Goal: Communication & Community: Share content

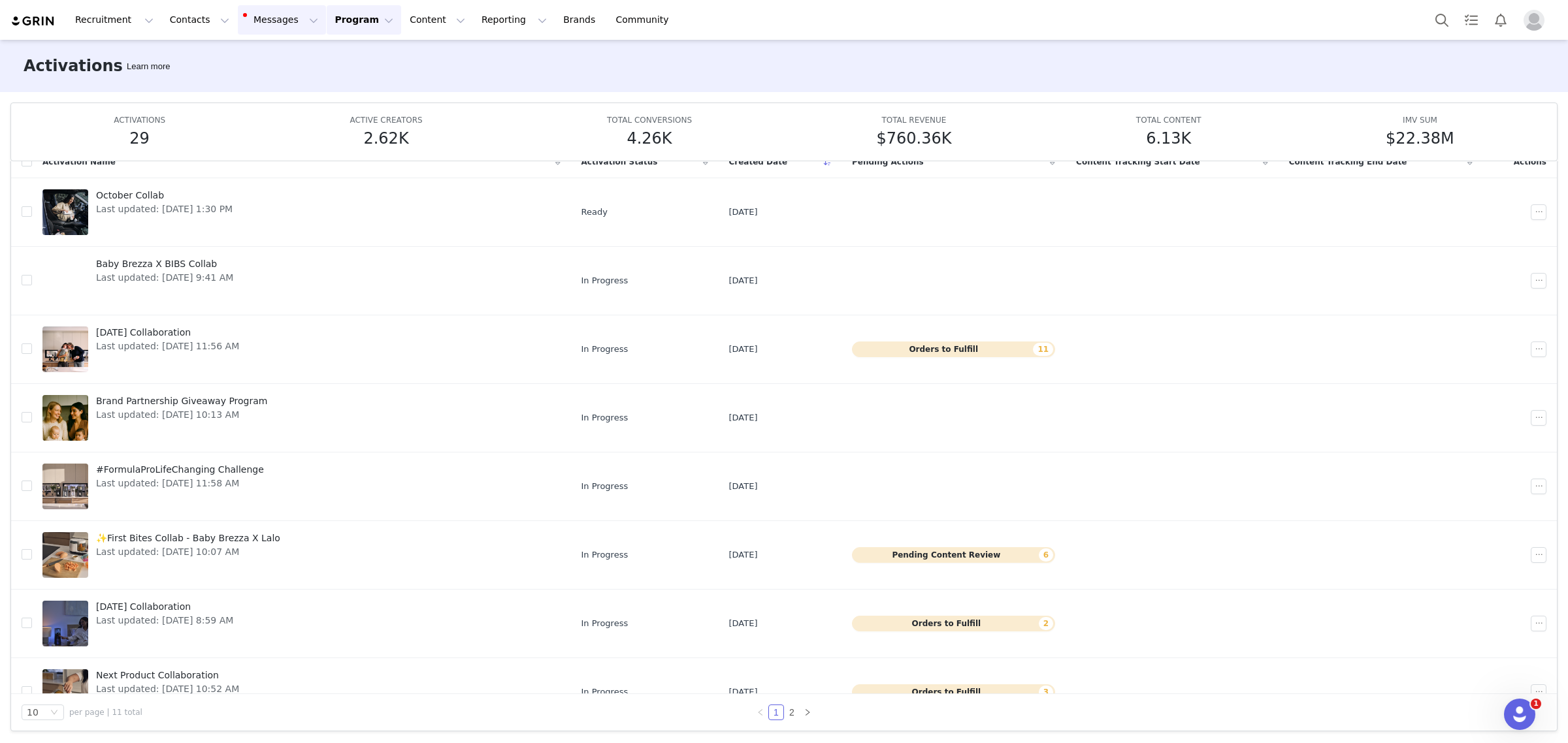
click at [238, 24] on button "Messages Messages" at bounding box center [282, 20] width 88 height 29
click at [173, 18] on button "Contacts Contacts" at bounding box center [199, 20] width 75 height 29
click at [188, 106] on p "Applicants" at bounding box center [184, 106] width 48 height 14
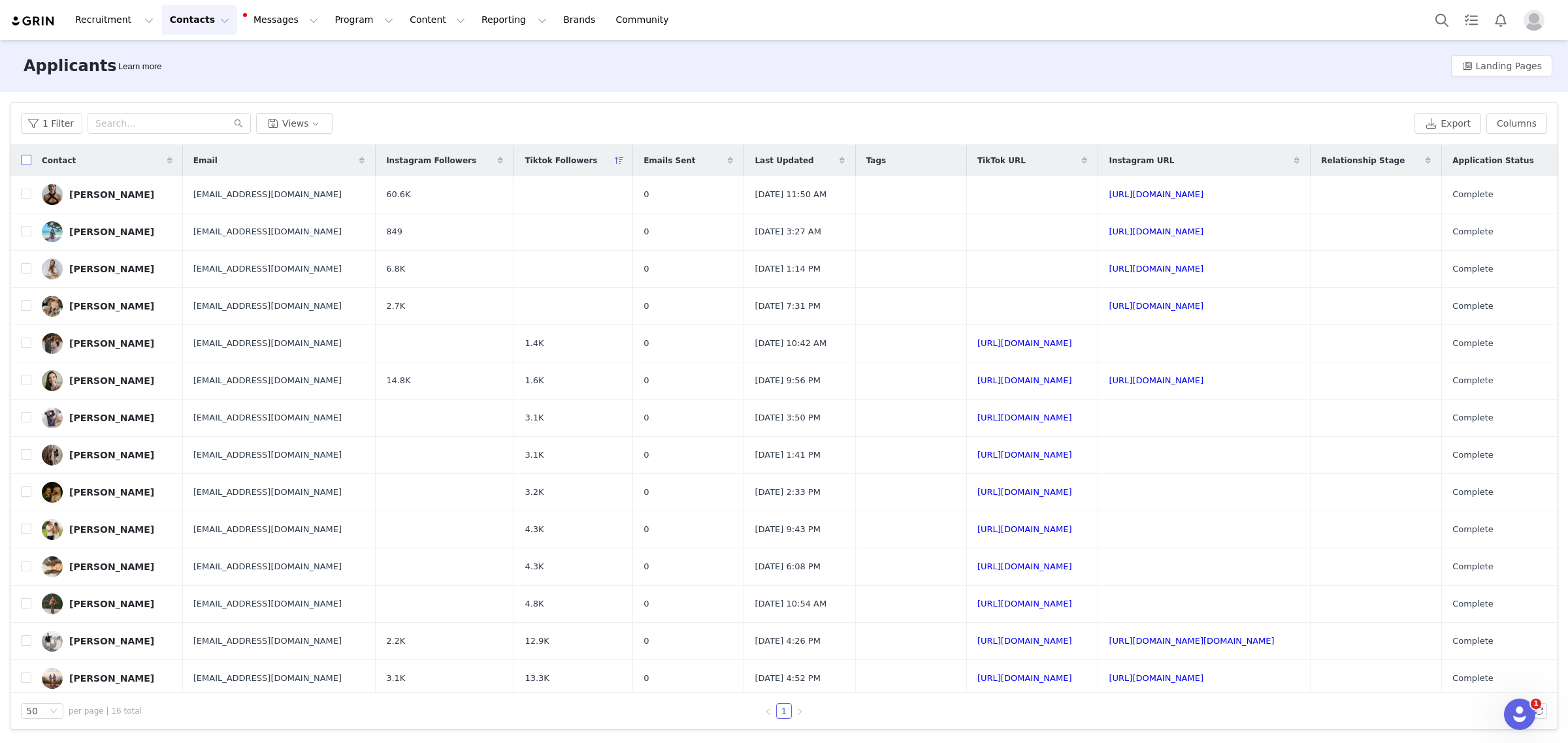
click at [23, 159] on input "checkbox" at bounding box center [26, 160] width 10 height 10
checkbox input "true"
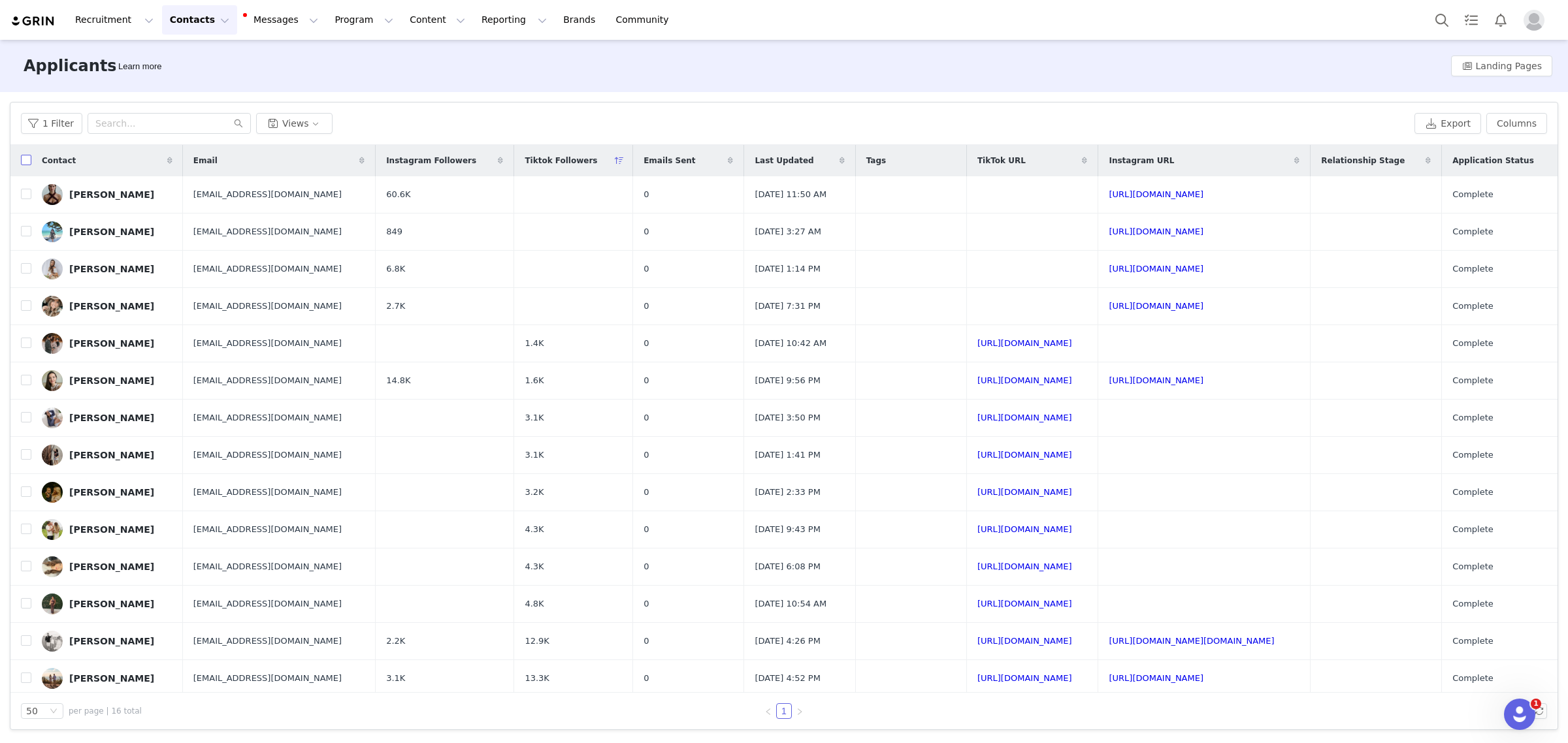
checkbox input "true"
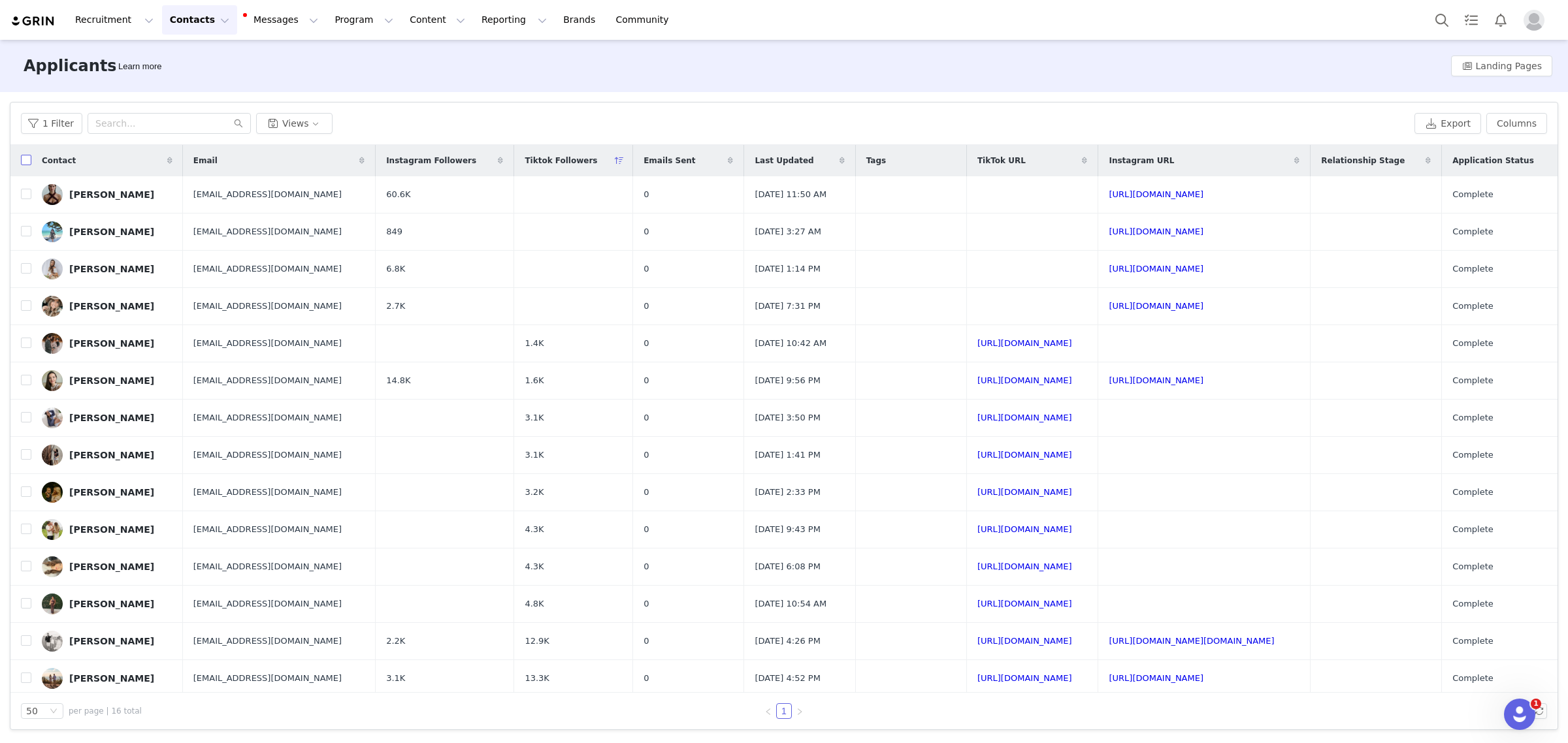
checkbox input "true"
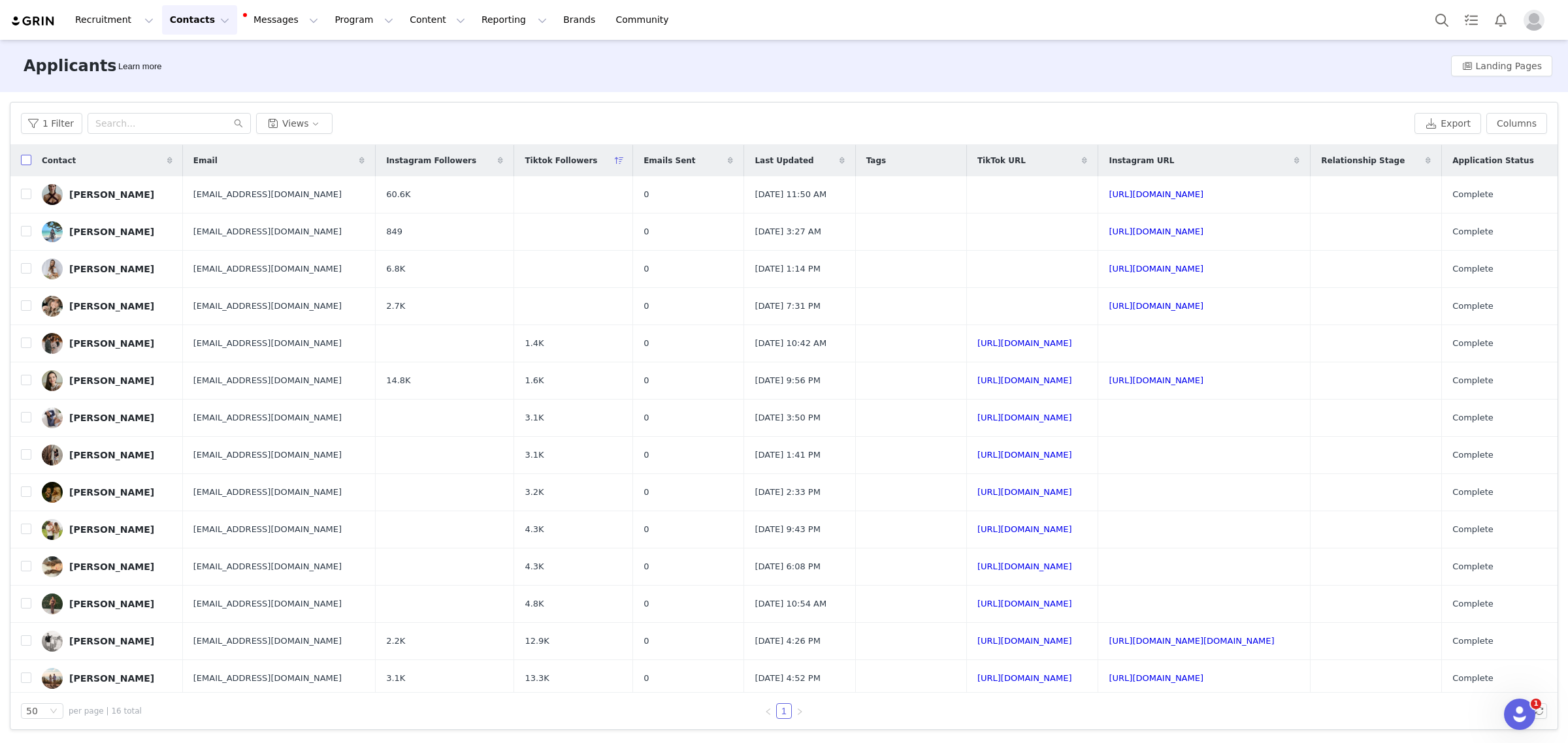
checkbox input "true"
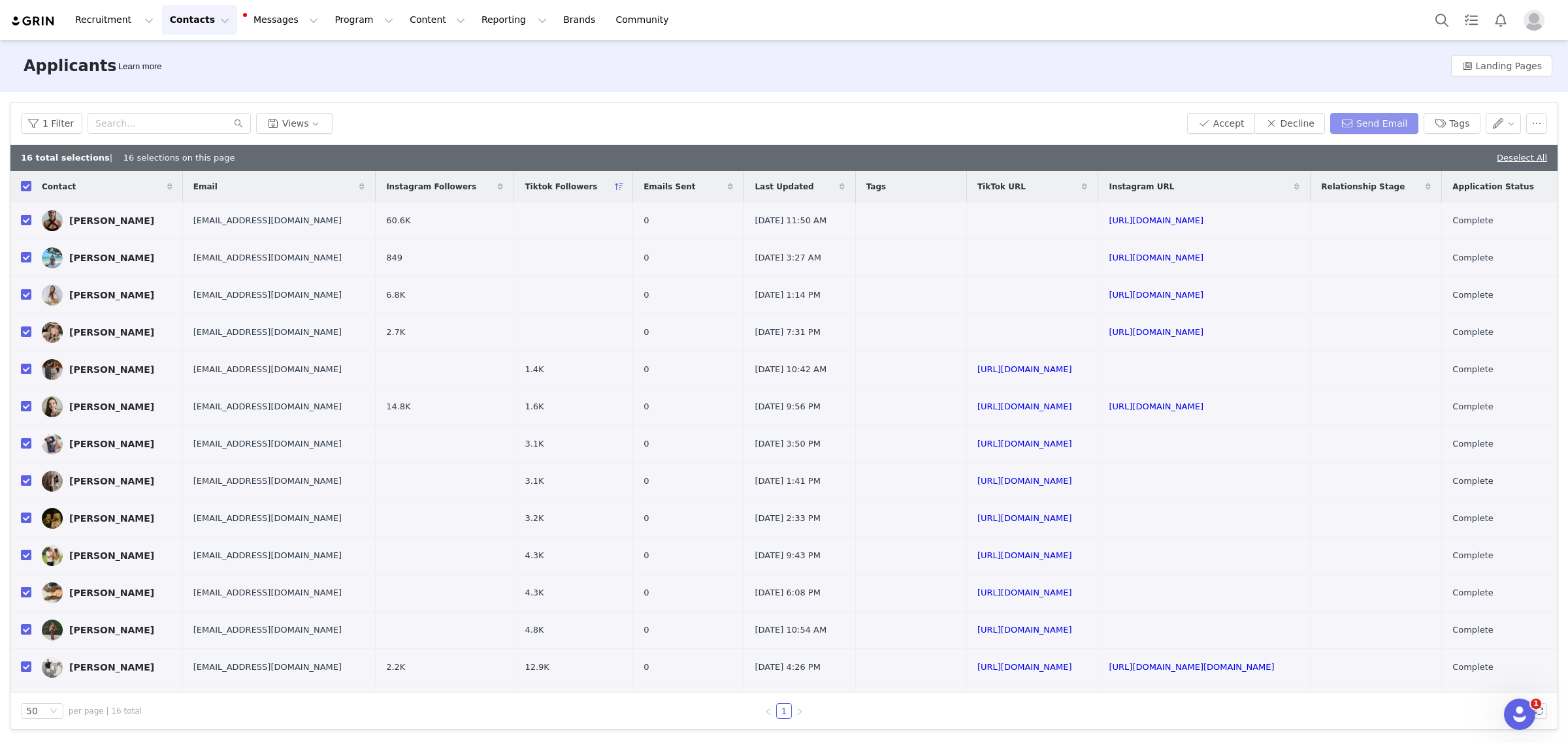
click at [1361, 119] on button "Send Email" at bounding box center [1374, 123] width 88 height 21
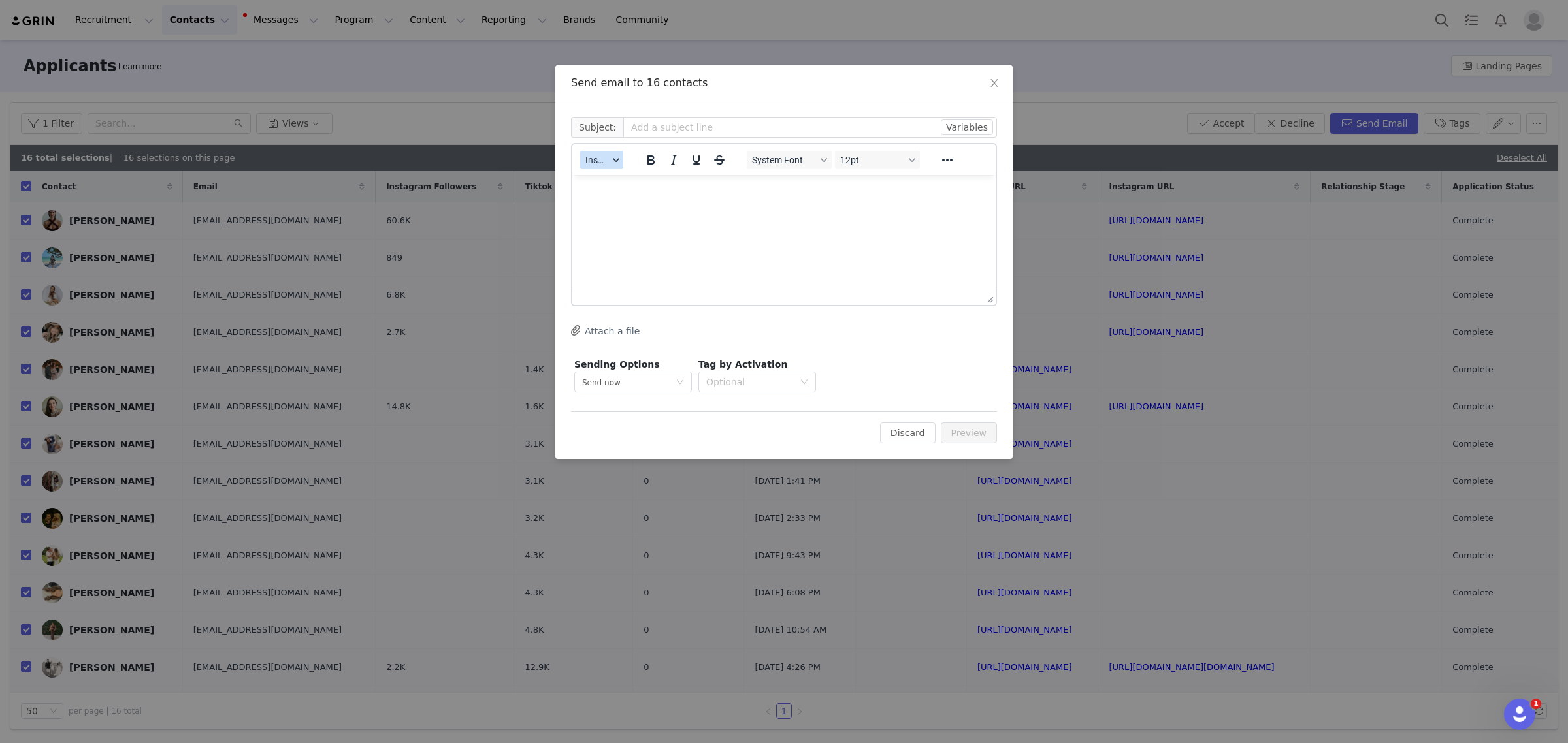
click at [612, 155] on button "Insert" at bounding box center [601, 160] width 43 height 19
click at [619, 191] on div "Insert Template" at bounding box center [648, 182] width 131 height 21
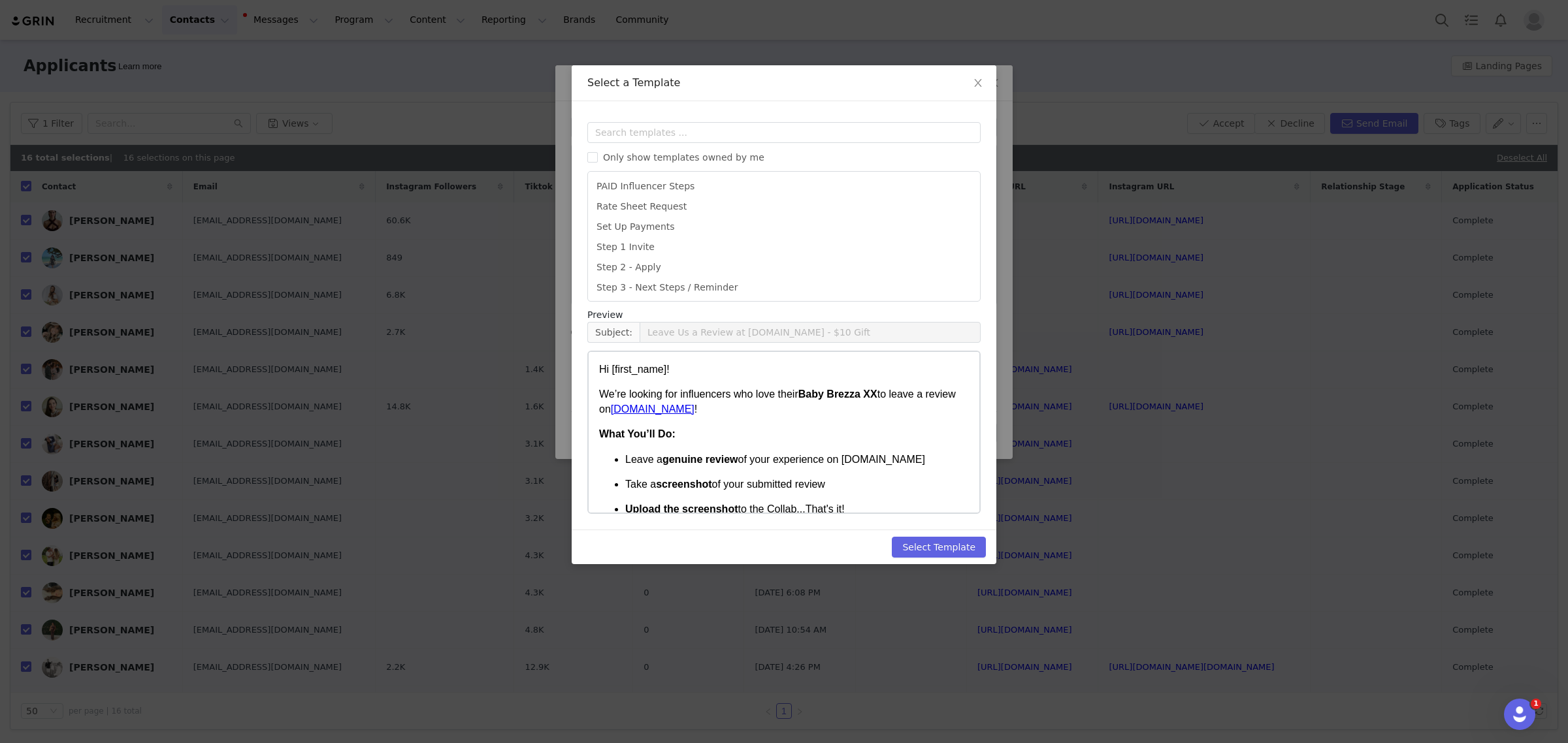
scroll to position [401, 0]
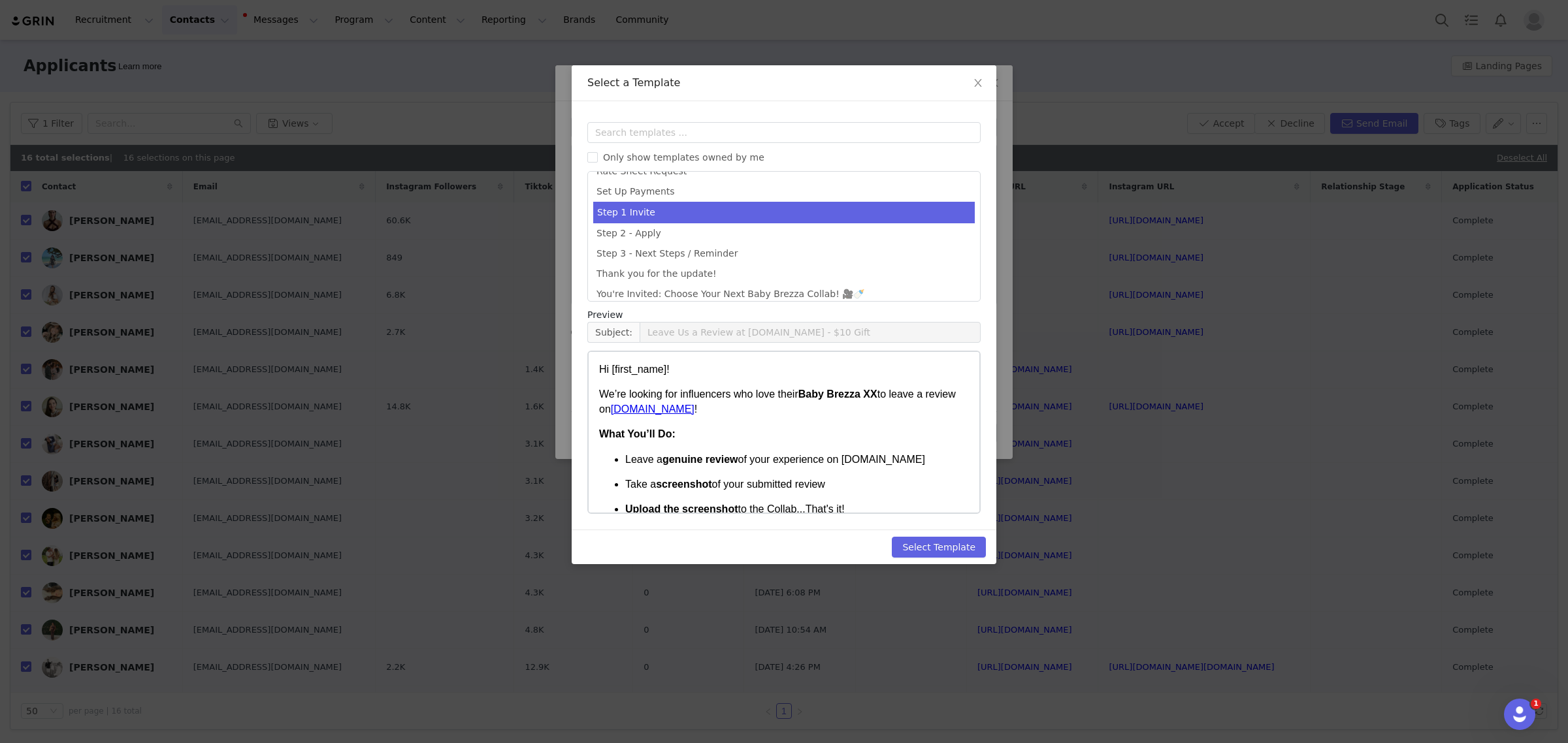
click at [774, 212] on li "Step 1 Invite" at bounding box center [784, 212] width 381 height 22
type input "Let’s Collab with Baby Brezza ✨"
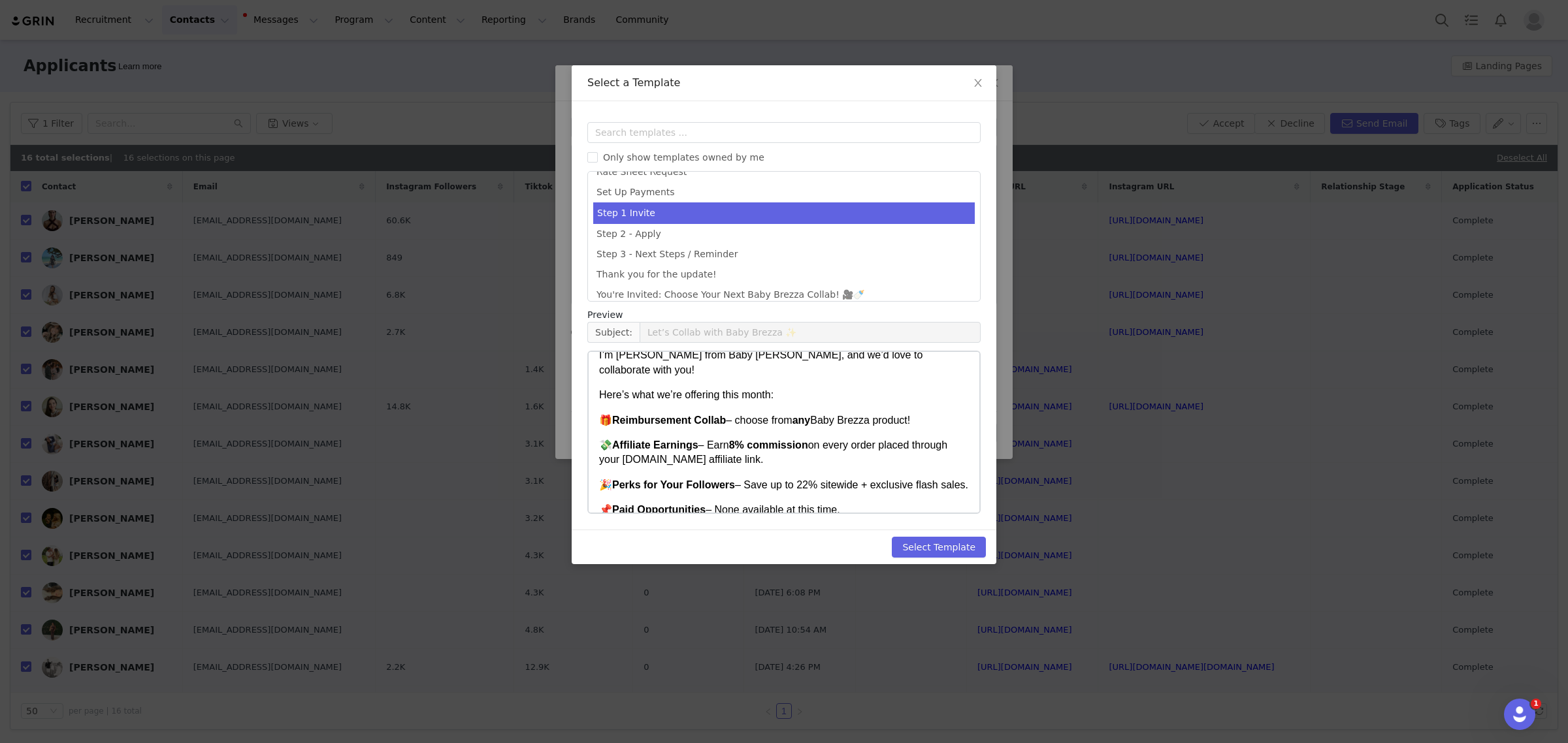
scroll to position [0, 0]
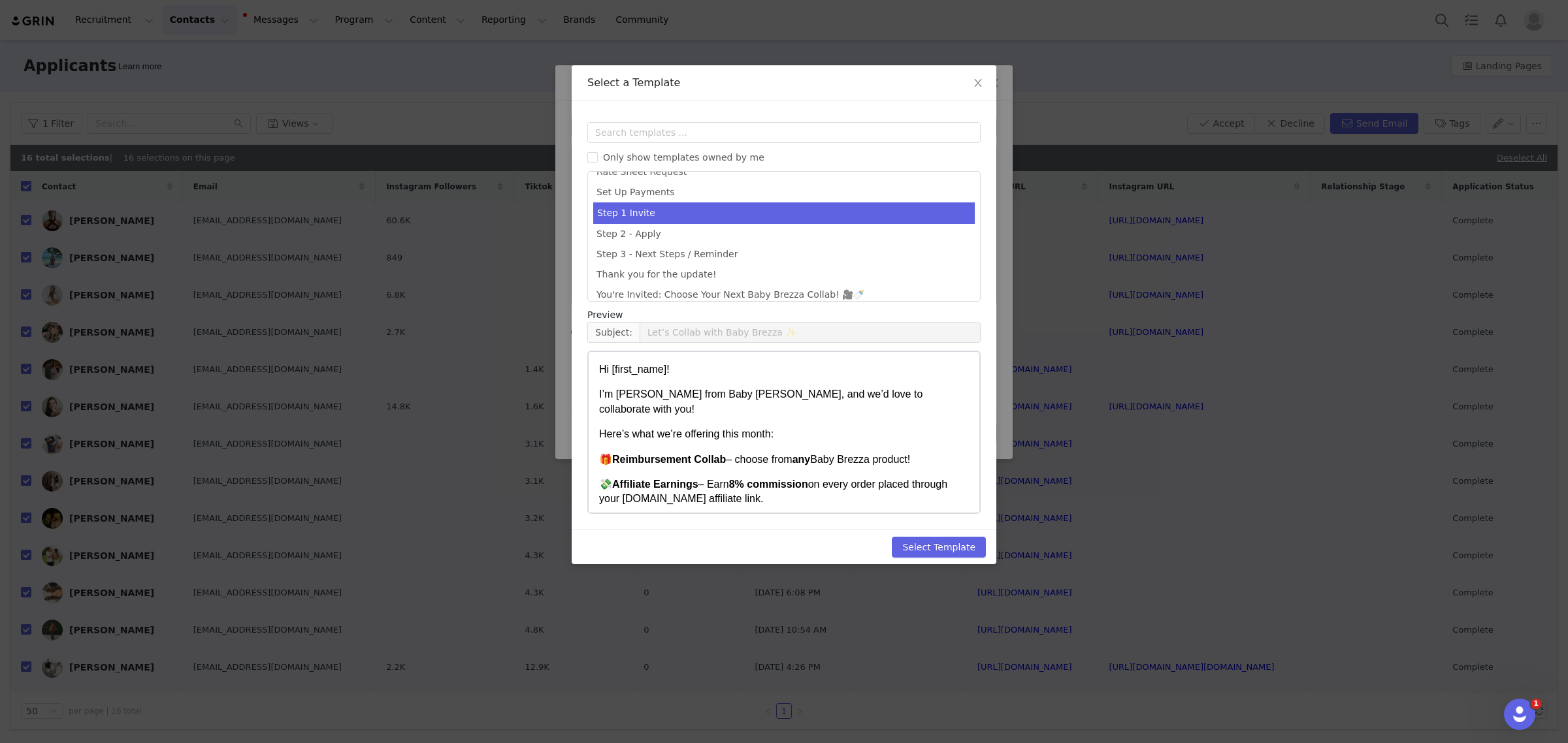
click at [615, 452] on p "🎁 Reimbursement Collab – choose from any Baby Brezza product!" at bounding box center [784, 459] width 370 height 15
click at [639, 454] on strong "Reimbursement Collab" at bounding box center [669, 459] width 114 height 11
click at [916, 452] on p "🎁 Reimbursement Collab – choose from any Baby Brezza product!" at bounding box center [784, 459] width 370 height 15
click at [912, 452] on p "🎁 Reimbursement Collab – choose from any Baby Brezza product!" at bounding box center [784, 459] width 370 height 15
click at [915, 547] on button "Select Template" at bounding box center [939, 547] width 94 height 21
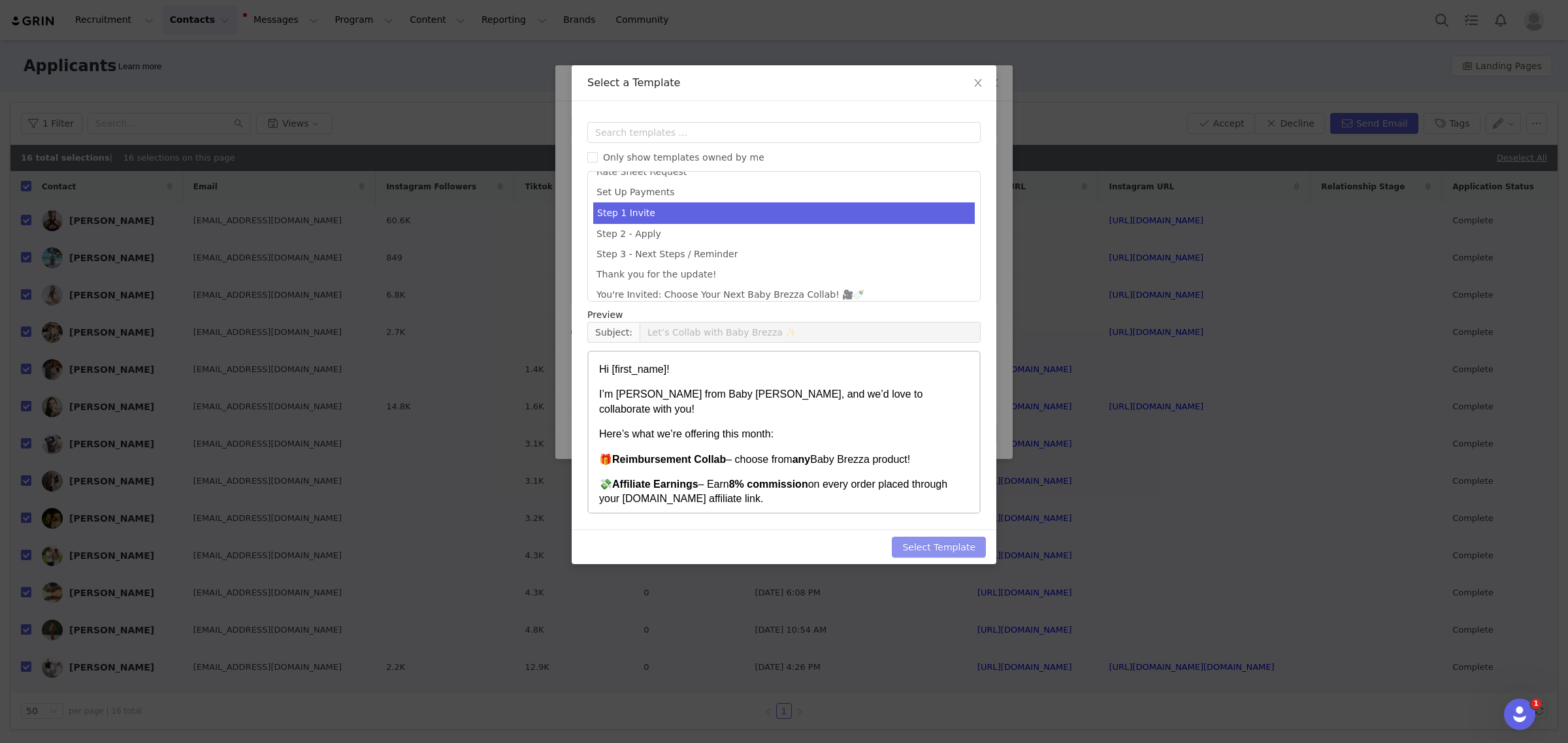
type input "Let’s Collab with Baby Brezza ✨"
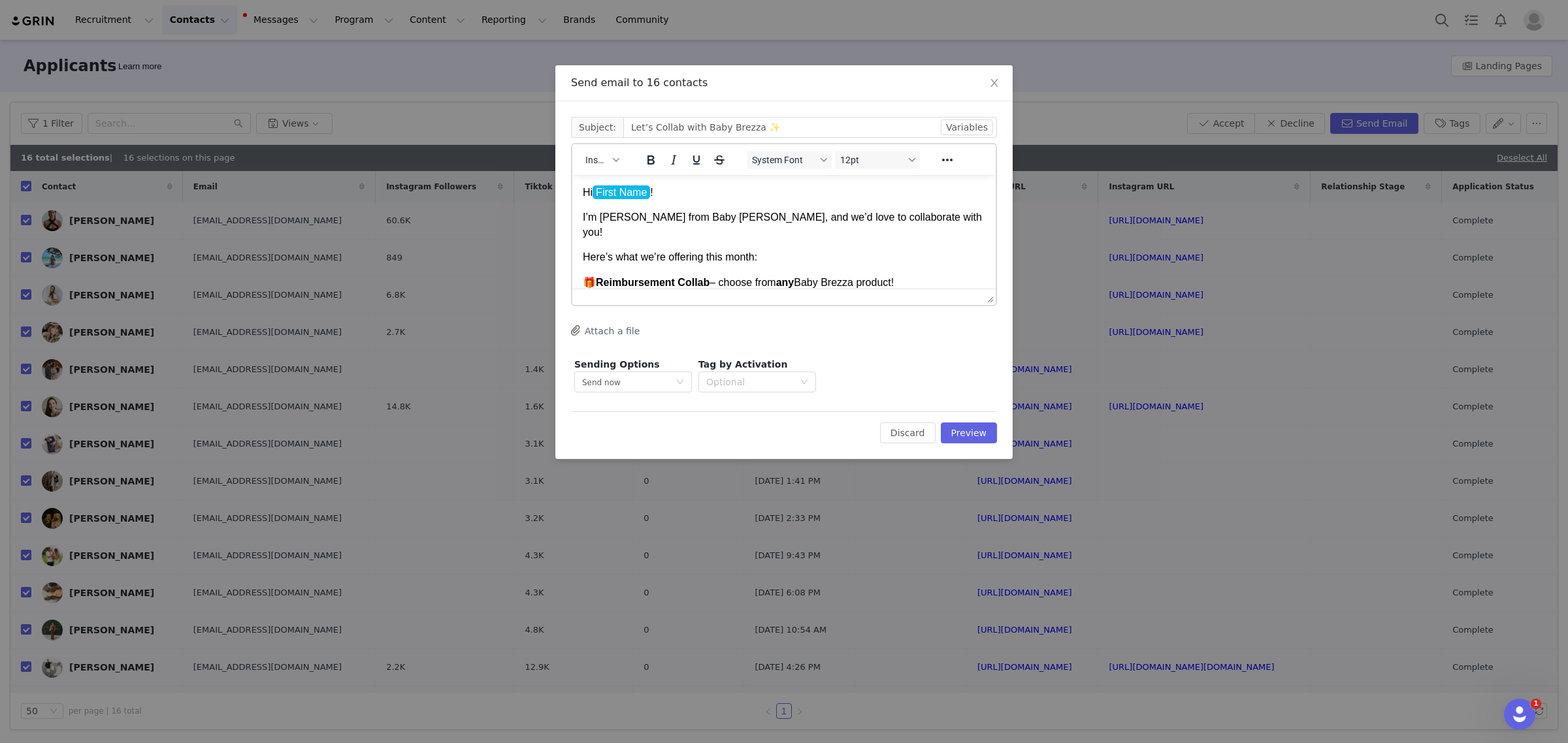
click at [896, 276] on p "🎁 Reimbursement Collab – choose from any Baby Brezza product!" at bounding box center [784, 283] width 402 height 15
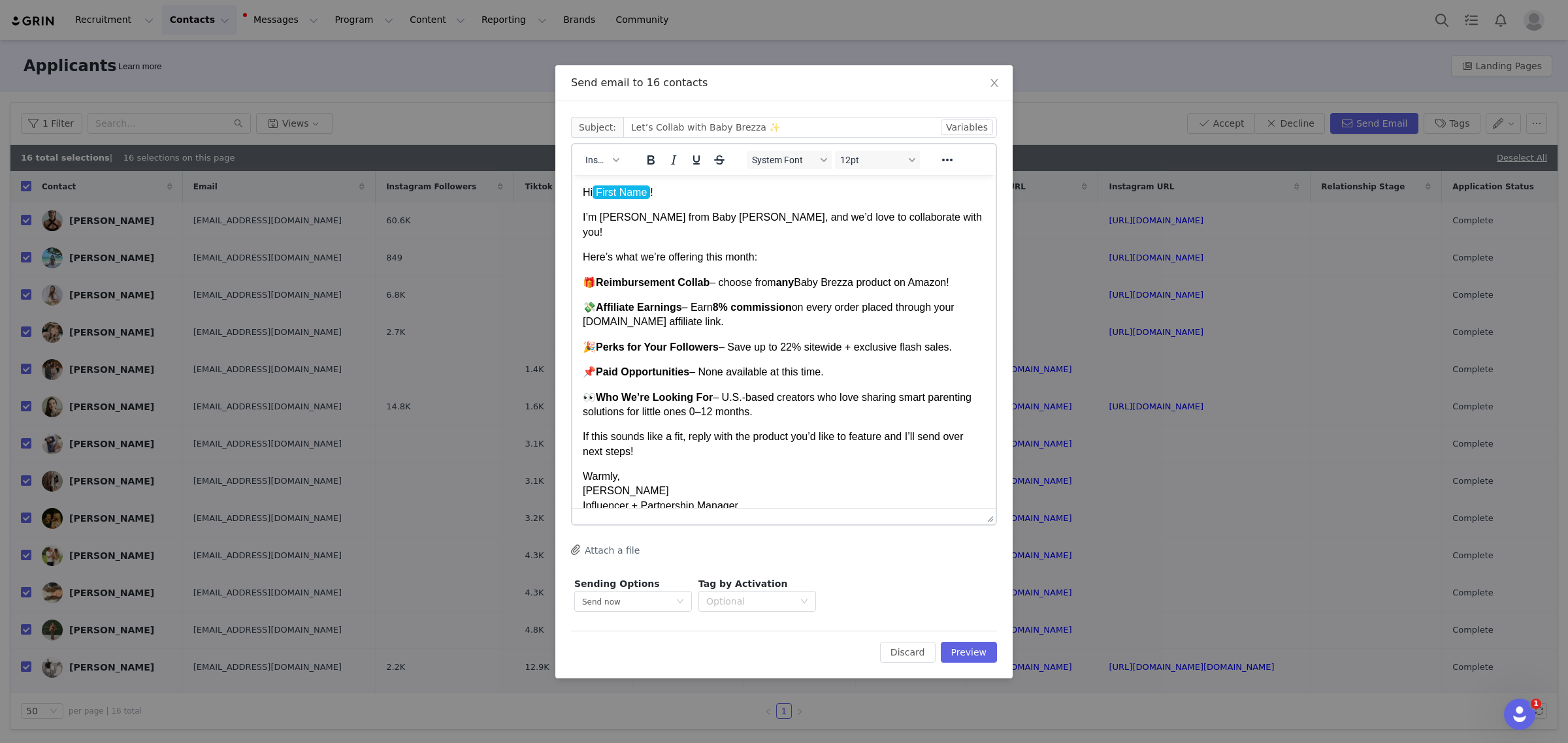
drag, startPoint x: 993, startPoint y: 304, endPoint x: 958, endPoint y: 526, distance: 224.7
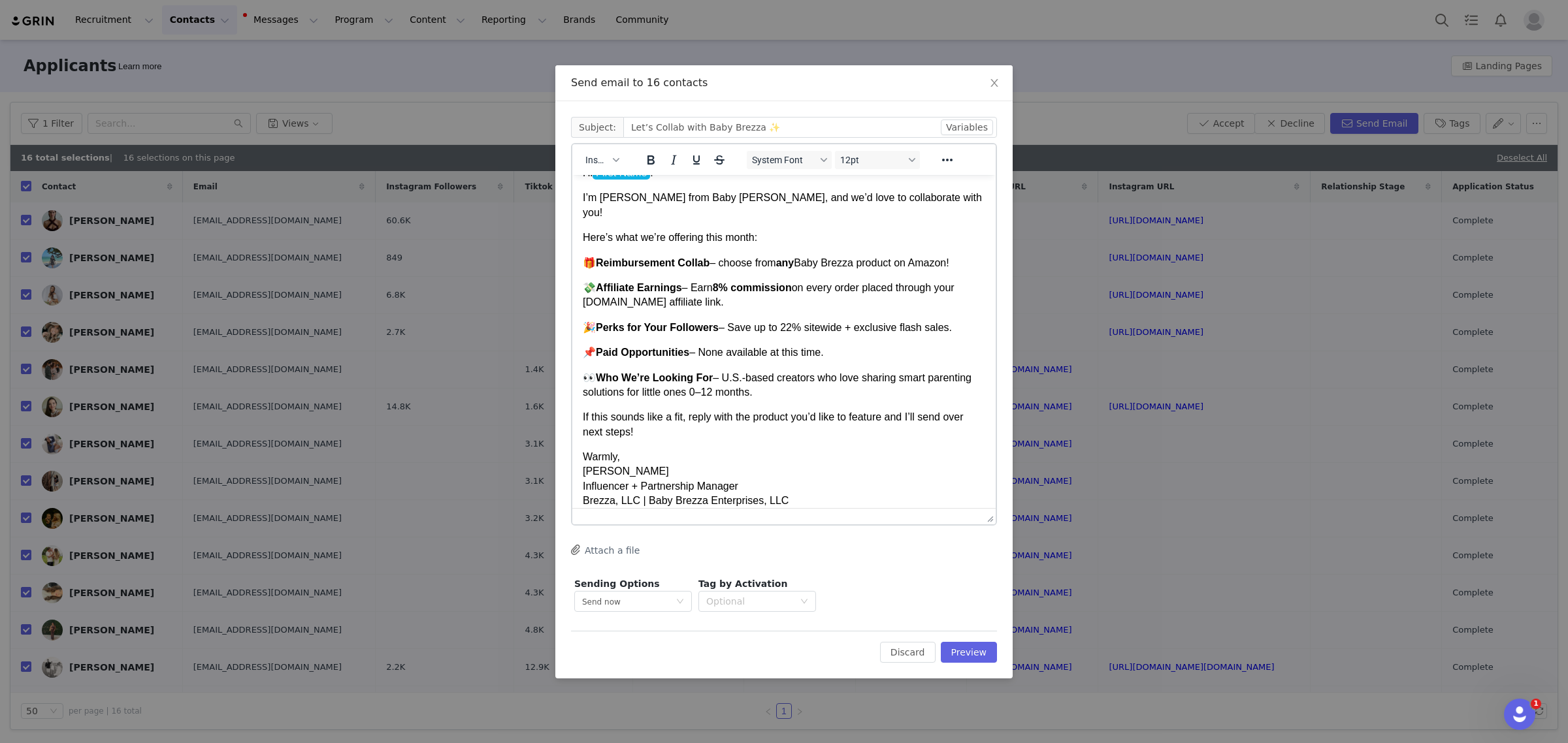
scroll to position [28, 0]
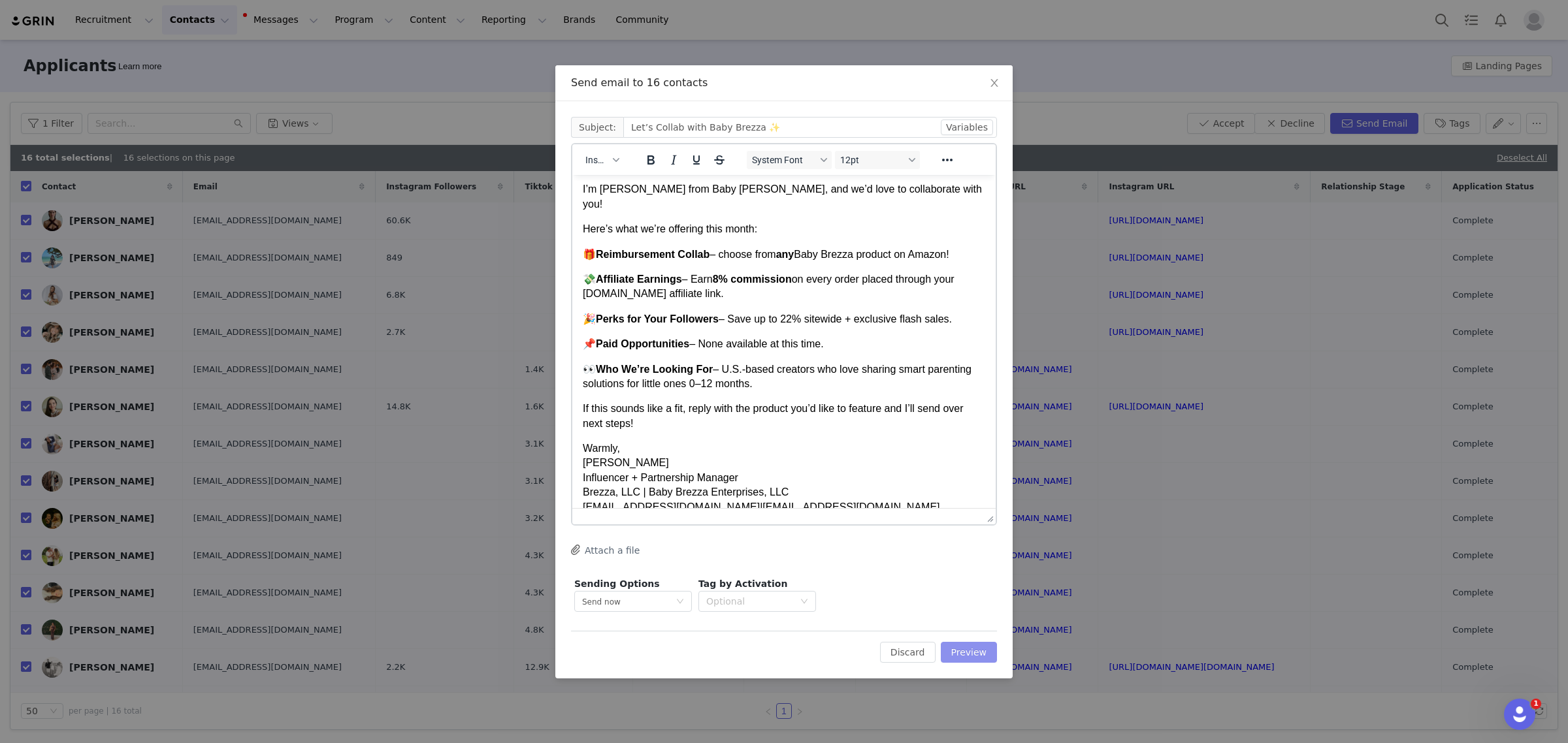
click at [972, 646] on button "Preview" at bounding box center [969, 652] width 57 height 21
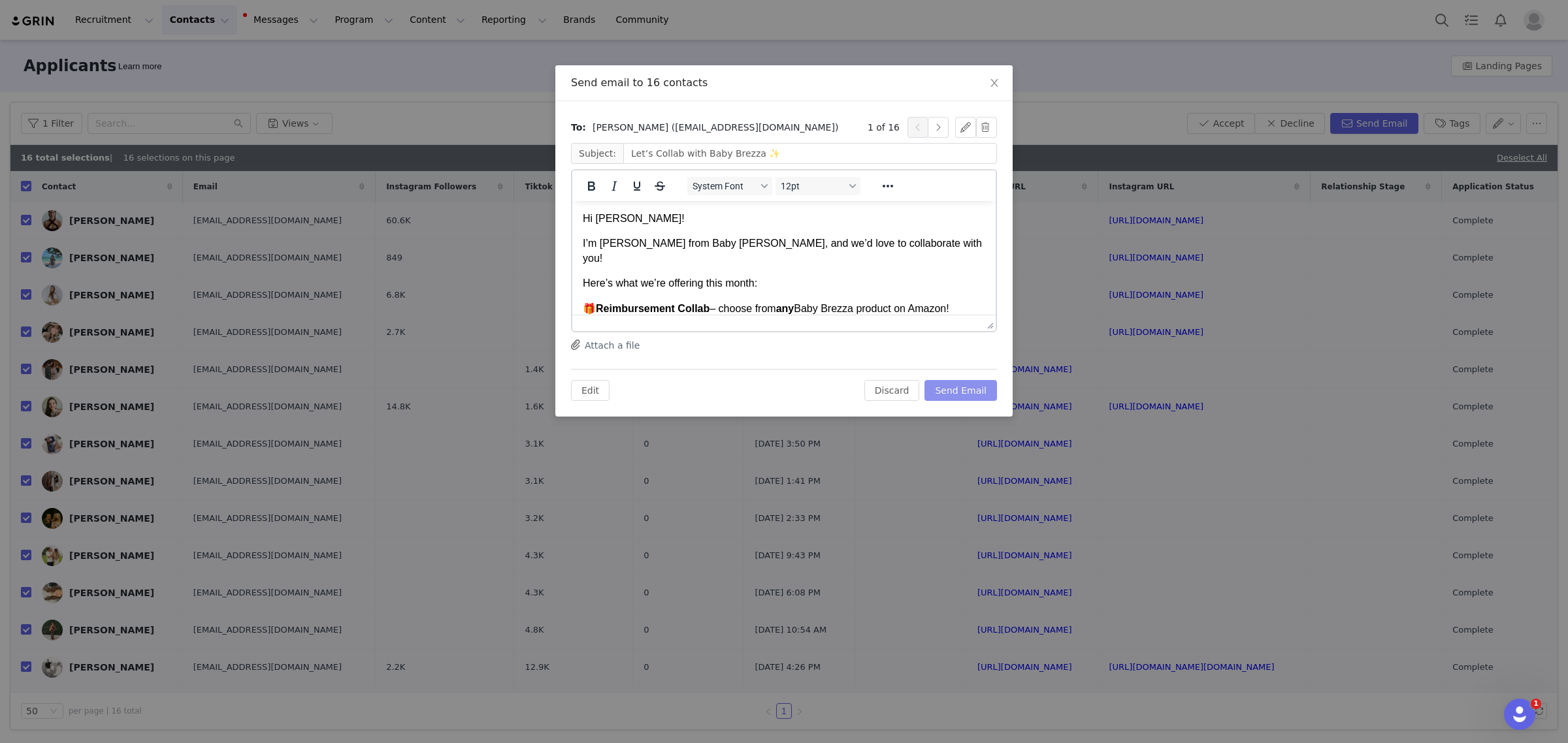
scroll to position [0, 0]
click at [946, 125] on button "button" at bounding box center [938, 127] width 21 height 21
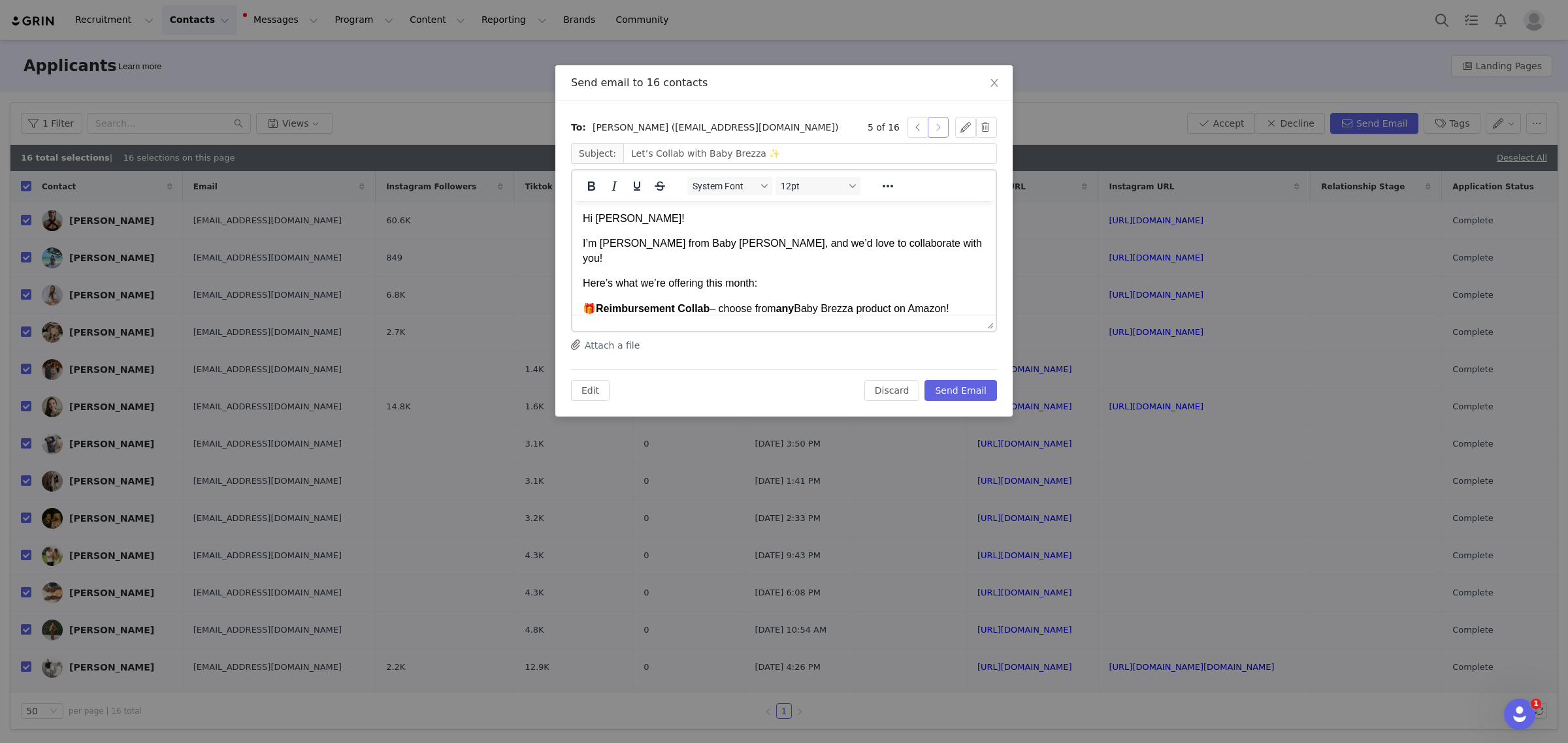
click at [946, 125] on button "button" at bounding box center [938, 127] width 21 height 21
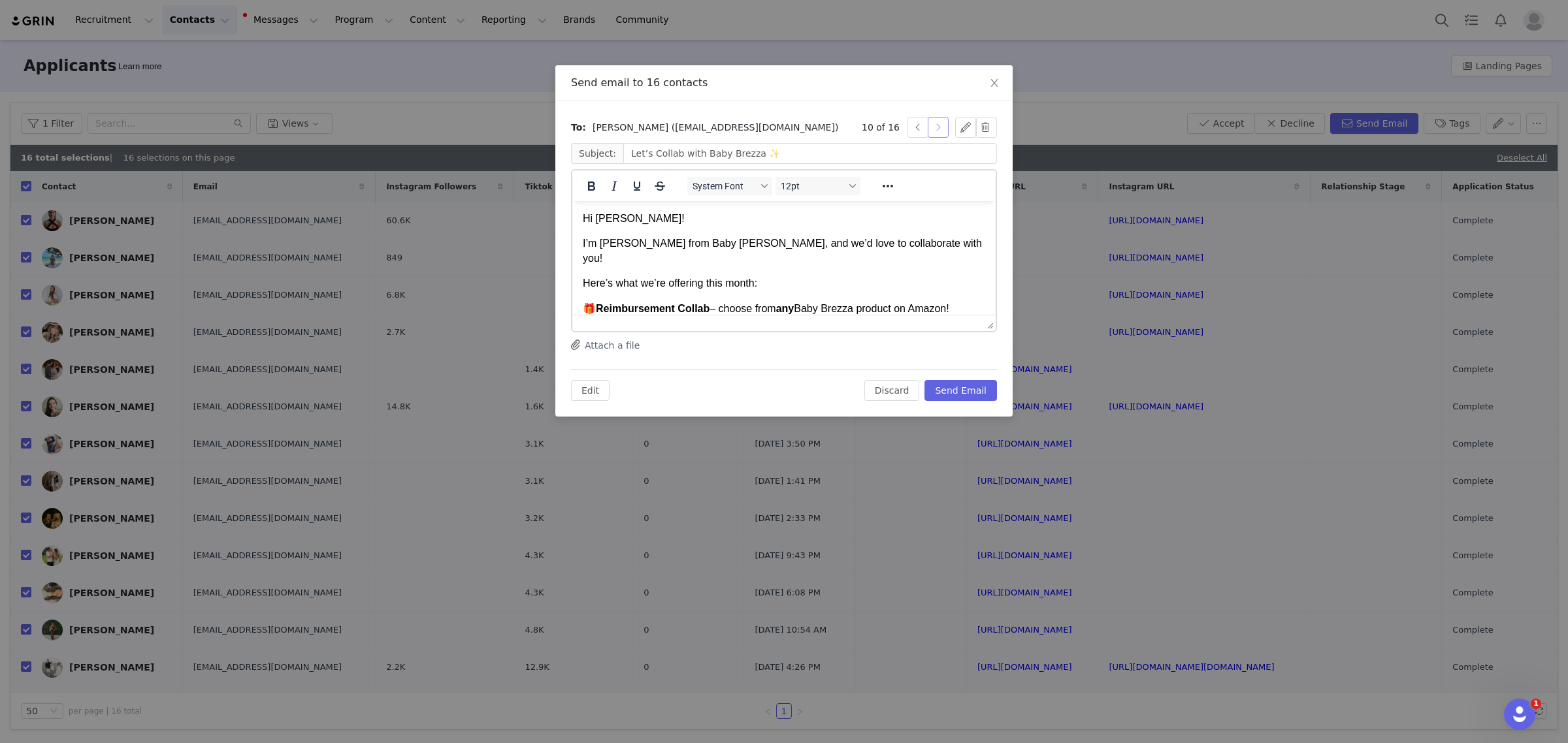
click at [946, 125] on button "button" at bounding box center [938, 127] width 21 height 21
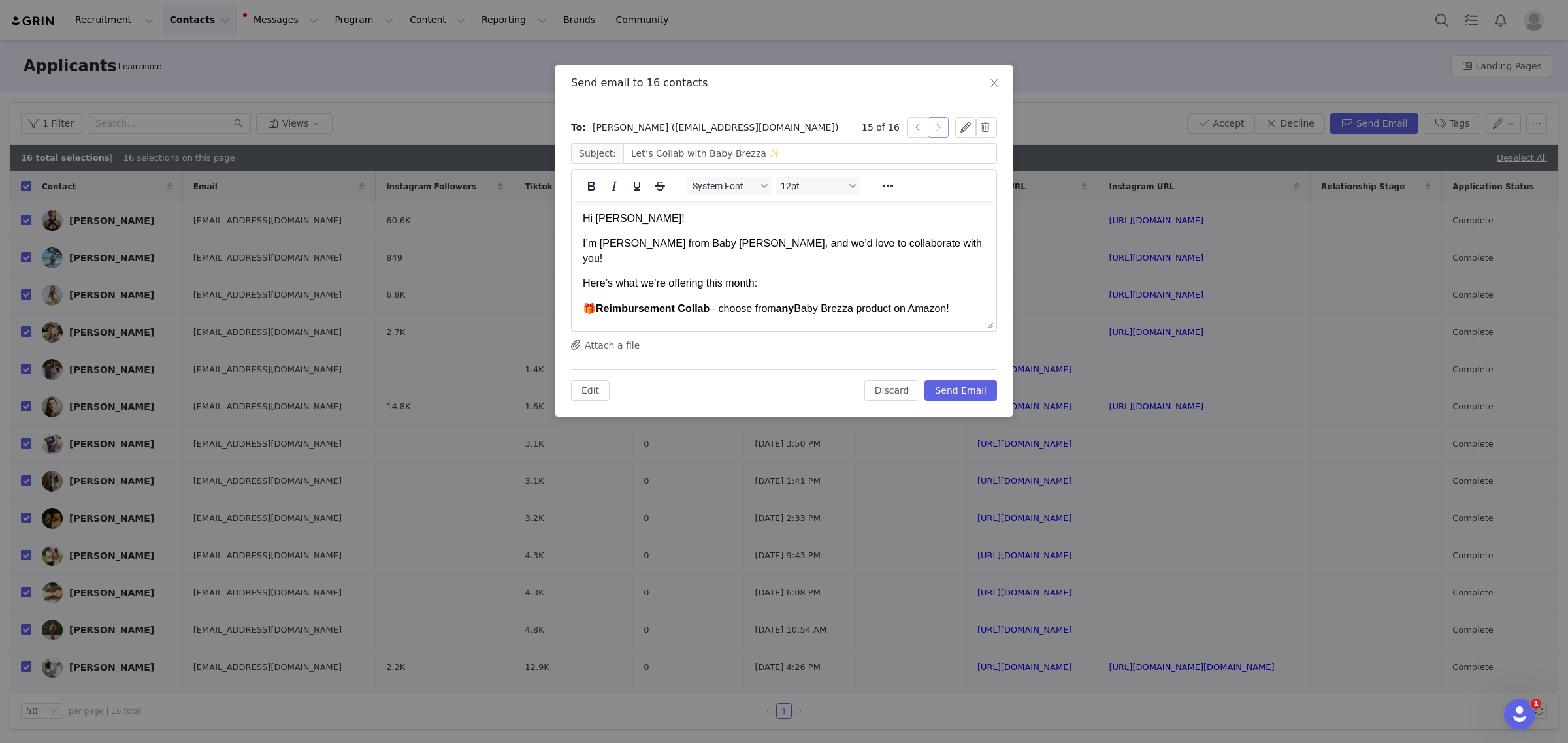
click at [946, 125] on button "button" at bounding box center [938, 127] width 21 height 21
click at [902, 385] on button "Discard" at bounding box center [892, 390] width 56 height 21
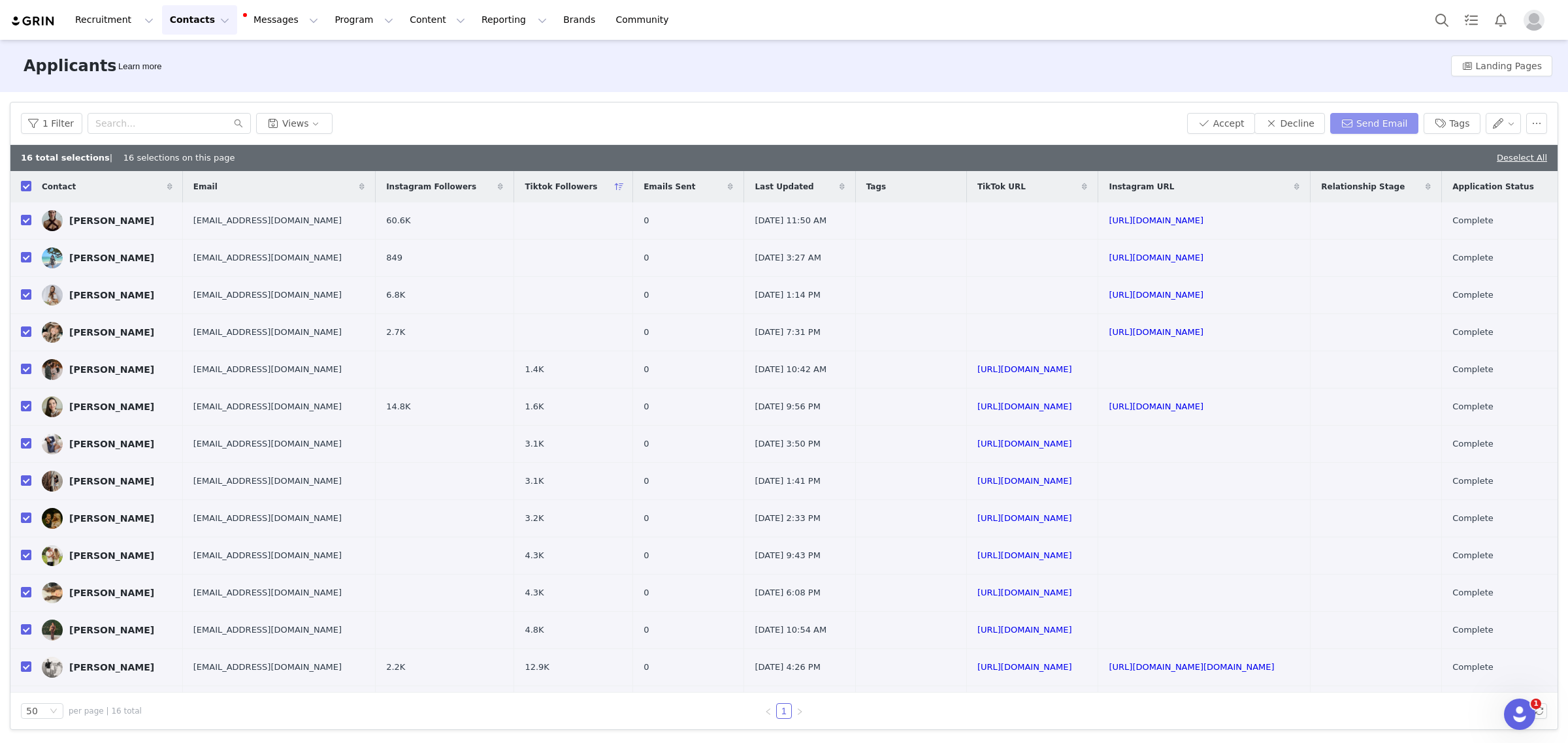
click at [1385, 121] on button "Send Email" at bounding box center [1374, 123] width 88 height 21
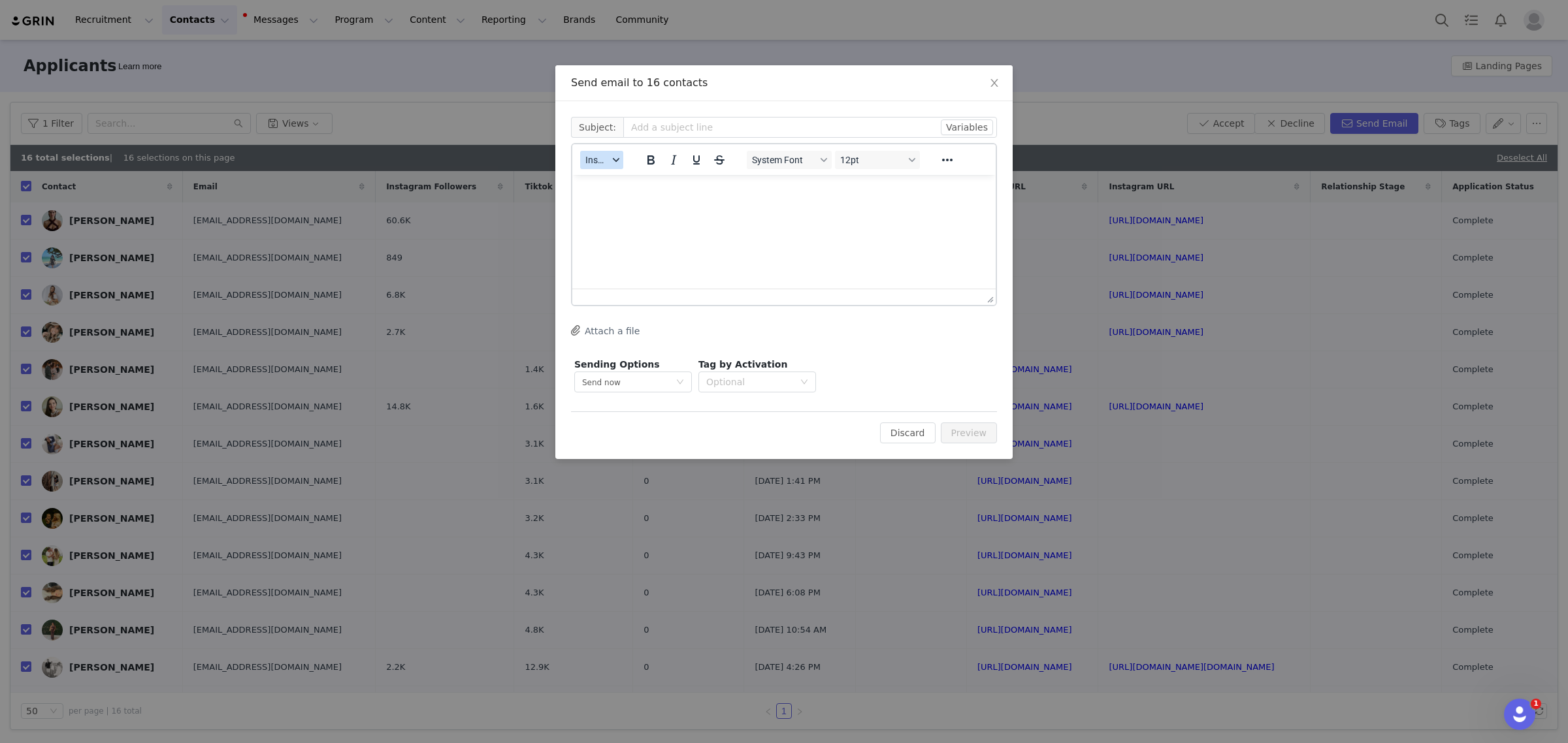
drag, startPoint x: 608, startPoint y: 159, endPoint x: 605, endPoint y: 167, distance: 8.5
click at [608, 160] on button "Insert" at bounding box center [601, 160] width 43 height 19
click at [605, 177] on div "Insert Template" at bounding box center [650, 182] width 118 height 15
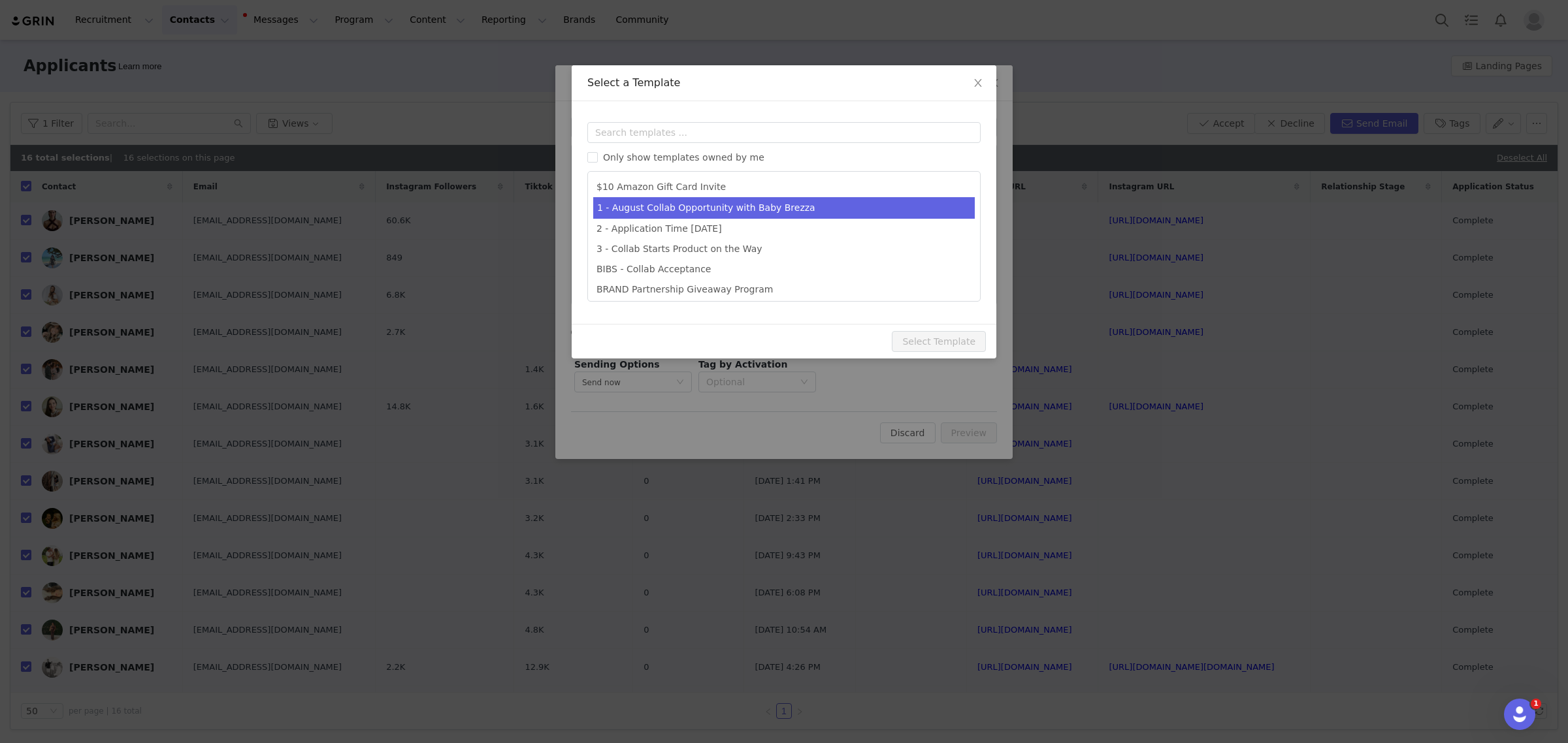
click at [644, 211] on li "1 - August Collab Opportunity with Baby Brezza" at bounding box center [784, 208] width 381 height 22
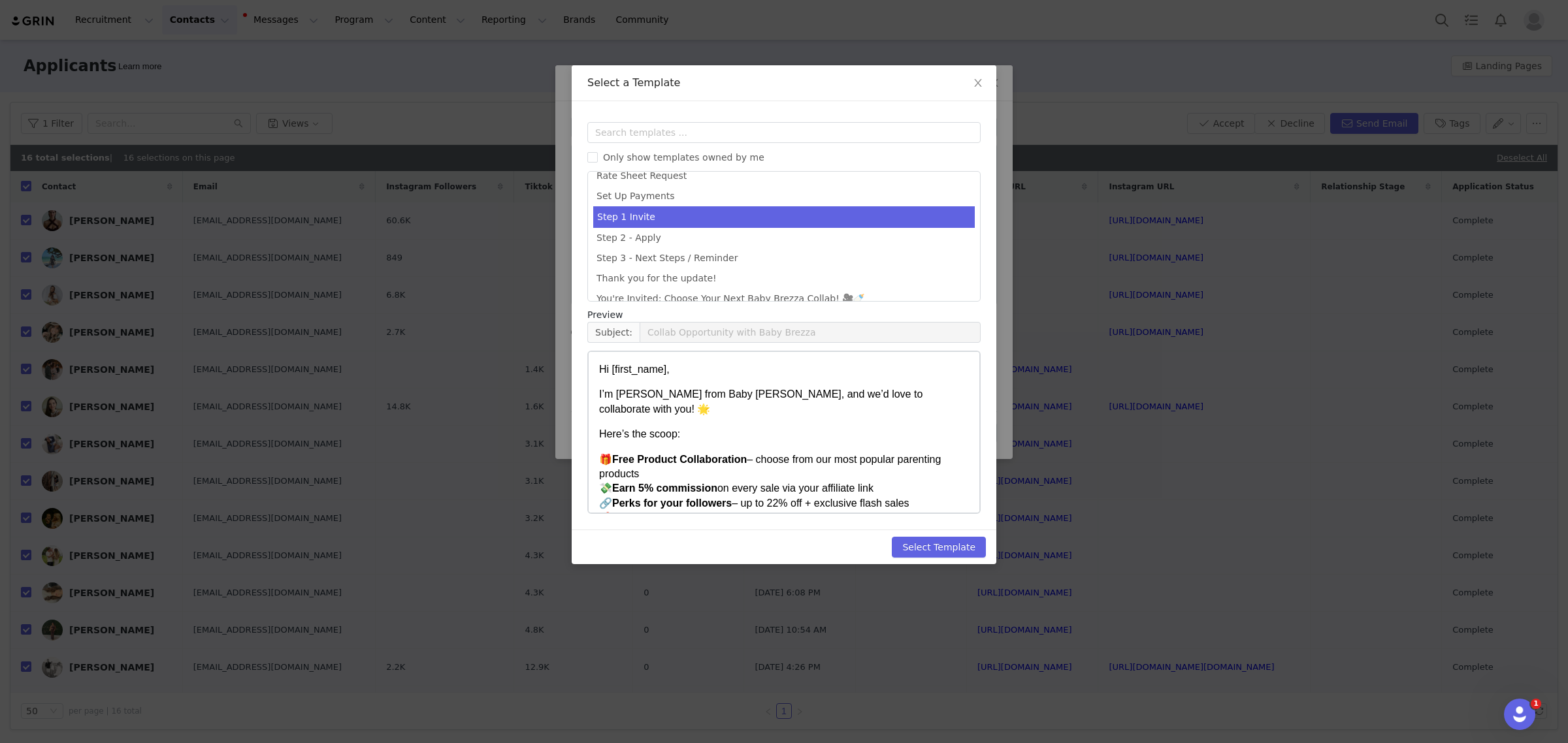
click at [691, 217] on li "Step 1 Invite" at bounding box center [784, 217] width 381 height 22
type input "Let’s Collab with Baby Brezza ✨"
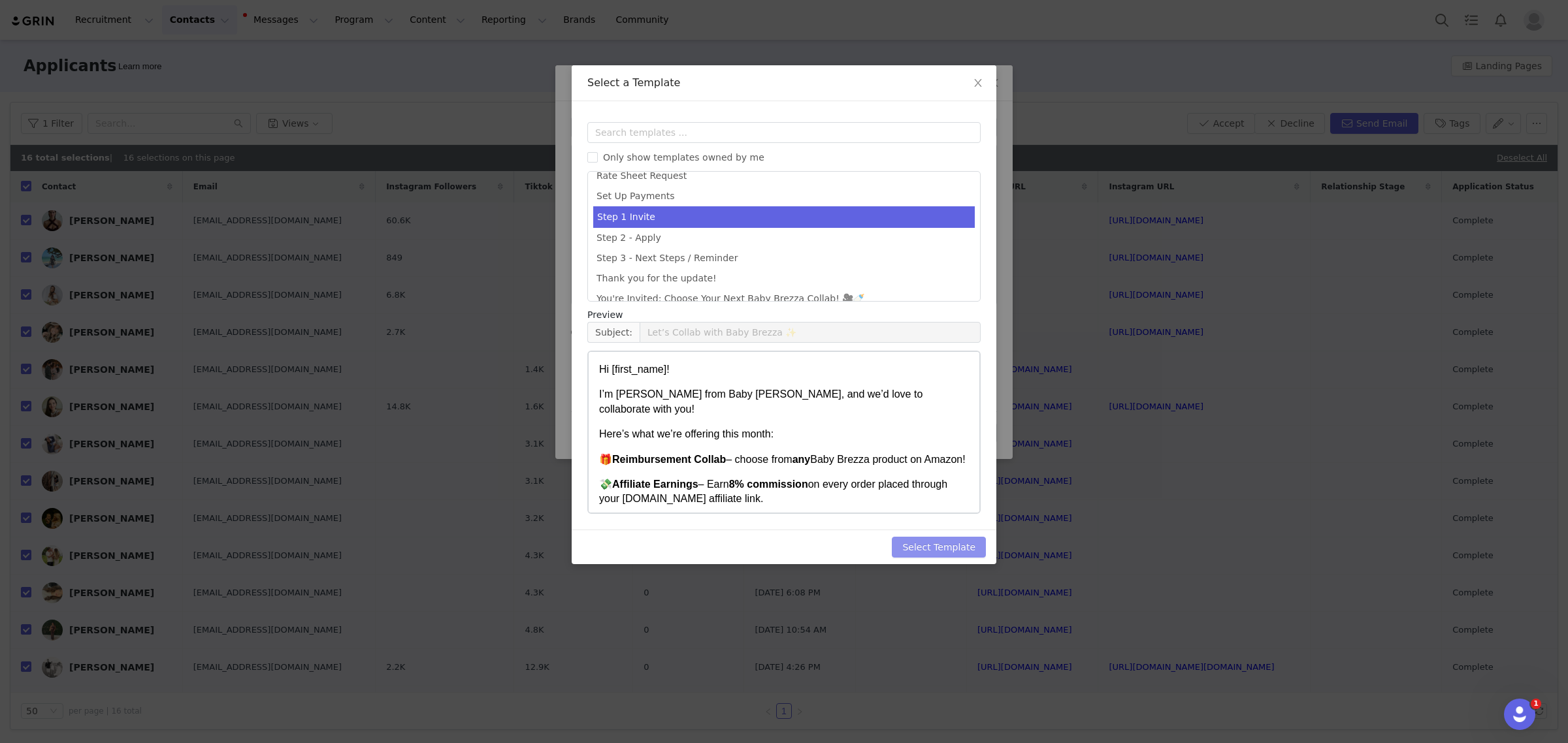
click at [936, 550] on button "Select Template" at bounding box center [939, 547] width 94 height 21
type input "Let’s Collab with Baby Brezza ✨"
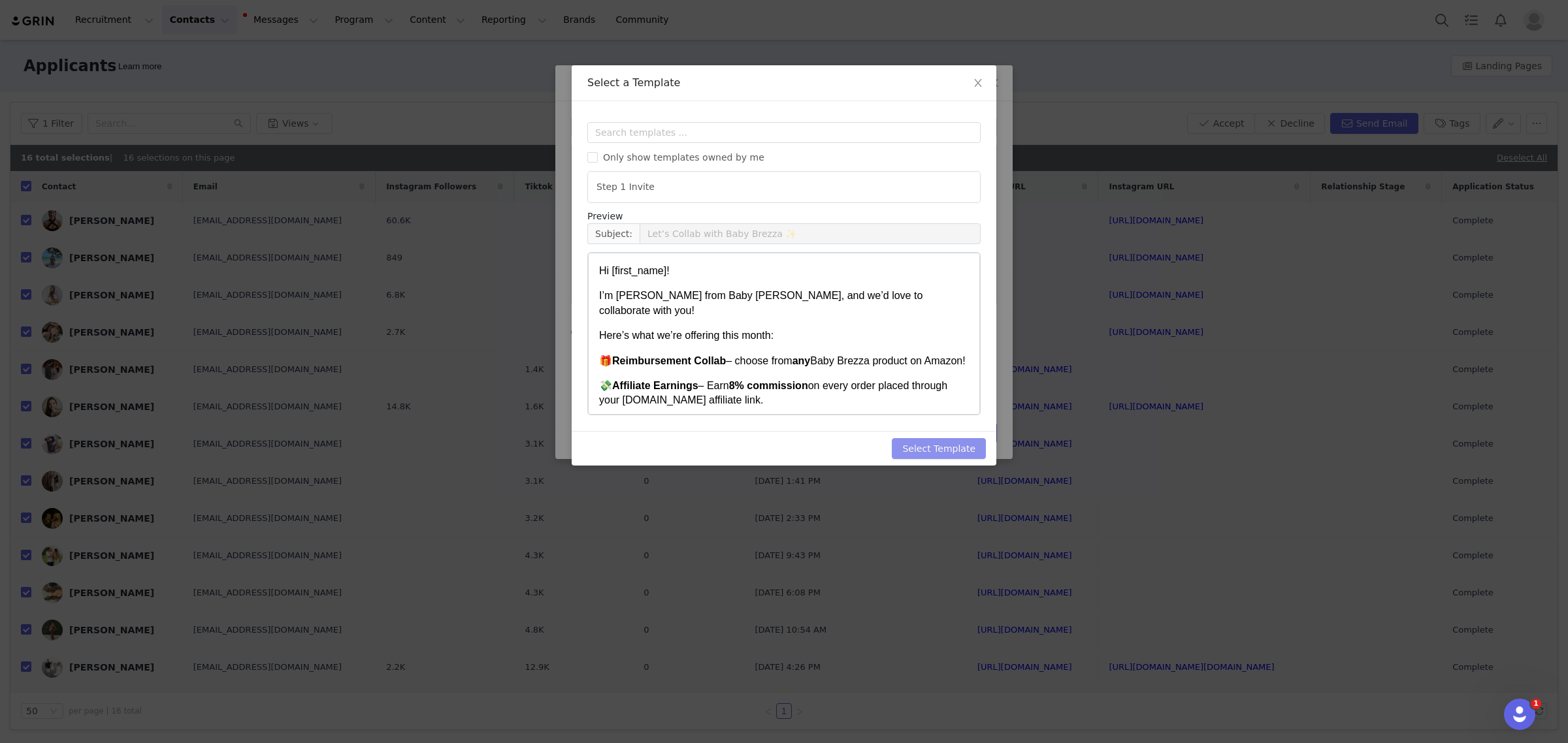
scroll to position [0, 0]
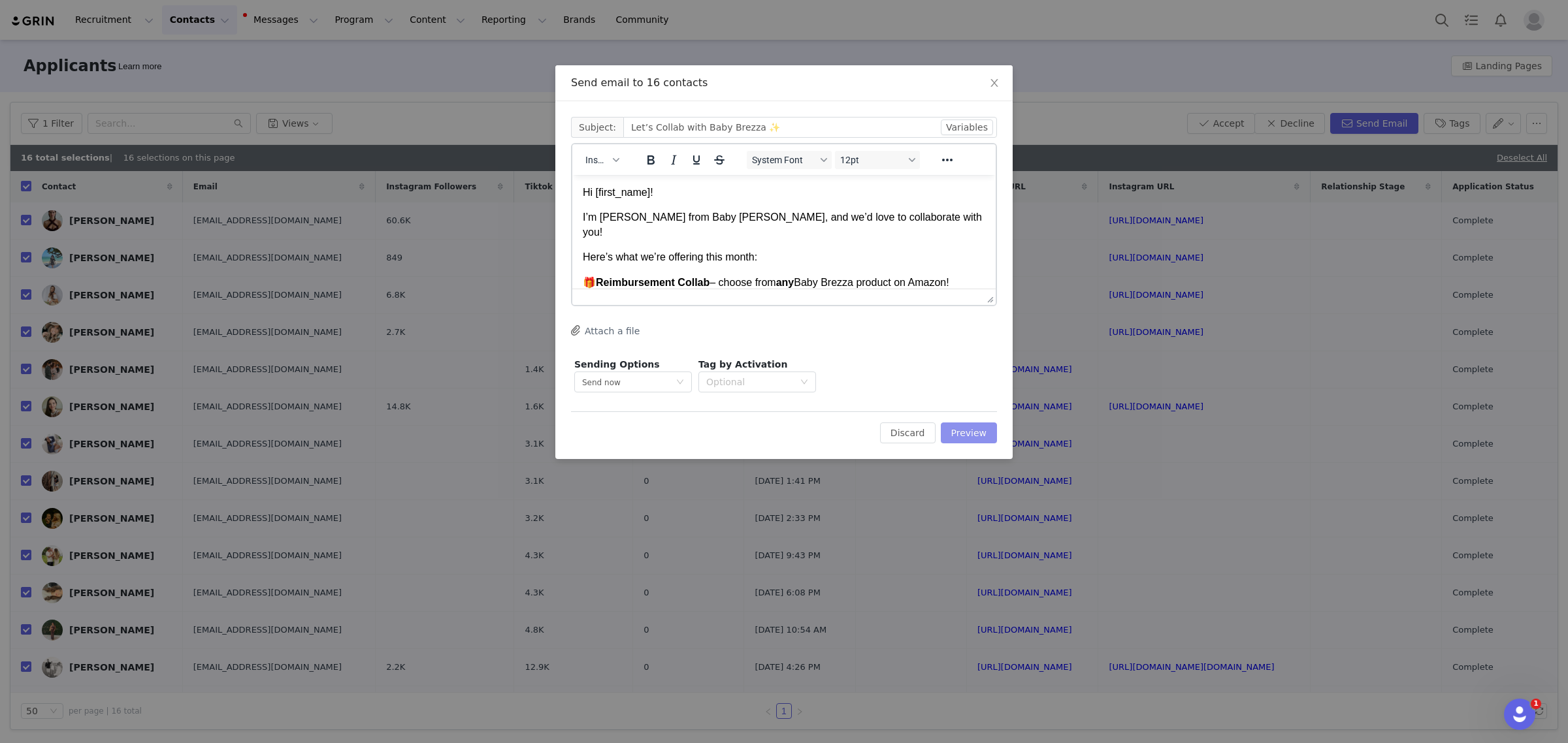
click at [984, 422] on button "Preview" at bounding box center [969, 432] width 57 height 21
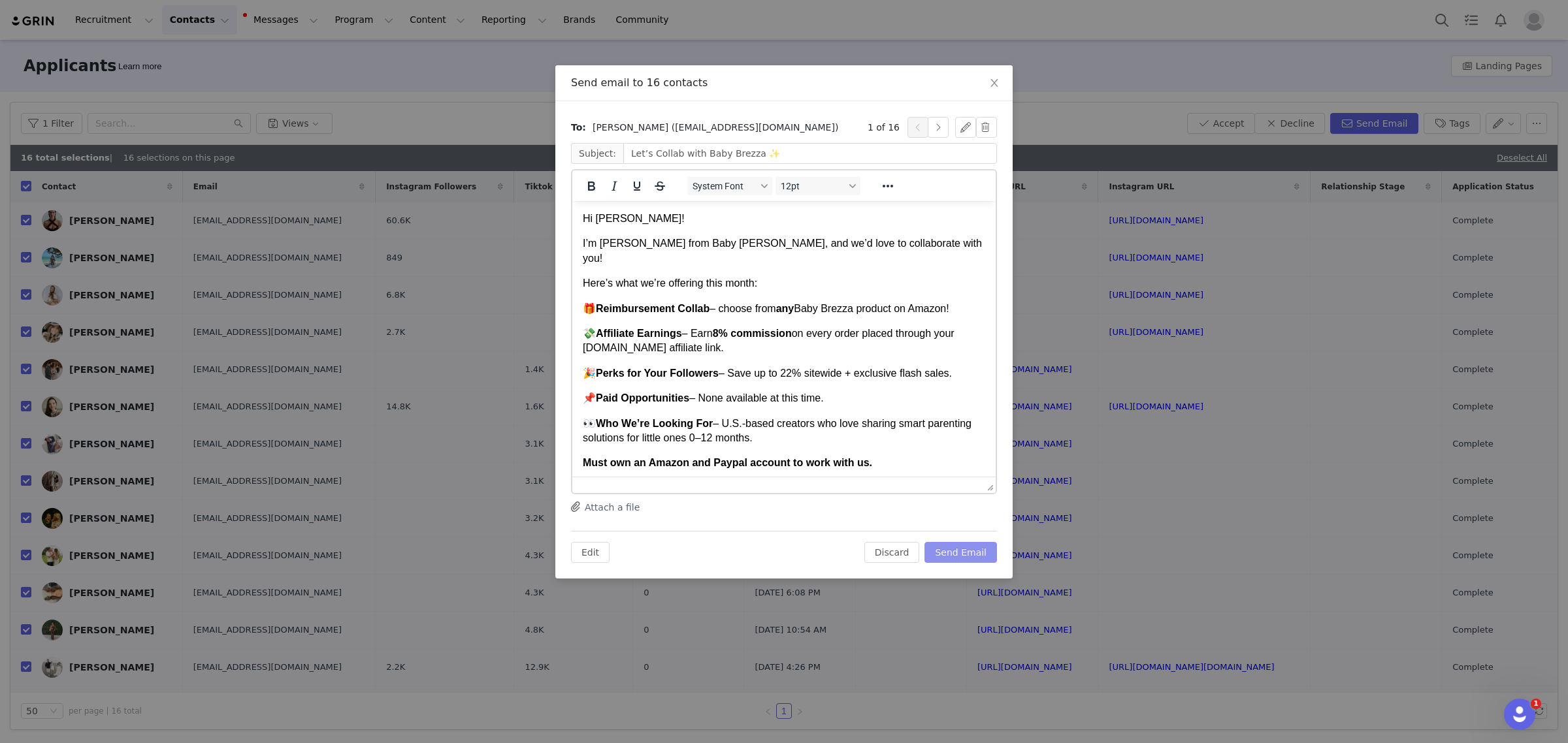
drag, startPoint x: 990, startPoint y: 325, endPoint x: 979, endPoint y: 493, distance: 168.4
click at [943, 121] on button "button" at bounding box center [938, 127] width 21 height 21
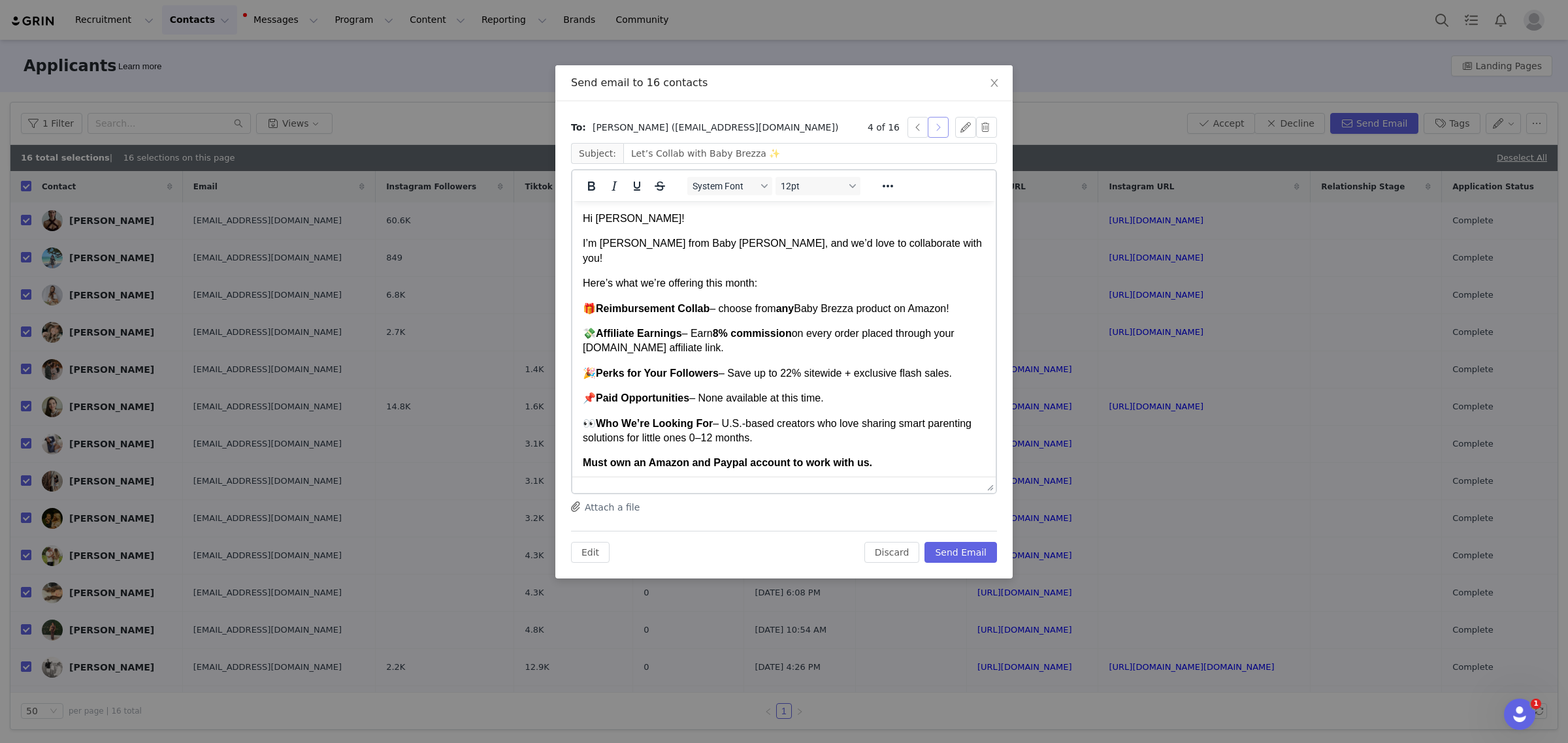
click at [943, 121] on button "button" at bounding box center [938, 127] width 21 height 21
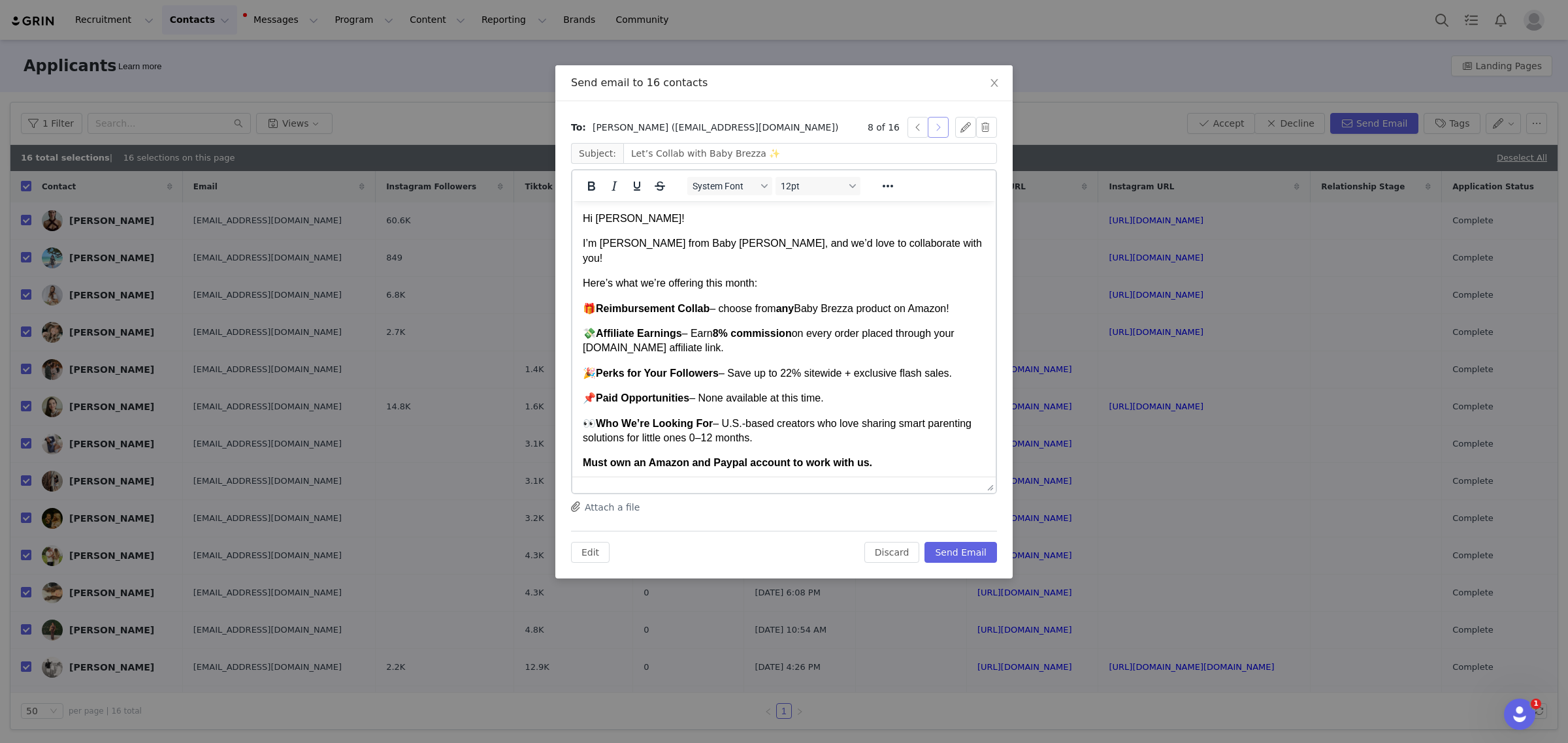
click at [943, 121] on button "button" at bounding box center [938, 127] width 21 height 21
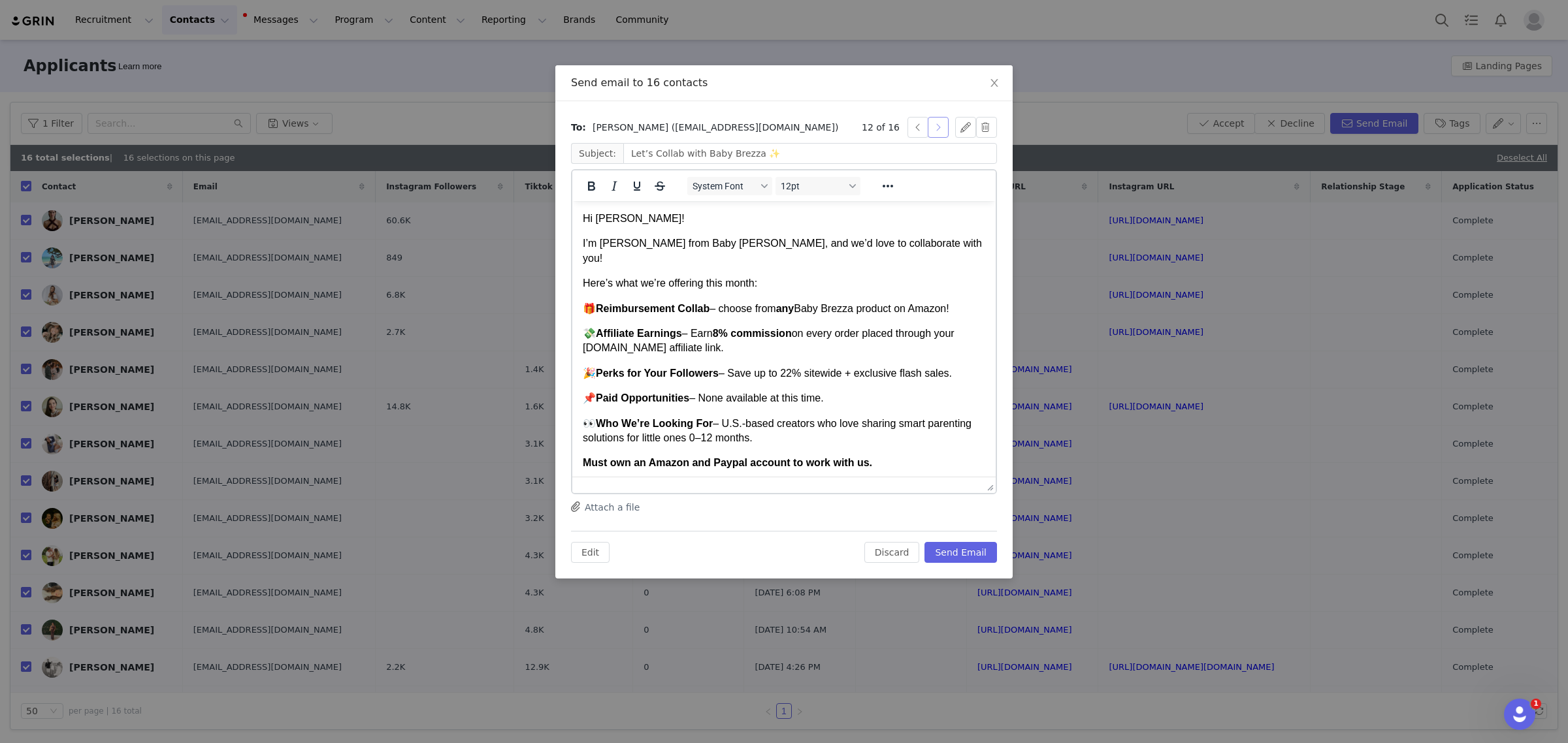
click at [943, 121] on button "button" at bounding box center [938, 127] width 21 height 21
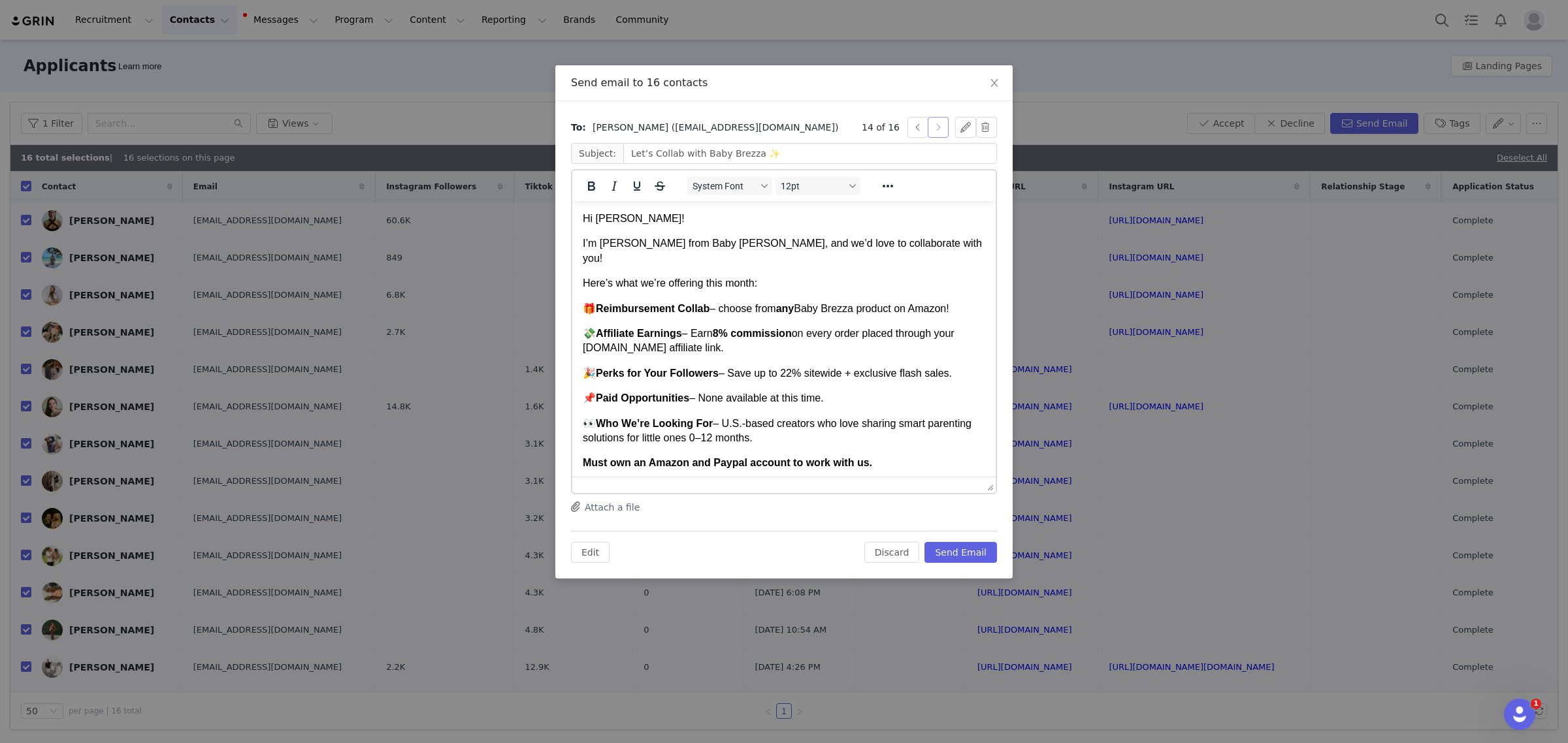
click at [943, 121] on button "button" at bounding box center [938, 127] width 21 height 21
click at [966, 549] on button "Send Email" at bounding box center [961, 552] width 73 height 21
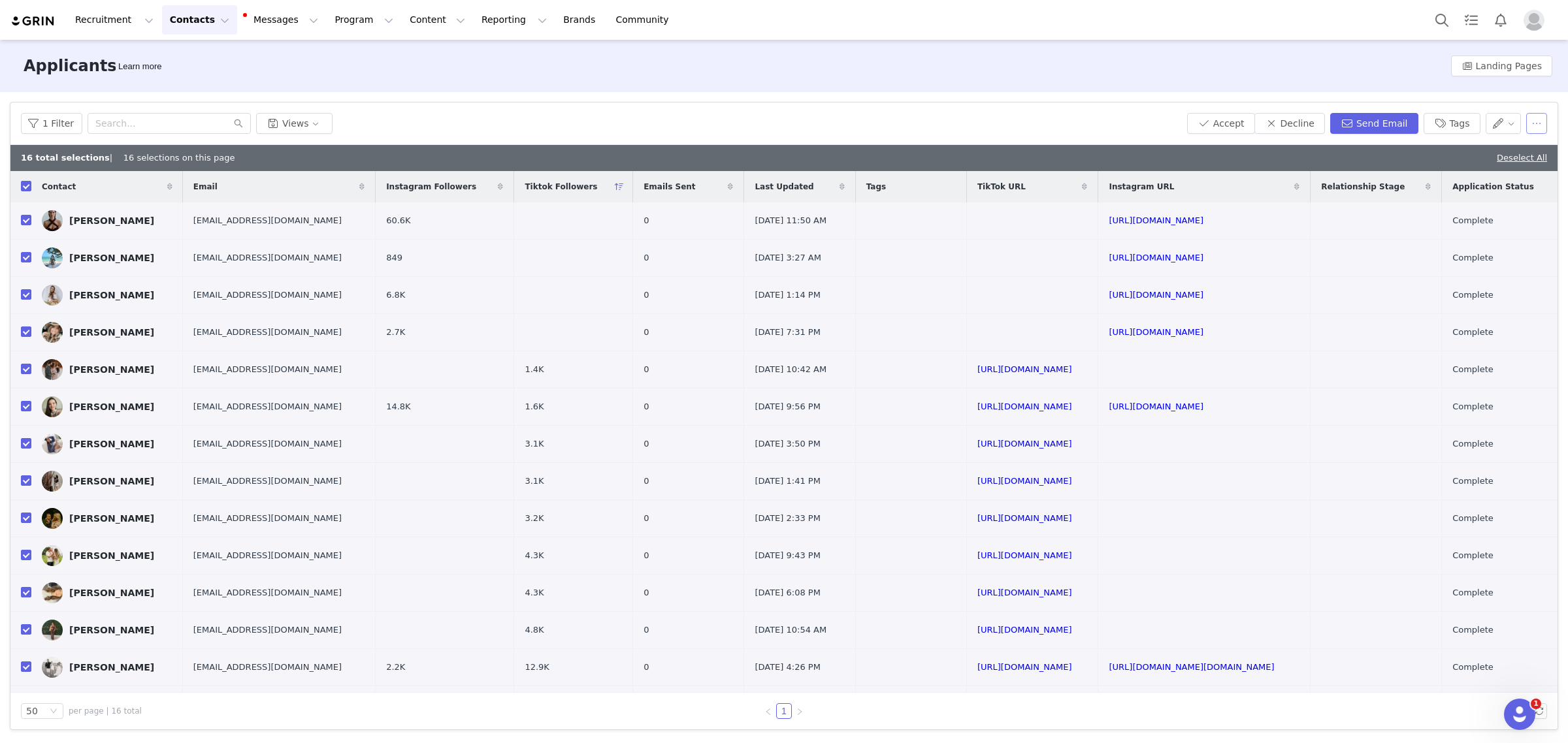
click at [1528, 126] on button "button" at bounding box center [1536, 123] width 21 height 21
click at [1291, 131] on button "Decline" at bounding box center [1289, 123] width 71 height 21
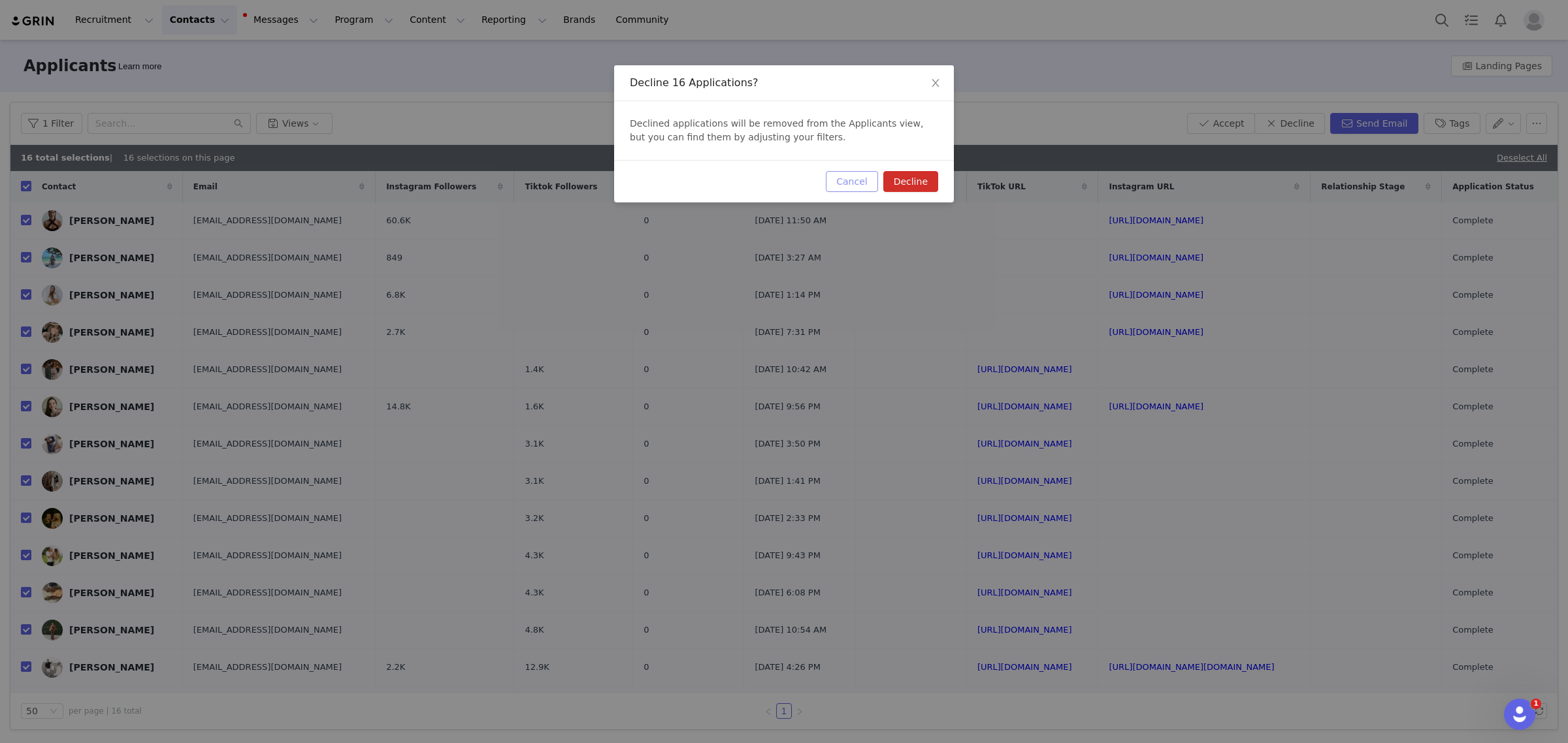
click at [835, 177] on button "Cancel" at bounding box center [851, 181] width 52 height 21
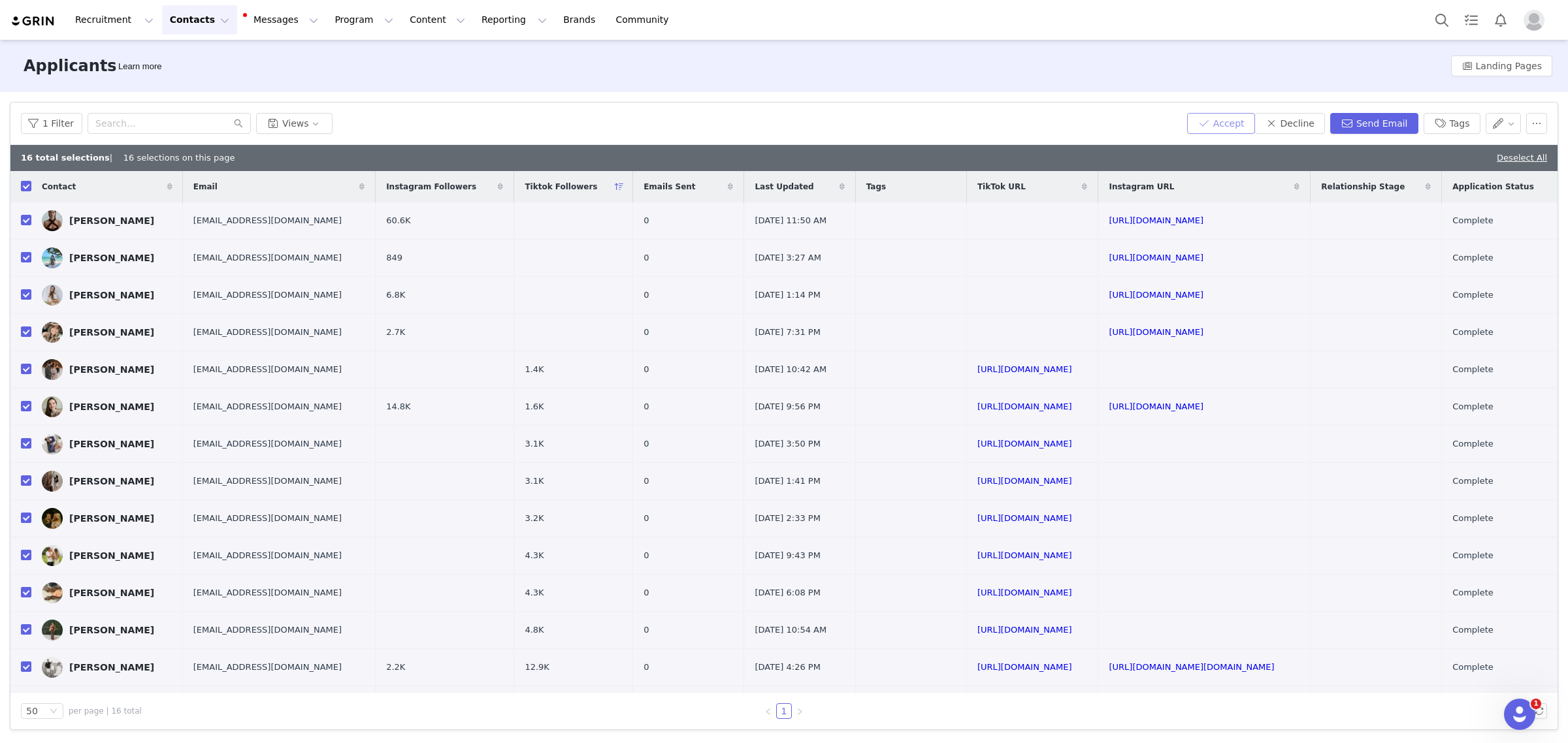
click at [1242, 126] on button "Accept" at bounding box center [1221, 123] width 68 height 21
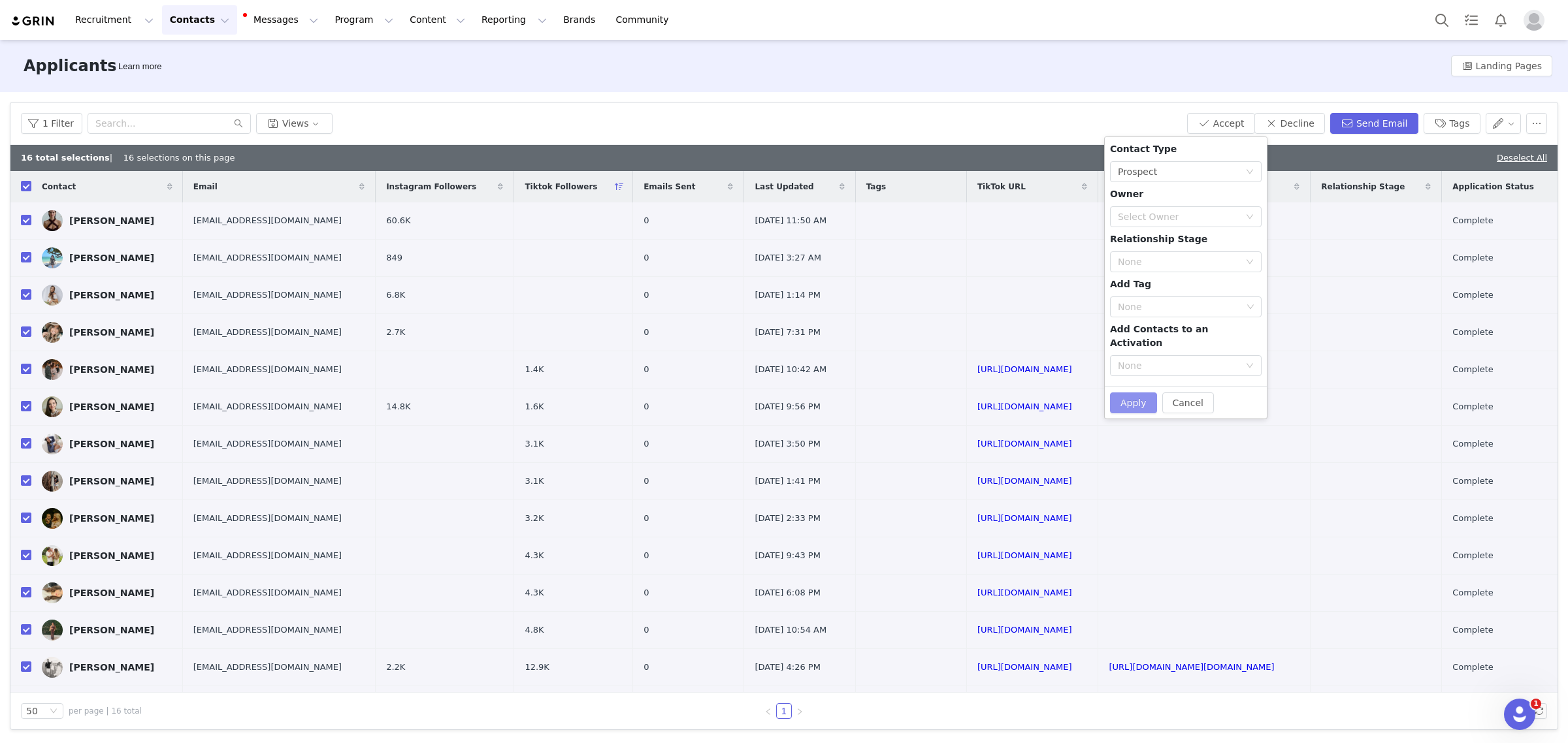
click at [1122, 393] on button "Apply" at bounding box center [1133, 403] width 47 height 21
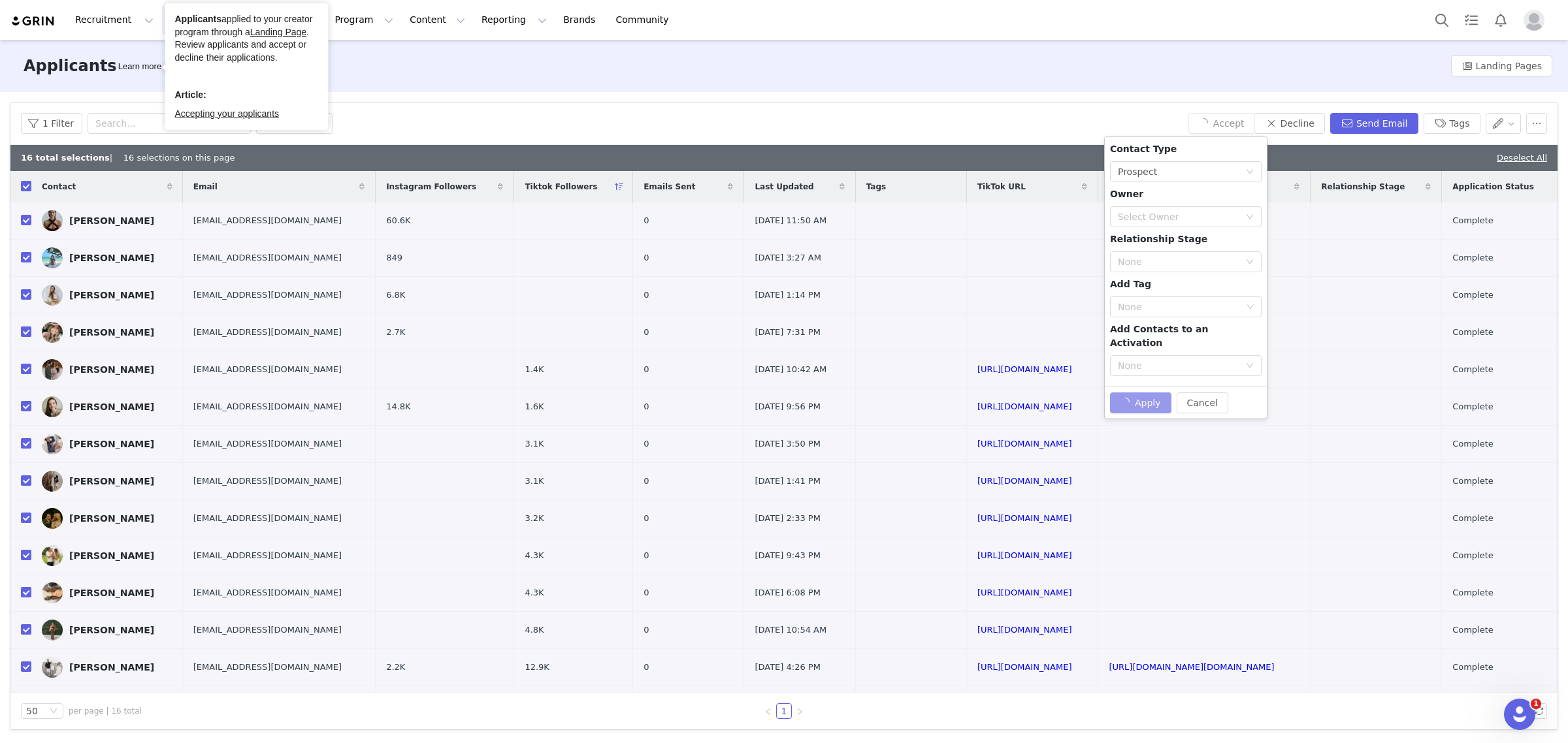
click at [162, 26] on button "Contacts Contacts" at bounding box center [199, 20] width 75 height 29
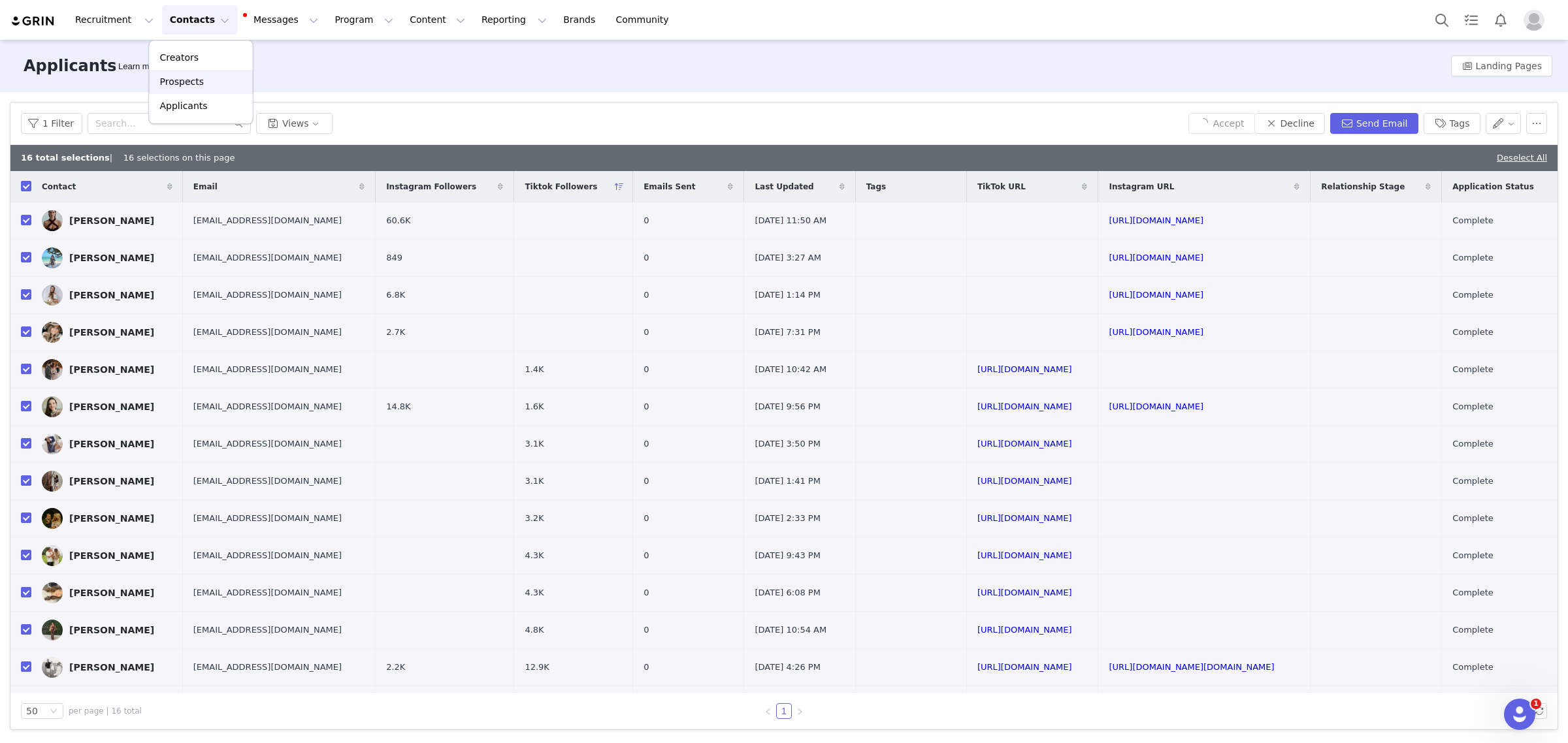
click at [164, 80] on p "Prospects" at bounding box center [182, 82] width 43 height 14
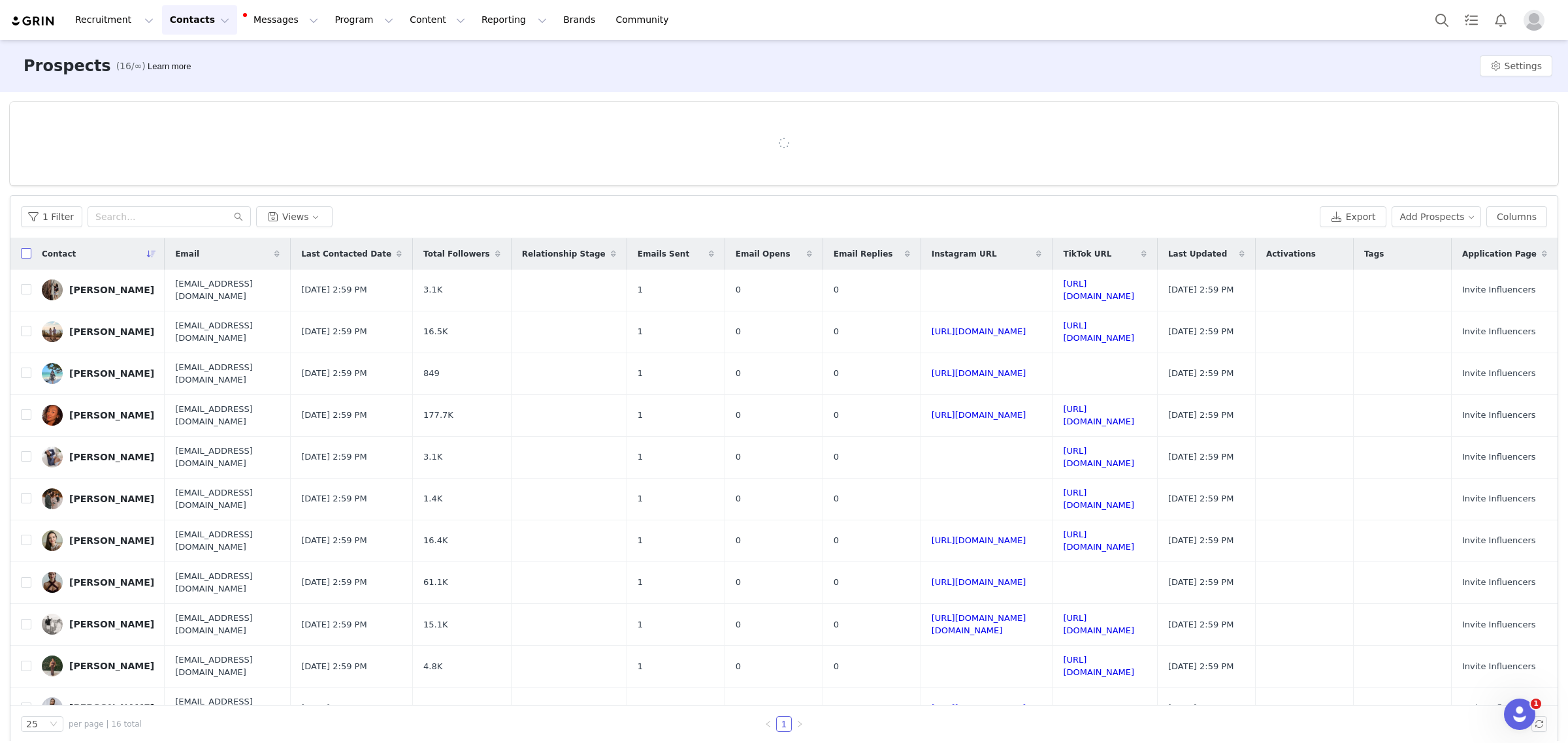
click at [24, 255] on input "checkbox" at bounding box center [26, 253] width 10 height 10
checkbox input "true"
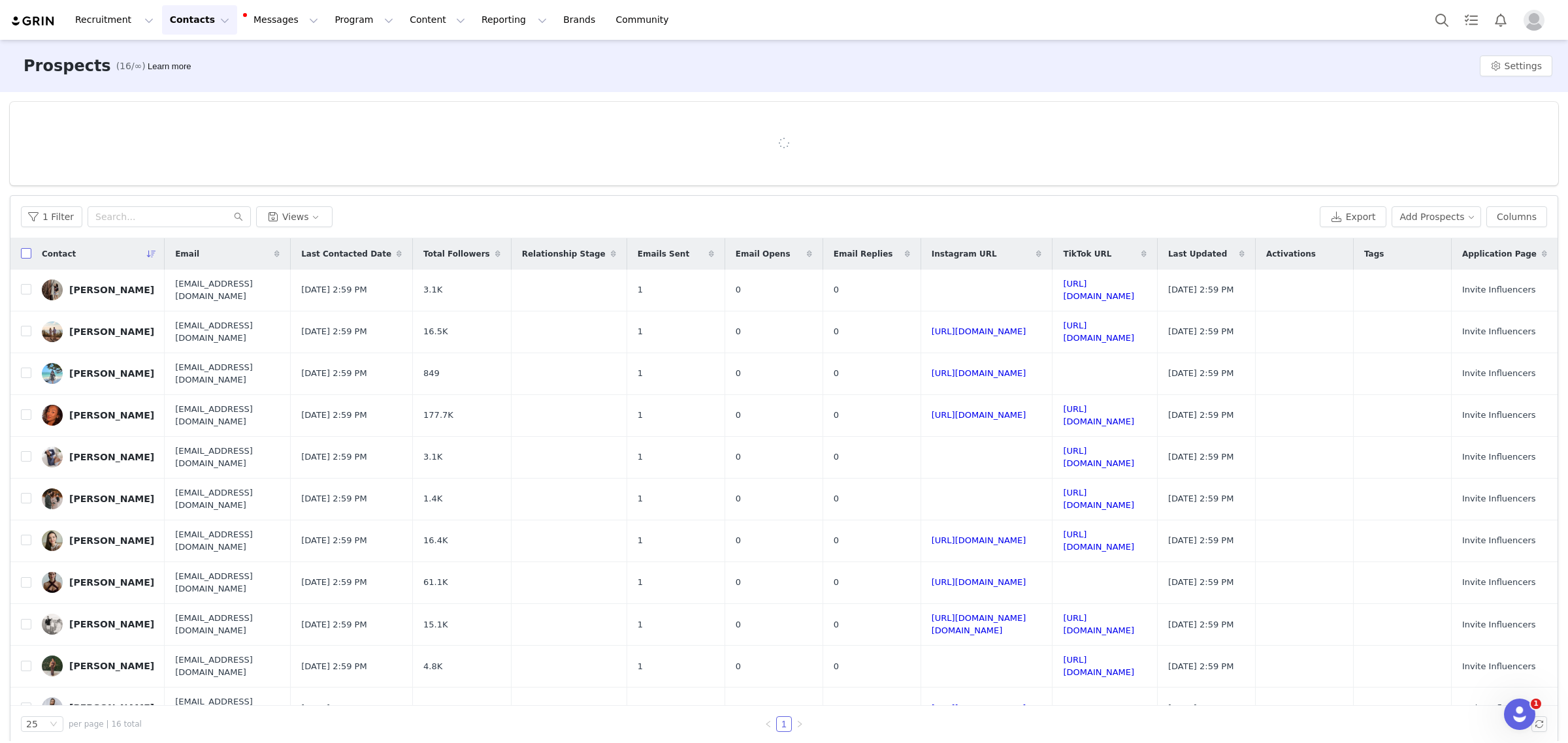
checkbox input "true"
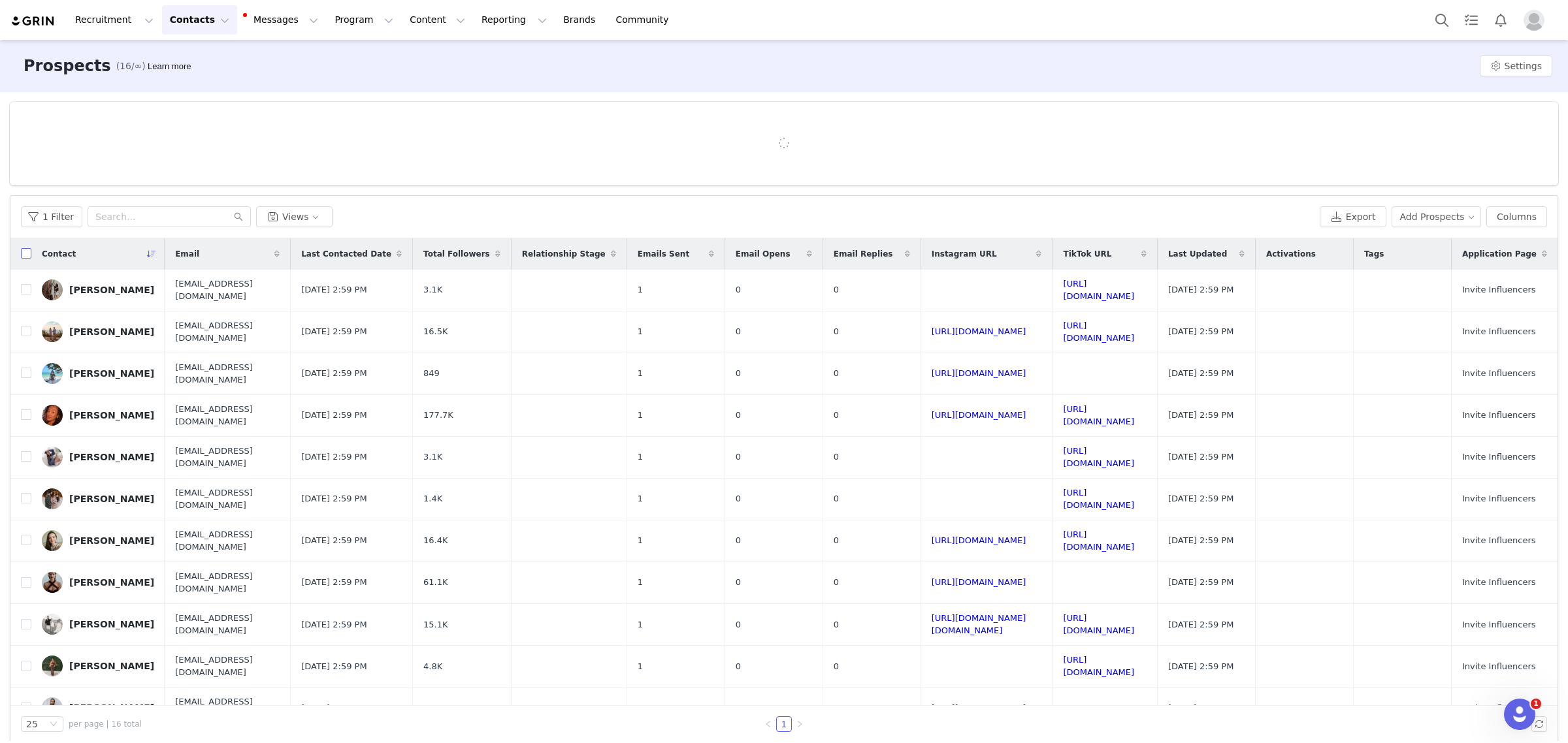
checkbox input "true"
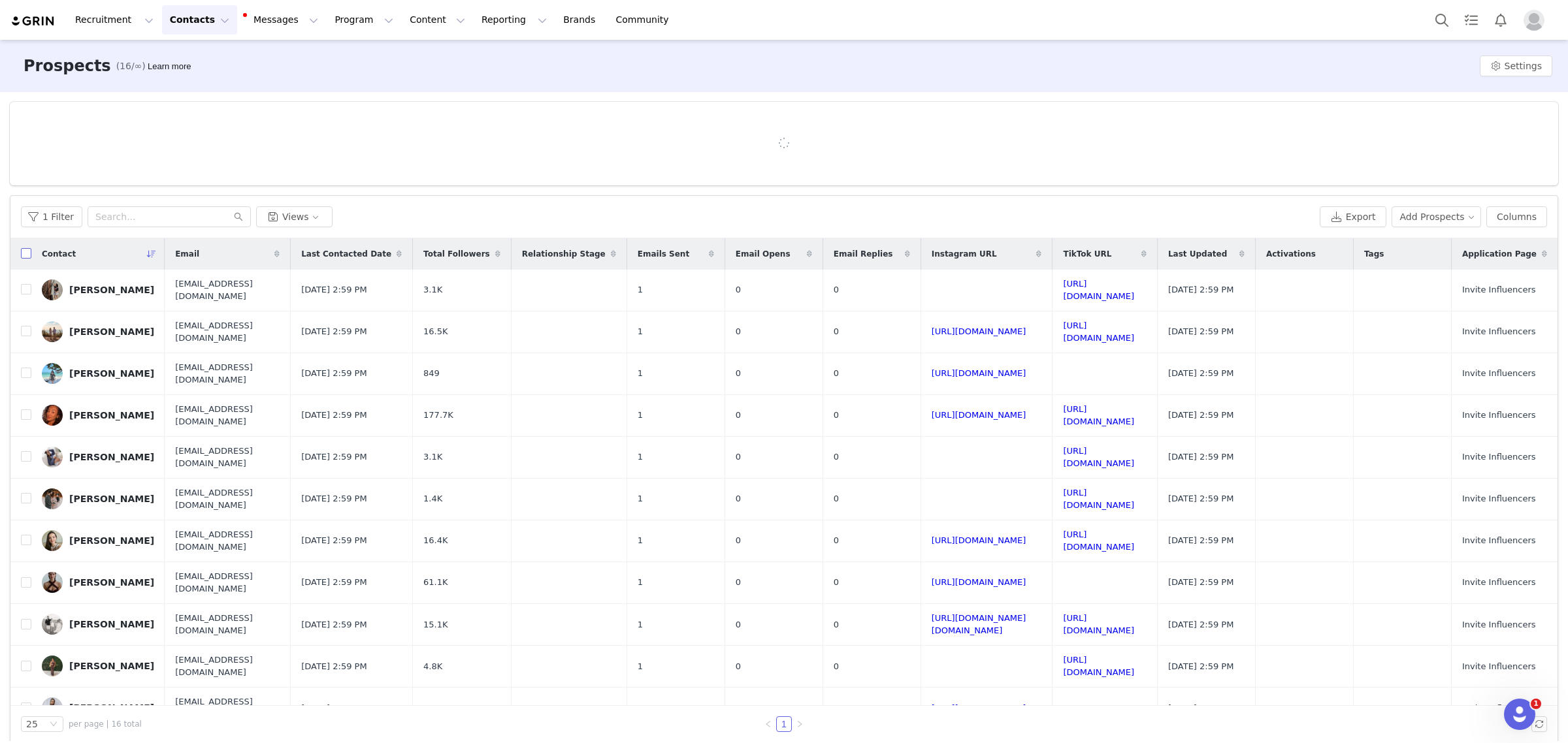
checkbox input "true"
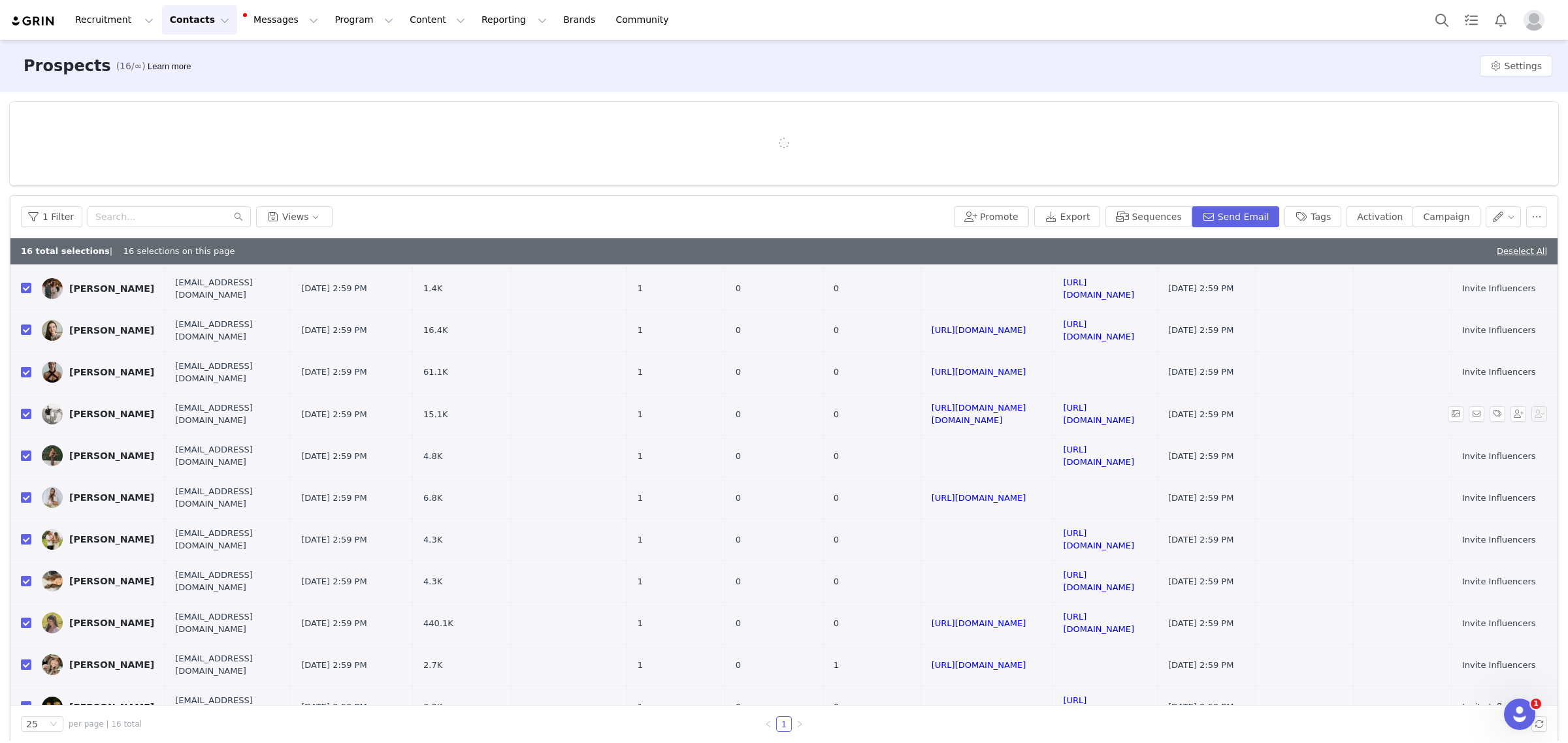
scroll to position [273, 0]
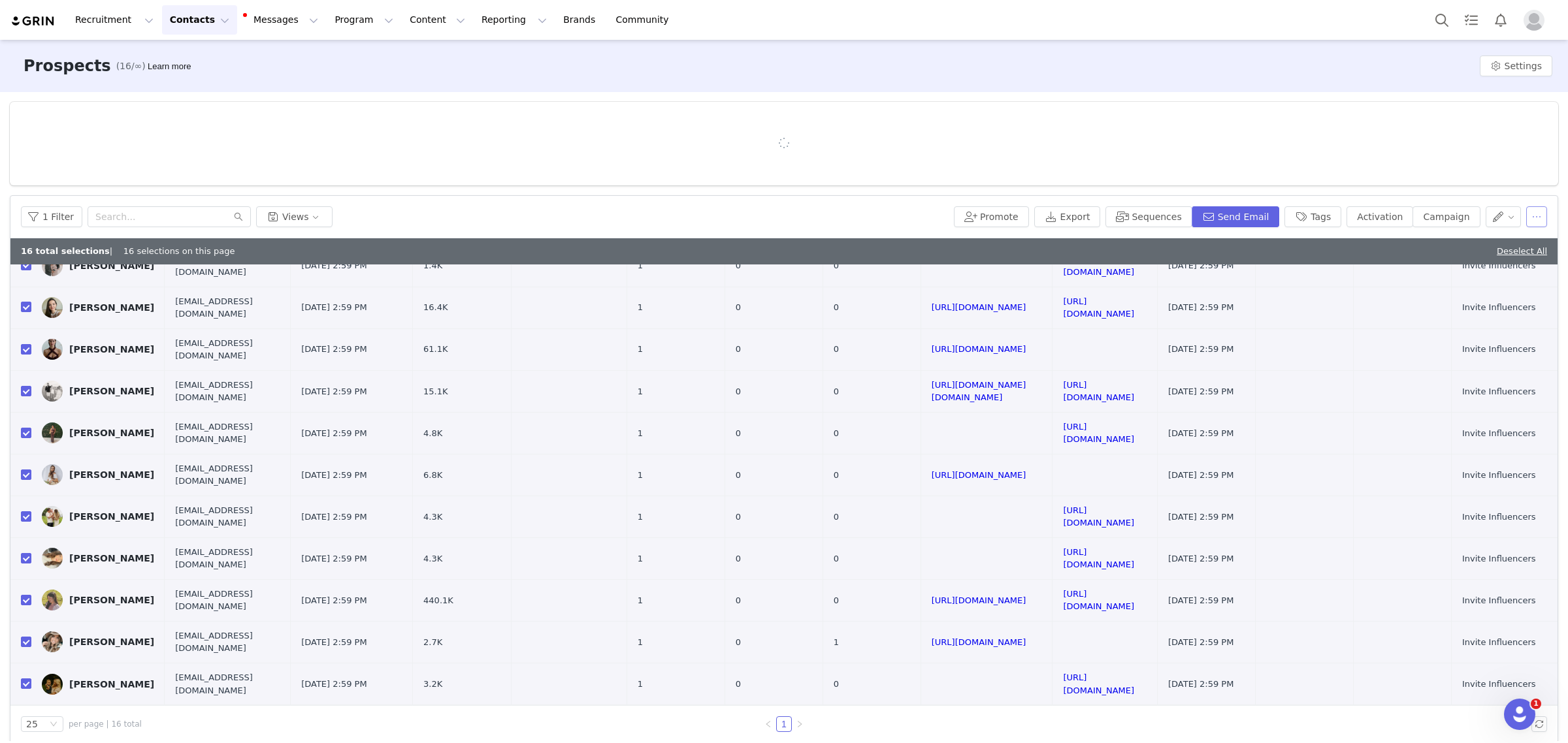
click at [1512, 213] on div "Promote Export Sequences Send Email Tags Activation Campaign" at bounding box center [1250, 216] width 593 height 21
click at [1526, 217] on button "button" at bounding box center [1536, 216] width 21 height 21
click at [1468, 301] on span "Disqualify" at bounding box center [1476, 305] width 45 height 15
click at [1452, 260] on div "Search reasons" at bounding box center [1446, 265] width 122 height 13
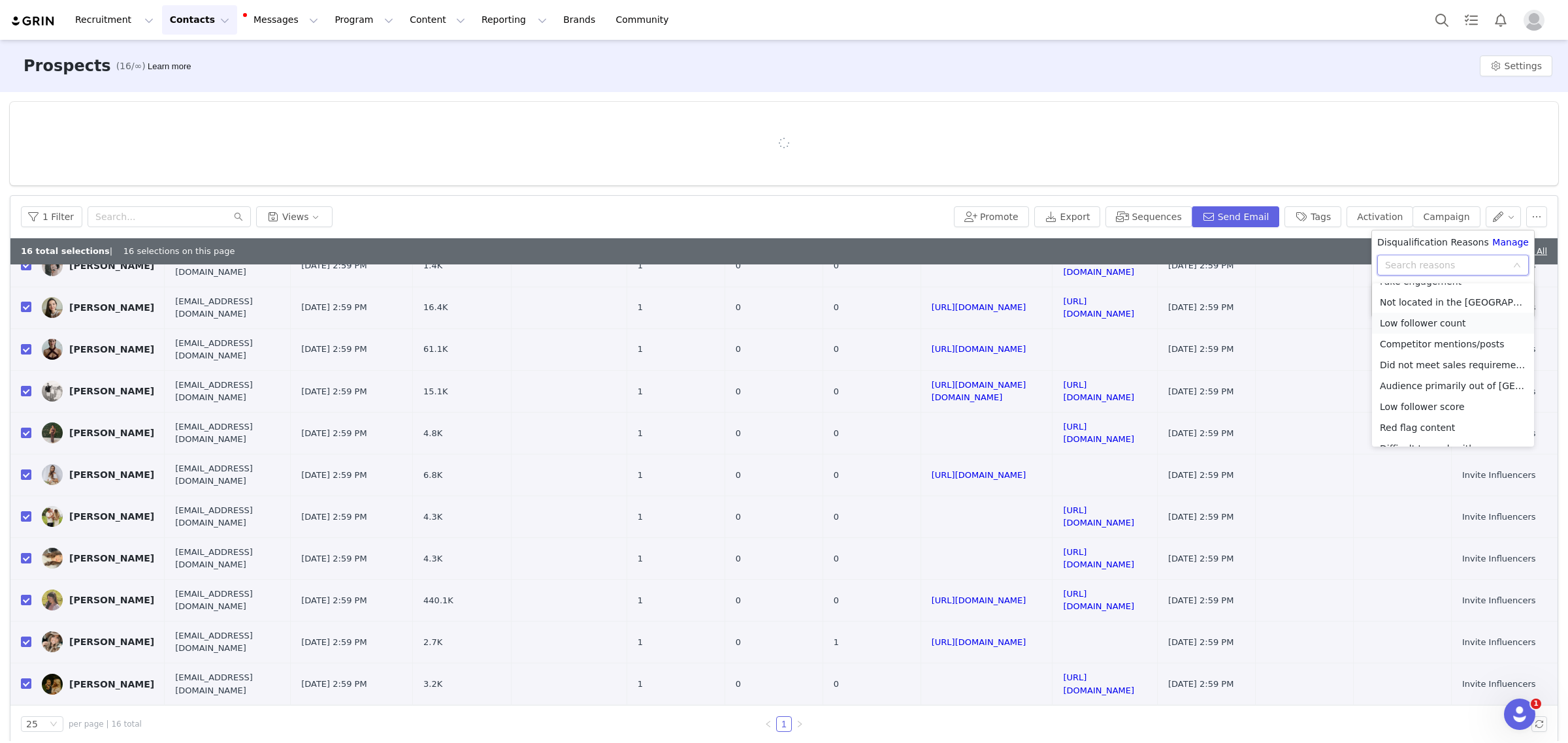
scroll to position [72, 0]
click at [1432, 416] on li "Difficult to work with" at bounding box center [1453, 412] width 162 height 21
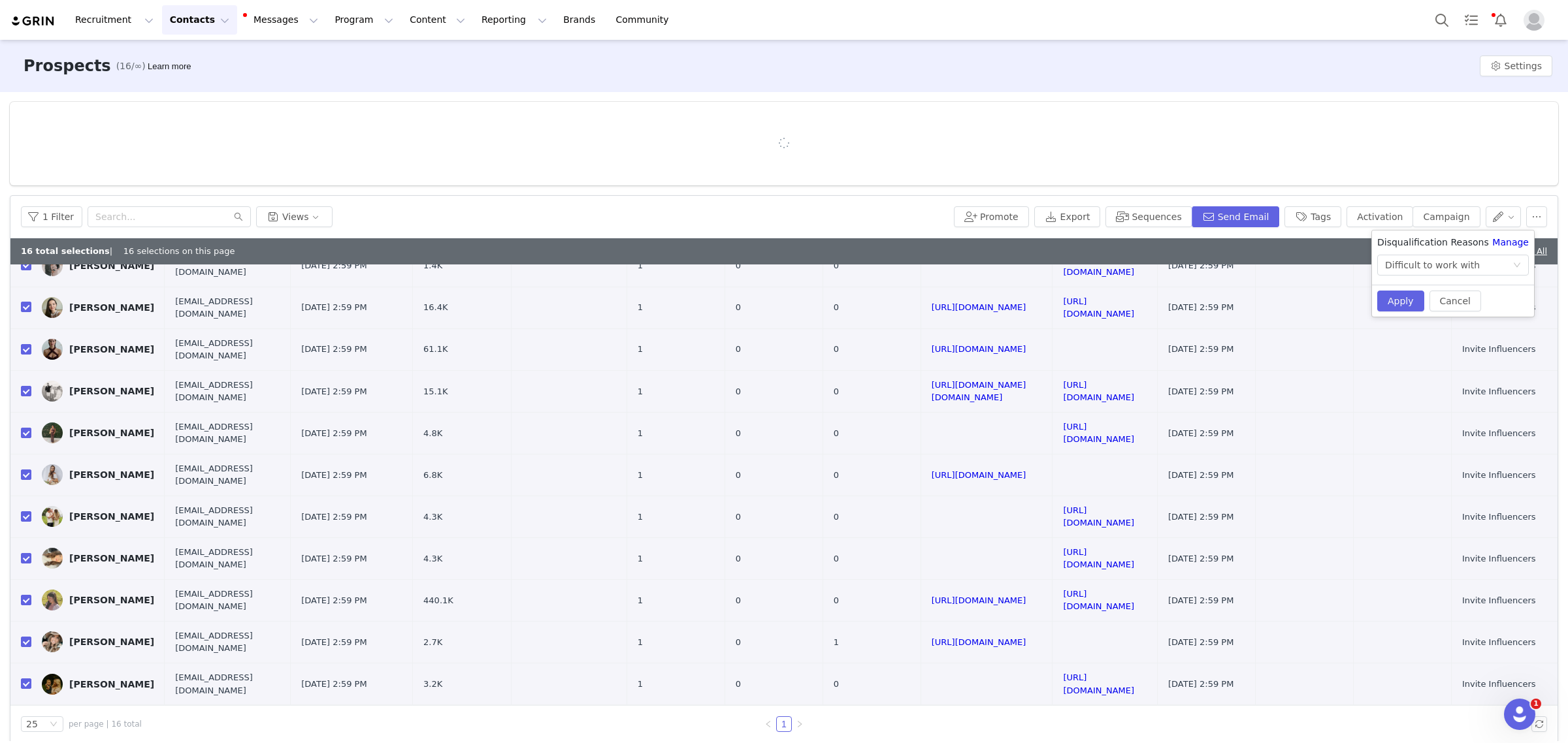
click at [1401, 312] on div "Cancel Apply" at bounding box center [1453, 300] width 162 height 32
click at [1402, 302] on button "Apply" at bounding box center [1401, 301] width 47 height 21
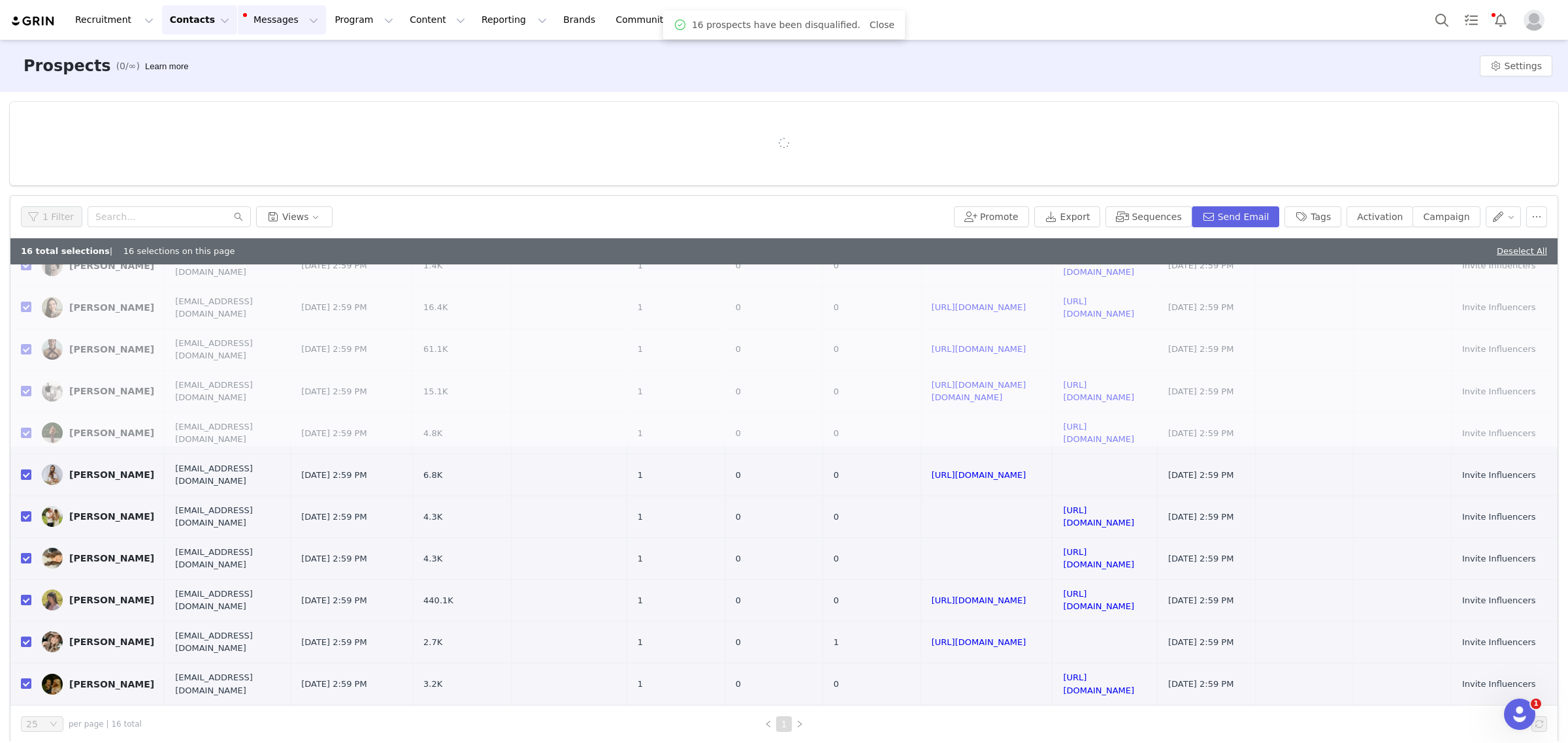
click at [260, 22] on button "Messages Messages" at bounding box center [282, 20] width 88 height 29
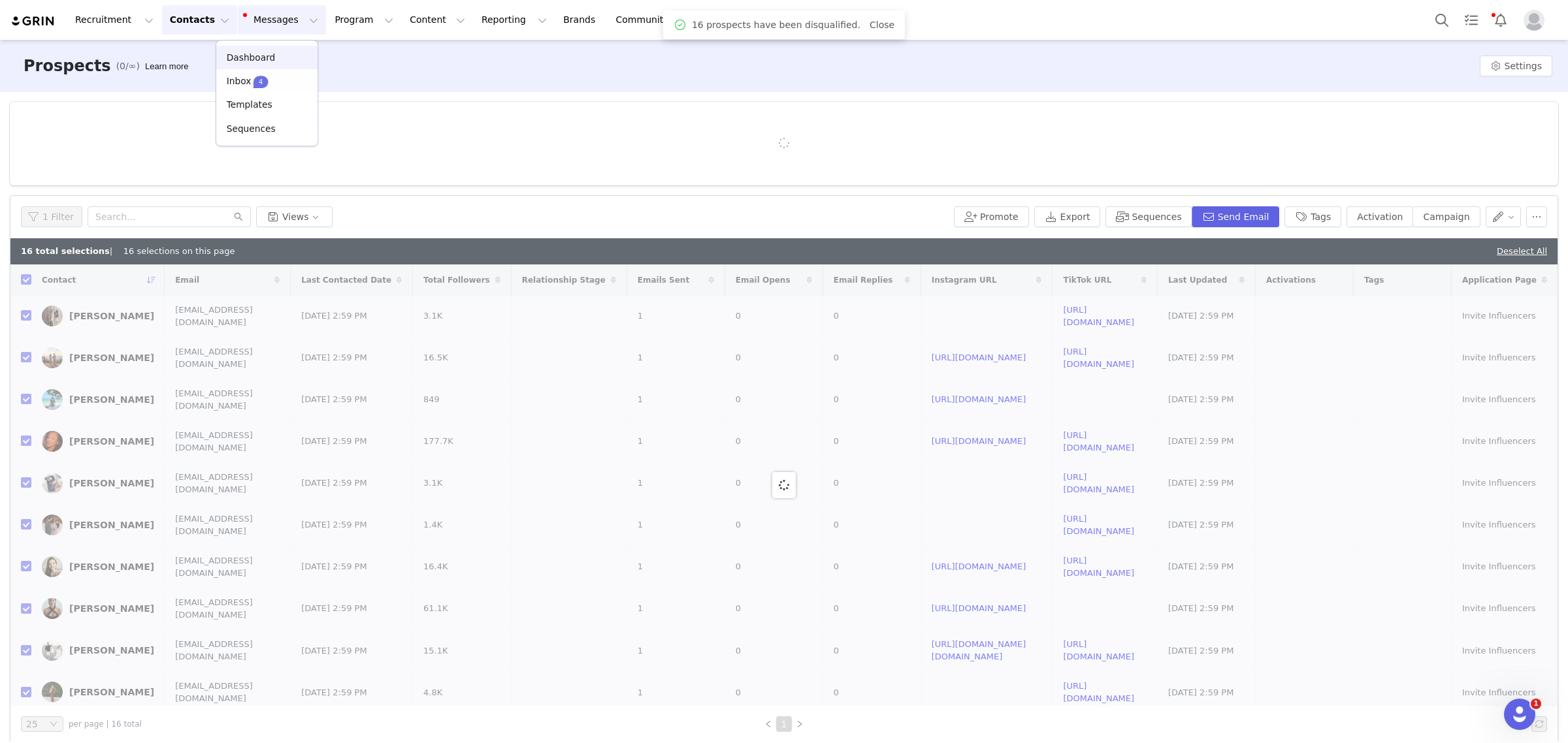
checkbox input "false"
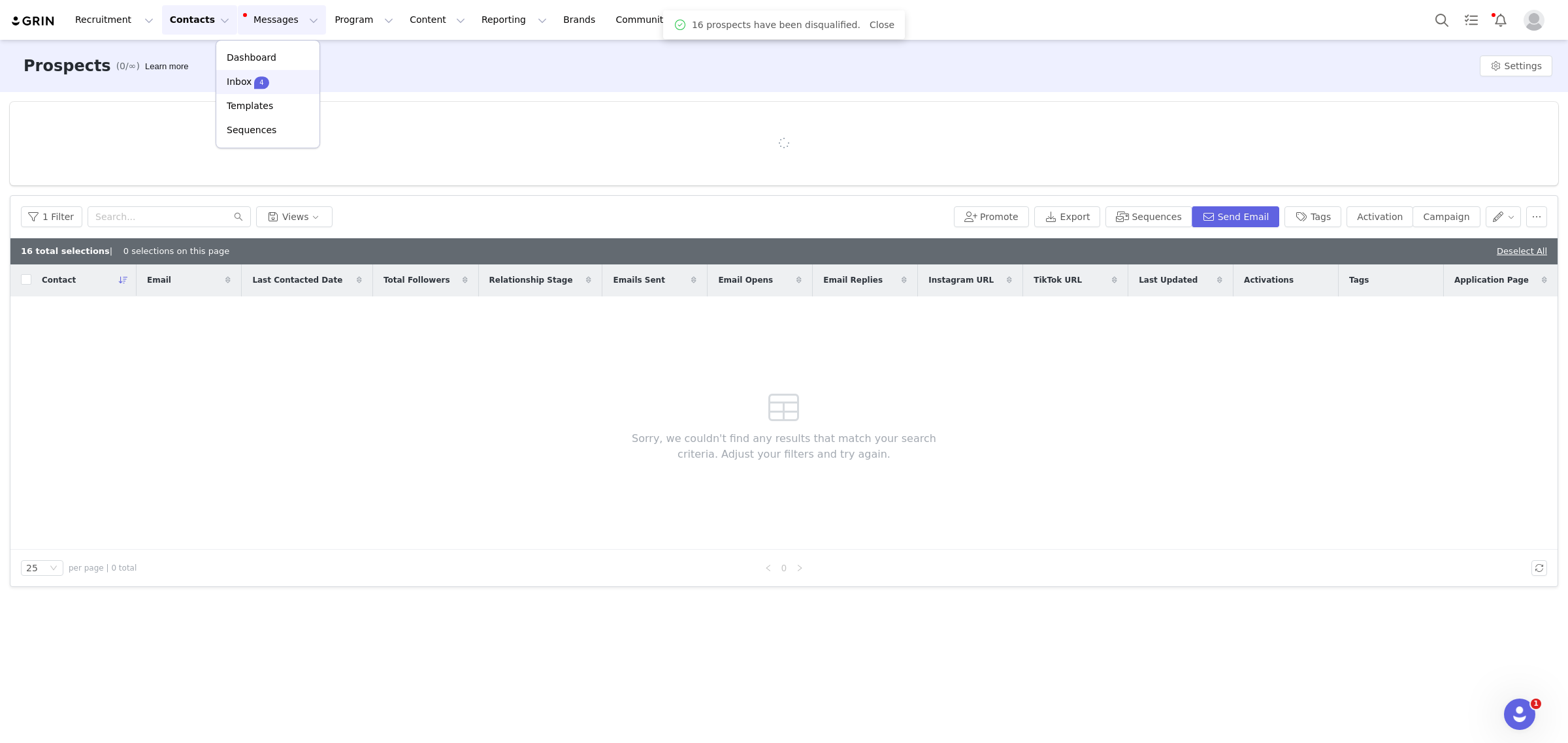
click at [282, 85] on div "Inbox 4" at bounding box center [267, 82] width 88 height 14
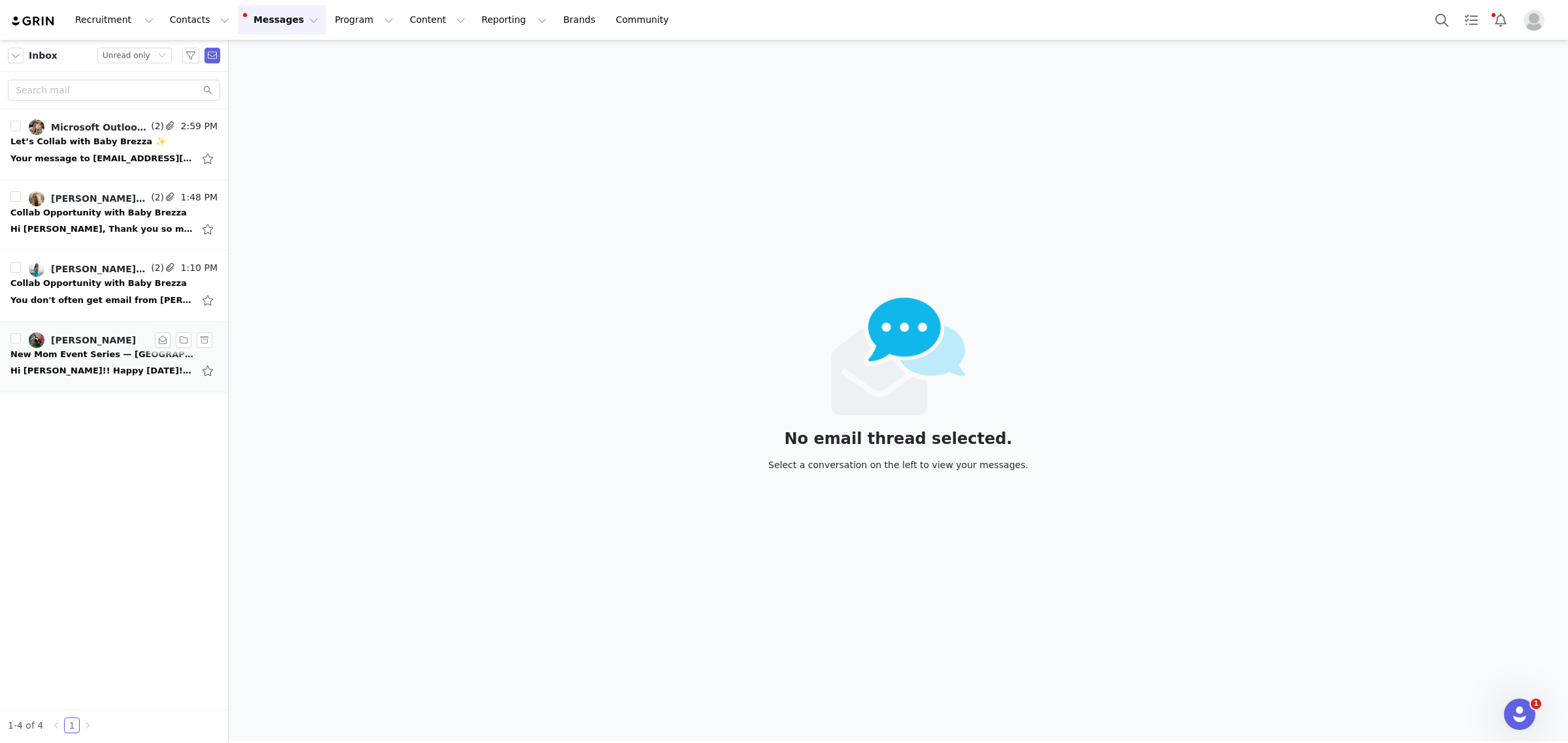
click at [95, 371] on div "Hi [PERSON_NAME]!! Happy [DATE]! Some news I would like to share — I’m starting…" at bounding box center [102, 370] width 183 height 13
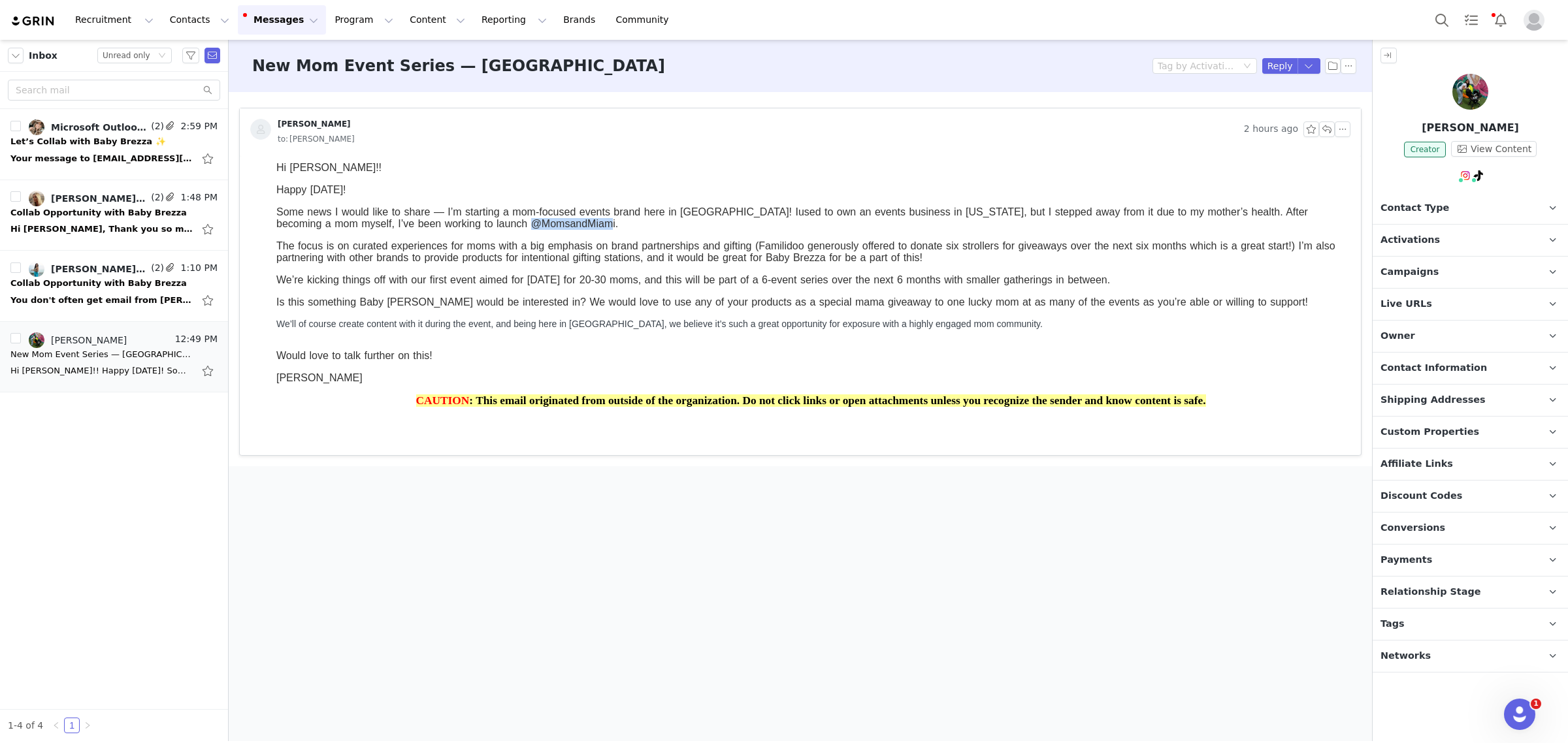
drag, startPoint x: 530, startPoint y: 232, endPoint x: 456, endPoint y: 226, distance: 74.2
click at [456, 226] on span "used to own an events business in [US_STATE], but I stepped away from it due to…" at bounding box center [792, 218] width 1032 height 23
copy span "MomsandMiami"
click at [88, 287] on div "Collab Opportunity with Baby Brezza" at bounding box center [98, 283] width 177 height 13
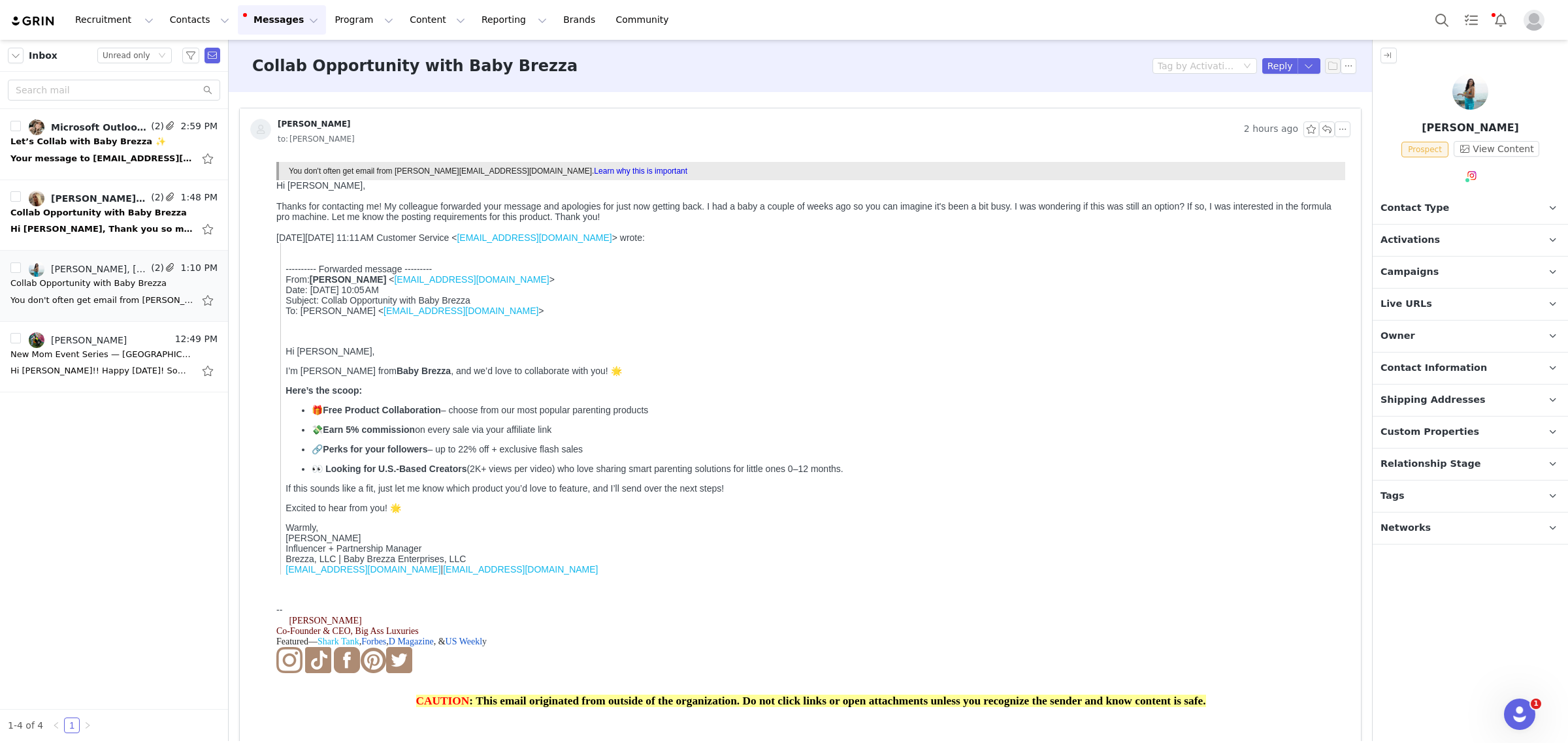
click at [1464, 243] on p "Activations" at bounding box center [1455, 240] width 164 height 31
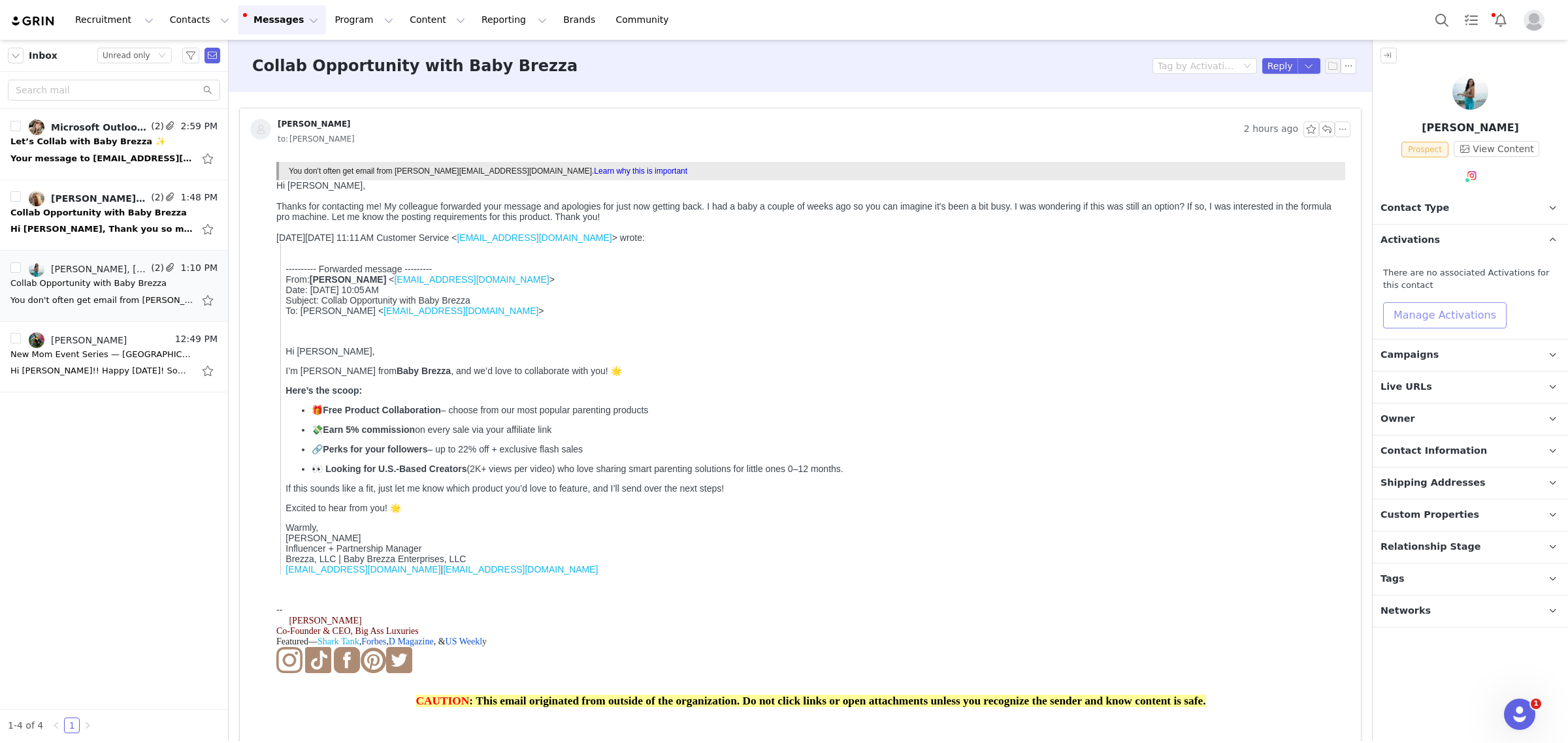
click at [1454, 307] on button "Manage Activations" at bounding box center [1444, 315] width 123 height 26
click at [1439, 356] on div "Select Activation" at bounding box center [1414, 366] width 152 height 21
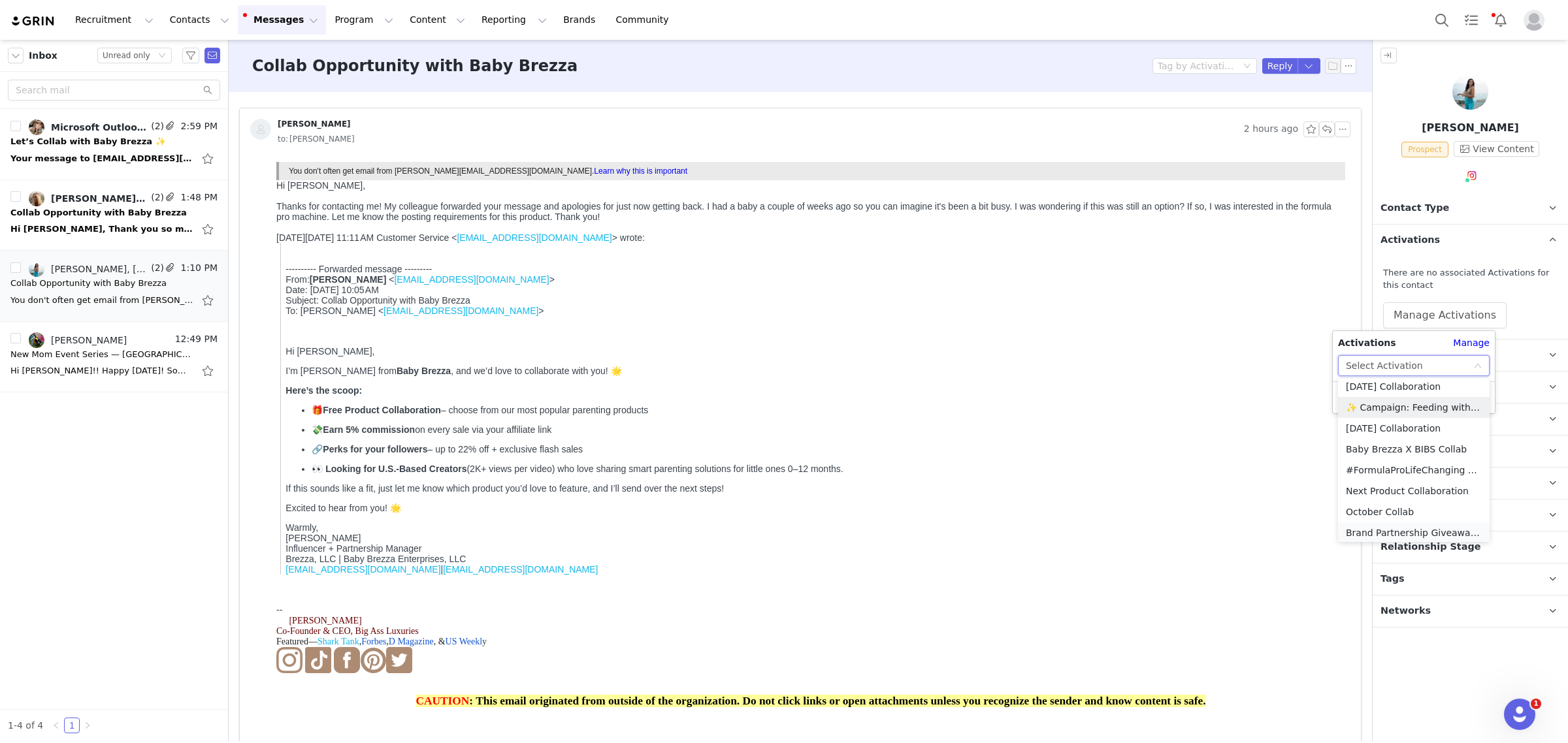
scroll to position [72, 0]
click at [1383, 467] on li "October Collab" at bounding box center [1414, 466] width 152 height 21
click at [1360, 401] on button "Apply" at bounding box center [1361, 397] width 47 height 21
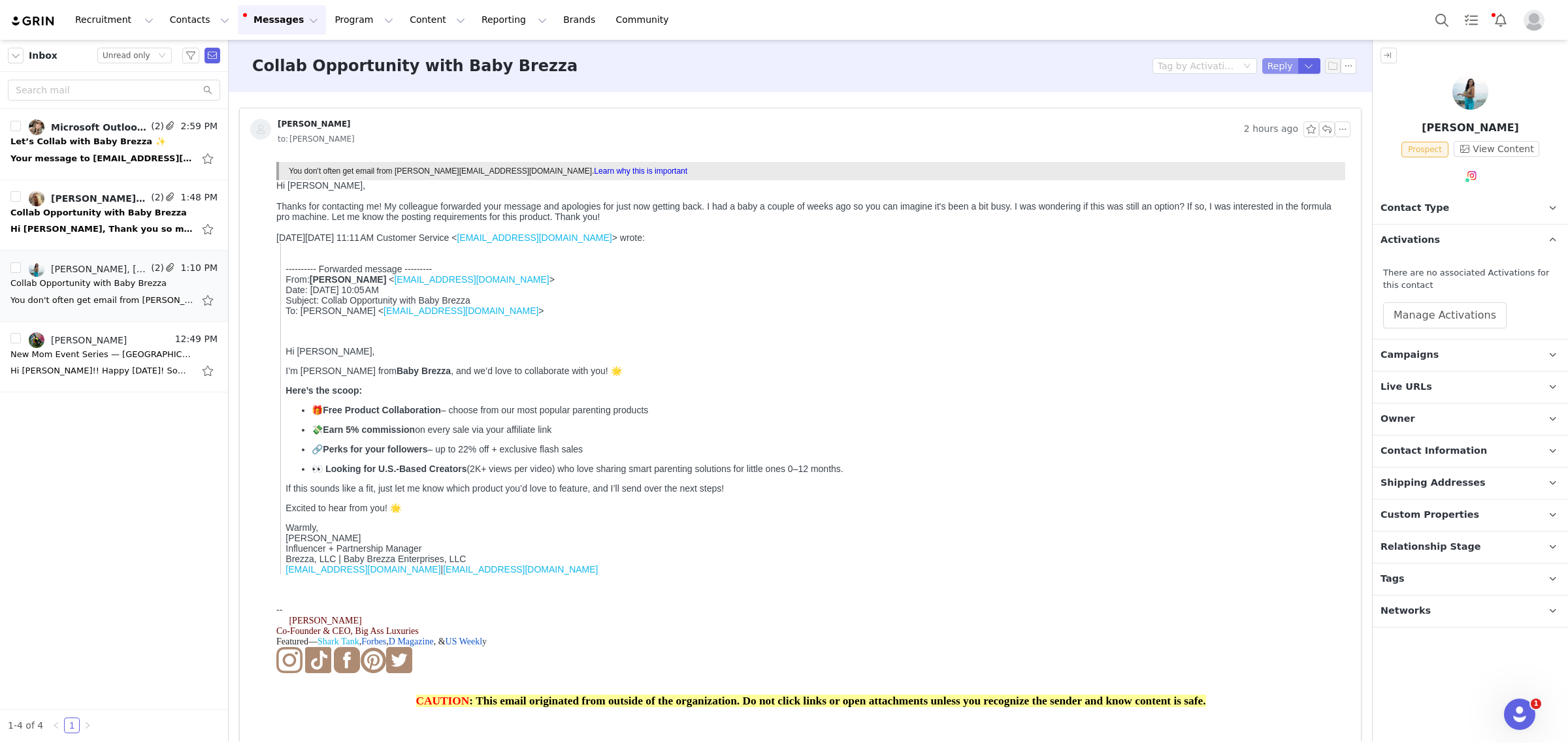
click at [1265, 64] on button "Reply" at bounding box center [1280, 66] width 36 height 15
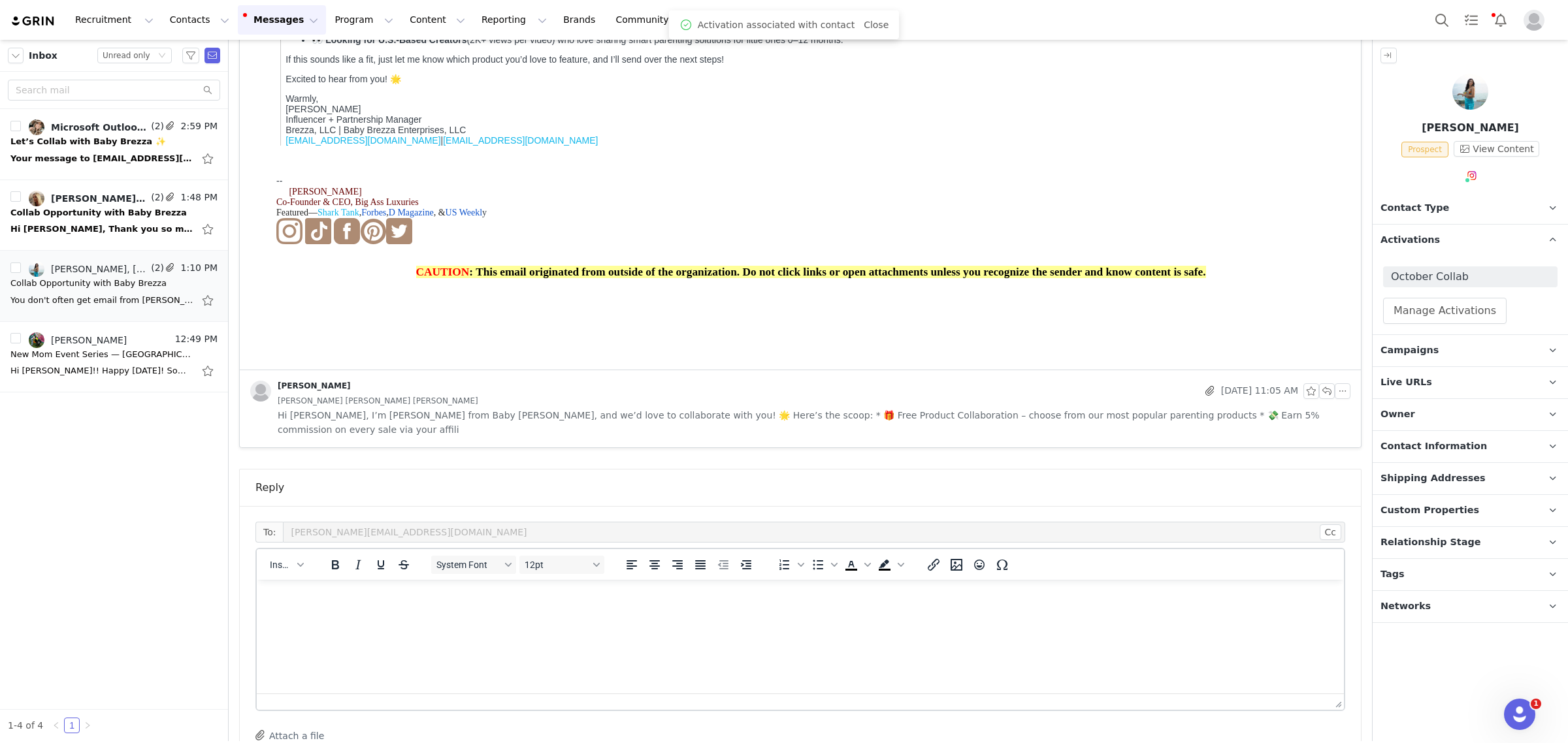
scroll to position [0, 0]
click at [273, 559] on span "Insert" at bounding box center [281, 564] width 23 height 10
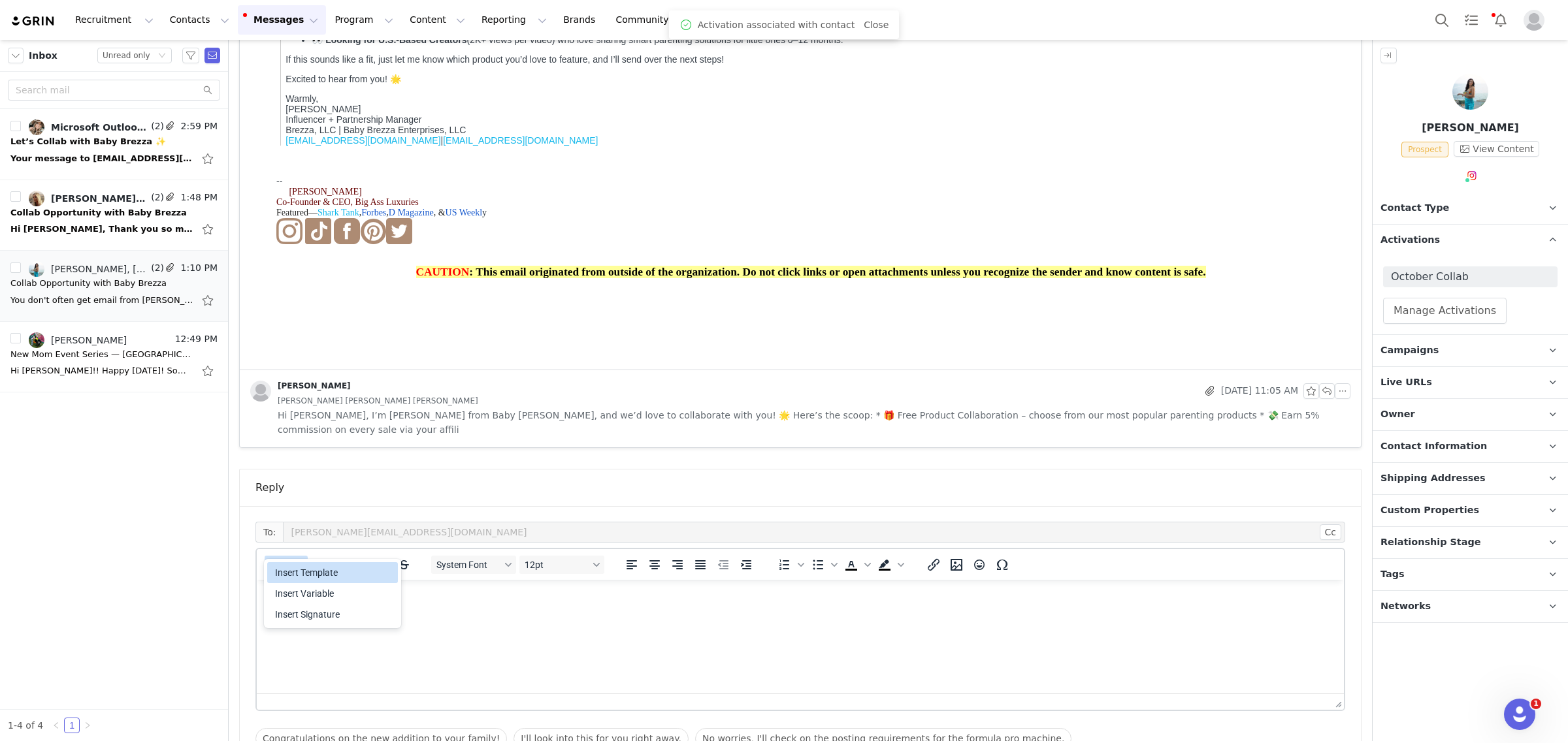
click at [272, 569] on div "Insert Template" at bounding box center [333, 573] width 131 height 21
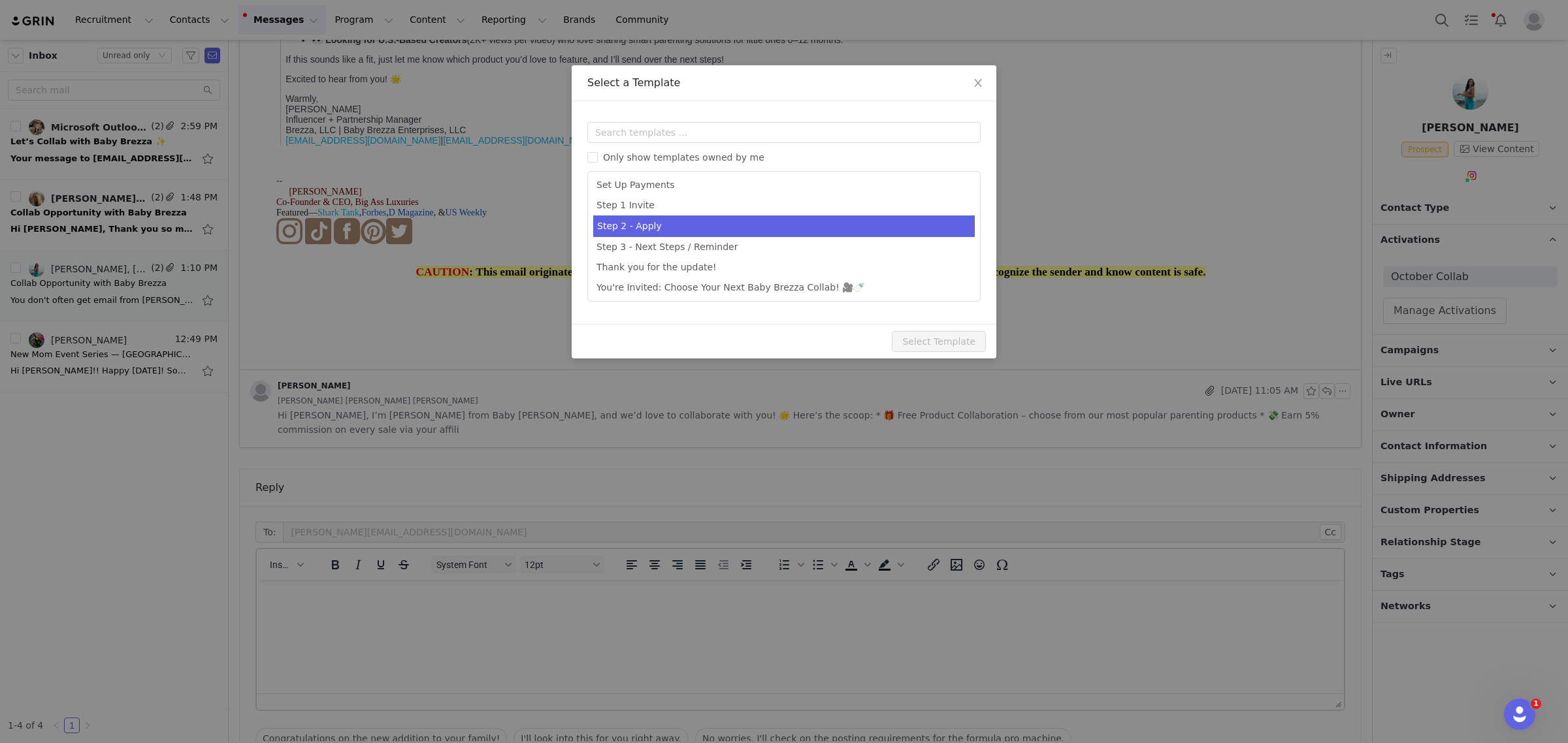
click at [919, 222] on li "Step 2 - Apply" at bounding box center [784, 226] width 381 height 22
type input "Welcome to the Baby Brezza Collab 🎉"
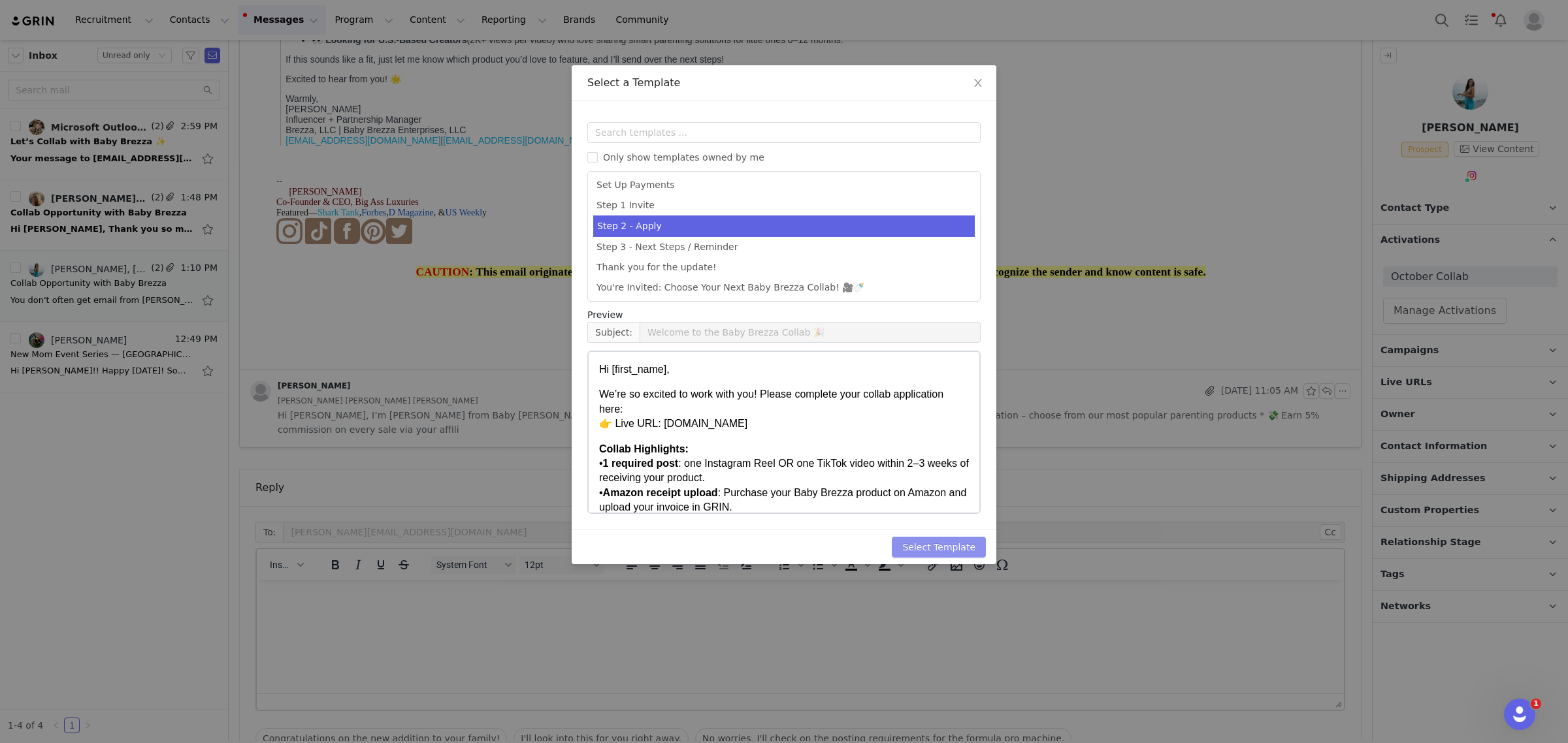
click at [957, 549] on button "Select Template" at bounding box center [939, 547] width 94 height 21
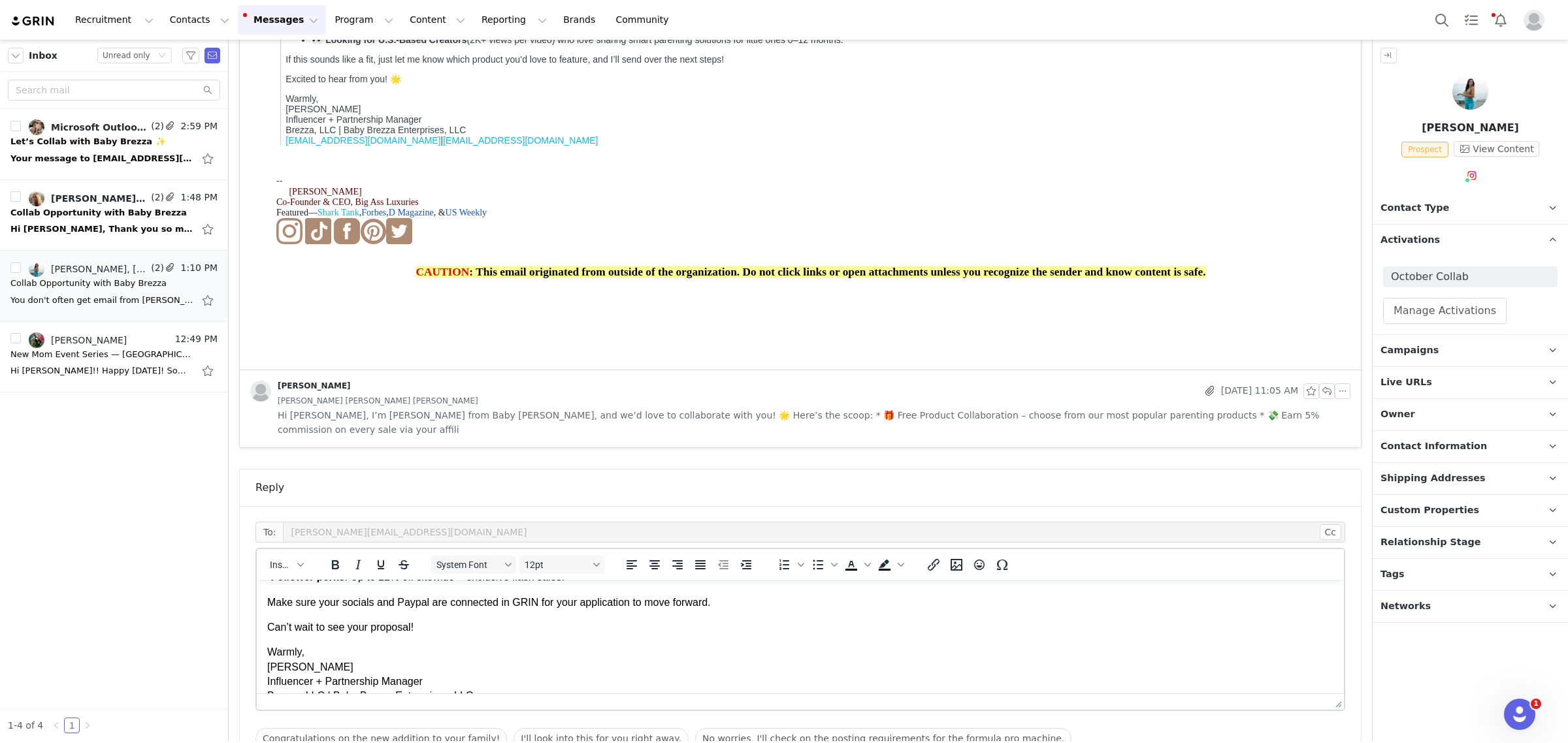
scroll to position [163, 0]
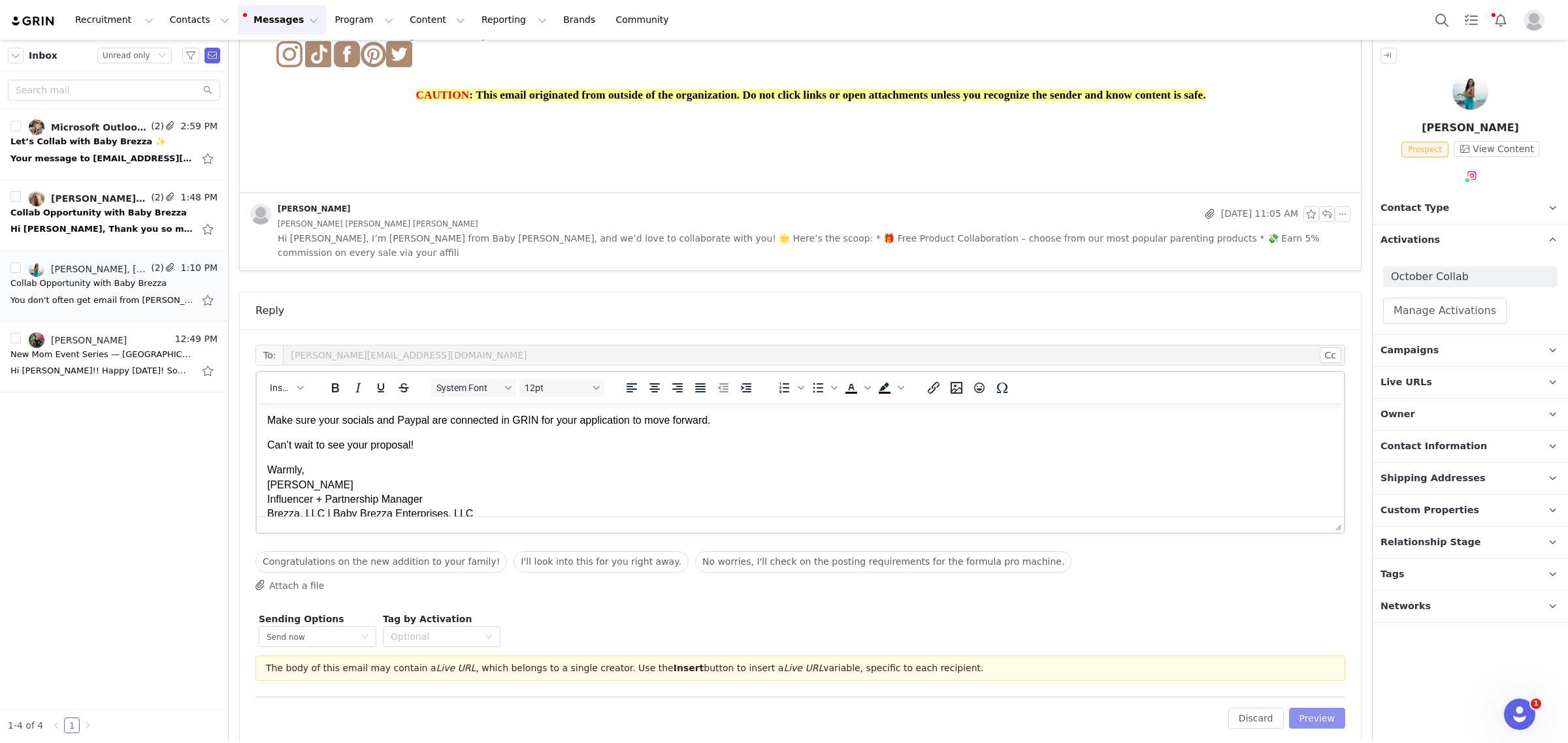
click at [1301, 708] on button "Preview" at bounding box center [1317, 718] width 57 height 21
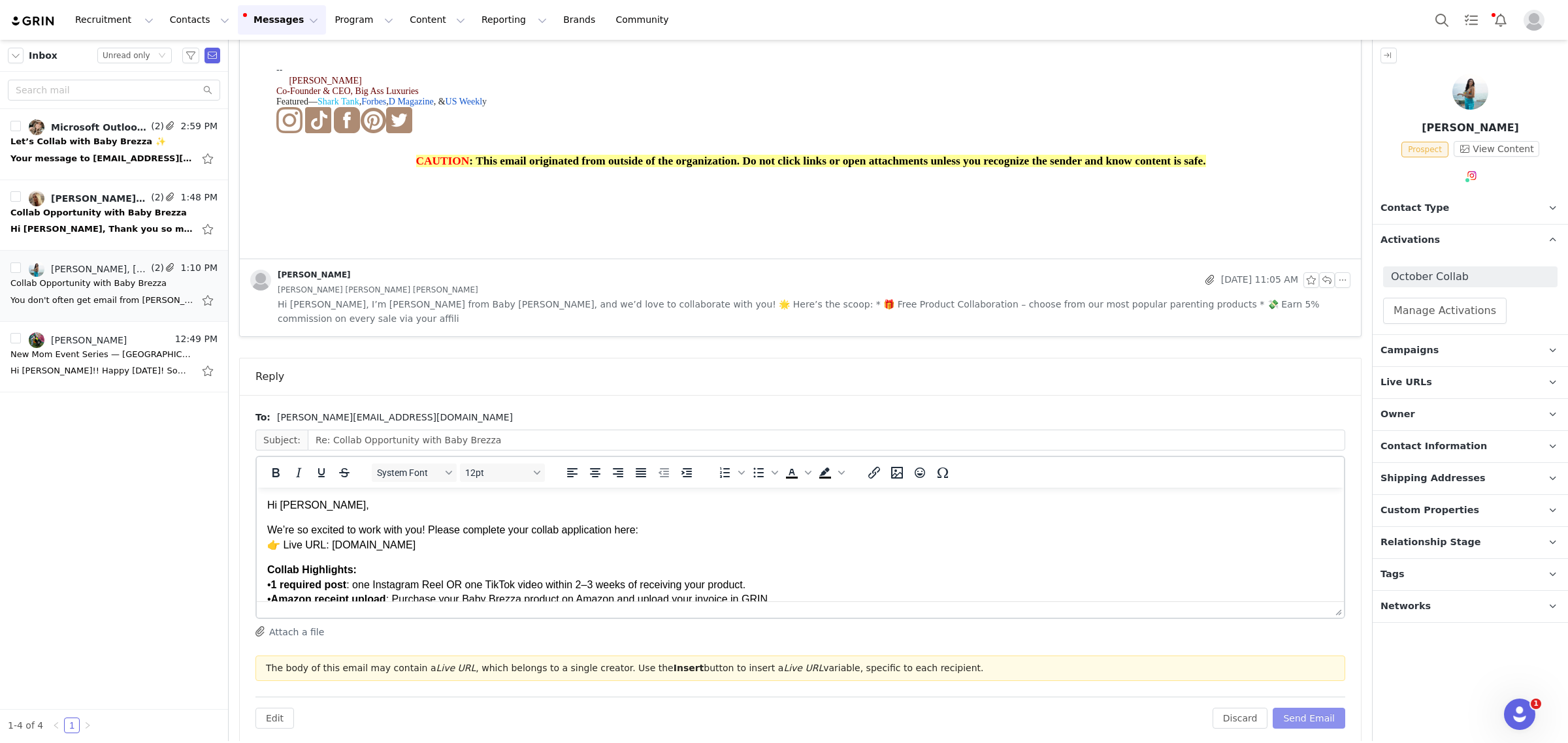
scroll to position [0, 0]
click at [345, 509] on p "Hi [PERSON_NAME]," at bounding box center [801, 505] width 1067 height 15
click at [513, 548] on p "We’re so excited to work with you! Please complete your collab application here…" at bounding box center [801, 538] width 1067 height 29
drag, startPoint x: 502, startPoint y: 549, endPoint x: 327, endPoint y: 549, distance: 175.0
click at [327, 549] on p "We’re so excited to work with you! Please complete your collab application here…" at bounding box center [801, 538] width 1067 height 29
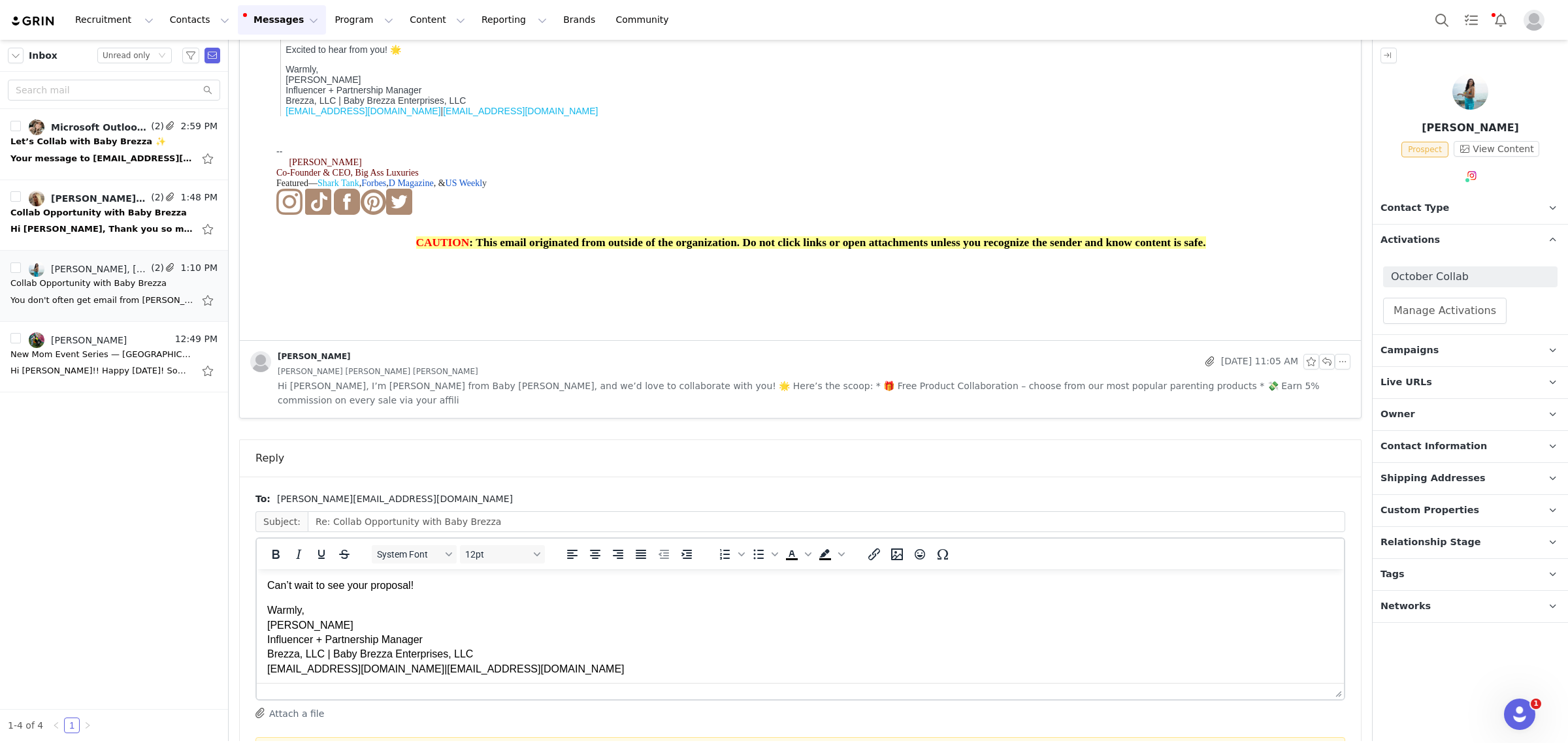
scroll to position [193, 0]
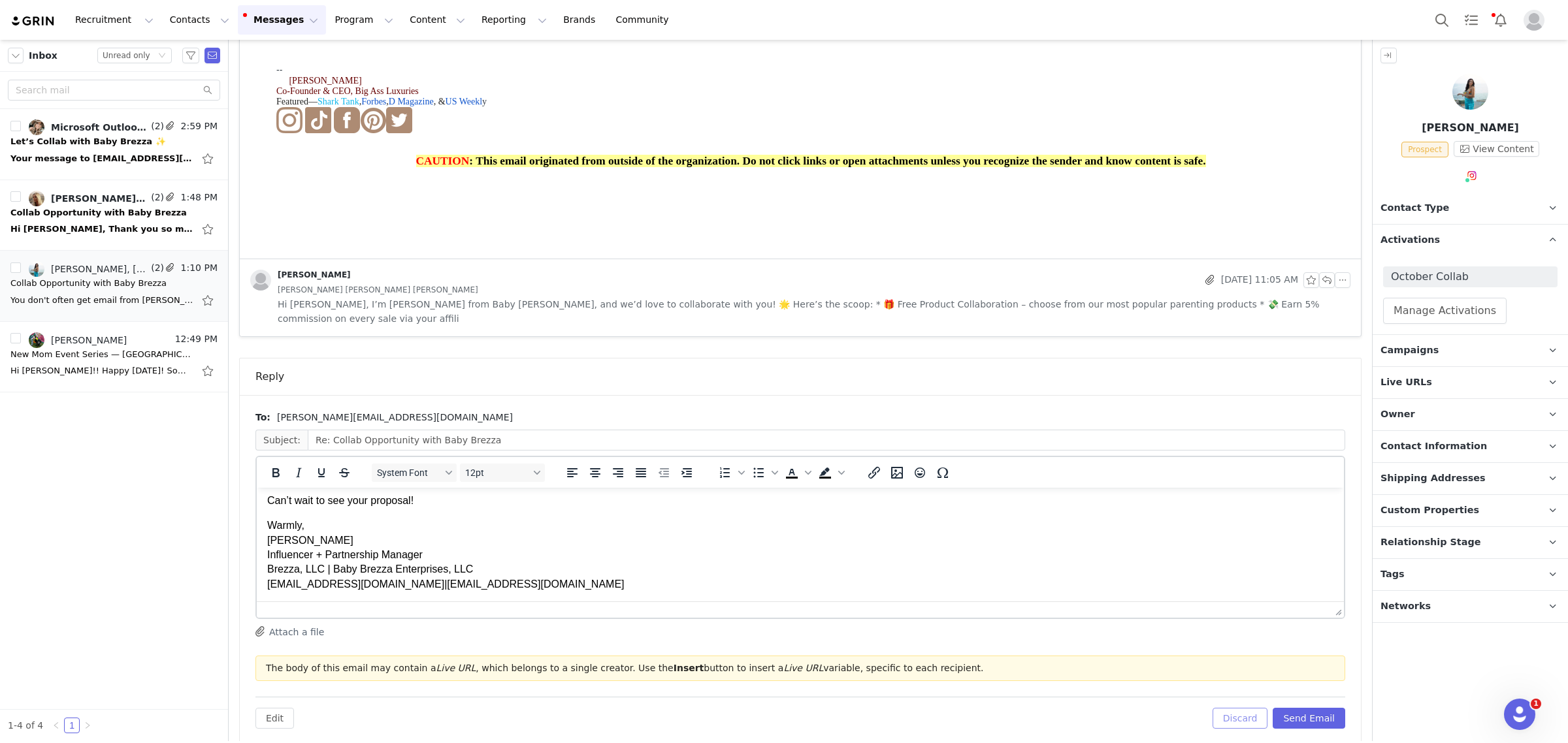
click at [1246, 708] on button "Discard" at bounding box center [1240, 718] width 56 height 21
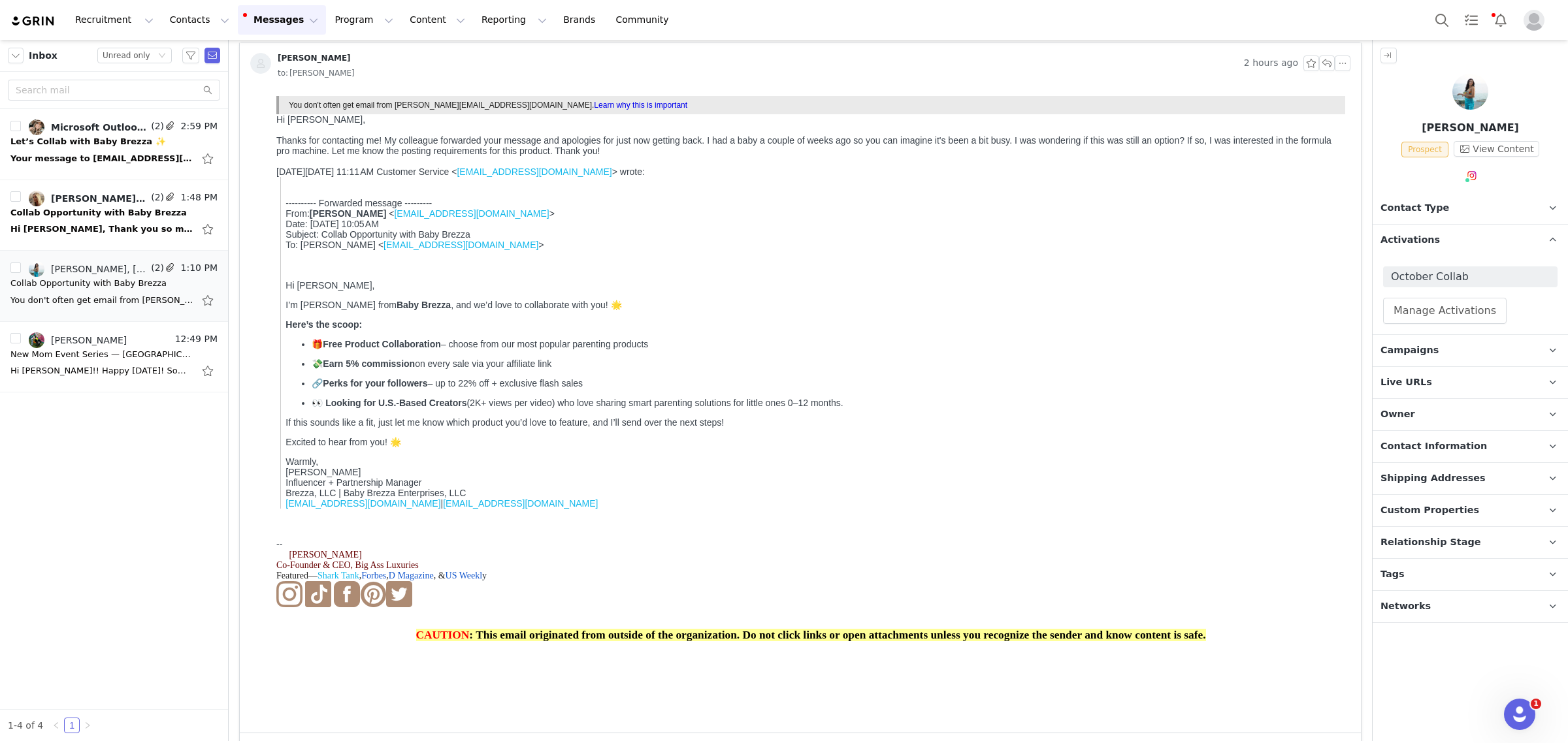
scroll to position [0, 0]
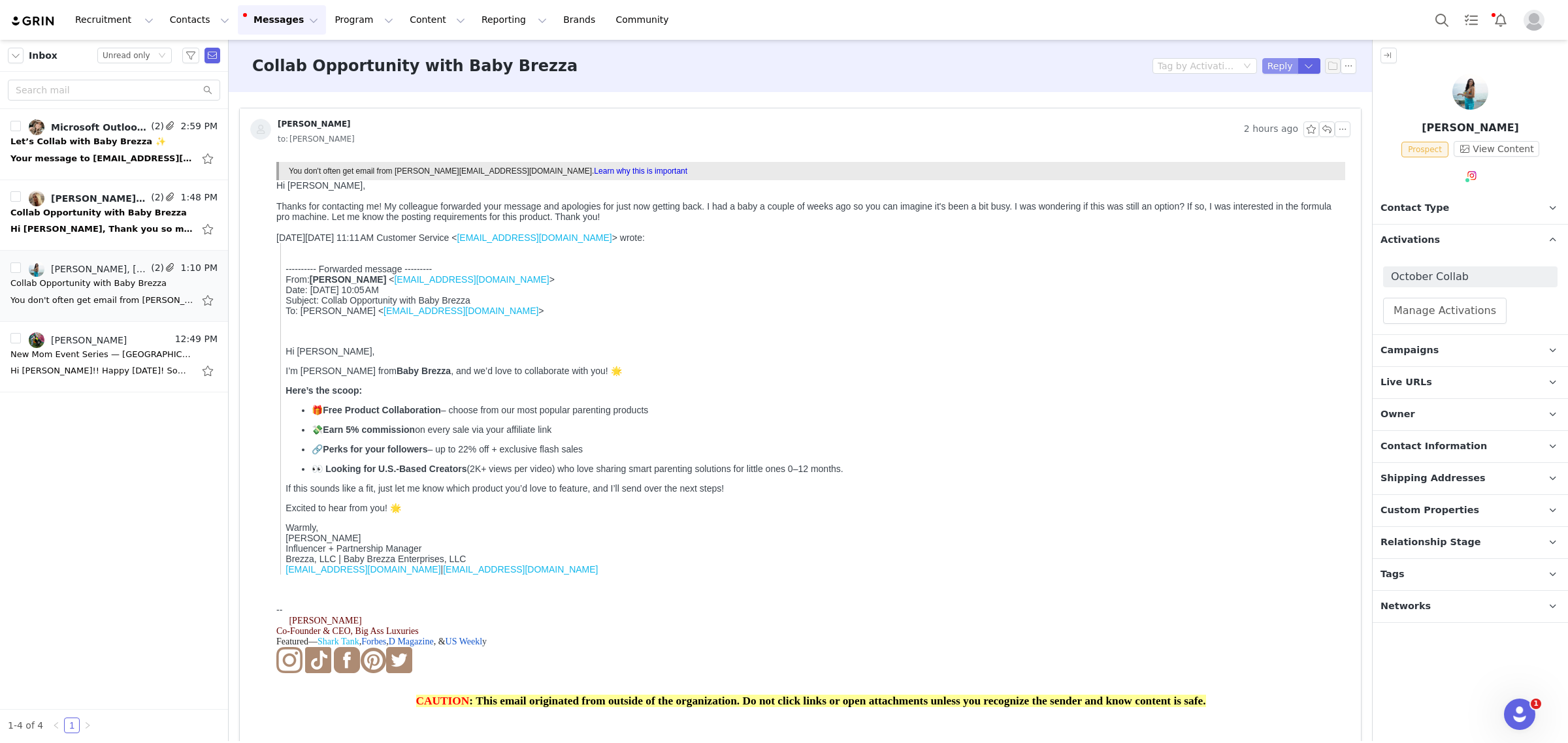
click at [1262, 67] on button "Reply" at bounding box center [1280, 66] width 36 height 15
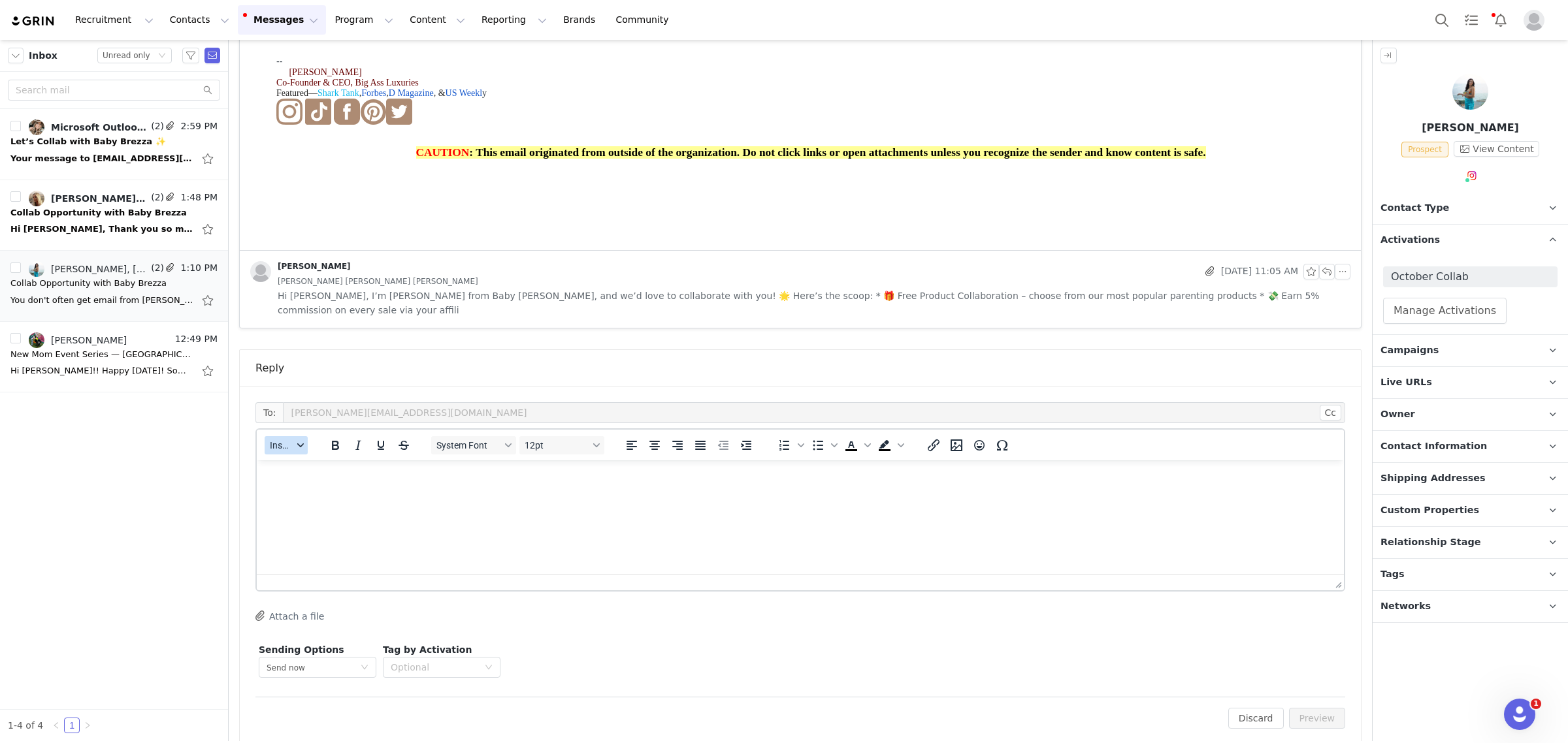
click at [295, 442] on div "button" at bounding box center [300, 445] width 10 height 6
click at [291, 449] on div "Insert Template" at bounding box center [334, 454] width 118 height 15
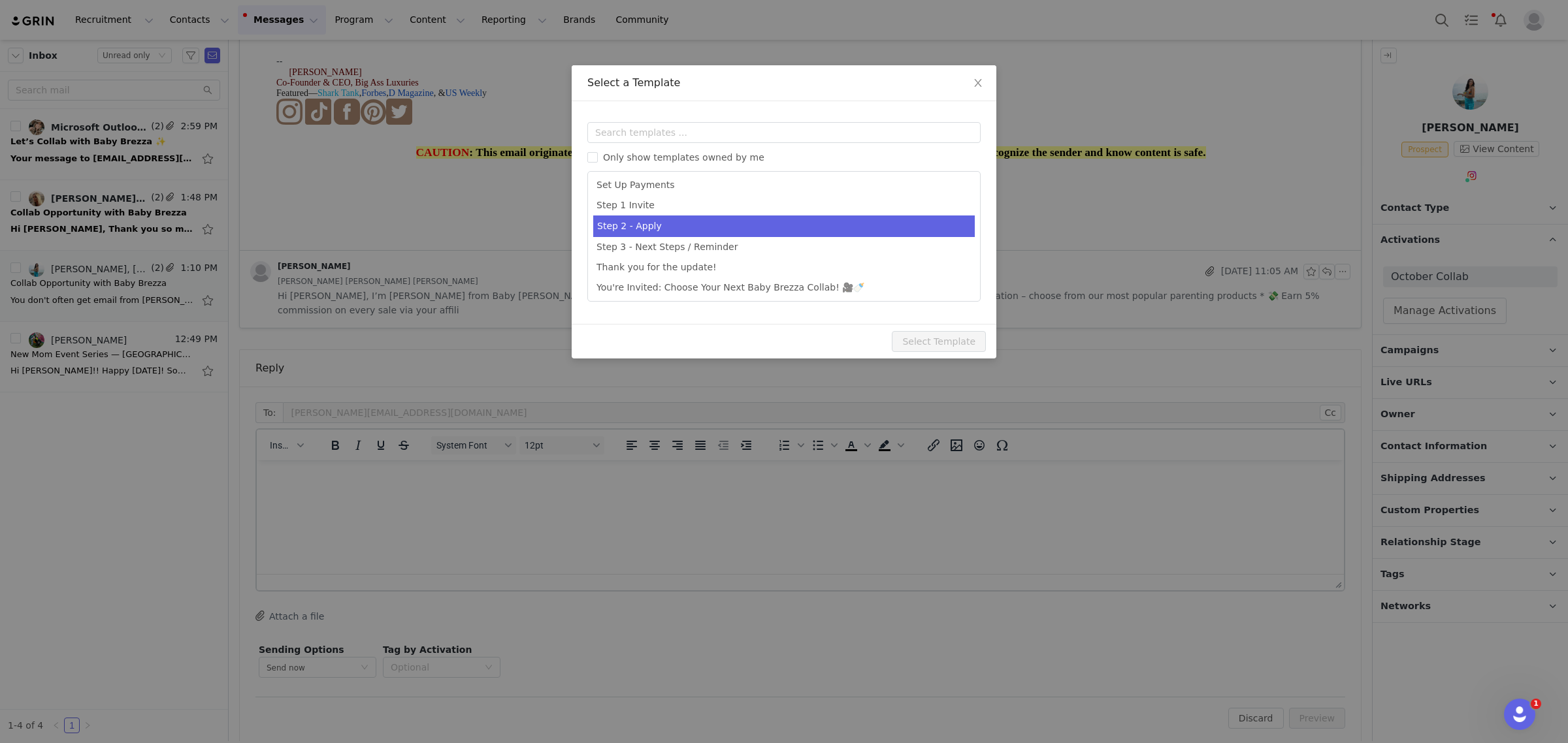
click at [758, 232] on li "Step 2 - Apply" at bounding box center [784, 226] width 381 height 22
type input "Welcome to the Baby Brezza Collab 🎉"
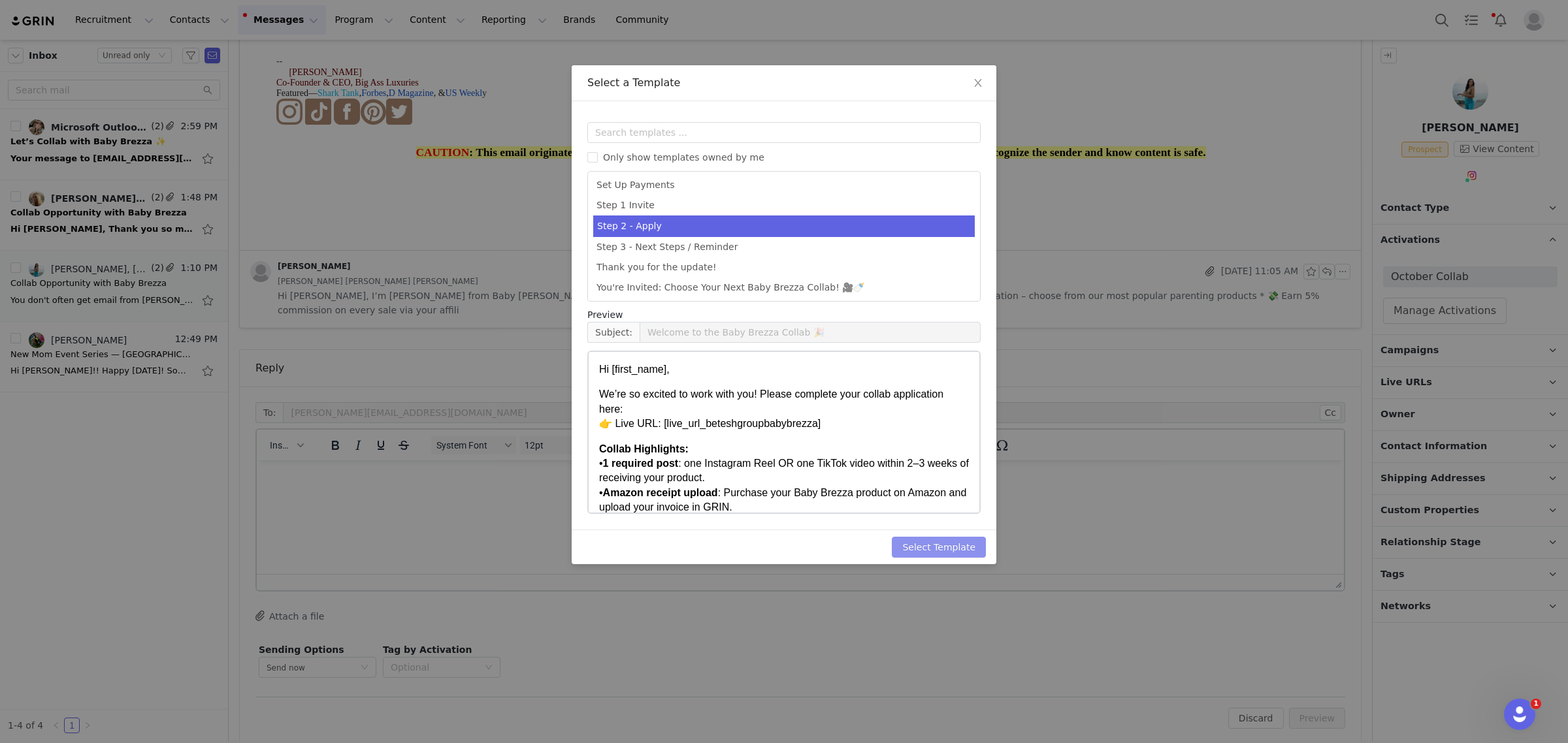
click at [932, 552] on button "Select Template" at bounding box center [939, 547] width 94 height 21
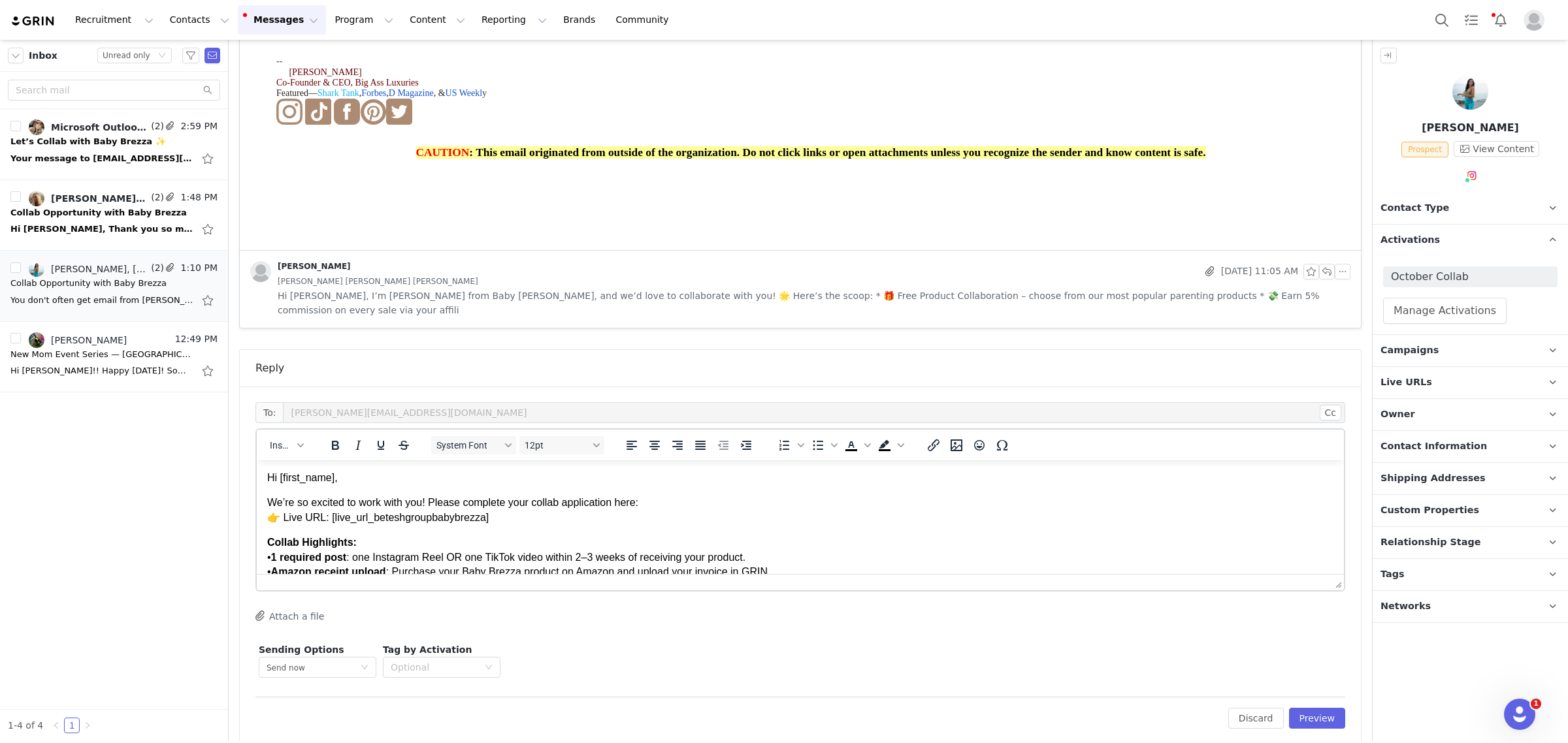
scroll to position [0, 0]
click at [1324, 708] on button "Preview" at bounding box center [1317, 718] width 57 height 21
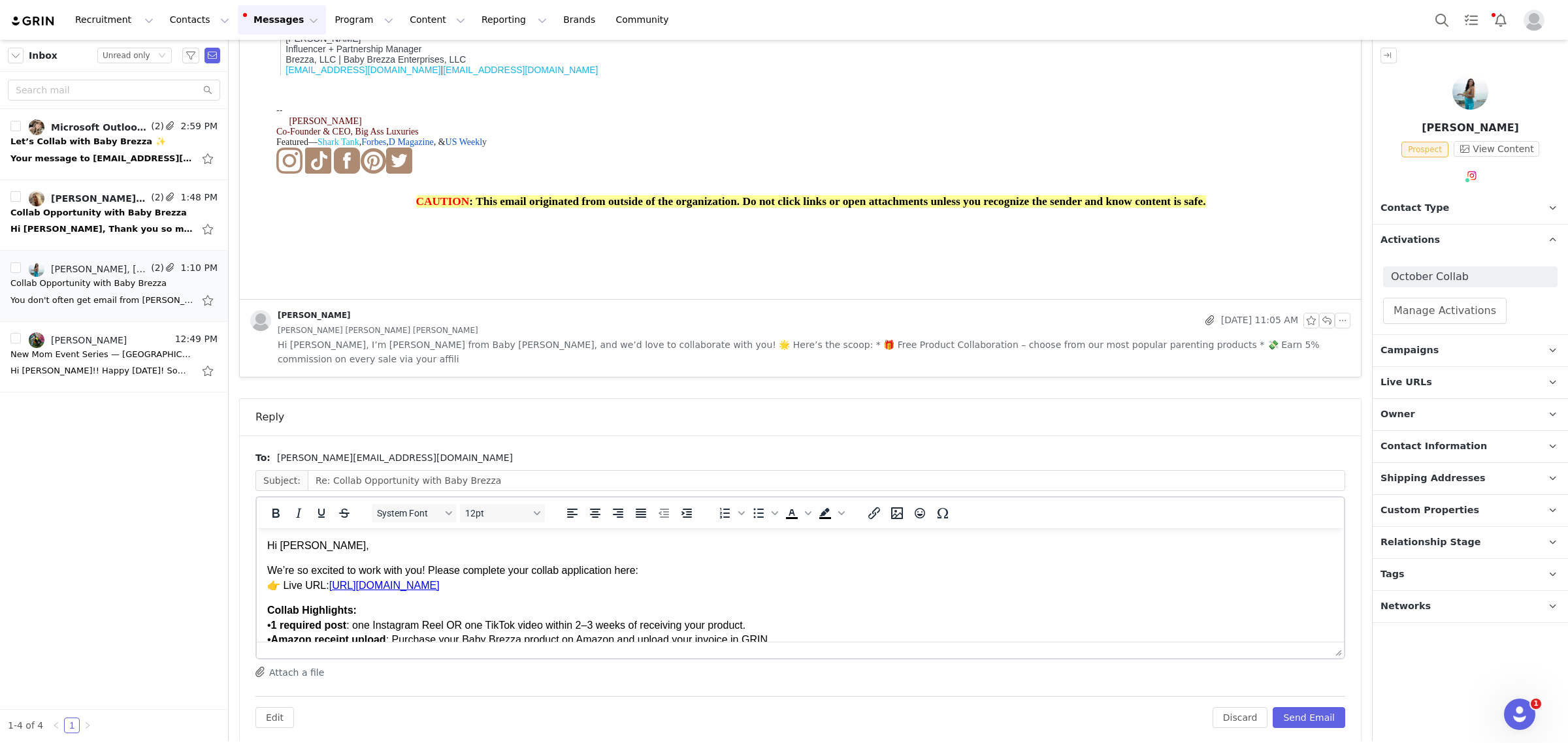
click at [345, 545] on p "Hi [PERSON_NAME]," at bounding box center [801, 545] width 1067 height 15
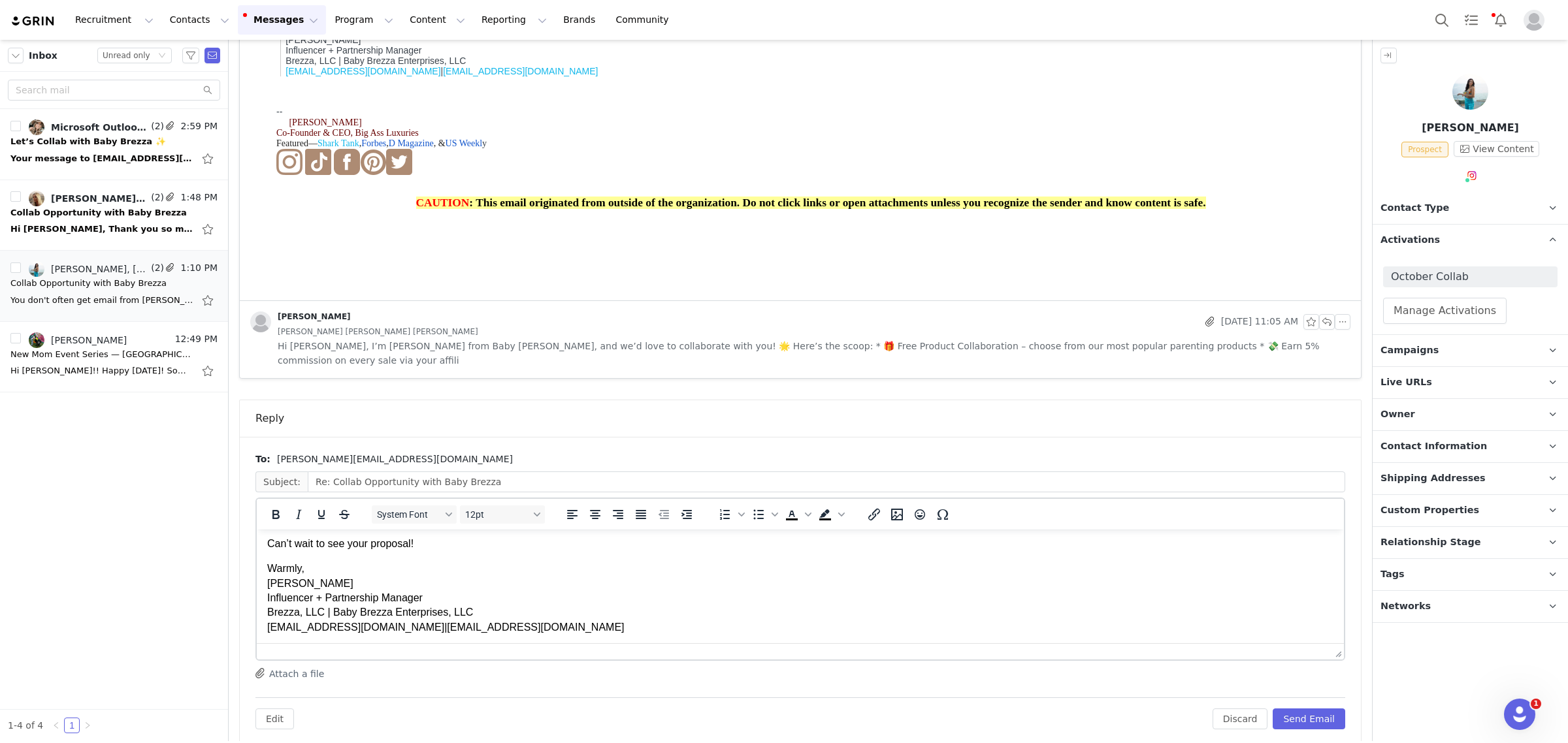
scroll to position [193, 0]
click at [1325, 714] on button "Send Email" at bounding box center [1309, 719] width 73 height 21
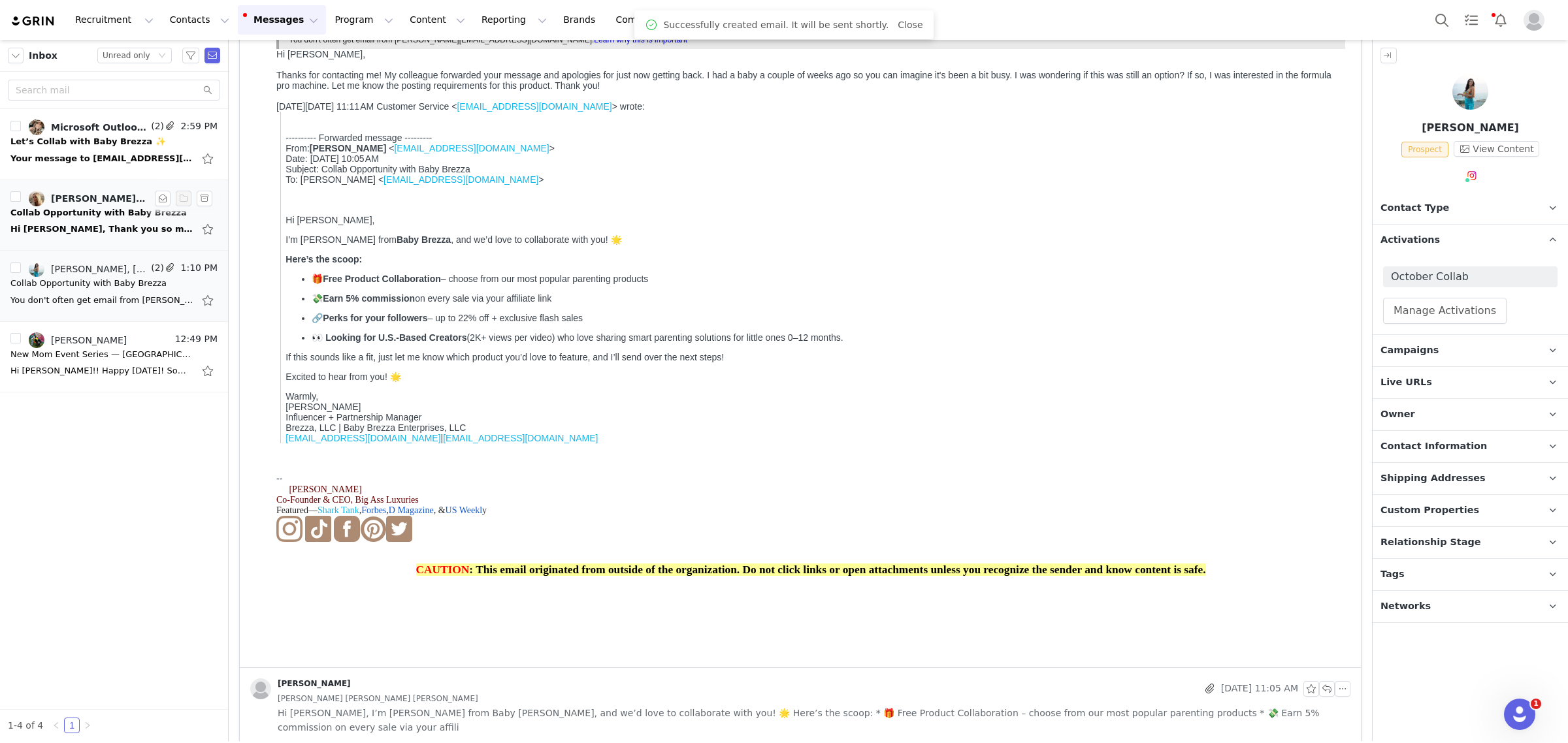
click at [71, 213] on div "Collab Opportunity with Baby Brezza" at bounding box center [98, 212] width 177 height 13
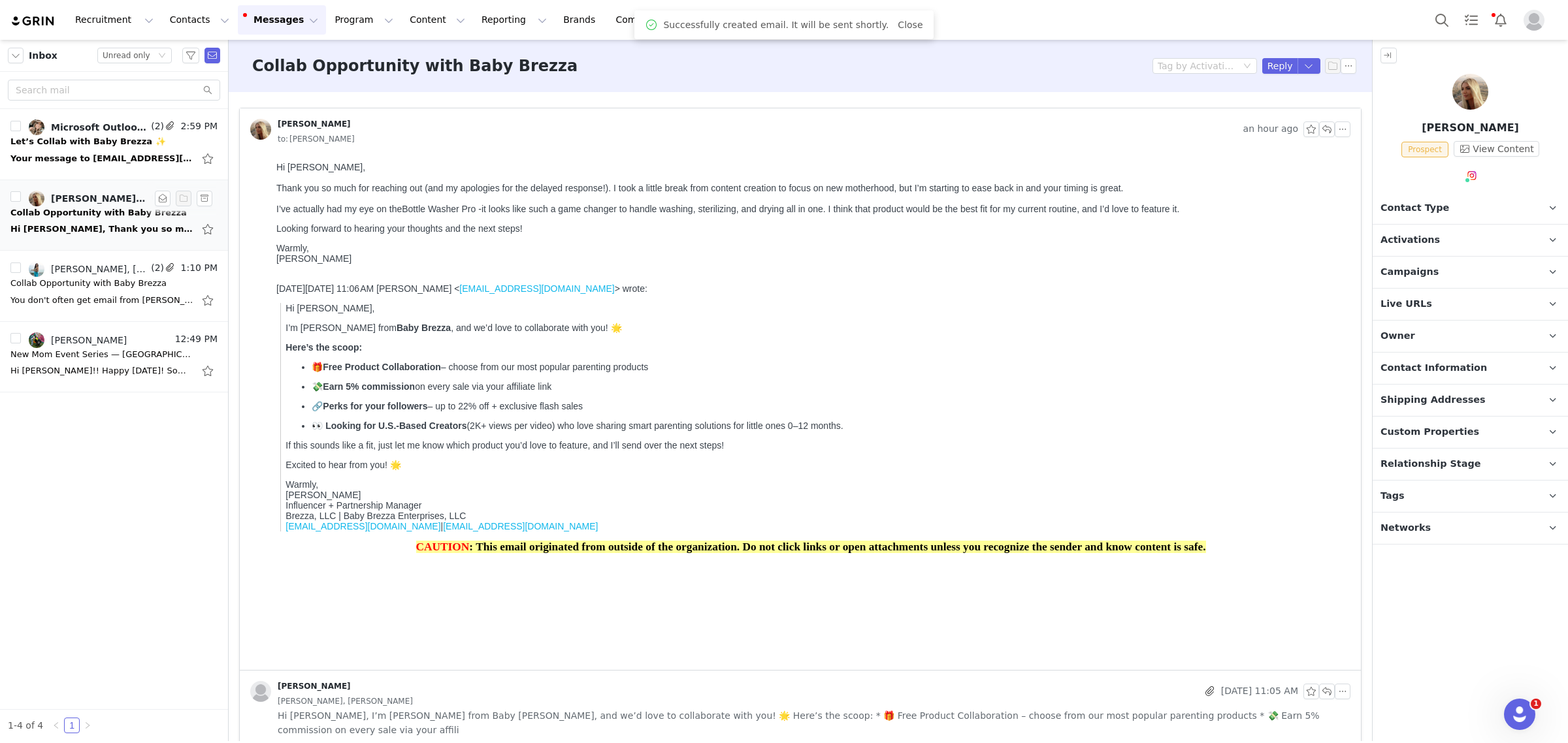
scroll to position [0, 0]
click at [1439, 243] on p "Activations" at bounding box center [1455, 240] width 164 height 31
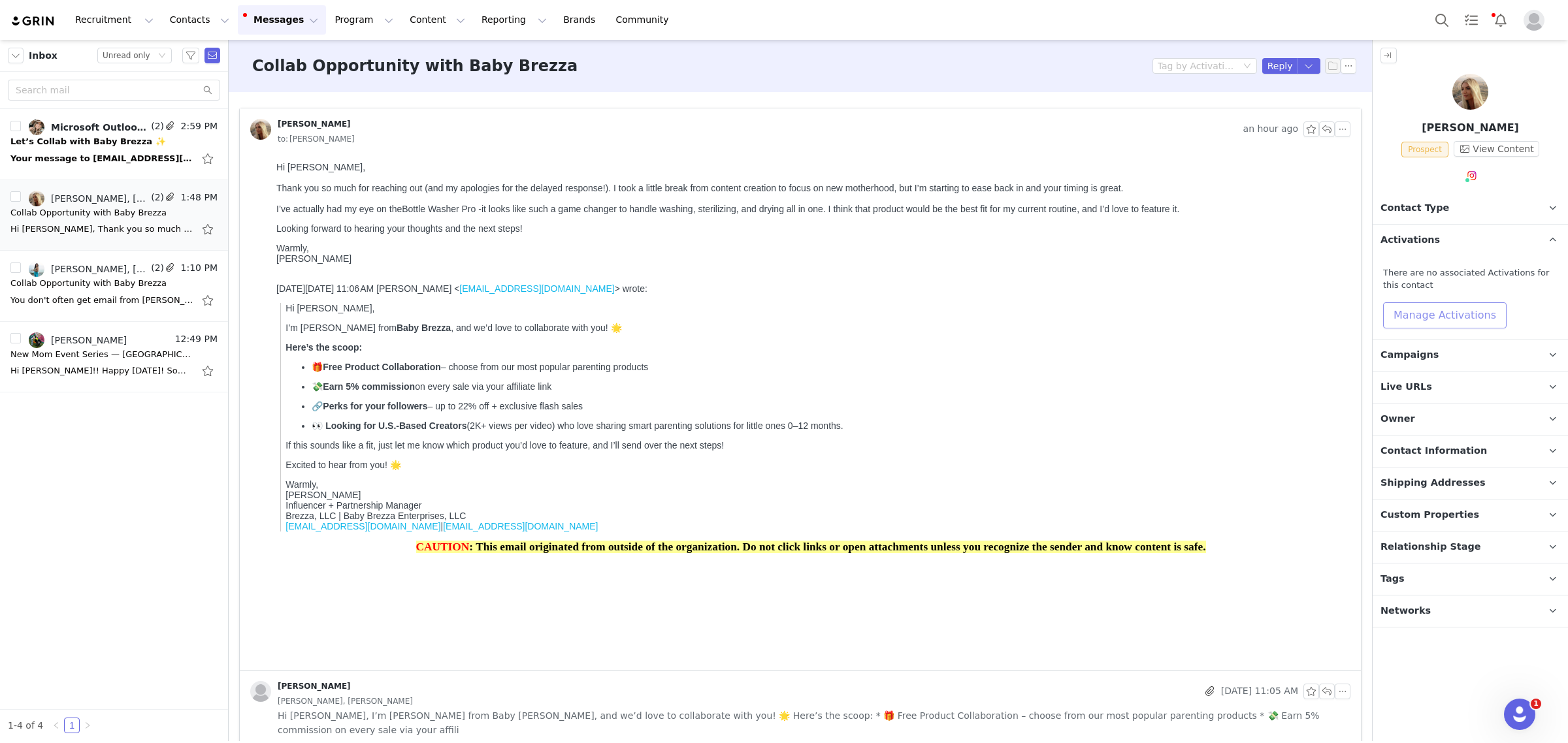
click at [1428, 310] on button "Manage Activations" at bounding box center [1444, 315] width 123 height 26
click at [1428, 360] on div "Select Activation" at bounding box center [1409, 365] width 127 height 19
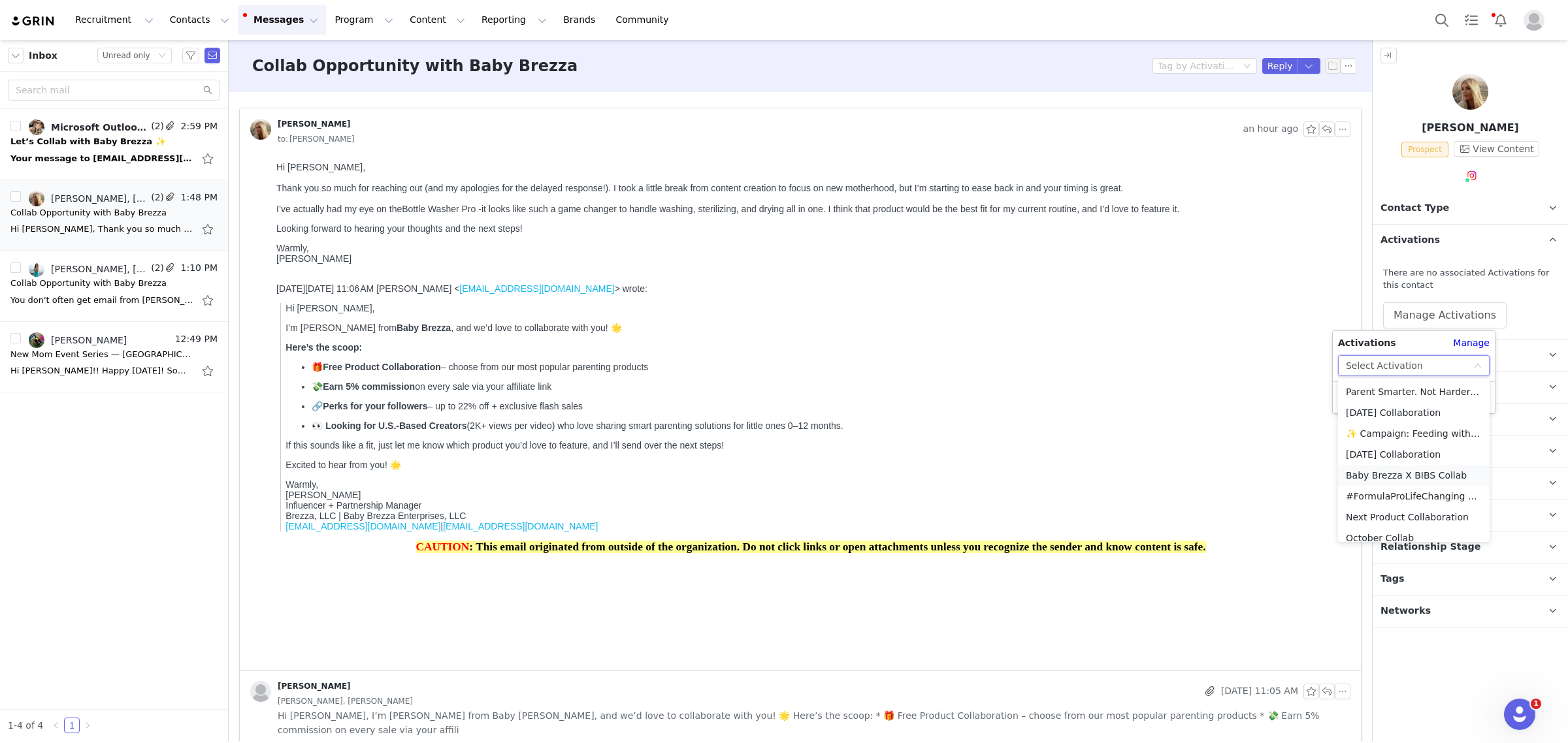
scroll to position [72, 0]
click at [1385, 466] on li "October Collab" at bounding box center [1414, 466] width 152 height 21
drag, startPoint x: 1341, startPoint y: 398, endPoint x: 1341, endPoint y: 382, distance: 16.0
click at [1341, 397] on button "Apply" at bounding box center [1361, 397] width 47 height 21
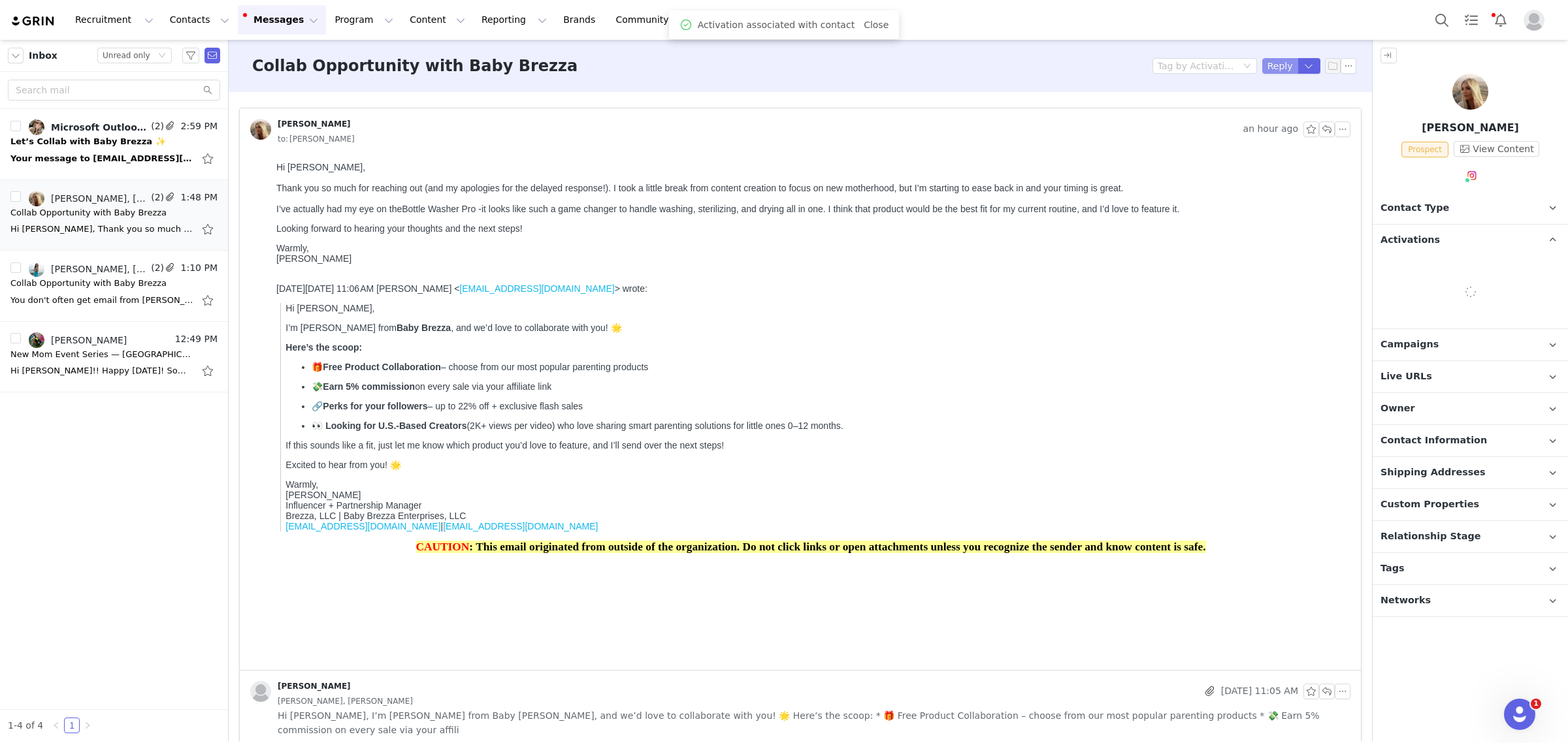
click at [1262, 63] on button "Reply" at bounding box center [1280, 66] width 36 height 15
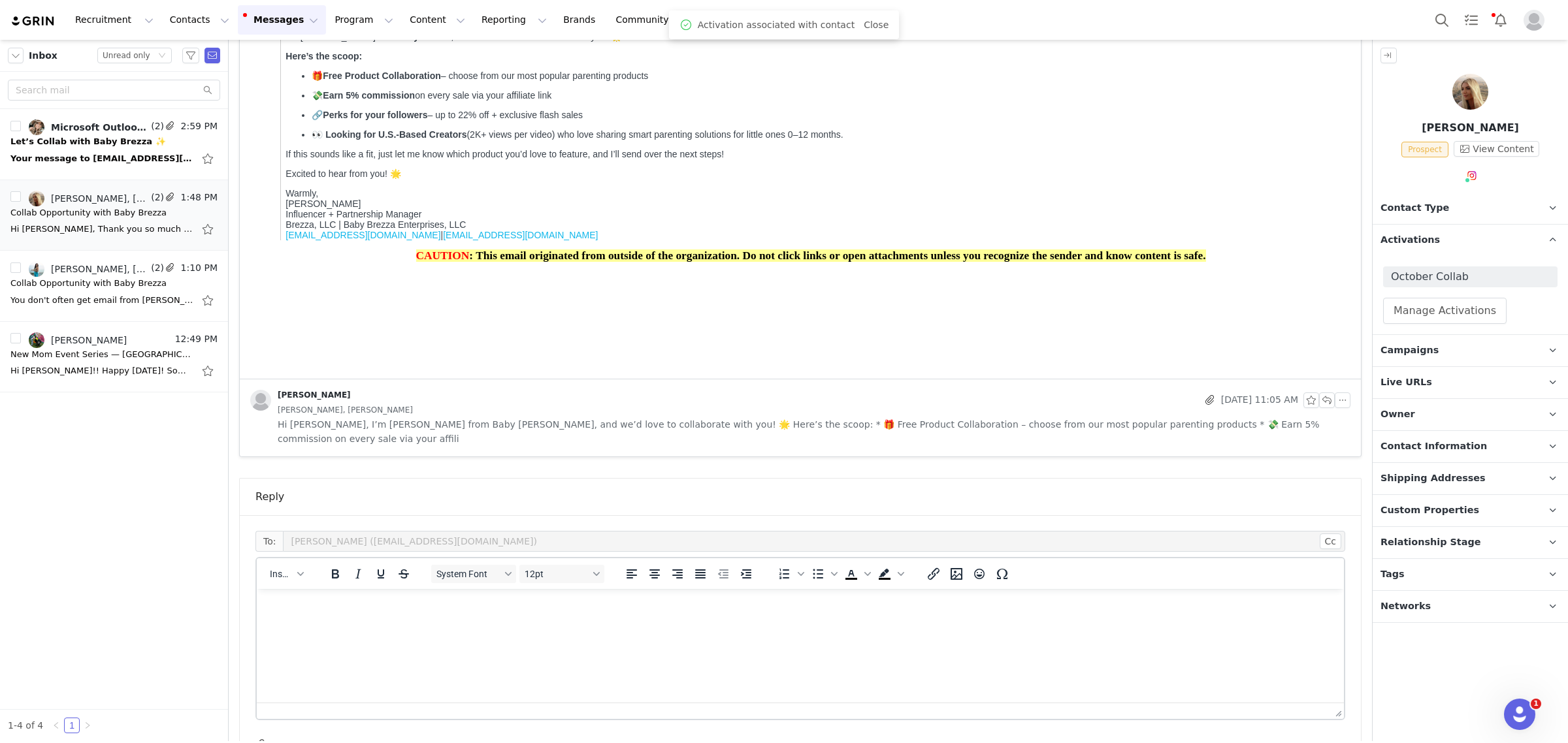
scroll to position [0, 0]
click at [283, 569] on span "Insert" at bounding box center [281, 573] width 23 height 10
click at [288, 583] on div "Insert Template" at bounding box center [334, 582] width 118 height 15
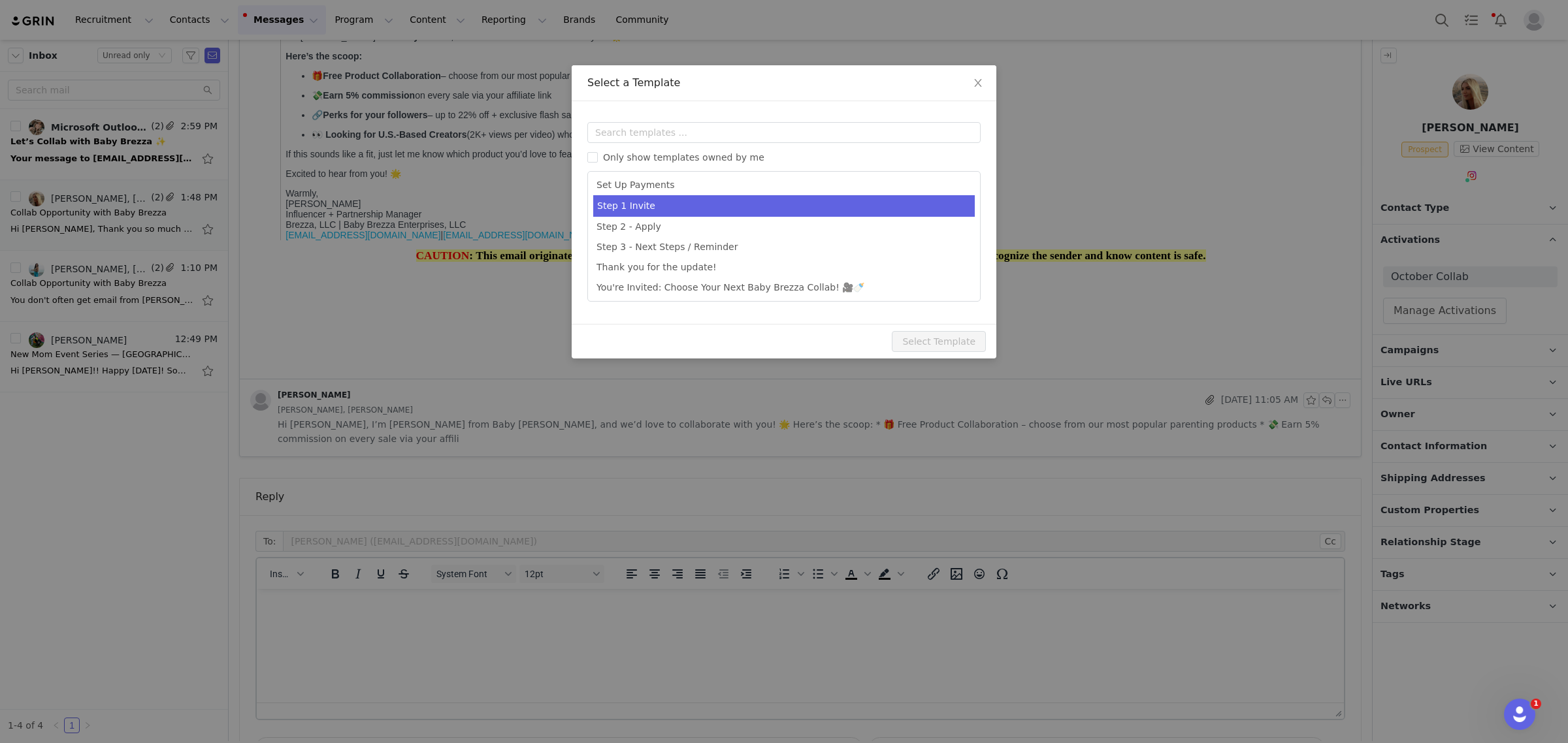
click at [866, 214] on li "Step 1 Invite" at bounding box center [784, 206] width 381 height 22
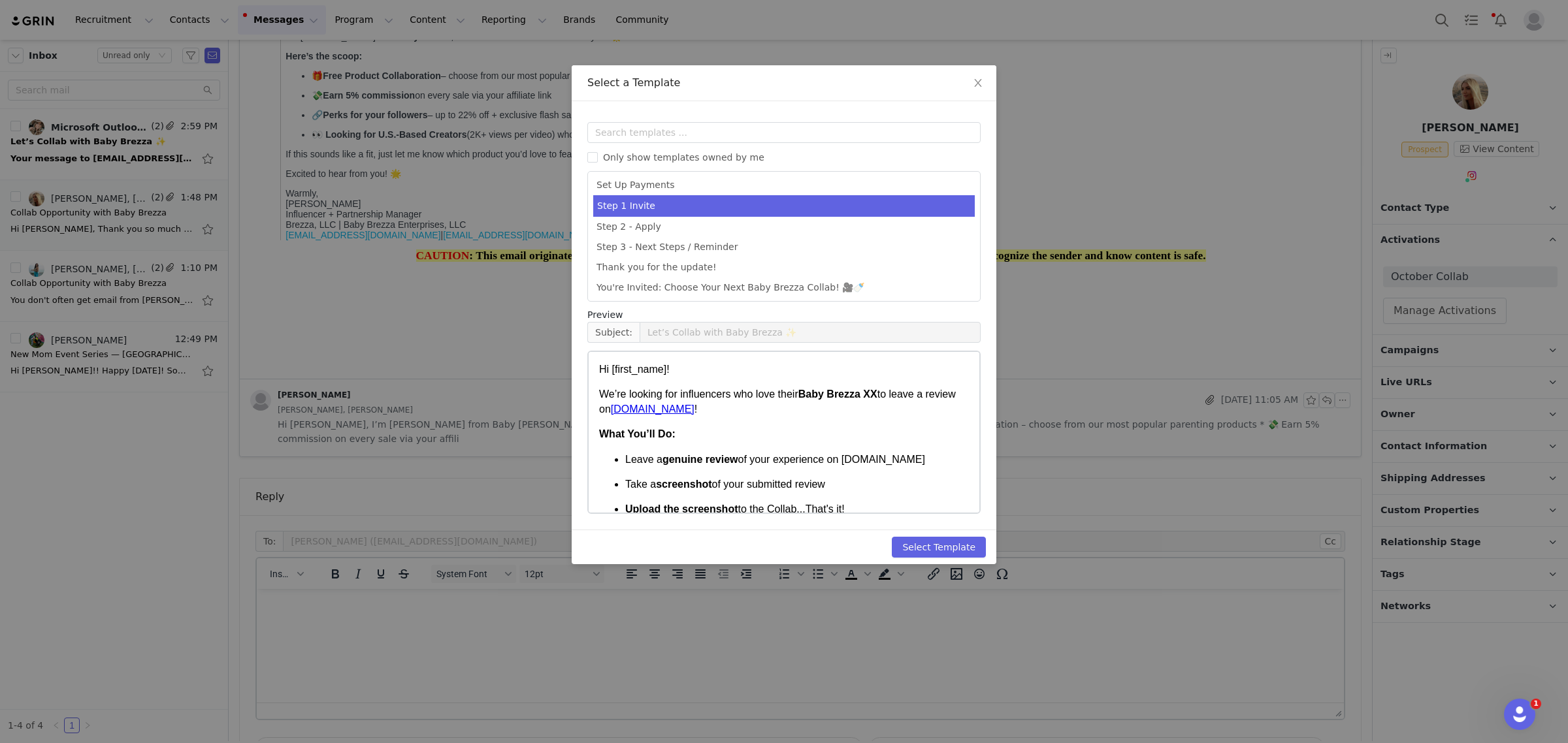
scroll to position [407, 0]
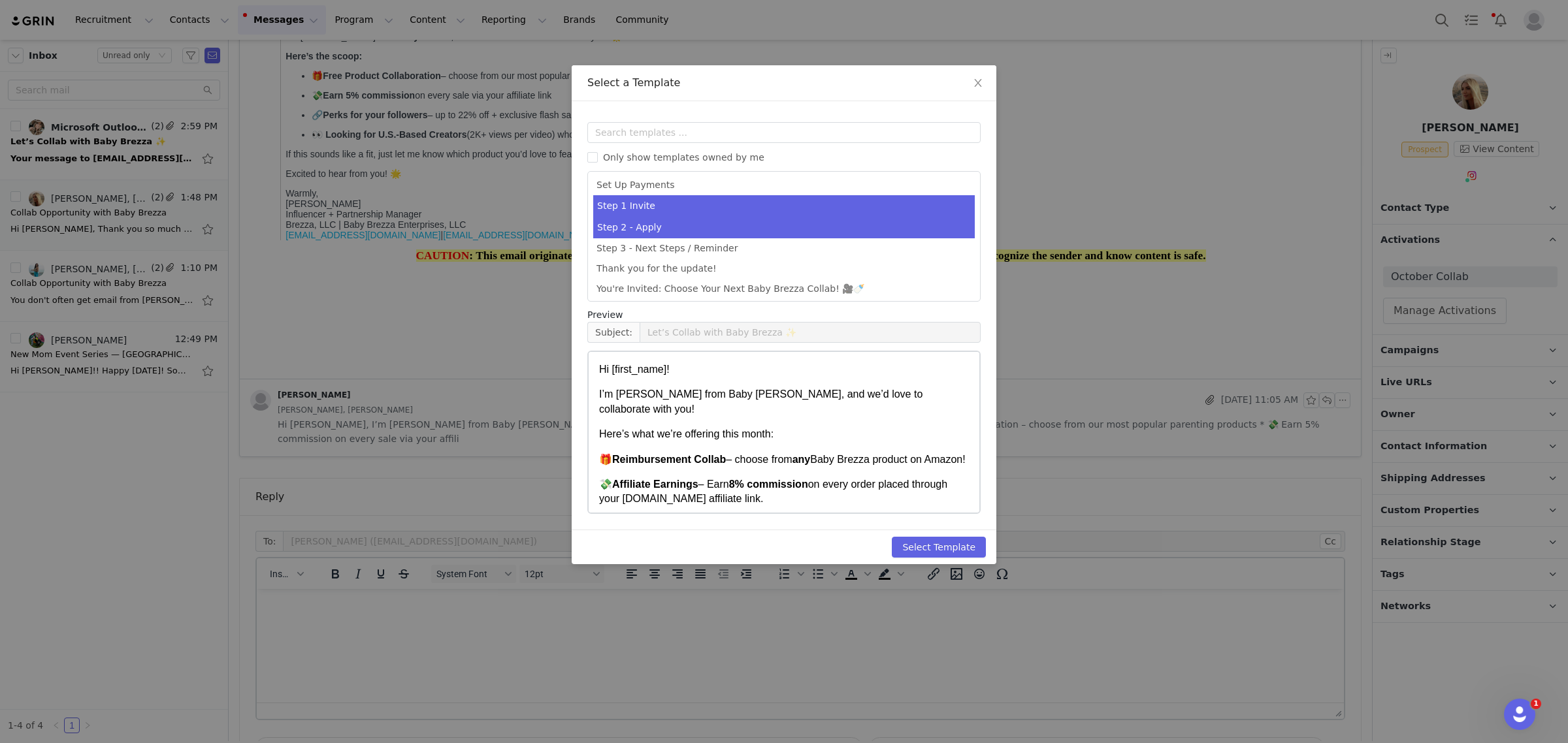
click at [863, 227] on li "Step 2 - Apply" at bounding box center [784, 228] width 381 height 22
type input "Welcome to the Baby Brezza Collab 🎉"
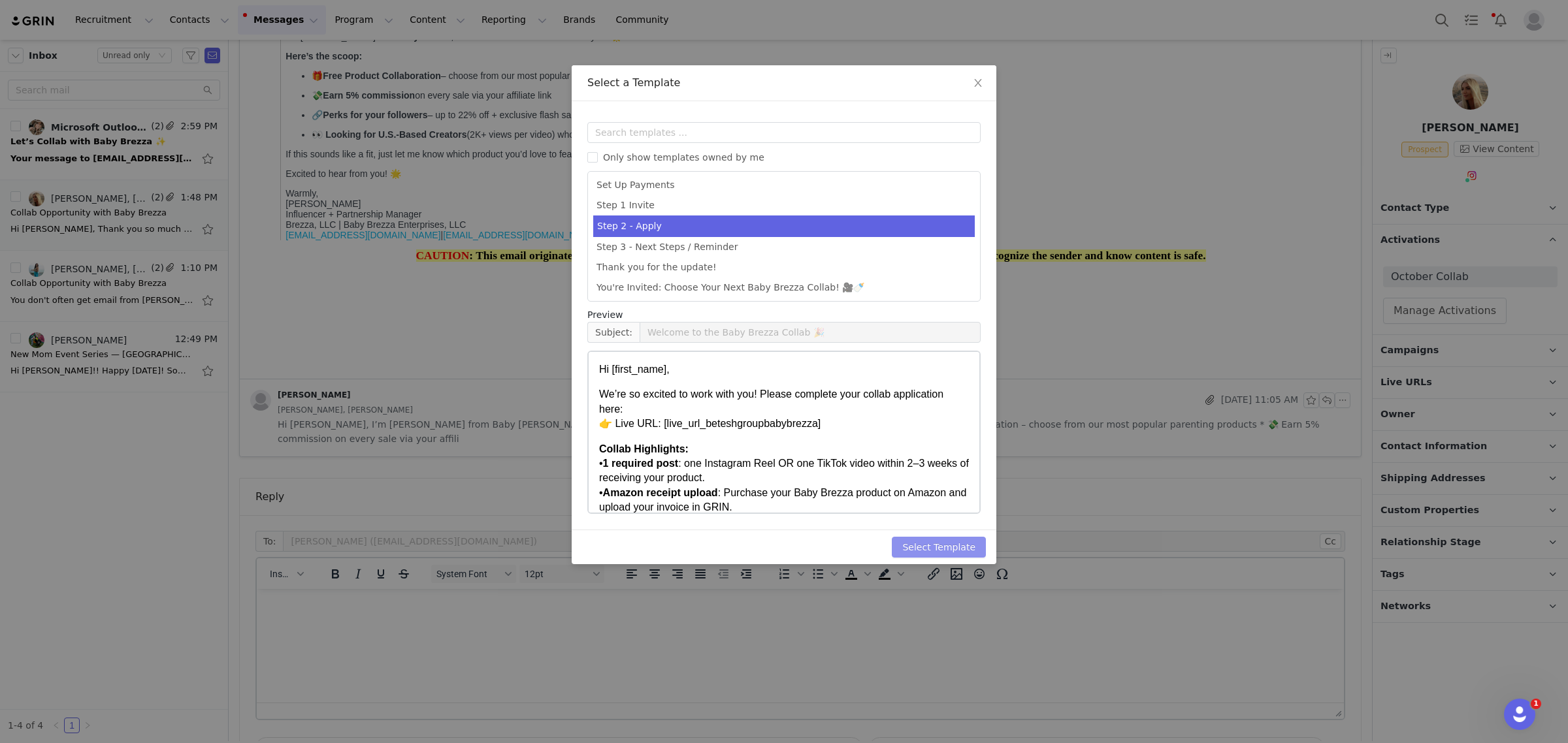
click at [954, 550] on button "Select Template" at bounding box center [939, 547] width 94 height 21
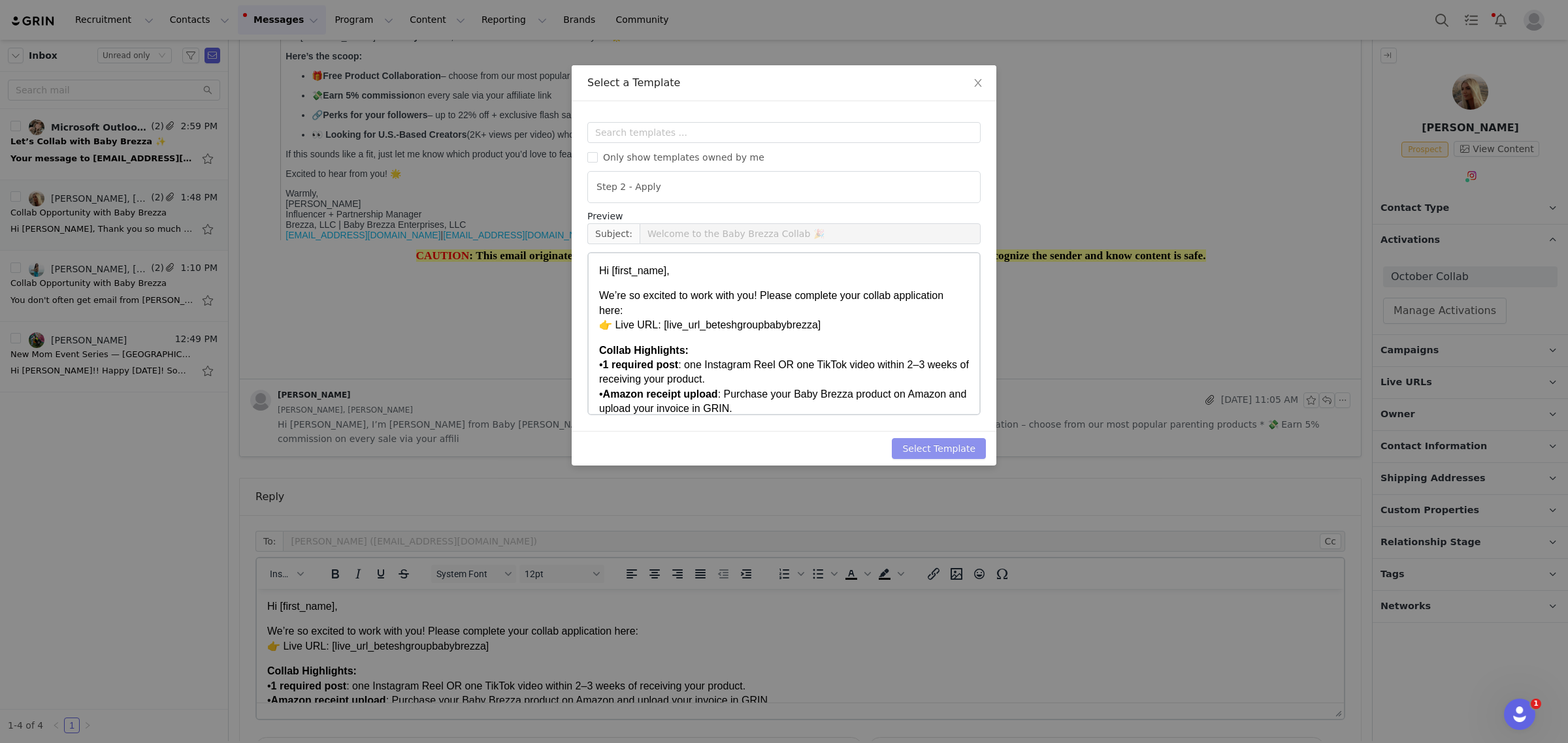
scroll to position [0, 0]
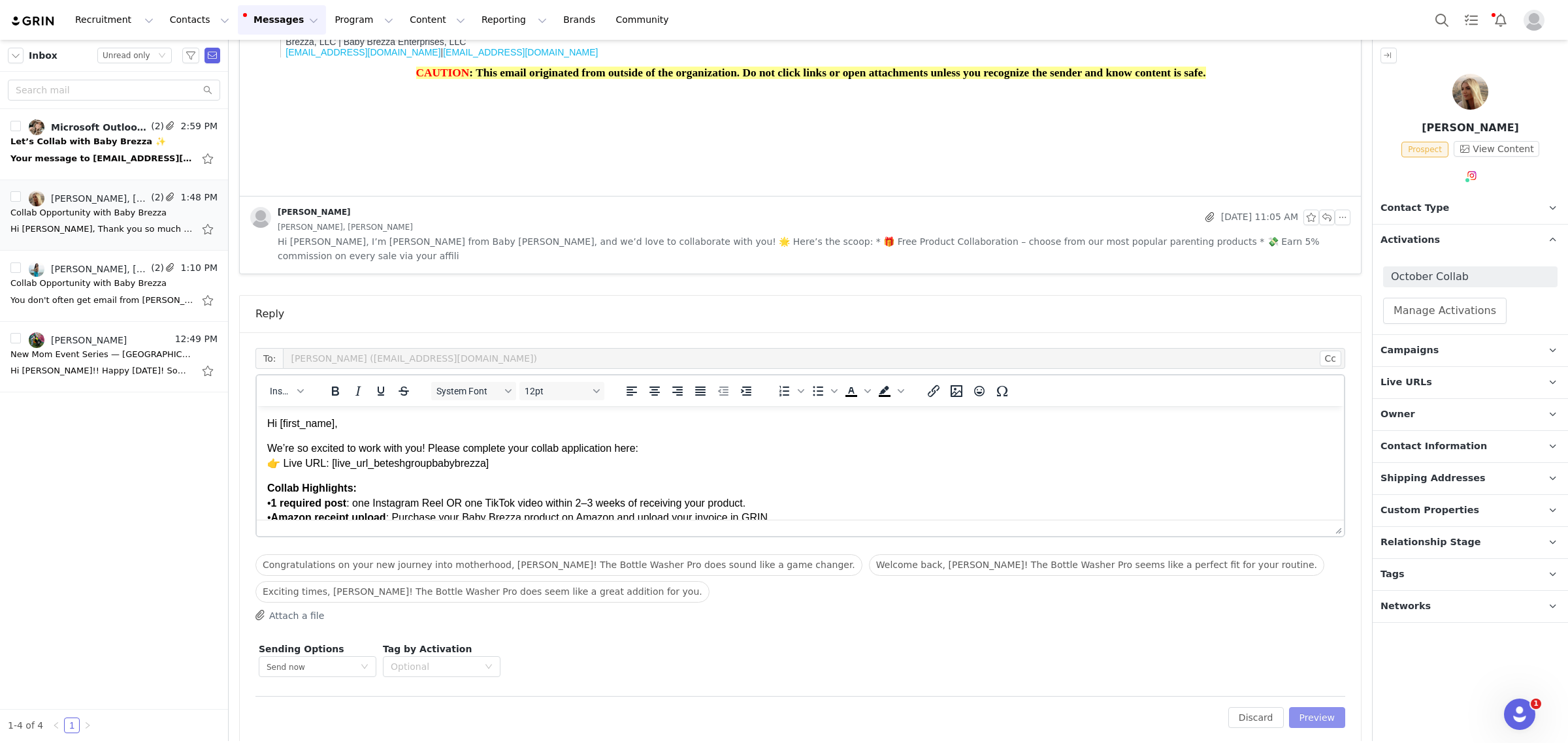
click at [1320, 707] on button "Preview" at bounding box center [1317, 717] width 57 height 21
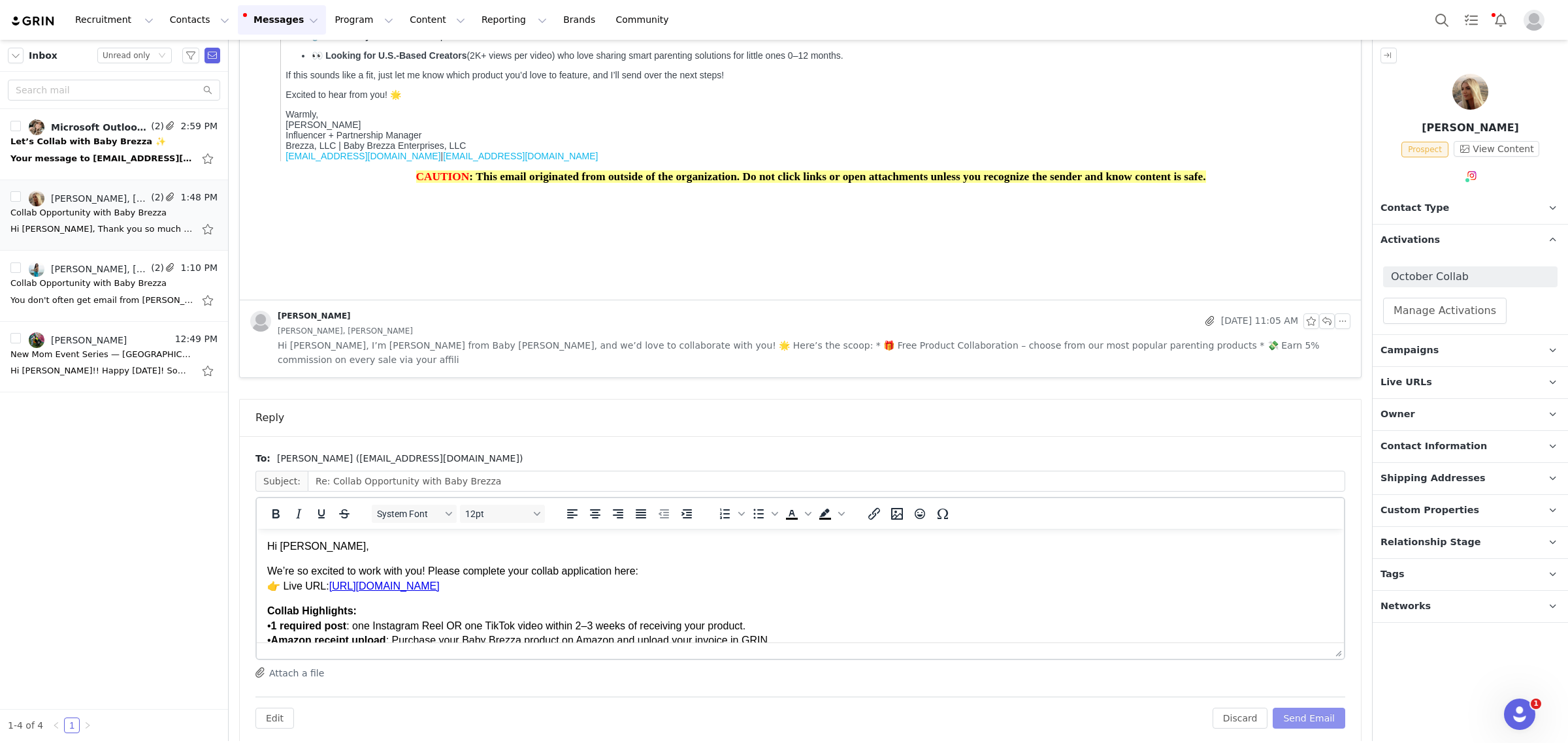
click at [1320, 708] on button "Send Email" at bounding box center [1309, 718] width 73 height 21
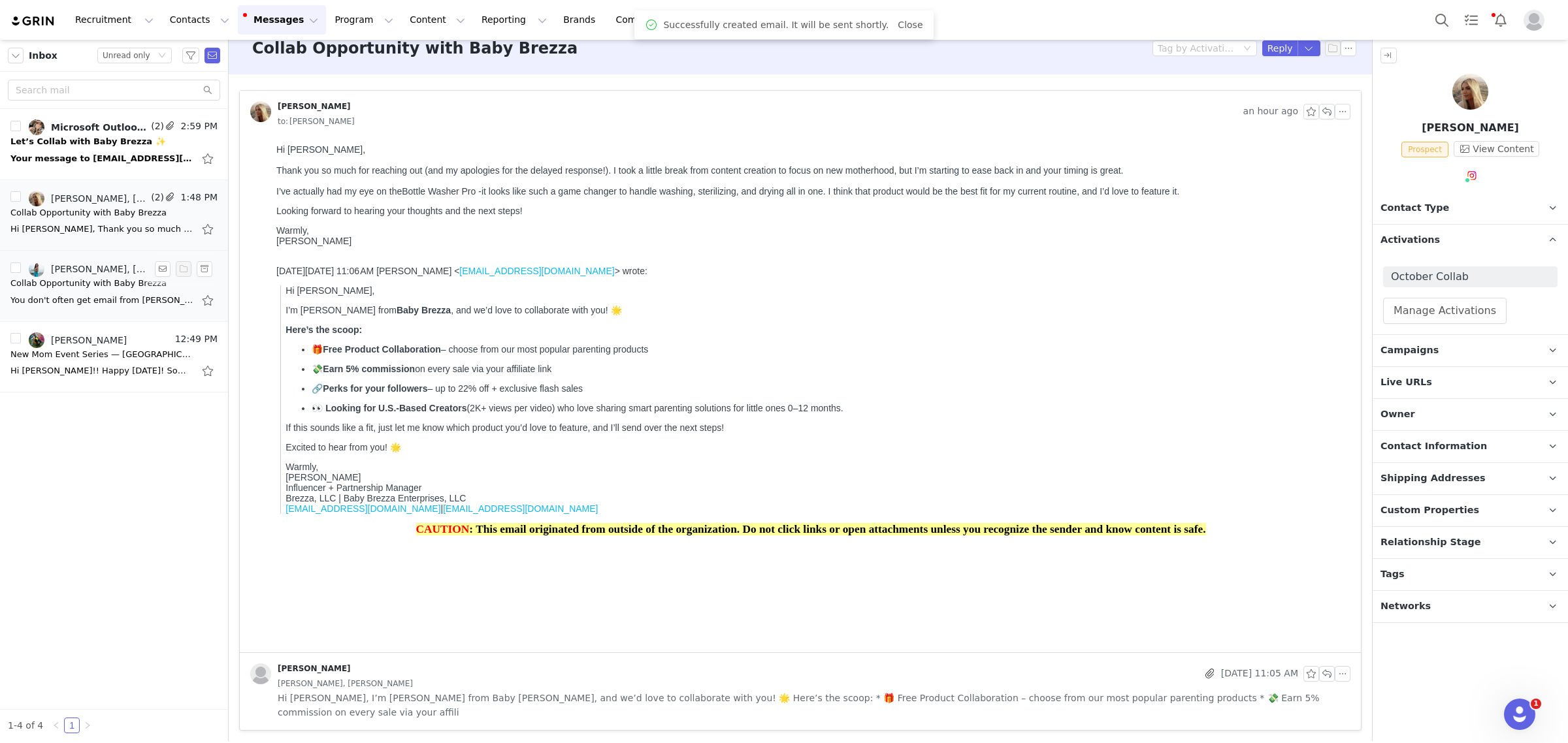
scroll to position [3, 0]
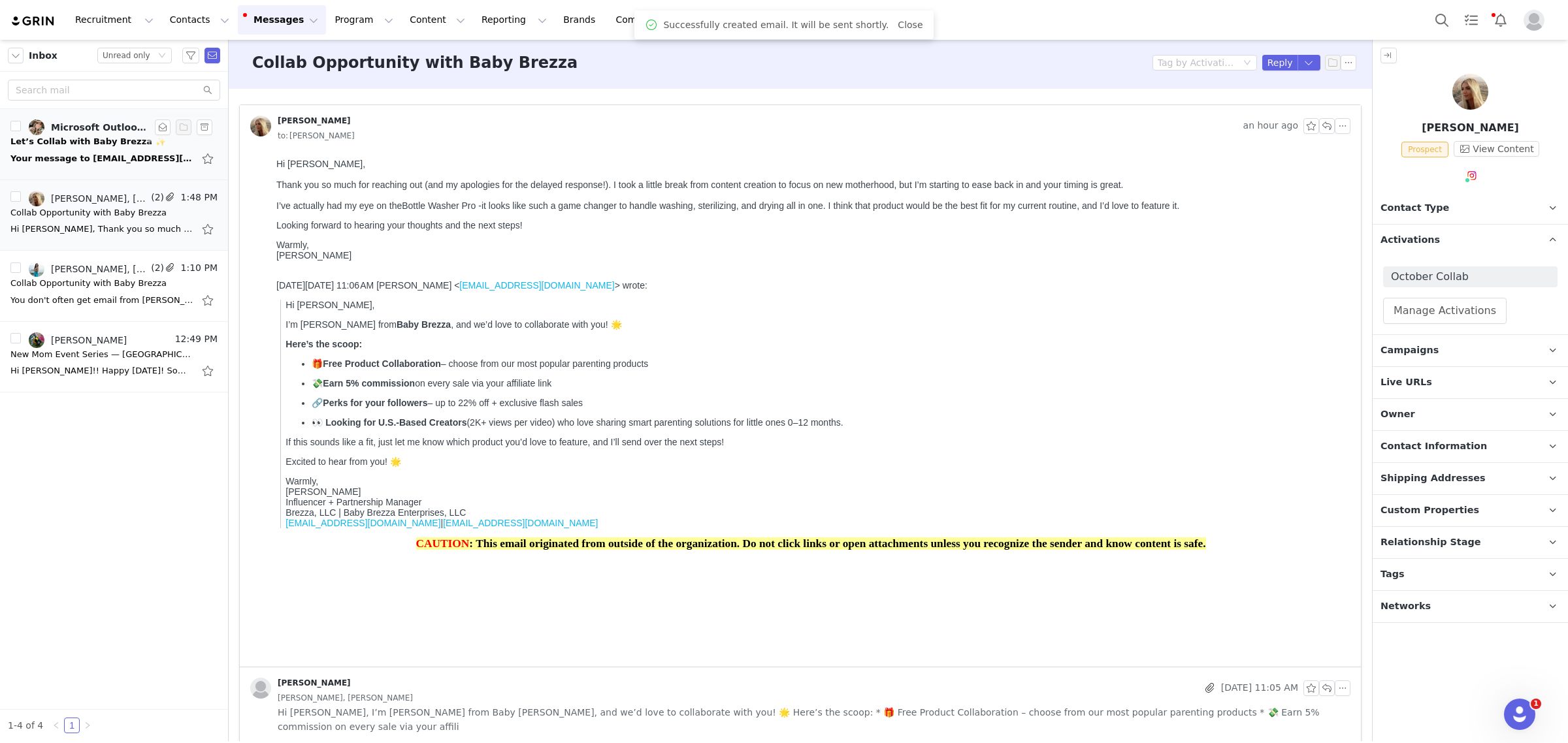
click at [79, 157] on div "Your message to [EMAIL_ADDRESS][DOMAIN_NAME] couldn't be delivered. annatexas.u…" at bounding box center [102, 158] width 183 height 13
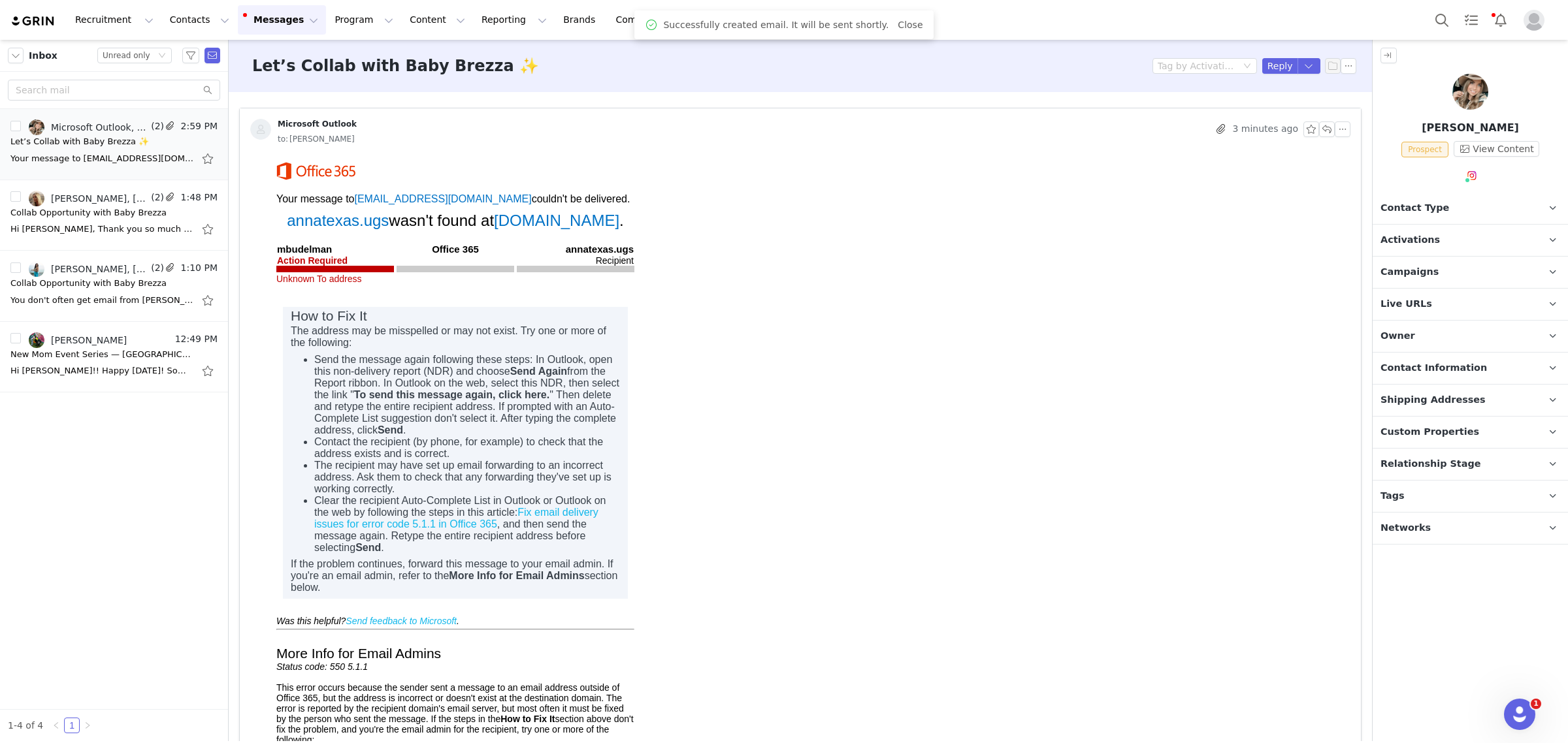
scroll to position [0, 0]
click at [1461, 233] on p "Activations" at bounding box center [1455, 240] width 164 height 31
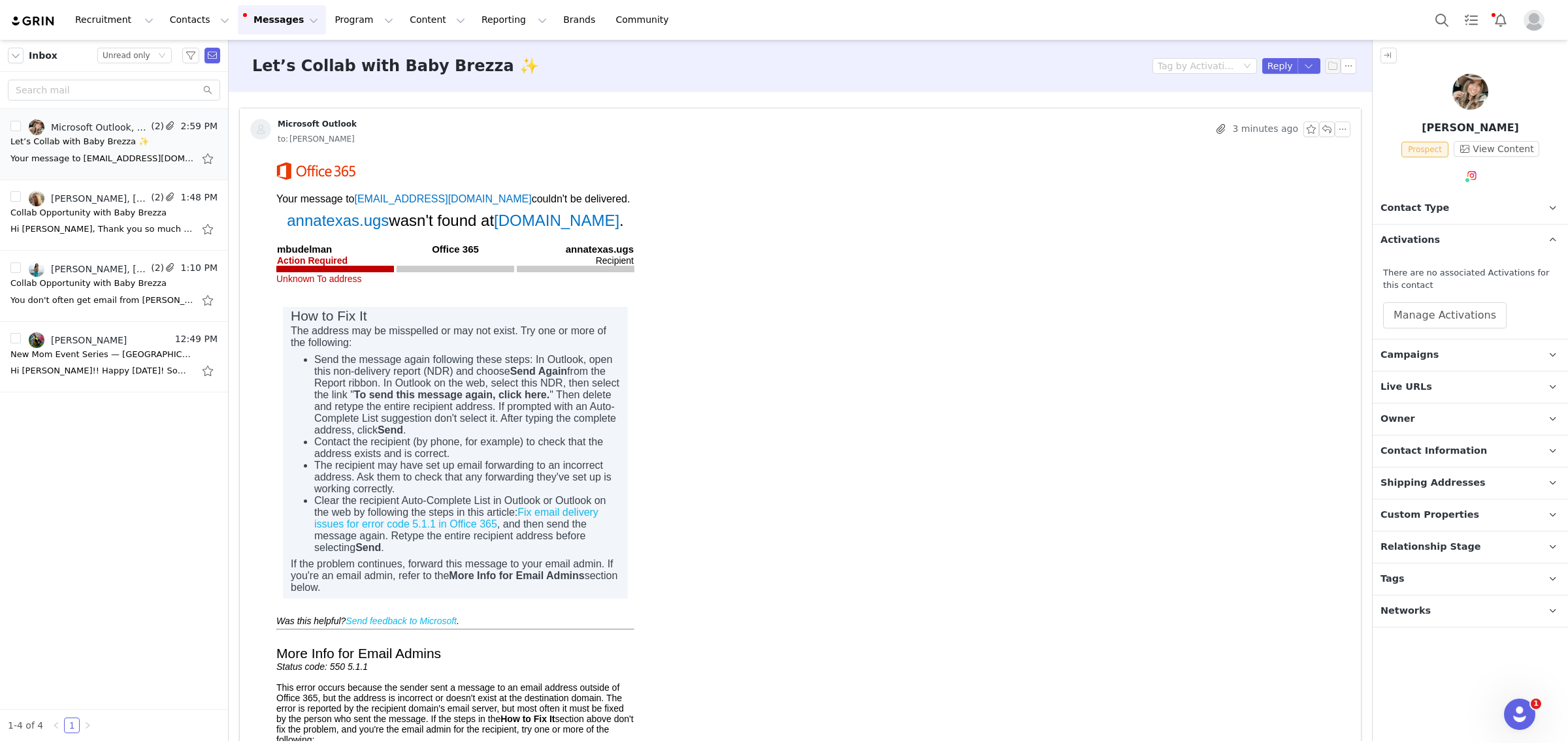
click at [1411, 216] on p "Contact Type Contact type can be Creator, Prospect, Application, or Manager." at bounding box center [1455, 208] width 164 height 31
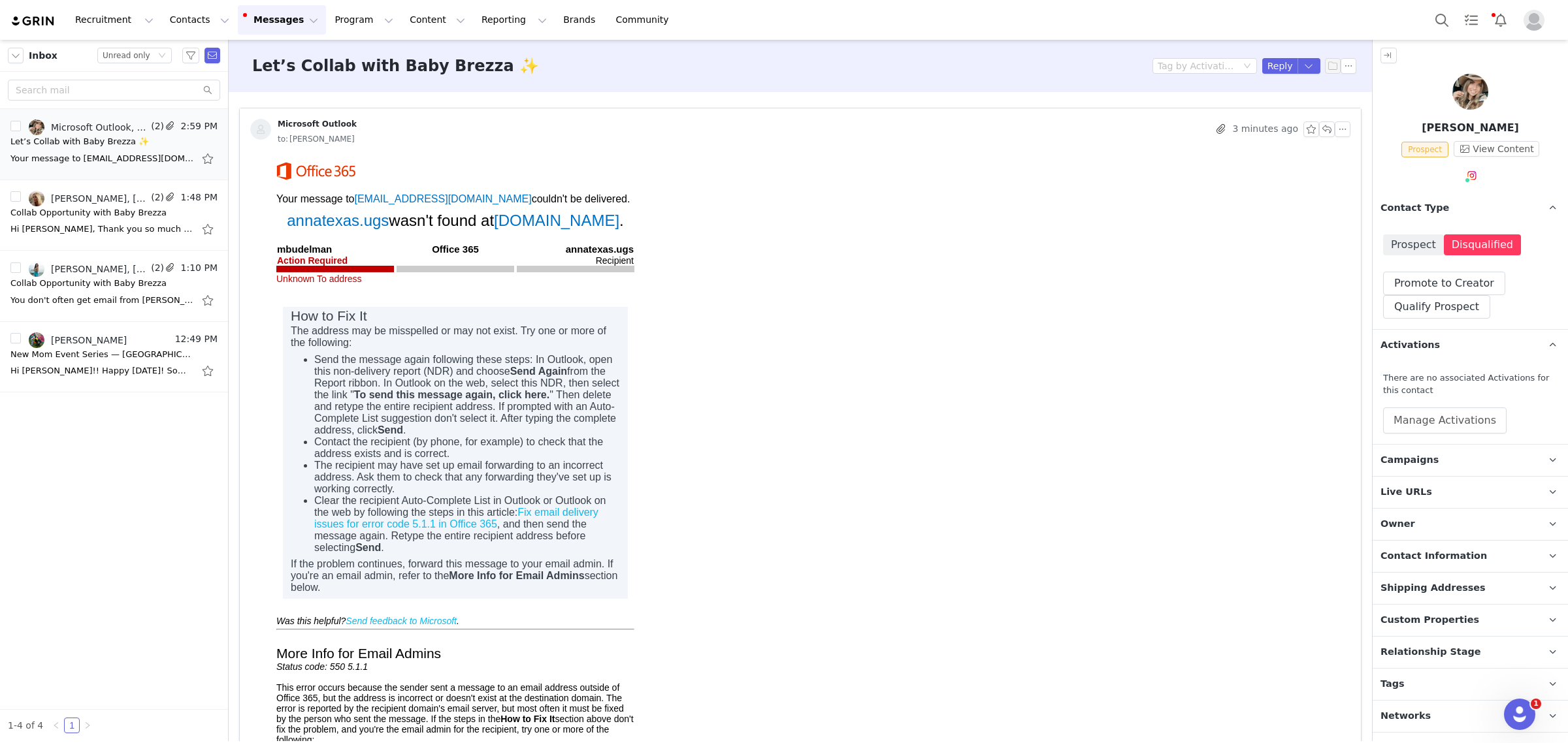
click at [326, 27] on button "Program Program" at bounding box center [364, 20] width 74 height 29
click at [324, 124] on p "Payments" at bounding box center [328, 130] width 45 height 14
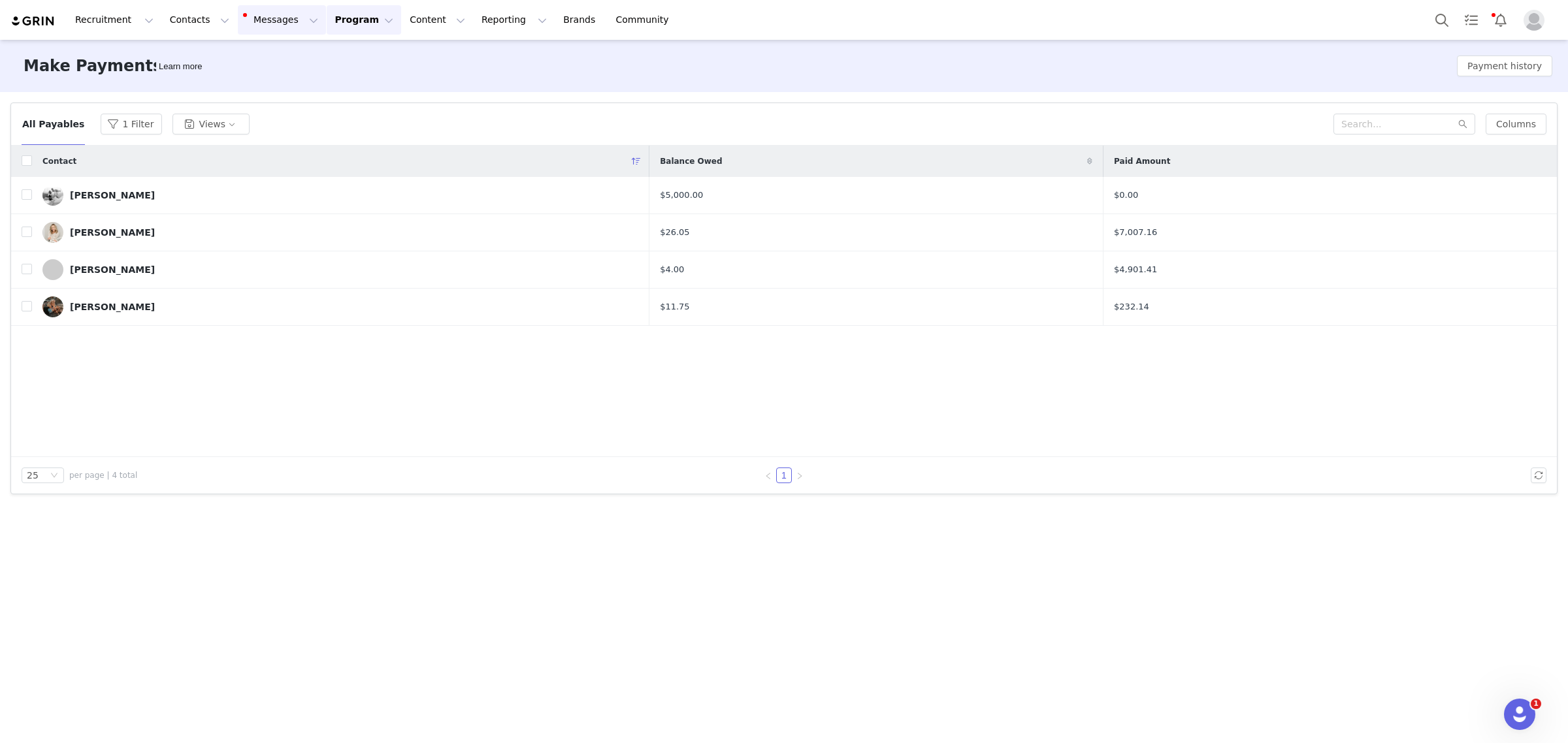
click at [248, 16] on button "Messages Messages" at bounding box center [282, 20] width 88 height 29
click at [253, 74] on link "Inbox 1" at bounding box center [267, 81] width 103 height 24
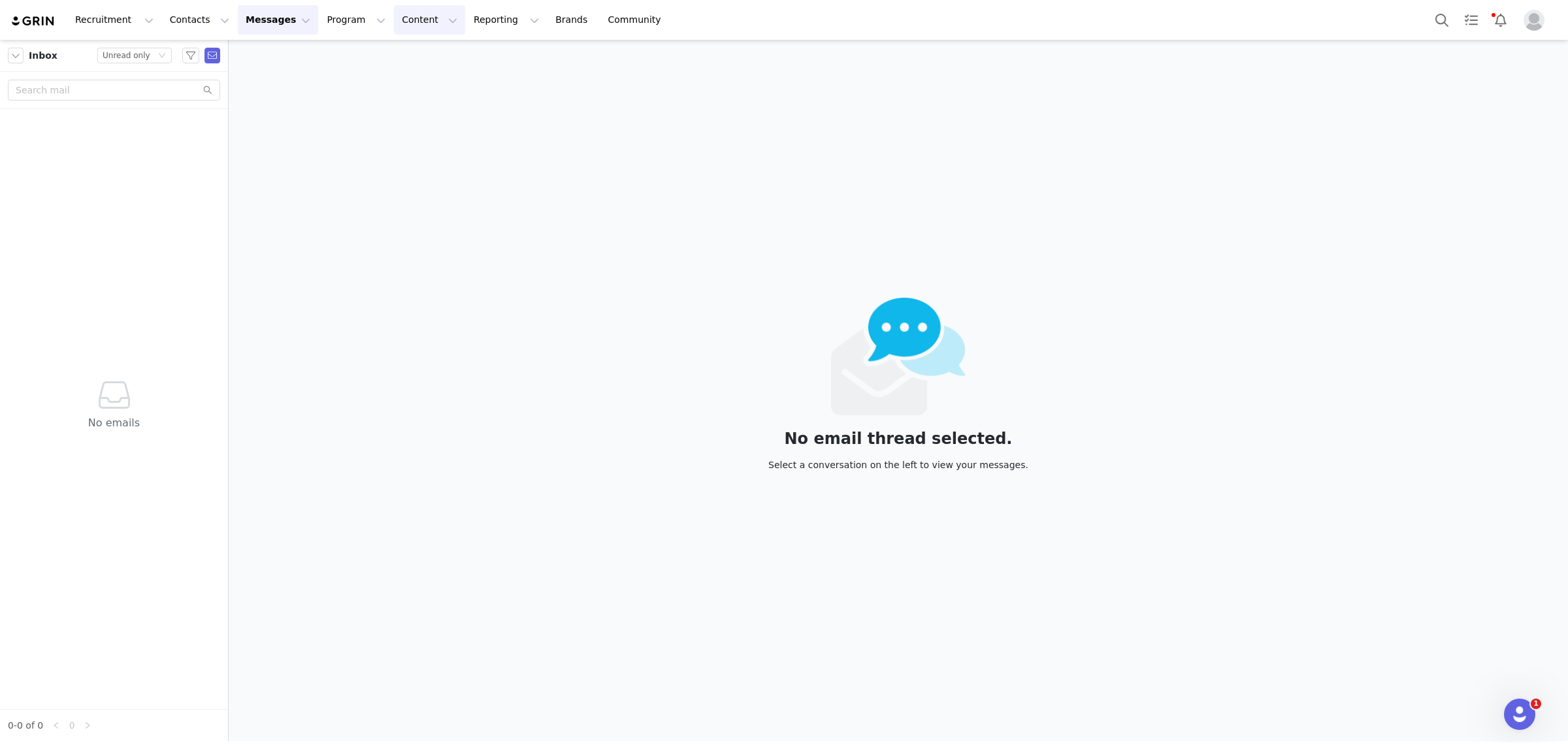
click at [394, 20] on button "Content Content" at bounding box center [429, 20] width 71 height 29
click at [389, 66] on link "Creator Content" at bounding box center [405, 57] width 103 height 24
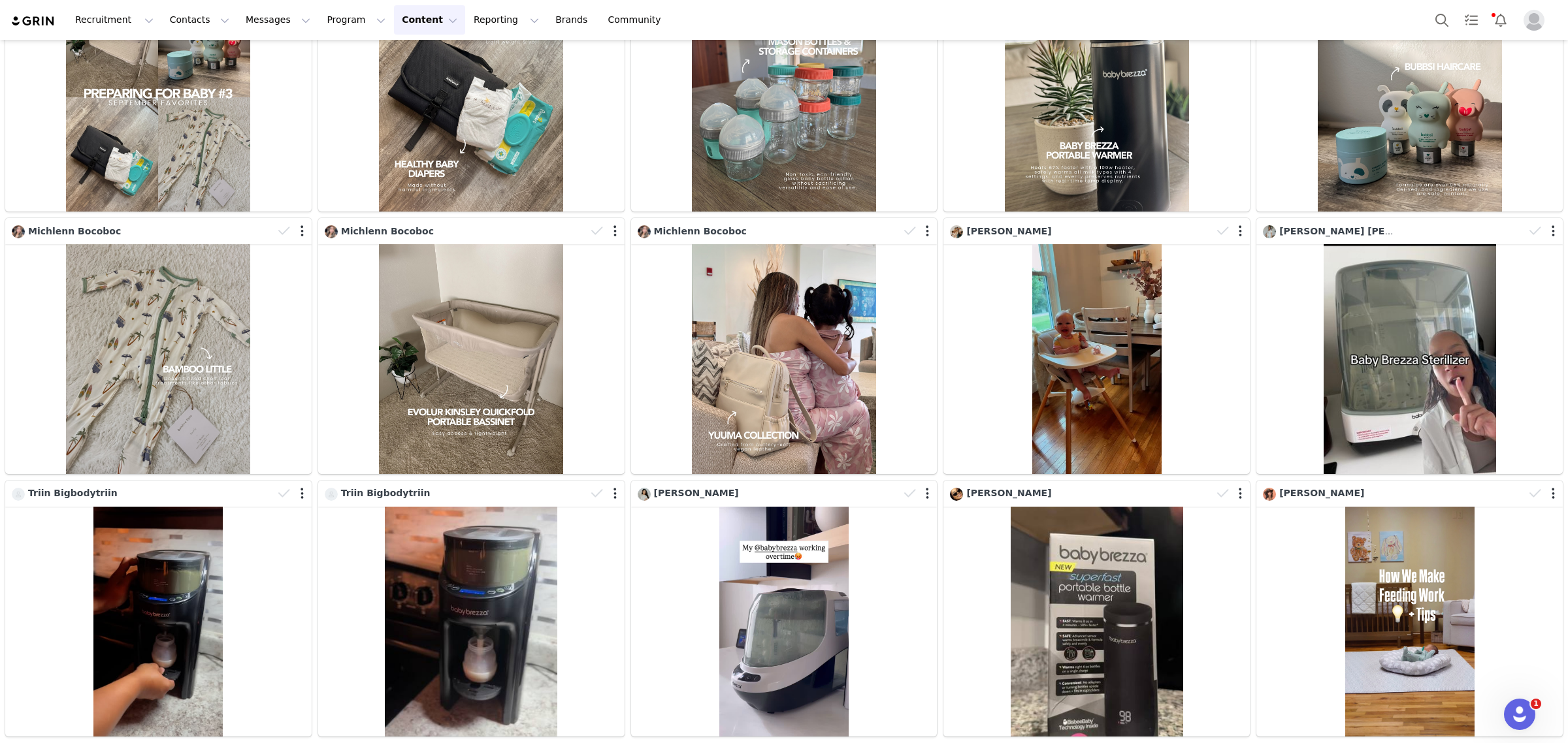
scroll to position [932, 0]
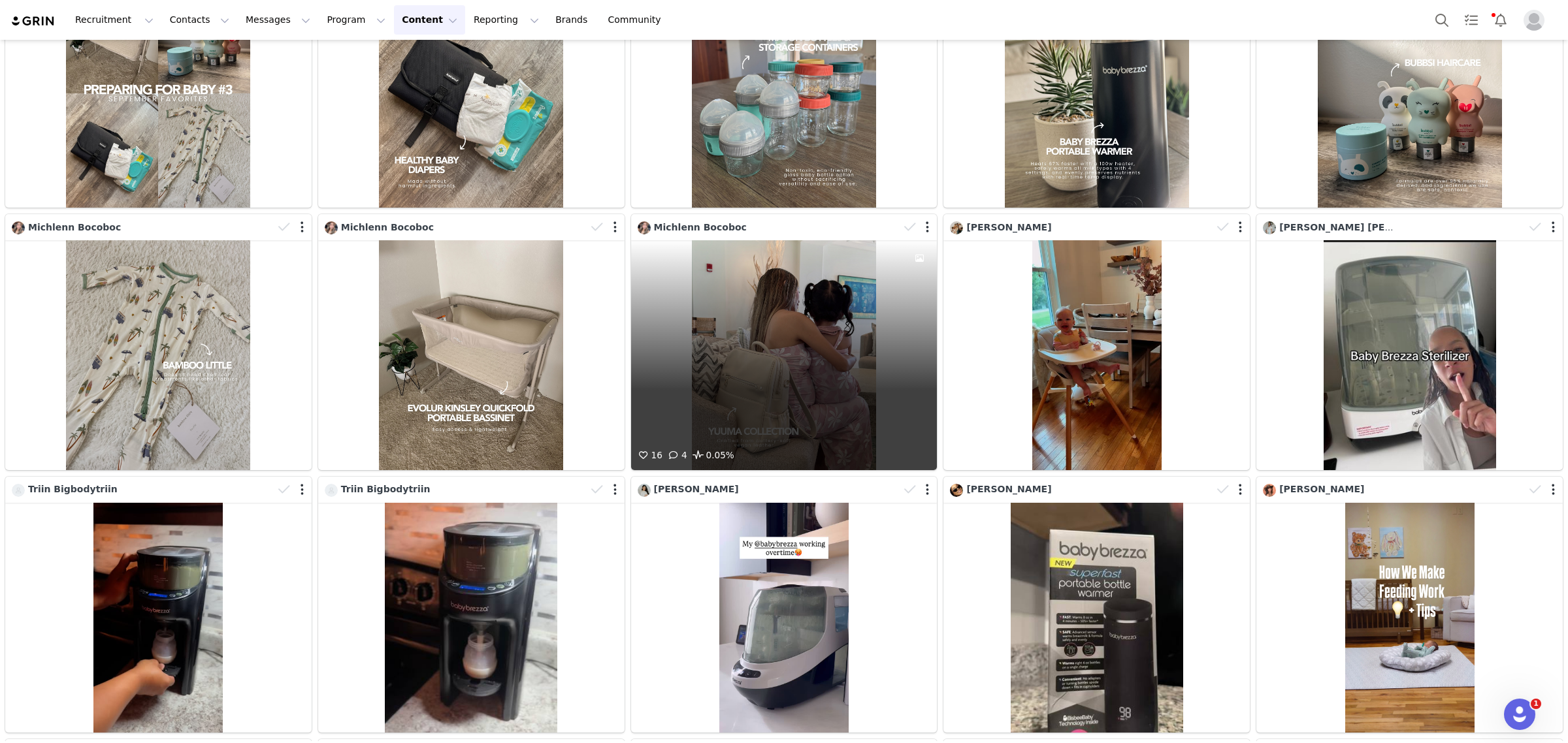
click at [766, 356] on div "16 4 0.05%" at bounding box center [784, 355] width 306 height 230
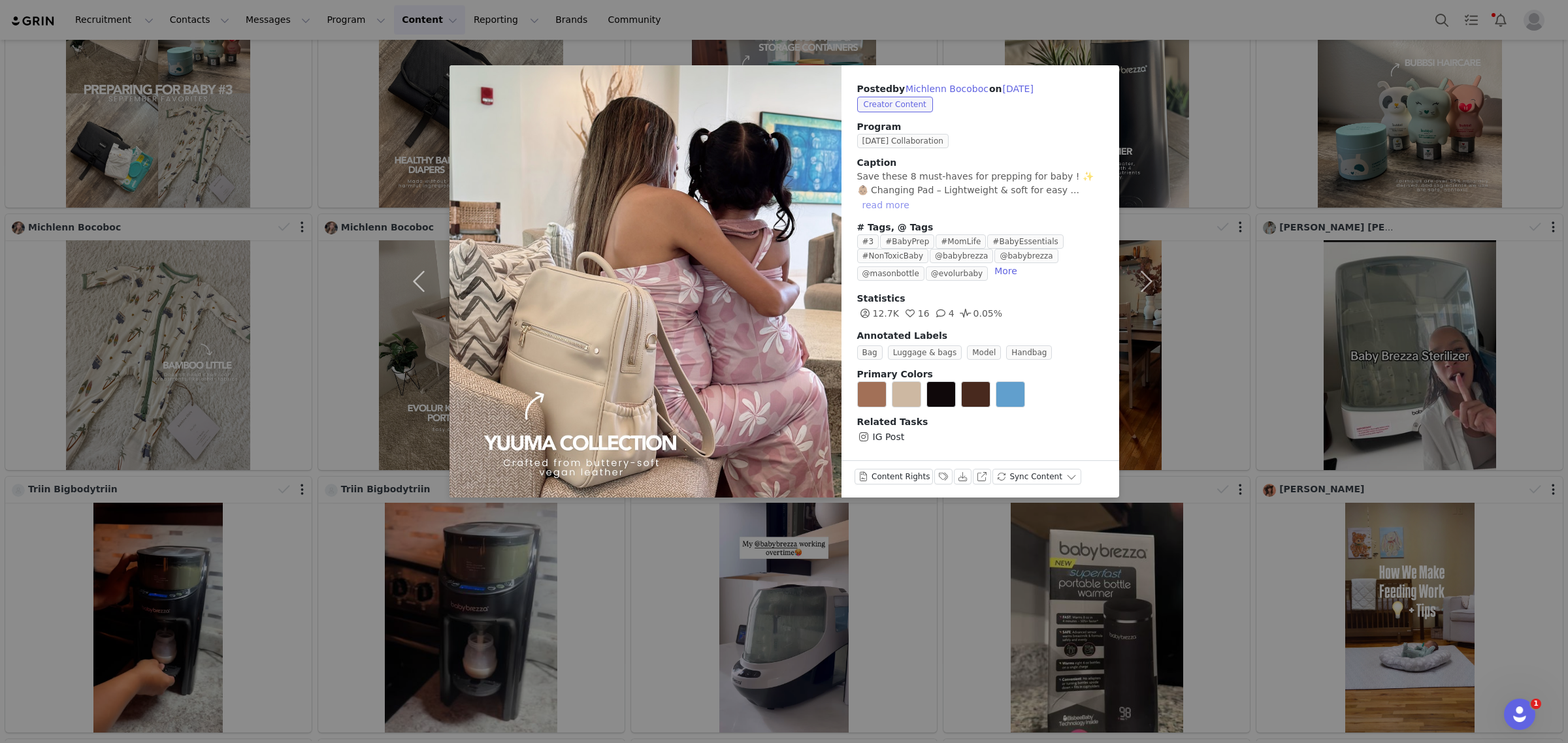
click at [915, 198] on button "read more" at bounding box center [886, 205] width 57 height 15
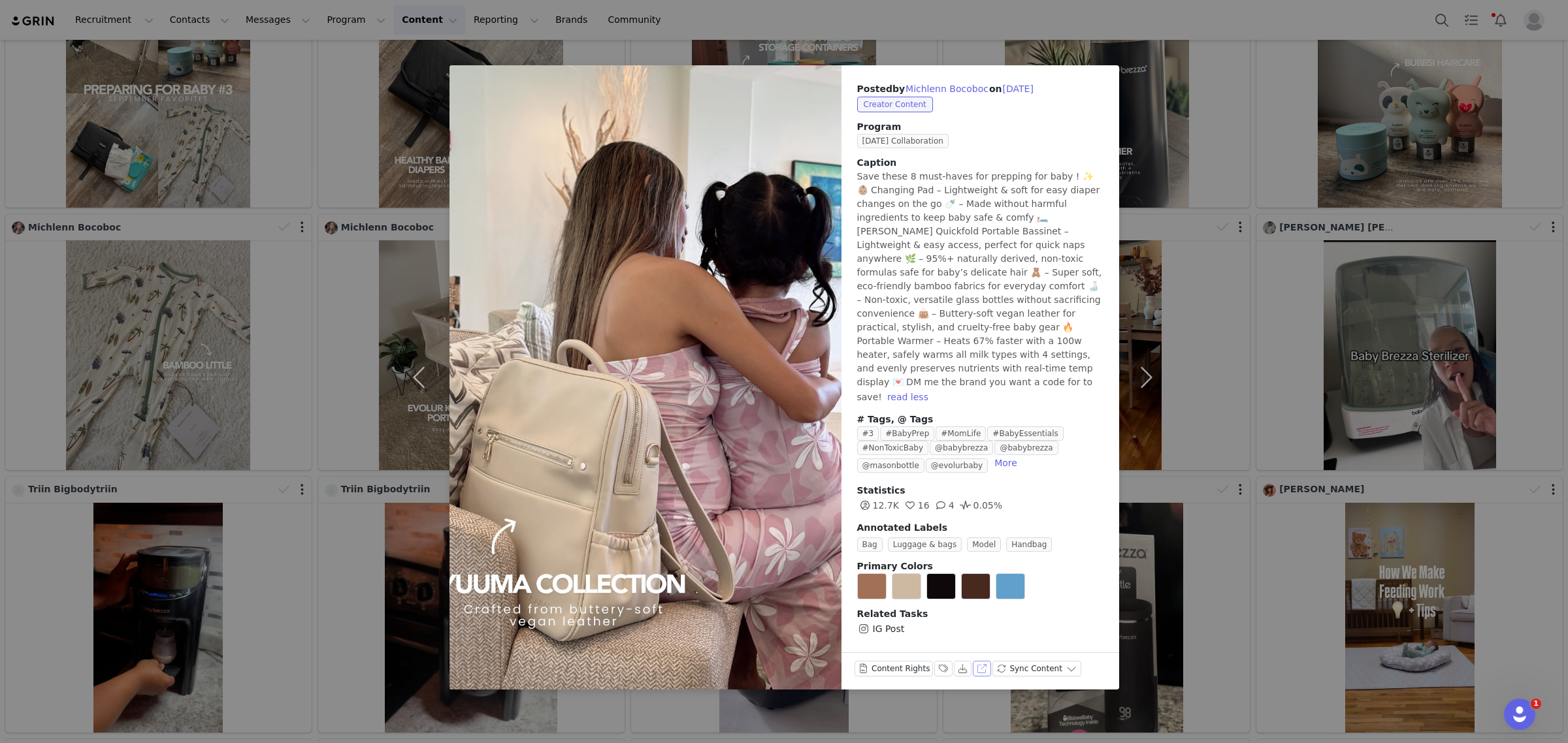
click at [973, 661] on button "View on Instagram" at bounding box center [982, 669] width 19 height 15
click at [419, 354] on button "button" at bounding box center [422, 377] width 55 height 624
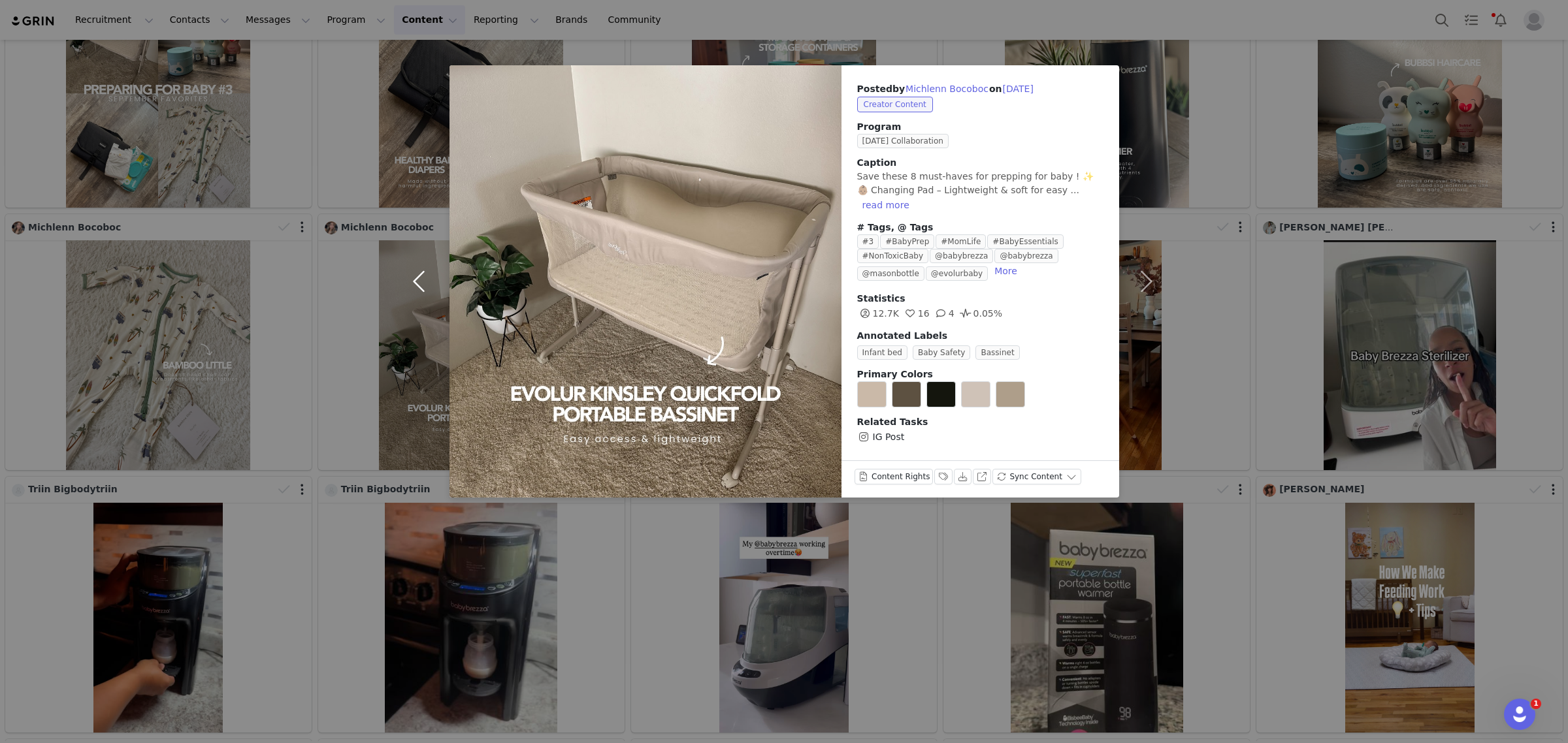
click at [423, 276] on button "button" at bounding box center [422, 281] width 55 height 432
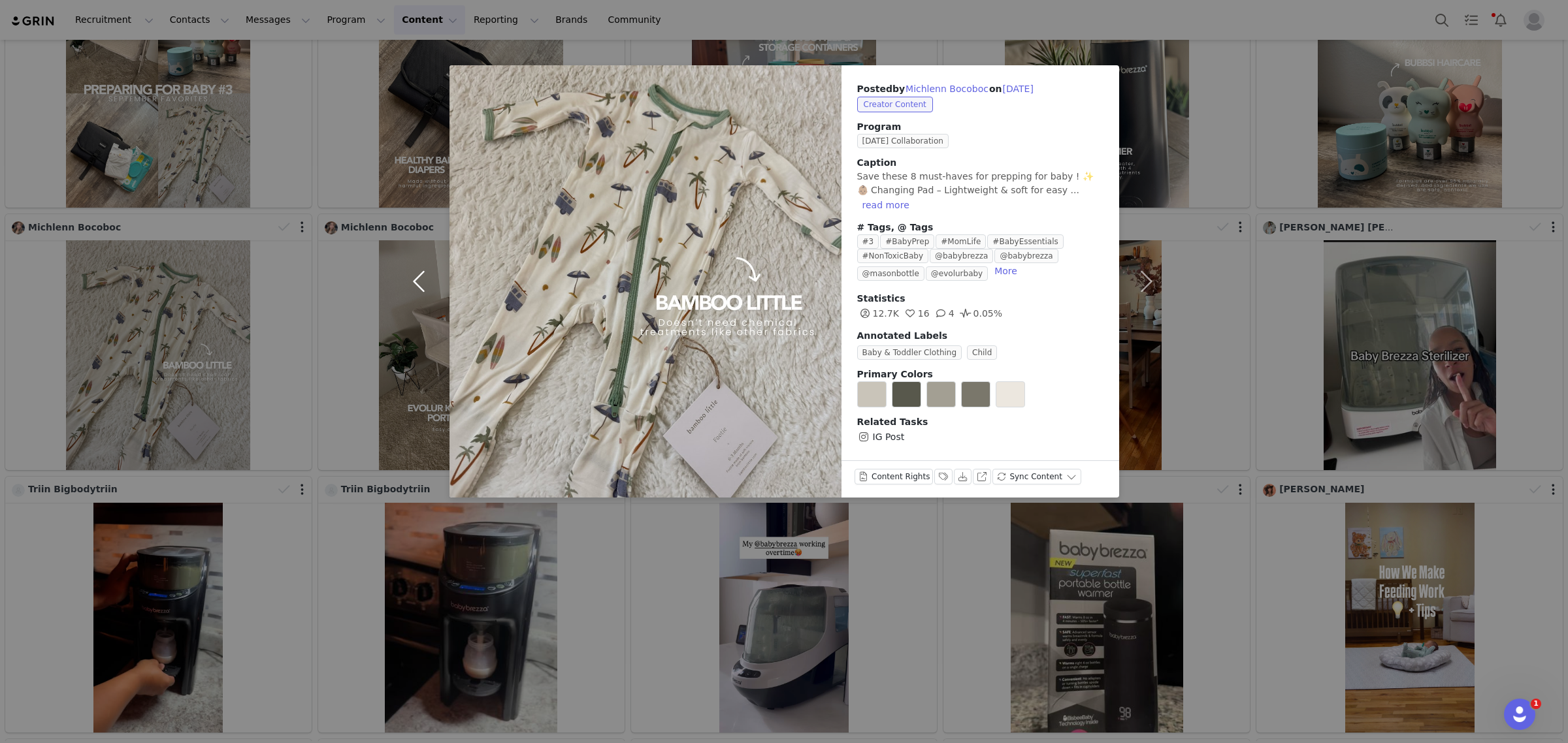
click at [423, 276] on button "button" at bounding box center [422, 281] width 55 height 432
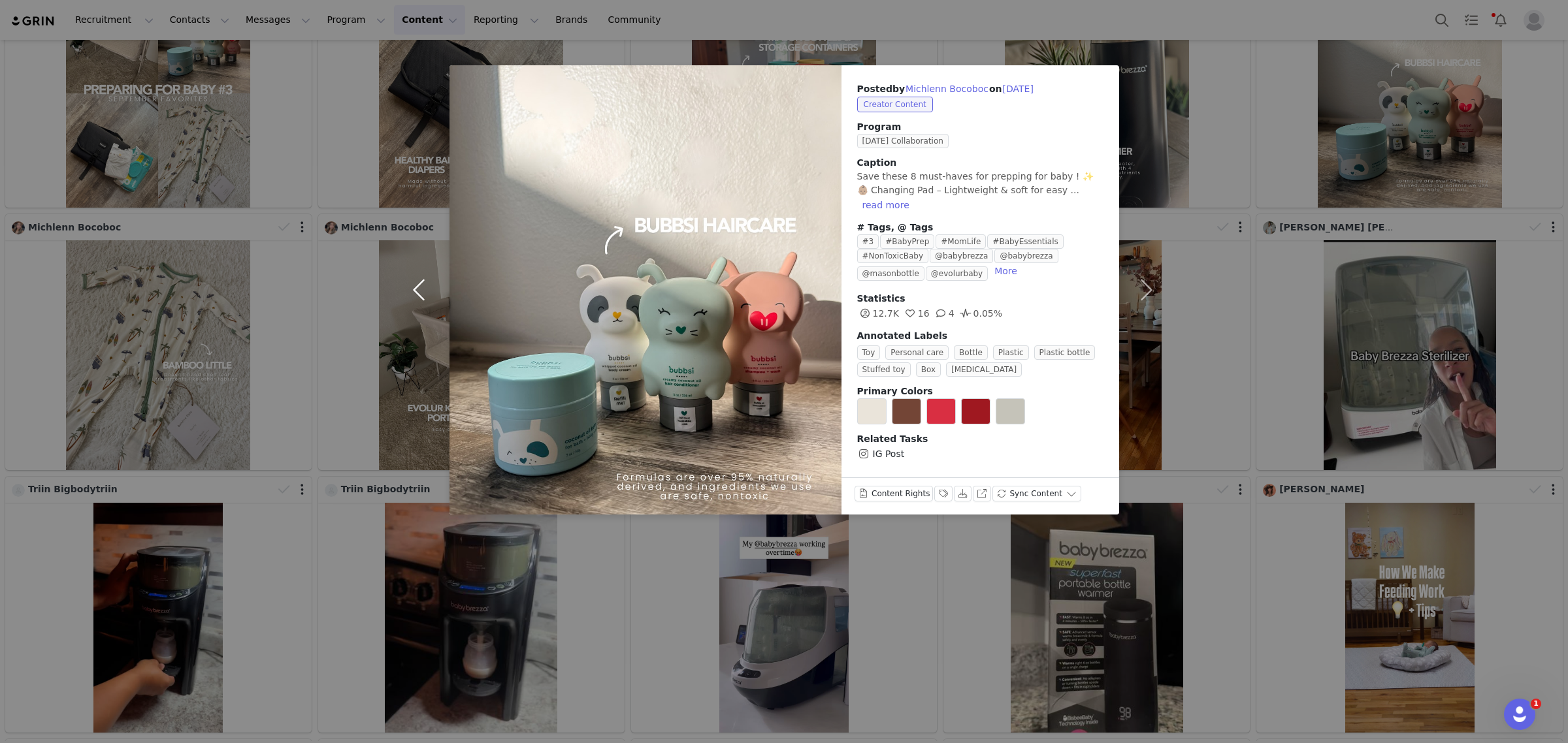
click at [423, 276] on button "button" at bounding box center [422, 290] width 55 height 449
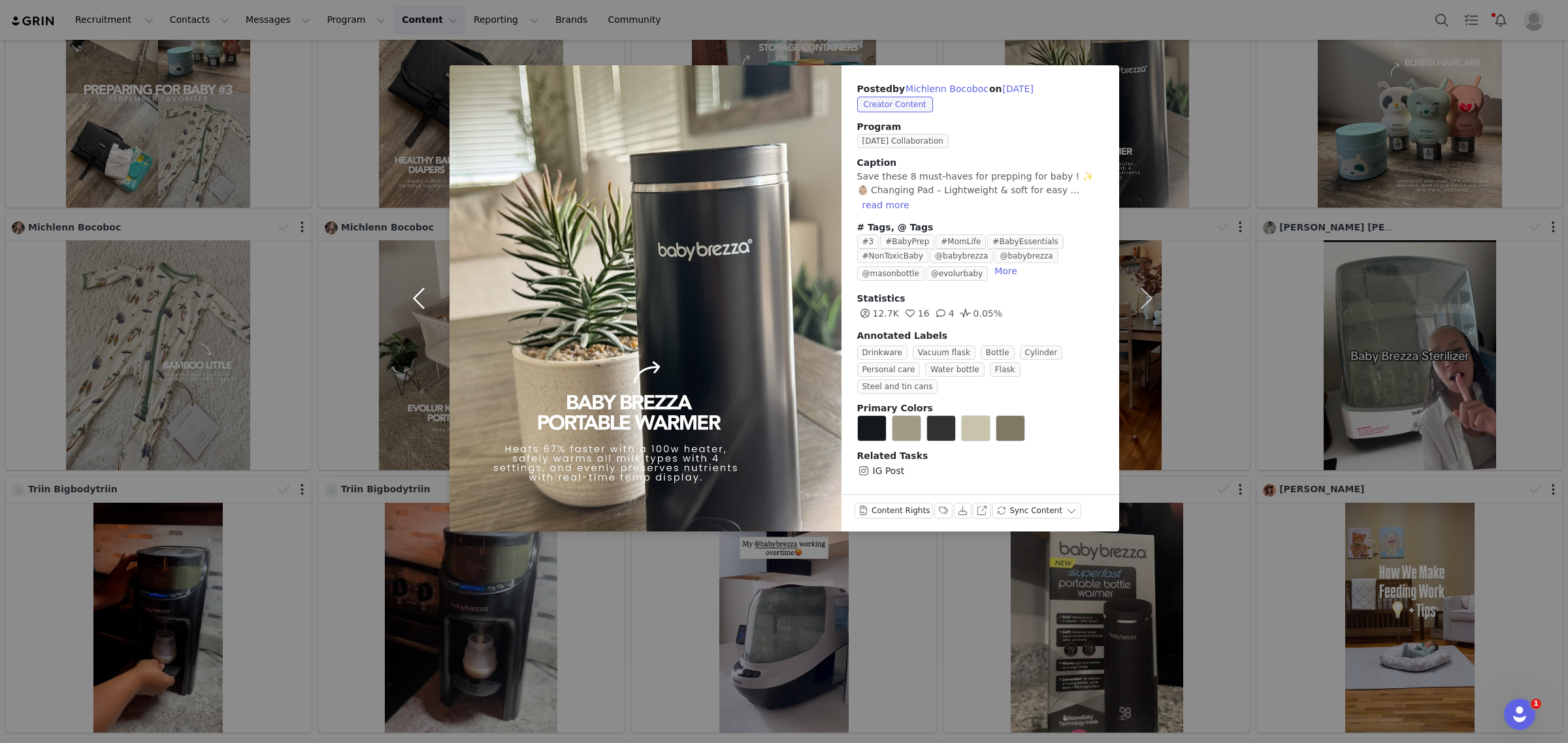
click at [423, 276] on button "button" at bounding box center [422, 298] width 55 height 466
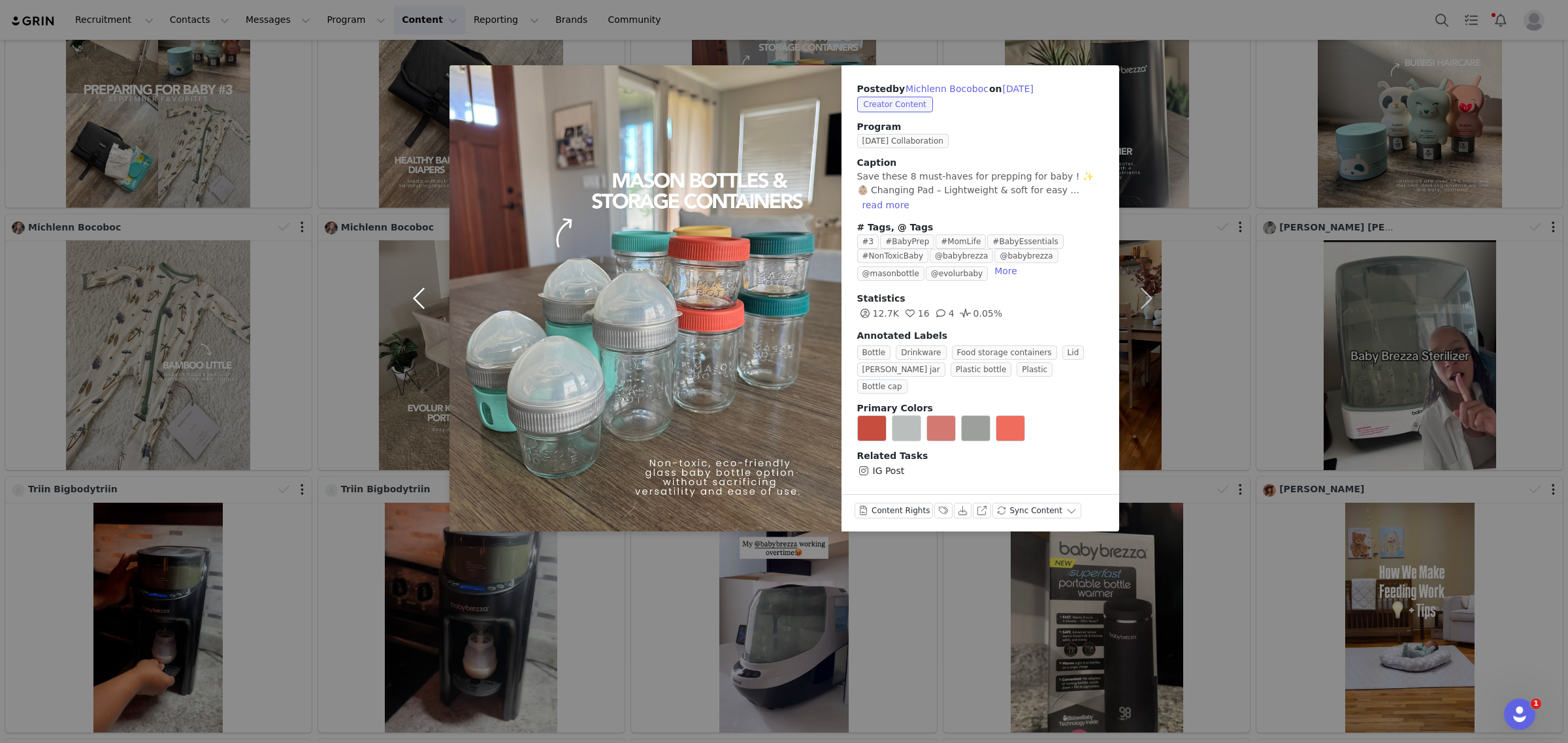
click at [423, 276] on button "button" at bounding box center [422, 298] width 55 height 466
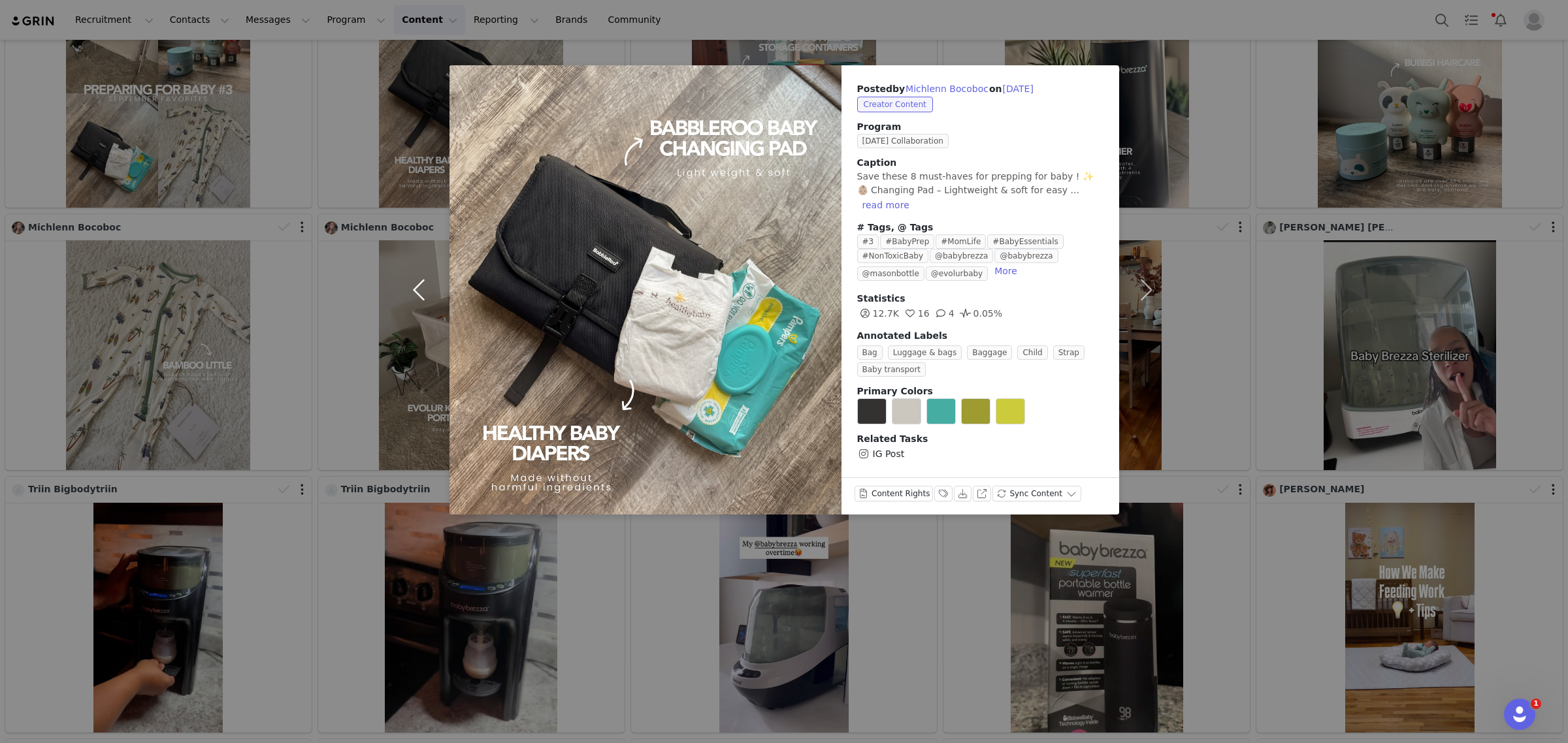
click at [423, 276] on button "button" at bounding box center [422, 290] width 55 height 449
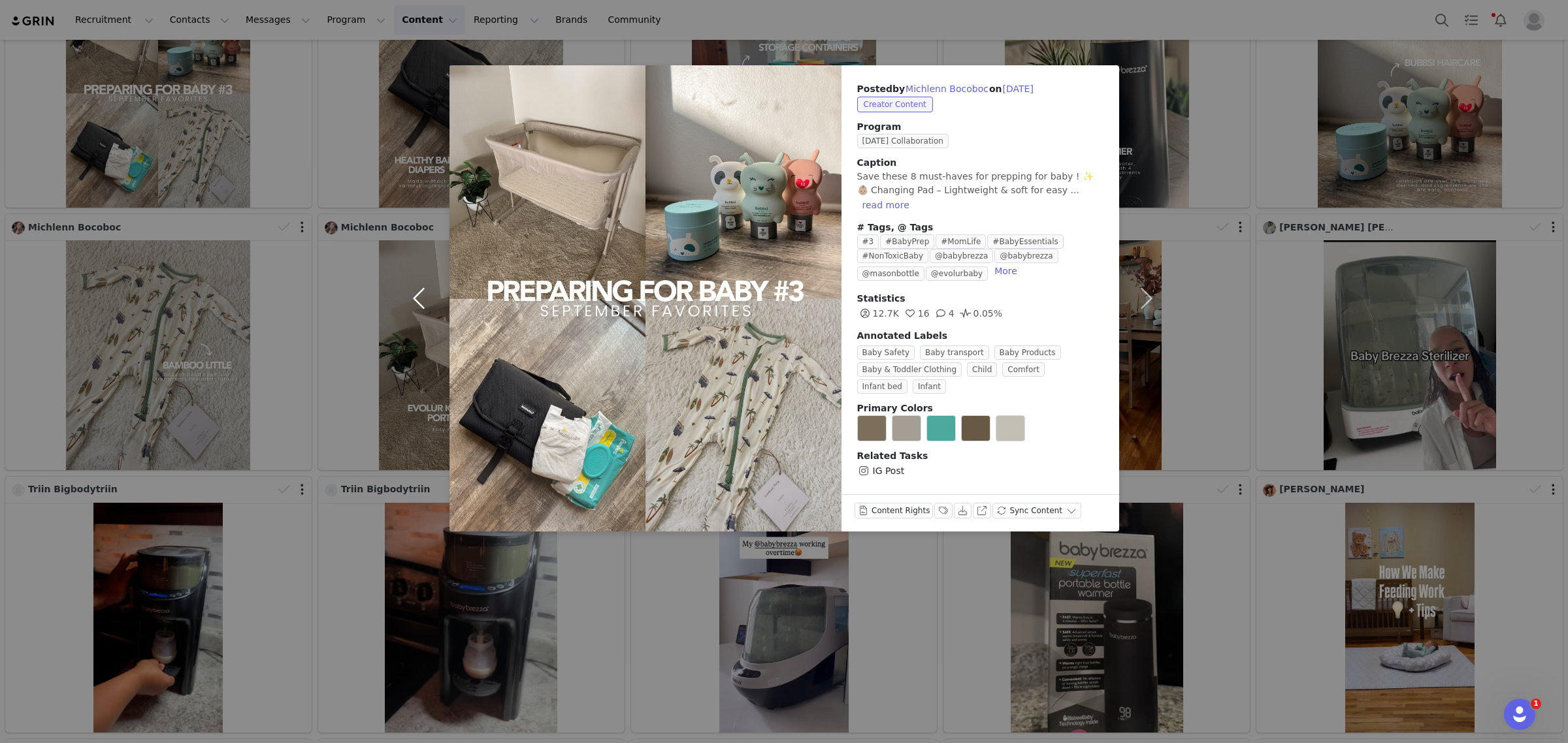
click at [423, 276] on button "button" at bounding box center [422, 298] width 55 height 466
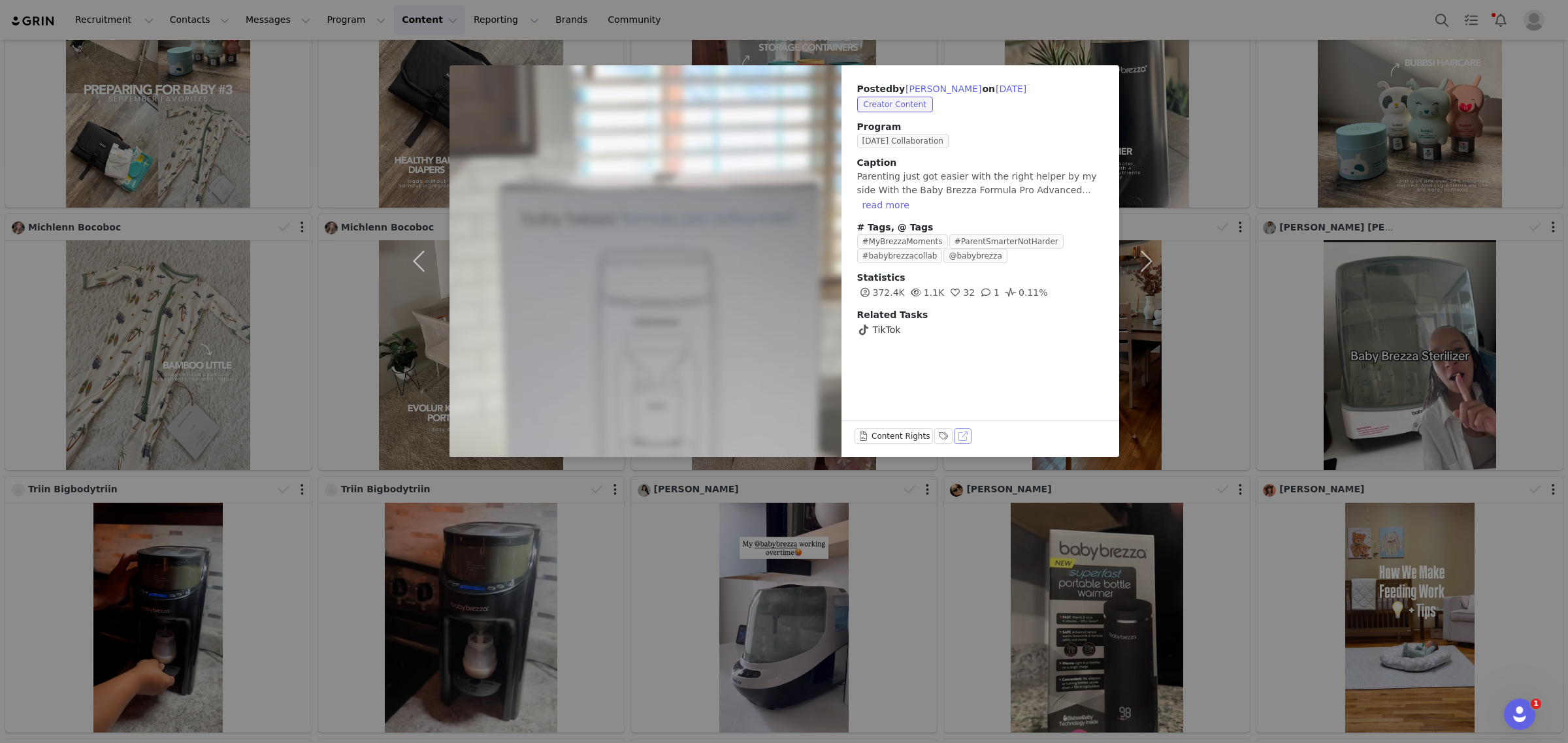
click at [958, 442] on button "View on TikTok" at bounding box center [963, 436] width 19 height 15
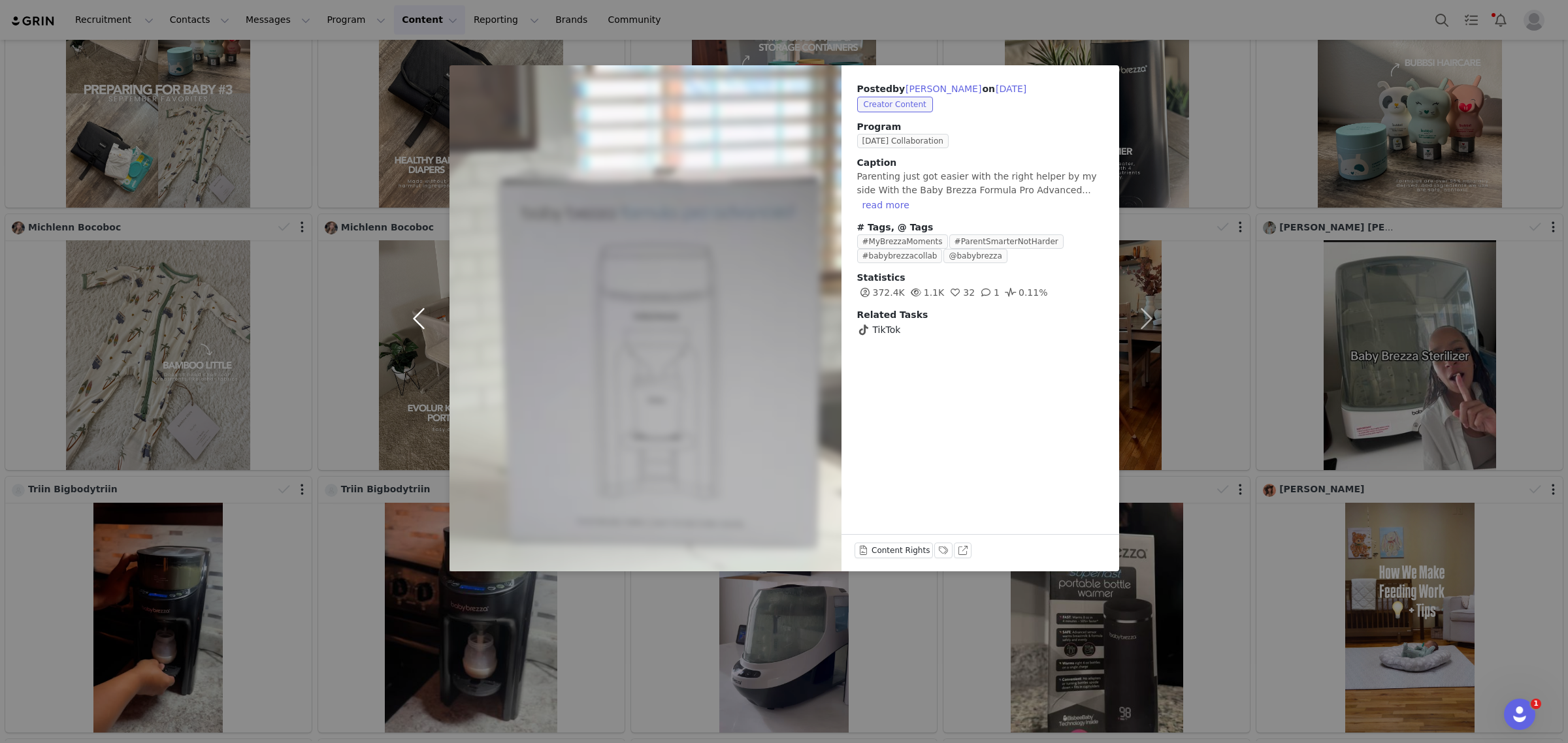
click at [414, 315] on button "button" at bounding box center [422, 318] width 55 height 506
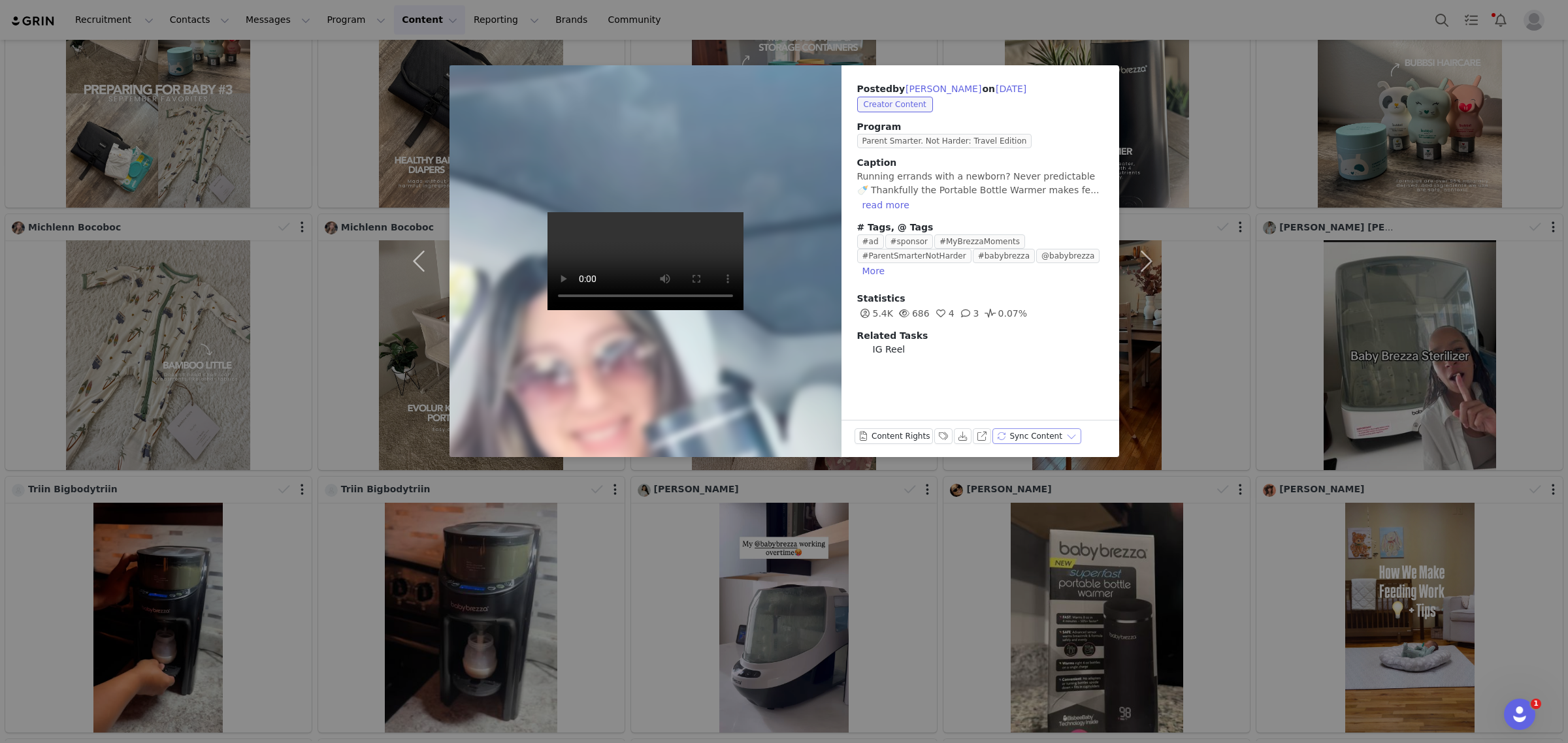
click at [1017, 435] on button "Sync Content" at bounding box center [1036, 436] width 89 height 15
click at [1009, 479] on div "Dropbox" at bounding box center [1005, 480] width 39 height 15
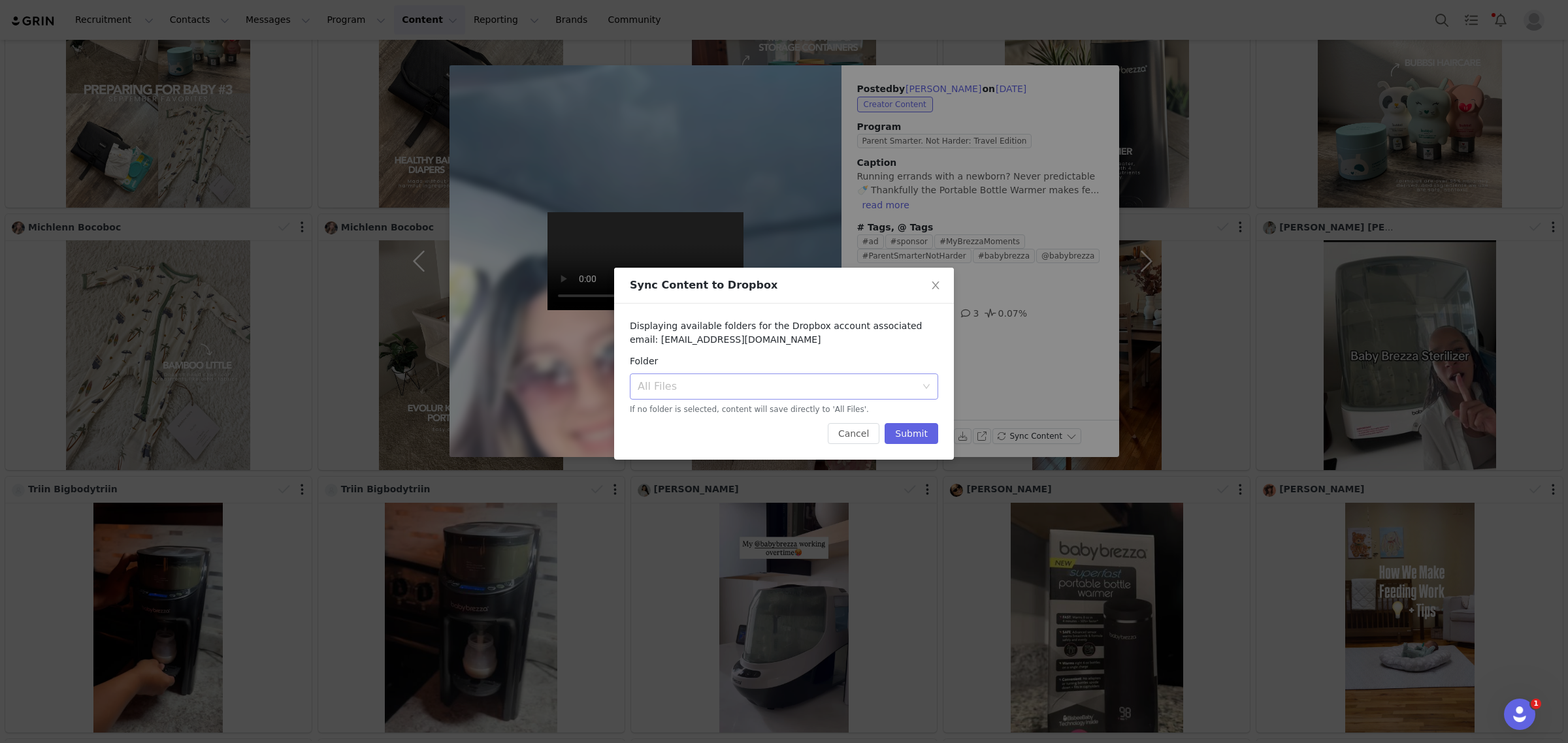
click at [774, 382] on div "All Files" at bounding box center [777, 387] width 278 height 13
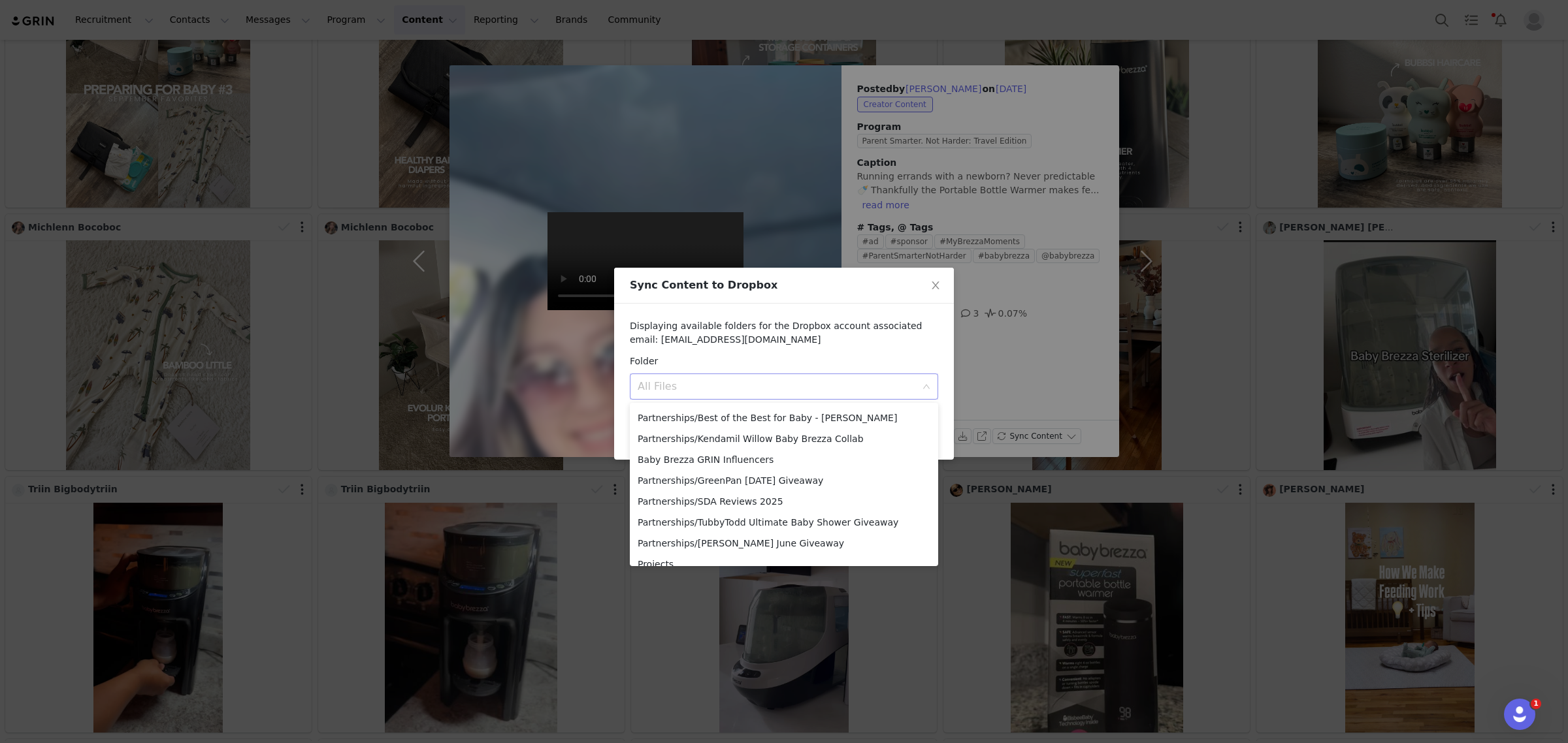
scroll to position [326, 0]
click at [786, 442] on li "Baby Brezza GRIN Influencers" at bounding box center [784, 445] width 308 height 21
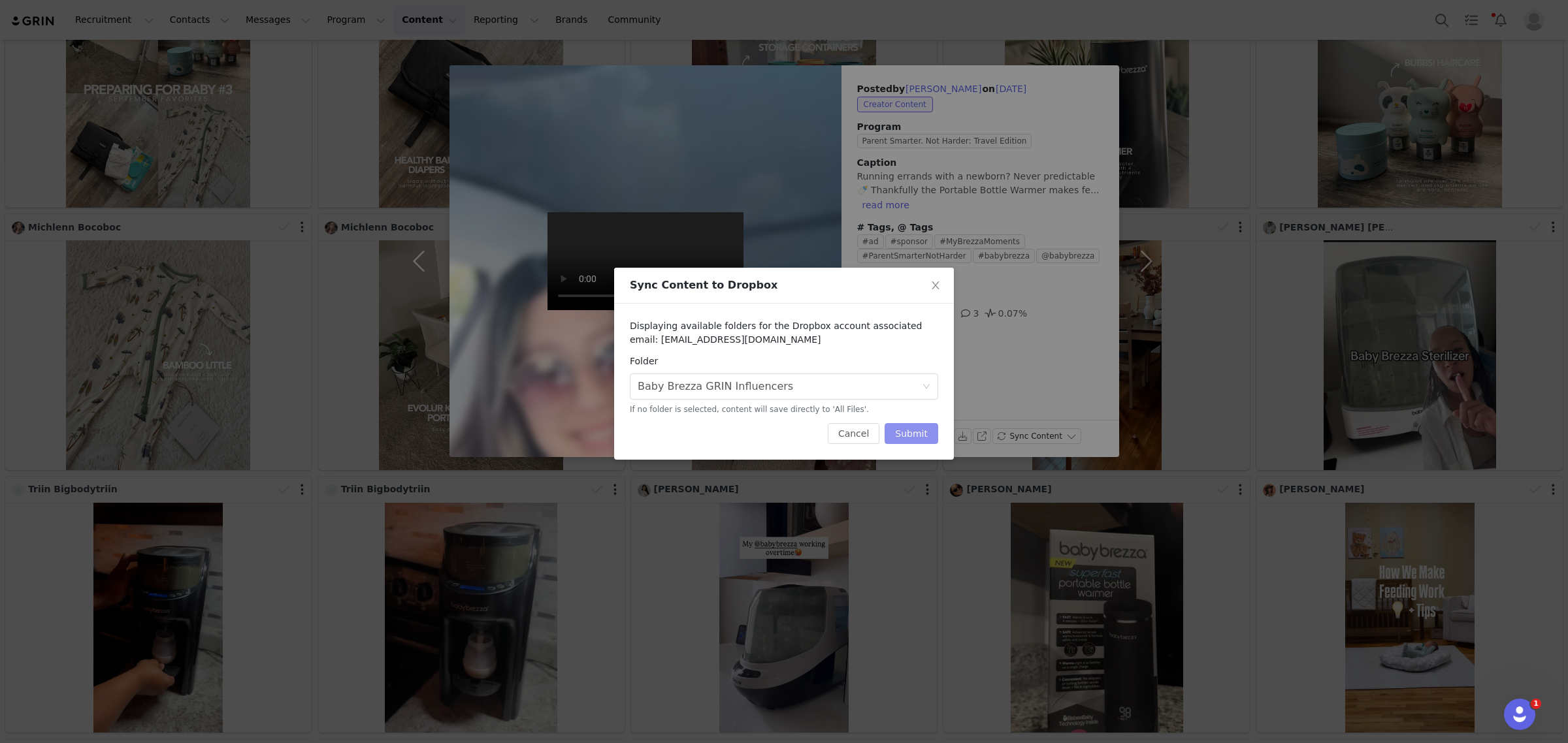
click at [910, 436] on button "Submit" at bounding box center [911, 433] width 53 height 21
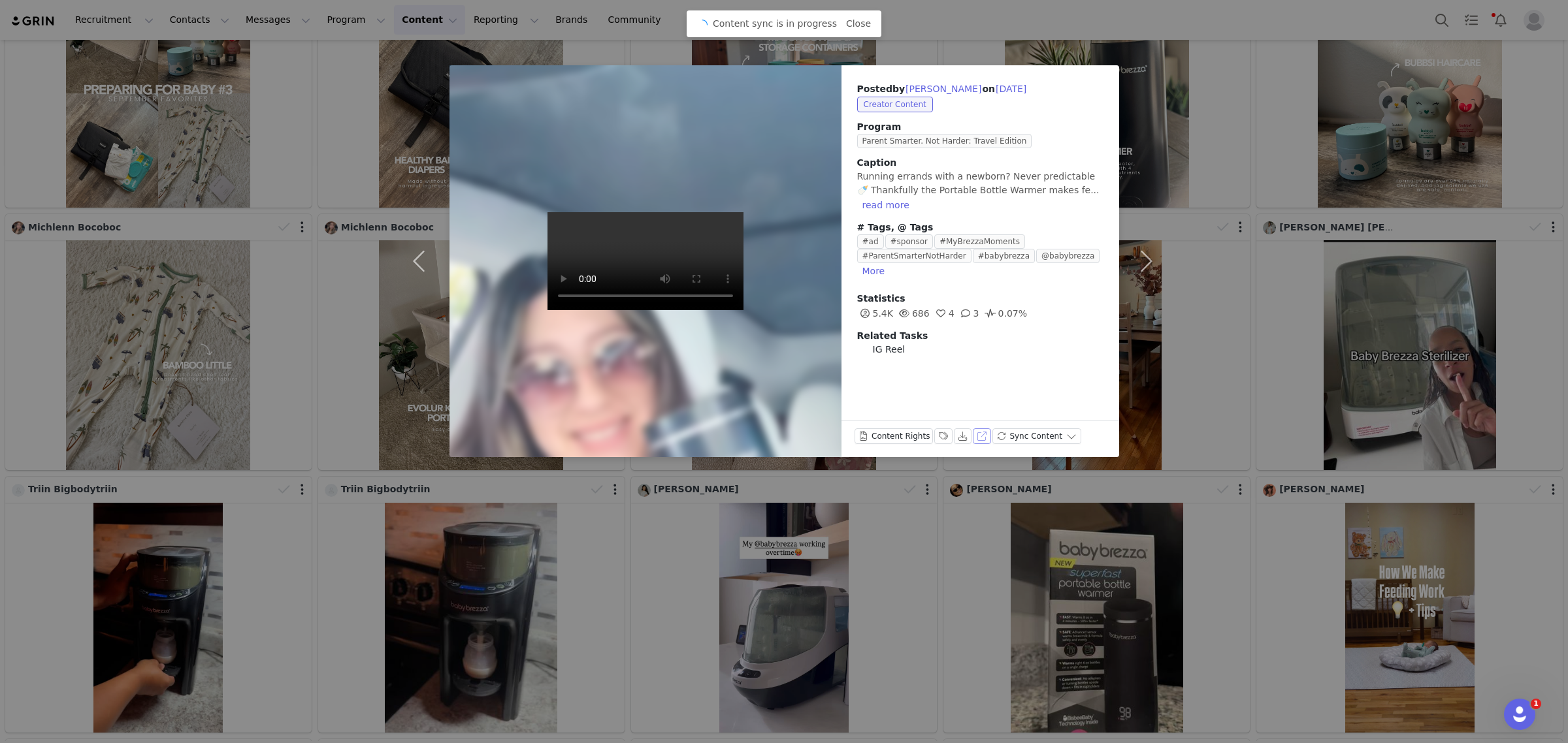
click at [977, 435] on button "View on Instagram" at bounding box center [982, 436] width 19 height 15
click at [425, 260] on button "button" at bounding box center [422, 261] width 55 height 392
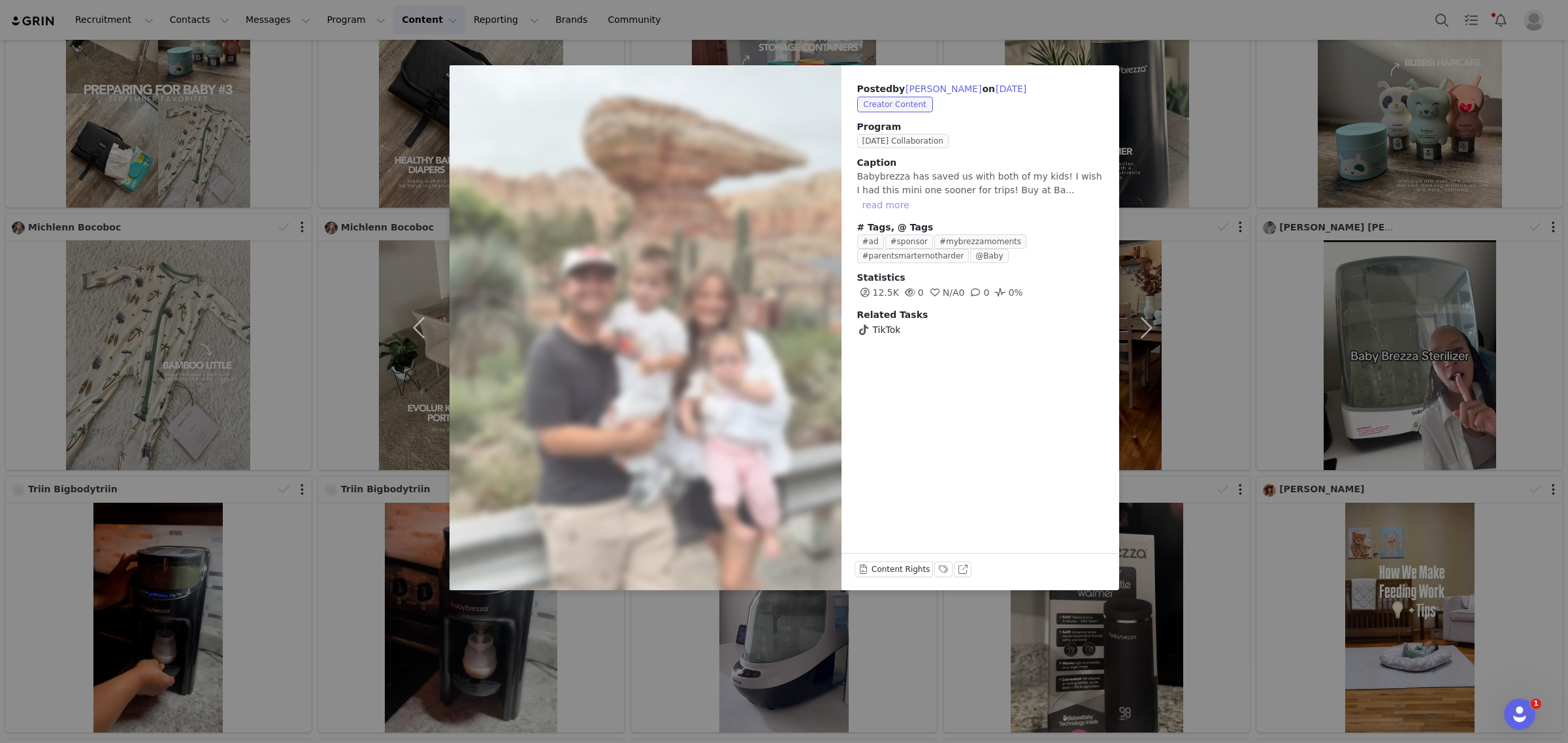
click at [915, 198] on button "read more" at bounding box center [886, 205] width 57 height 15
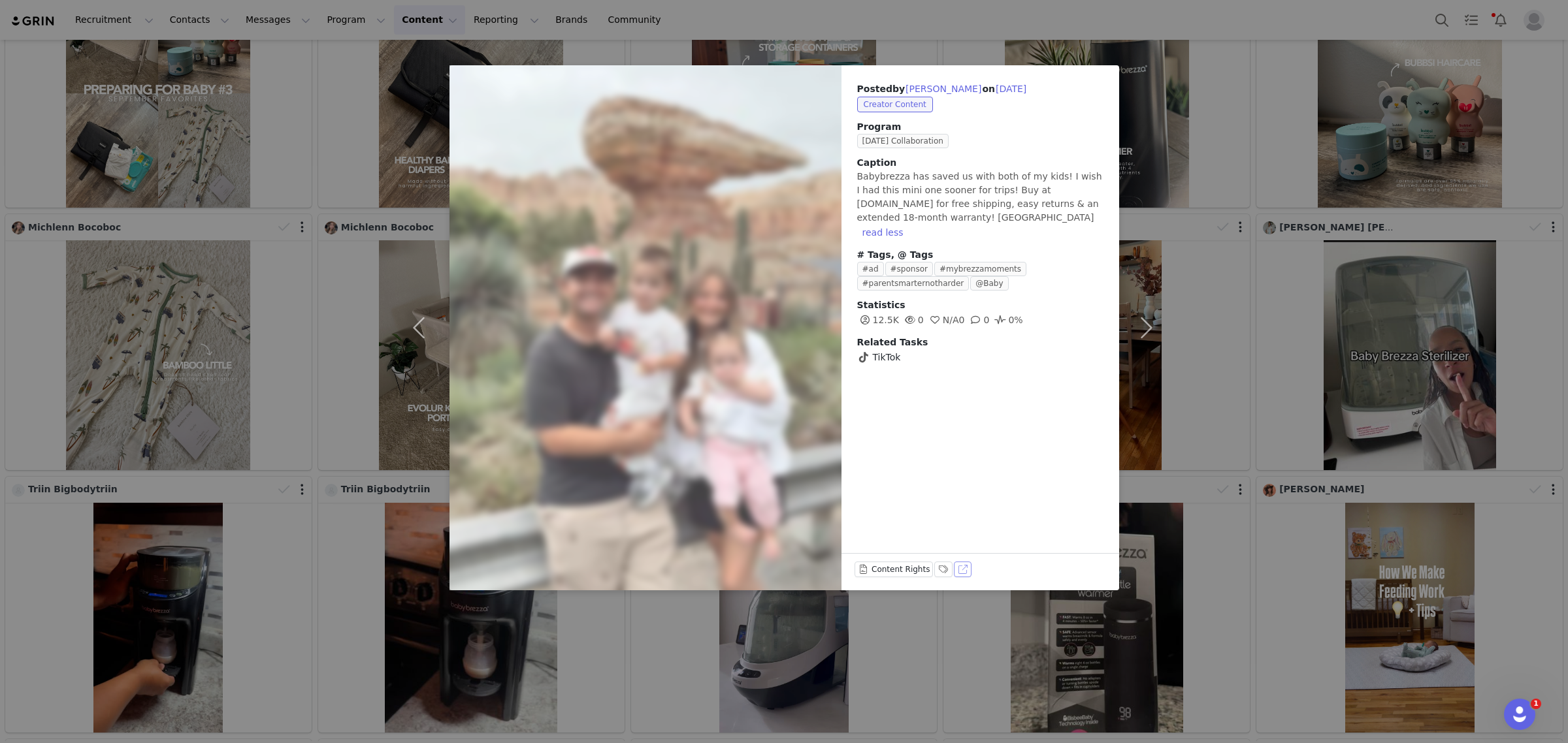
click at [955, 570] on button "View on TikTok" at bounding box center [963, 569] width 19 height 15
click at [301, 19] on div "Posted by [PERSON_NAME] on [DATE] Creator Content Program [DATE] Collaboration …" at bounding box center [784, 371] width 1568 height 743
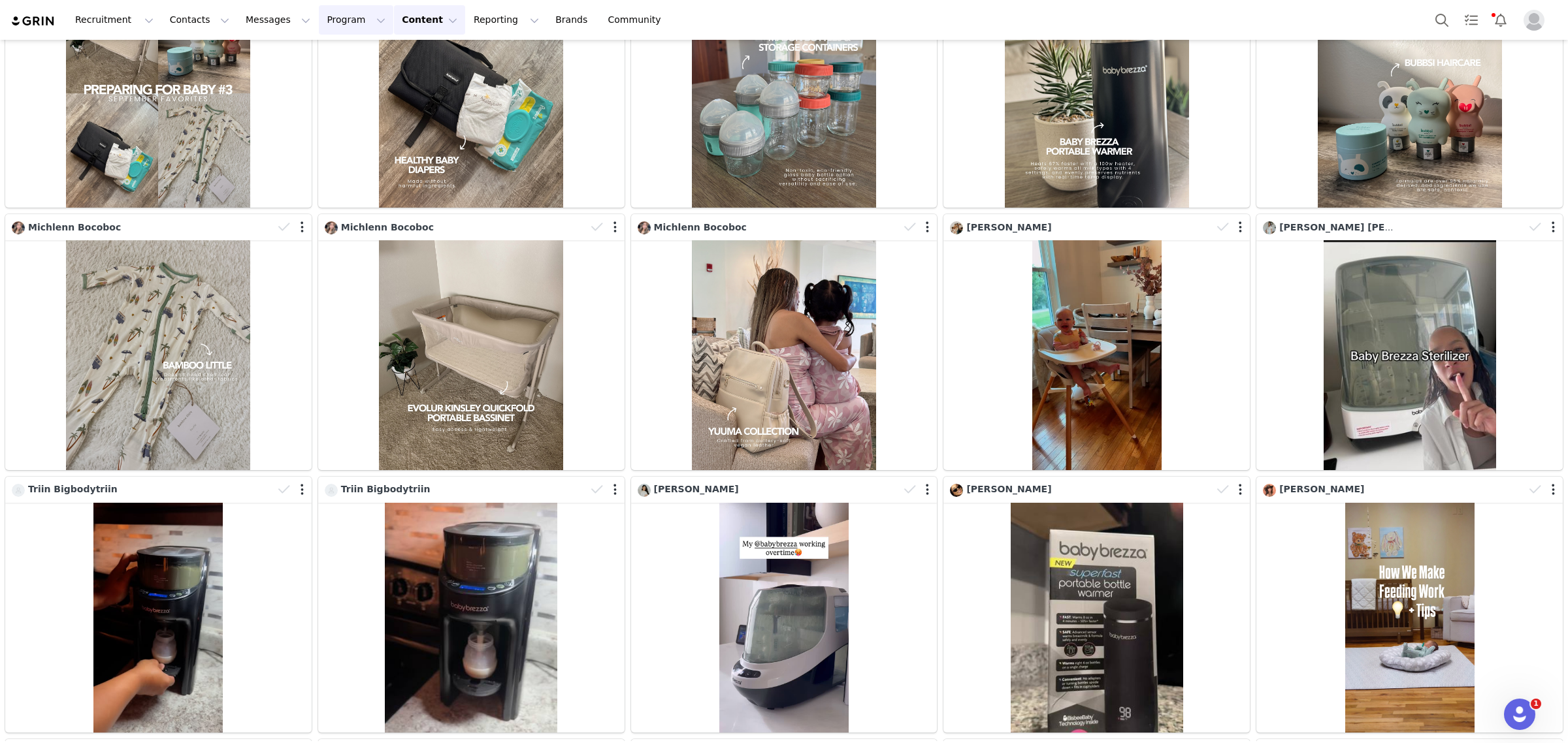
click at [319, 19] on button "Program Program" at bounding box center [356, 20] width 74 height 29
click at [328, 56] on p "Activations" at bounding box center [322, 58] width 50 height 14
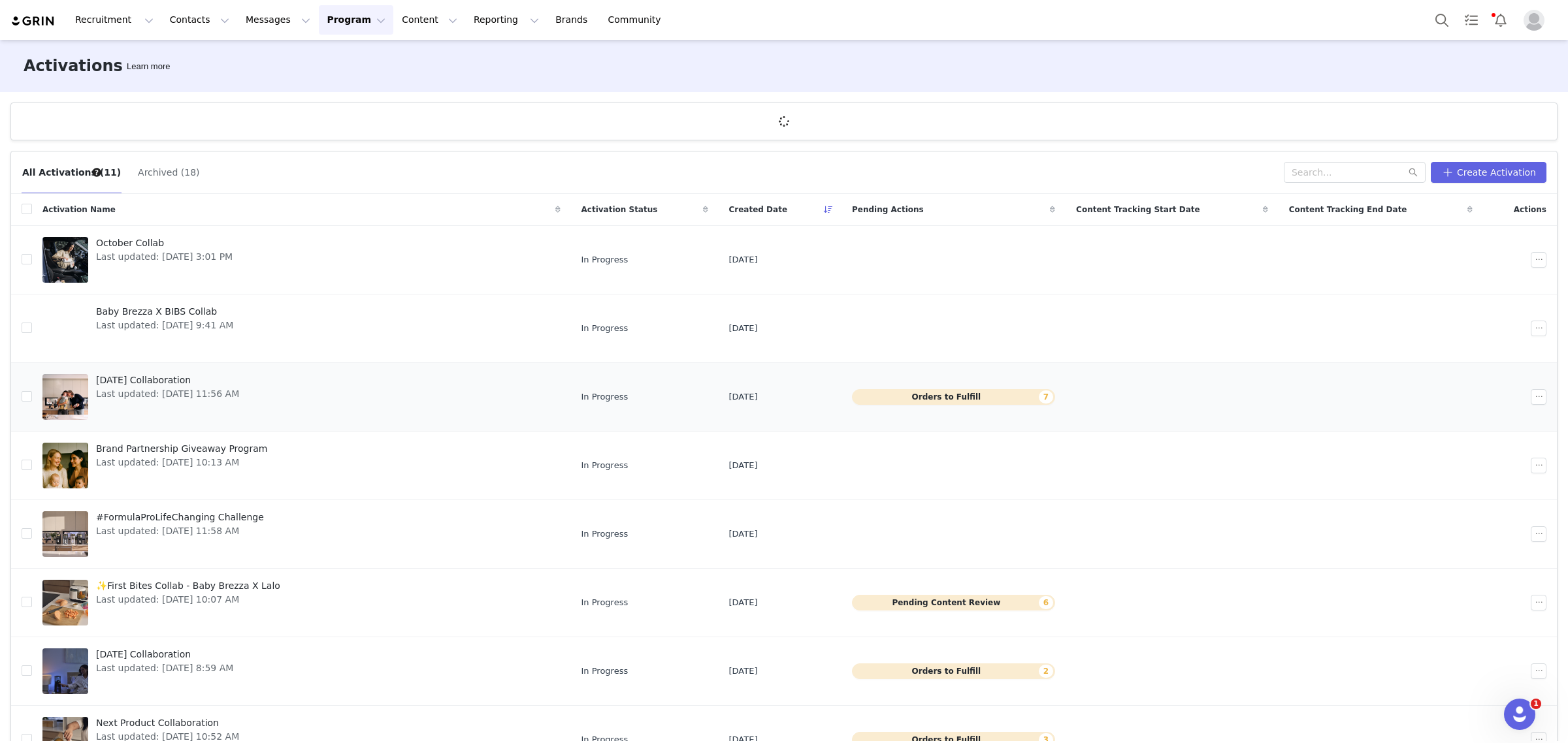
click at [327, 390] on link "[DATE] Collaboration Last updated: [DATE] 11:56 AM" at bounding box center [302, 397] width 518 height 52
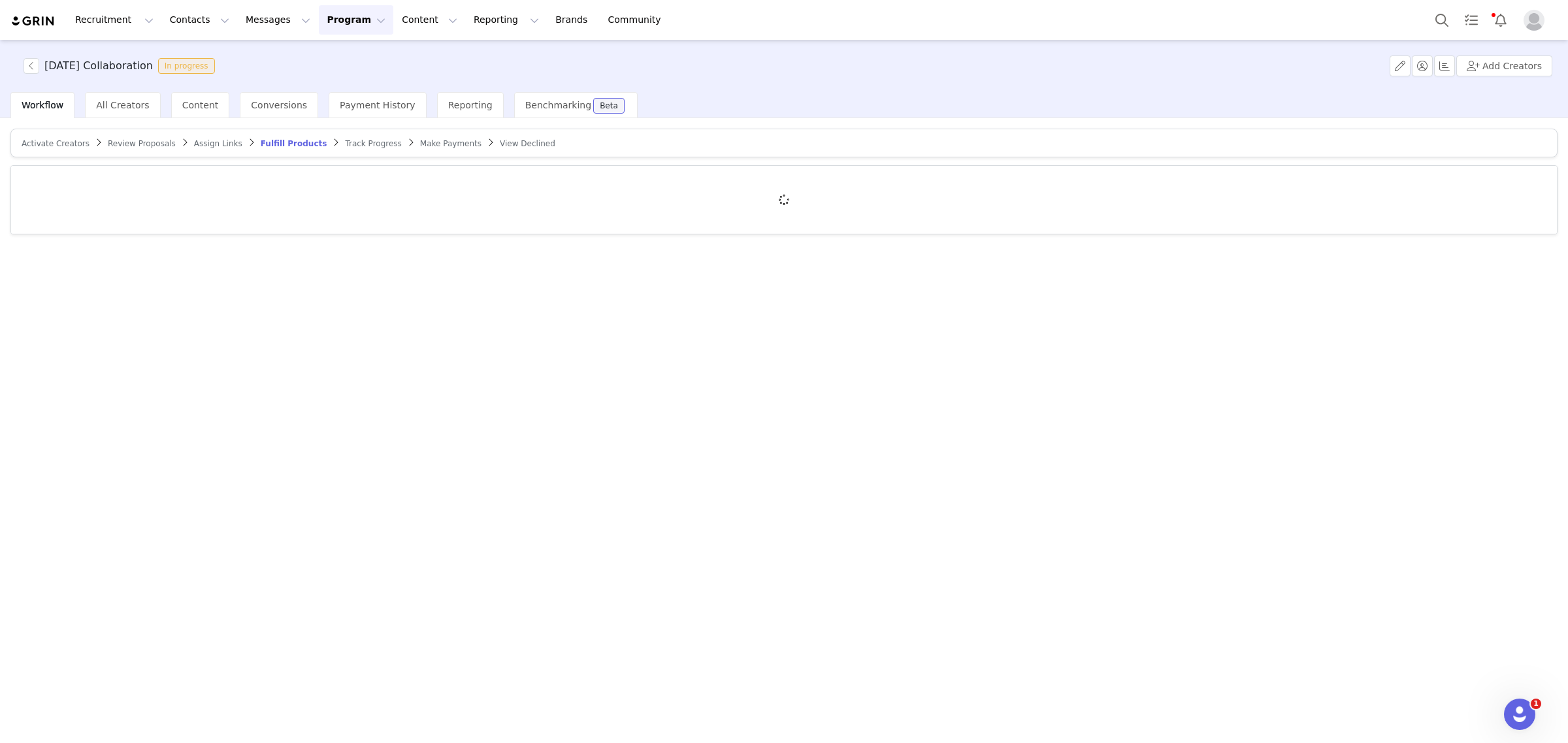
click at [56, 143] on span "Activate Creators" at bounding box center [56, 144] width 68 height 9
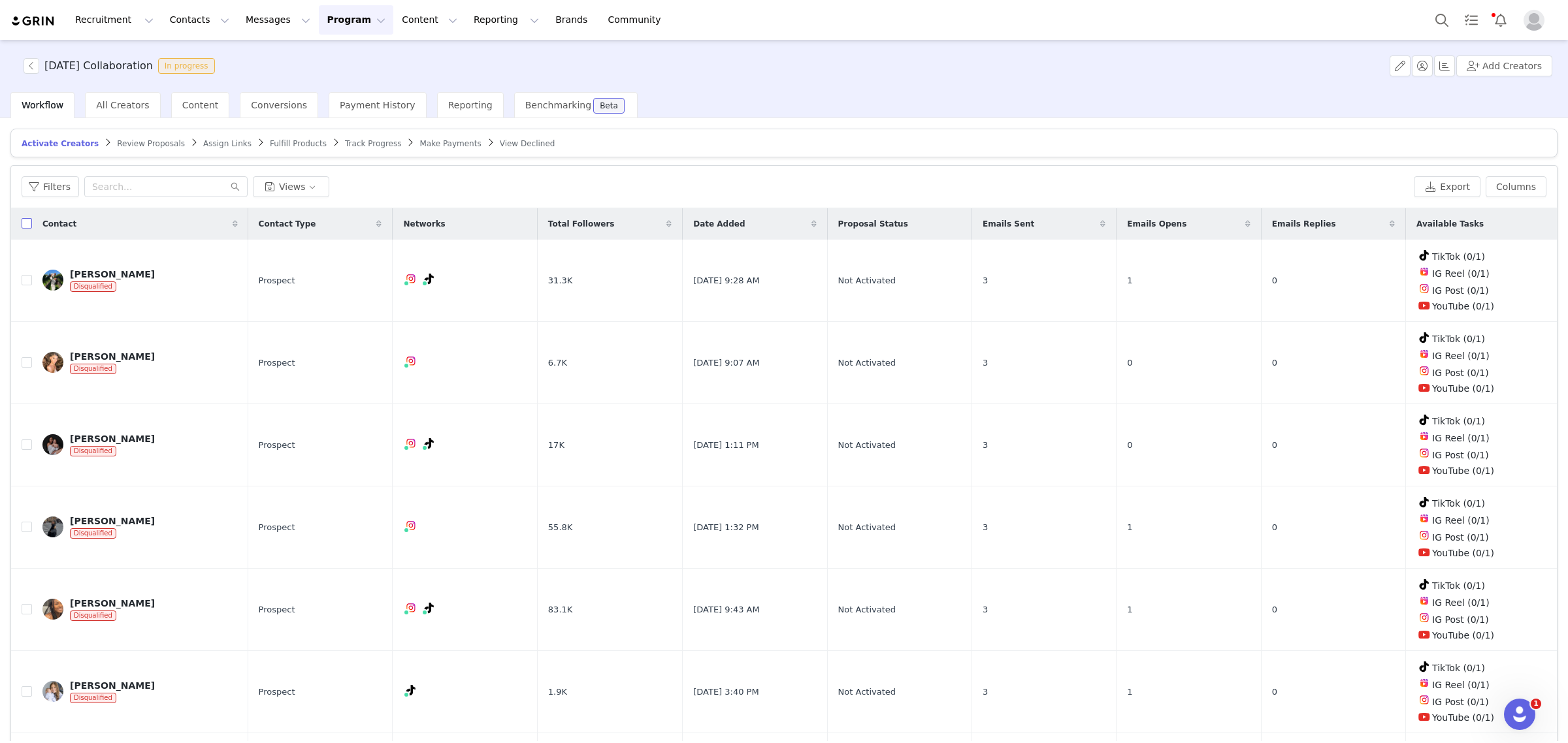
click at [24, 223] on input "checkbox" at bounding box center [26, 223] width 10 height 10
checkbox input "true"
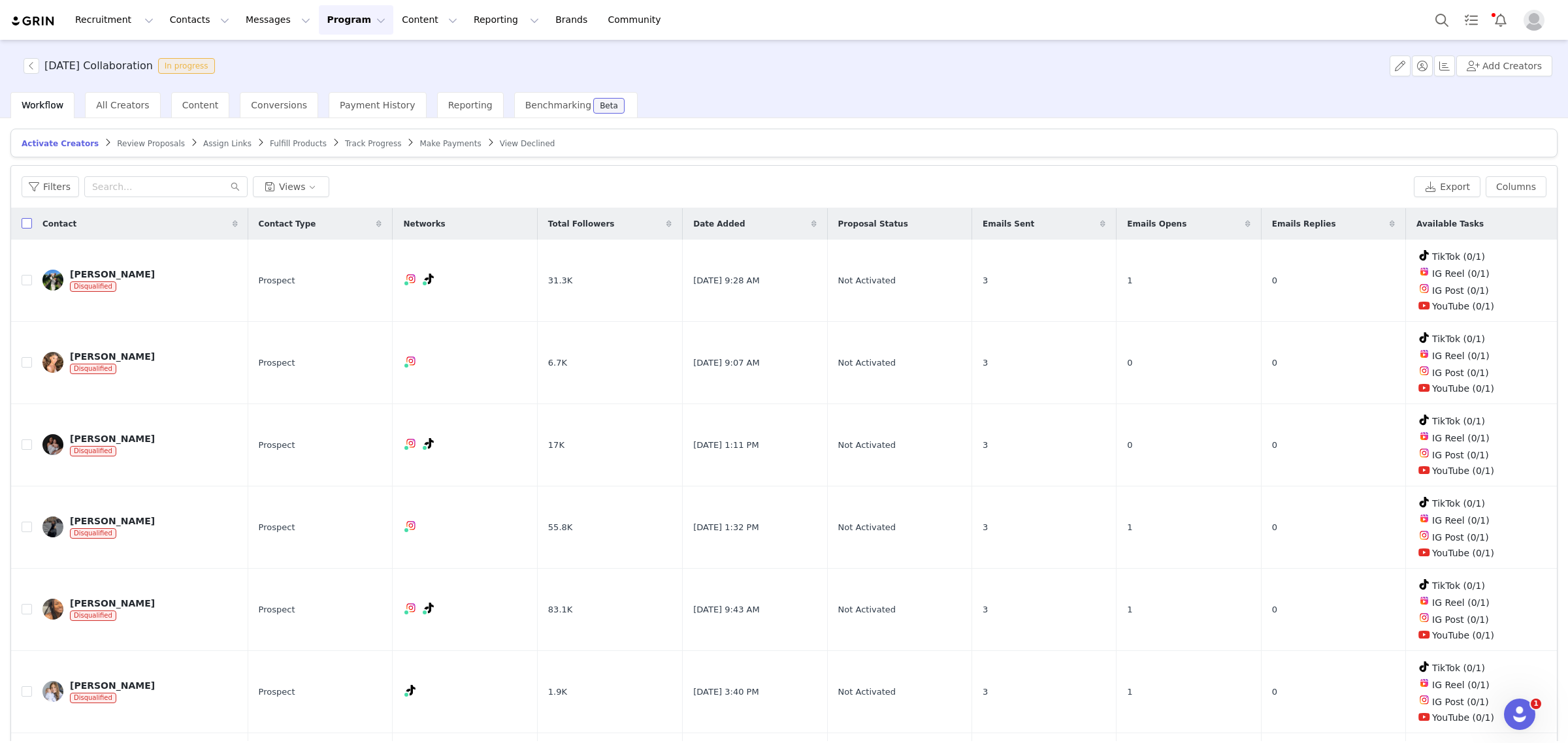
checkbox input "true"
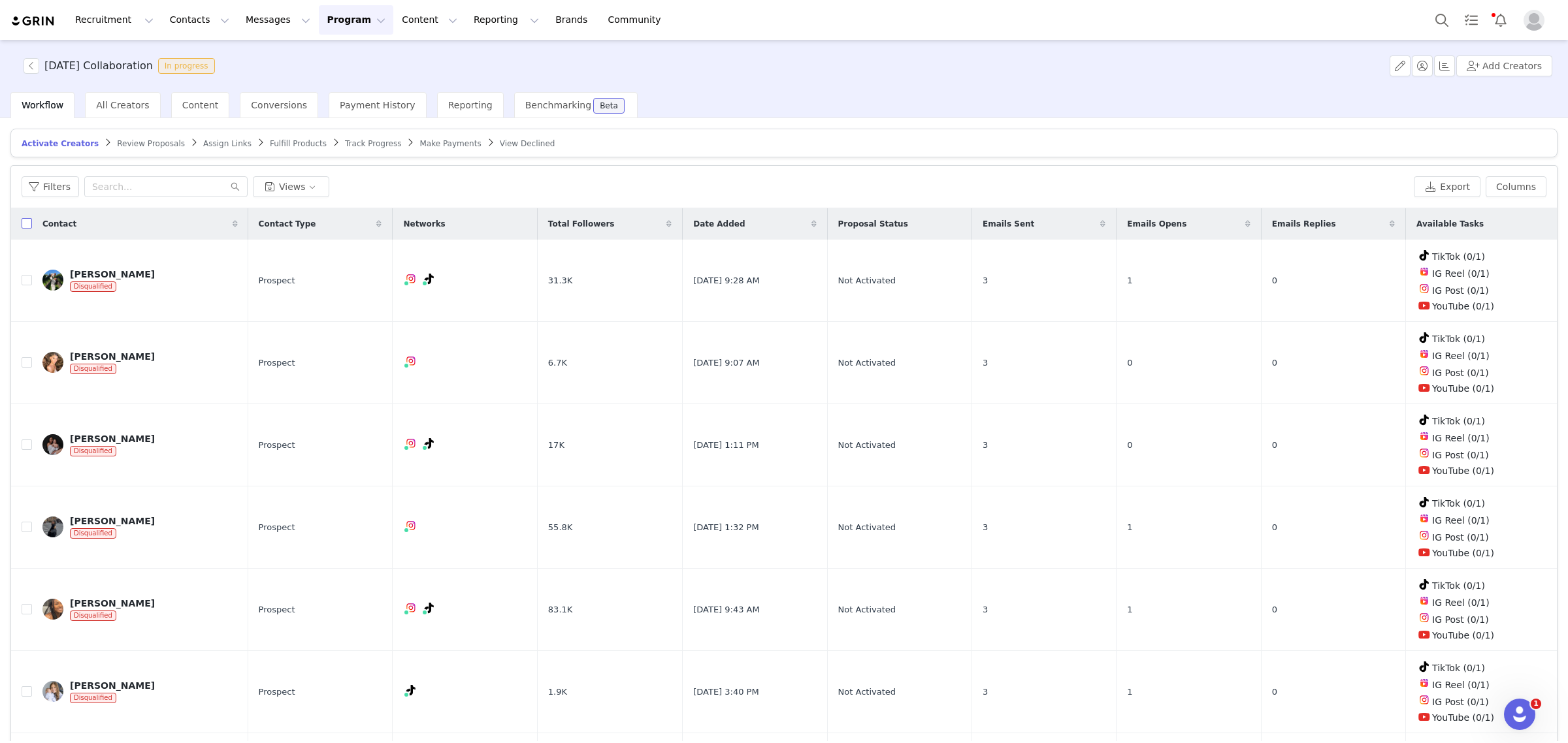
checkbox input "true"
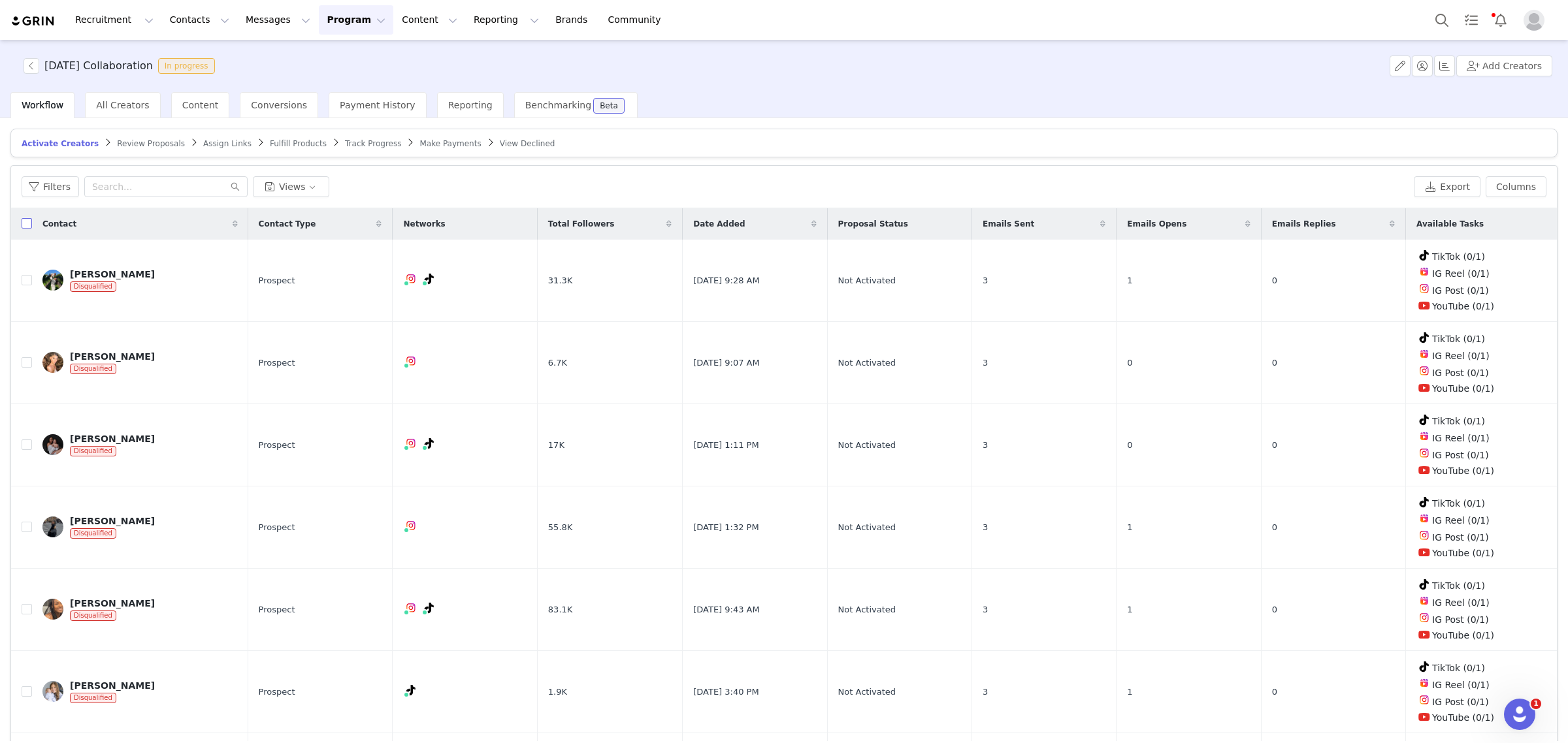
checkbox input "true"
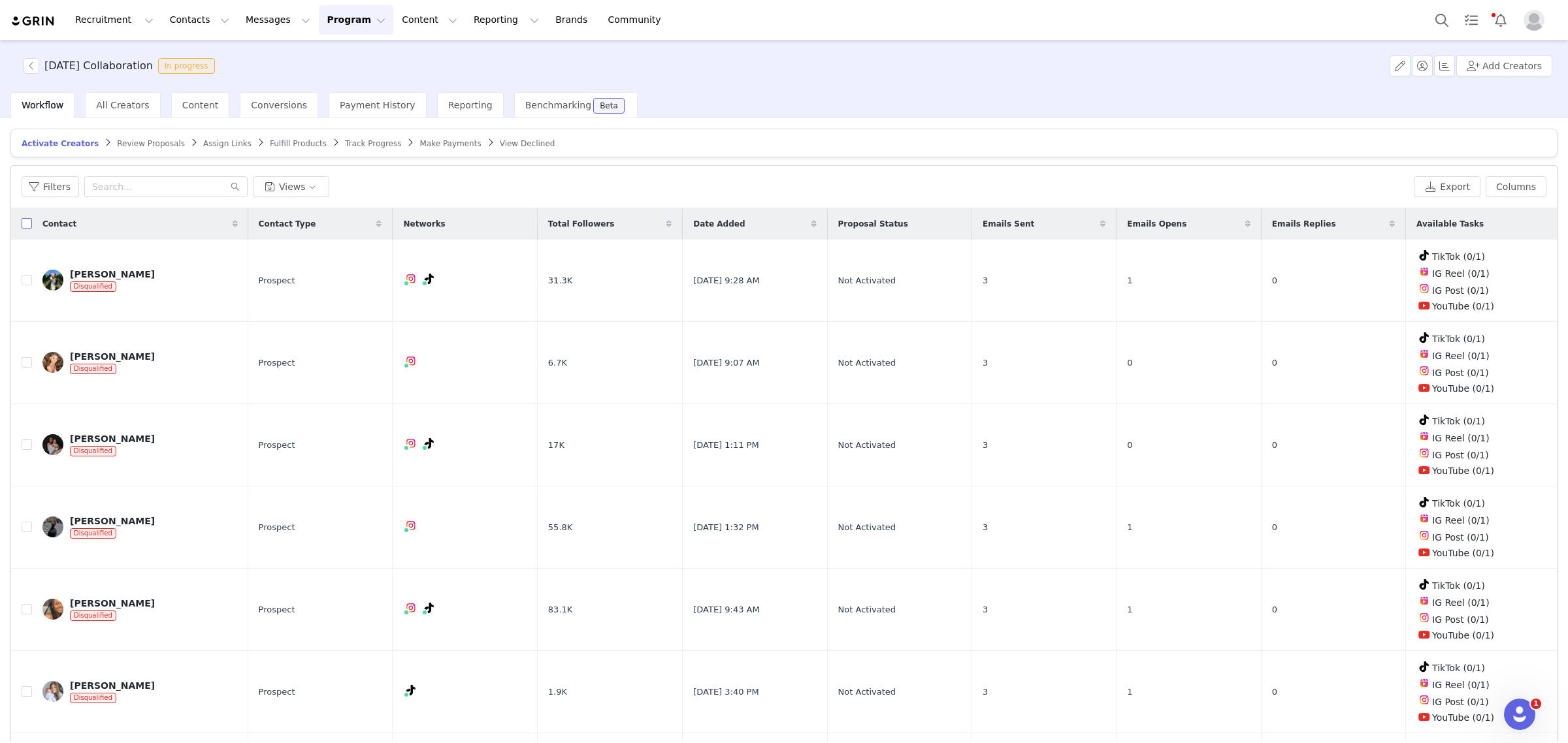
checkbox input "true"
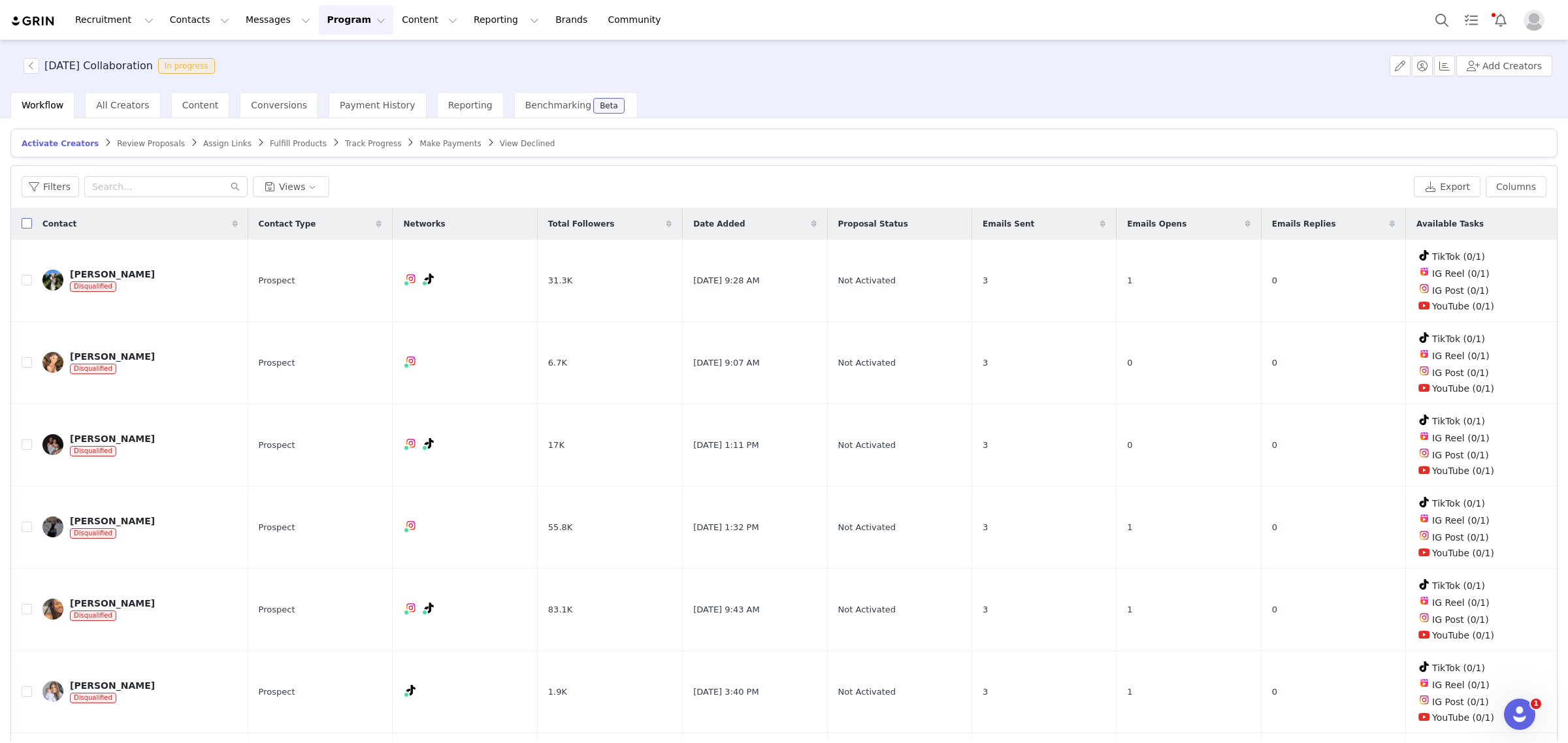
checkbox input "true"
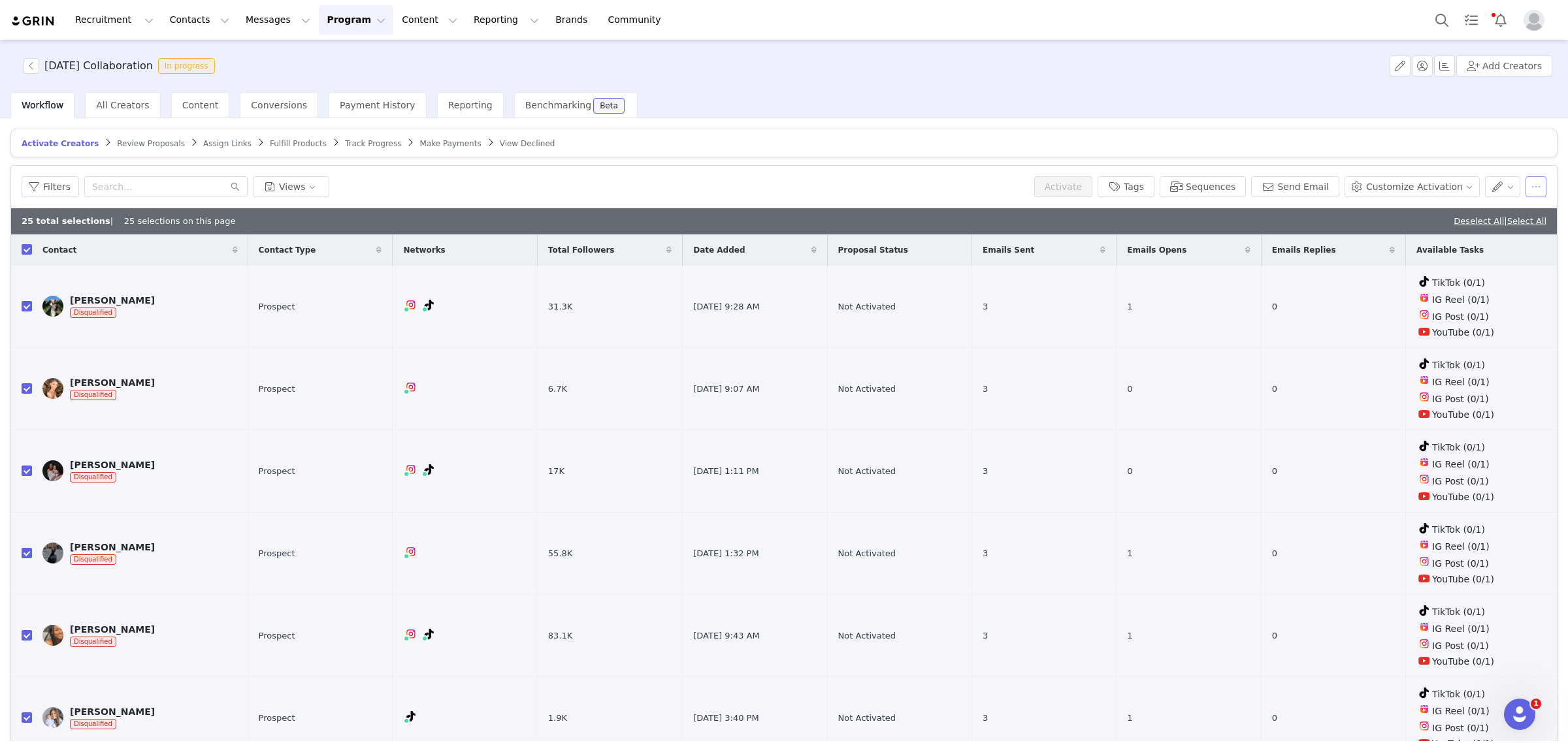
click at [1525, 187] on button "button" at bounding box center [1535, 187] width 21 height 21
click at [1448, 292] on span "Remove Proposal" at bounding box center [1443, 296] width 79 height 15
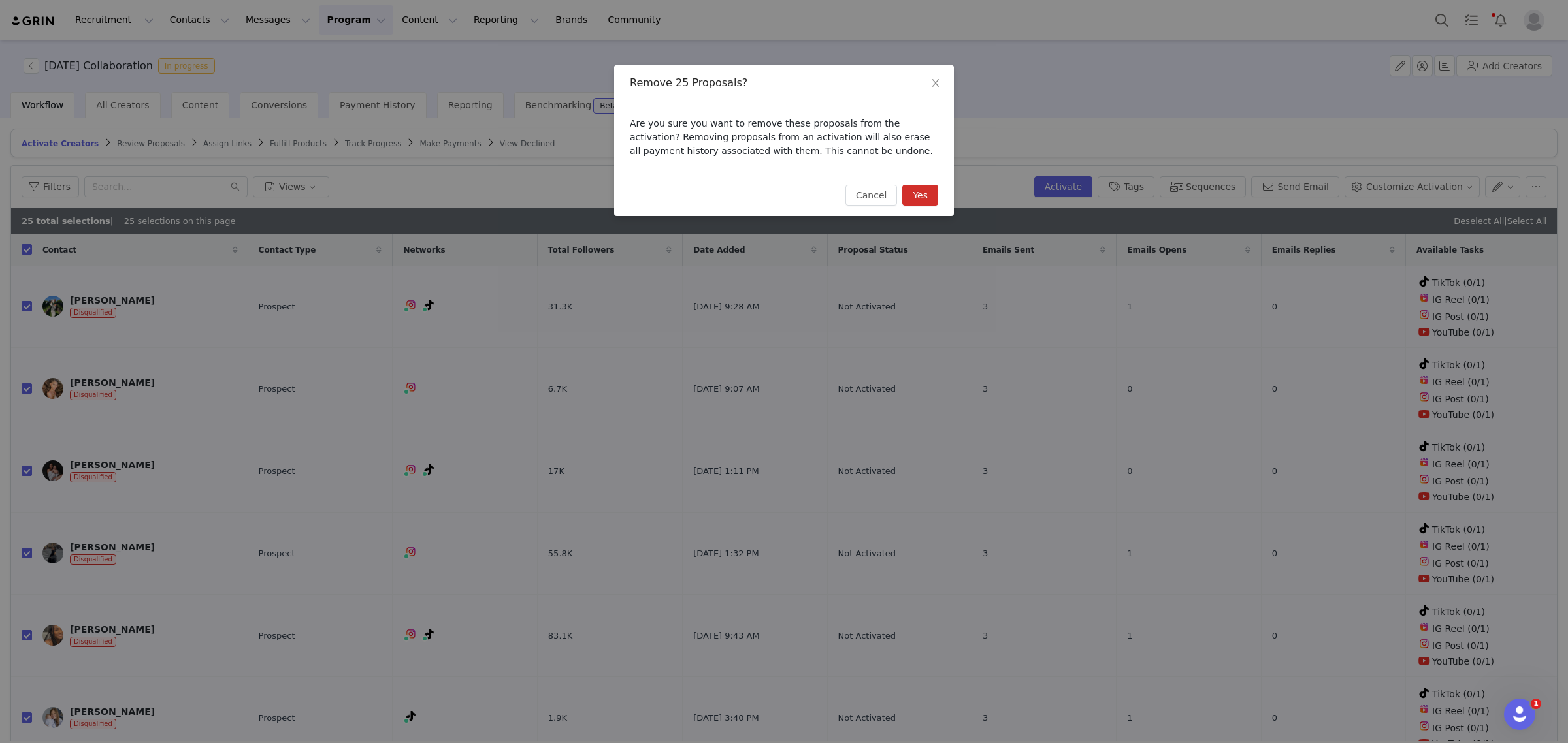
click at [932, 193] on button "Yes" at bounding box center [920, 195] width 36 height 21
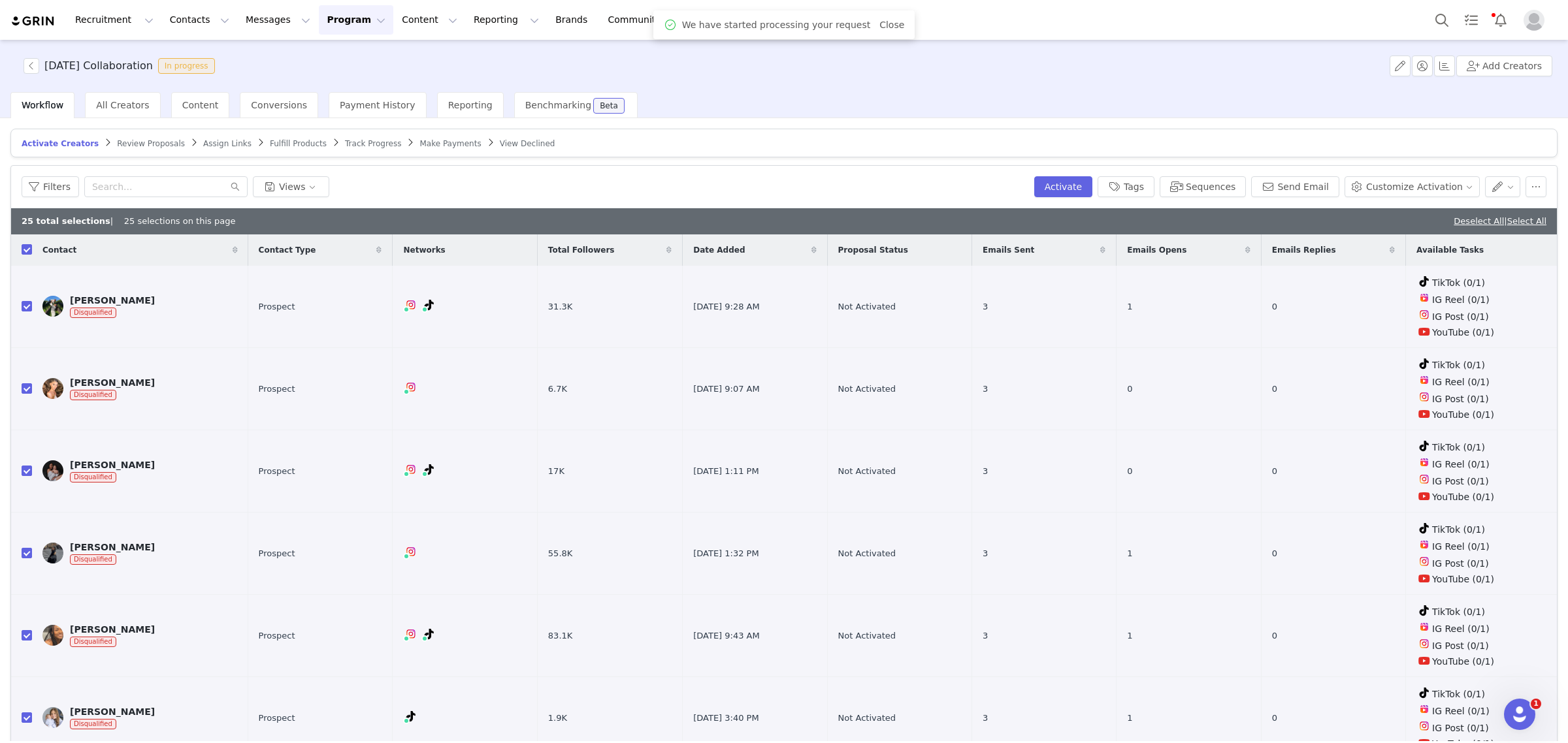
click at [570, 173] on div "Filters Views Activate Tags Sequences Send Email Customize Activation" at bounding box center [784, 187] width 1546 height 43
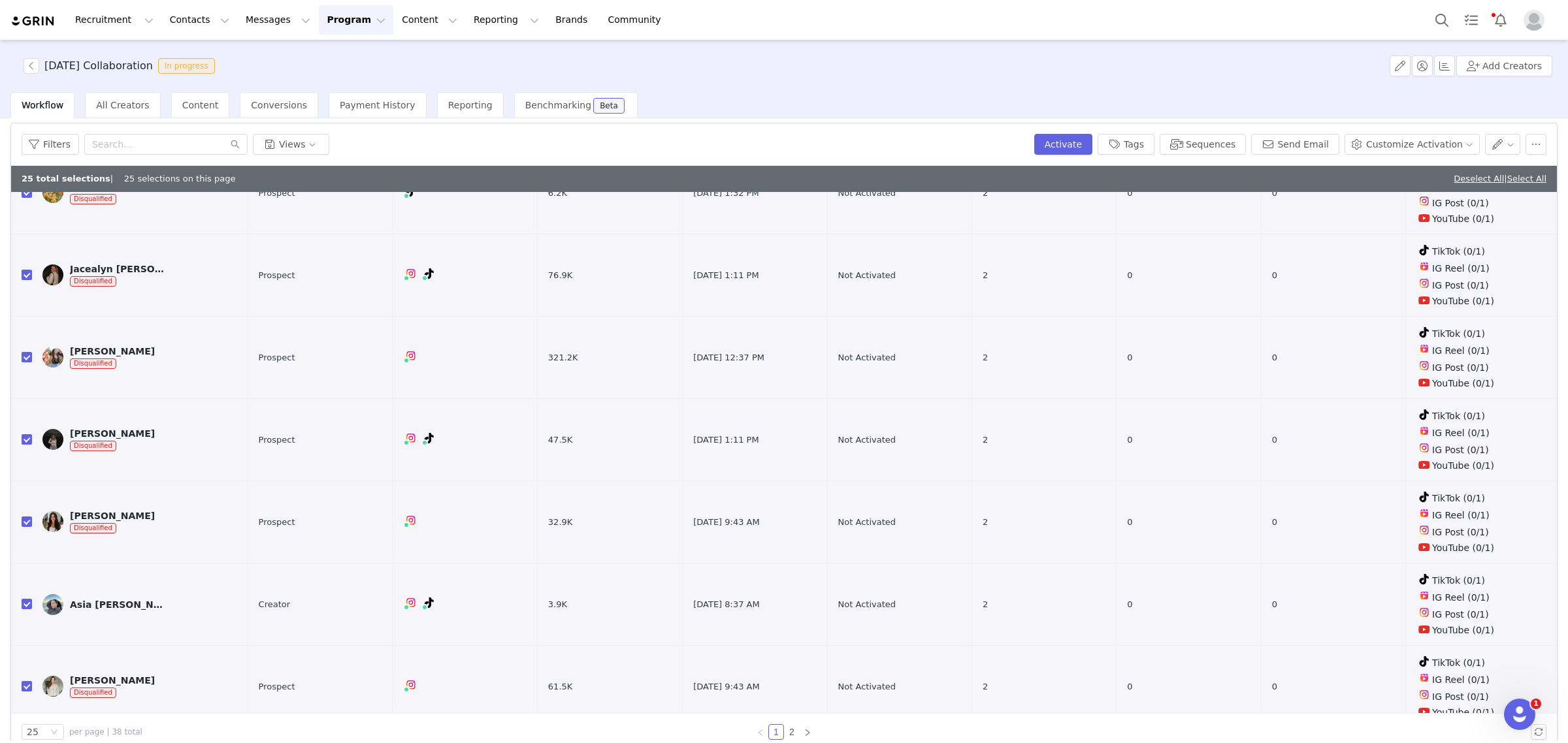
scroll to position [60, 0]
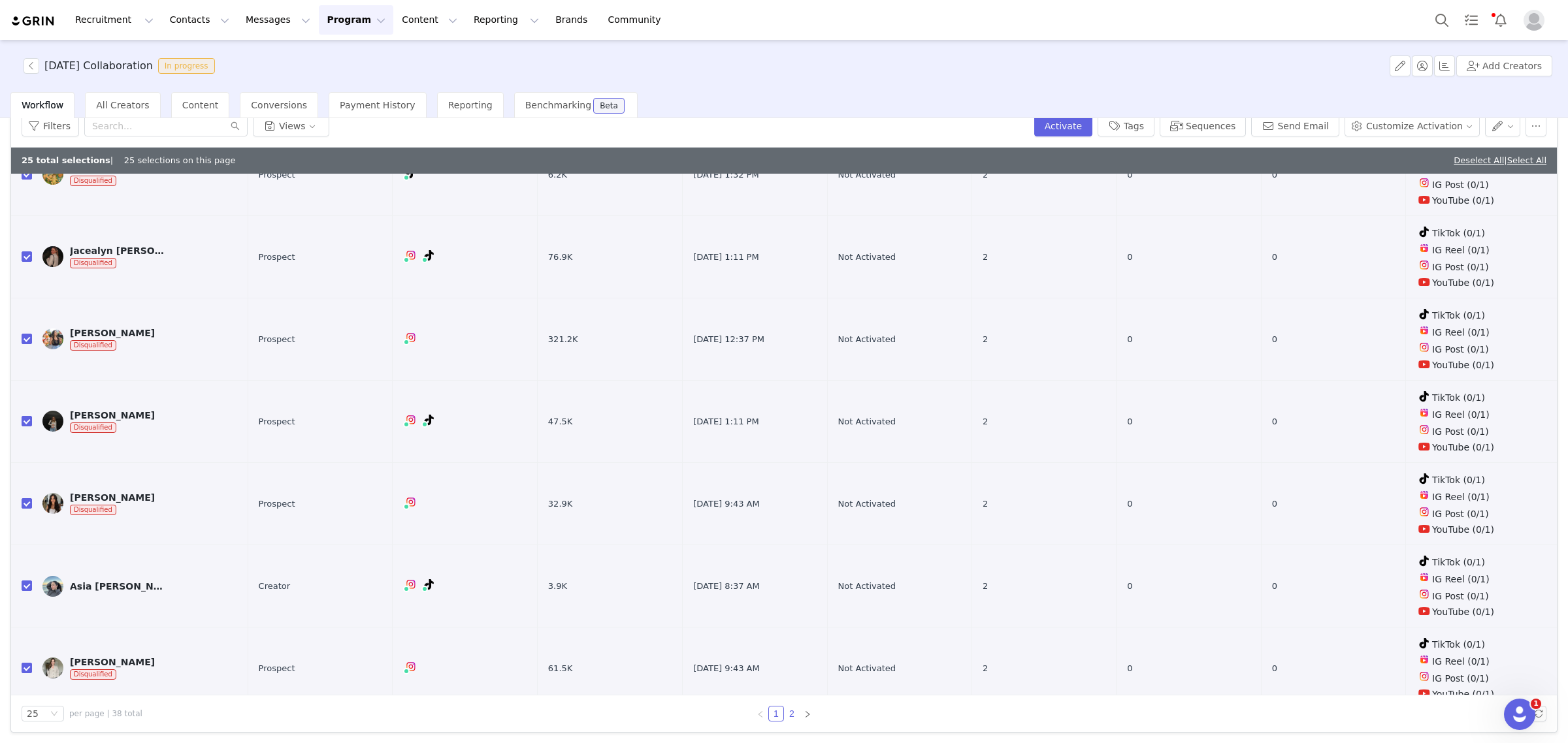
click at [788, 712] on link "2" at bounding box center [791, 714] width 15 height 15
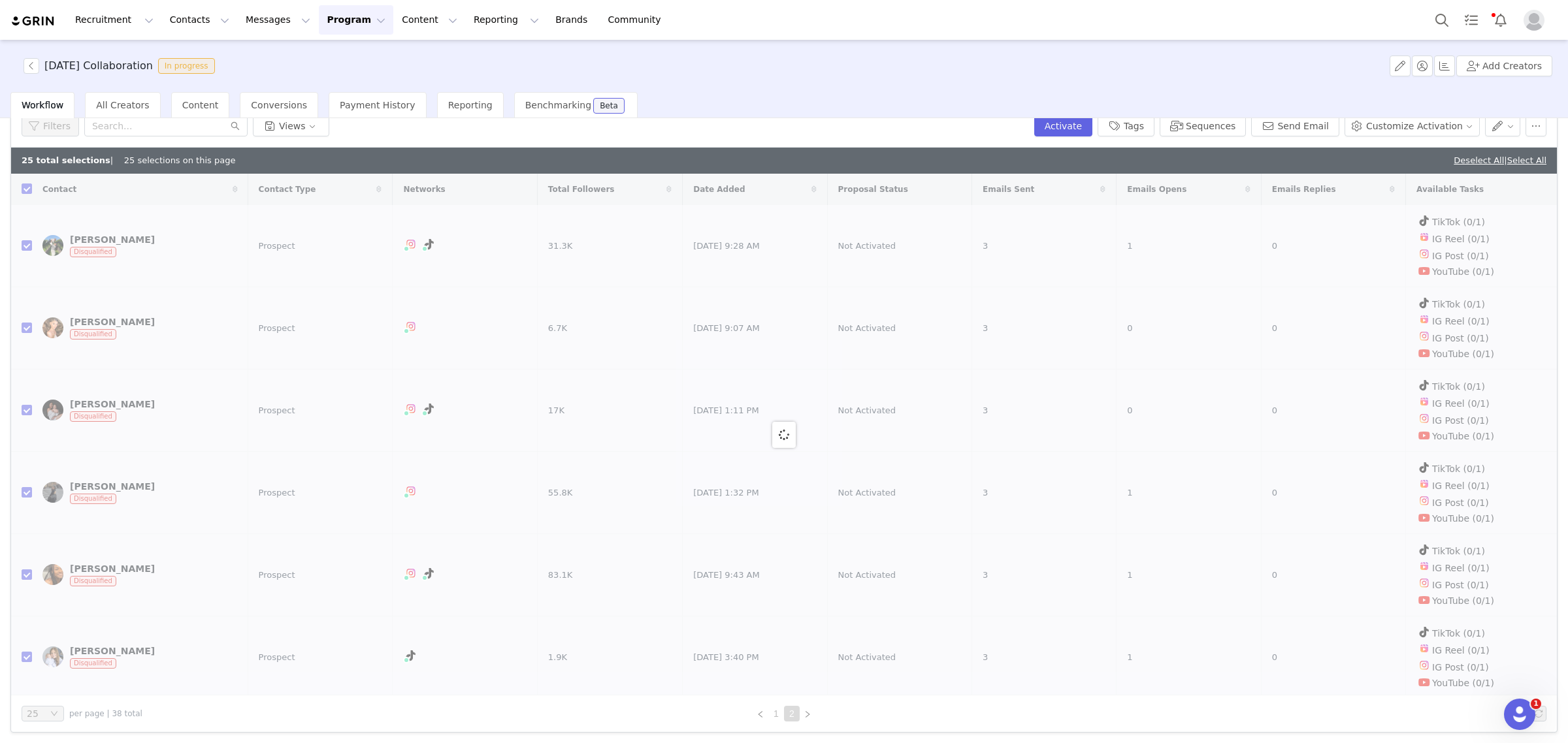
checkbox input "false"
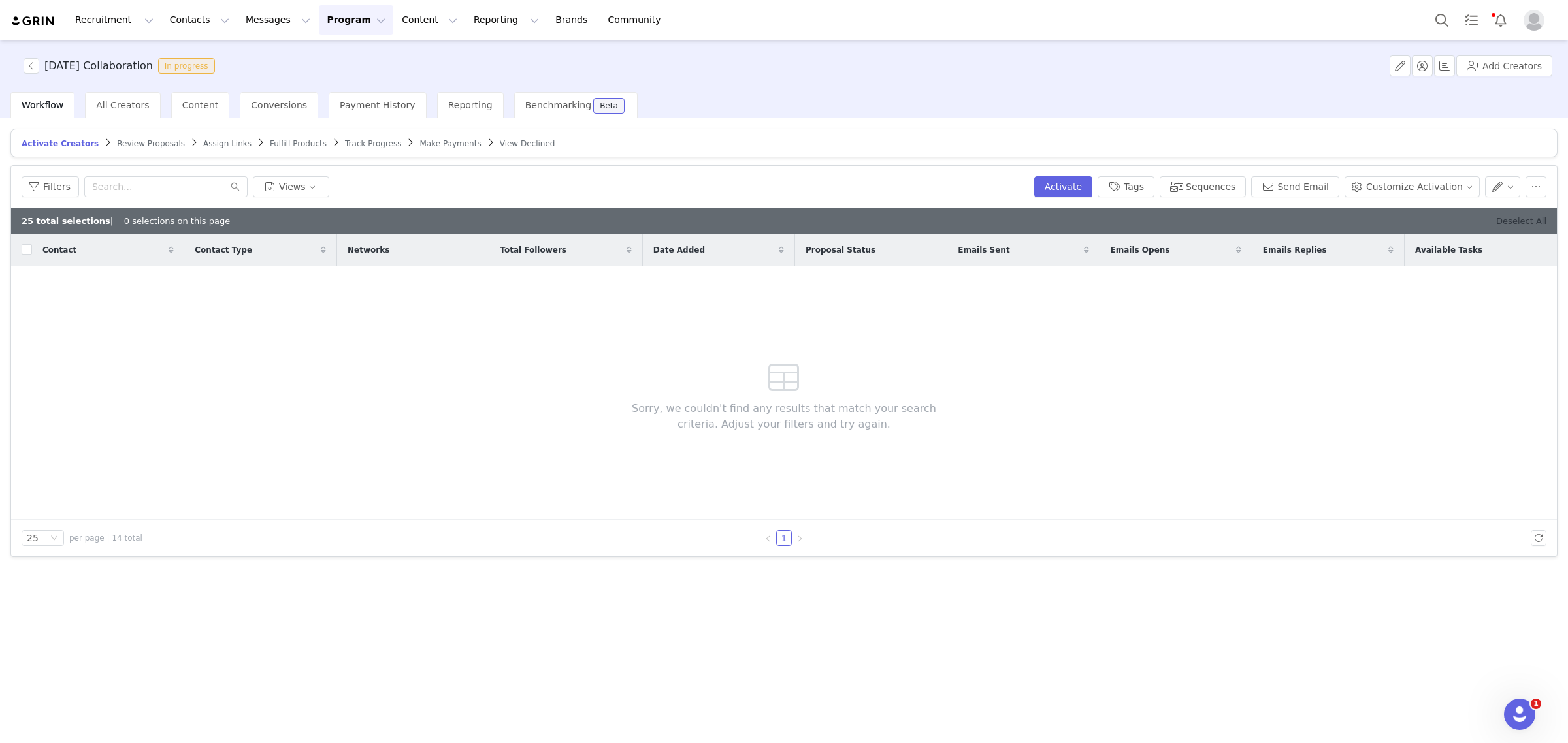
click at [1529, 222] on link "Deselect All" at bounding box center [1521, 221] width 50 height 10
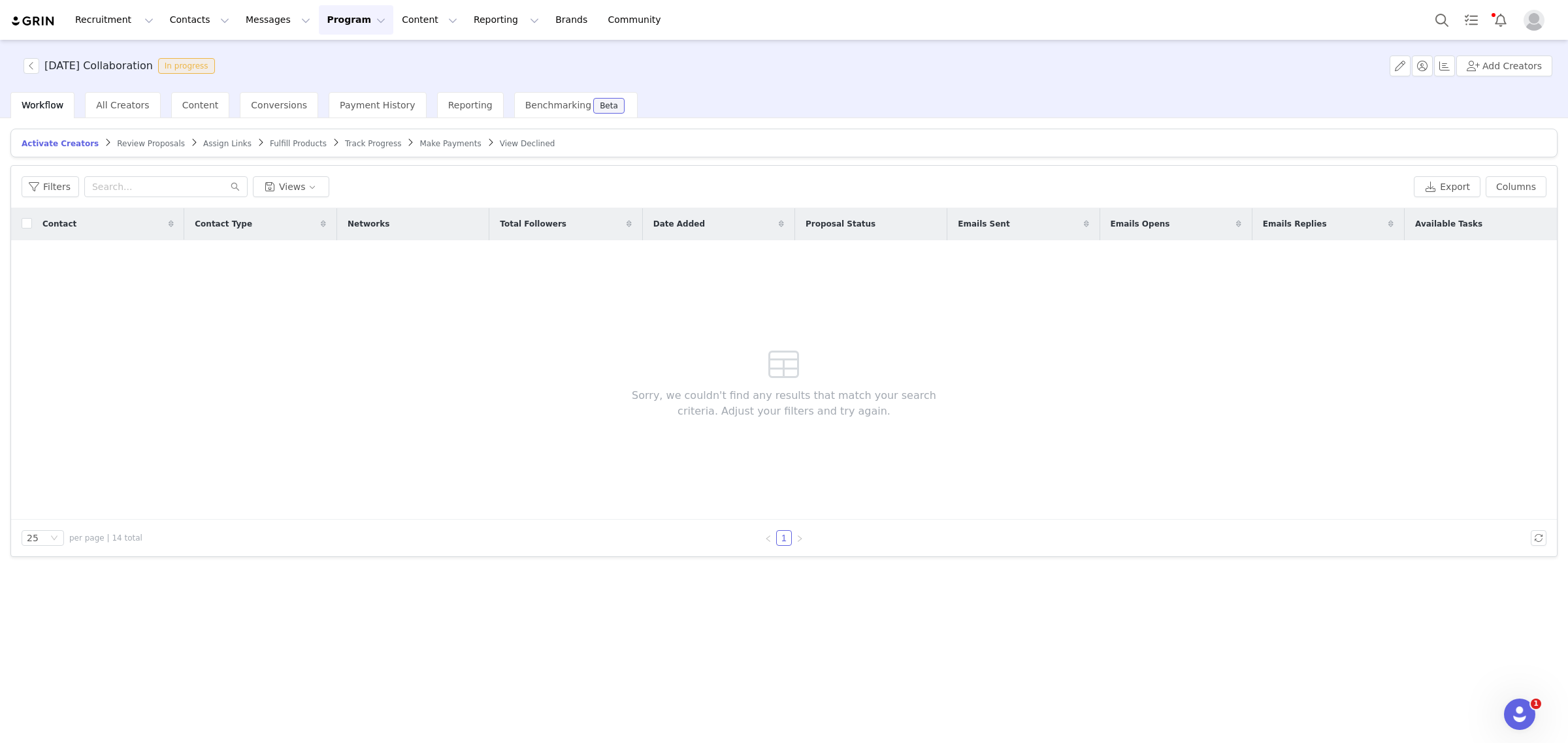
click at [319, 22] on button "Program Program" at bounding box center [356, 20] width 74 height 29
click at [320, 57] on p "Activations" at bounding box center [322, 58] width 50 height 14
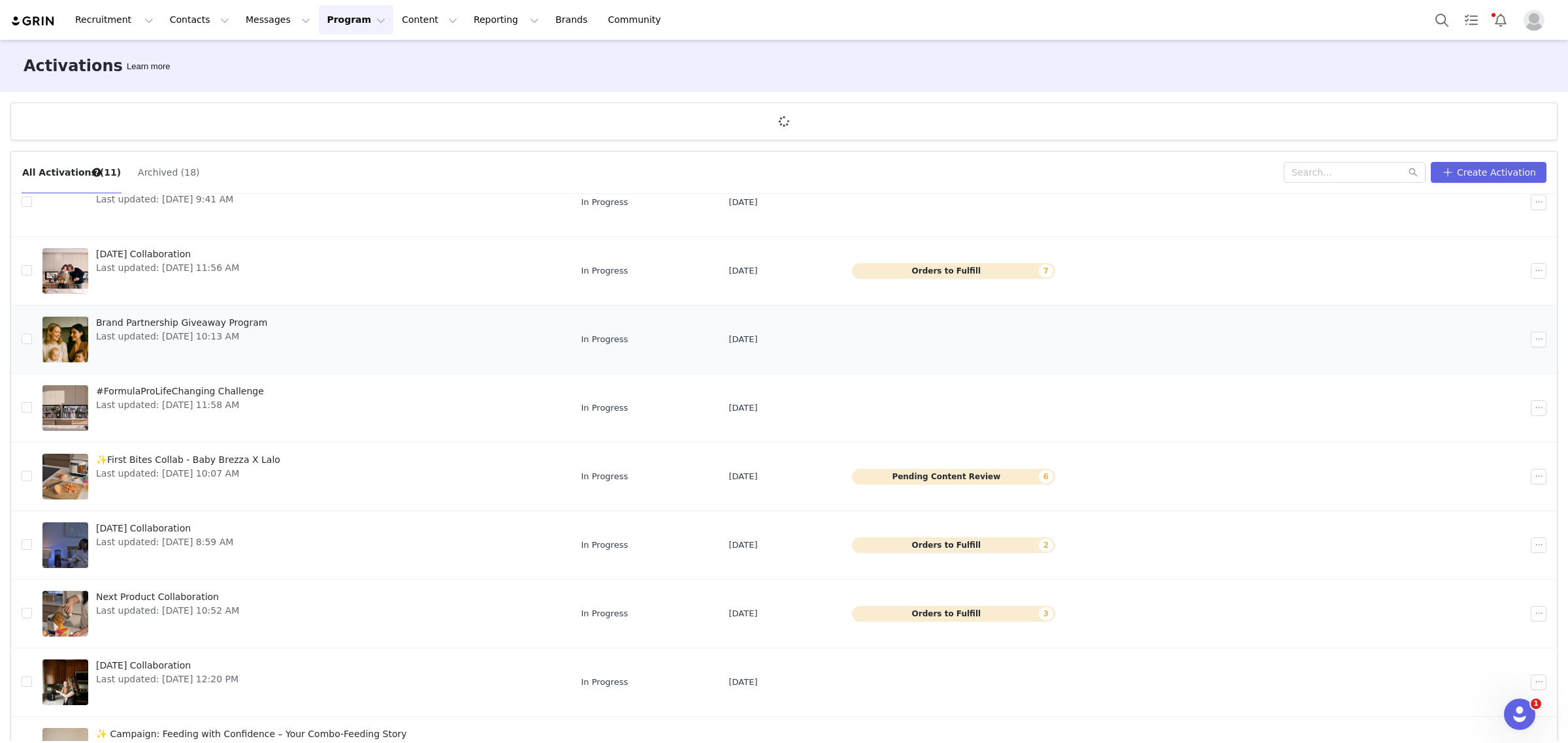
scroll to position [163, 0]
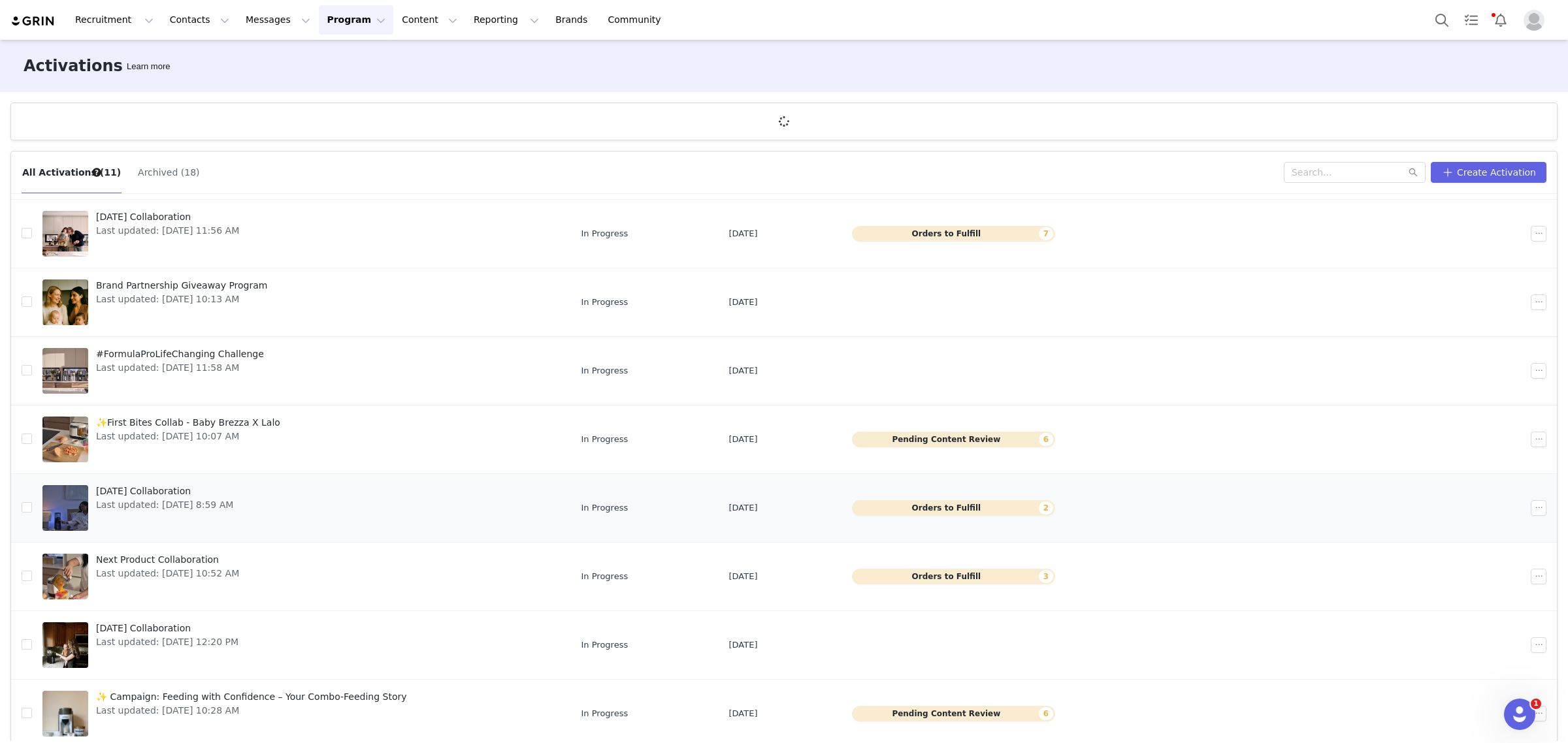
click at [181, 512] on span "Last updated: [DATE] 8:59 AM" at bounding box center [164, 505] width 137 height 14
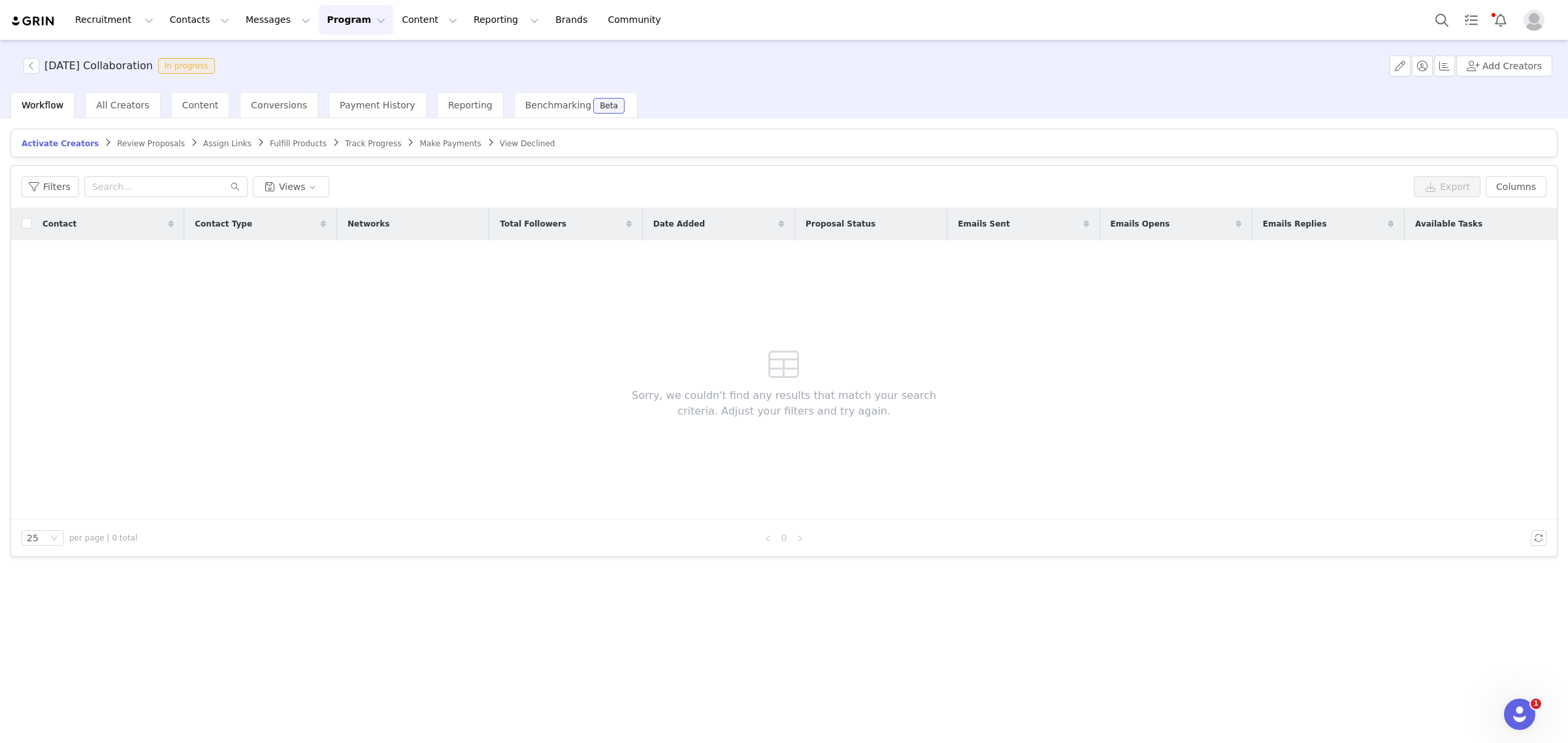
click at [326, 20] on button "Program Program" at bounding box center [356, 20] width 74 height 29
click at [318, 53] on p "Activations" at bounding box center [322, 58] width 50 height 14
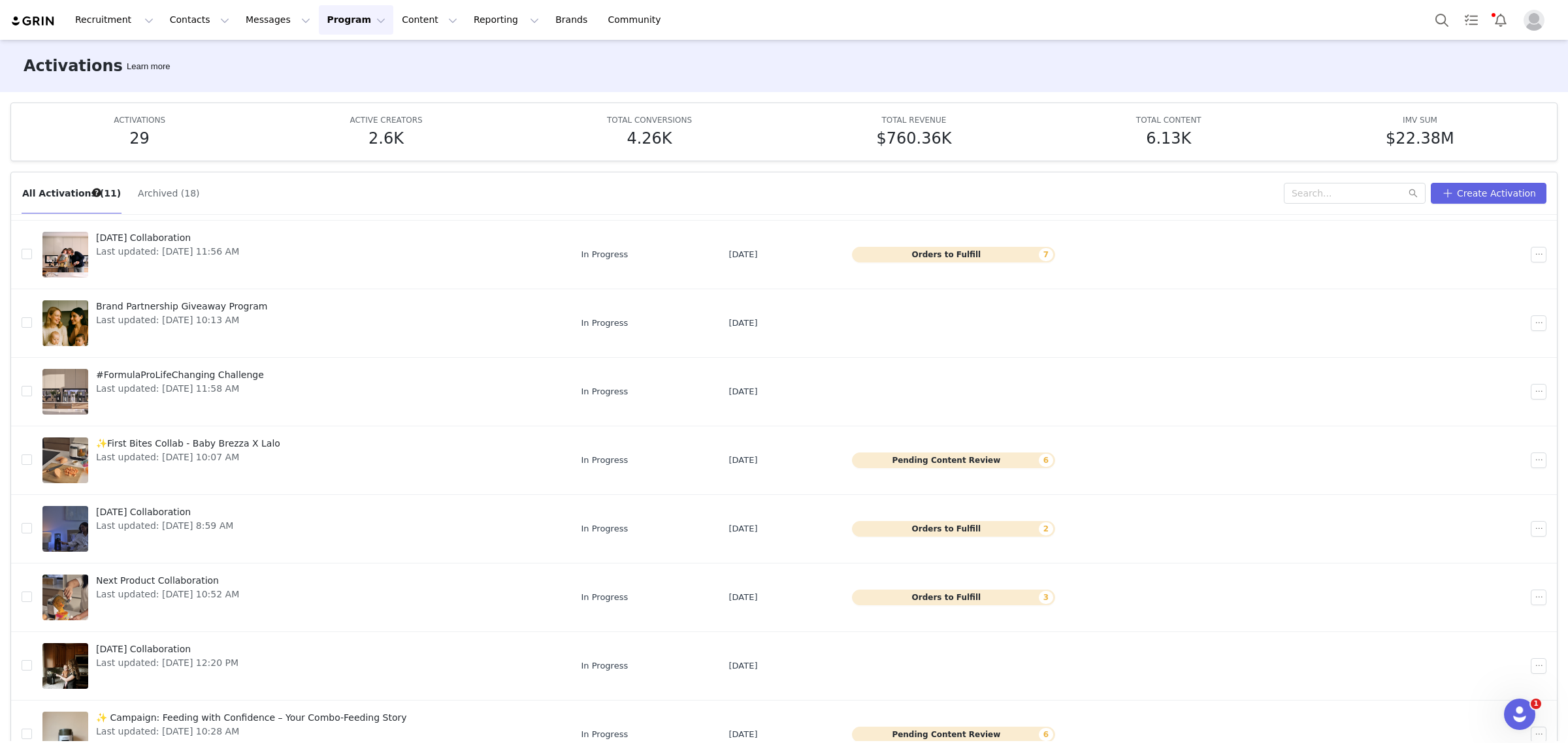
scroll to position [171, 0]
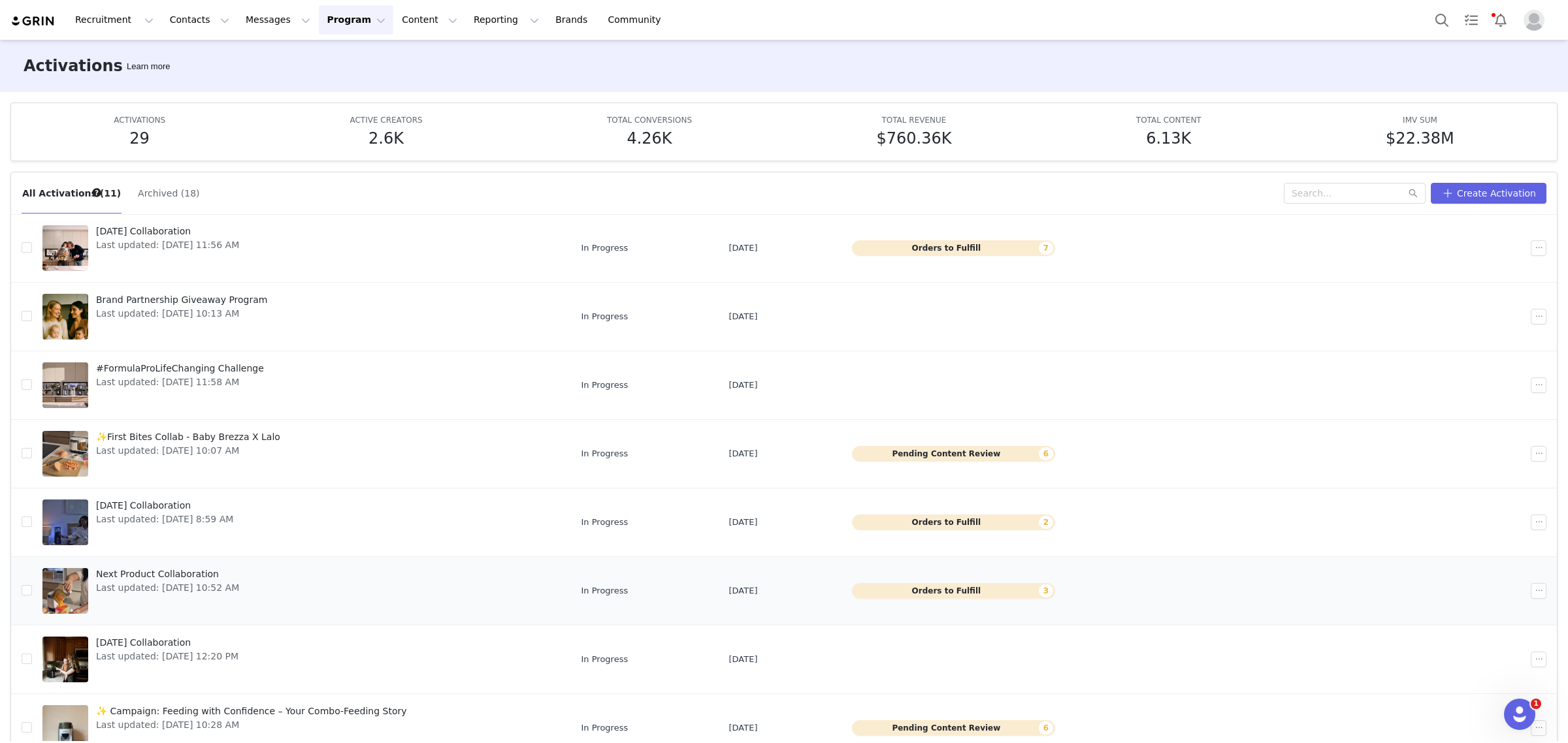
click at [233, 568] on span "Next Product Collaboration" at bounding box center [167, 574] width 143 height 14
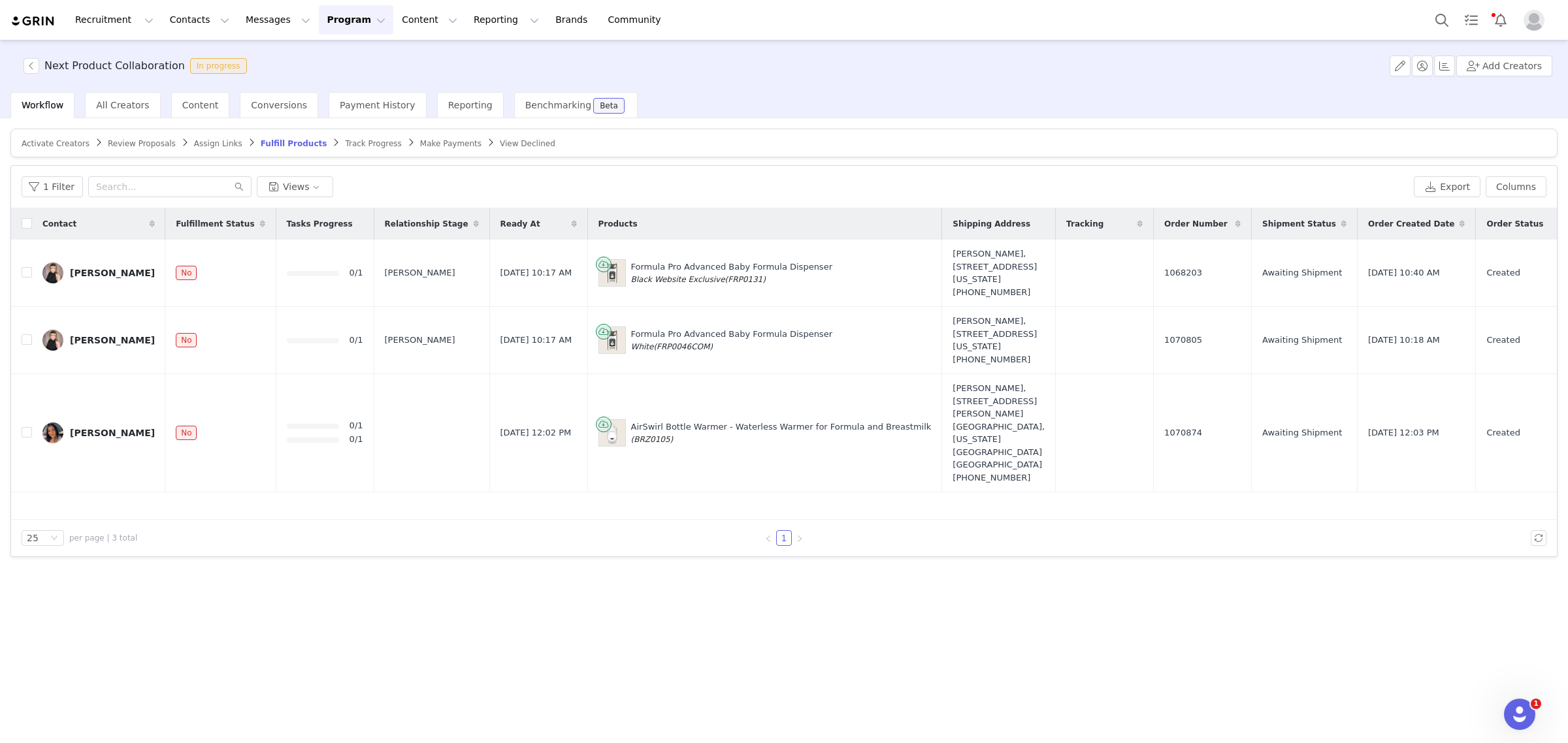
click at [69, 147] on span "Activate Creators" at bounding box center [56, 144] width 68 height 9
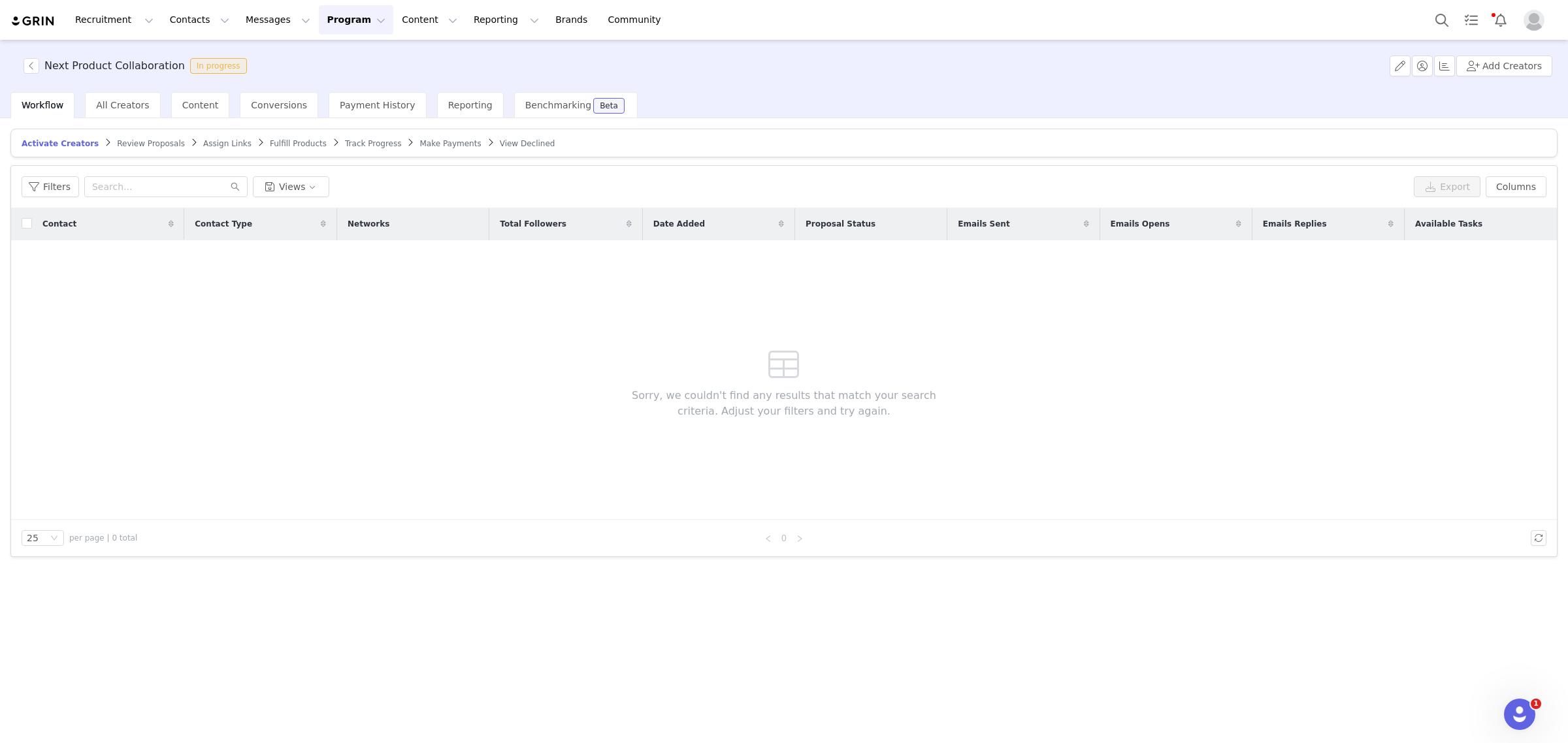
click at [319, 15] on button "Program Program" at bounding box center [356, 20] width 74 height 29
click at [314, 53] on p "Activations" at bounding box center [322, 58] width 50 height 14
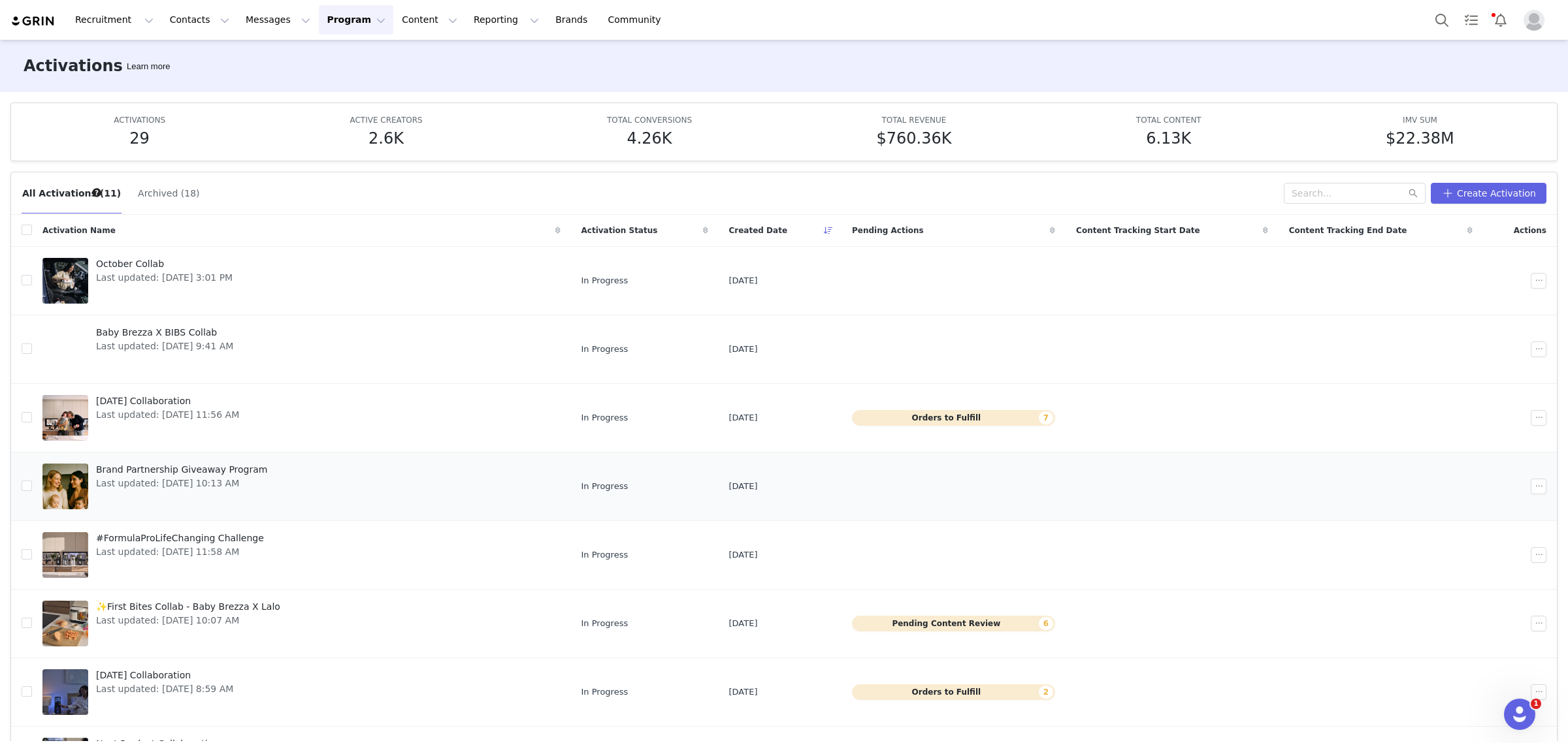
click at [402, 472] on link "Brand Partnership Giveaway Program Last updated: [DATE] 10:13 AM" at bounding box center [302, 486] width 518 height 52
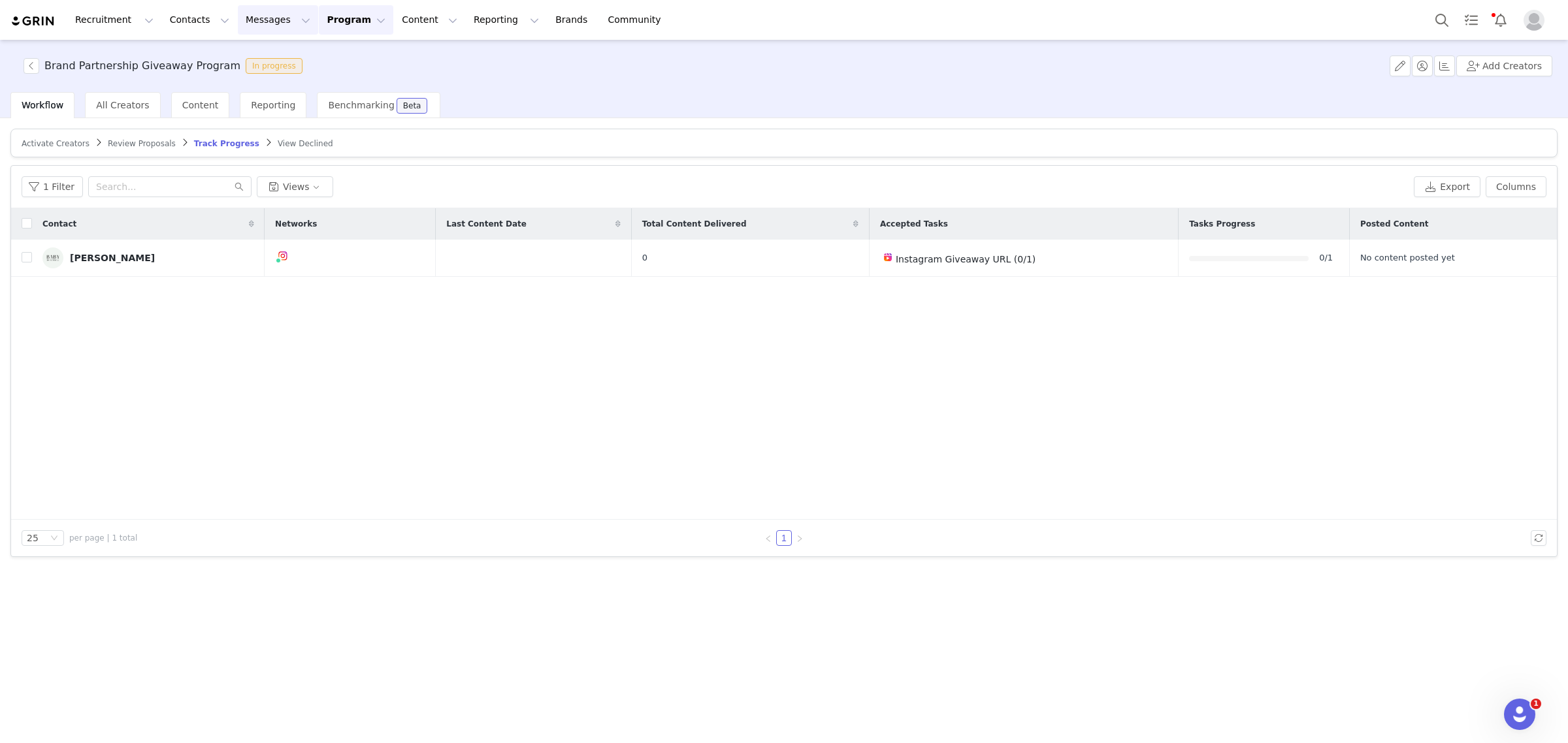
click at [255, 21] on button "Messages Messages" at bounding box center [278, 20] width 81 height 29
click at [261, 54] on p "Dashboard" at bounding box center [251, 58] width 50 height 14
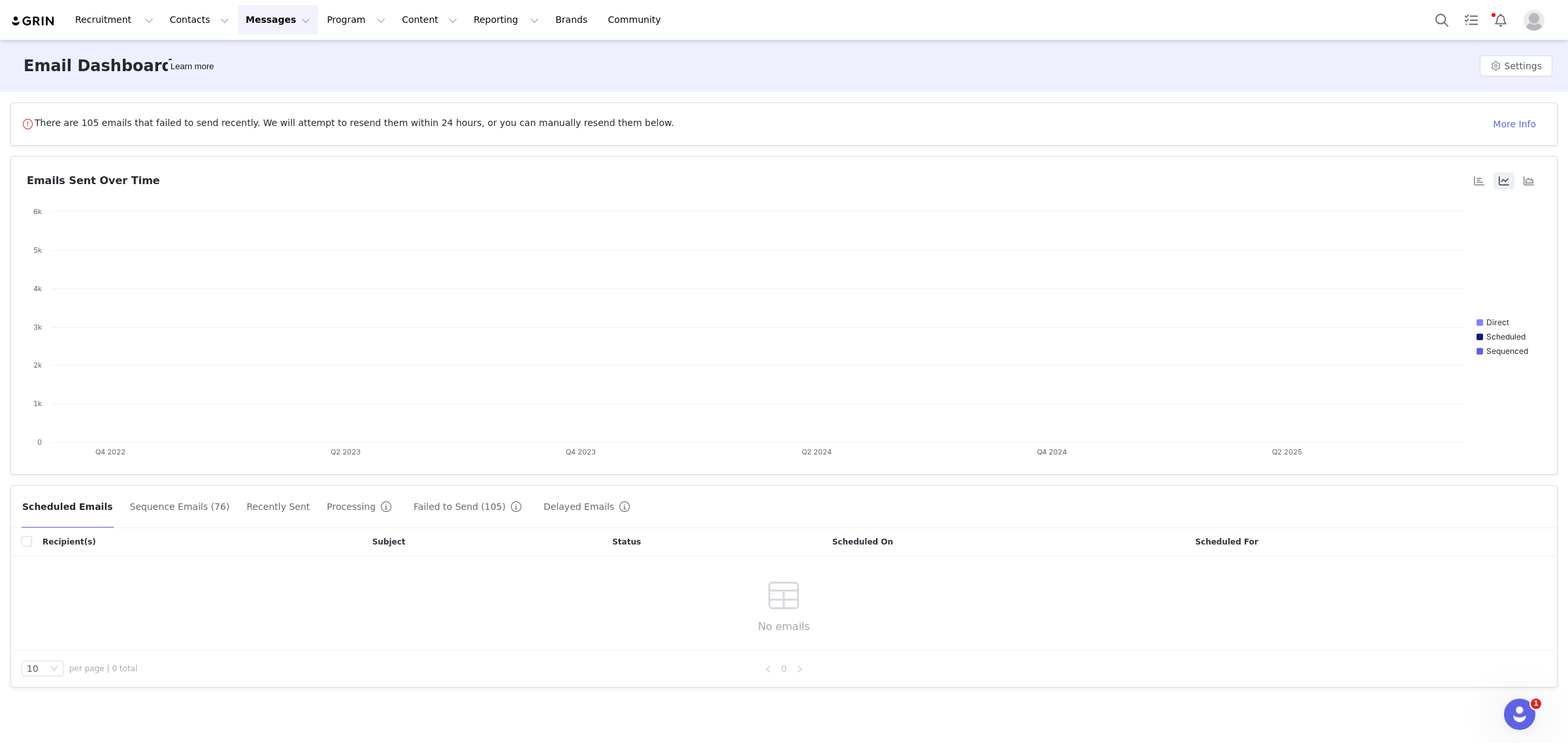
click at [243, 23] on button "Messages Messages" at bounding box center [278, 20] width 81 height 29
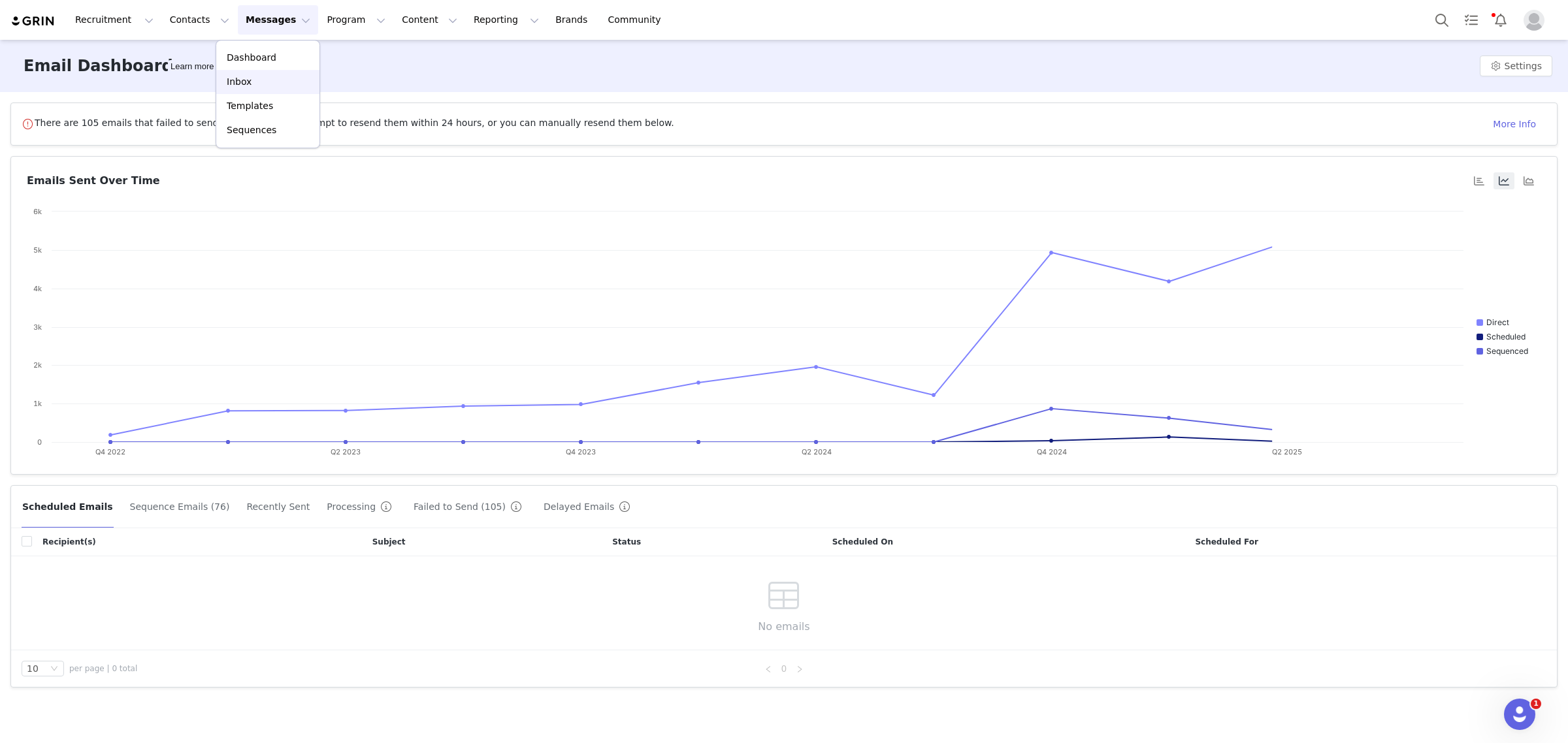
click at [250, 84] on div "Inbox" at bounding box center [267, 82] width 88 height 14
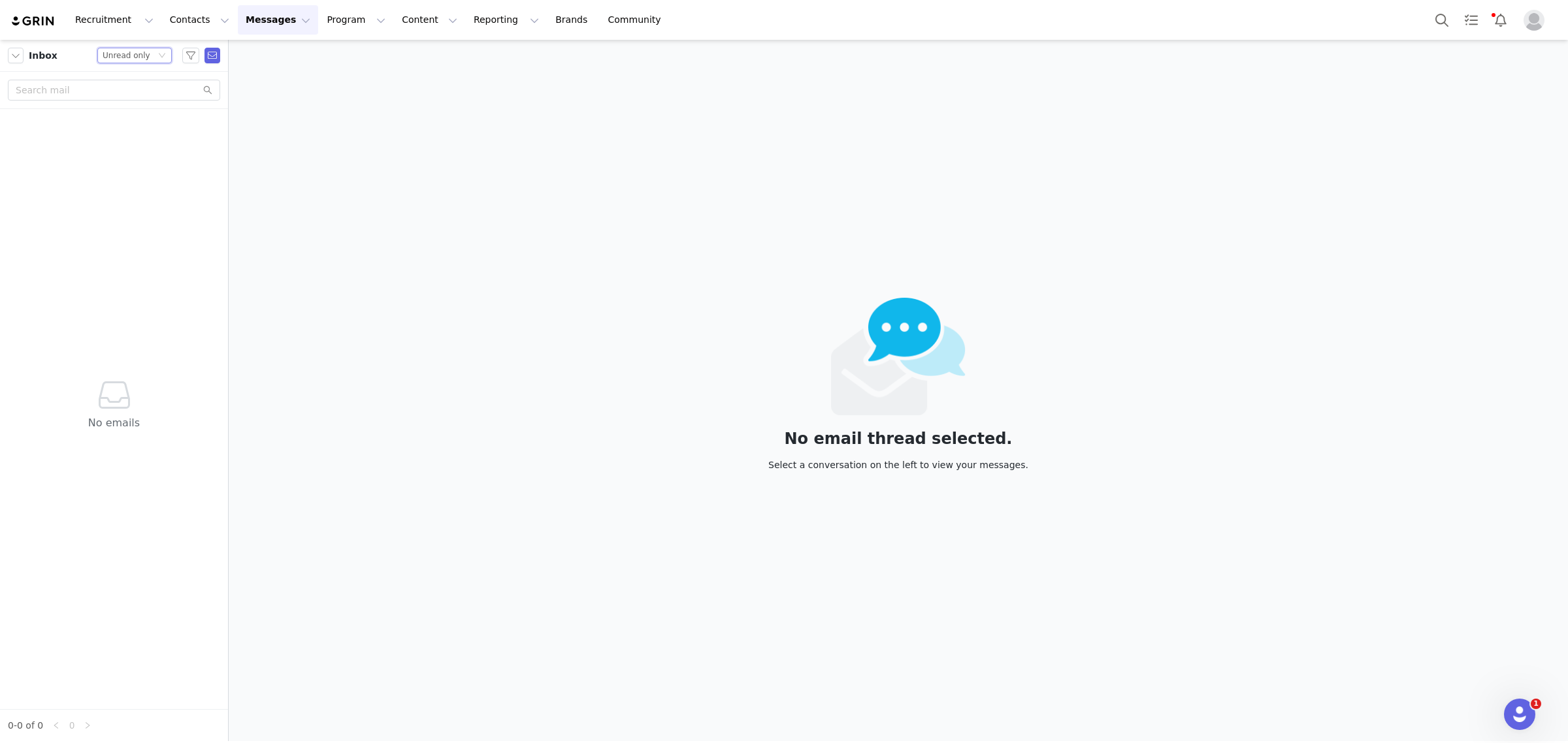
click at [136, 57] on div "Unread only" at bounding box center [126, 55] width 48 height 15
click at [122, 75] on li "All threads" at bounding box center [134, 79] width 74 height 21
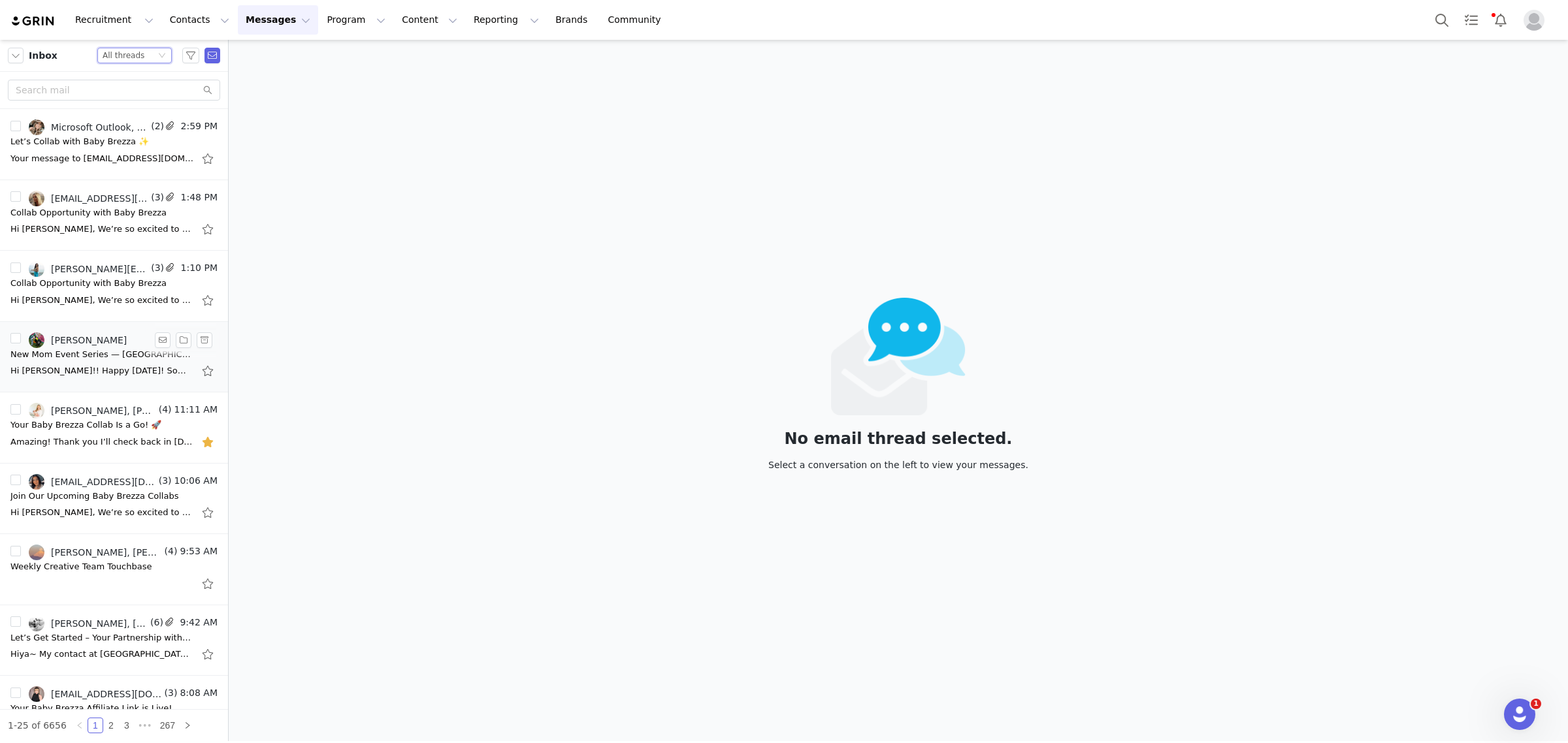
click at [109, 351] on div "New Mom Event Series — [GEOGRAPHIC_DATA]" at bounding box center [102, 354] width 183 height 13
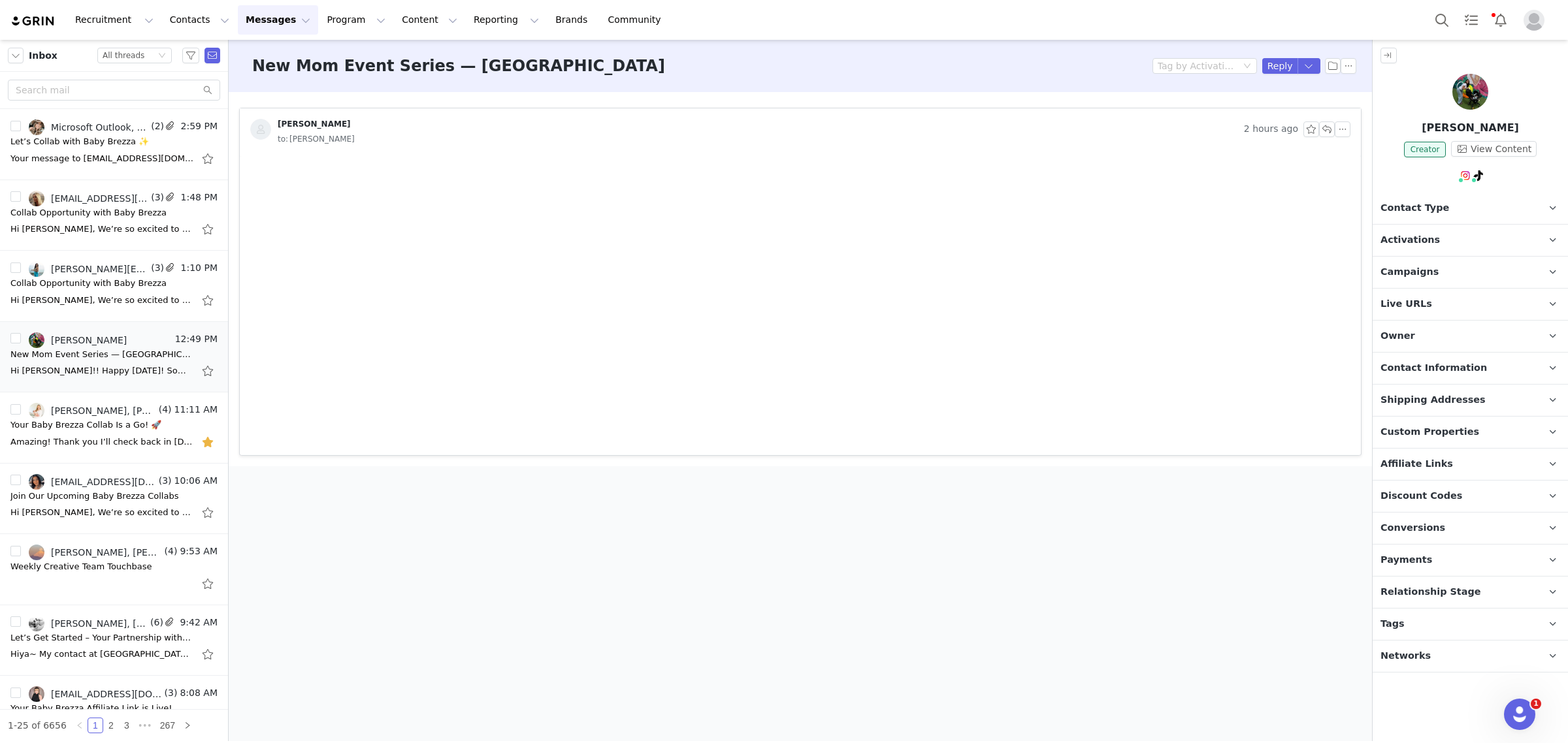
click at [1424, 236] on span "Activations" at bounding box center [1410, 240] width 60 height 15
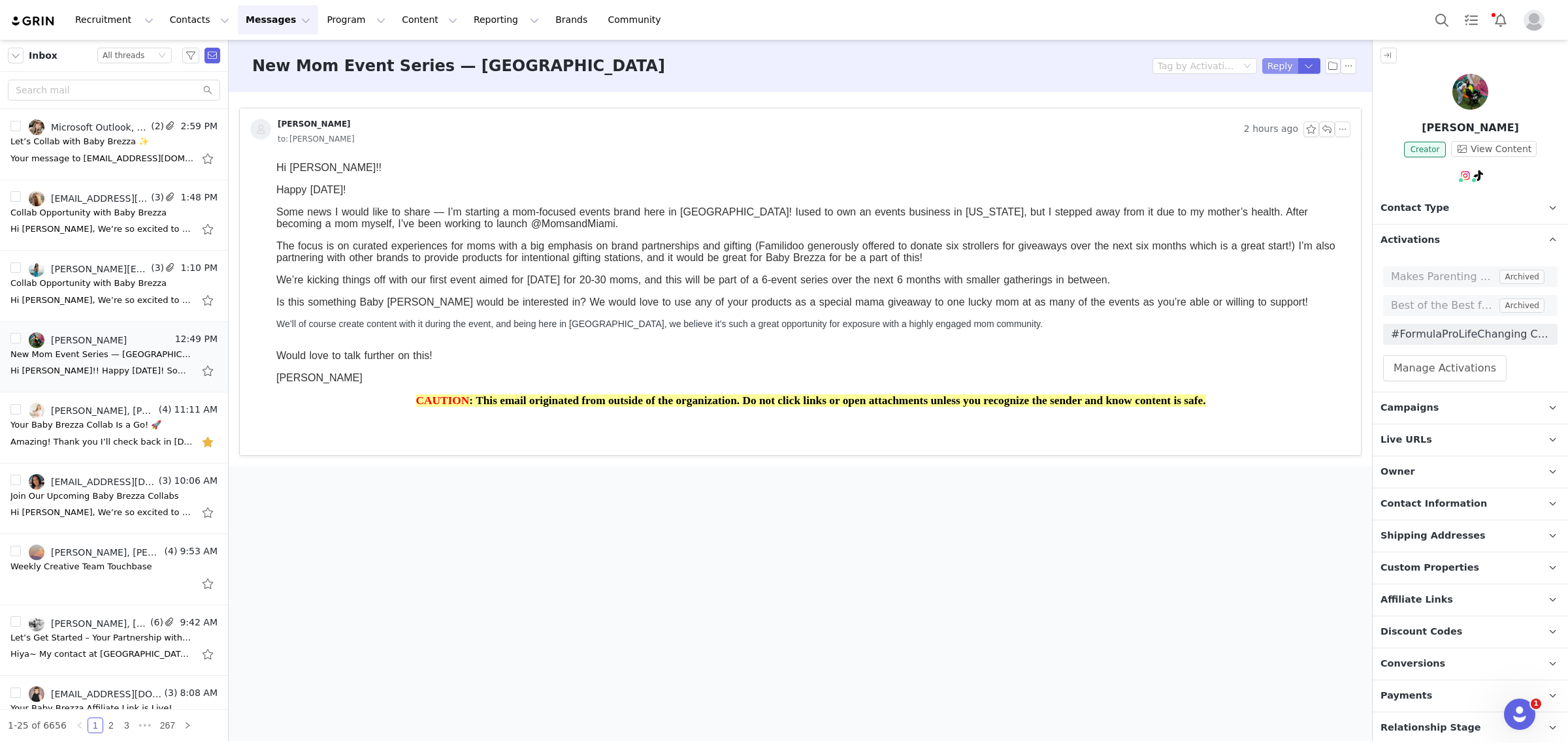
click at [1278, 70] on button "Reply" at bounding box center [1280, 66] width 36 height 15
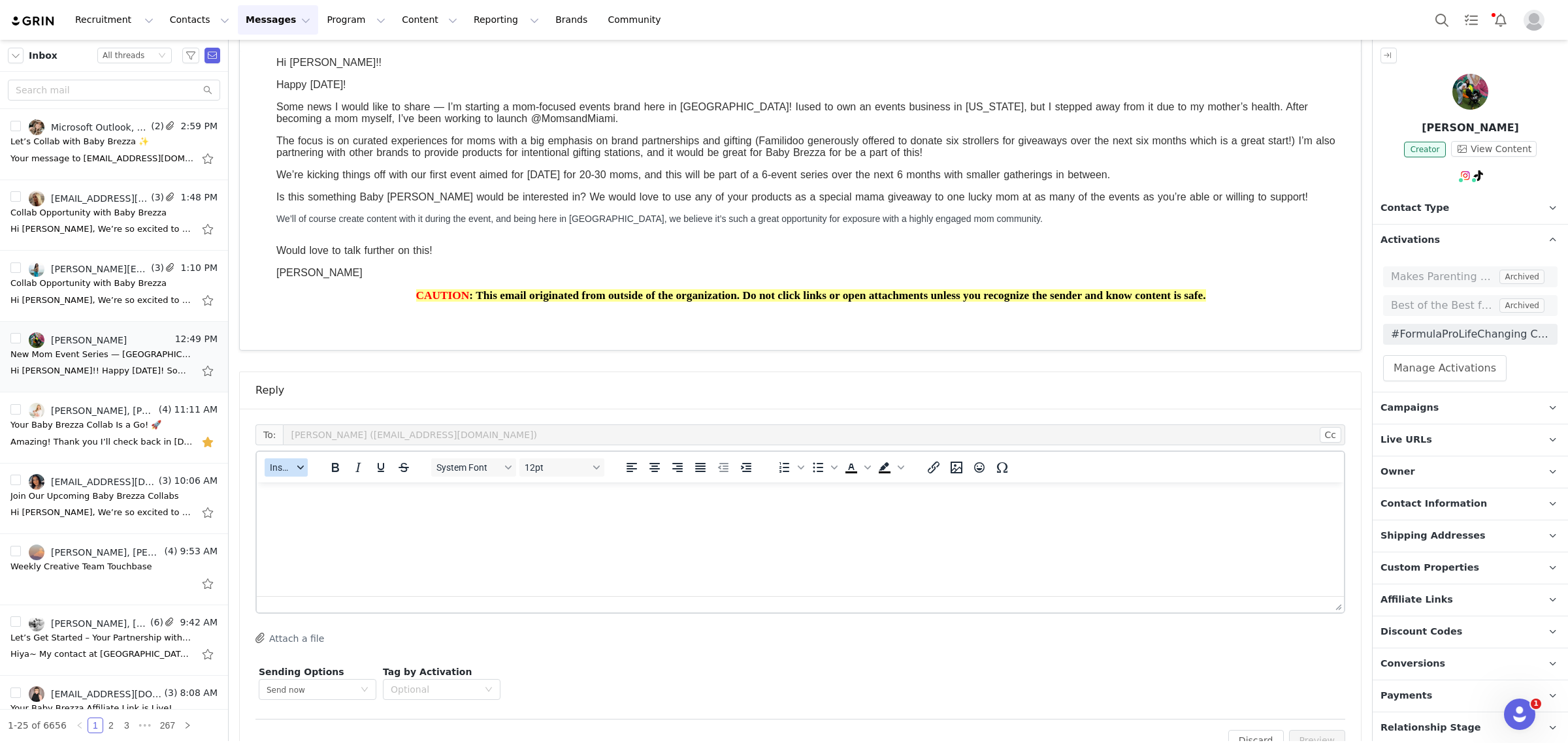
click at [295, 475] on button "Insert" at bounding box center [286, 468] width 43 height 19
click at [295, 497] on div "Insert Template" at bounding box center [334, 490] width 118 height 15
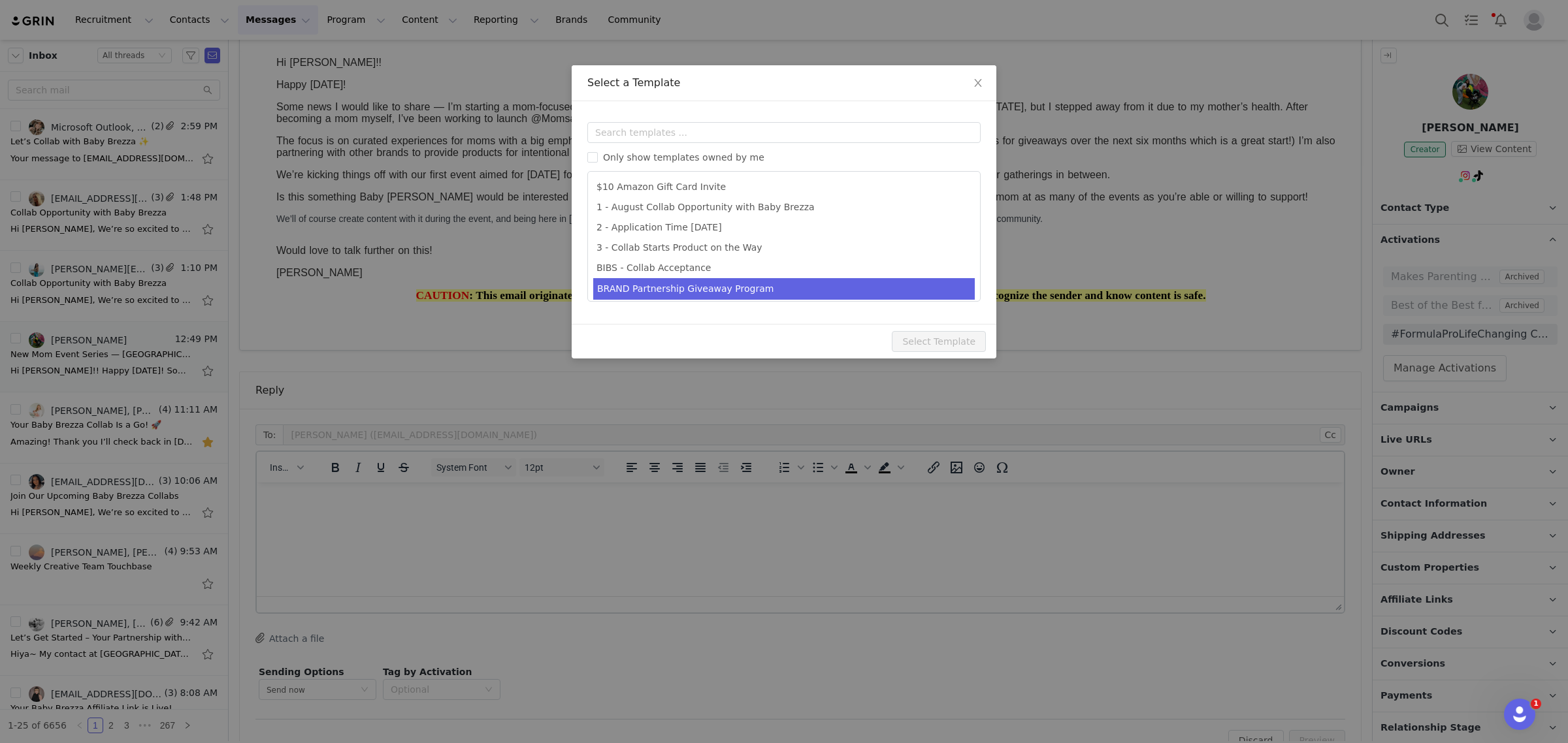
click at [863, 286] on li "BRAND Partnership Giveaway Program" at bounding box center [784, 289] width 381 height 22
type input "Baby Brezza Brand Partnership Giveaway Program"
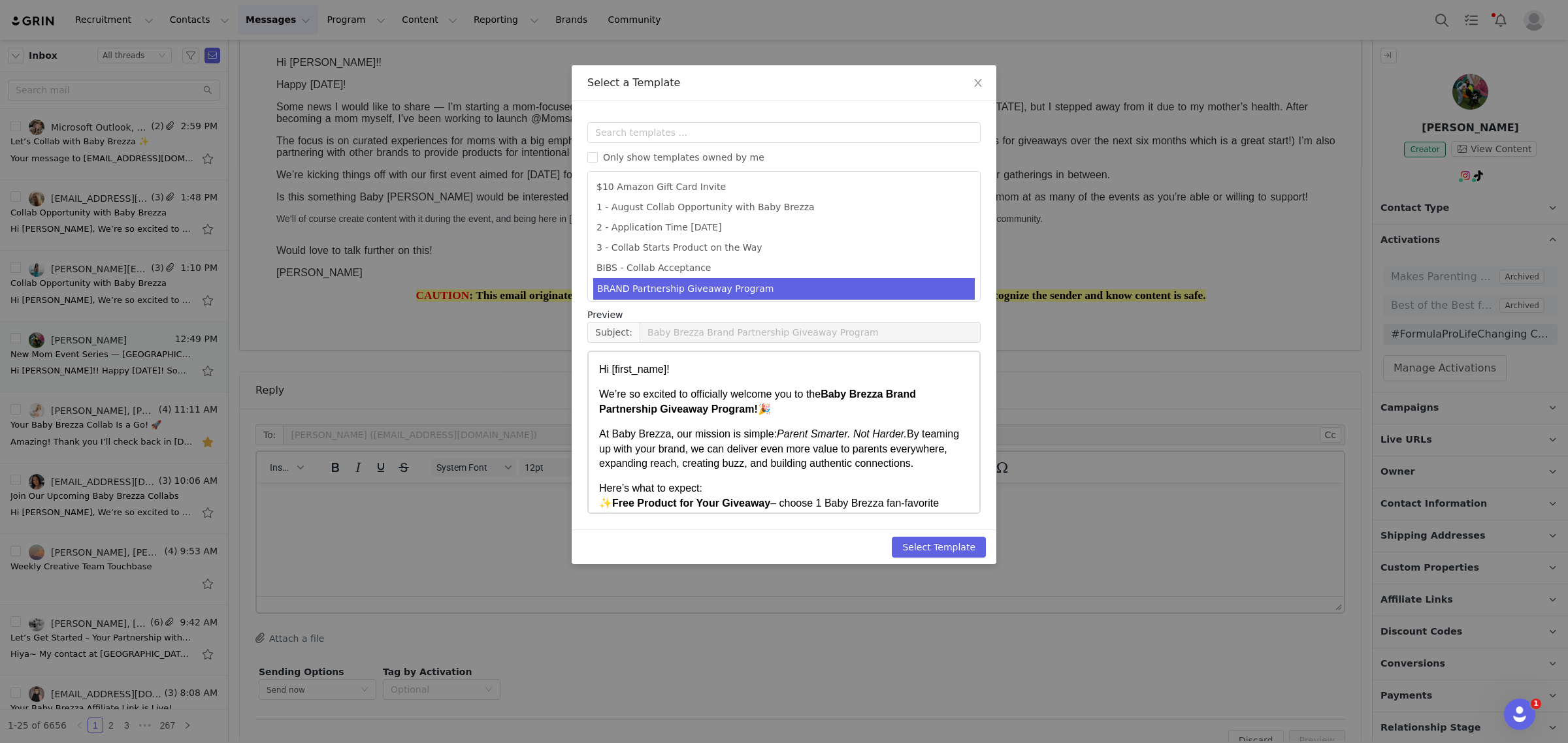
click at [887, 404] on p "We’re so excited to officially welcome you to the Baby Brezza Brand Partnership…" at bounding box center [784, 402] width 370 height 29
click at [909, 545] on button "Select Template" at bounding box center [939, 547] width 94 height 21
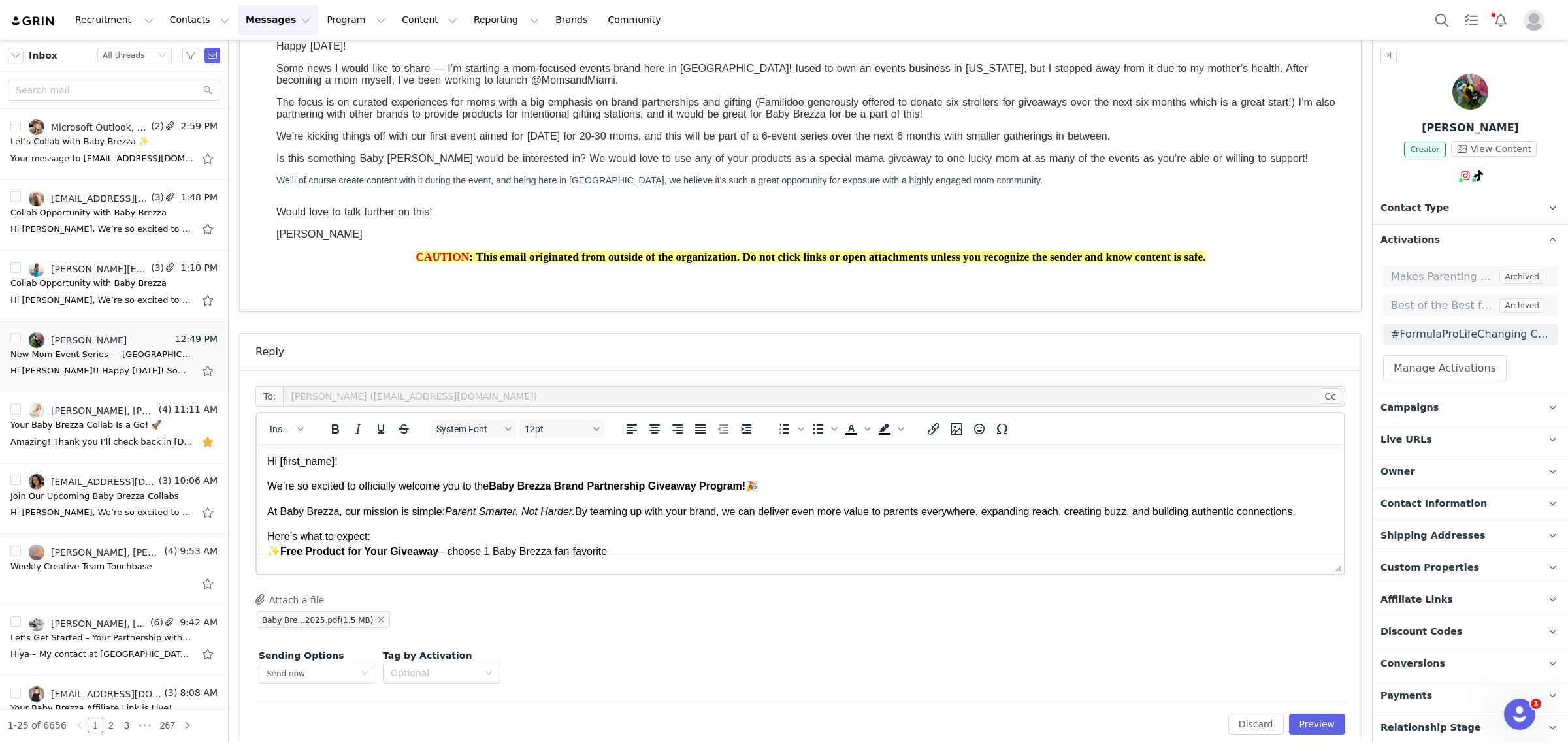
scroll to position [164, 0]
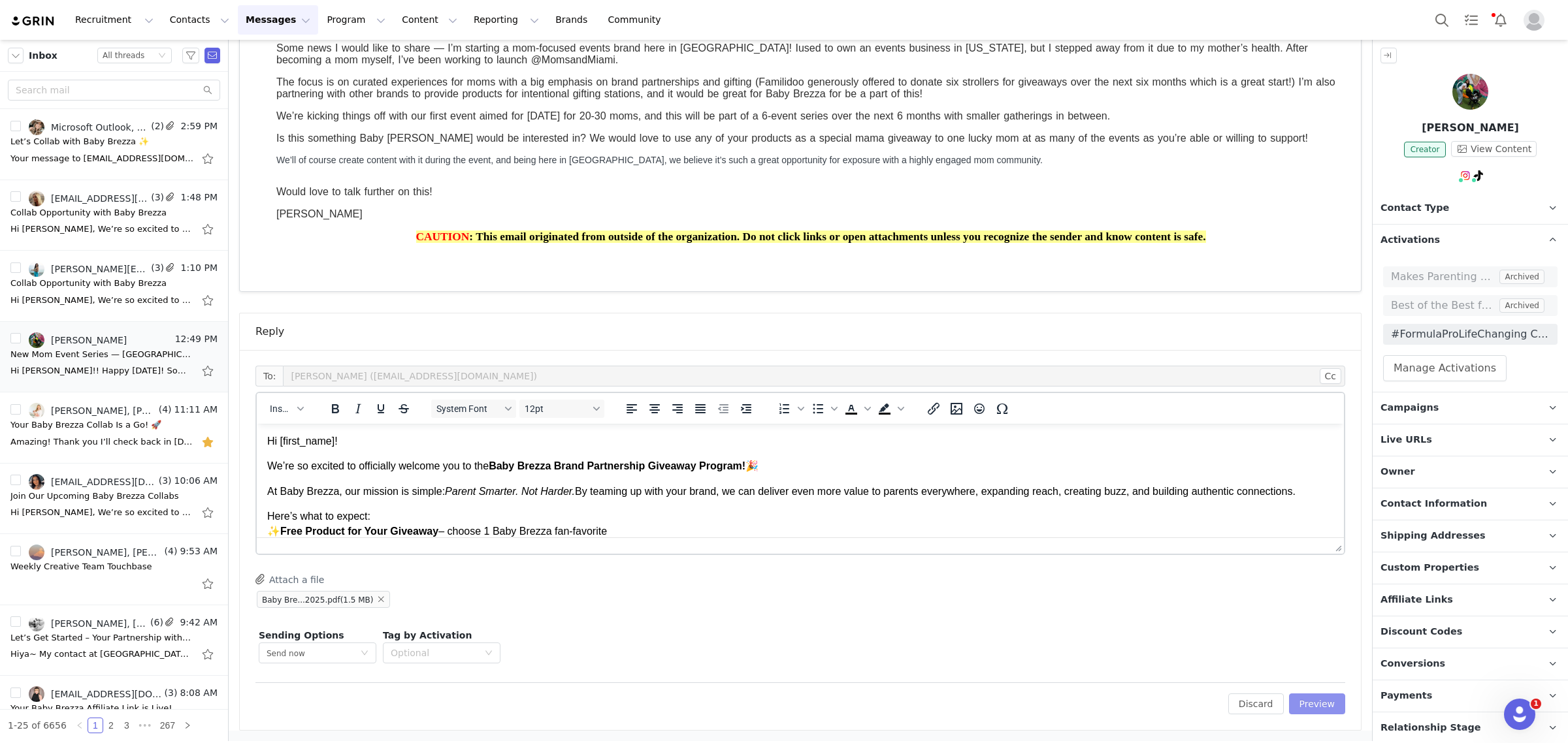
click at [1295, 705] on button "Preview" at bounding box center [1317, 703] width 57 height 21
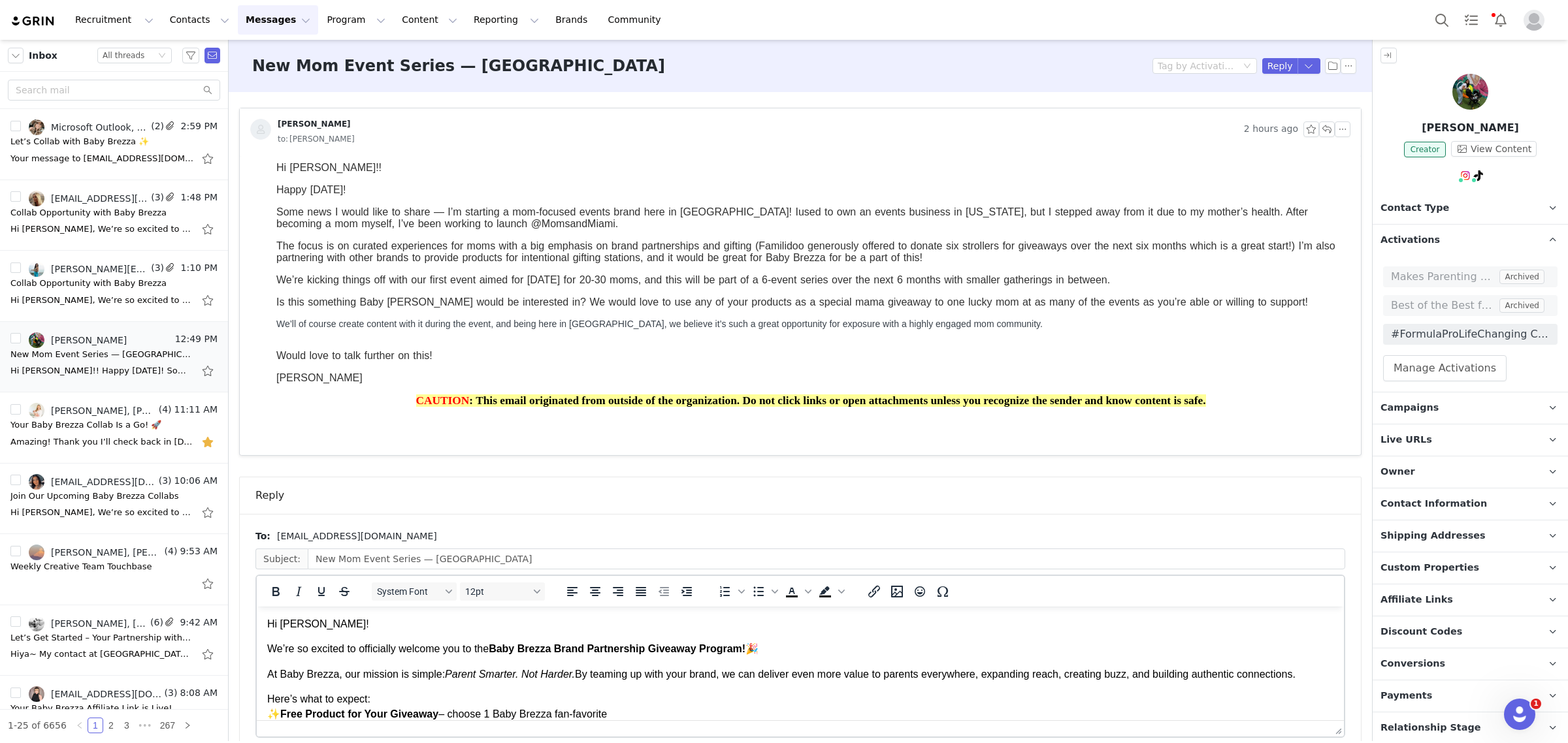
scroll to position [0, 0]
click at [1342, 621] on div "To: [EMAIL_ADDRESS][DOMAIN_NAME] Subject: New Mom Event Series — MIAMI System F…" at bounding box center [800, 679] width 1121 height 330
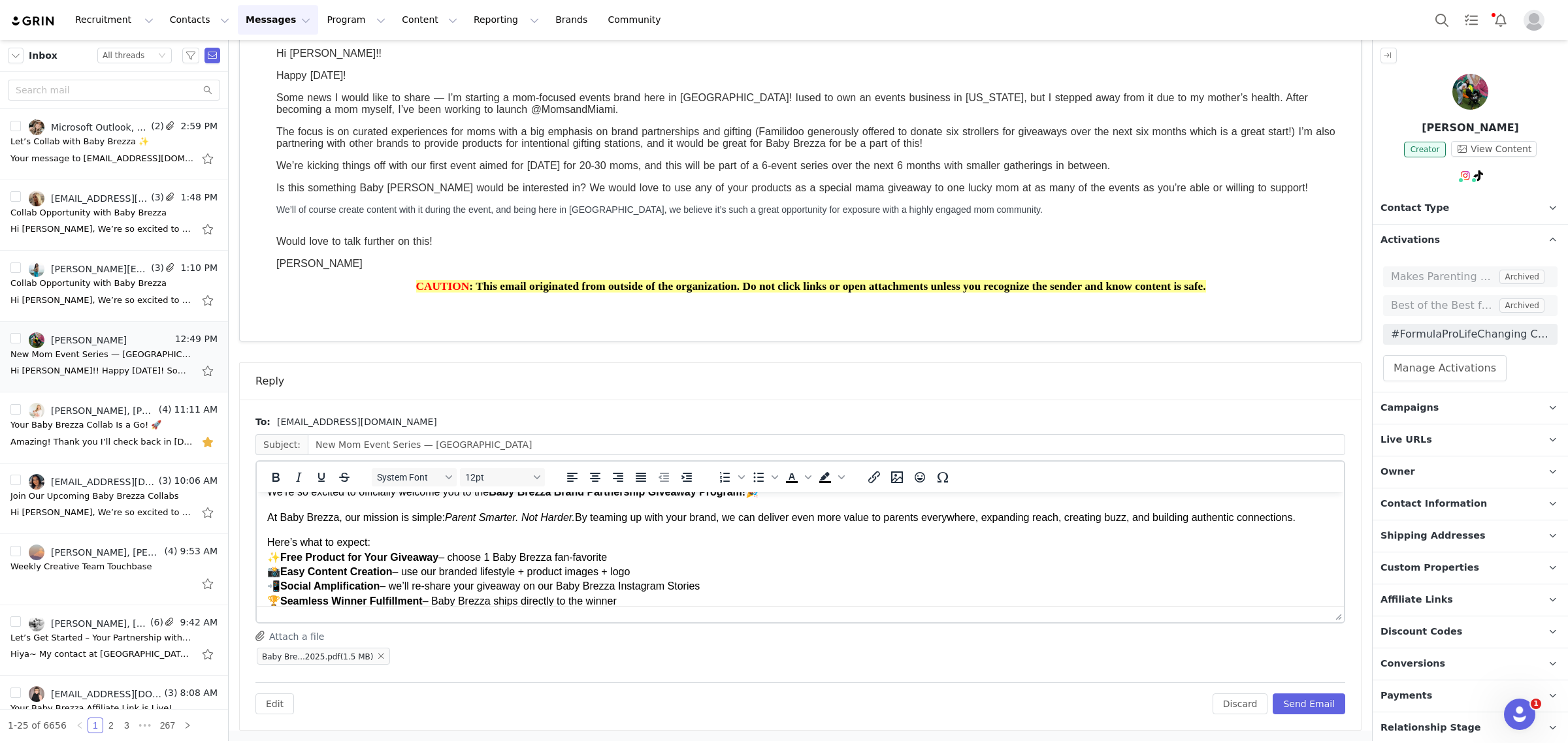
scroll to position [23, 0]
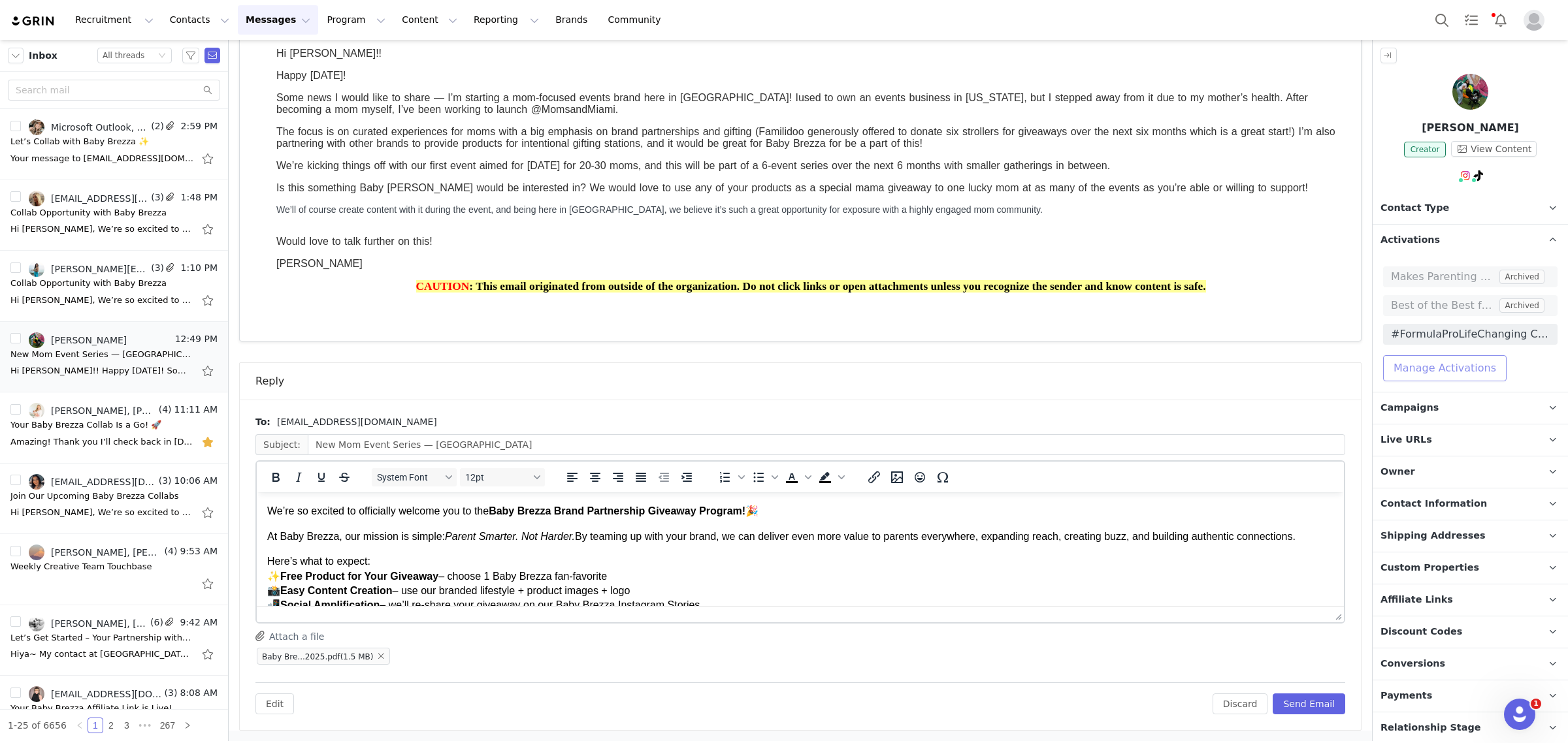
click at [1442, 366] on button "Manage Activations" at bounding box center [1444, 369] width 123 height 26
click at [1428, 414] on div "Select Activation" at bounding box center [1409, 418] width 127 height 19
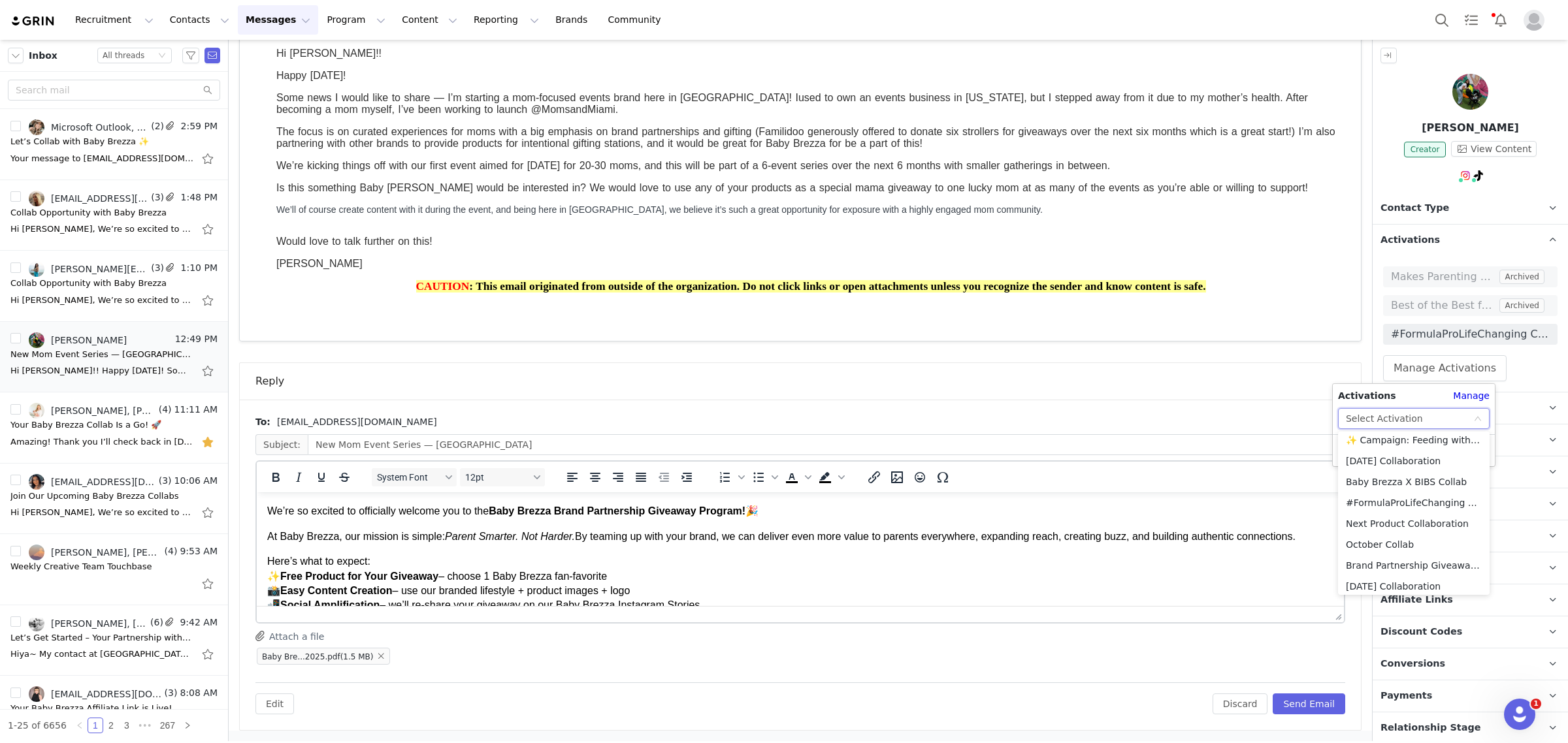
scroll to position [72, 0]
click at [1402, 541] on li "Brand Partnership Giveaway Program" at bounding box center [1414, 540] width 152 height 21
click at [1364, 456] on button "Apply" at bounding box center [1361, 450] width 47 height 21
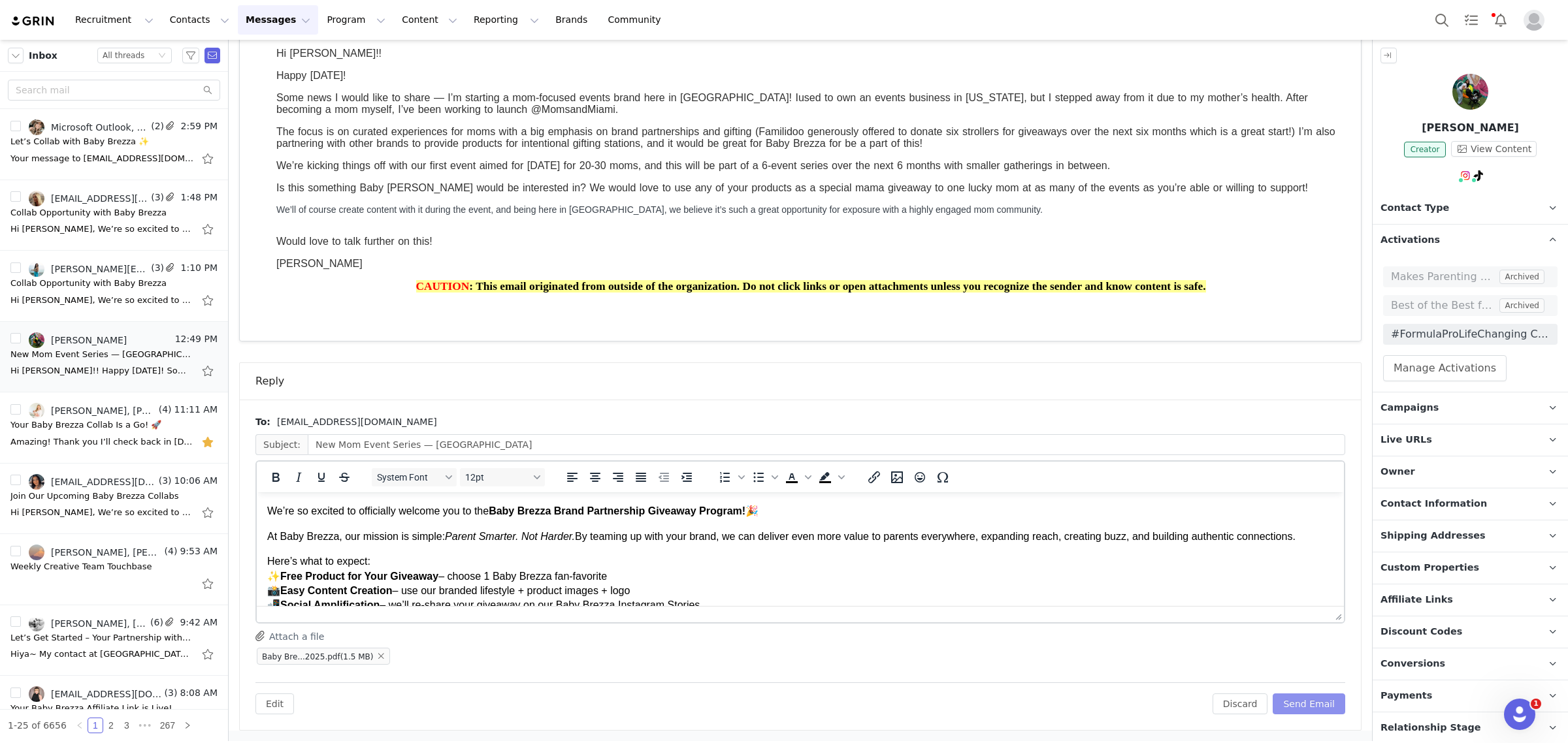
click at [1278, 703] on button "Send Email" at bounding box center [1309, 703] width 73 height 21
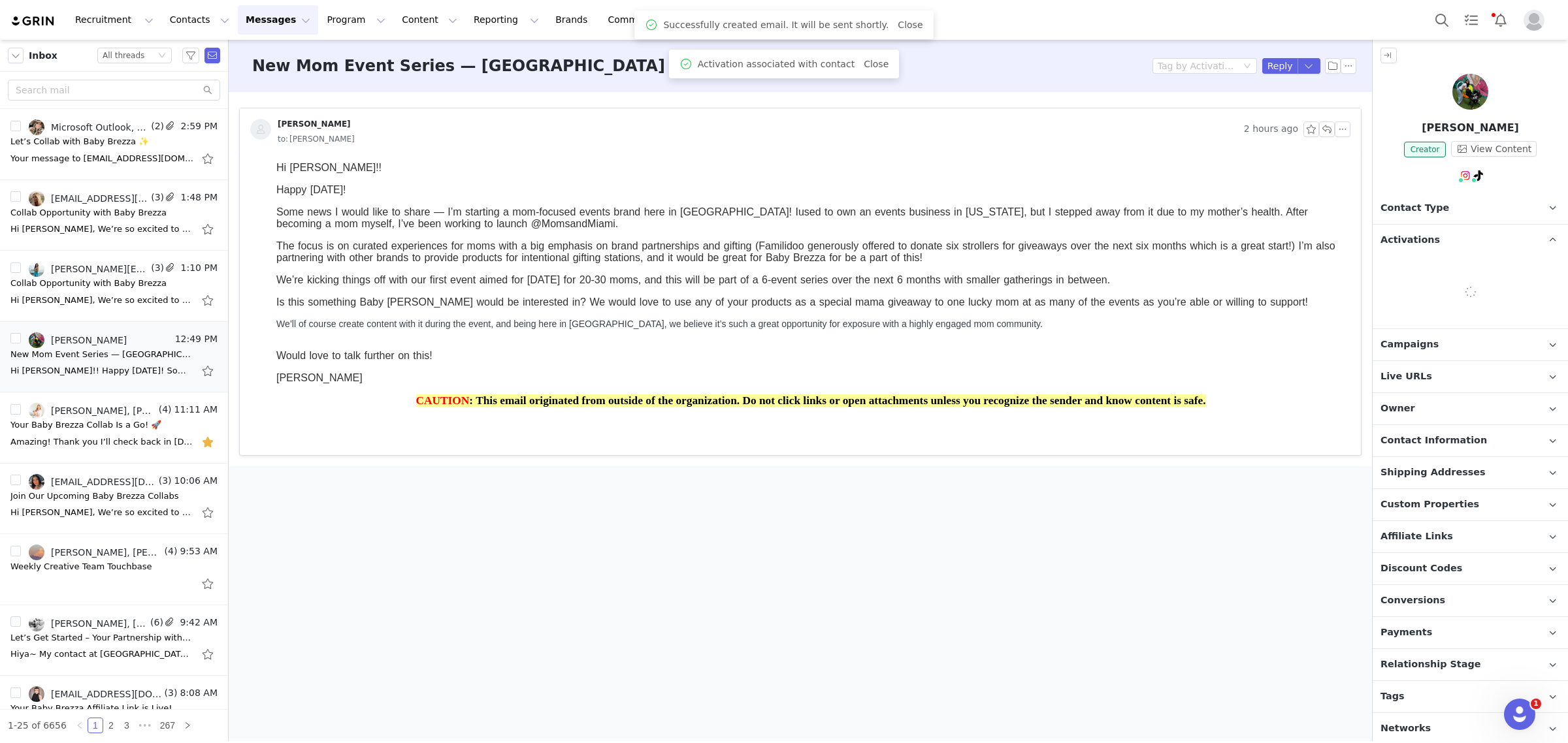
scroll to position [0, 0]
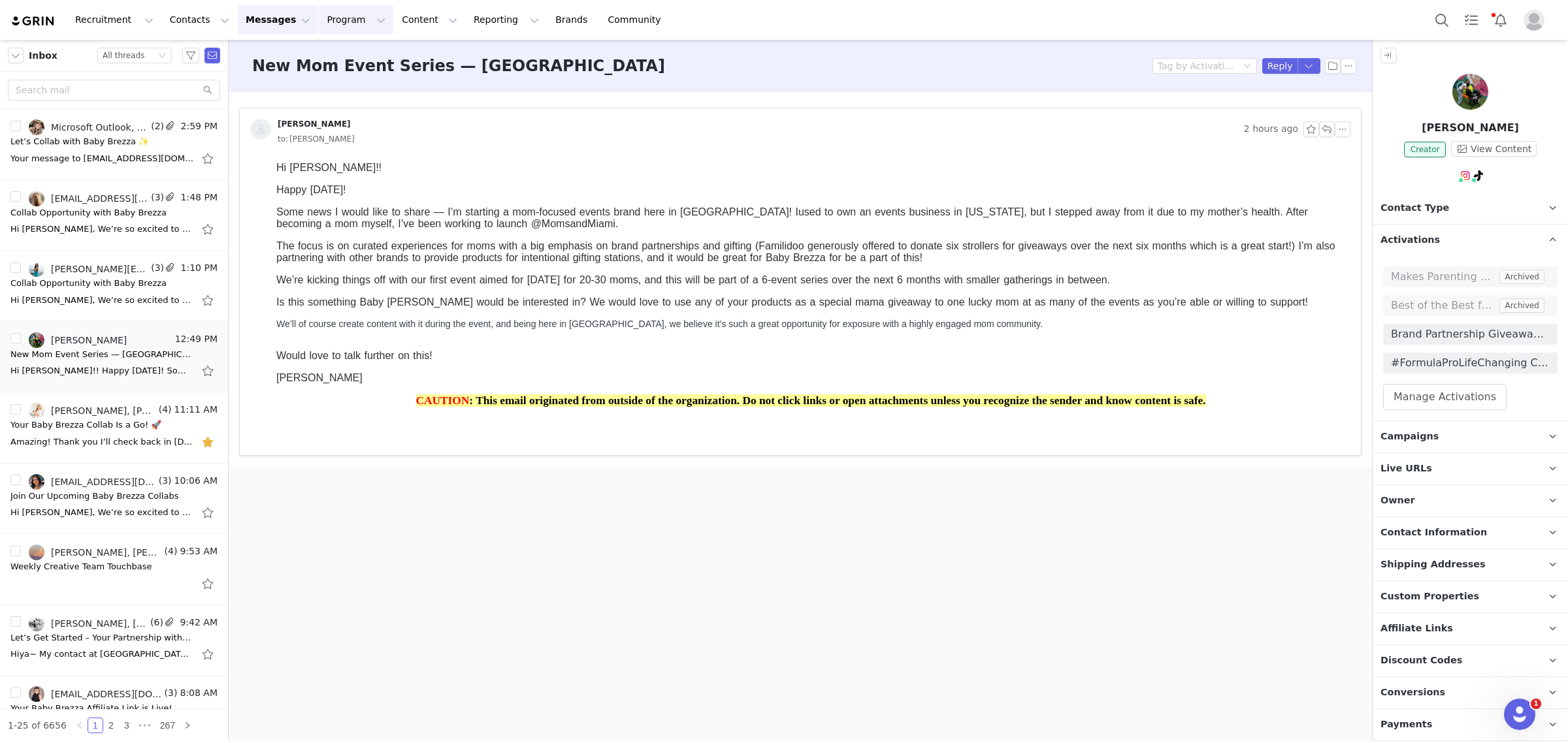
click at [319, 21] on button "Program Program" at bounding box center [356, 20] width 74 height 29
click at [246, 19] on button "Messages Messages" at bounding box center [278, 20] width 81 height 29
click at [319, 21] on button "Program Program" at bounding box center [356, 20] width 74 height 29
click at [312, 49] on link "Activations" at bounding box center [339, 57] width 103 height 24
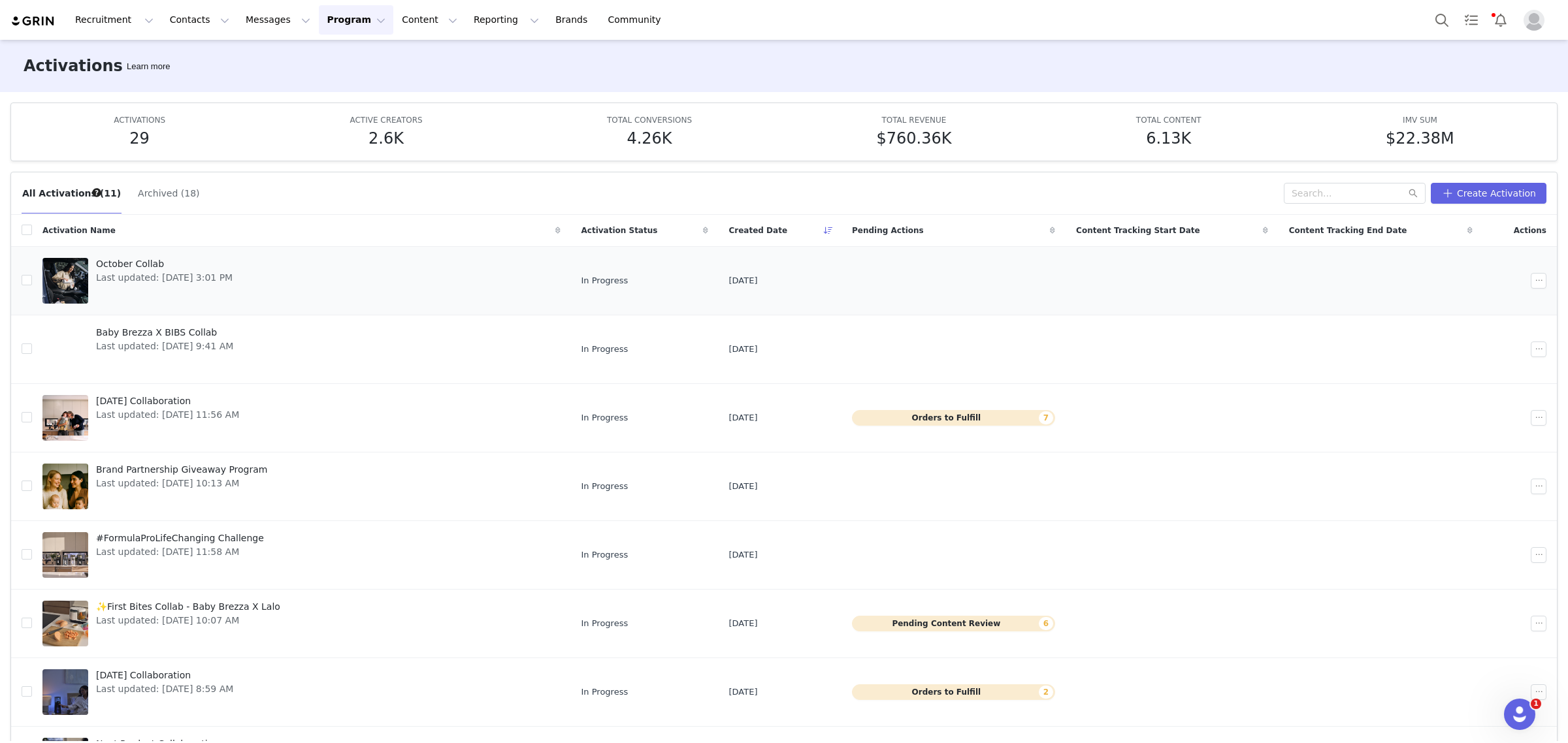
click at [133, 269] on span "October Collab" at bounding box center [164, 264] width 136 height 14
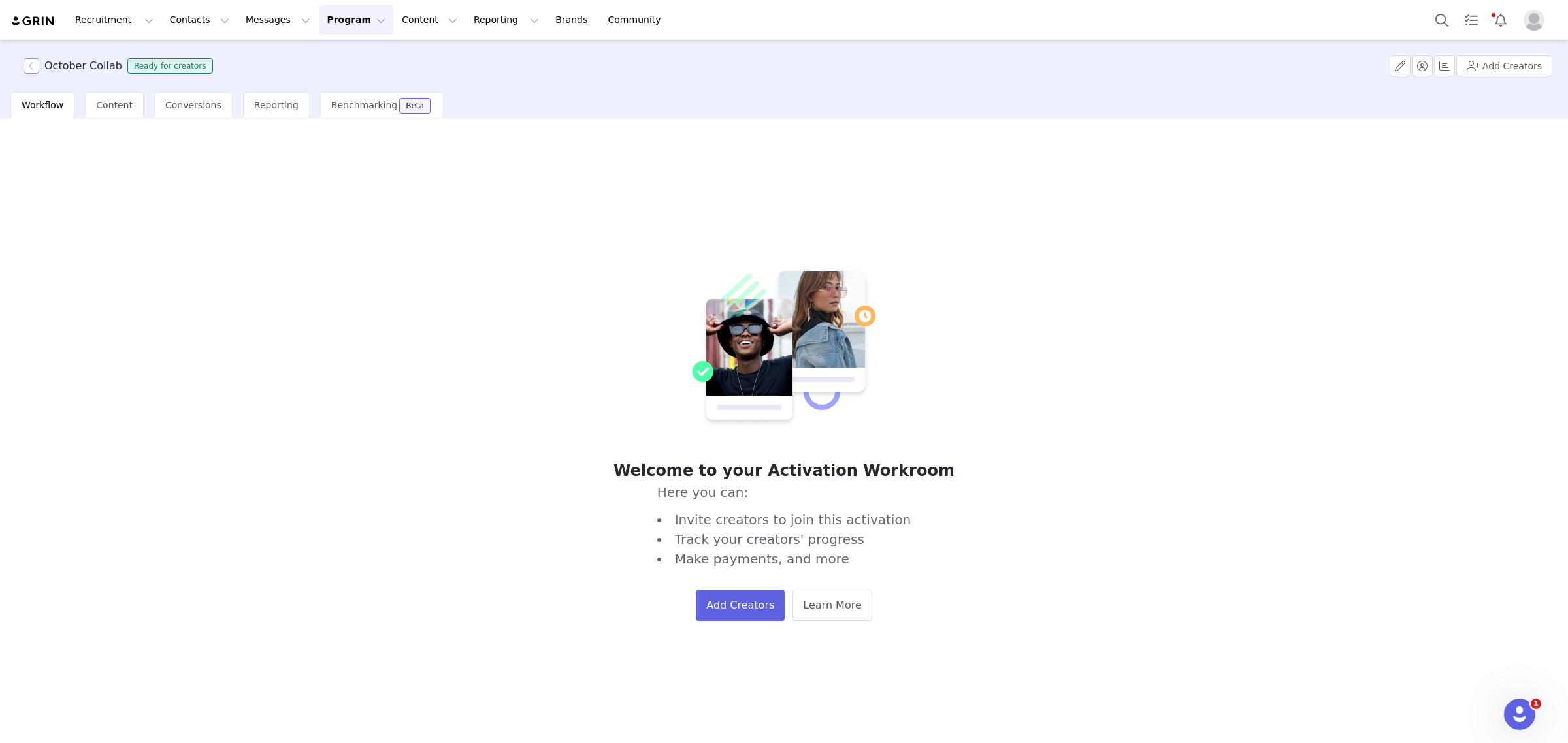
click at [25, 67] on button "button" at bounding box center [31, 66] width 16 height 15
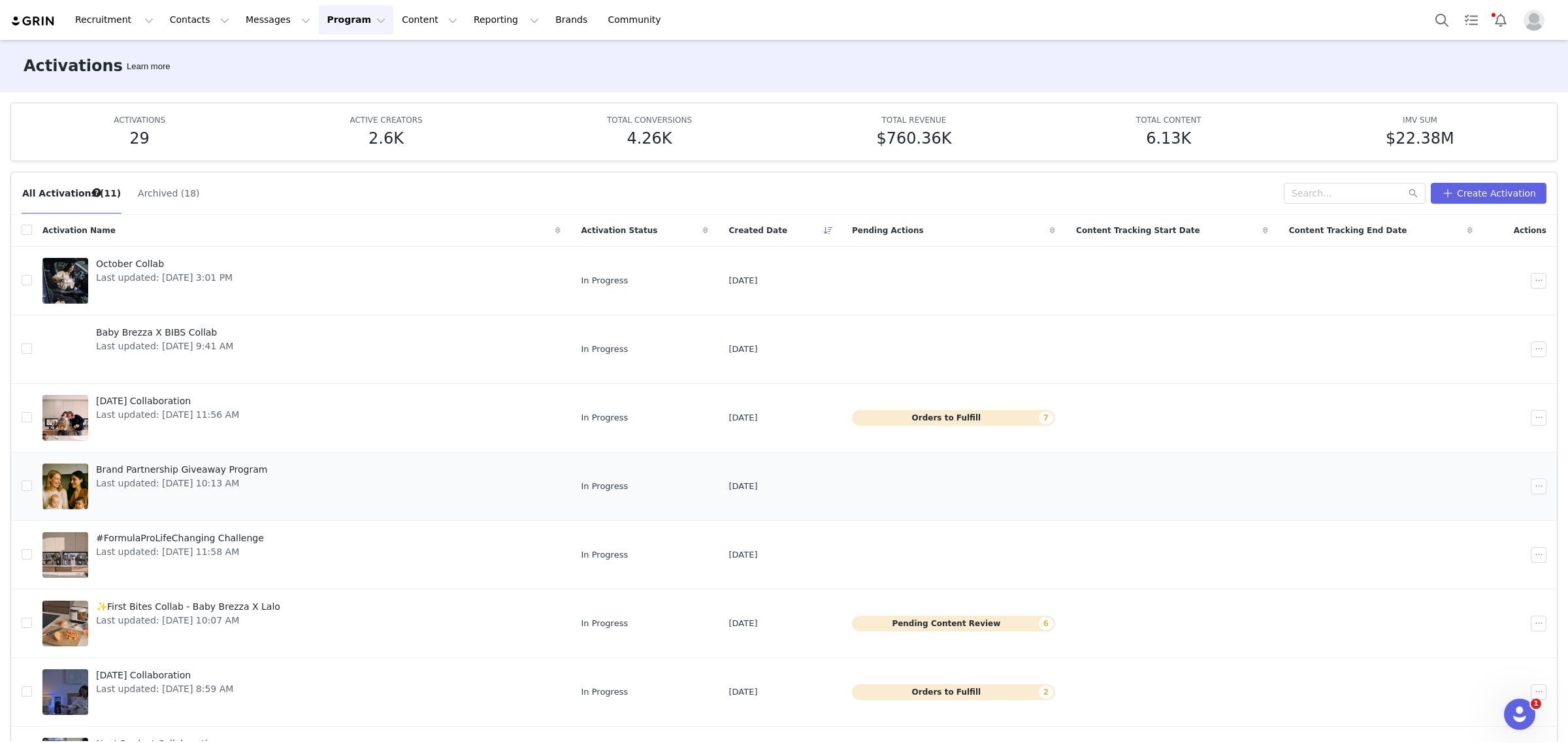
click at [250, 484] on span "Last updated: [DATE] 10:13 AM" at bounding box center [181, 483] width 171 height 14
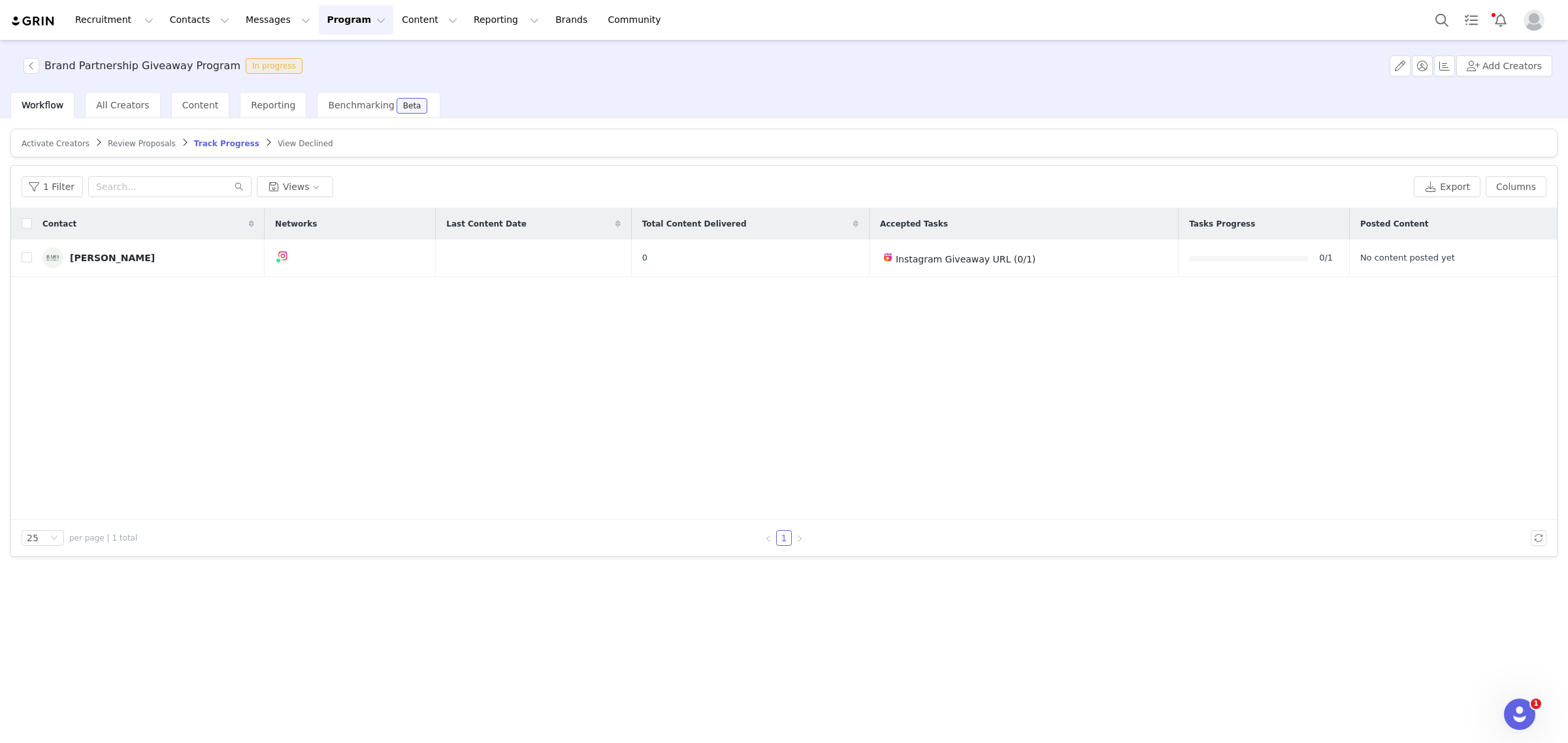
click at [43, 144] on span "Activate Creators" at bounding box center [56, 144] width 68 height 9
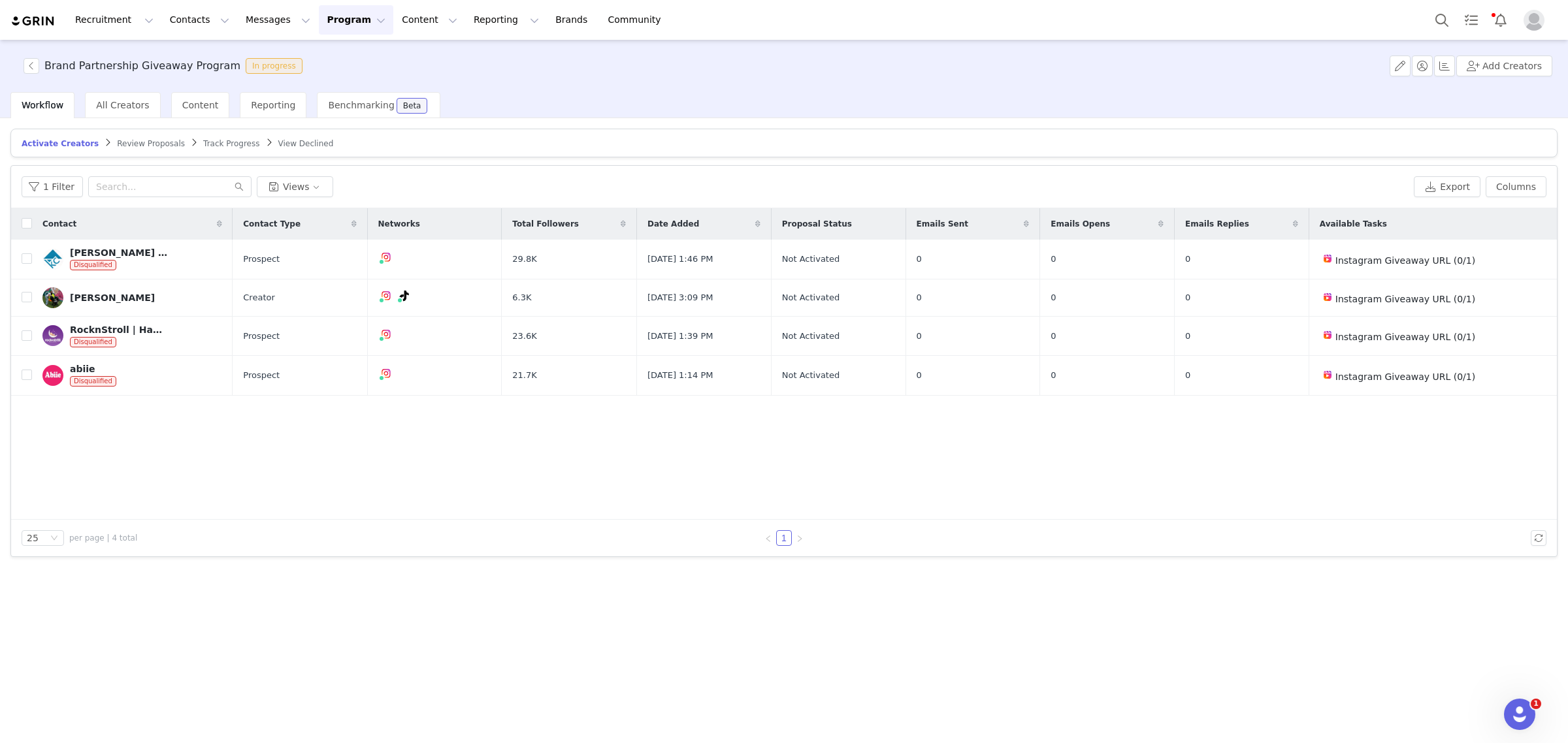
click at [144, 143] on span "Review Proposals" at bounding box center [151, 144] width 68 height 9
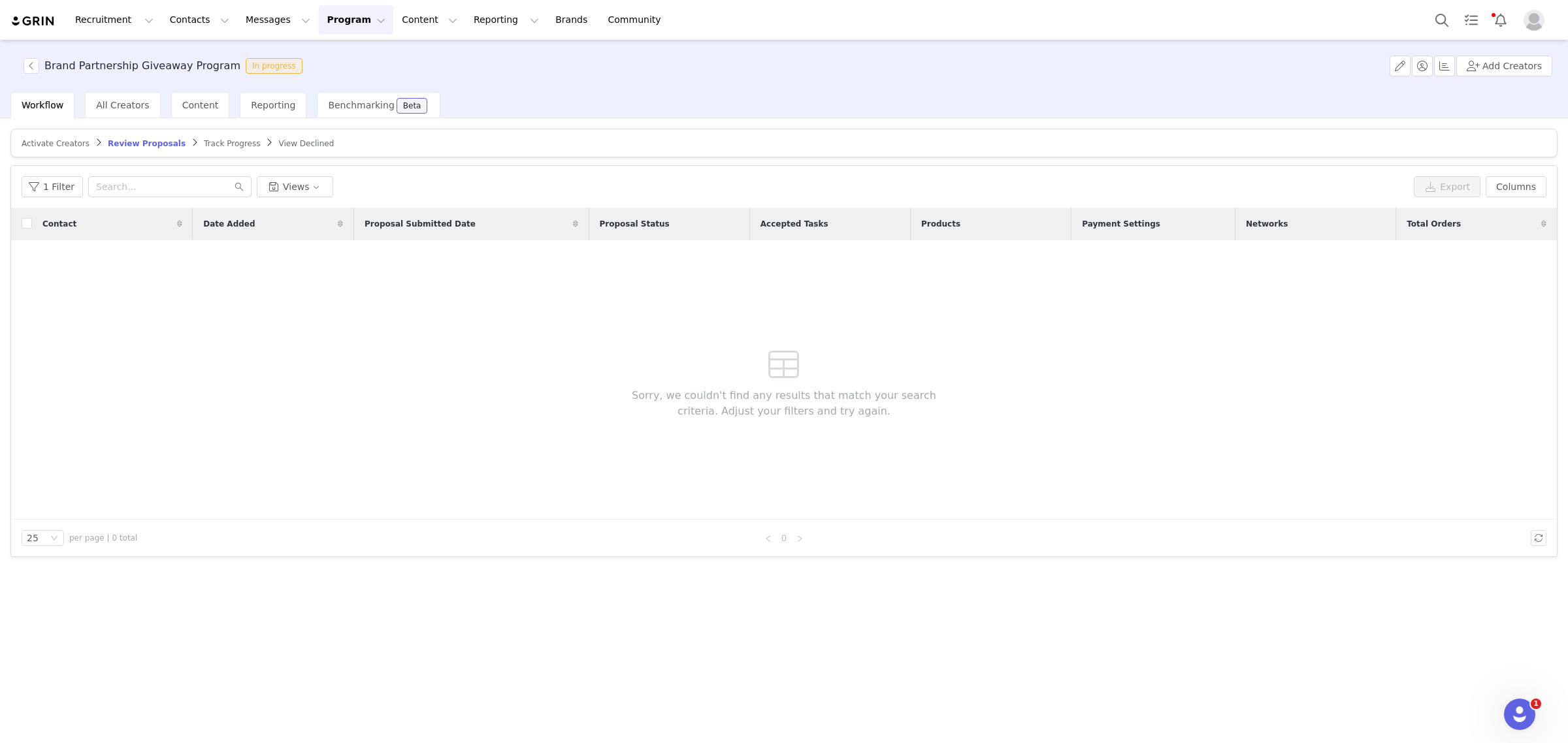
click at [206, 145] on span "Track Progress" at bounding box center [232, 144] width 56 height 9
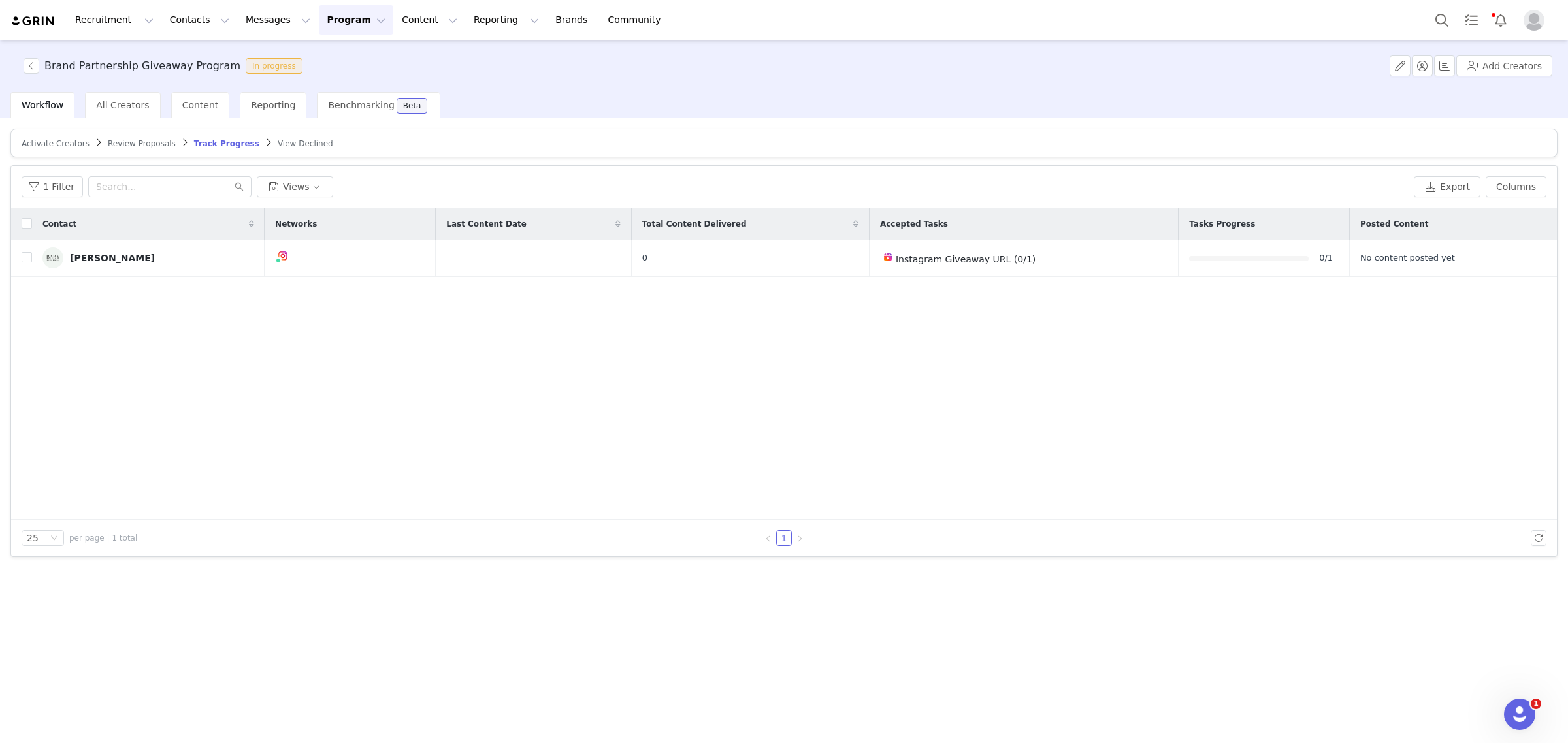
click at [52, 152] on article "Activate Creators Review Proposals Track Progress View Declined" at bounding box center [784, 143] width 1547 height 29
click at [52, 146] on span "Activate Creators" at bounding box center [56, 144] width 68 height 9
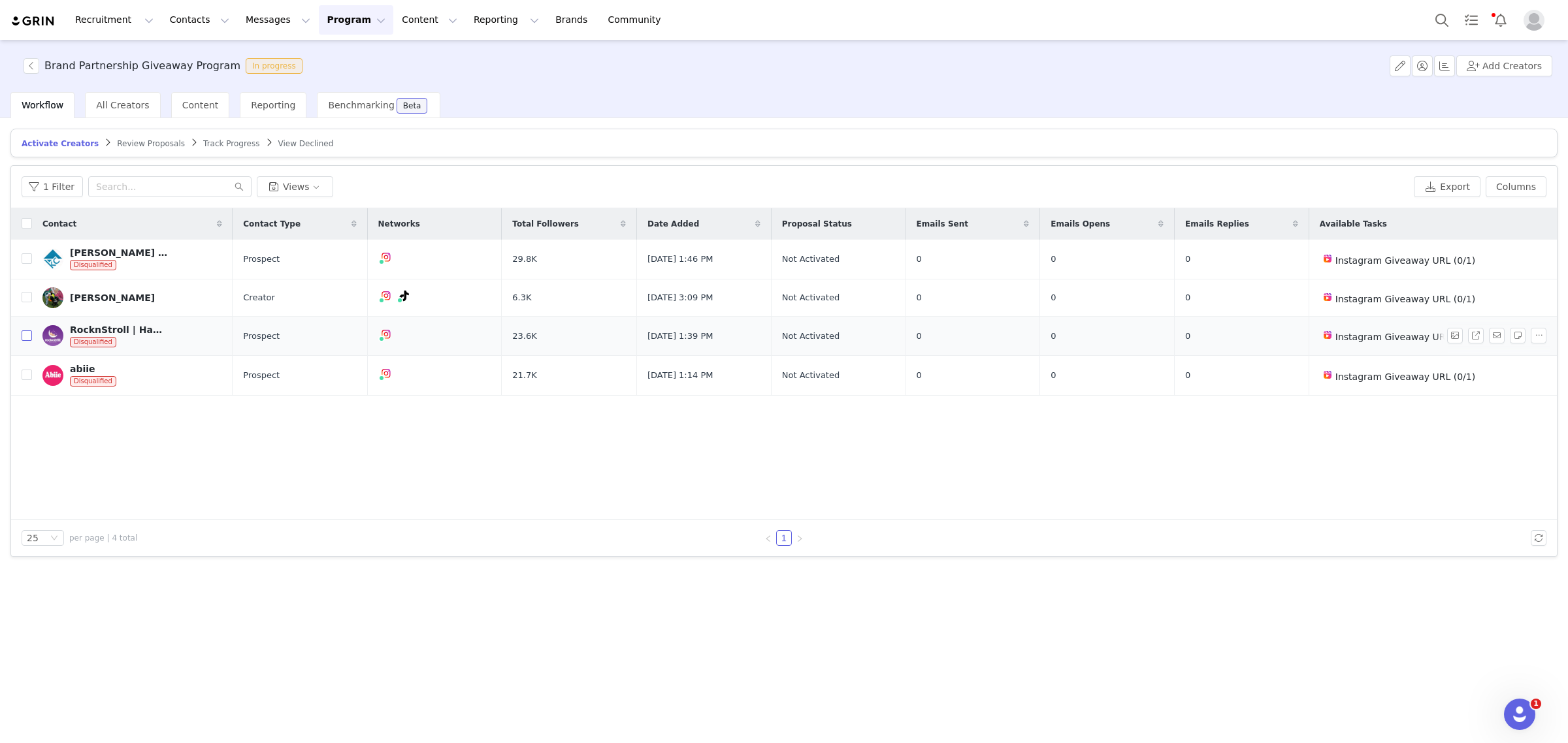
click at [28, 339] on input "checkbox" at bounding box center [26, 335] width 10 height 10
checkbox input "true"
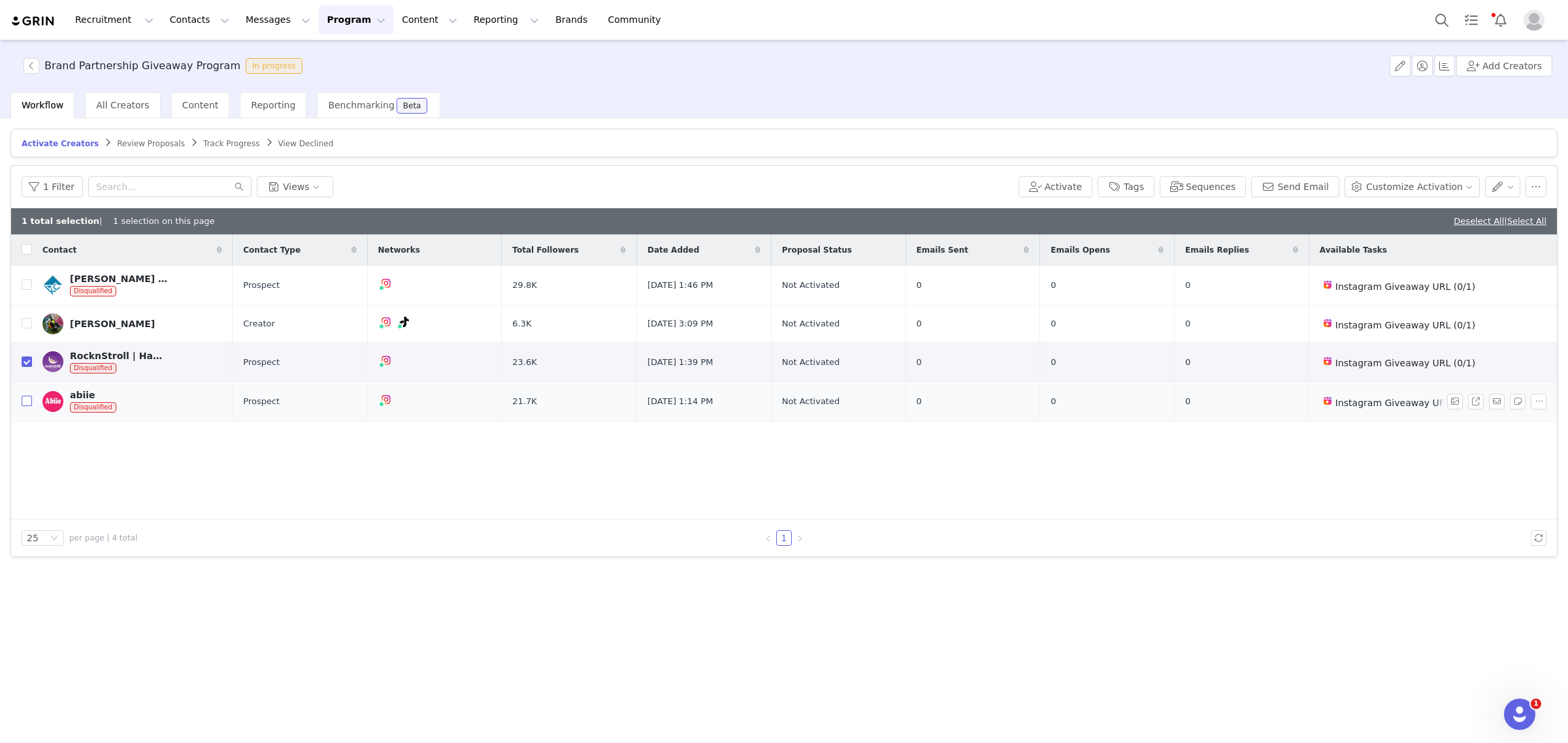
click at [26, 403] on input "checkbox" at bounding box center [26, 401] width 10 height 10
checkbox input "true"
click at [26, 289] on input "checkbox" at bounding box center [26, 284] width 10 height 10
checkbox input "true"
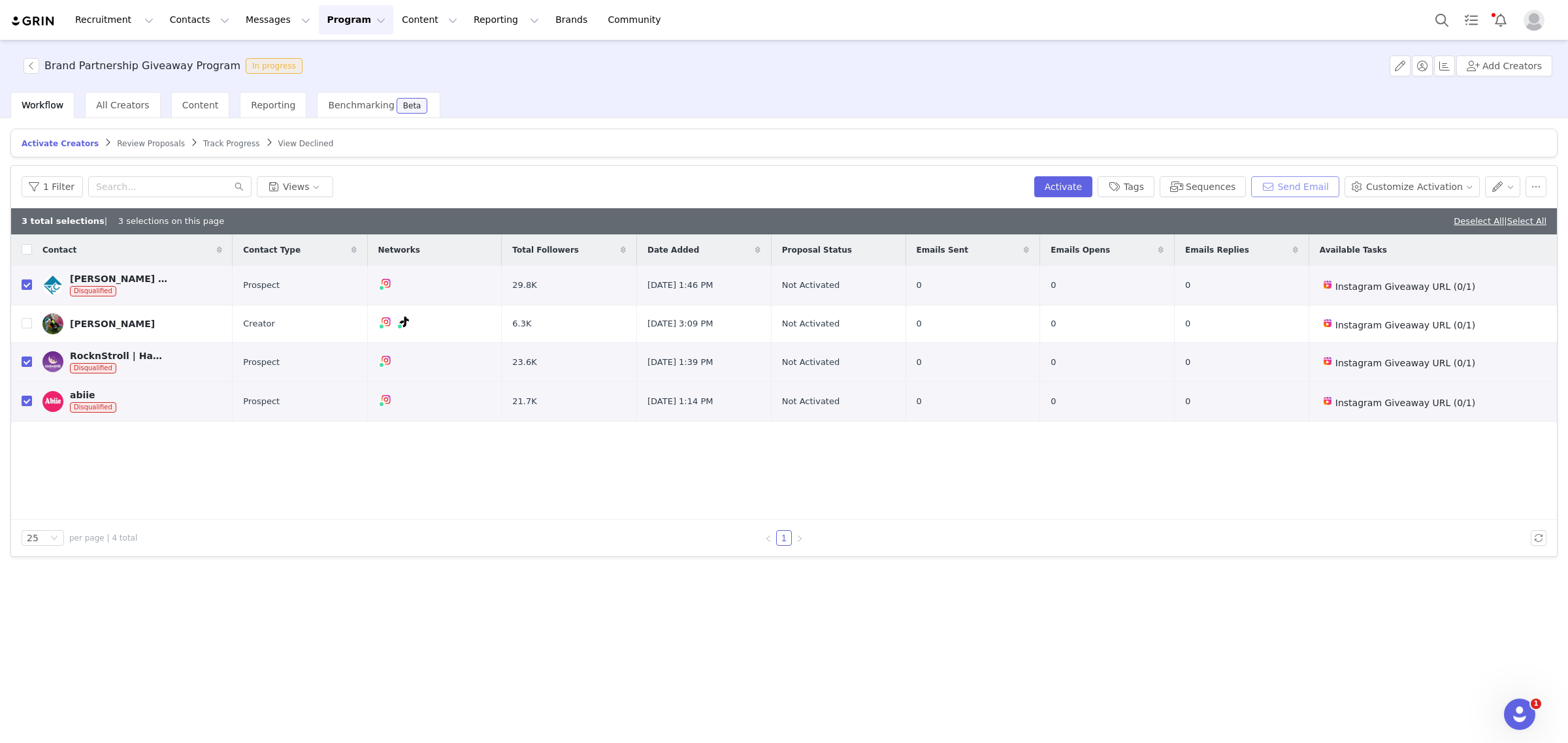
click at [1304, 177] on button "Send Email" at bounding box center [1295, 187] width 88 height 21
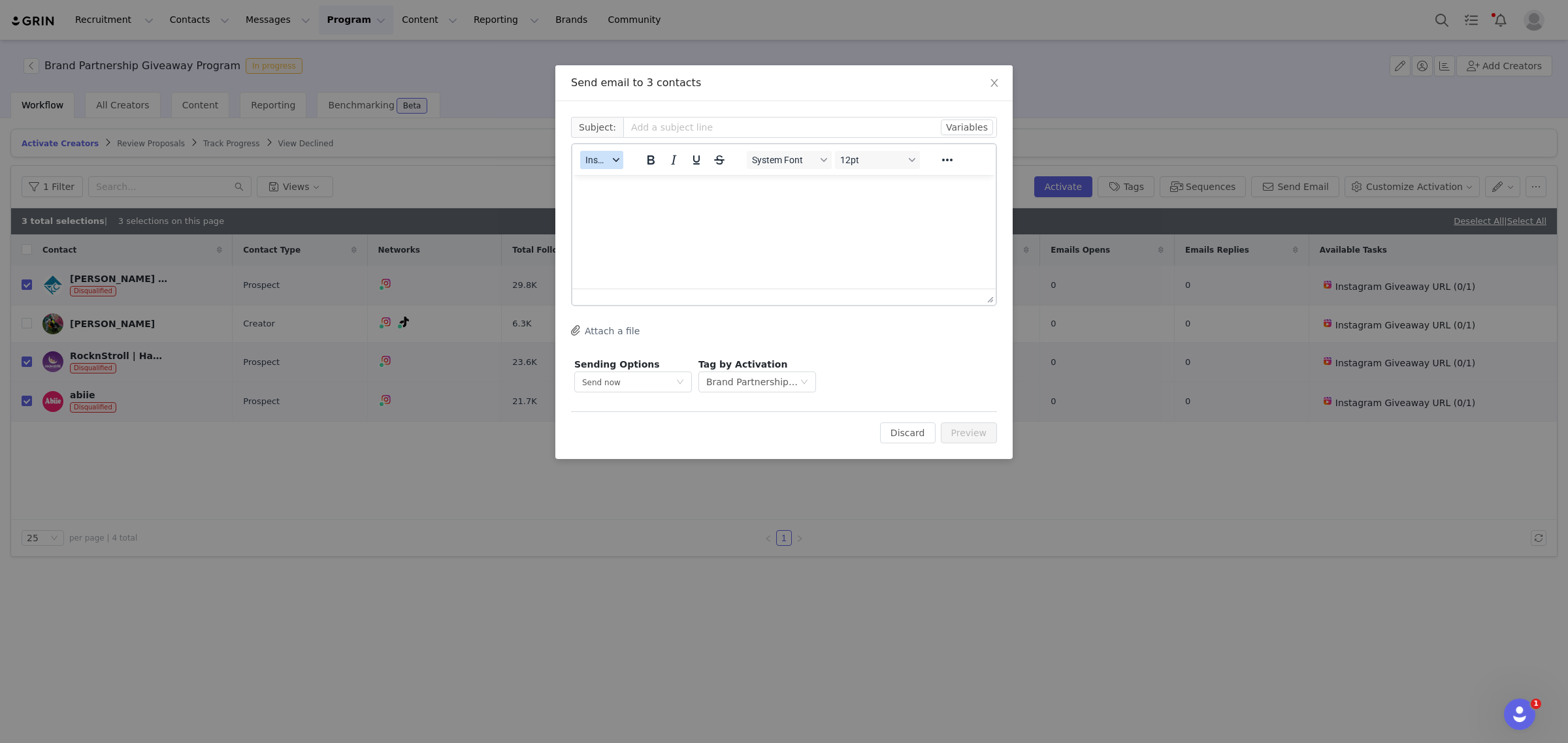
click at [618, 160] on icon "button" at bounding box center [616, 160] width 6 height 6
click at [629, 181] on div "Insert Template" at bounding box center [650, 182] width 118 height 15
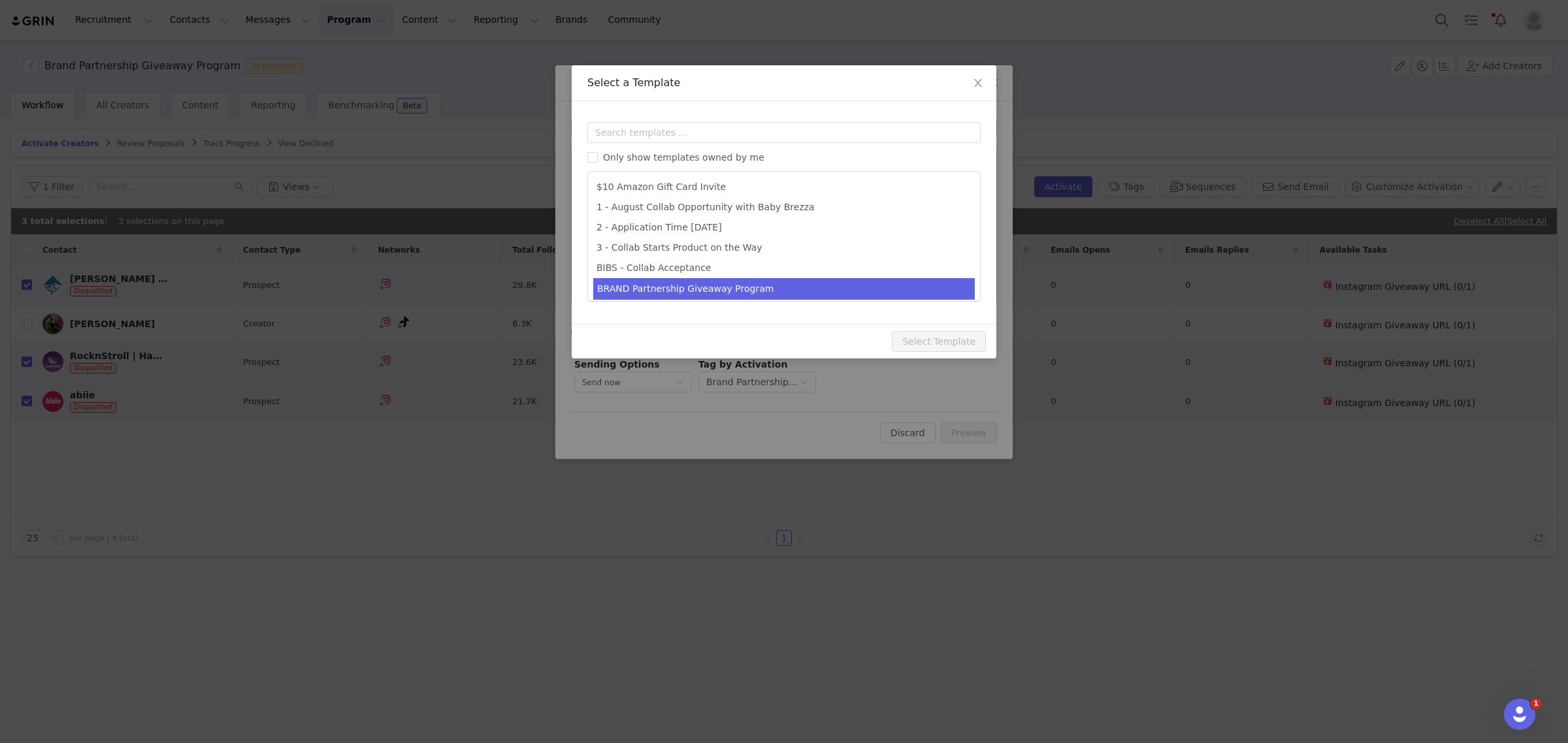
click at [801, 292] on li "BRAND Partnership Giveaway Program" at bounding box center [784, 289] width 381 height 22
type input "Baby Brezza Brand Partnership Giveaway Program"
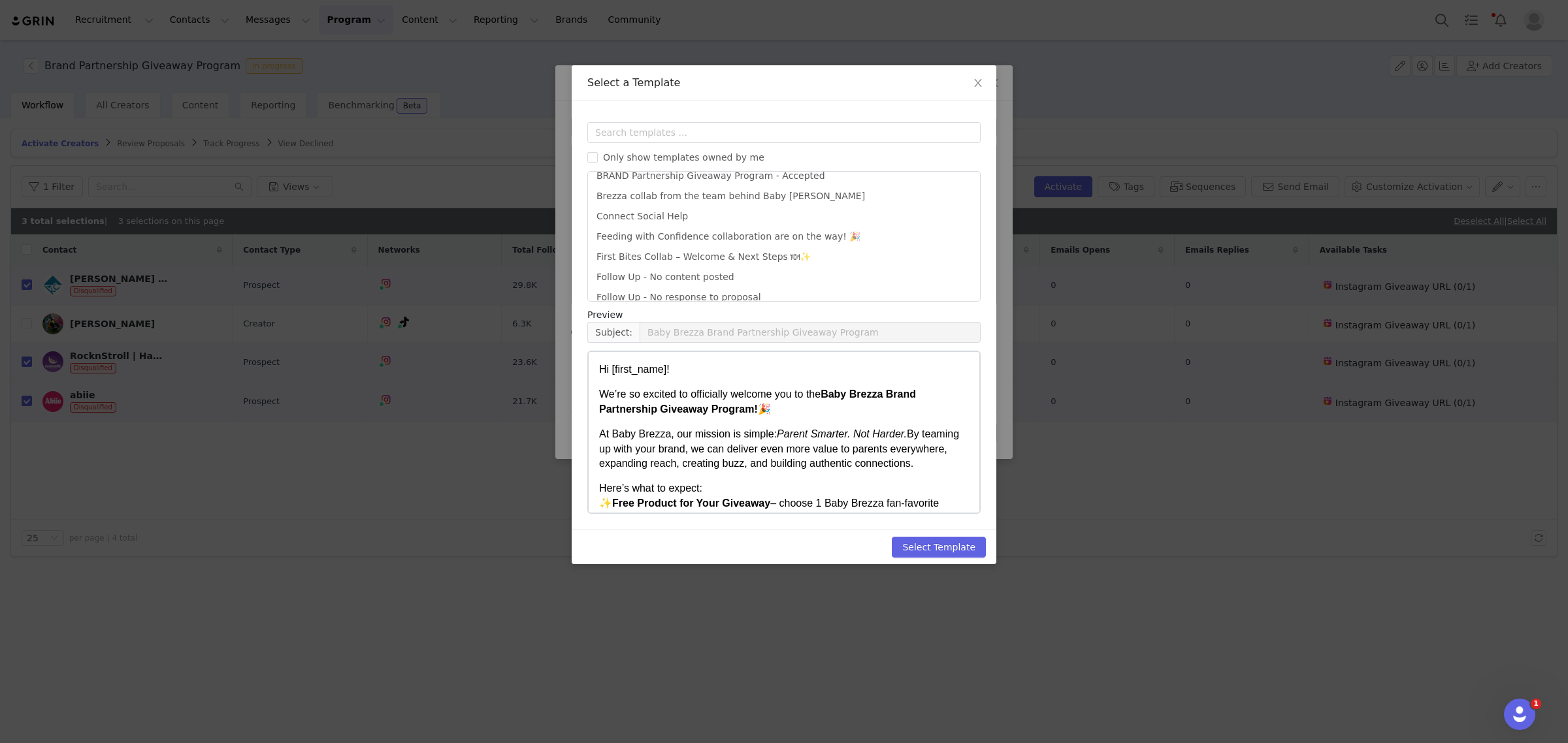
scroll to position [287, 0]
click at [955, 554] on button "Select Template" at bounding box center [939, 547] width 94 height 21
type input "Baby Brezza Brand Partnership Giveaway Program"
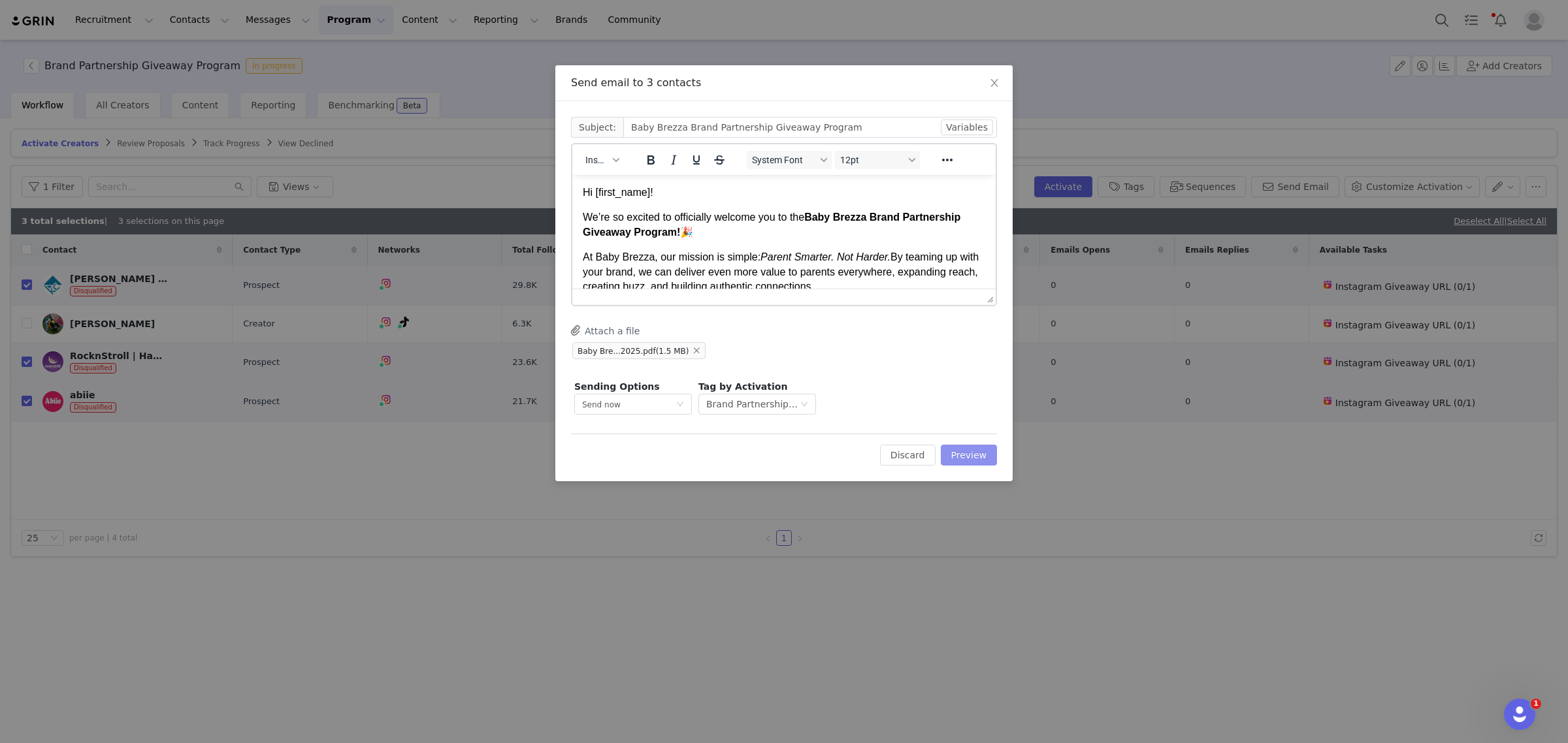
click at [962, 455] on button "Preview" at bounding box center [969, 455] width 57 height 21
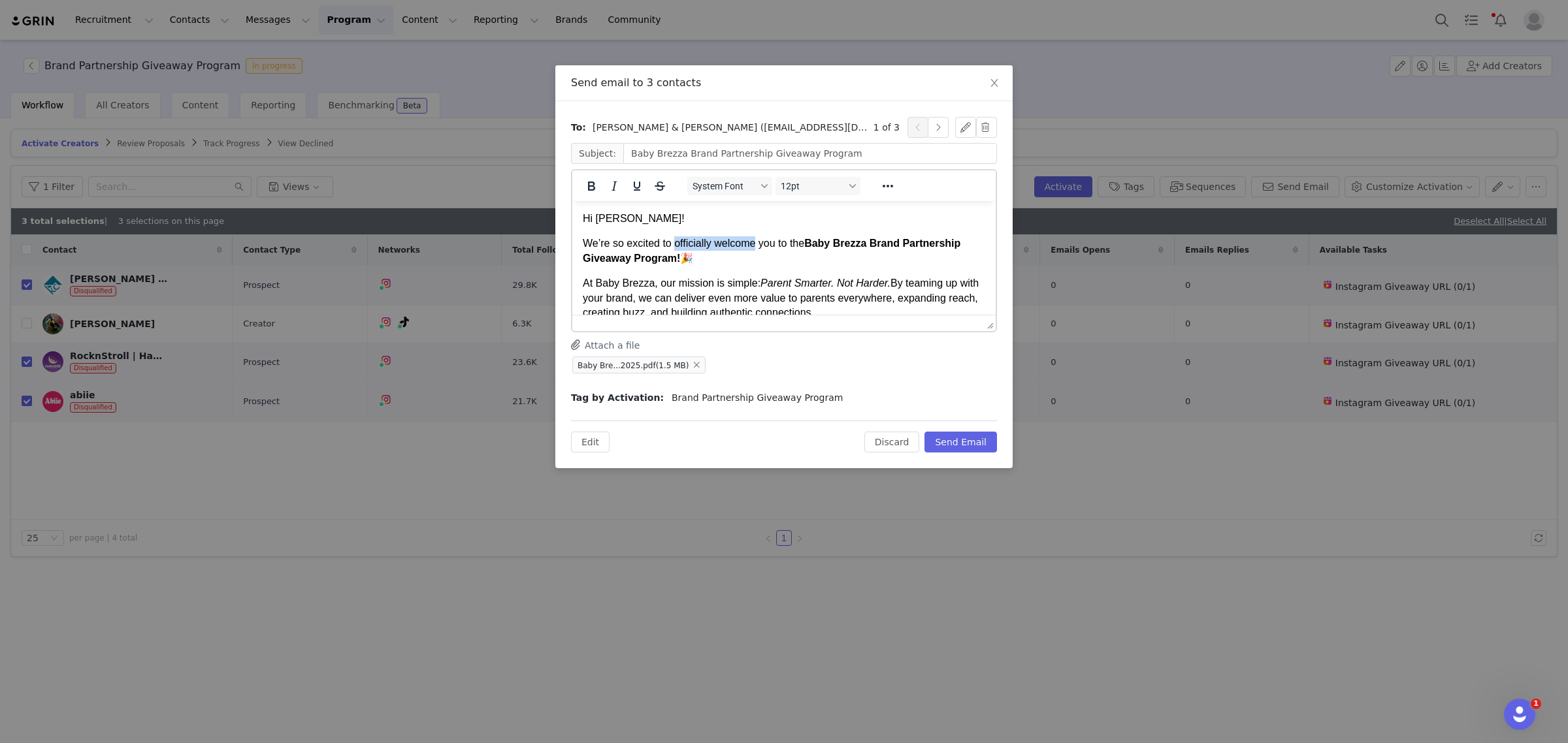
drag, startPoint x: 674, startPoint y: 240, endPoint x: 755, endPoint y: 242, distance: 81.0
click at [755, 242] on p "We’re so excited to officially welcome you to the Baby Brezza Brand Partnership…" at bounding box center [784, 251] width 402 height 29
click at [633, 216] on p "Hi [PERSON_NAME]!" at bounding box center [784, 218] width 402 height 15
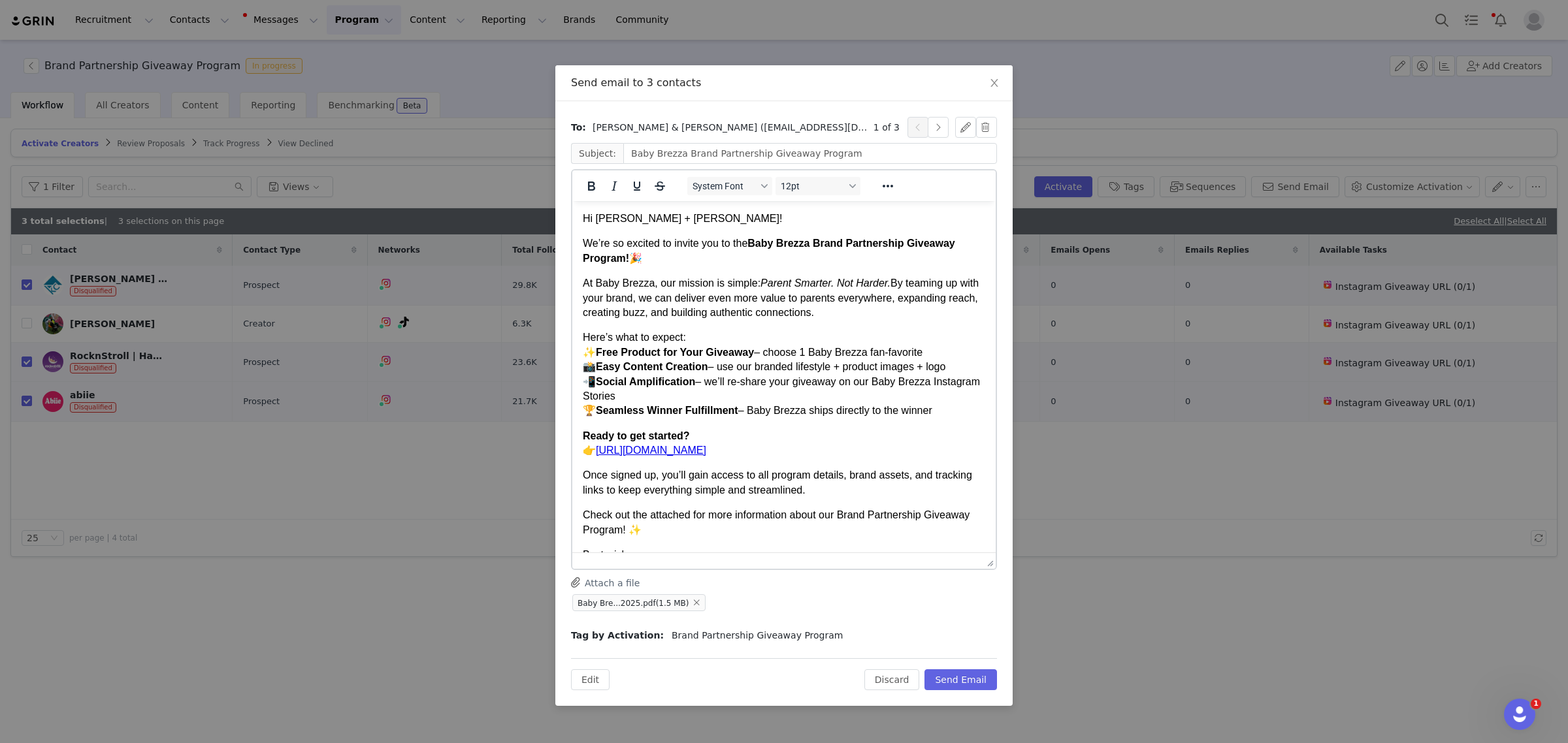
drag, startPoint x: 990, startPoint y: 327, endPoint x: 958, endPoint y: 569, distance: 244.1
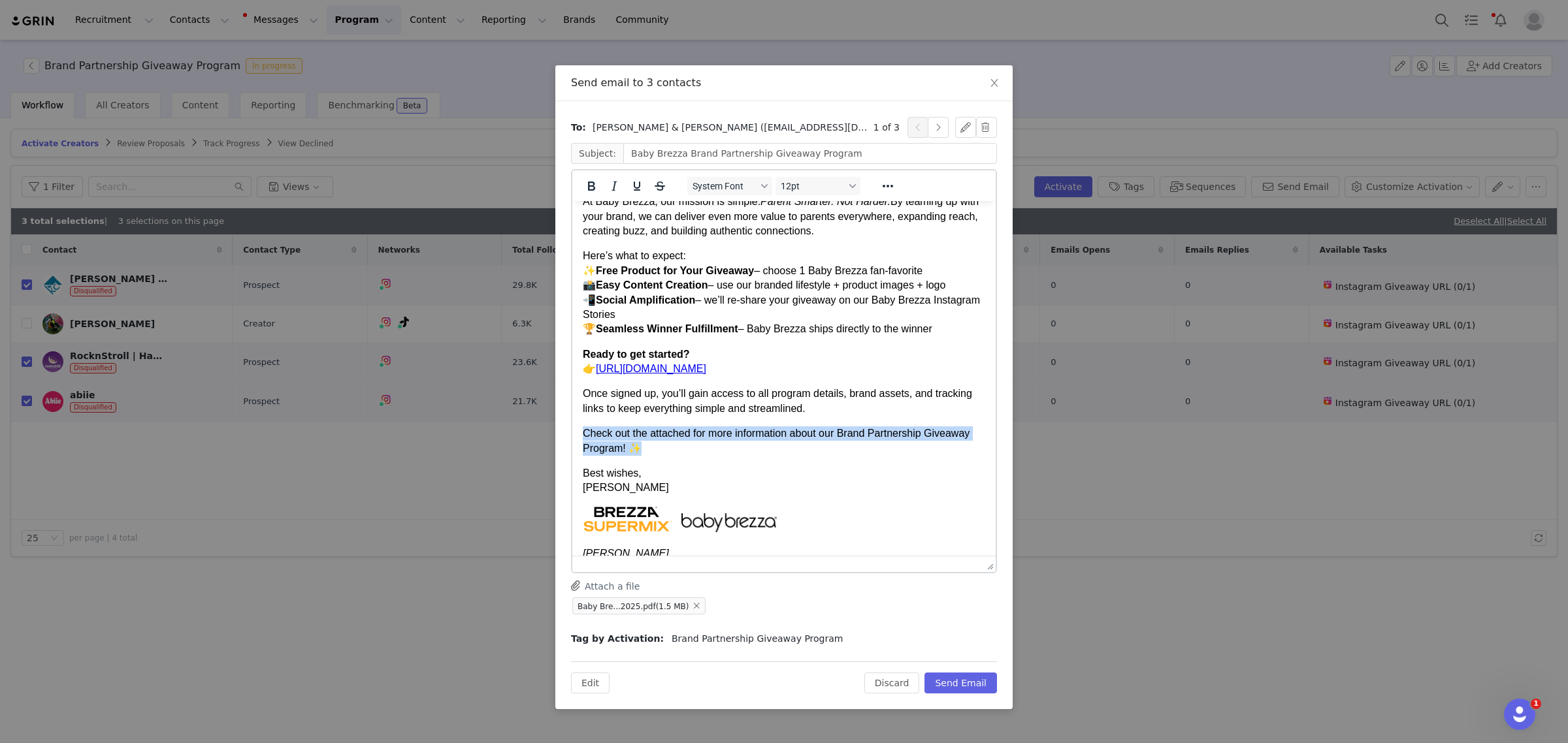
drag, startPoint x: 656, startPoint y: 463, endPoint x: 578, endPoint y: 454, distance: 78.5
click at [578, 454] on html "Hi [PERSON_NAME] + [PERSON_NAME]! We’re so excited to invite you to the Baby Br…" at bounding box center [784, 367] width 423 height 497
drag, startPoint x: 590, startPoint y: 193, endPoint x: 37, endPoint y: 5, distance: 584.1
click at [590, 193] on icon "Bold" at bounding box center [591, 186] width 16 height 15
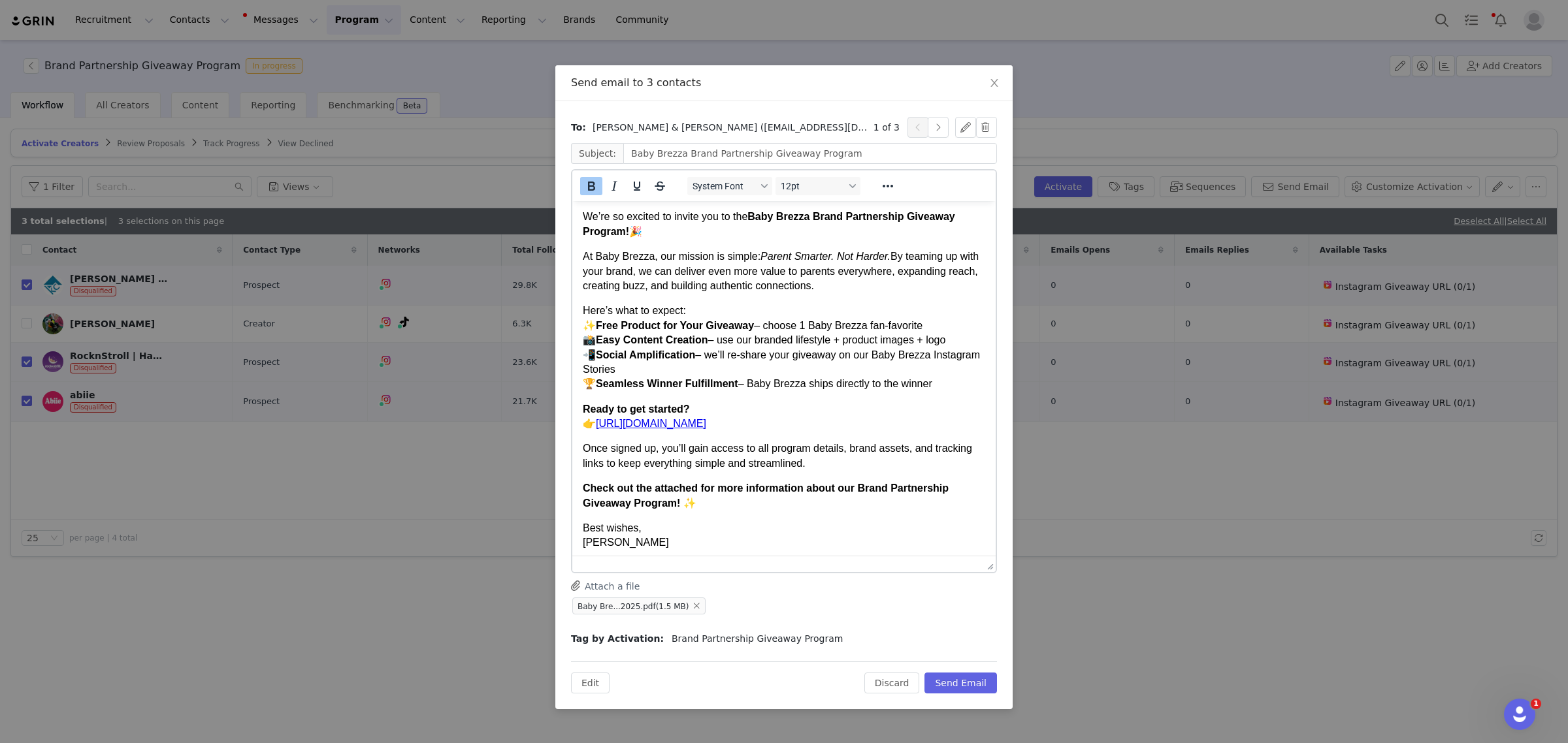
scroll to position [0, 0]
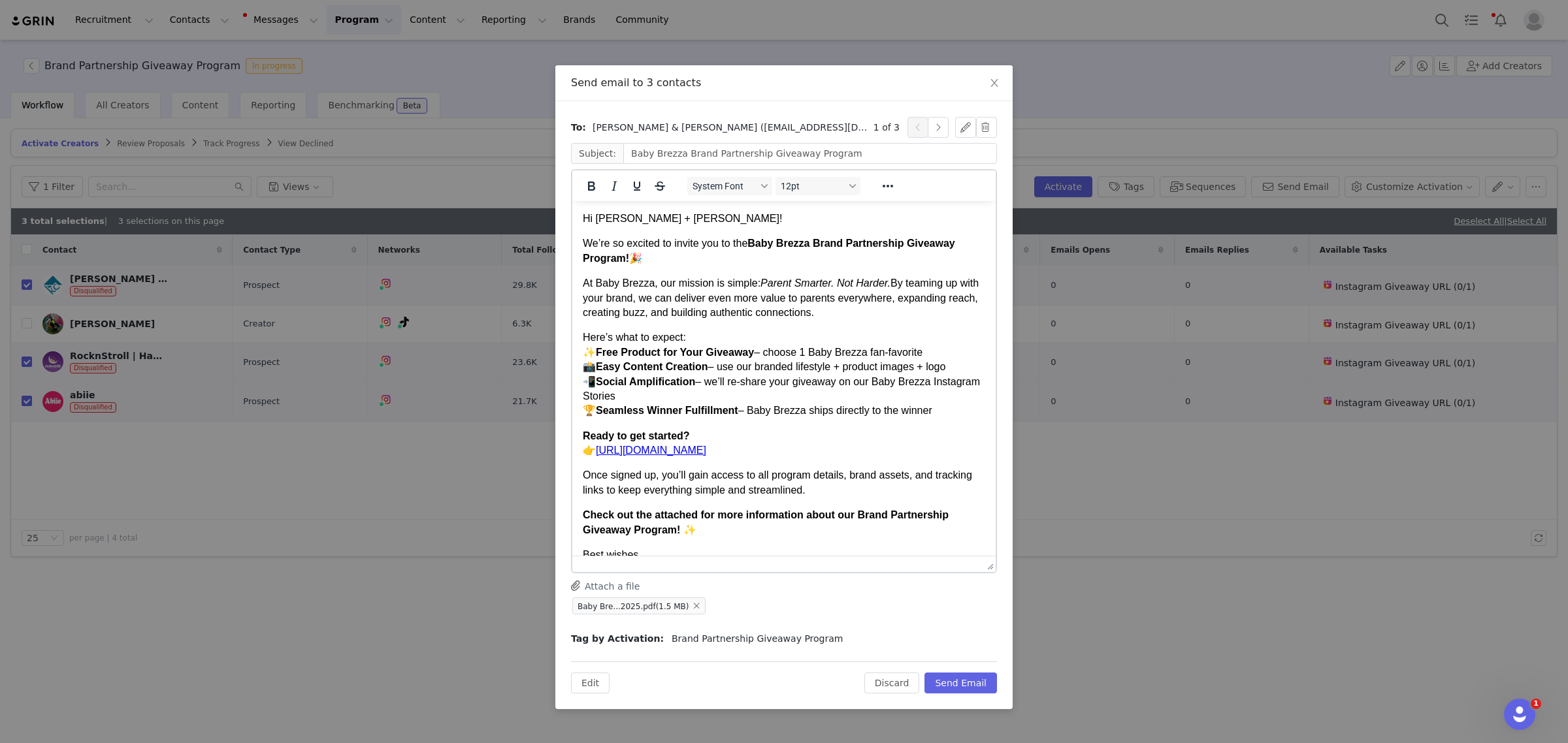
drag, startPoint x: 614, startPoint y: 253, endPoint x: 580, endPoint y: 250, distance: 34.1
click at [580, 250] on html "Hi [PERSON_NAME] + [PERSON_NAME]! We’re so excited to invite you to the Baby Br…" at bounding box center [784, 449] width 423 height 497
copy p "We’re so excited to invite you to the Baby Brezza Brand Partnership Giveaway Pr…"
click at [943, 132] on button "button" at bounding box center [938, 127] width 21 height 21
drag, startPoint x: 696, startPoint y: 255, endPoint x: 578, endPoint y: 247, distance: 118.3
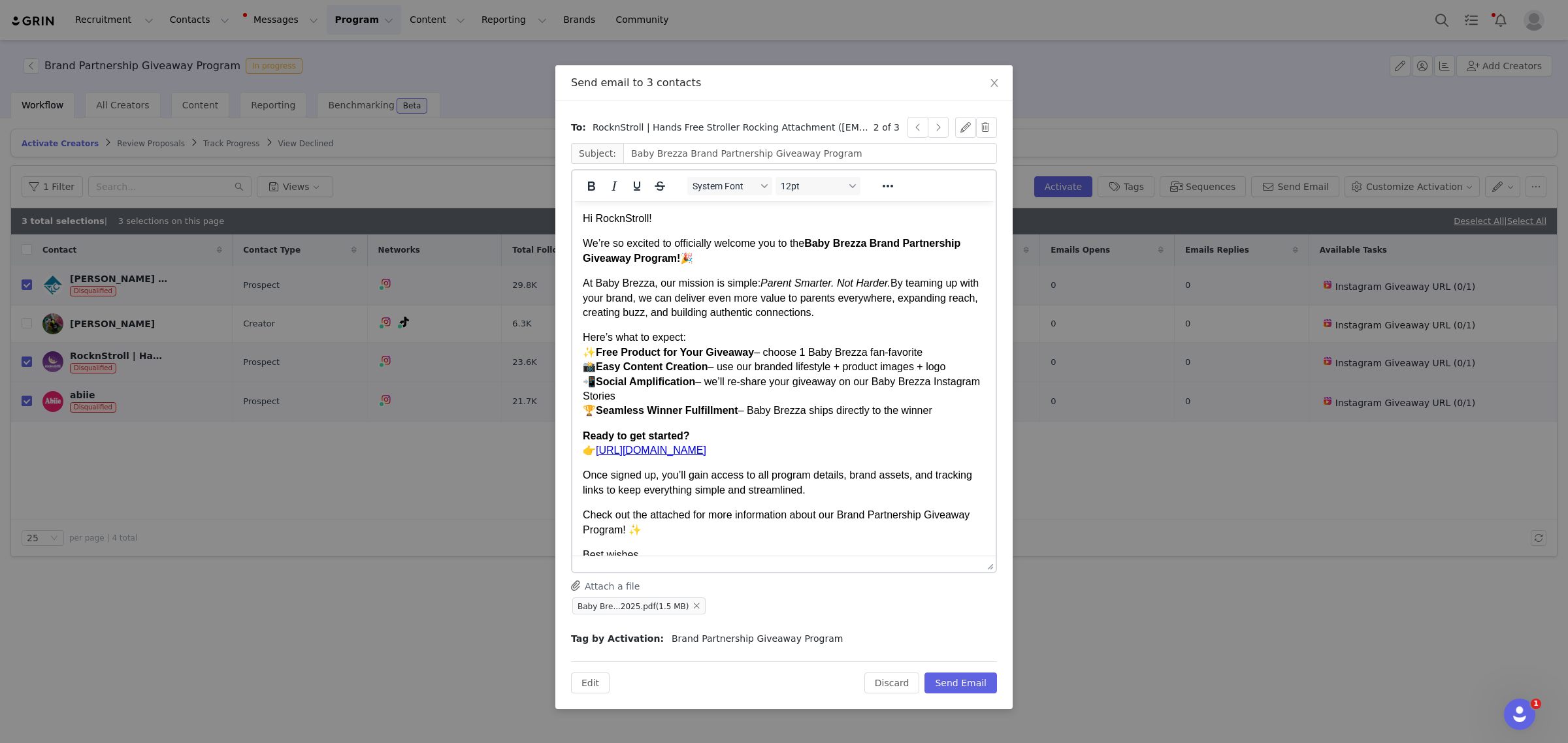
click at [578, 247] on html "Hi RocknStroll! We’re so excited to officially welcome you to the Baby Brezza B…" at bounding box center [784, 449] width 423 height 497
click at [617, 222] on p "Hi RocknStroll!" at bounding box center [784, 218] width 402 height 15
click at [625, 215] on p "Hi Rock-nStroll!" at bounding box center [784, 218] width 402 height 15
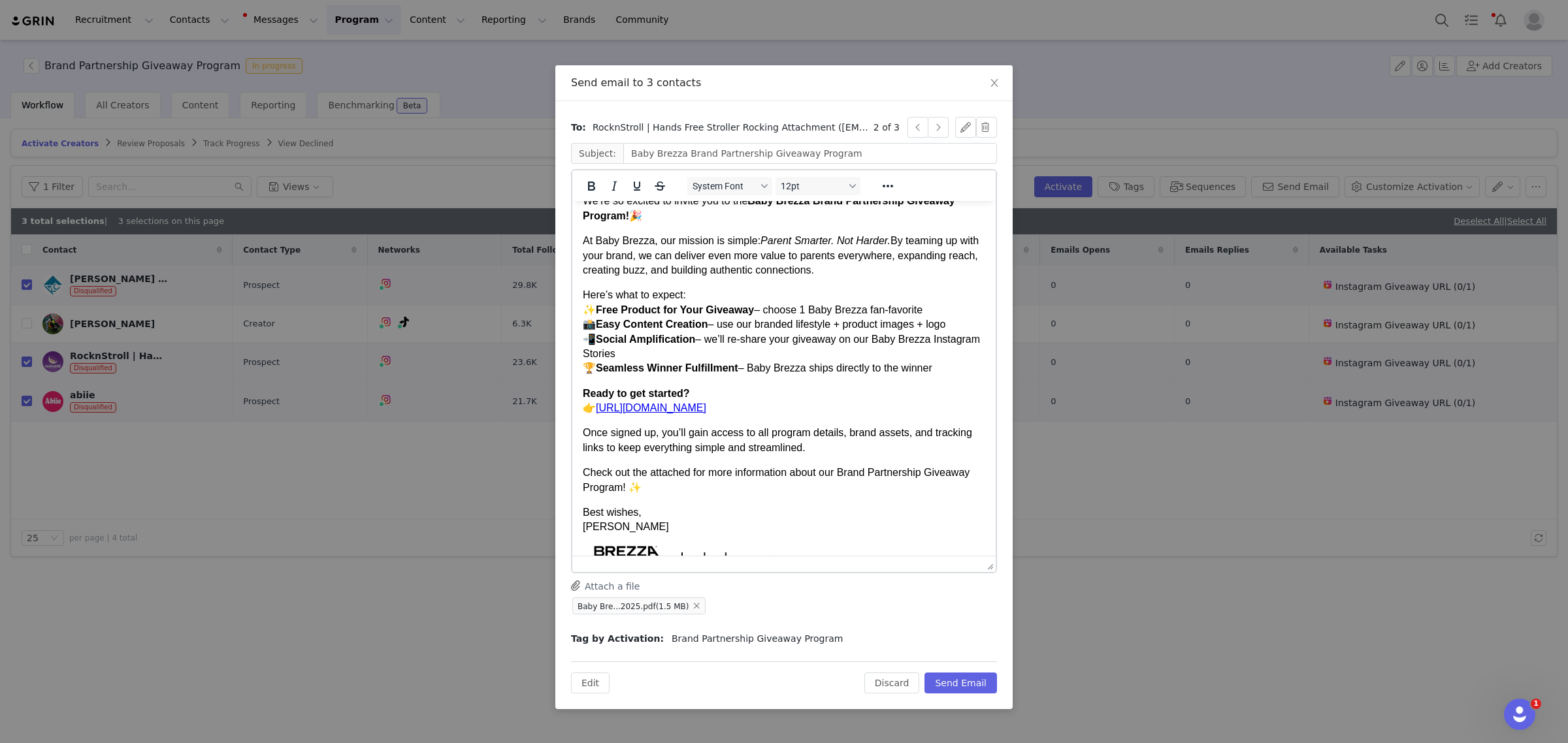
scroll to position [81, 0]
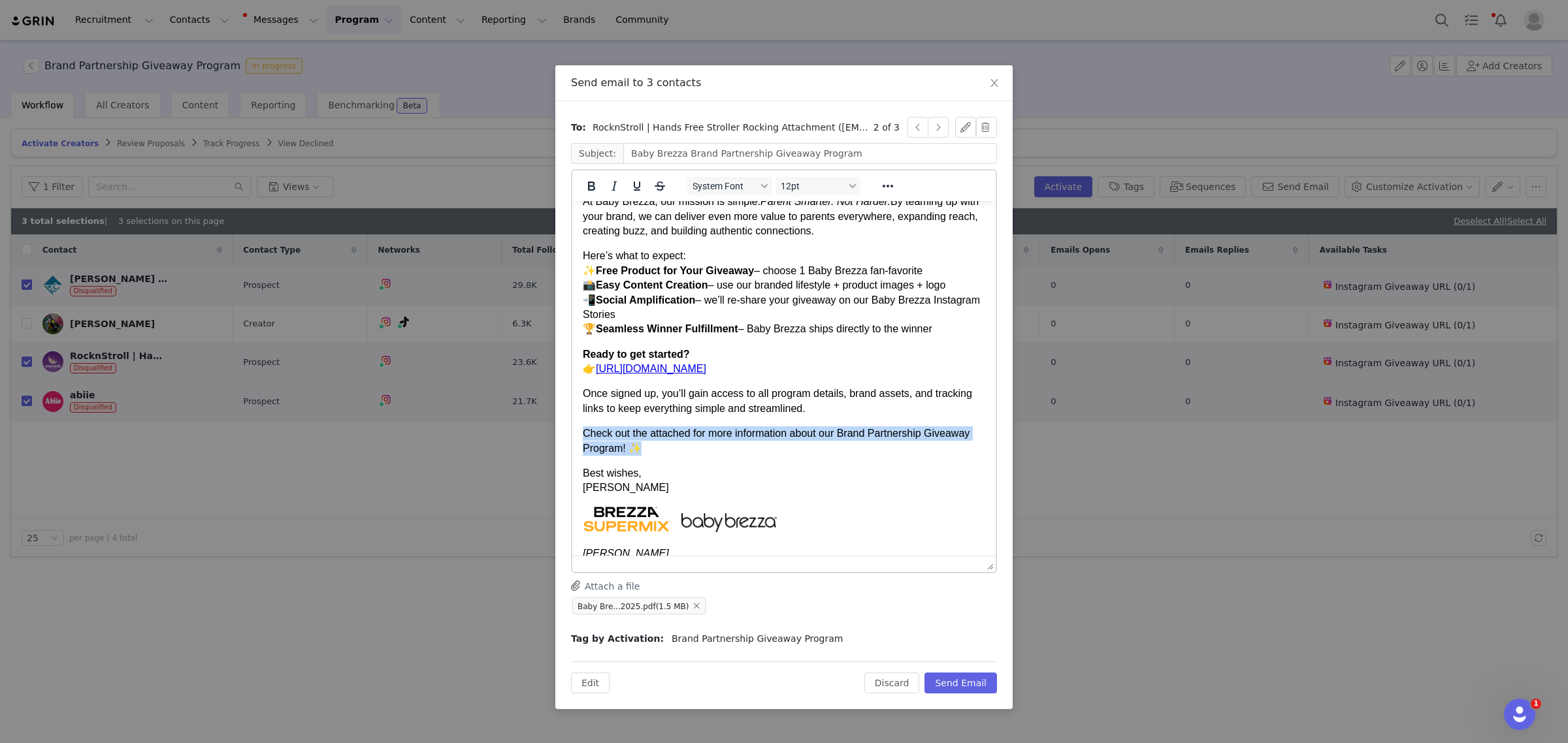
drag, startPoint x: 588, startPoint y: 449, endPoint x: 560, endPoint y: 439, distance: 29.7
click at [572, 439] on html "Hi Rock-n-Stroll! We’re so excited to invite you to the Baby Brezza Brand Partn…" at bounding box center [784, 367] width 423 height 497
click at [584, 187] on icon "Bold" at bounding box center [591, 186] width 16 height 15
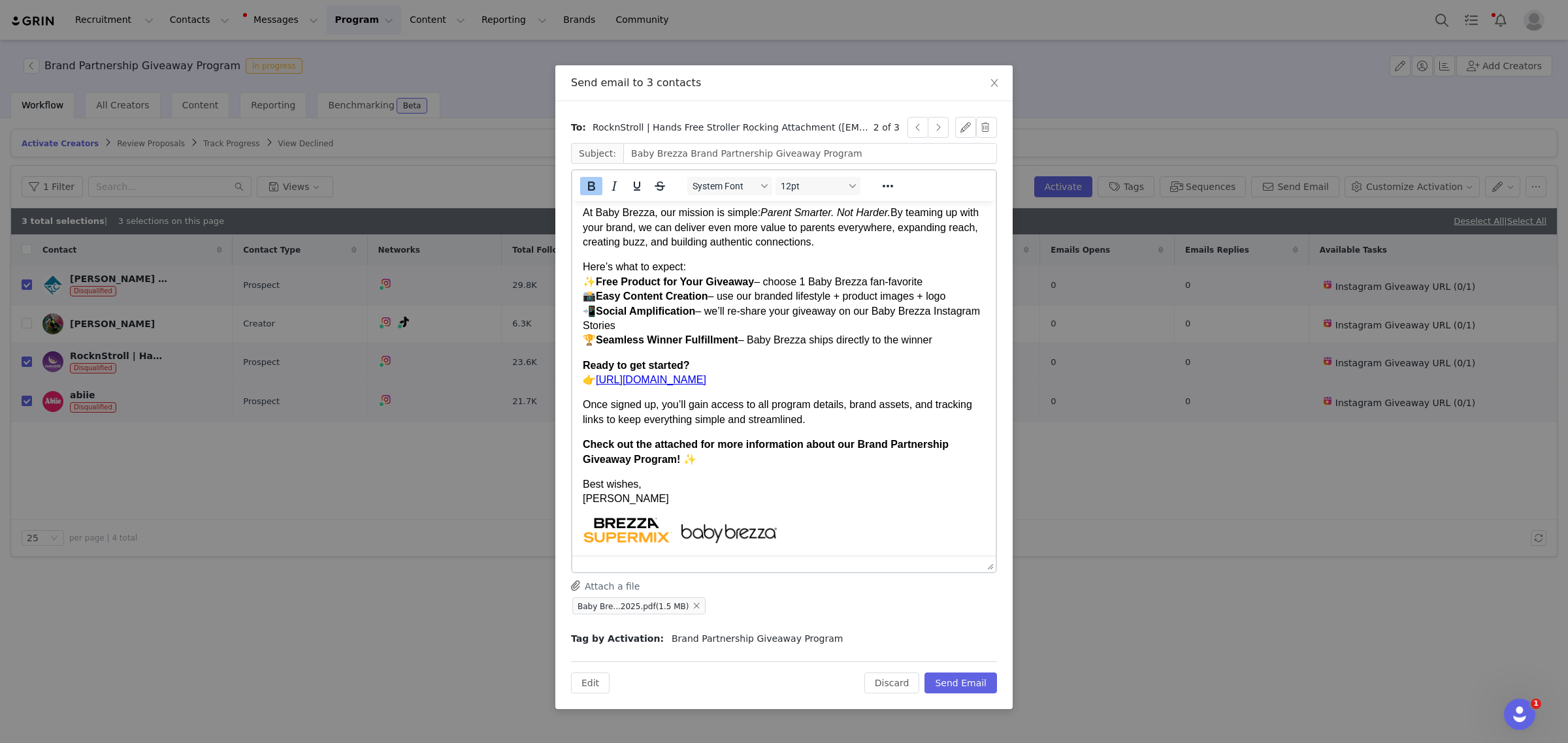
scroll to position [0, 0]
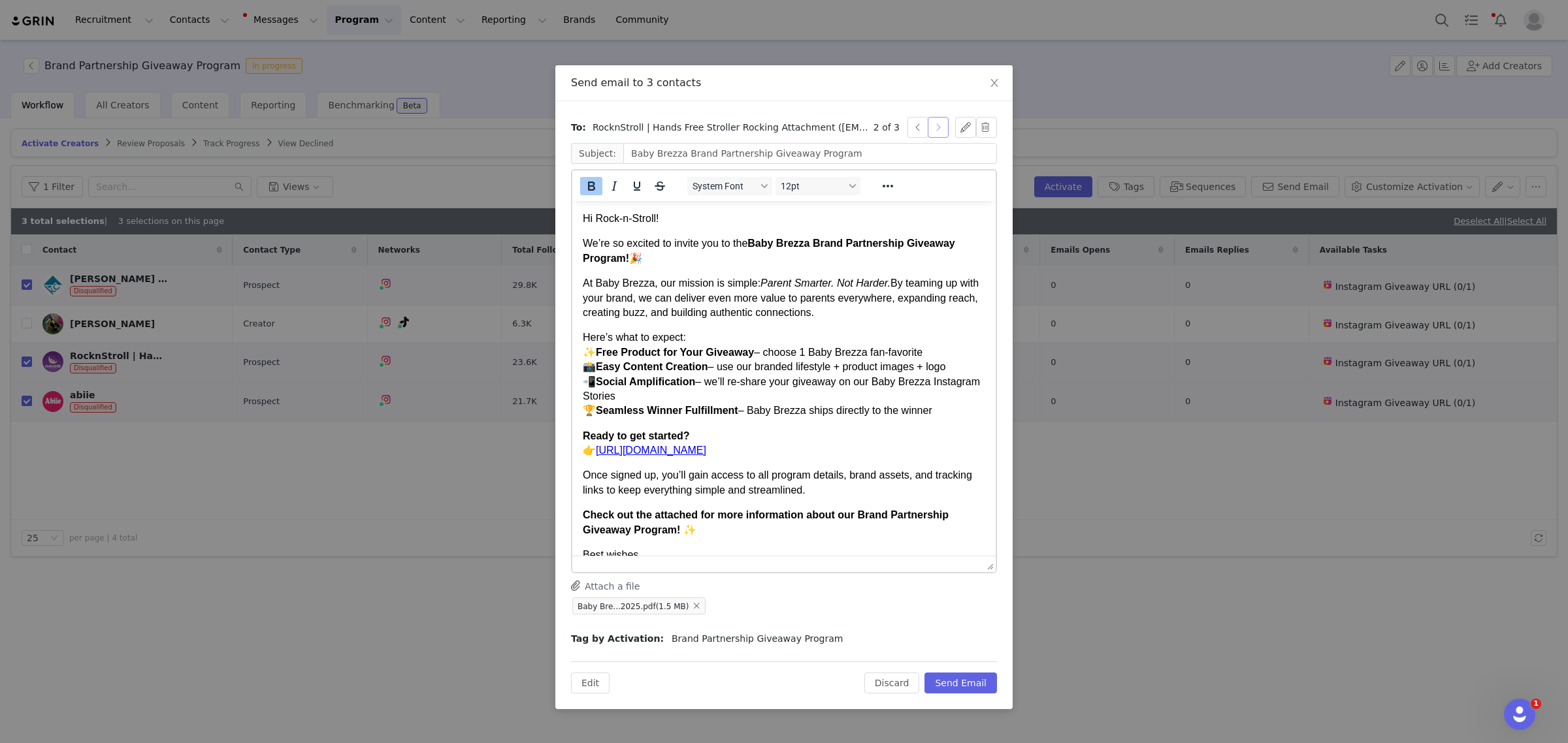
click at [942, 126] on button "button" at bounding box center [938, 127] width 21 height 21
click at [598, 218] on p "Hi [PERSON_NAME]!" at bounding box center [784, 218] width 402 height 15
click at [619, 219] on p "Hi [PERSON_NAME]!" at bounding box center [784, 218] width 402 height 15
drag, startPoint x: 698, startPoint y: 257, endPoint x: 580, endPoint y: 250, distance: 118.2
click at [580, 250] on html "Hi Abiie Team! We’re so excited to officially welcome you to the Baby Brezza Br…" at bounding box center [784, 449] width 423 height 497
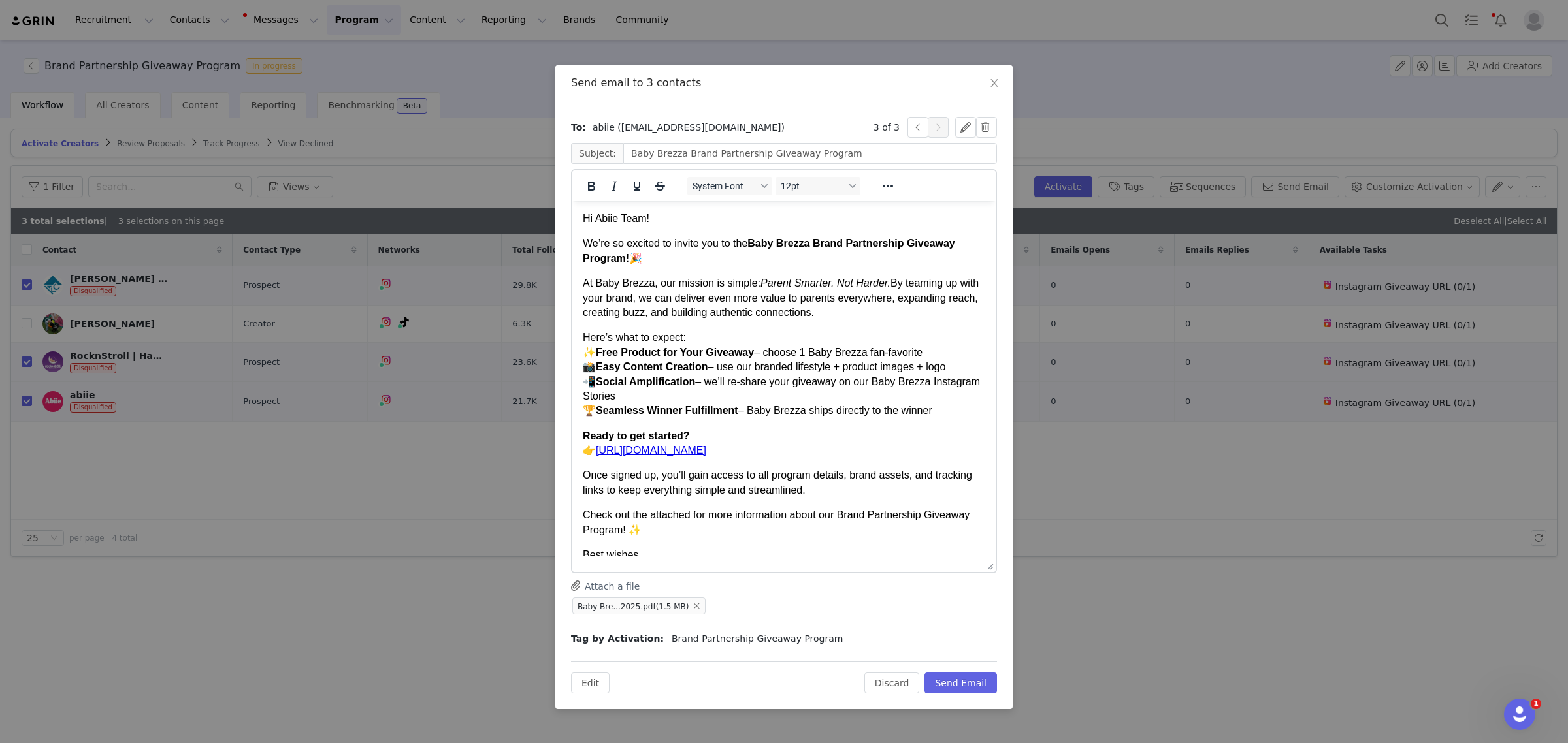
click at [738, 264] on p "We’re so excited to invite you to the Baby Brezza Brand Partnership Giveaway Pr…" at bounding box center [784, 251] width 402 height 29
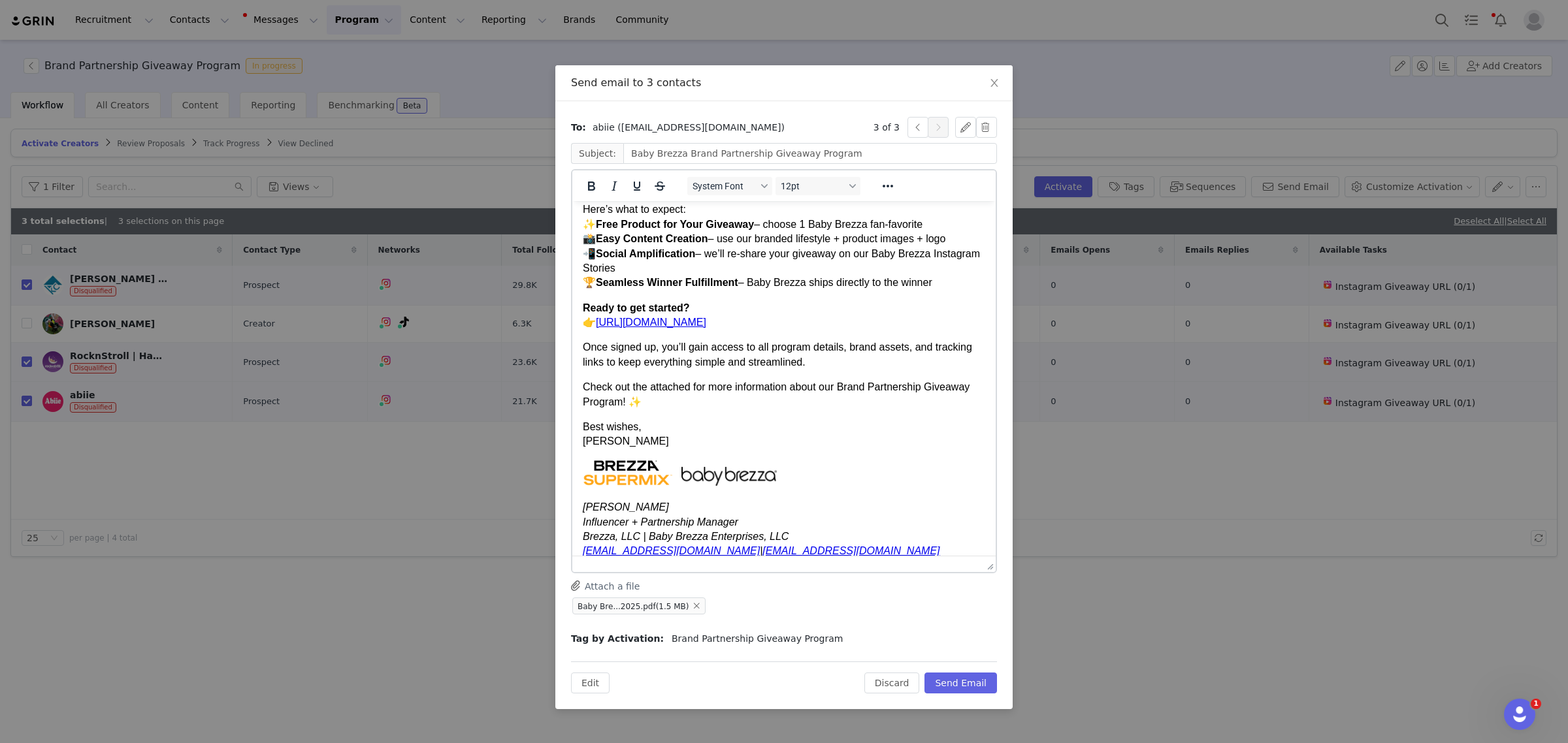
scroll to position [153, 0]
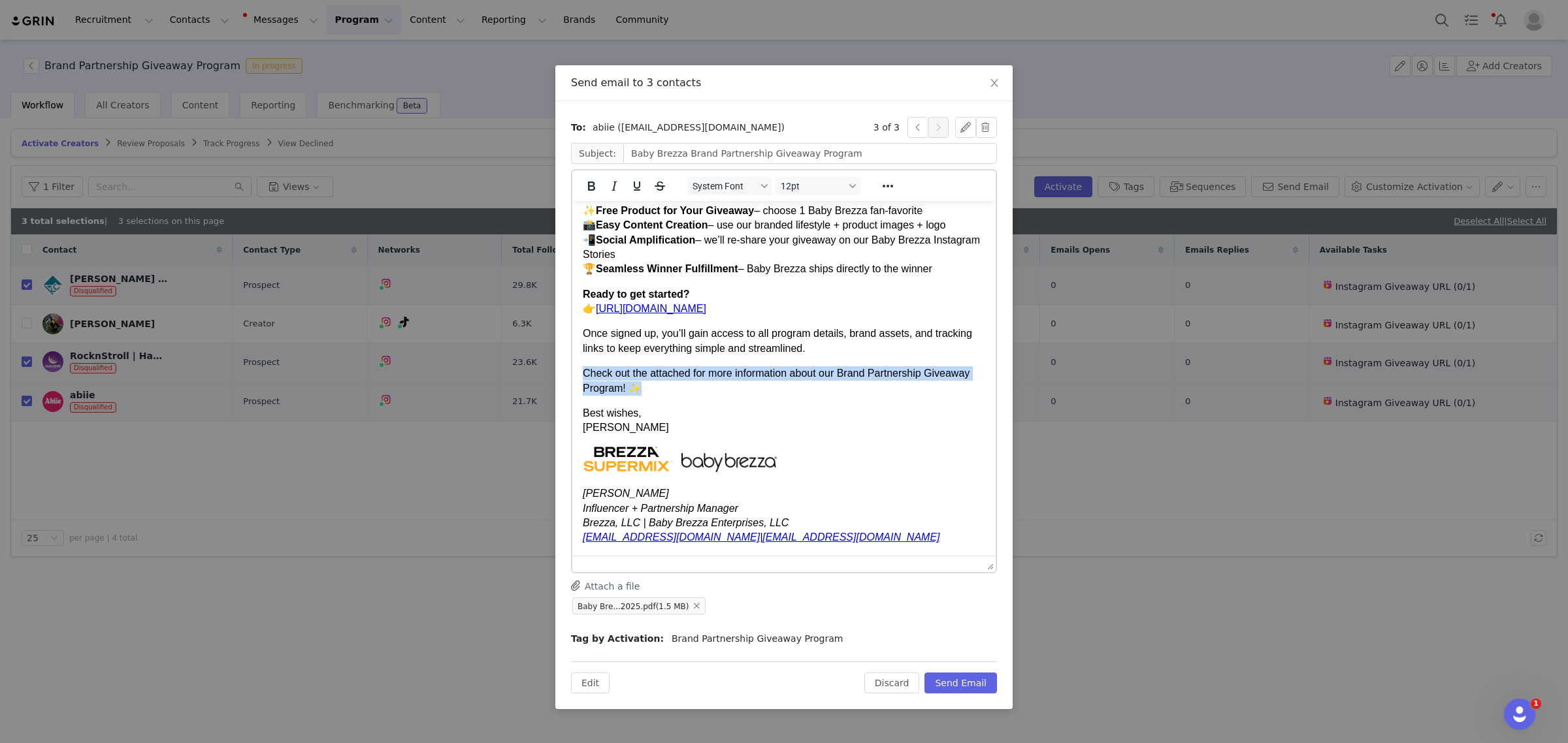
drag, startPoint x: 642, startPoint y: 388, endPoint x: 562, endPoint y: 368, distance: 82.5
click at [572, 368] on html "Hi Abiie Team! We’re so excited to invite you to the Baby Brezza Brand Partners…" at bounding box center [784, 308] width 423 height 497
click at [592, 186] on icon "Bold" at bounding box center [591, 186] width 16 height 15
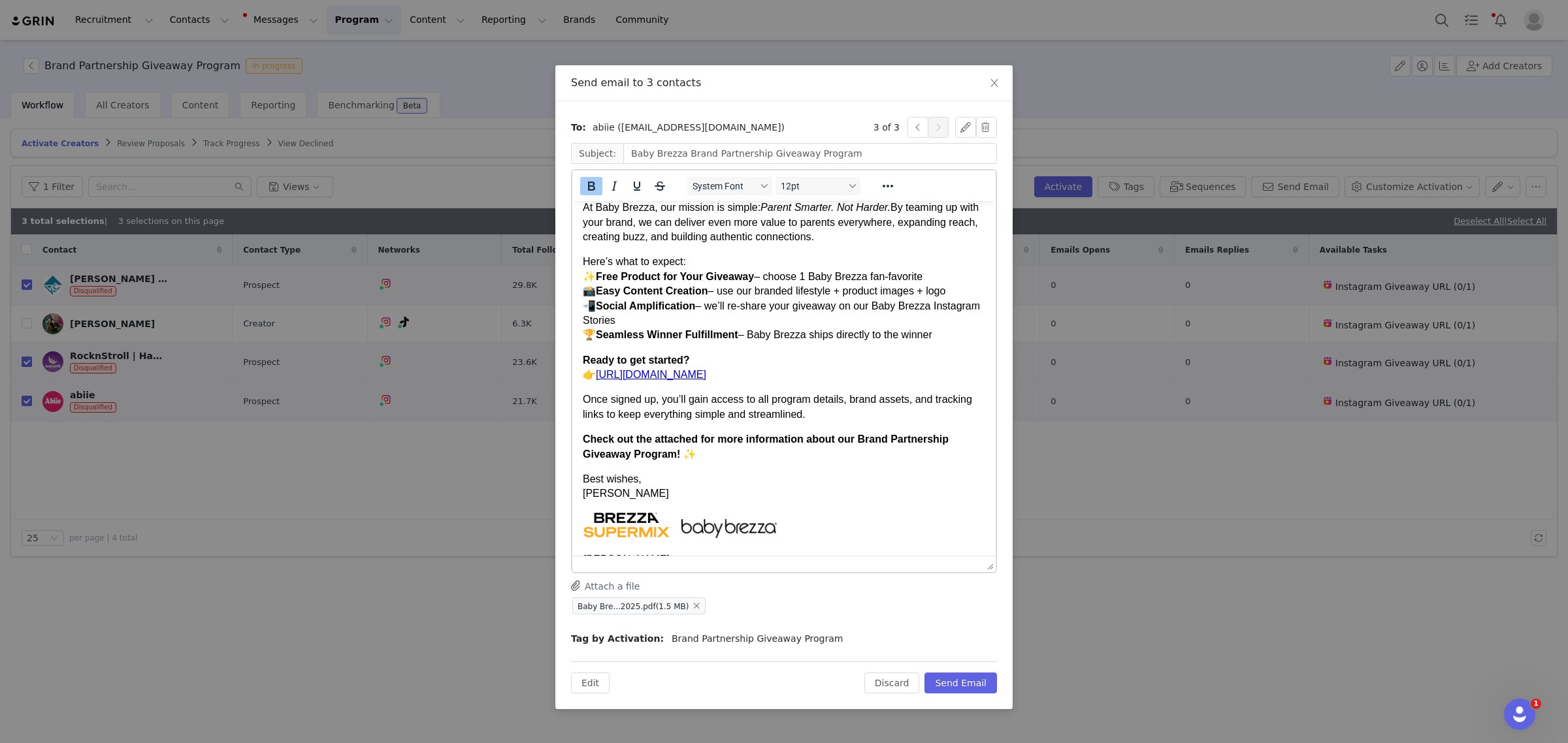
scroll to position [0, 0]
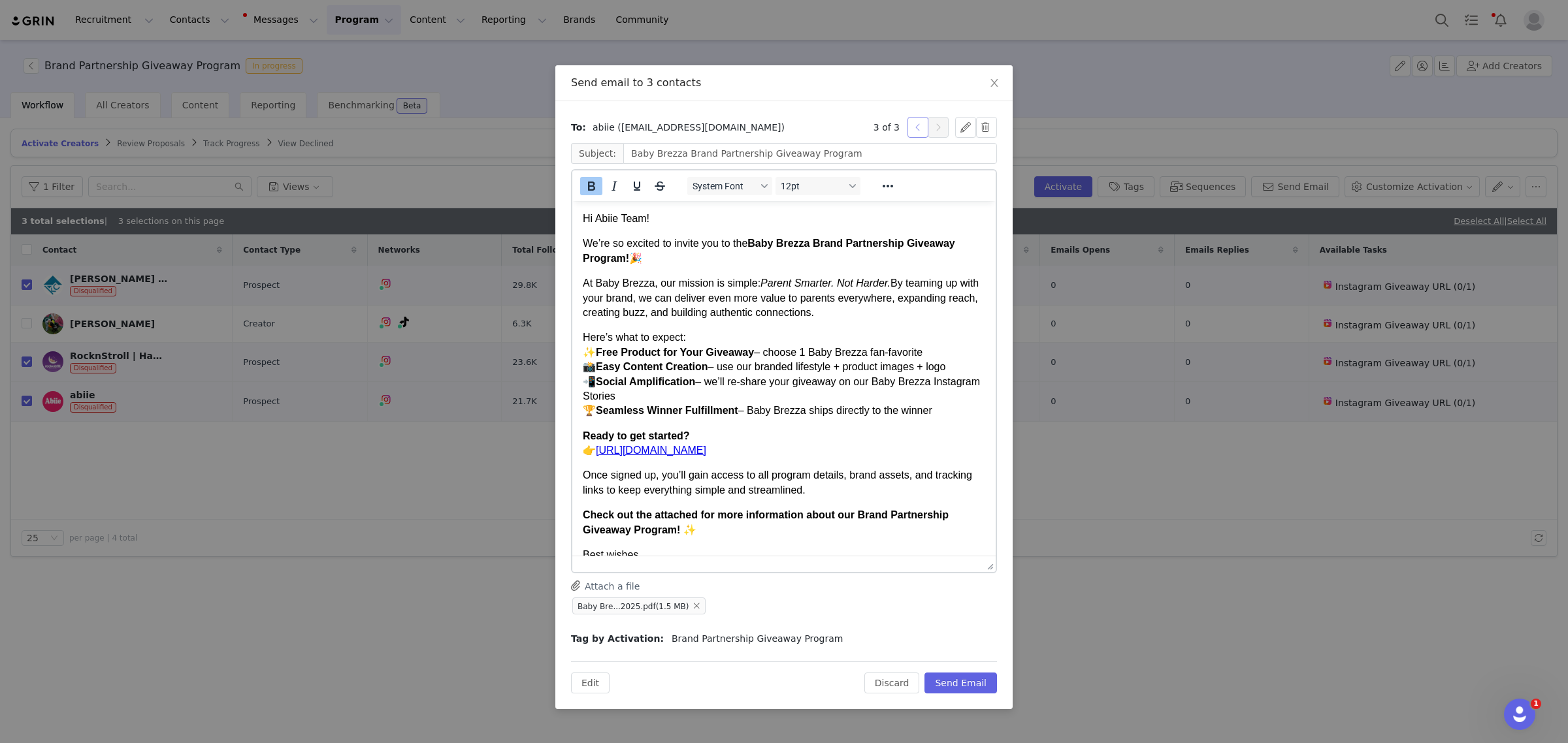
click at [912, 128] on button "button" at bounding box center [918, 127] width 21 height 21
click at [933, 129] on button "button" at bounding box center [938, 127] width 21 height 21
click at [655, 218] on p "Hi Rock-n-Stroll!" at bounding box center [784, 218] width 402 height 15
click at [964, 677] on button "Send Email" at bounding box center [961, 683] width 73 height 21
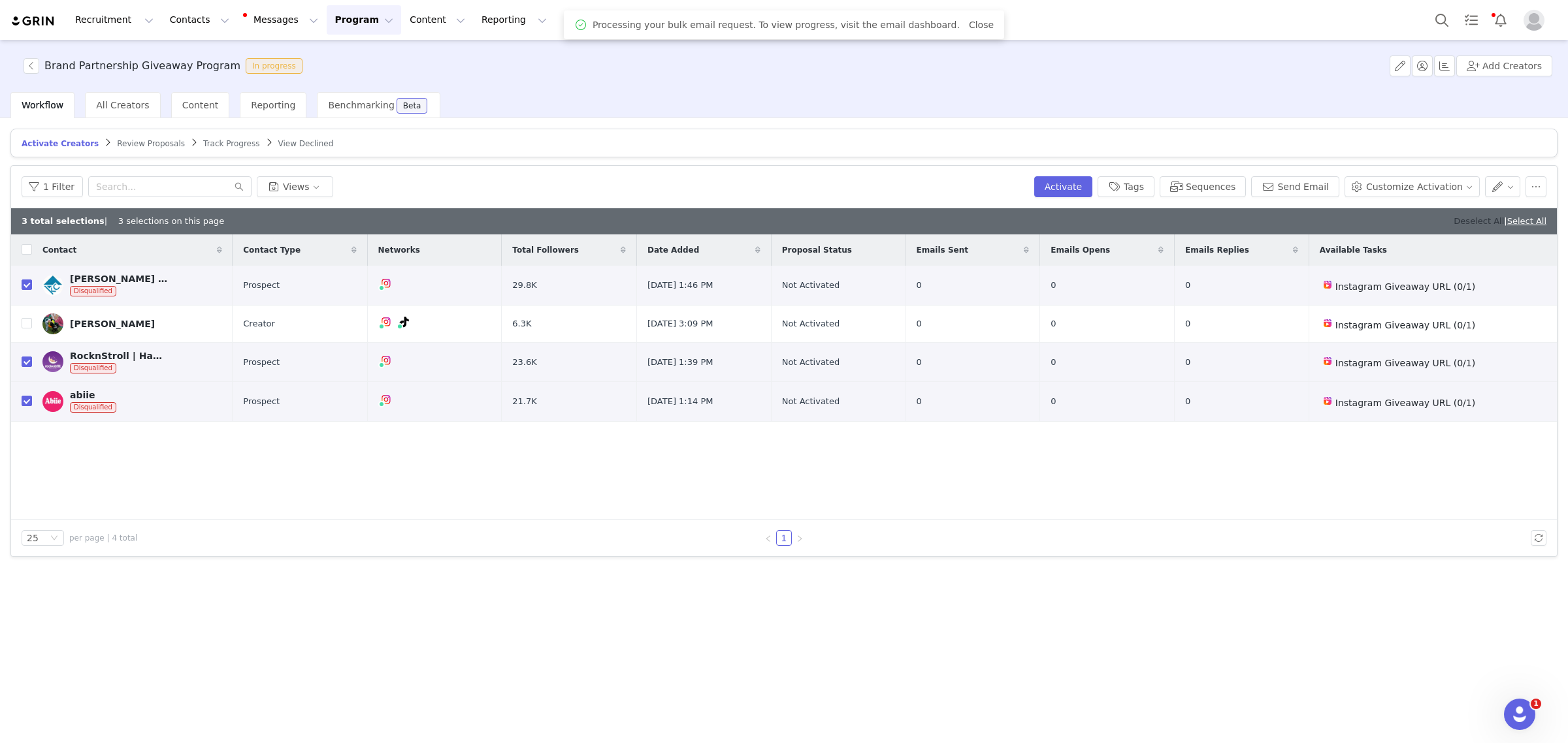
click at [1470, 224] on link "Deselect All" at bounding box center [1478, 221] width 50 height 10
checkbox input "false"
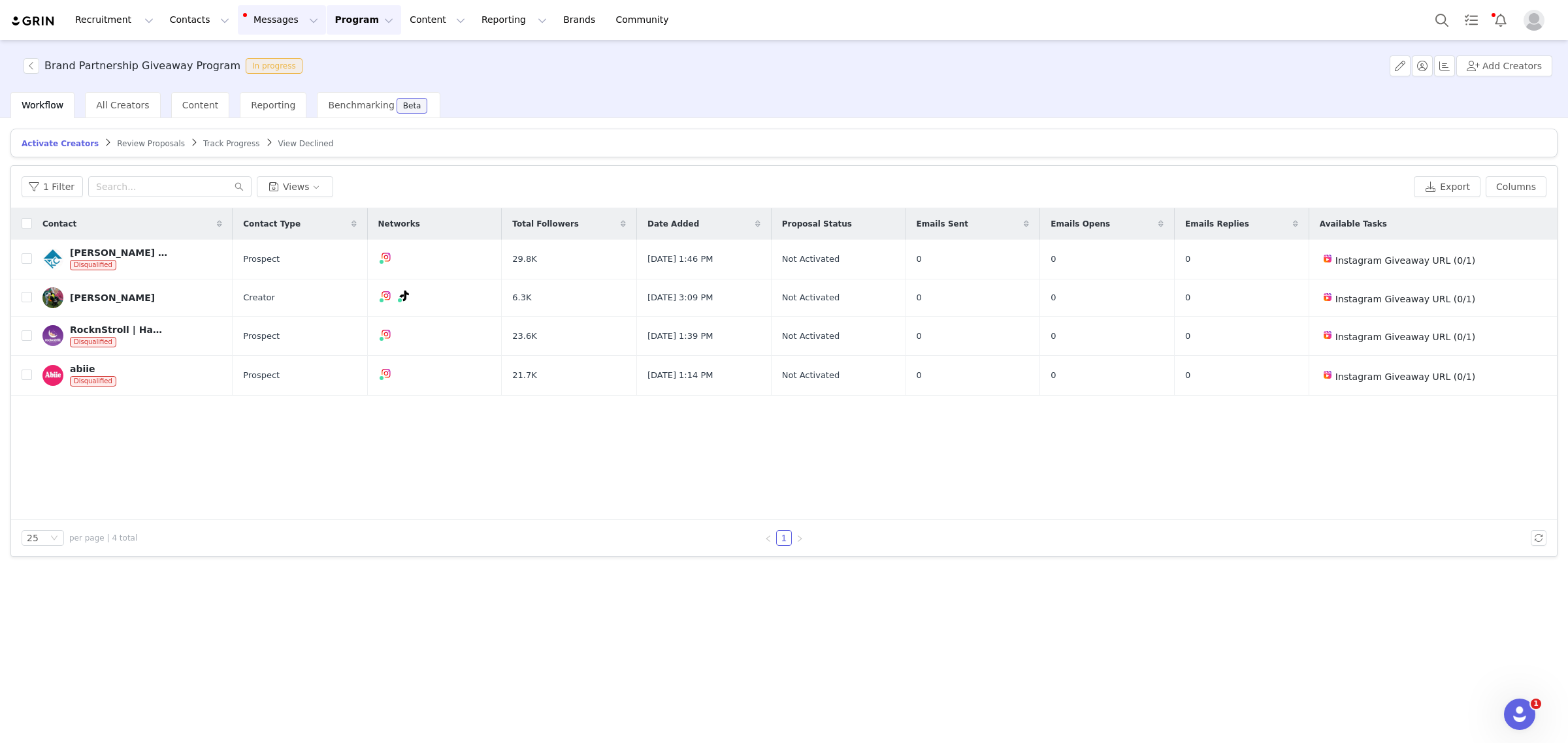
click at [253, 11] on button "Messages Messages" at bounding box center [282, 20] width 88 height 29
click at [254, 76] on div "1" at bounding box center [261, 82] width 15 height 13
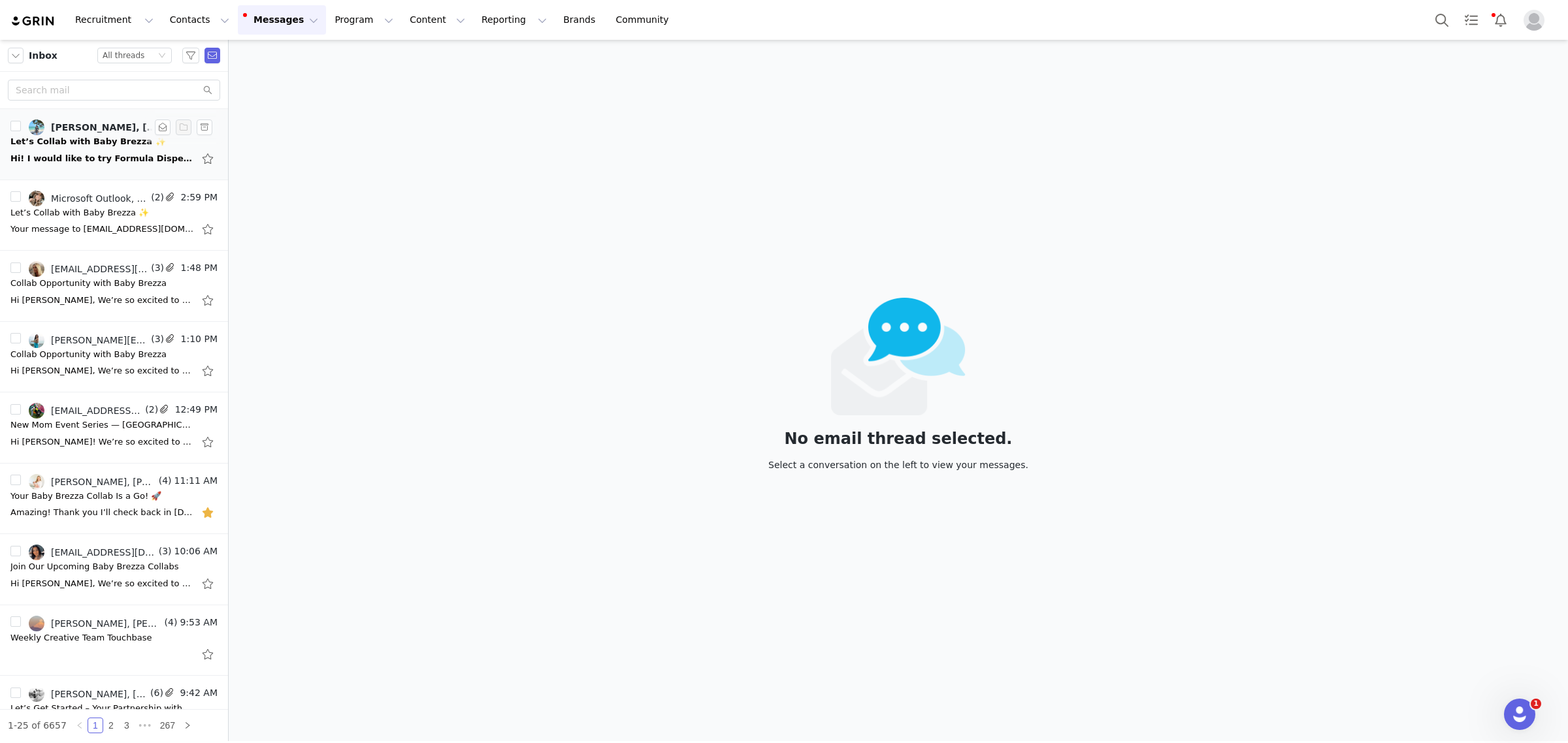
click at [72, 134] on link "[PERSON_NAME], [PERSON_NAME]" at bounding box center [95, 127] width 134 height 15
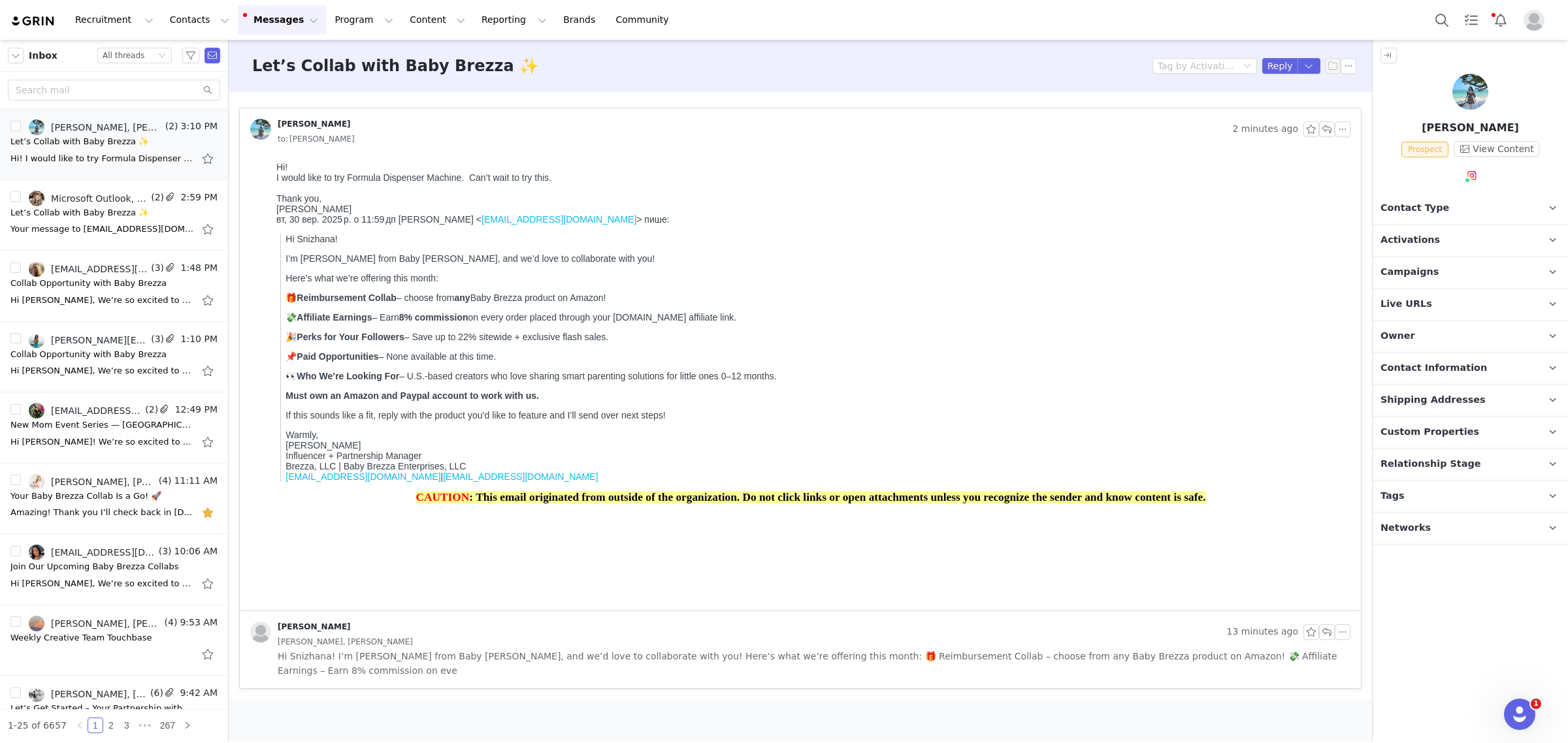
click at [1467, 237] on p "Activations" at bounding box center [1455, 240] width 164 height 31
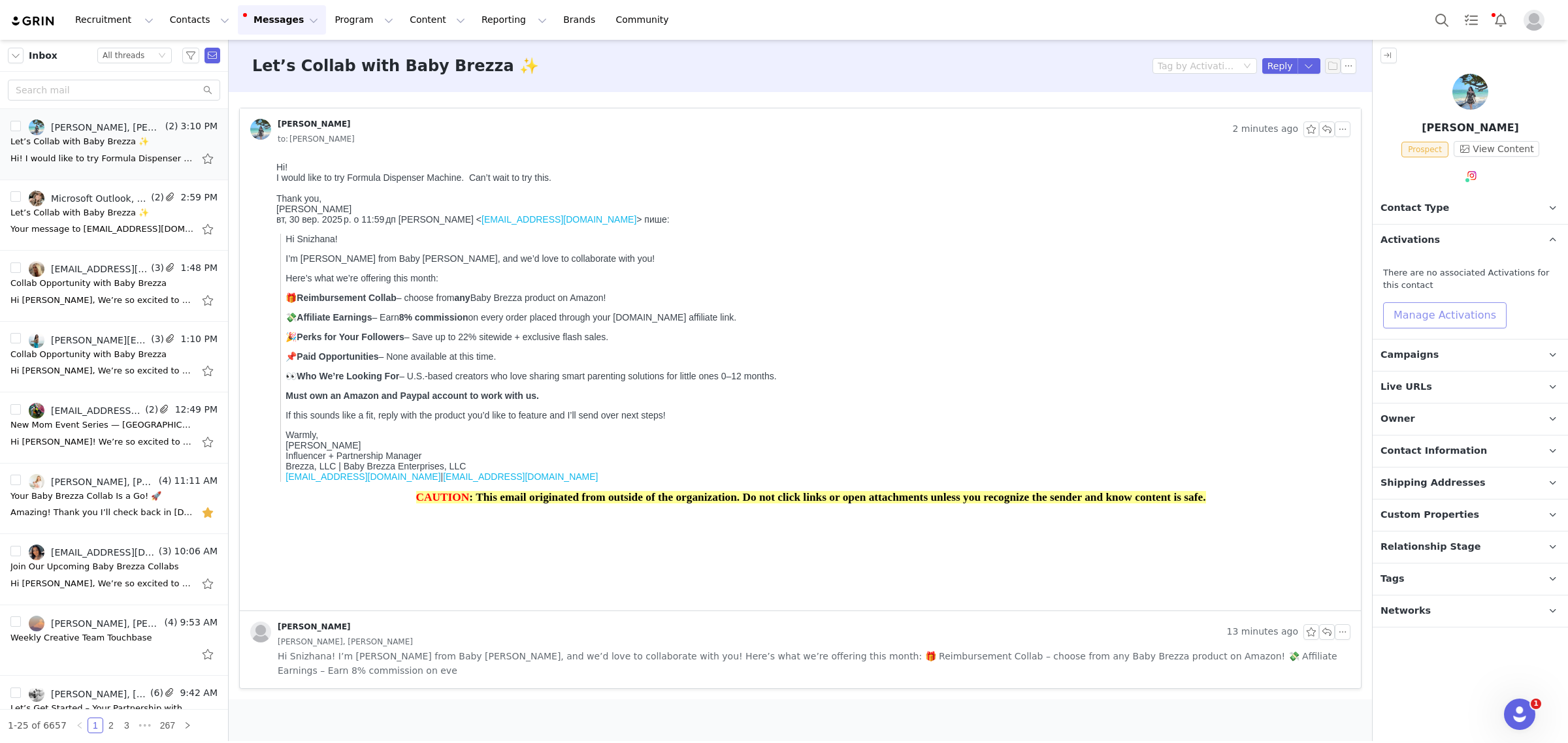
click at [1454, 318] on button "Manage Activations" at bounding box center [1444, 315] width 123 height 26
click at [1451, 367] on div "Select Activation" at bounding box center [1409, 365] width 127 height 19
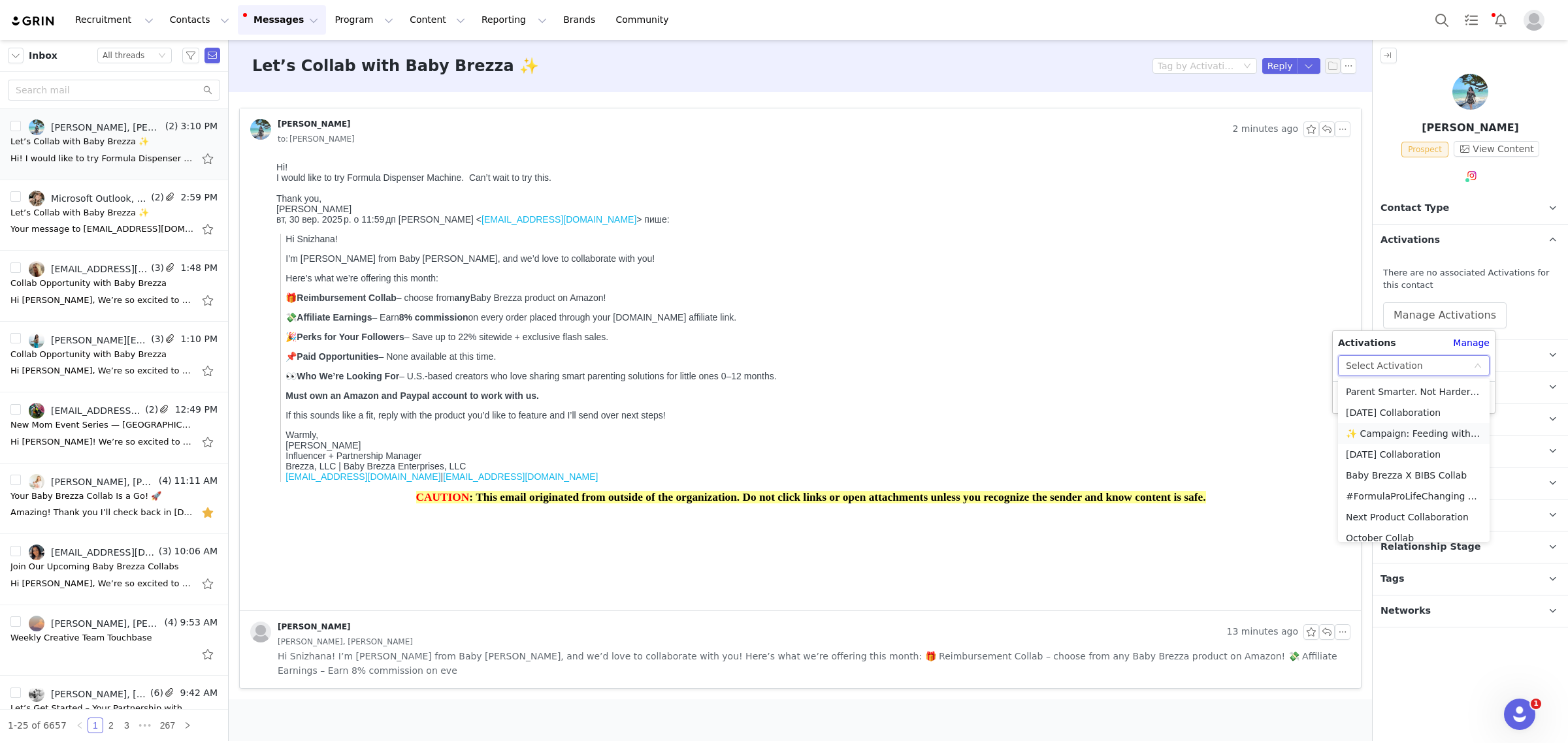
scroll to position [72, 0]
click at [1398, 460] on li "October Collab" at bounding box center [1414, 466] width 152 height 21
drag, startPoint x: 1349, startPoint y: 397, endPoint x: 1079, endPoint y: 226, distance: 319.6
click at [1349, 397] on button "Apply" at bounding box center [1361, 397] width 47 height 21
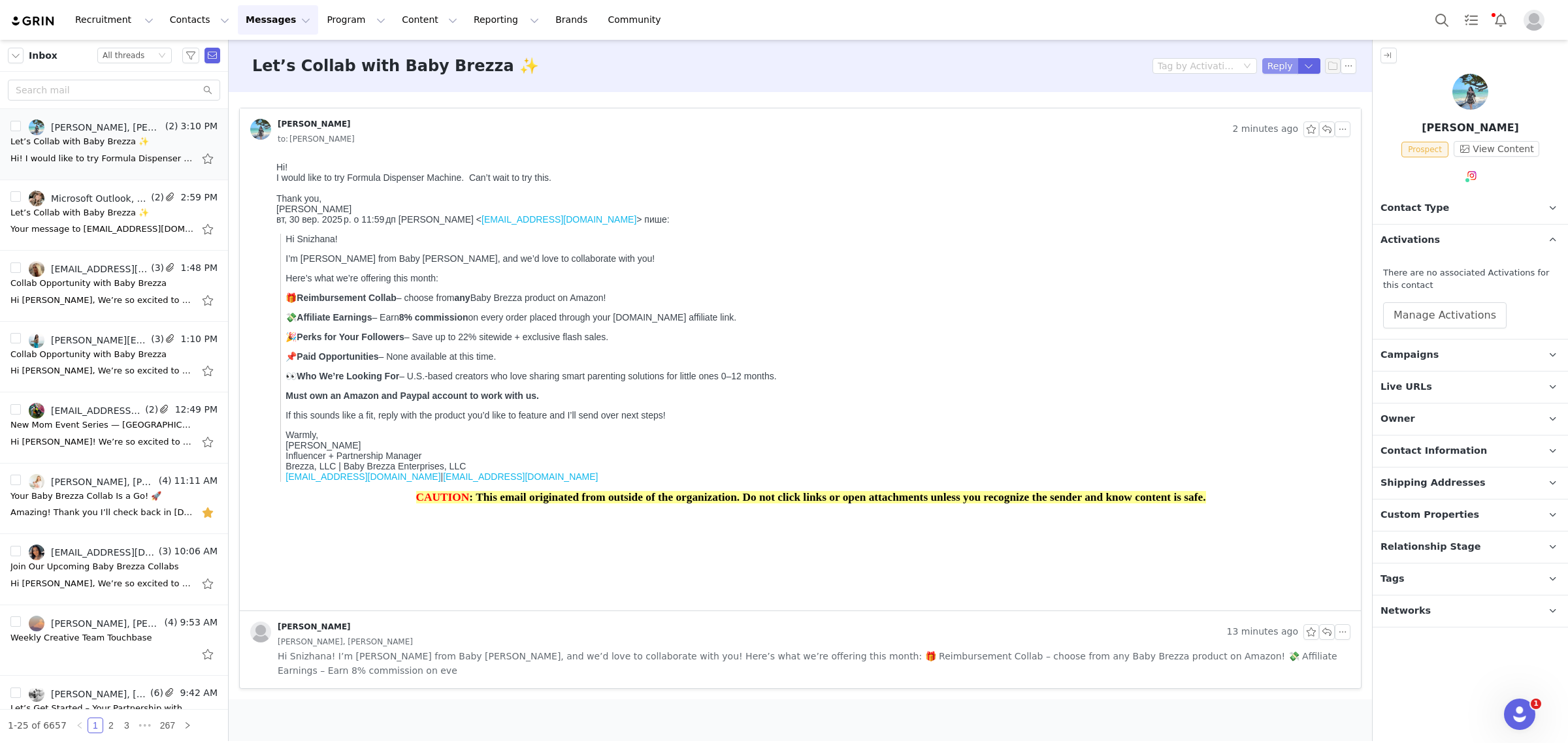
click at [1276, 69] on button "Reply" at bounding box center [1280, 66] width 36 height 15
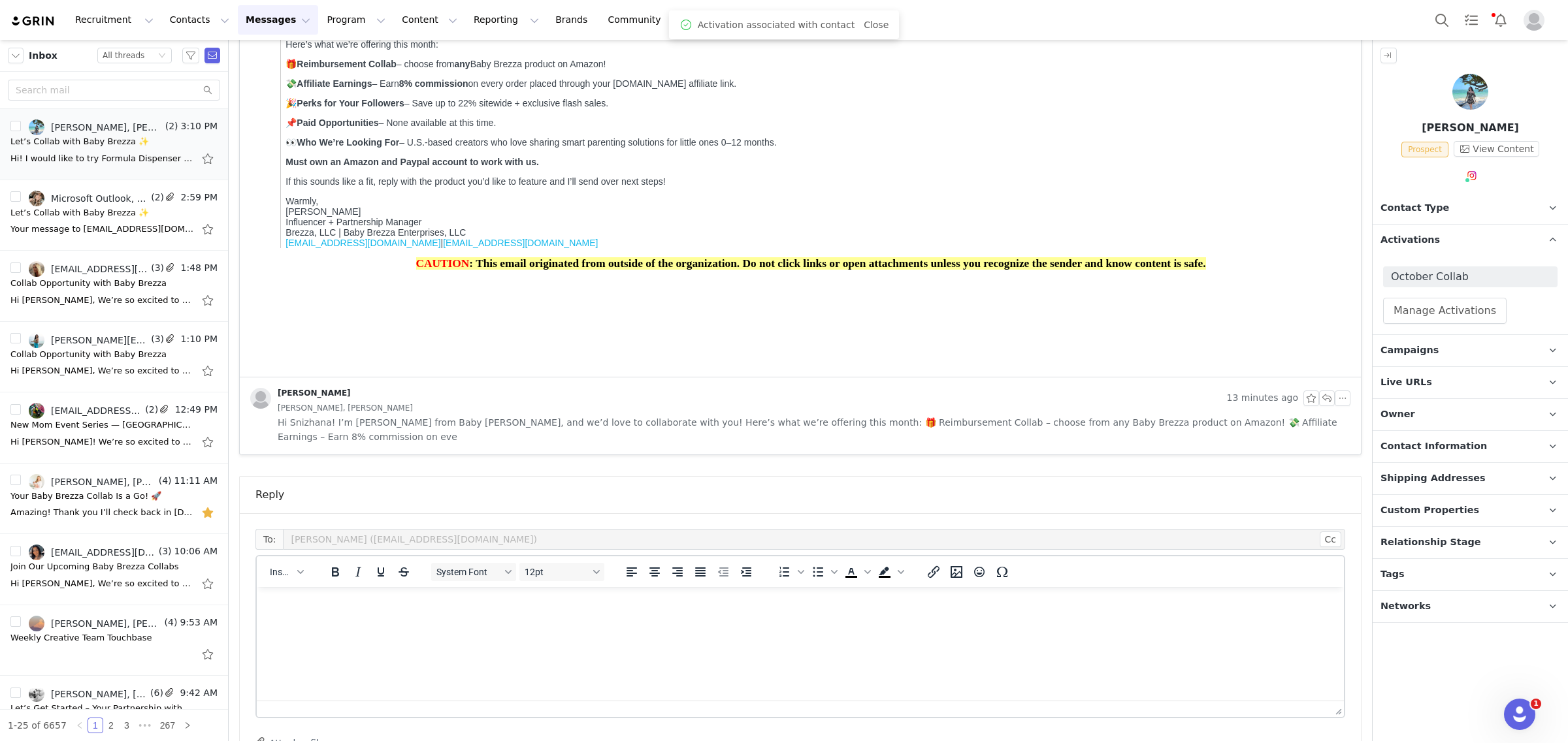
scroll to position [0, 0]
click at [289, 563] on button "Insert" at bounding box center [286, 573] width 43 height 19
click at [289, 588] on div "Insert Template" at bounding box center [333, 580] width 131 height 21
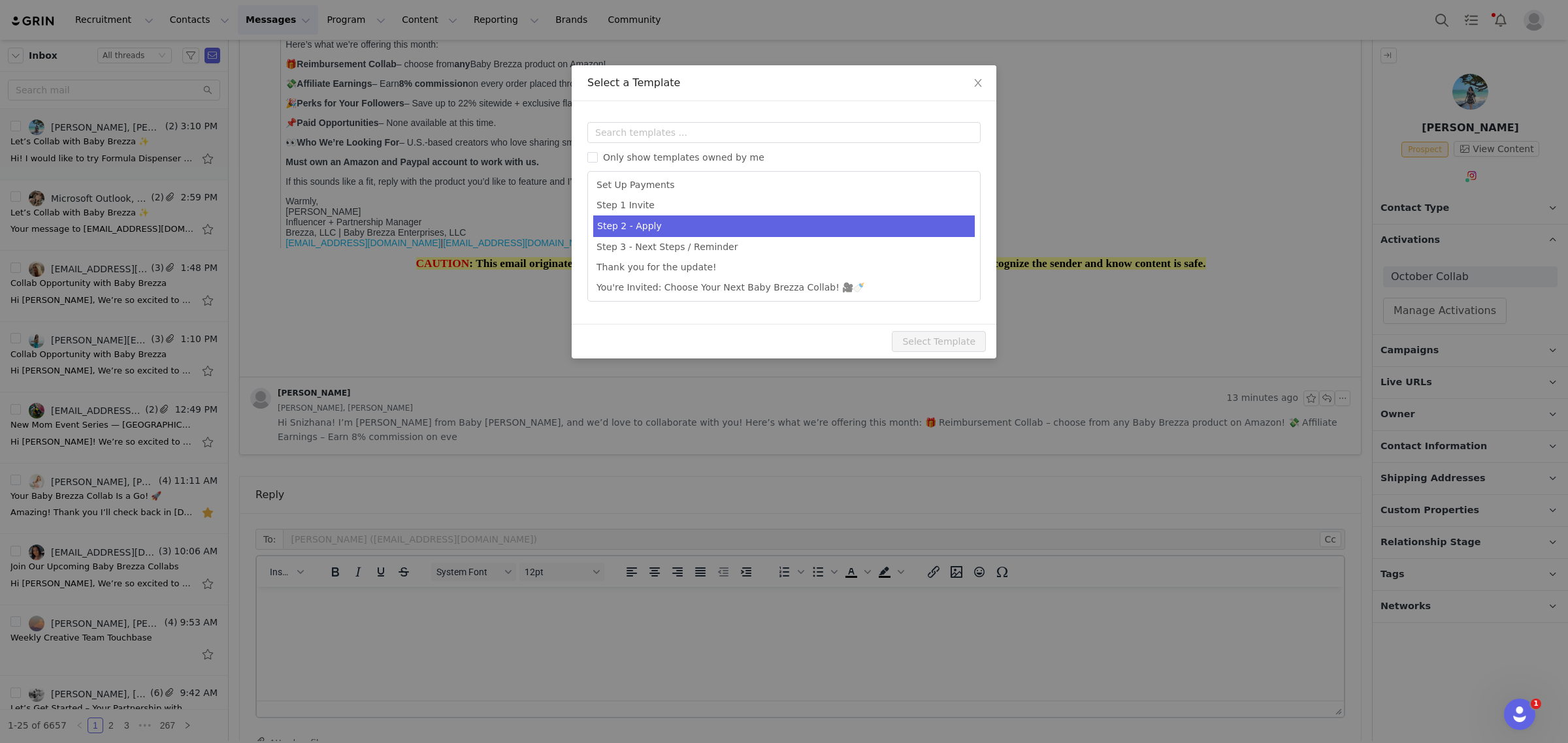
click at [792, 222] on li "Step 2 - Apply" at bounding box center [784, 226] width 381 height 22
type input "Welcome to the Baby Brezza Collab 🎉"
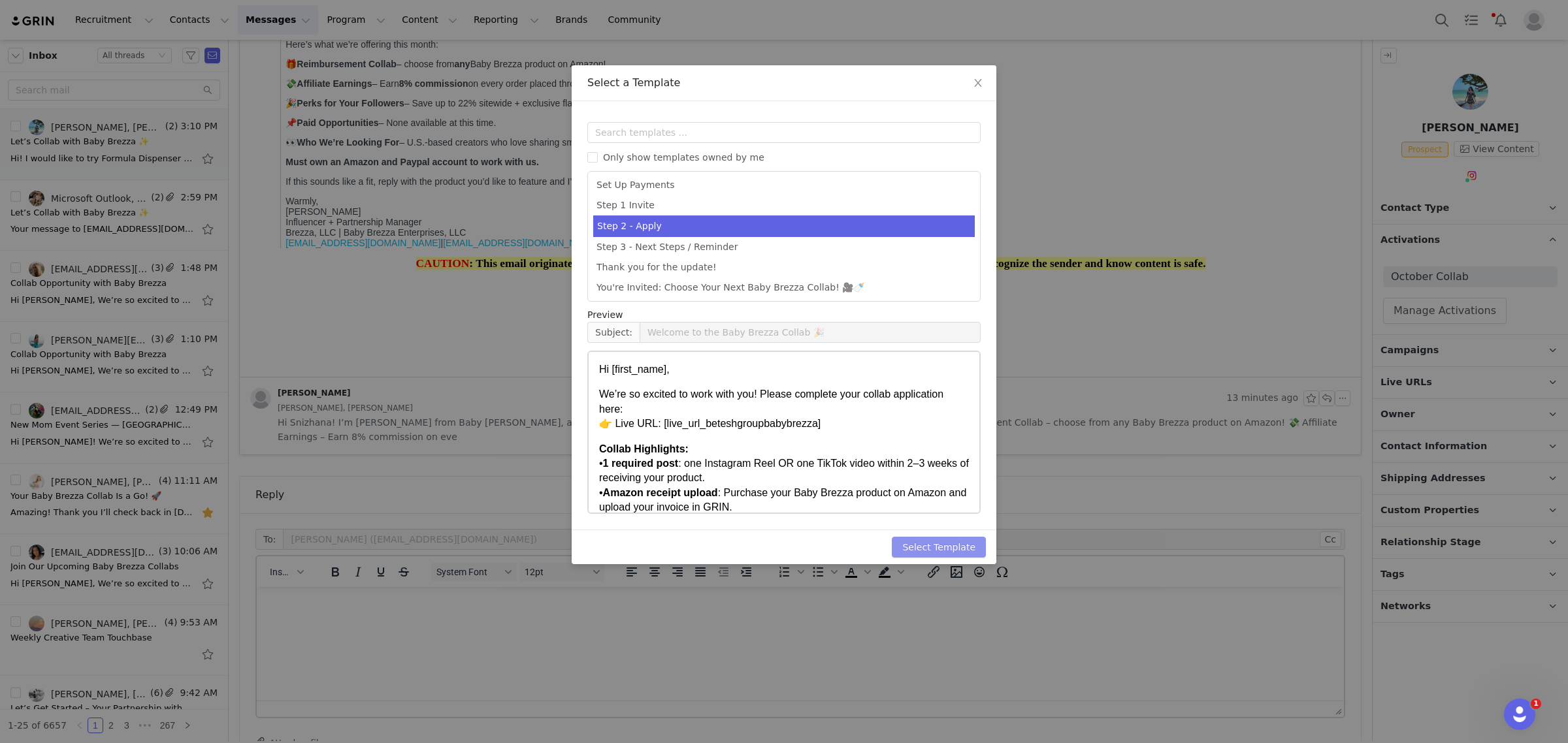
click at [931, 538] on button "Select Template" at bounding box center [939, 547] width 94 height 21
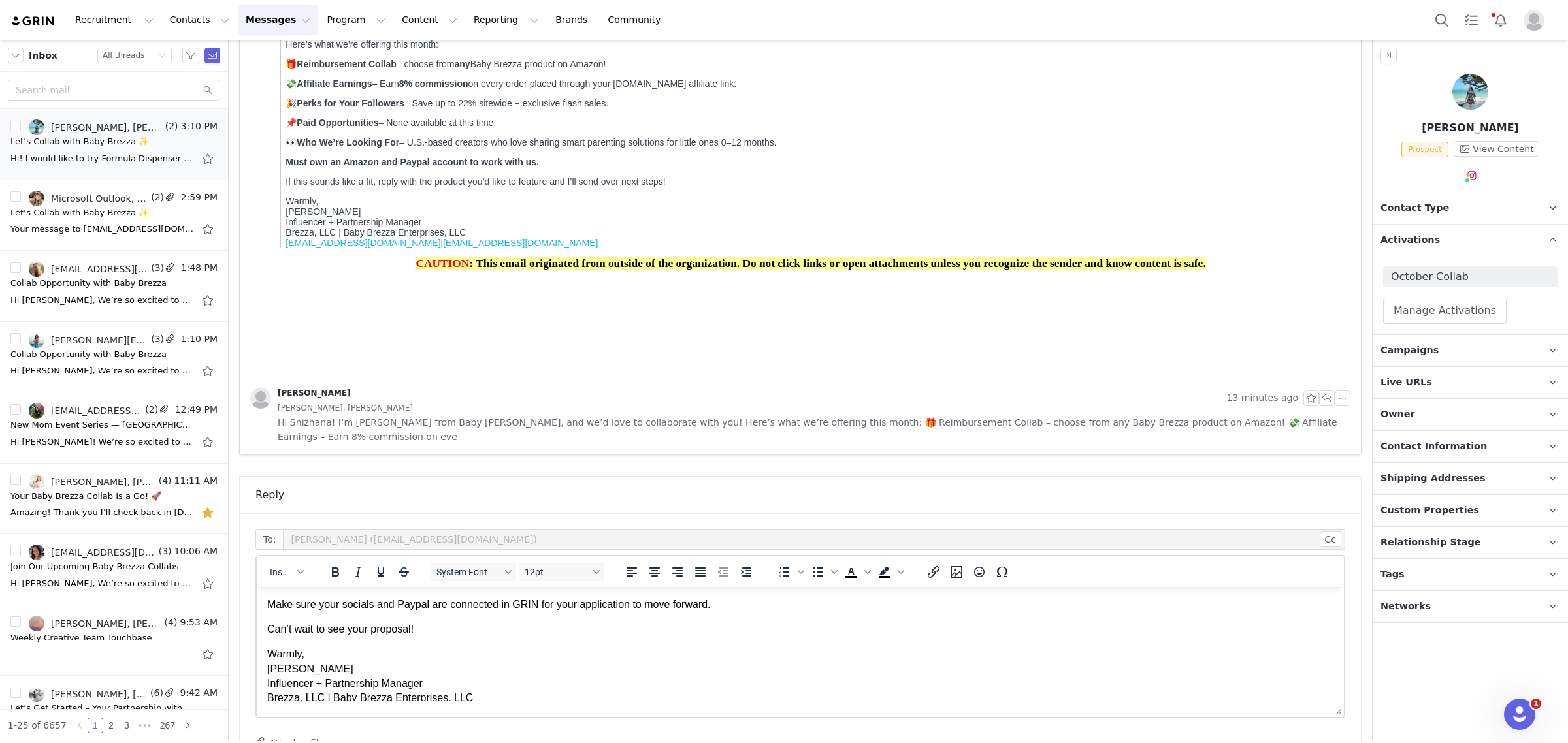
scroll to position [360, 0]
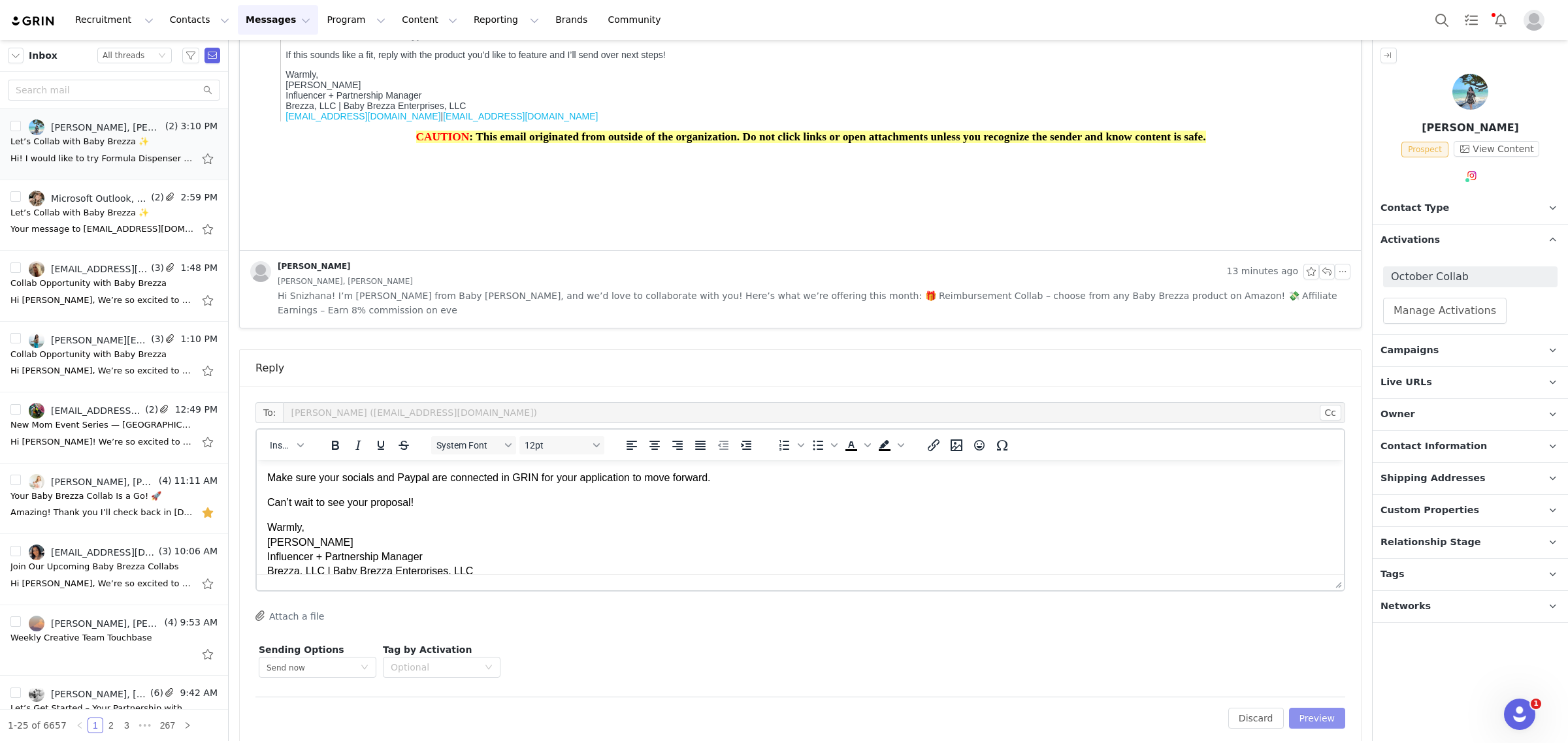
click at [1318, 708] on button "Preview" at bounding box center [1317, 718] width 57 height 21
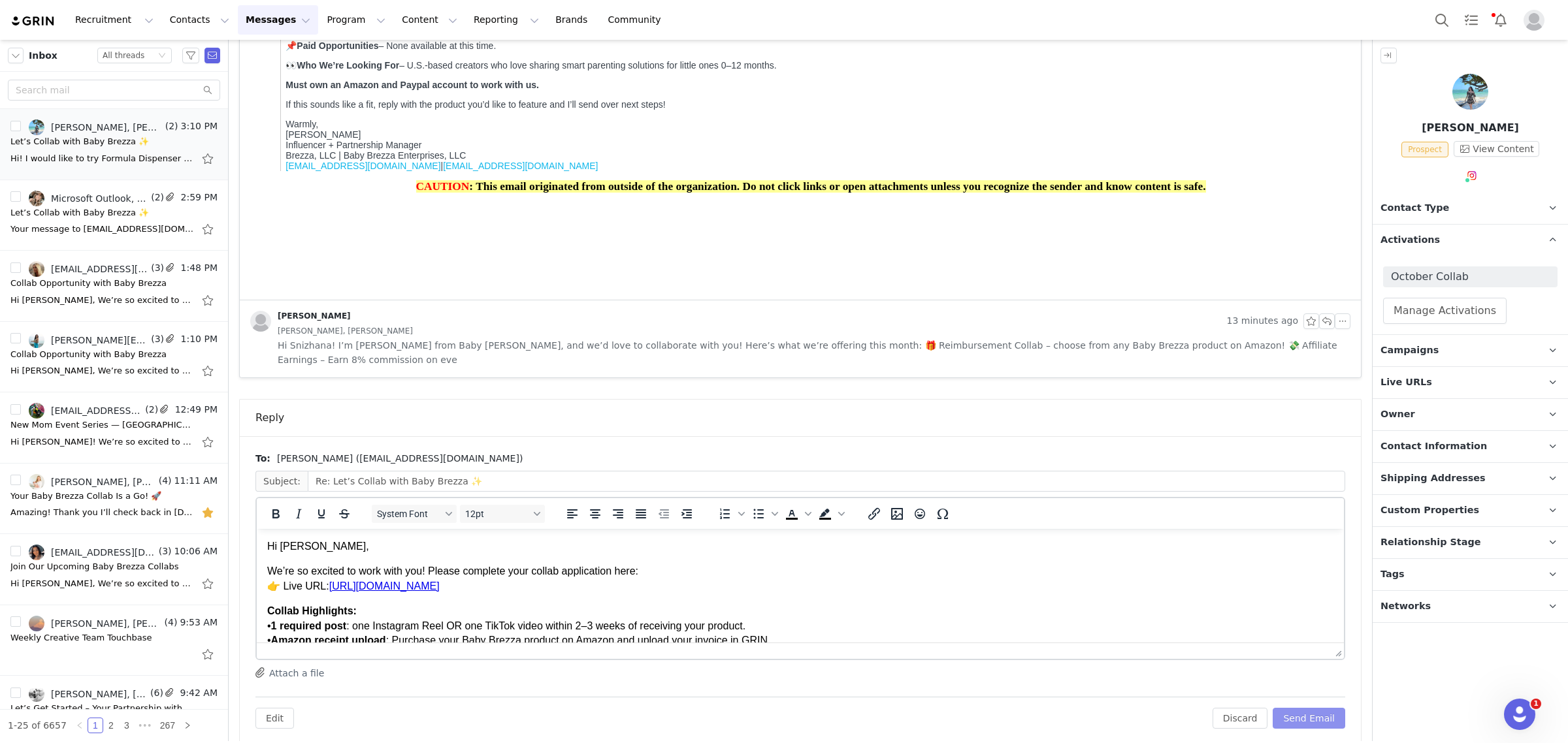
scroll to position [0, 0]
click at [439, 584] on link "[URL][DOMAIN_NAME]" at bounding box center [384, 586] width 110 height 11
click at [875, 607] on p "Collab Highlights: • 1 required post : one Instagram Reel OR one TikTok video w…" at bounding box center [801, 648] width 1067 height 88
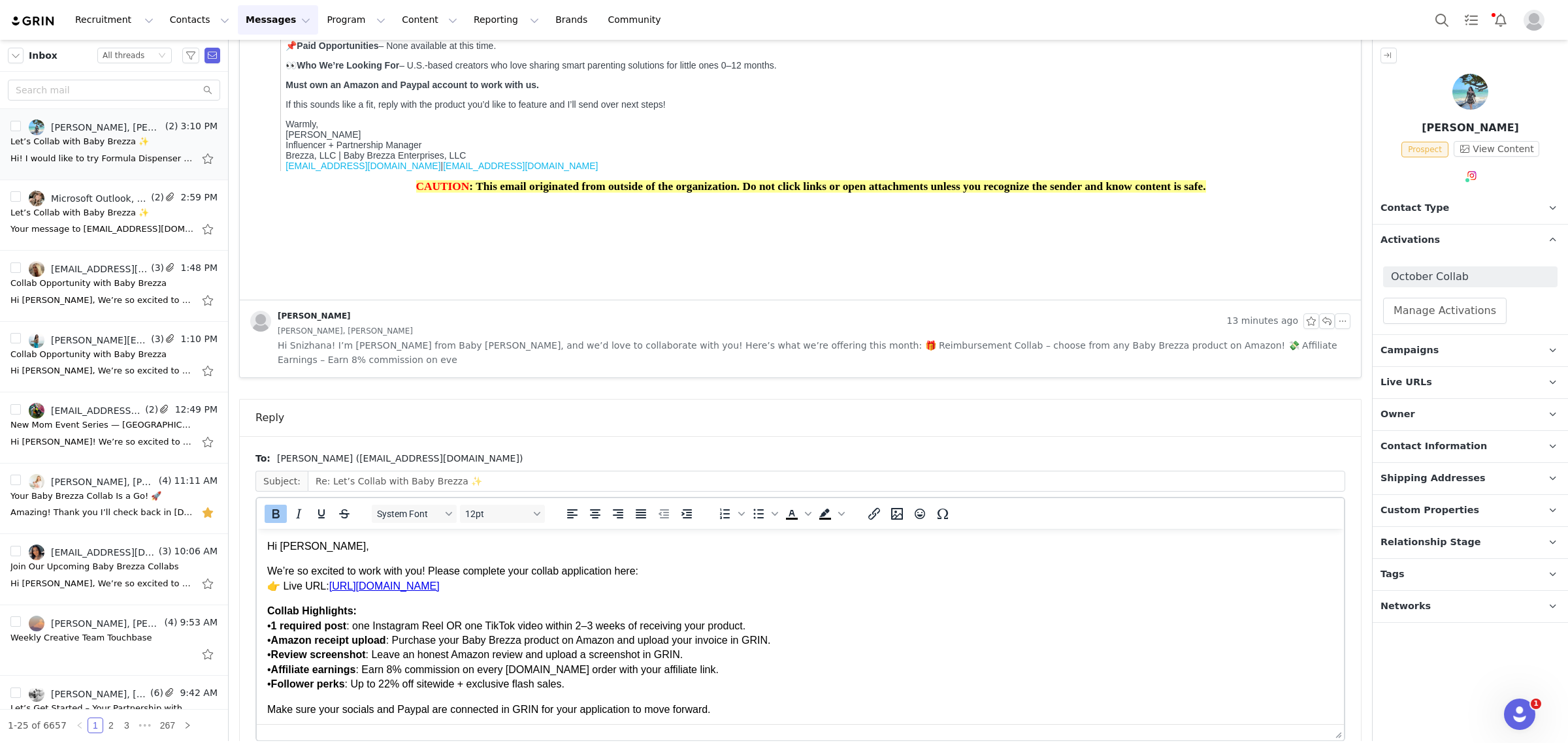
drag, startPoint x: 1320, startPoint y: 638, endPoint x: 1299, endPoint y: 721, distance: 85.6
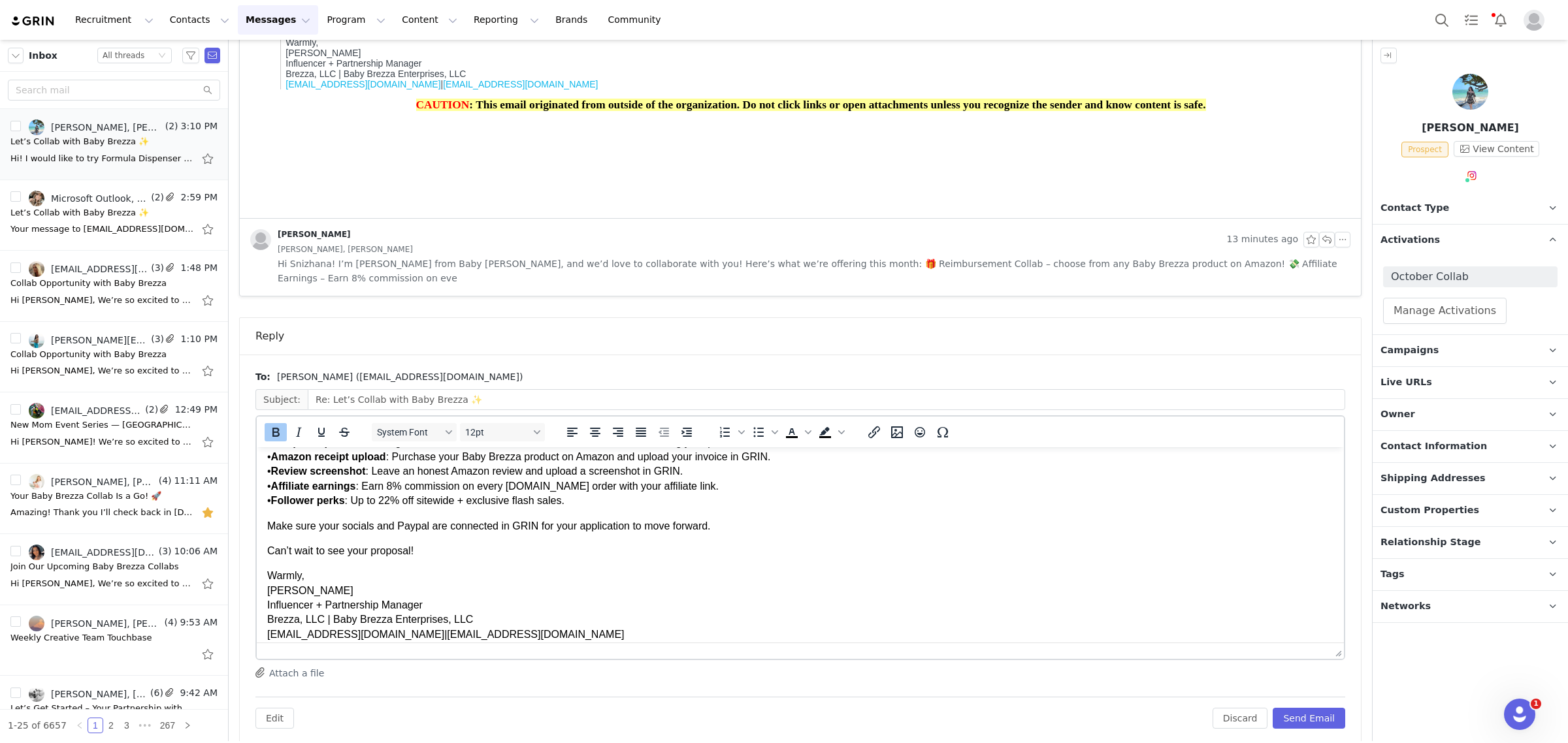
scroll to position [111, 0]
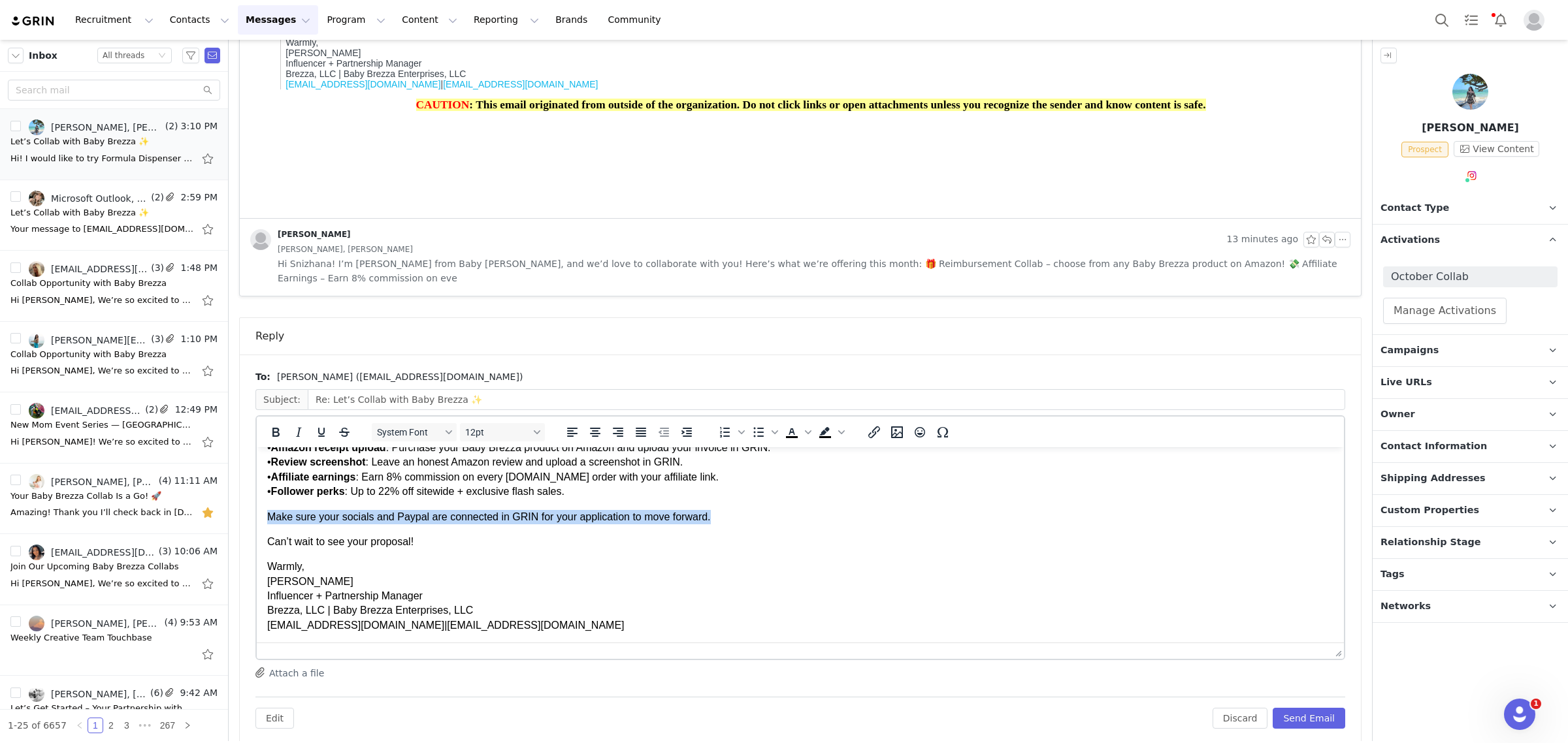
drag, startPoint x: 712, startPoint y: 514, endPoint x: 219, endPoint y: 502, distance: 493.1
click at [257, 502] on html "Hi [PERSON_NAME], We’re so excited to work with you! Please complete your colla…" at bounding box center [800, 490] width 1087 height 307
click at [274, 428] on icon "Bold" at bounding box center [275, 432] width 7 height 9
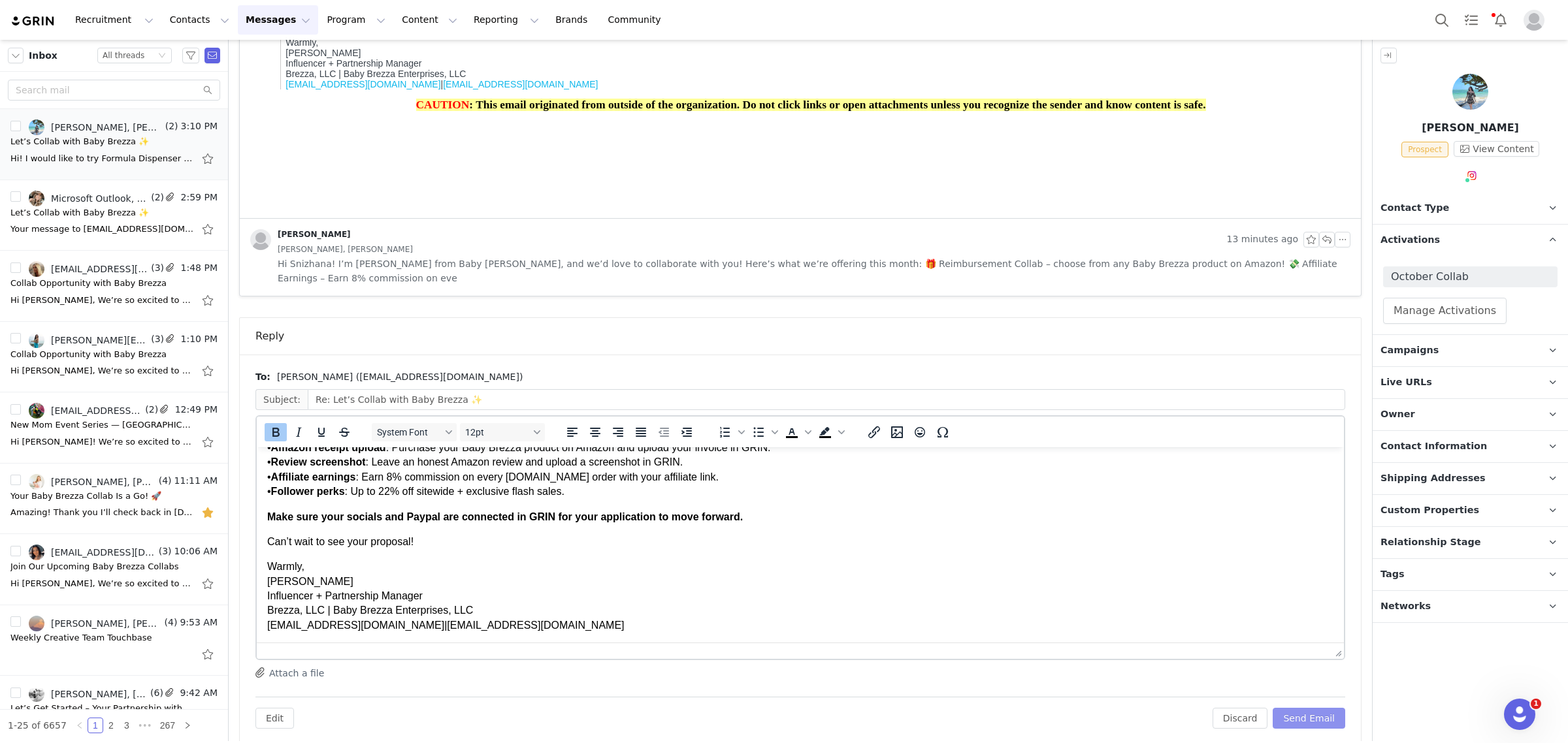
click at [1322, 708] on button "Send Email" at bounding box center [1309, 718] width 73 height 21
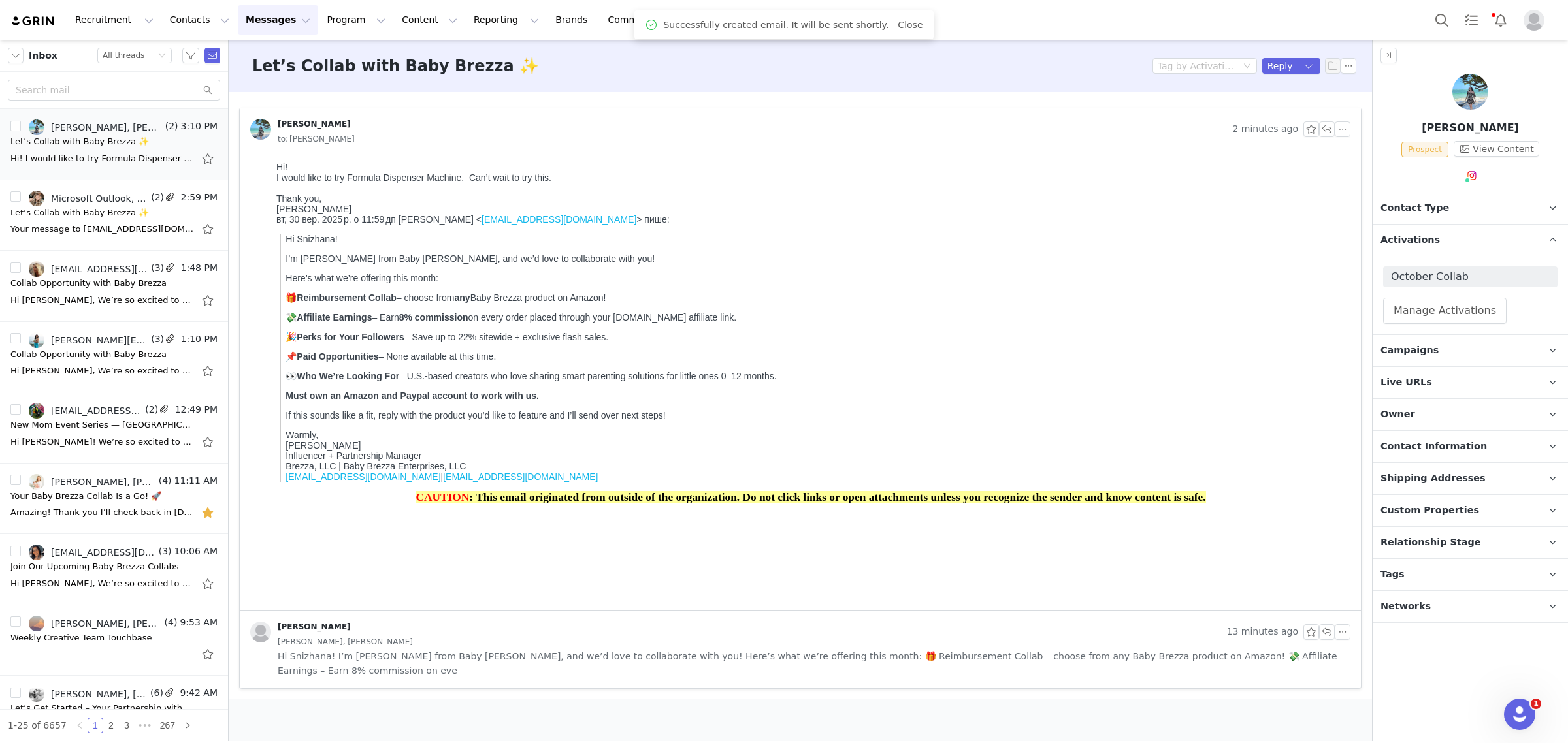
scroll to position [0, 0]
click at [319, 15] on button "Program Program" at bounding box center [356, 20] width 74 height 29
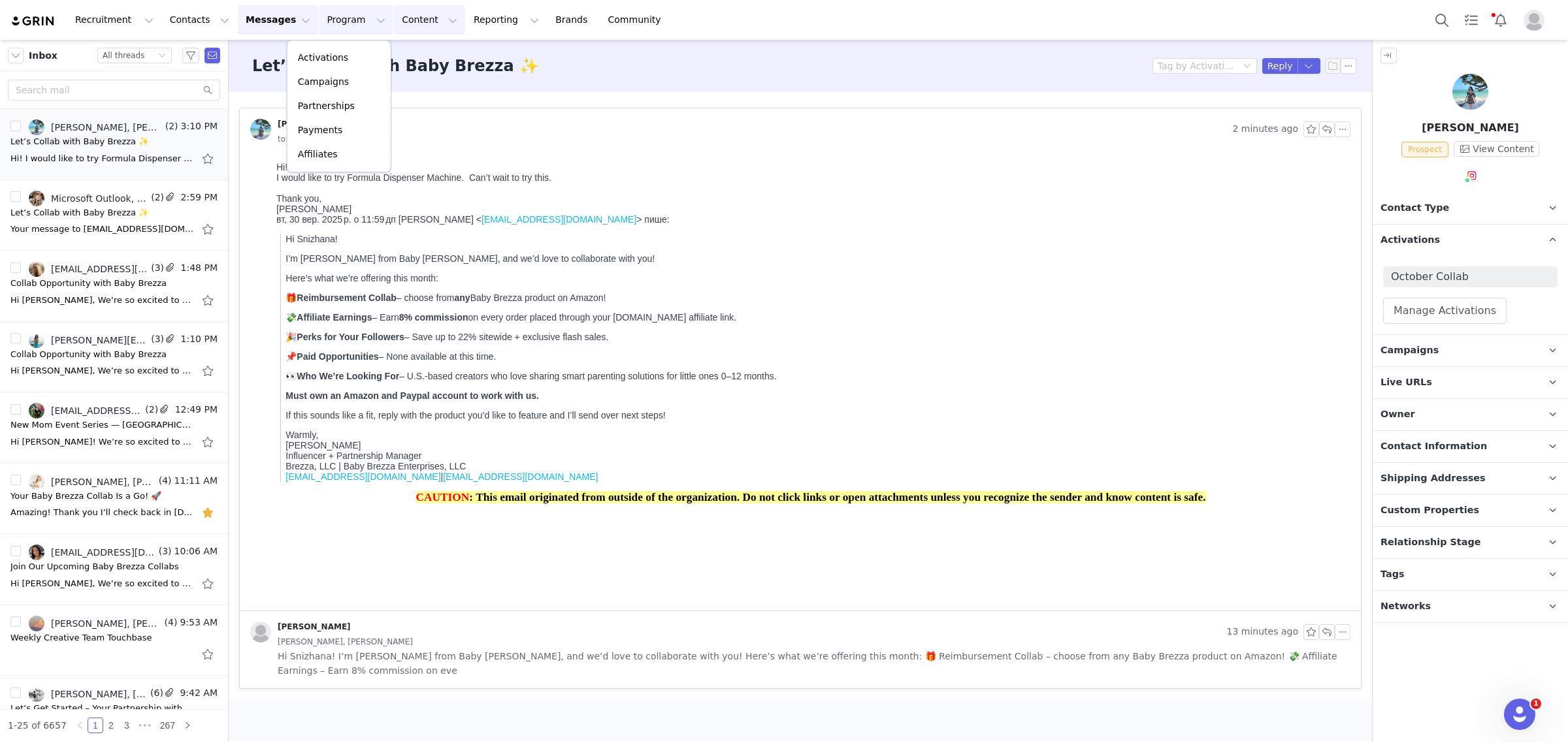
click at [394, 26] on button "Content Content" at bounding box center [429, 20] width 71 height 29
click at [367, 47] on link "Creator Content" at bounding box center [405, 57] width 103 height 24
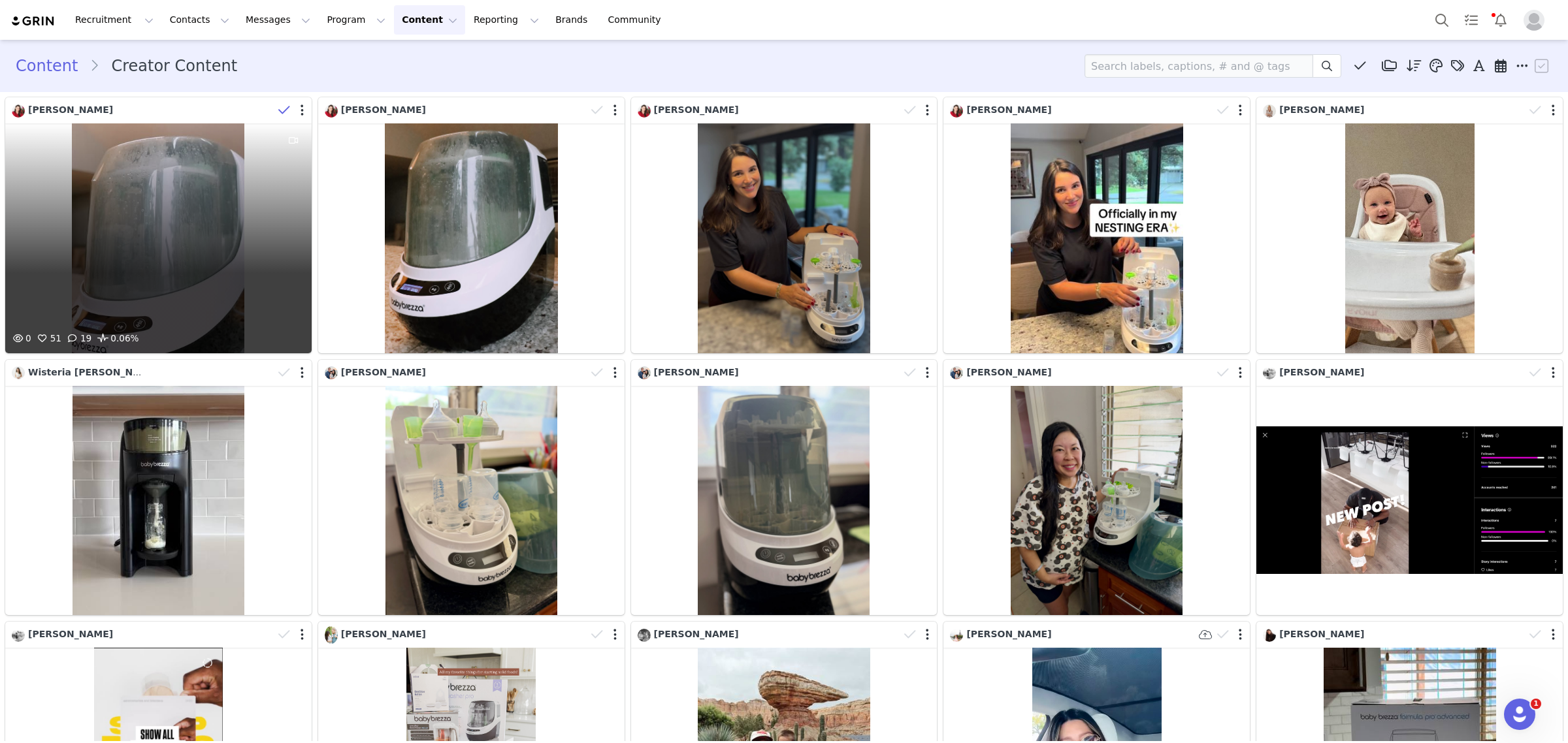
click at [159, 221] on div "0 51 19 0.06%" at bounding box center [158, 238] width 306 height 230
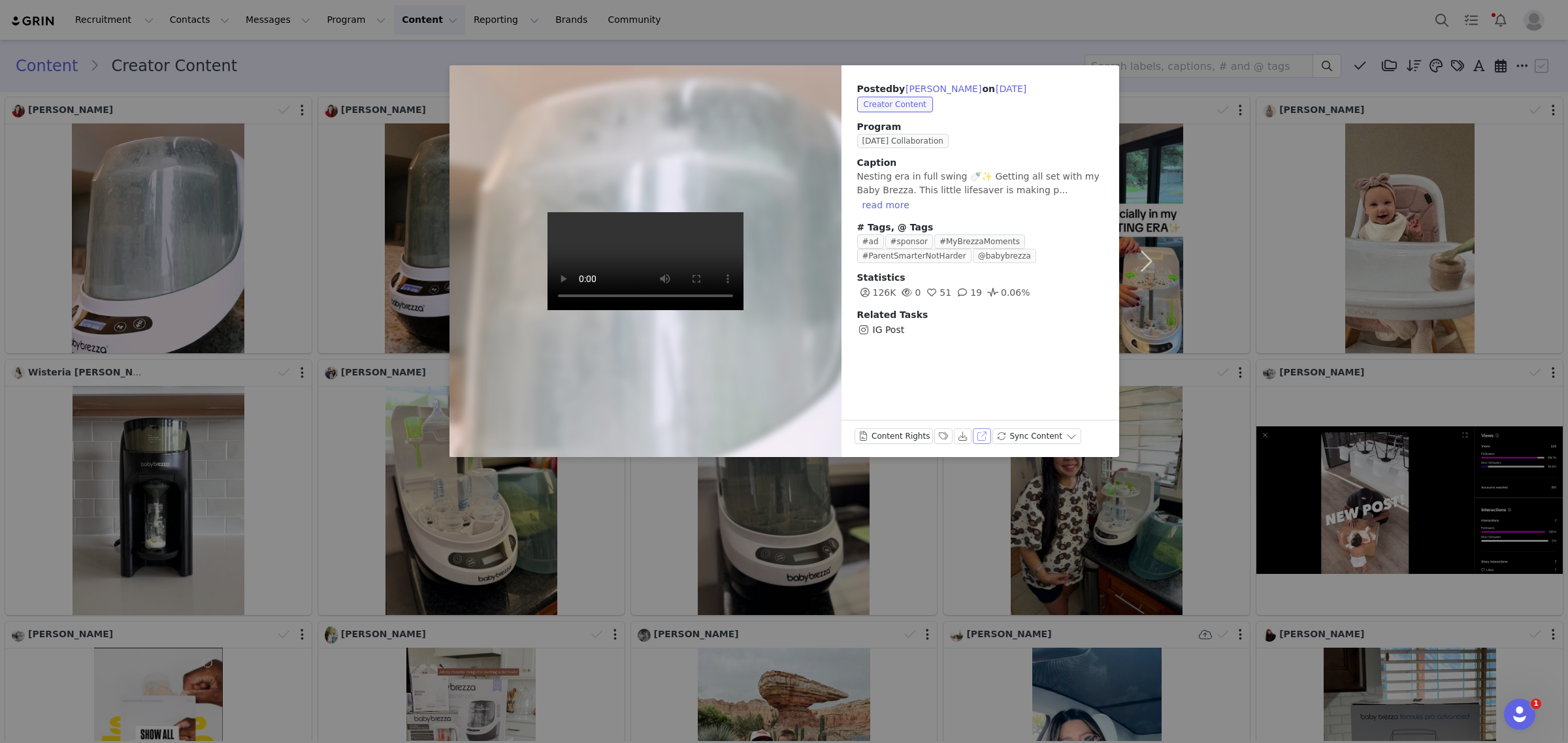
click at [984, 433] on button "View on Instagram" at bounding box center [982, 436] width 19 height 15
click at [278, 73] on div "Posted by [PERSON_NAME] on [DATE] Creator Content Program [DATE] Collaboration …" at bounding box center [784, 371] width 1568 height 743
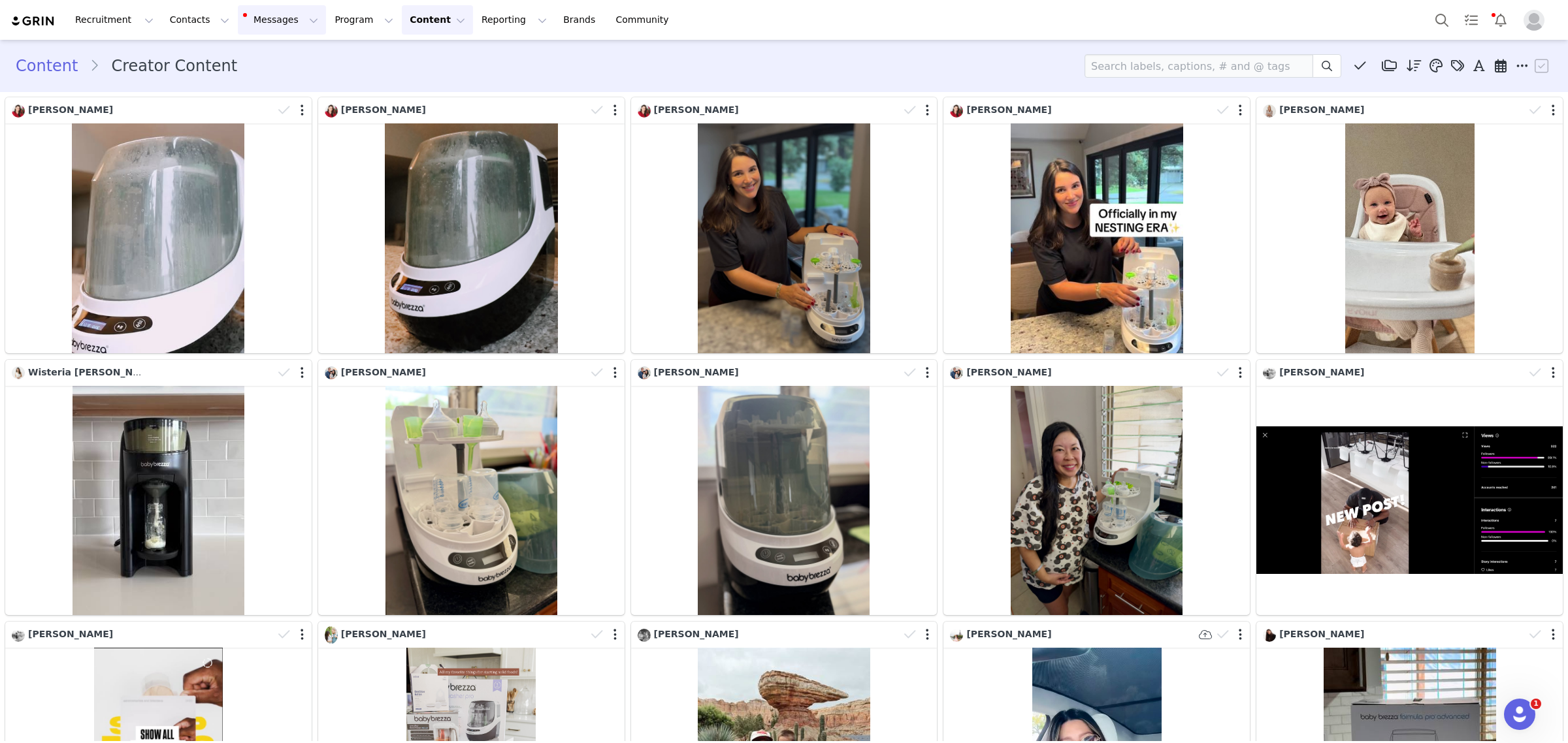
click at [262, 22] on button "Messages Messages" at bounding box center [282, 20] width 88 height 29
click at [264, 81] on span "1" at bounding box center [261, 83] width 15 height 12
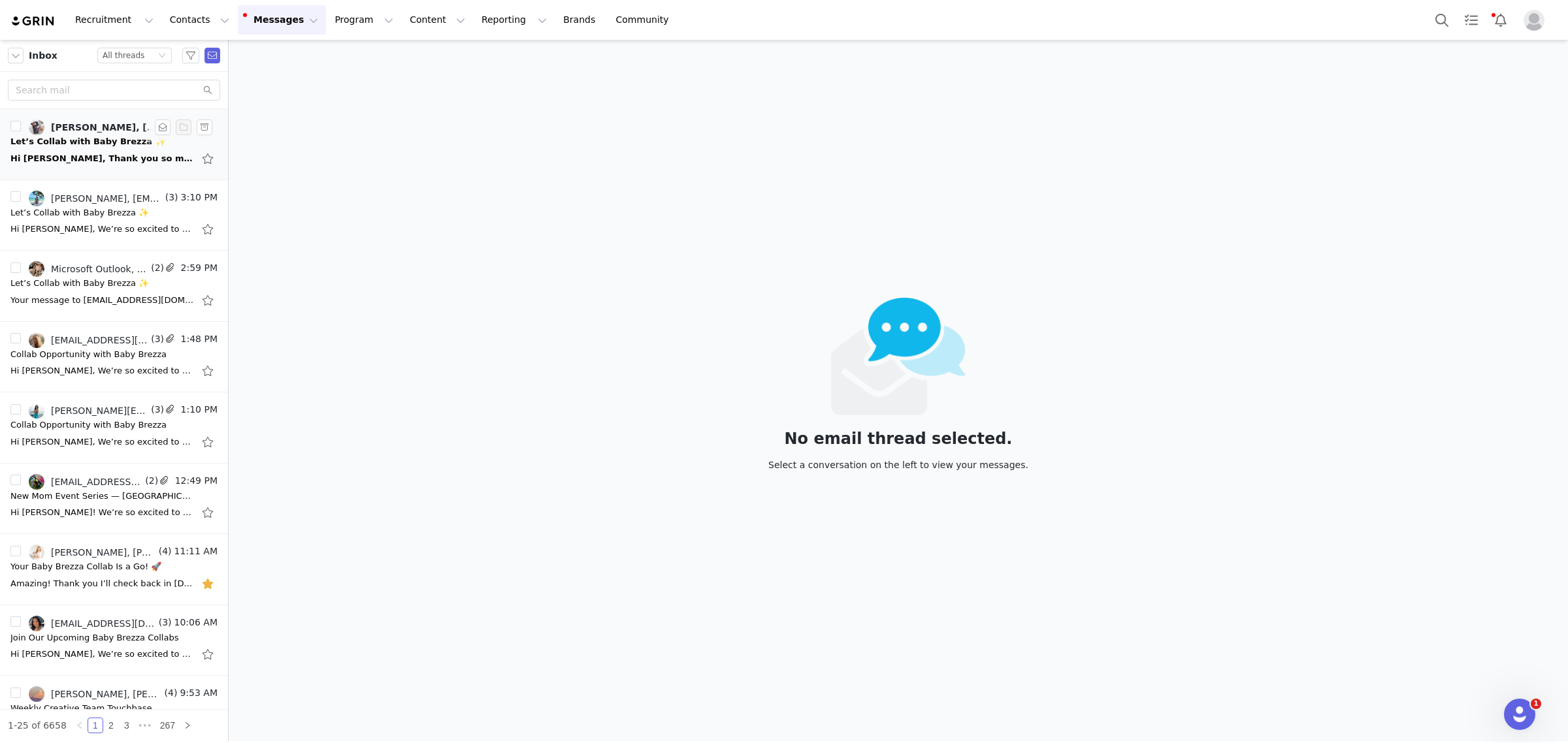
click at [89, 149] on div "Hi [PERSON_NAME], Thank you so much for reaching out- I’m so excited about the …" at bounding box center [113, 158] width 207 height 21
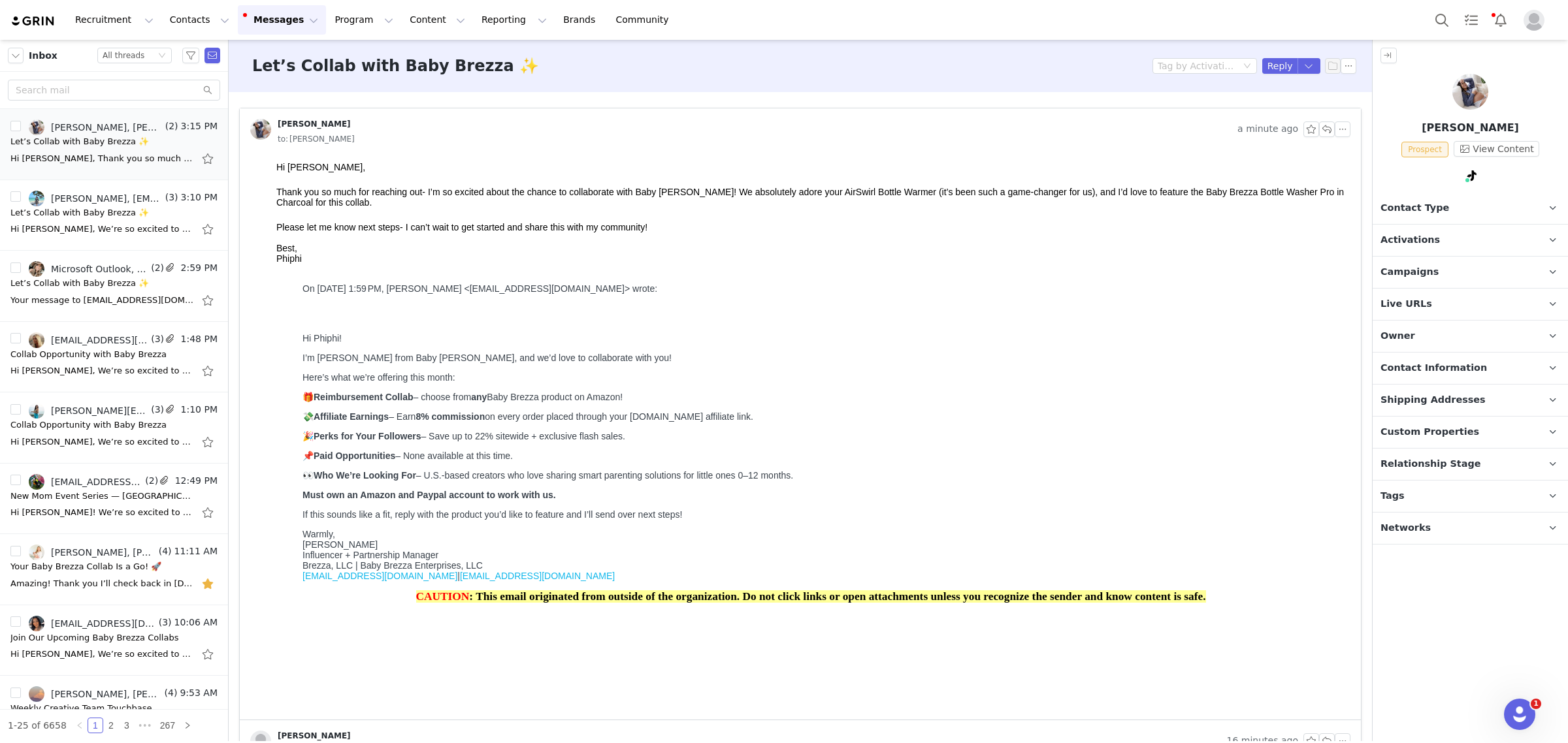
click at [1438, 239] on p "Activations" at bounding box center [1455, 240] width 164 height 31
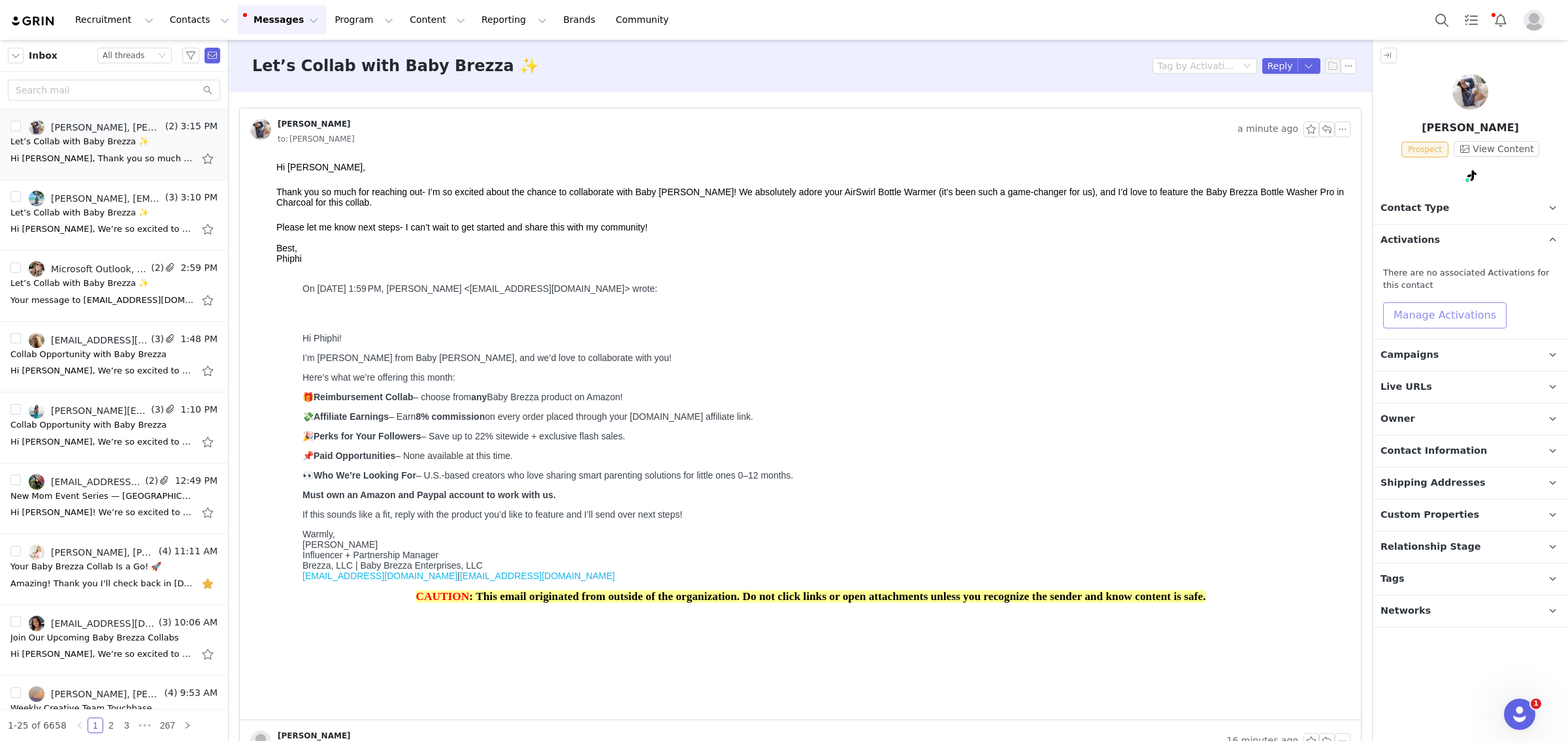
click at [1428, 312] on button "Manage Activations" at bounding box center [1444, 315] width 123 height 26
click at [1439, 358] on div "Activations Manage Select Activation" at bounding box center [1413, 356] width 162 height 40
click at [1439, 370] on div "Select Activation" at bounding box center [1409, 365] width 127 height 19
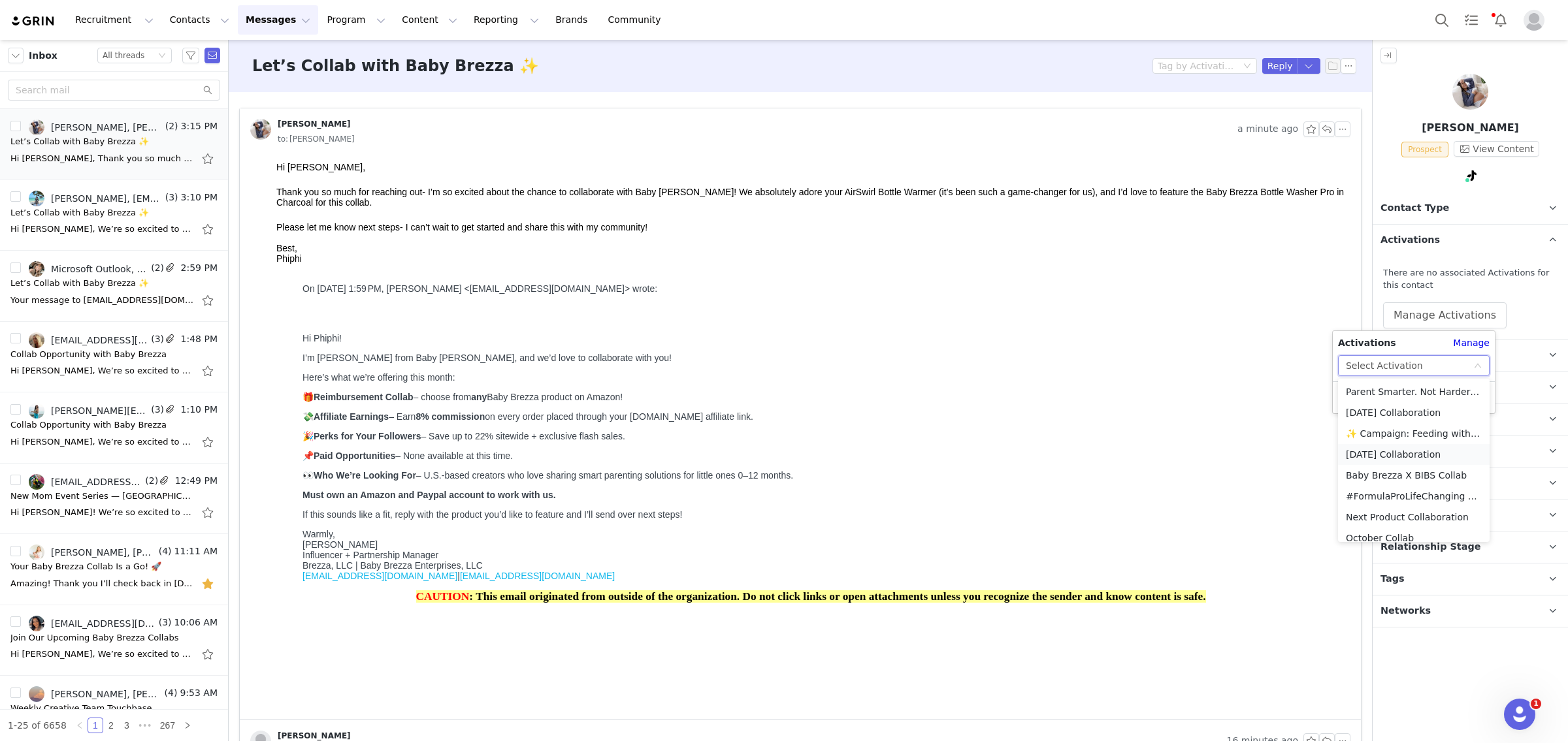
scroll to position [72, 0]
click at [1380, 463] on li "October Collab" at bounding box center [1414, 466] width 152 height 21
click at [1360, 399] on button "Apply" at bounding box center [1361, 397] width 47 height 21
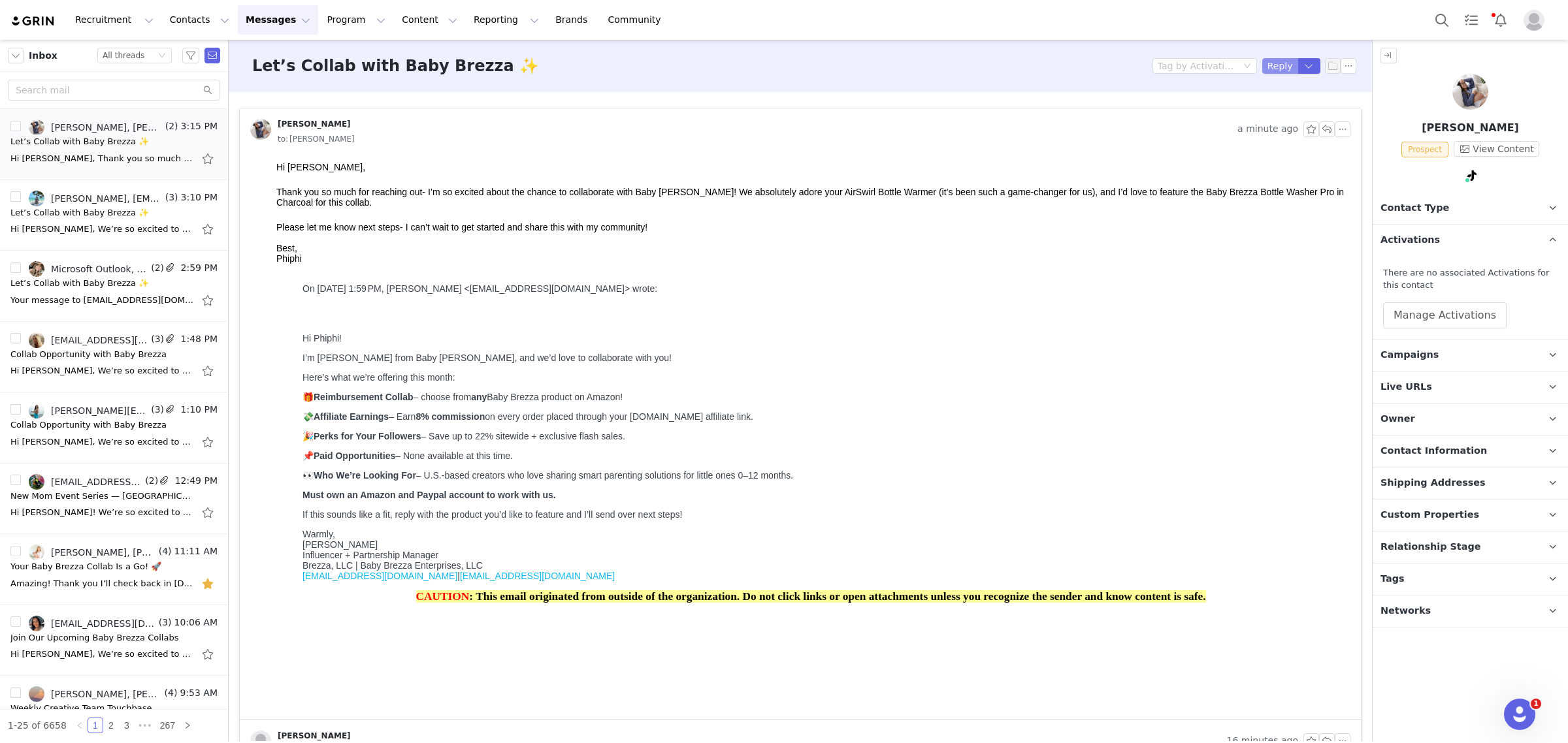
click at [1263, 60] on button "Reply" at bounding box center [1280, 66] width 36 height 15
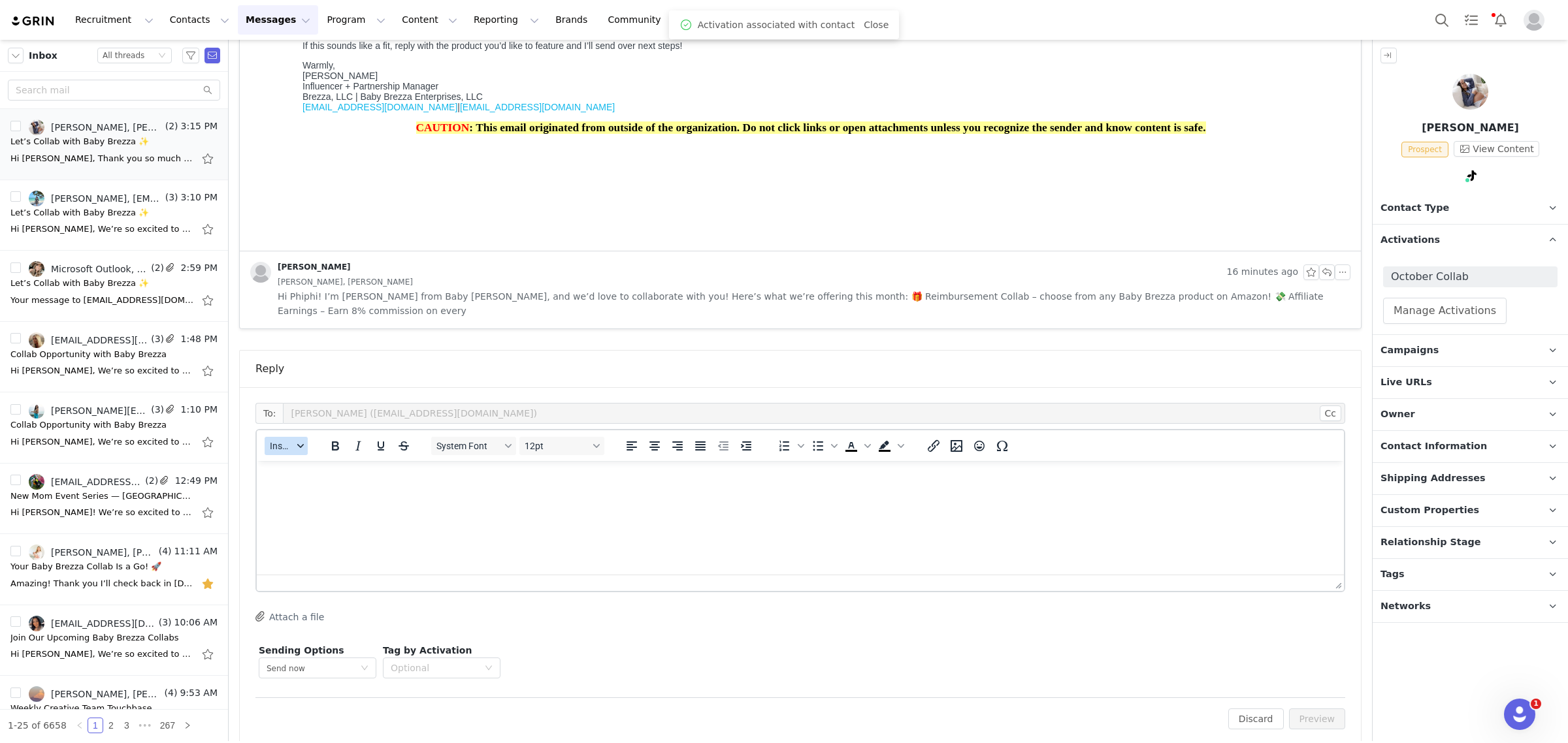
scroll to position [0, 0]
click at [272, 441] on span "Insert" at bounding box center [281, 445] width 23 height 10
click at [276, 451] on div "Insert Template" at bounding box center [334, 454] width 118 height 15
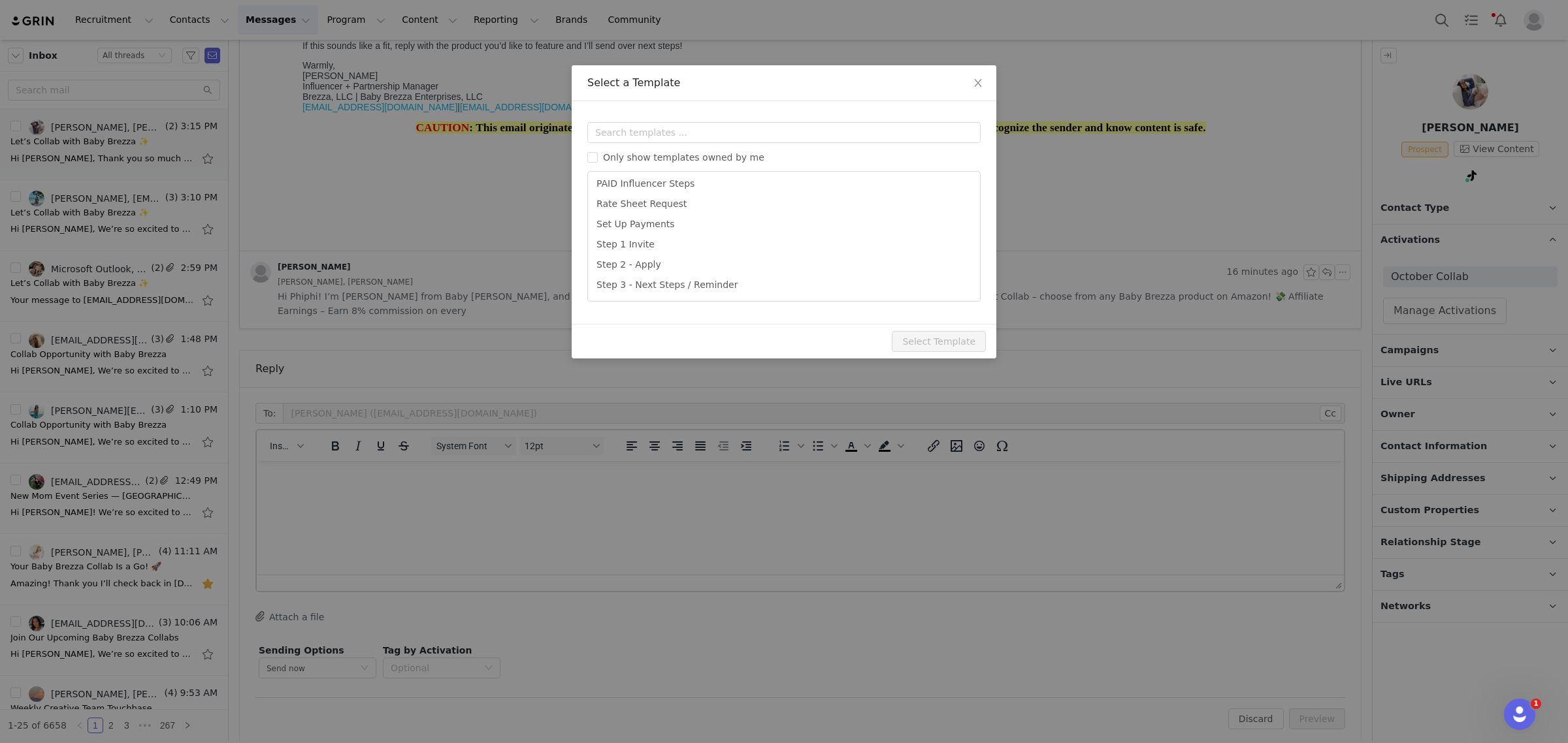
scroll to position [367, 0]
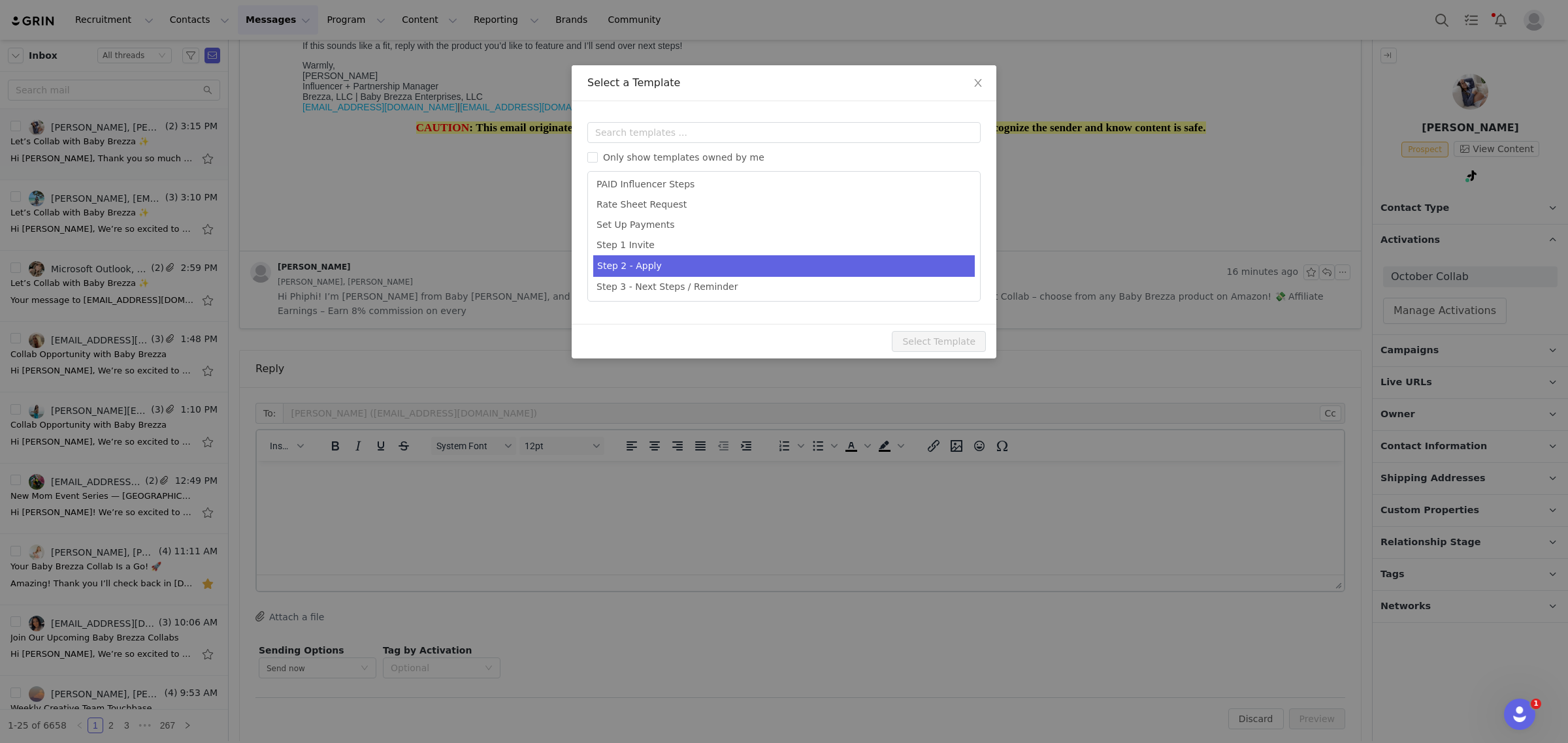
click at [802, 272] on li "Step 2 - Apply" at bounding box center [784, 267] width 381 height 22
type input "Welcome to the Baby Brezza Collab 🎉"
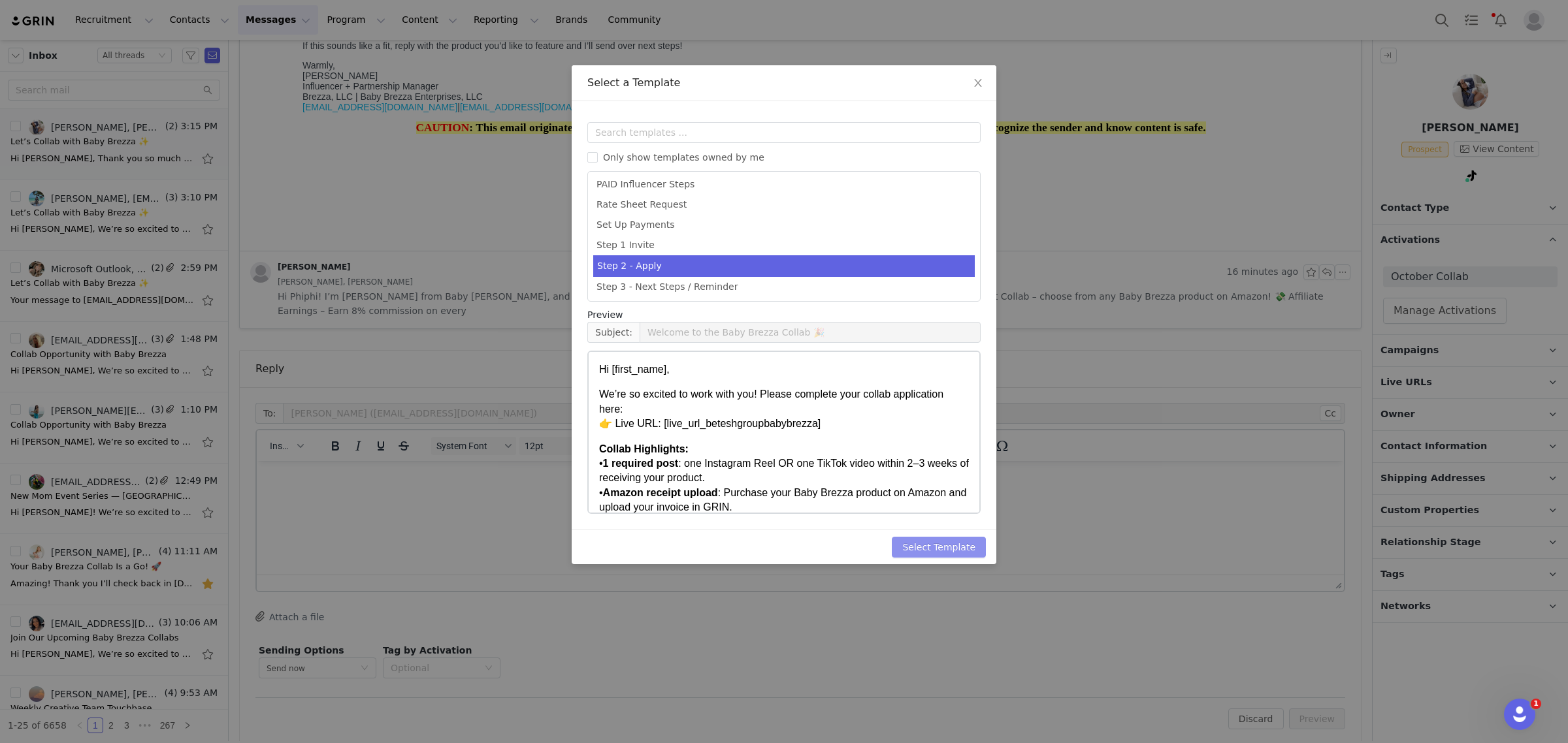
click at [936, 546] on button "Select Template" at bounding box center [939, 547] width 94 height 21
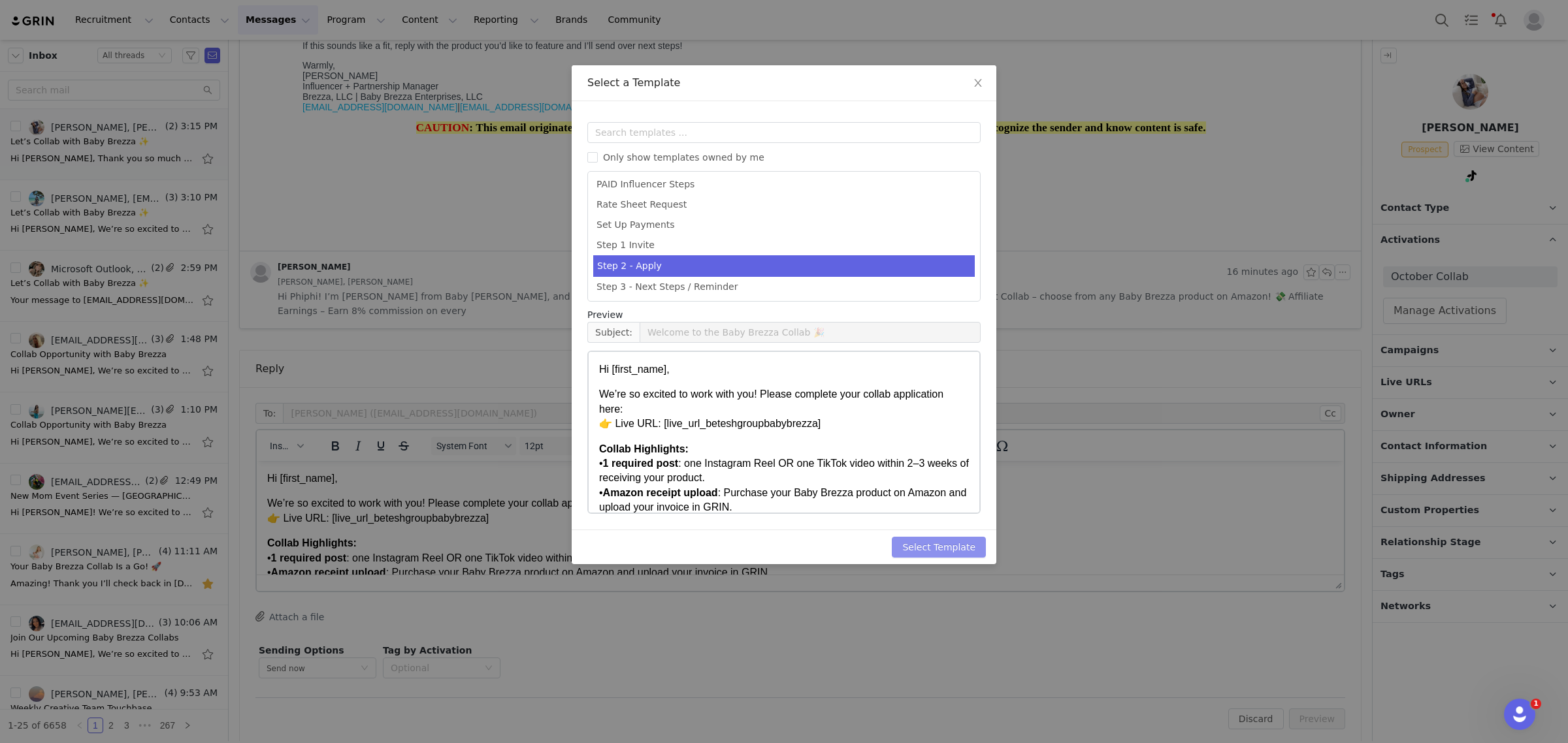
scroll to position [0, 0]
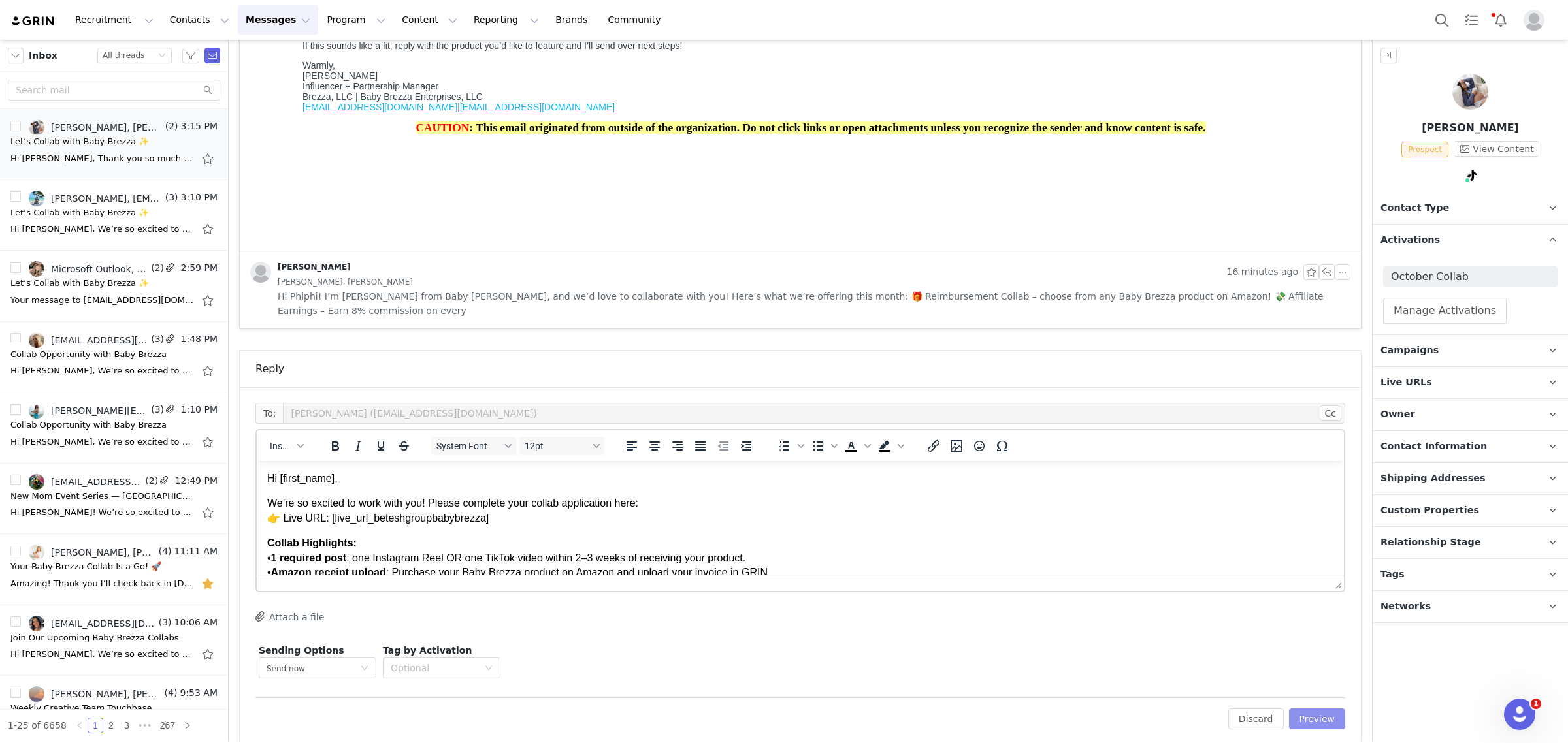
click at [1322, 709] on button "Preview" at bounding box center [1317, 719] width 57 height 21
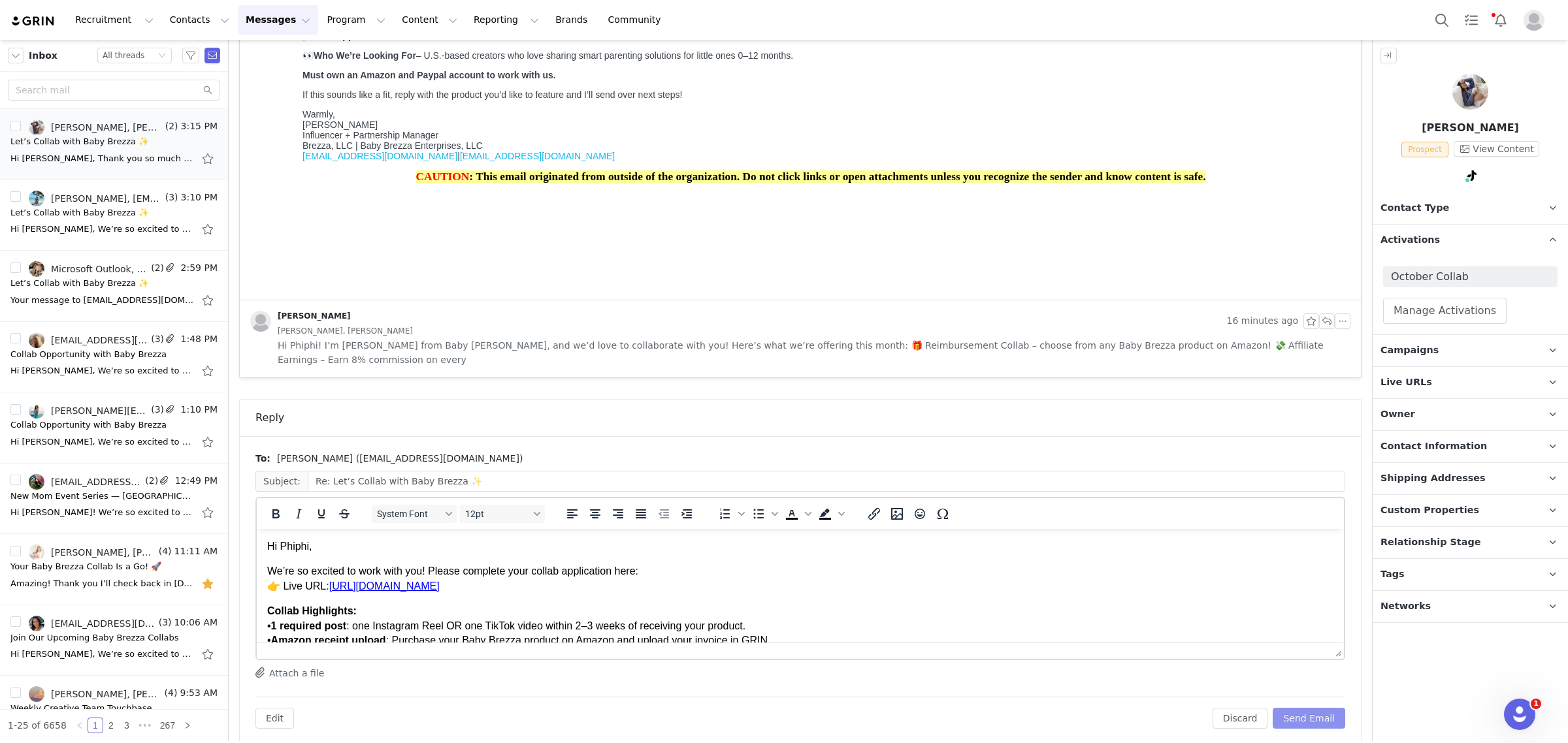
scroll to position [469, 0]
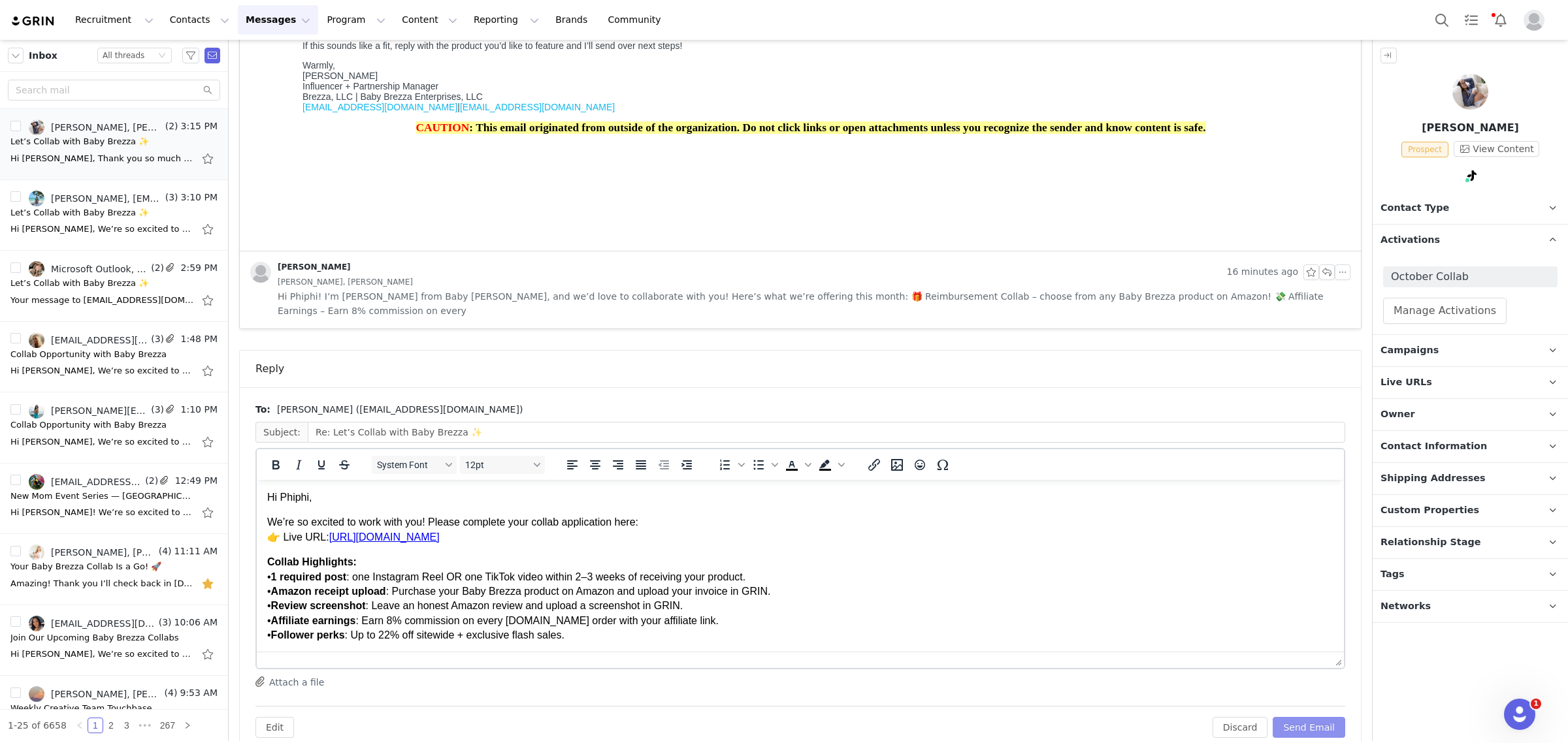
drag, startPoint x: 1327, startPoint y: 638, endPoint x: 1314, endPoint y: 700, distance: 63.3
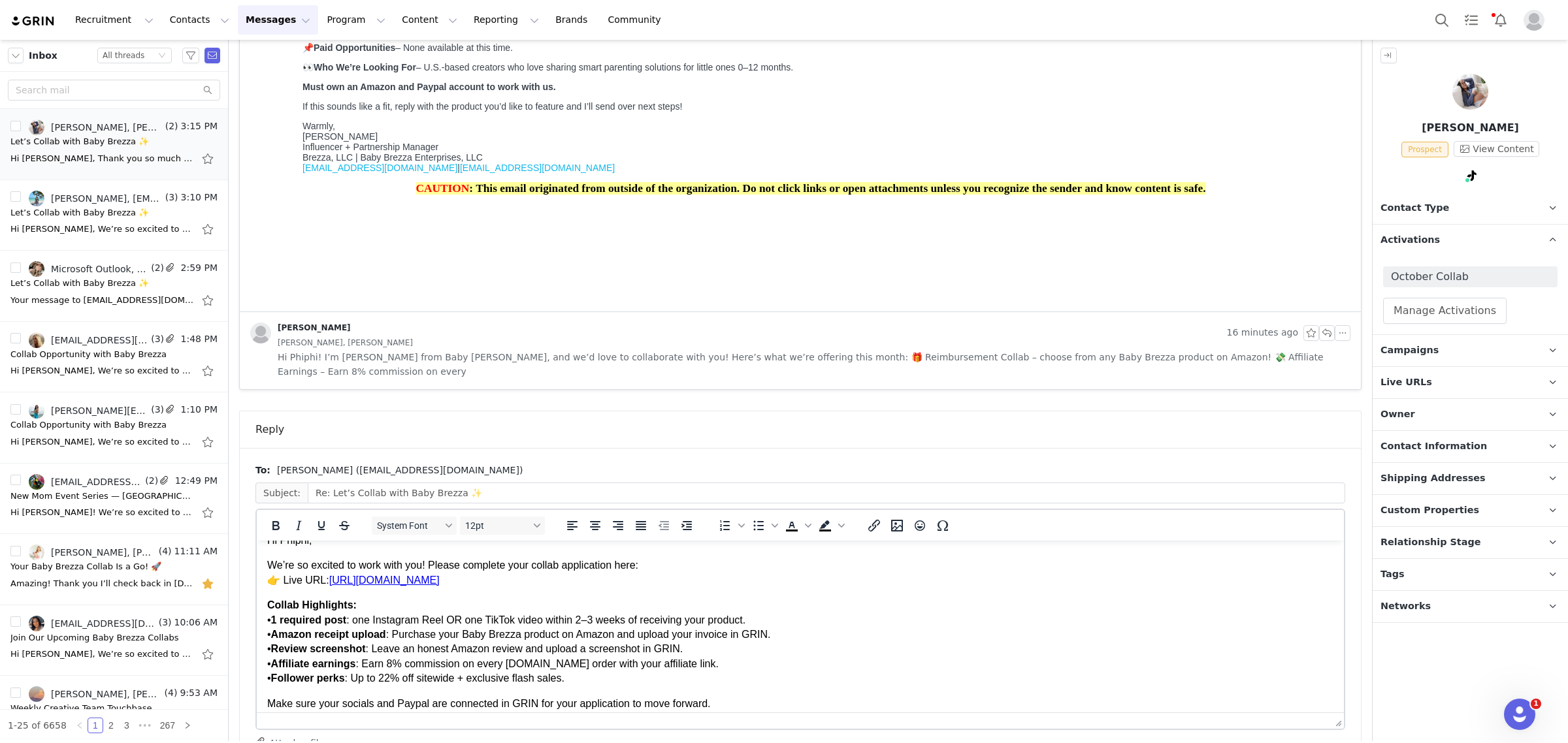
scroll to position [0, 0]
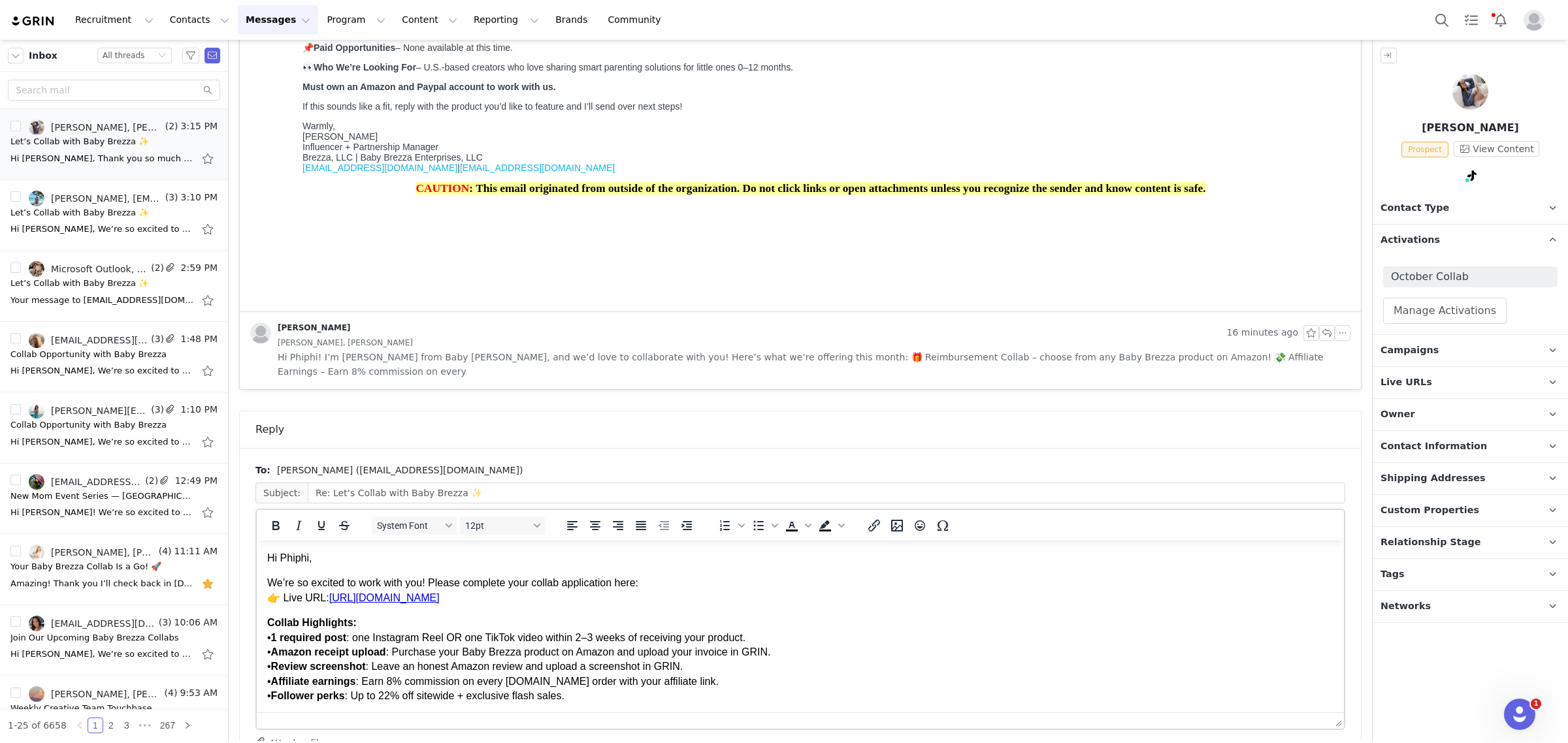
click at [1439, 449] on span "Contact Information" at bounding box center [1433, 446] width 106 height 15
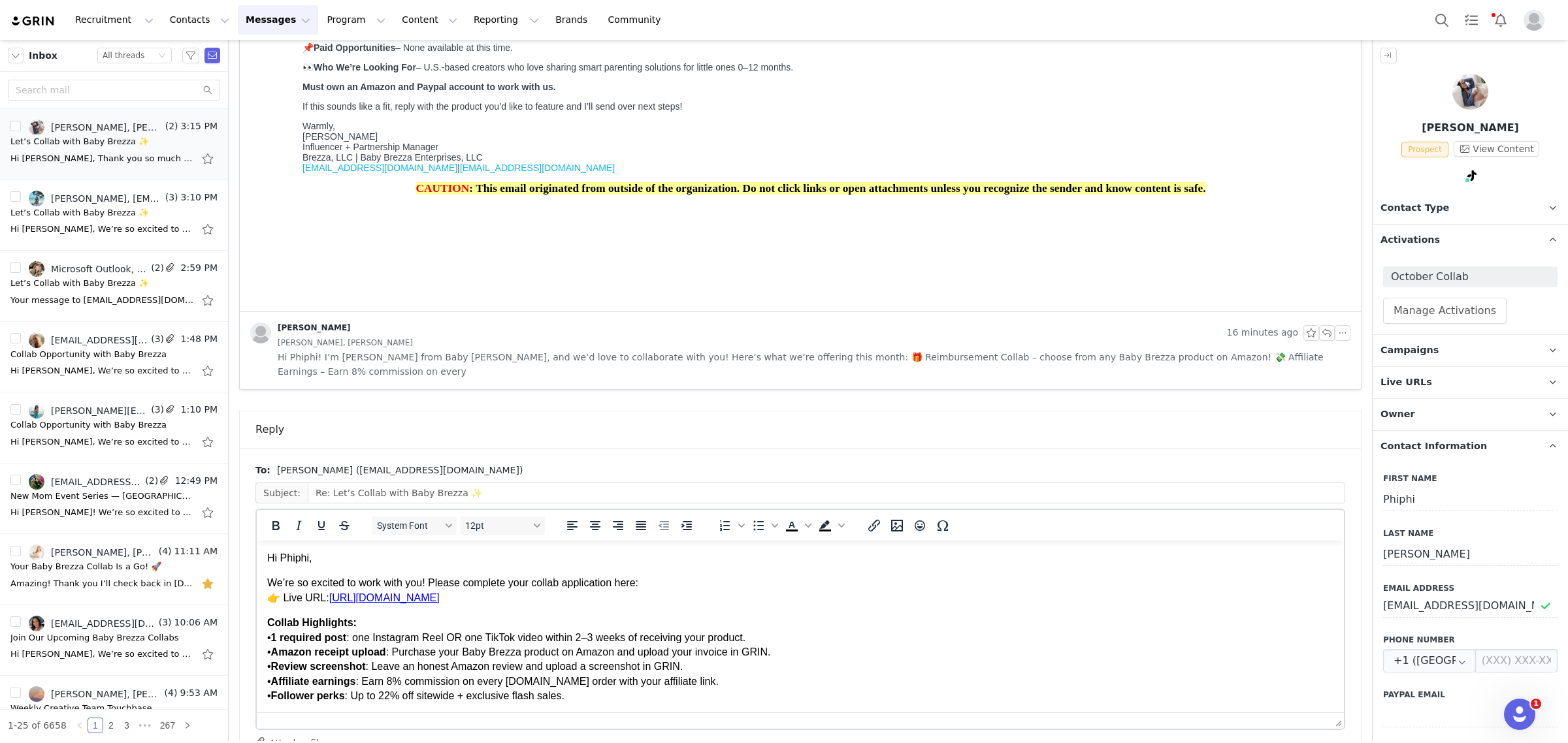
click at [1439, 449] on span "Contact Information" at bounding box center [1433, 446] width 106 height 15
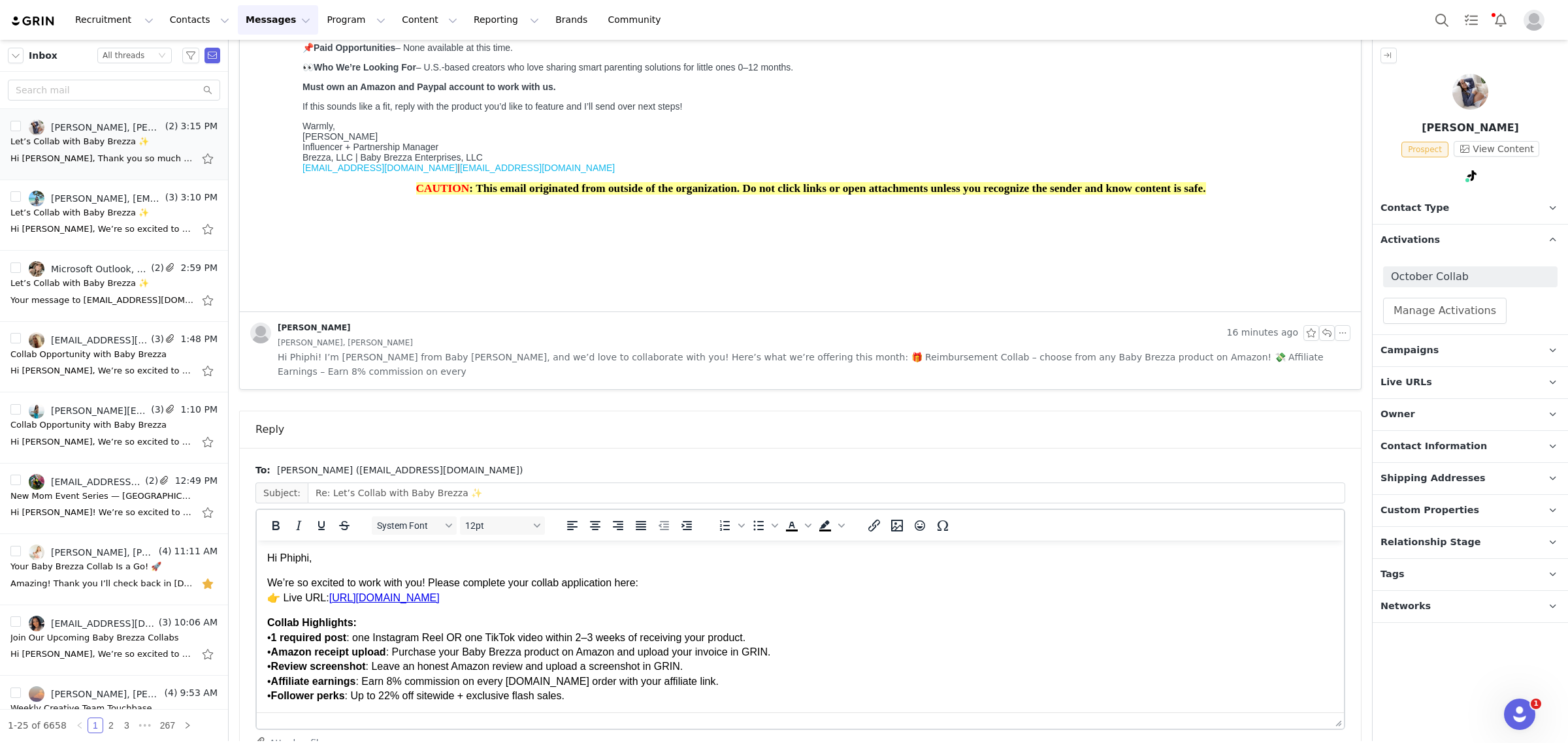
click at [1432, 483] on span "Shipping Addresses" at bounding box center [1433, 479] width 105 height 15
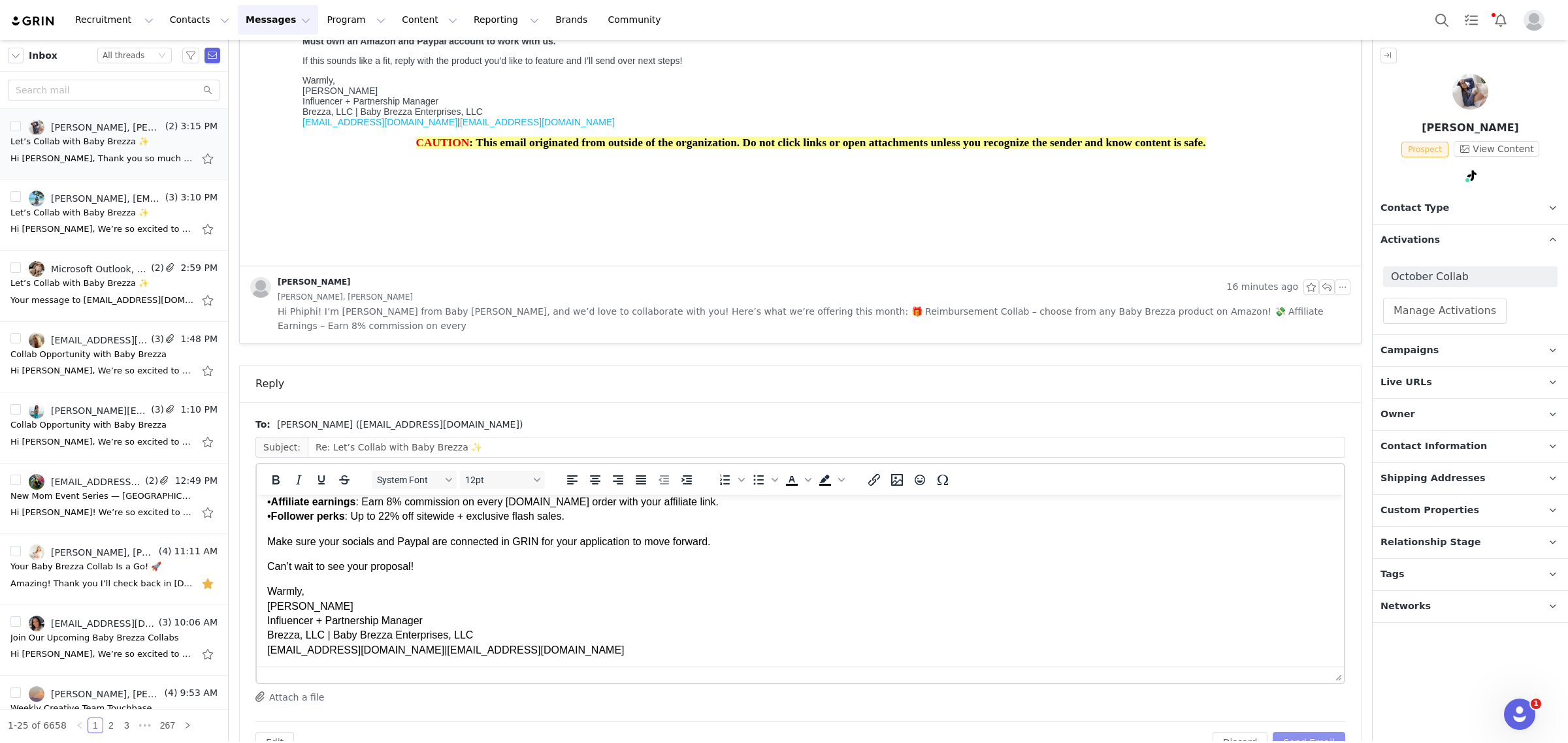
scroll to position [478, 0]
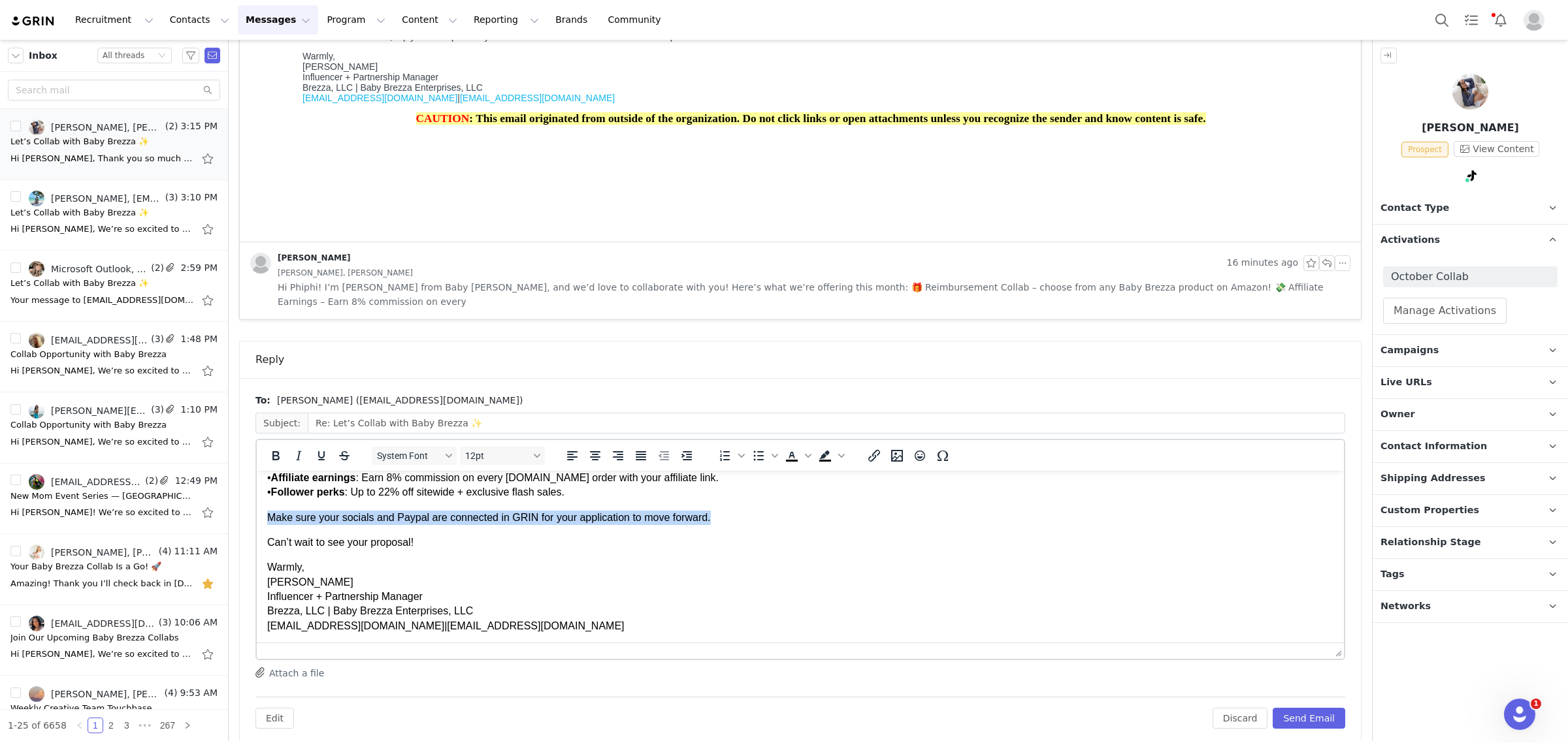
drag, startPoint x: 715, startPoint y: 516, endPoint x: 264, endPoint y: 505, distance: 451.1
click at [264, 505] on html "Hi Phiphi, We’re so excited to work with you! Please complete your collab appli…" at bounding box center [800, 490] width 1087 height 307
drag, startPoint x: 277, startPoint y: 439, endPoint x: 168, endPoint y: 19, distance: 433.9
click at [277, 451] on icon "Bold" at bounding box center [275, 456] width 7 height 9
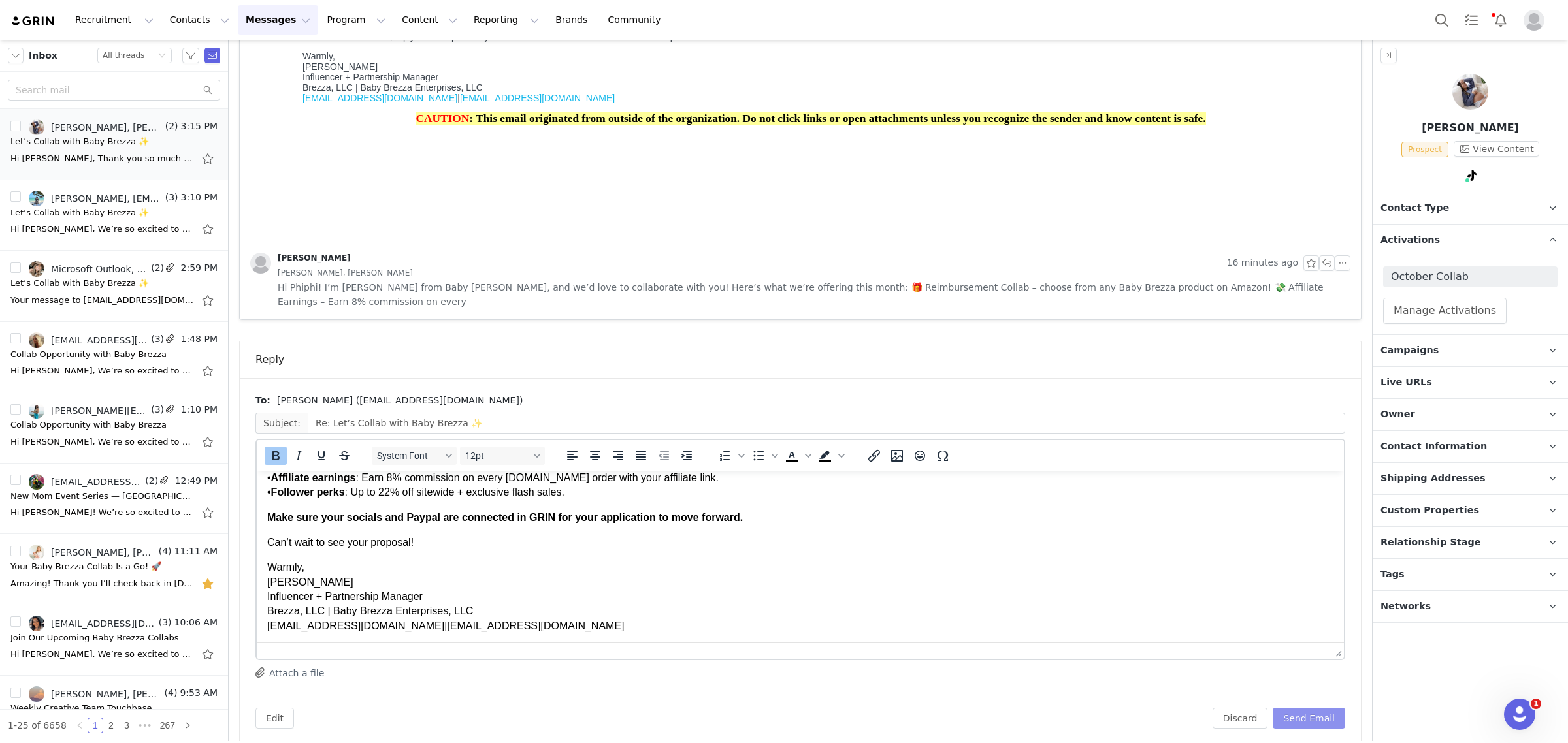
click at [1294, 708] on button "Send Email" at bounding box center [1309, 718] width 73 height 21
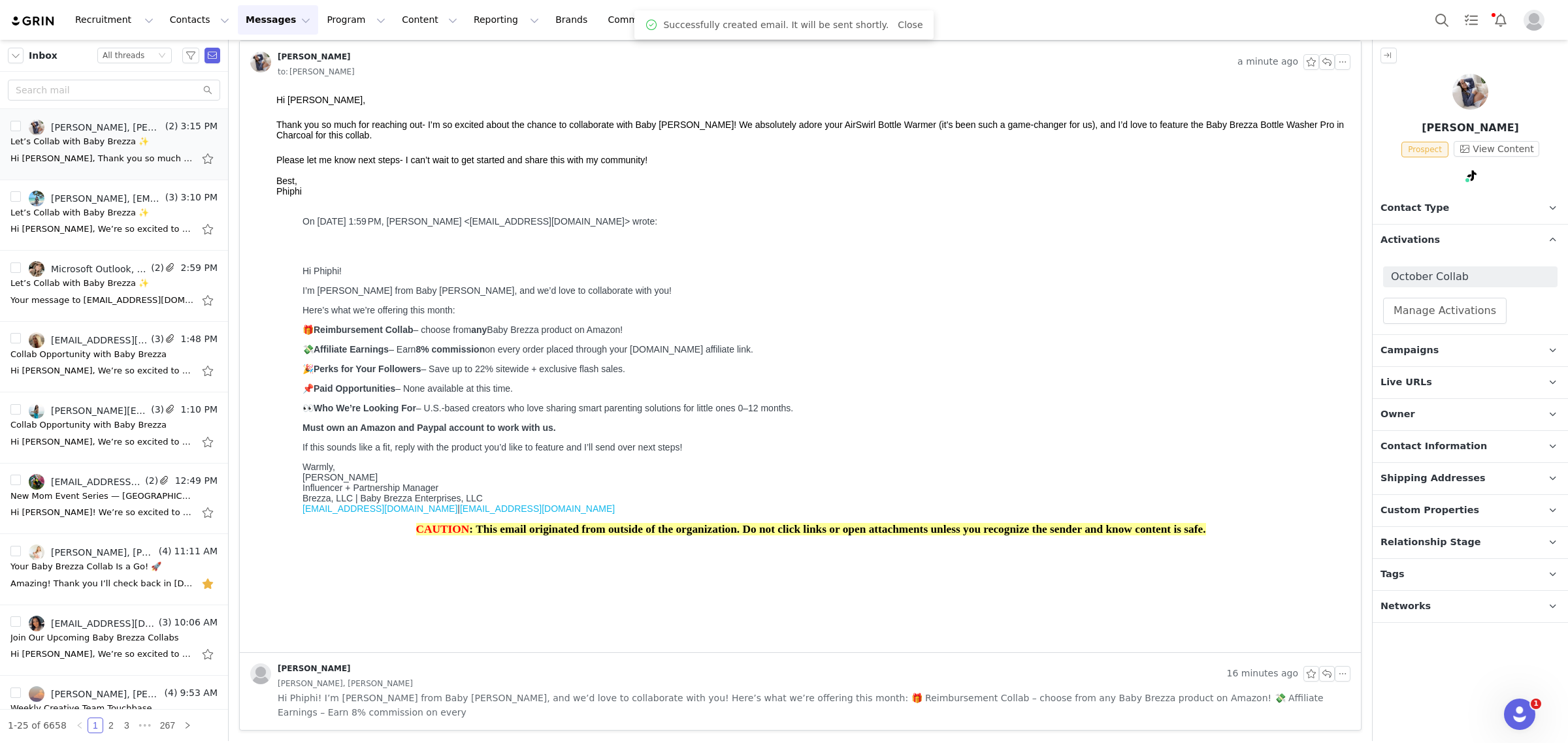
scroll to position [53, 0]
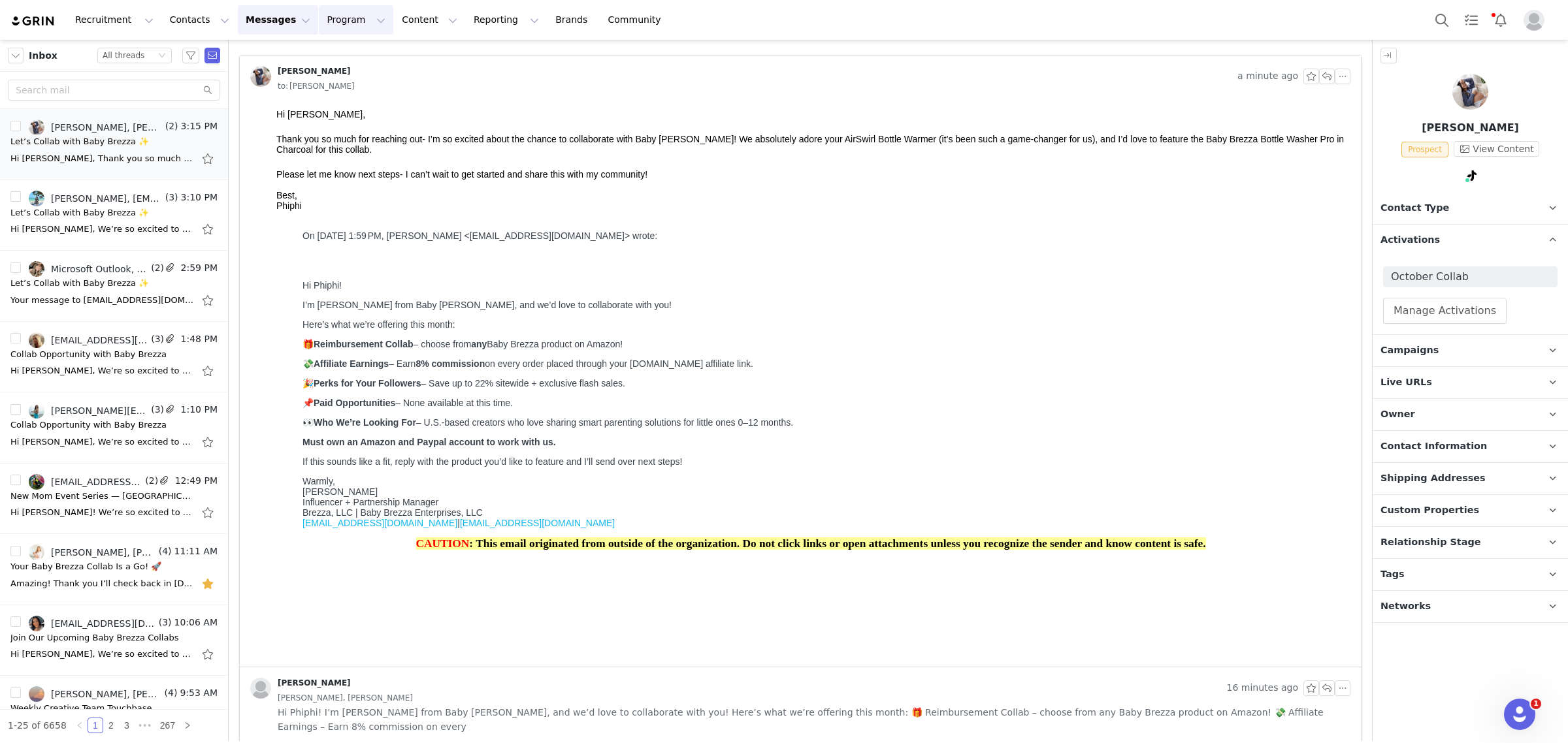
drag, startPoint x: 319, startPoint y: 24, endPoint x: 321, endPoint y: 33, distance: 9.2
click at [319, 24] on button "Program Program" at bounding box center [356, 20] width 74 height 29
click at [322, 51] on p "Activations" at bounding box center [322, 58] width 50 height 14
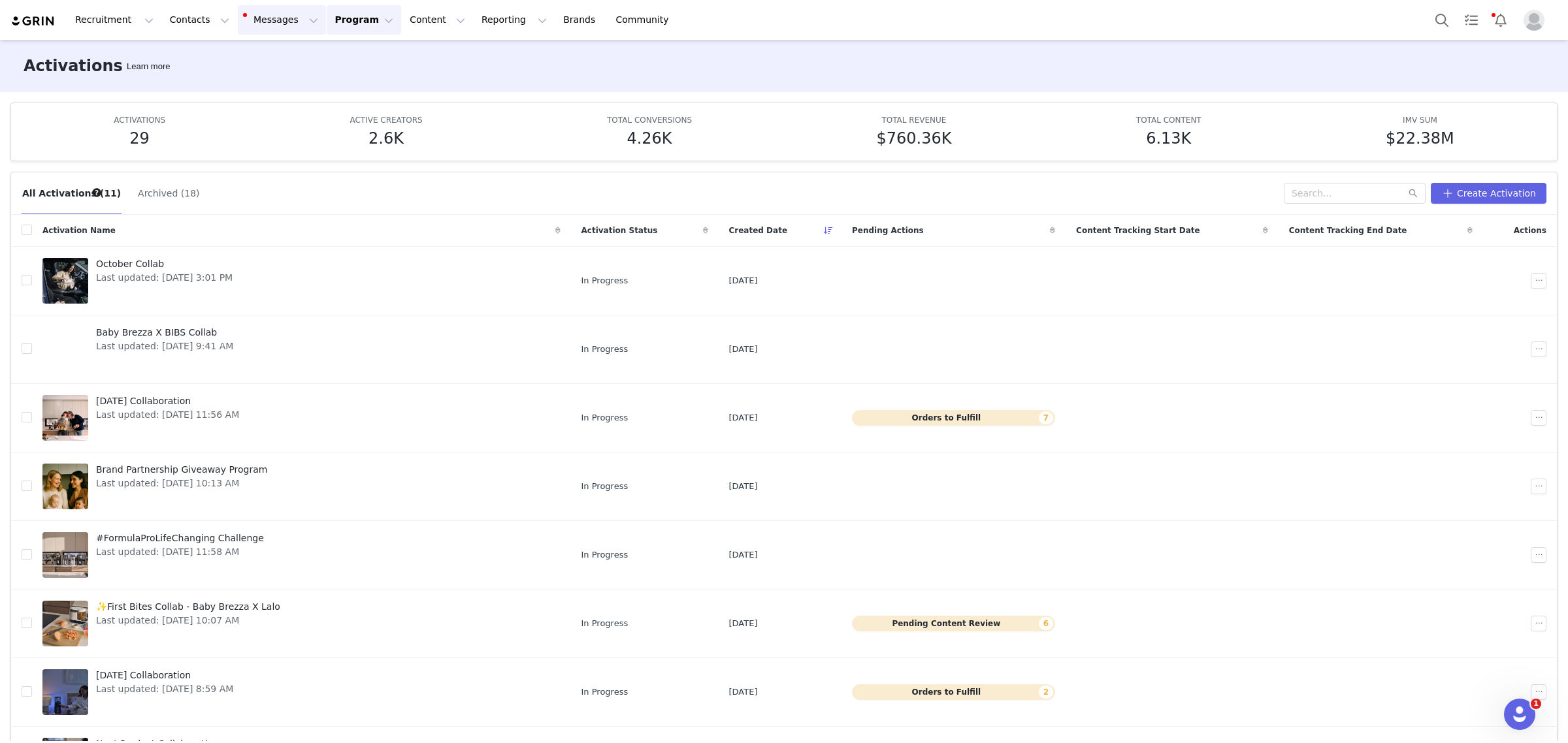
click at [247, 21] on button "Messages Messages" at bounding box center [282, 20] width 88 height 29
click at [269, 79] on div "Inbox 2" at bounding box center [267, 82] width 88 height 14
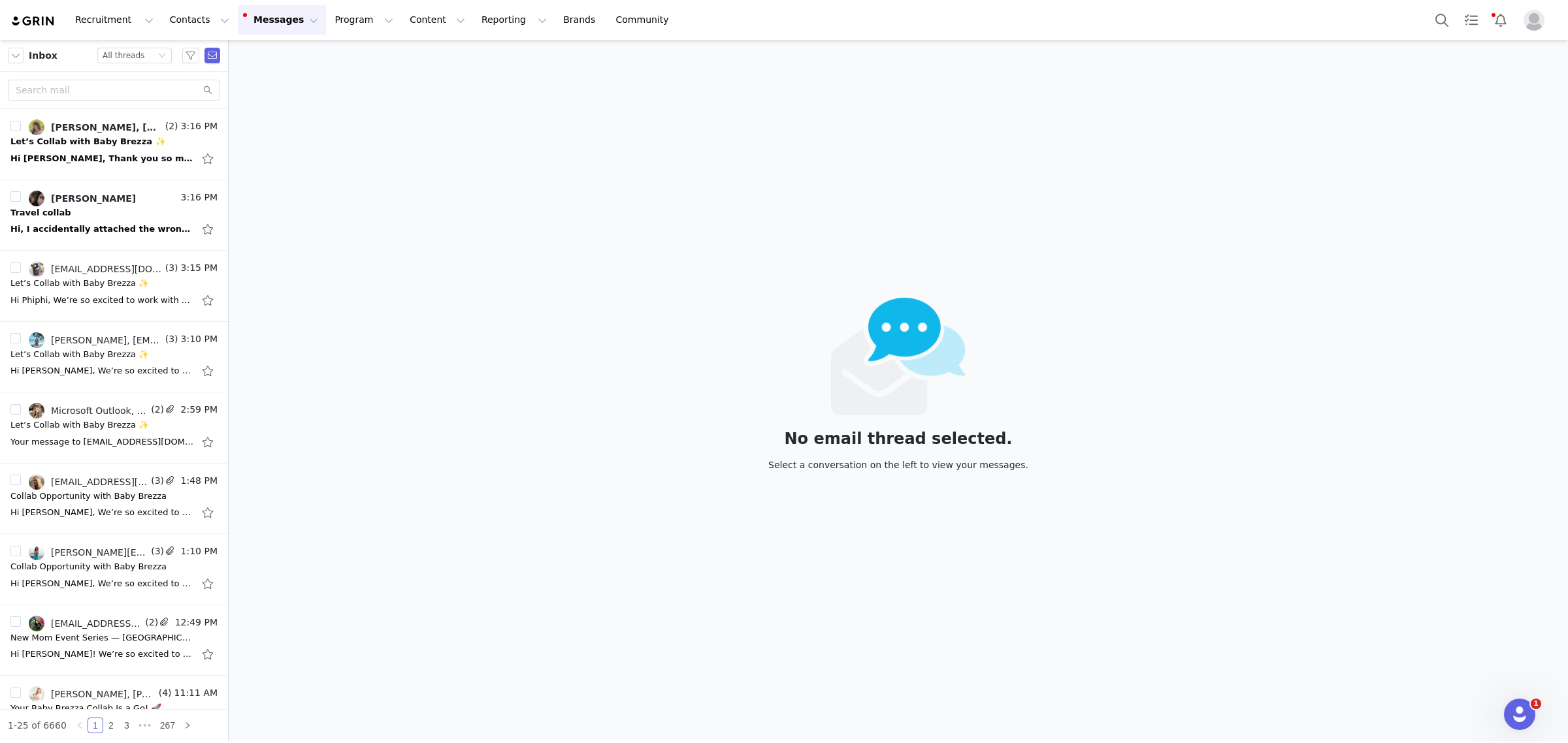
click at [138, 44] on div "Inbox Status All threads" at bounding box center [114, 55] width 228 height 32
click at [138, 54] on div "All threads" at bounding box center [123, 55] width 42 height 15
click at [133, 101] on li "Read" at bounding box center [134, 99] width 74 height 21
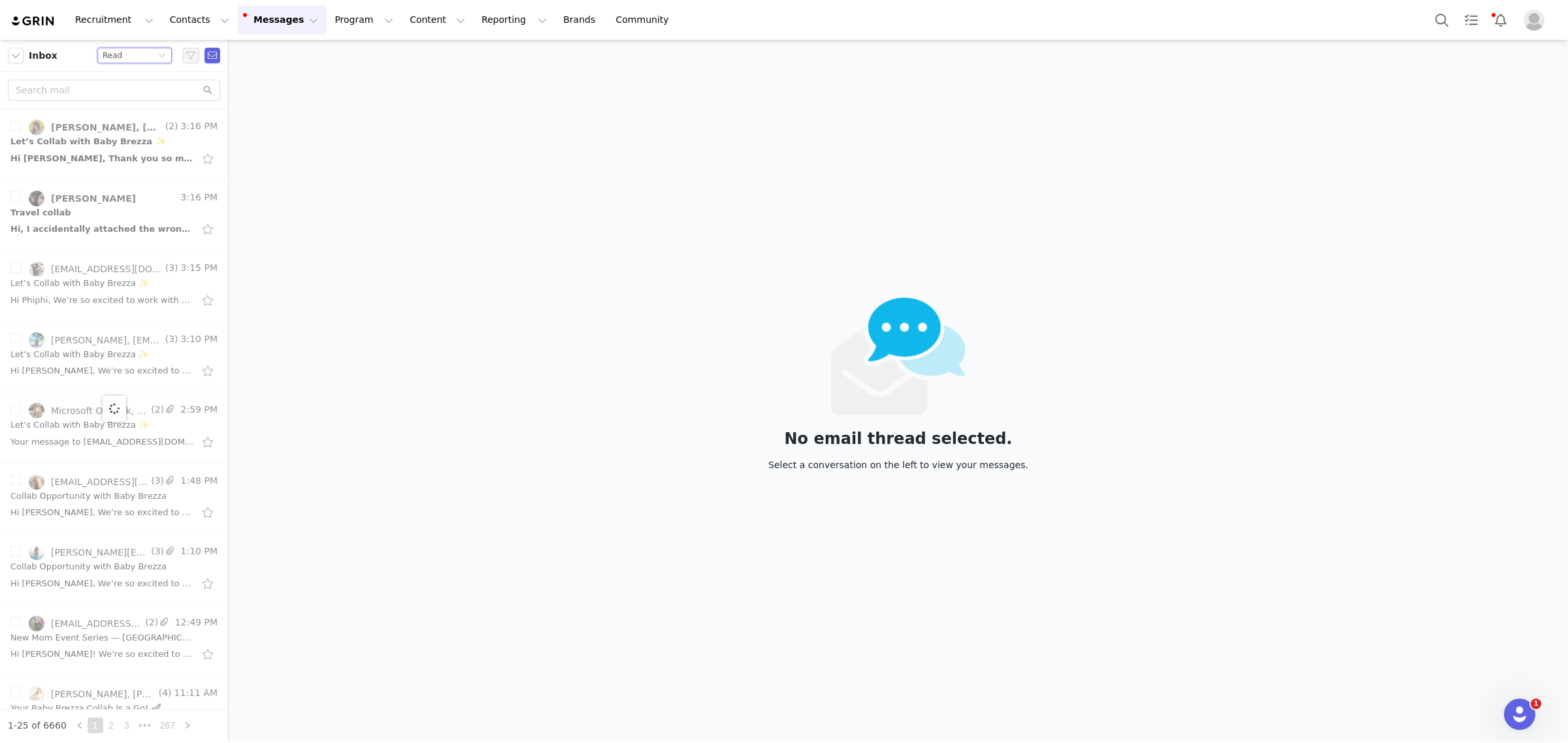
click at [129, 65] on div "Inbox Status Read" at bounding box center [114, 55] width 228 height 32
click at [129, 56] on div "Status Read" at bounding box center [129, 55] width 53 height 15
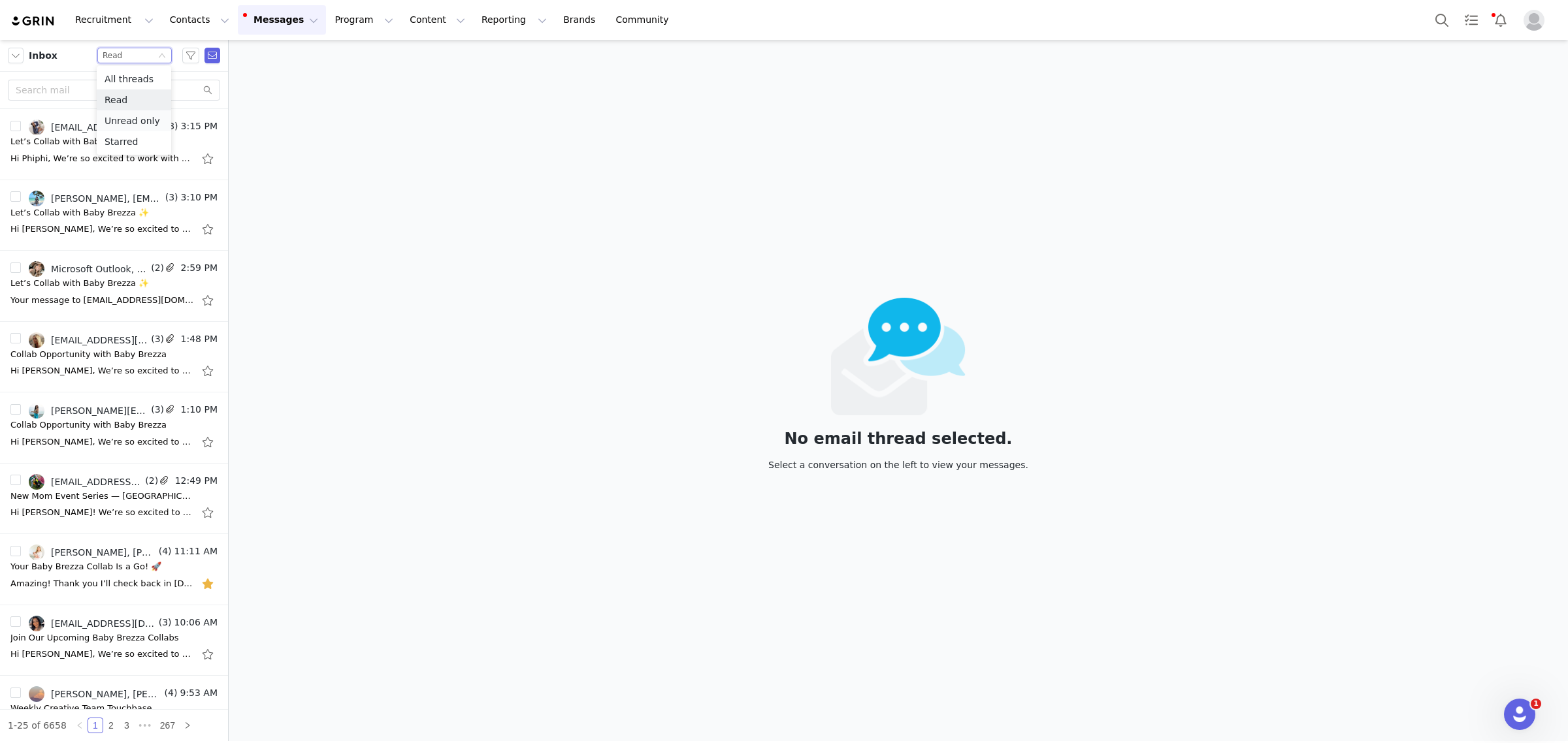
click at [124, 126] on li "Unread only" at bounding box center [134, 120] width 74 height 21
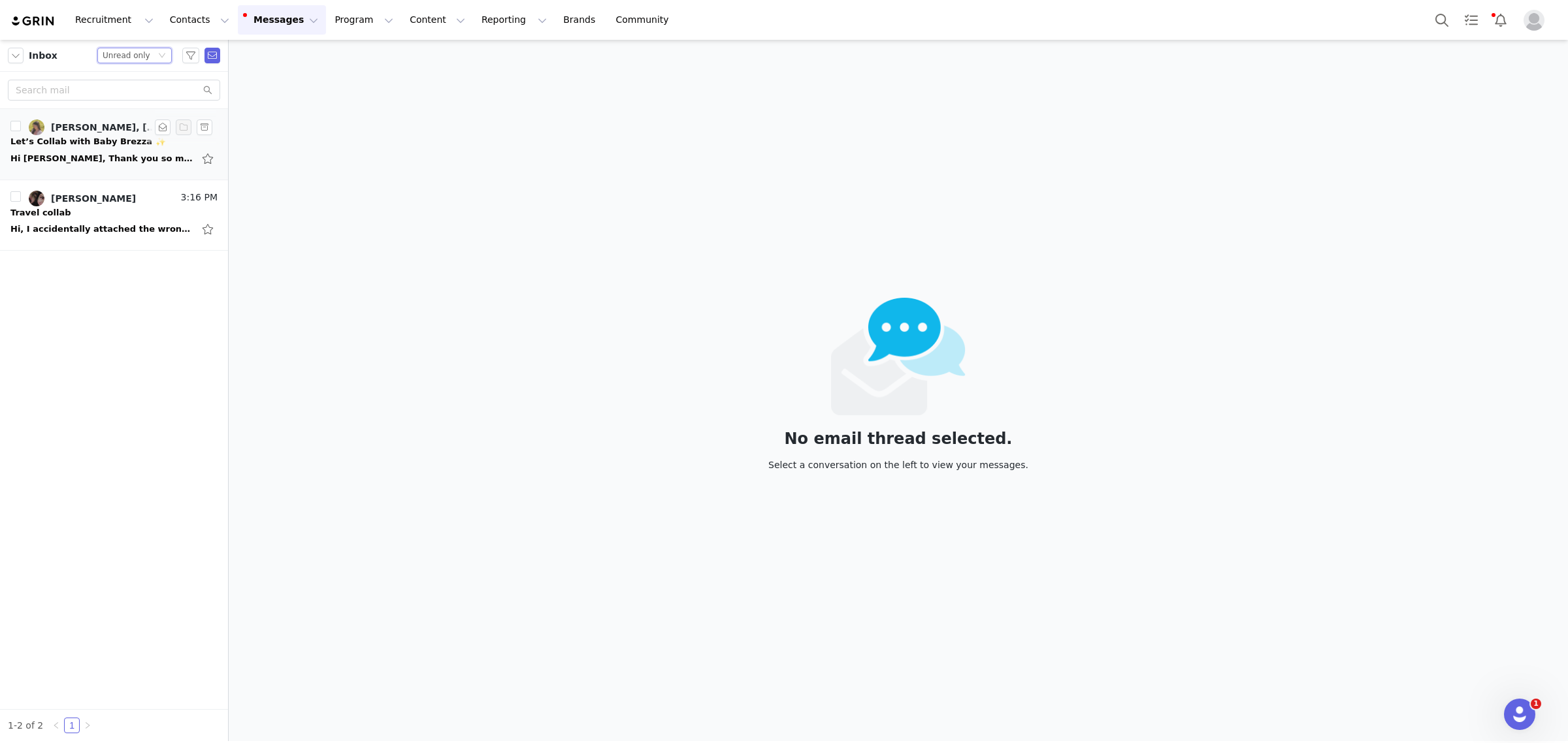
click at [85, 146] on div "Let’s Collab with Baby Brezza ✨" at bounding box center [88, 141] width 156 height 13
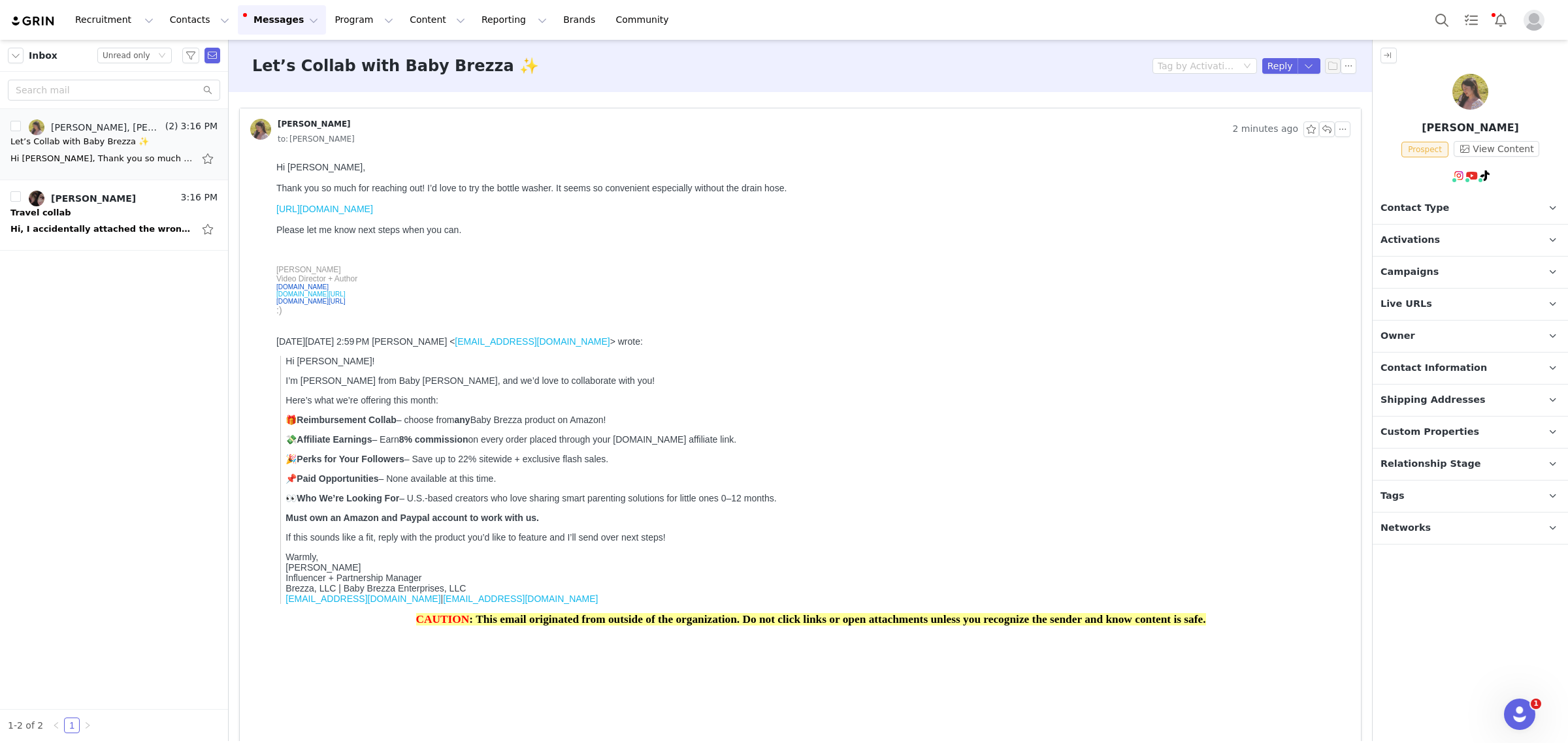
click at [1438, 397] on span "Shipping Addresses" at bounding box center [1433, 400] width 105 height 15
click at [1439, 245] on p "Activations" at bounding box center [1455, 240] width 164 height 31
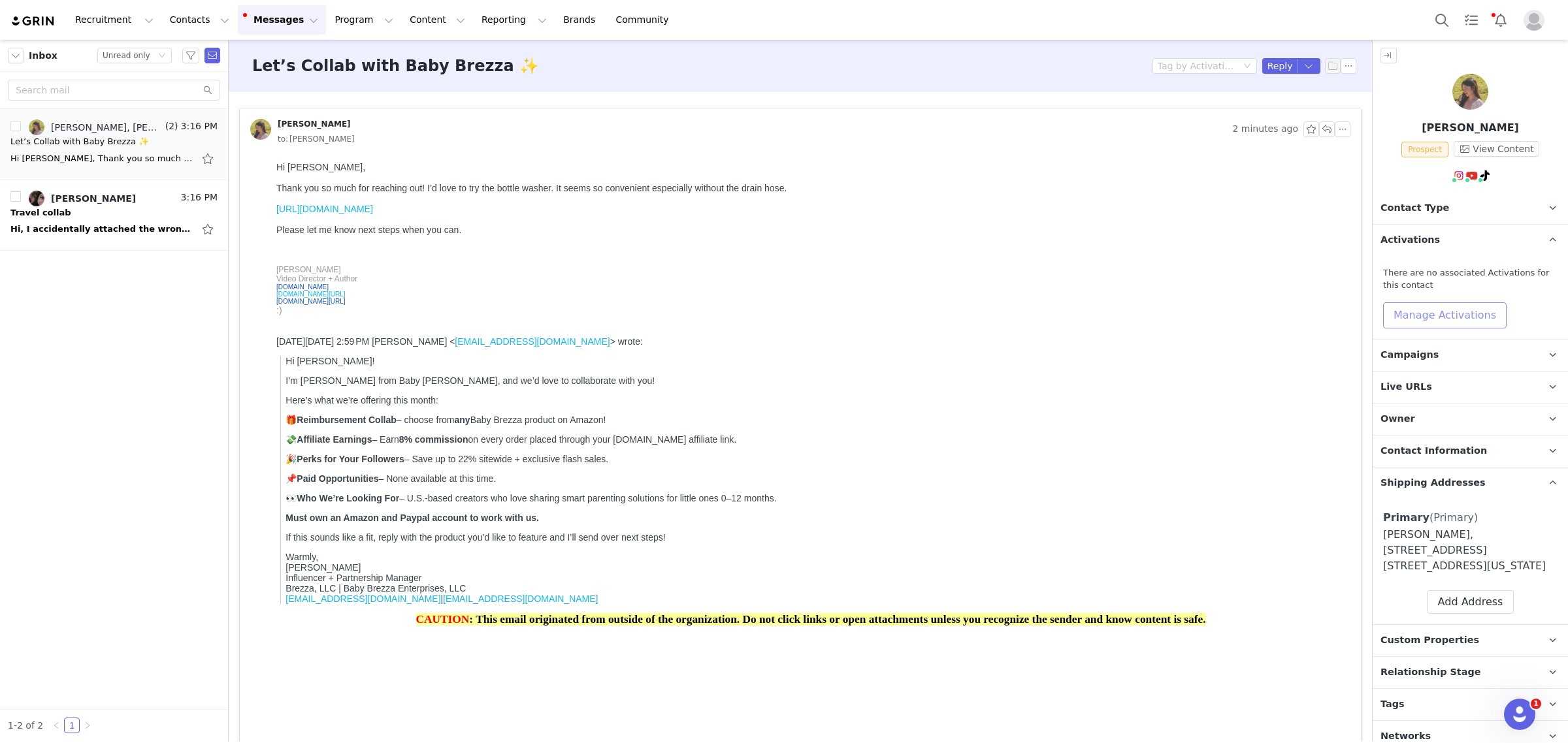
click at [1452, 310] on button "Manage Activations" at bounding box center [1444, 315] width 123 height 26
click at [1441, 361] on div "Select Activation" at bounding box center [1409, 365] width 127 height 19
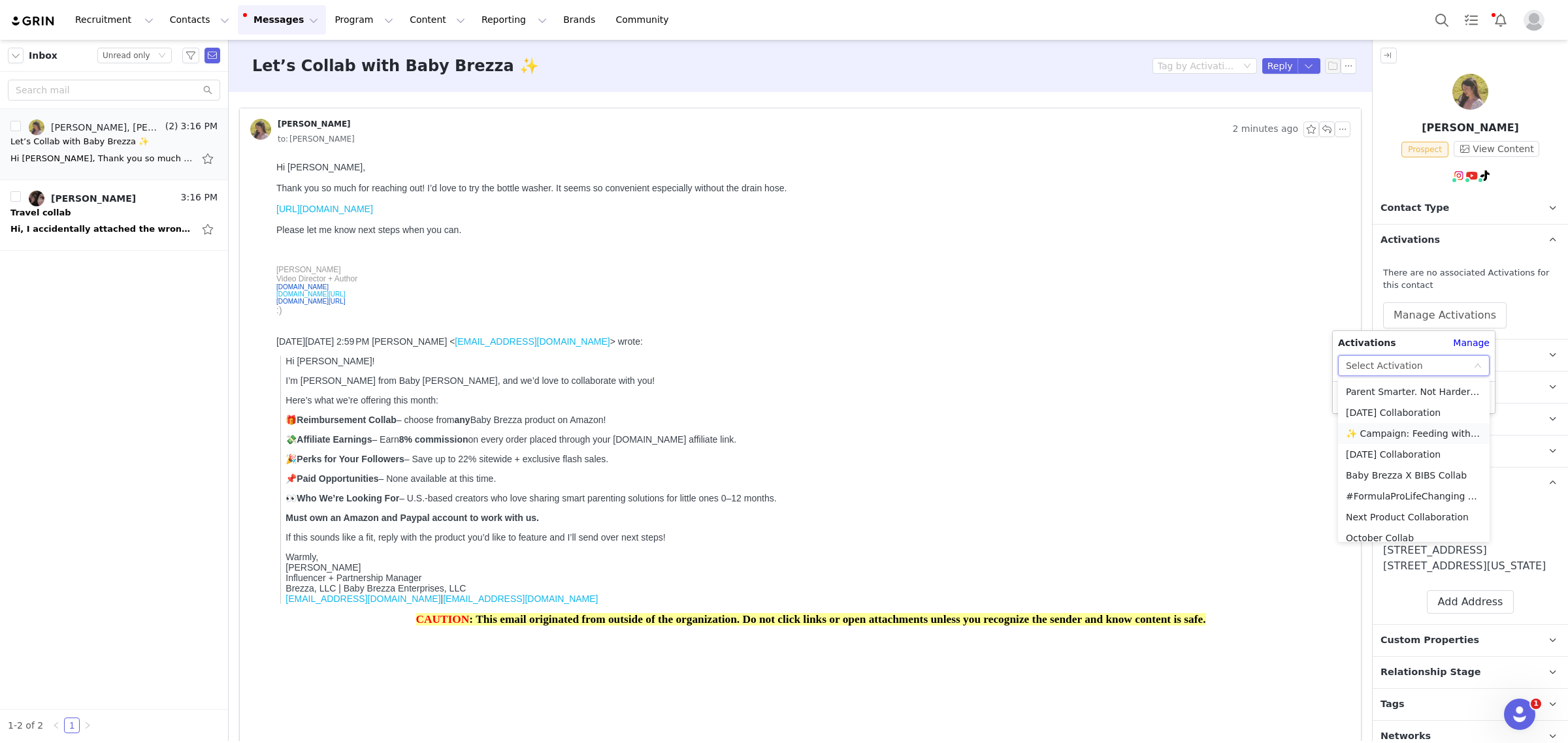
scroll to position [72, 0]
click at [1389, 467] on li "October Collab" at bounding box center [1414, 466] width 152 height 21
click at [1359, 393] on button "Apply" at bounding box center [1361, 397] width 47 height 21
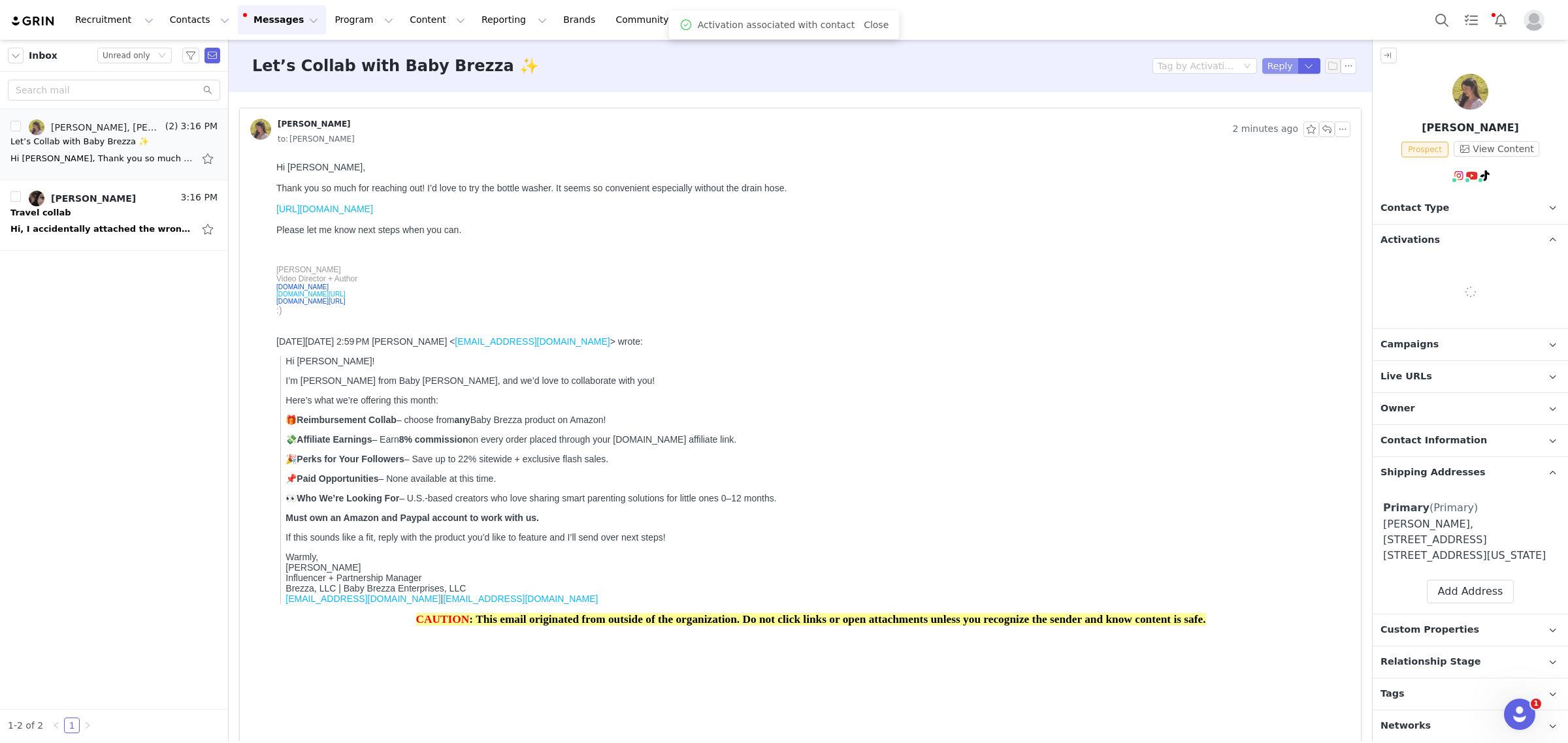
click at [1262, 70] on button "Reply" at bounding box center [1280, 66] width 36 height 15
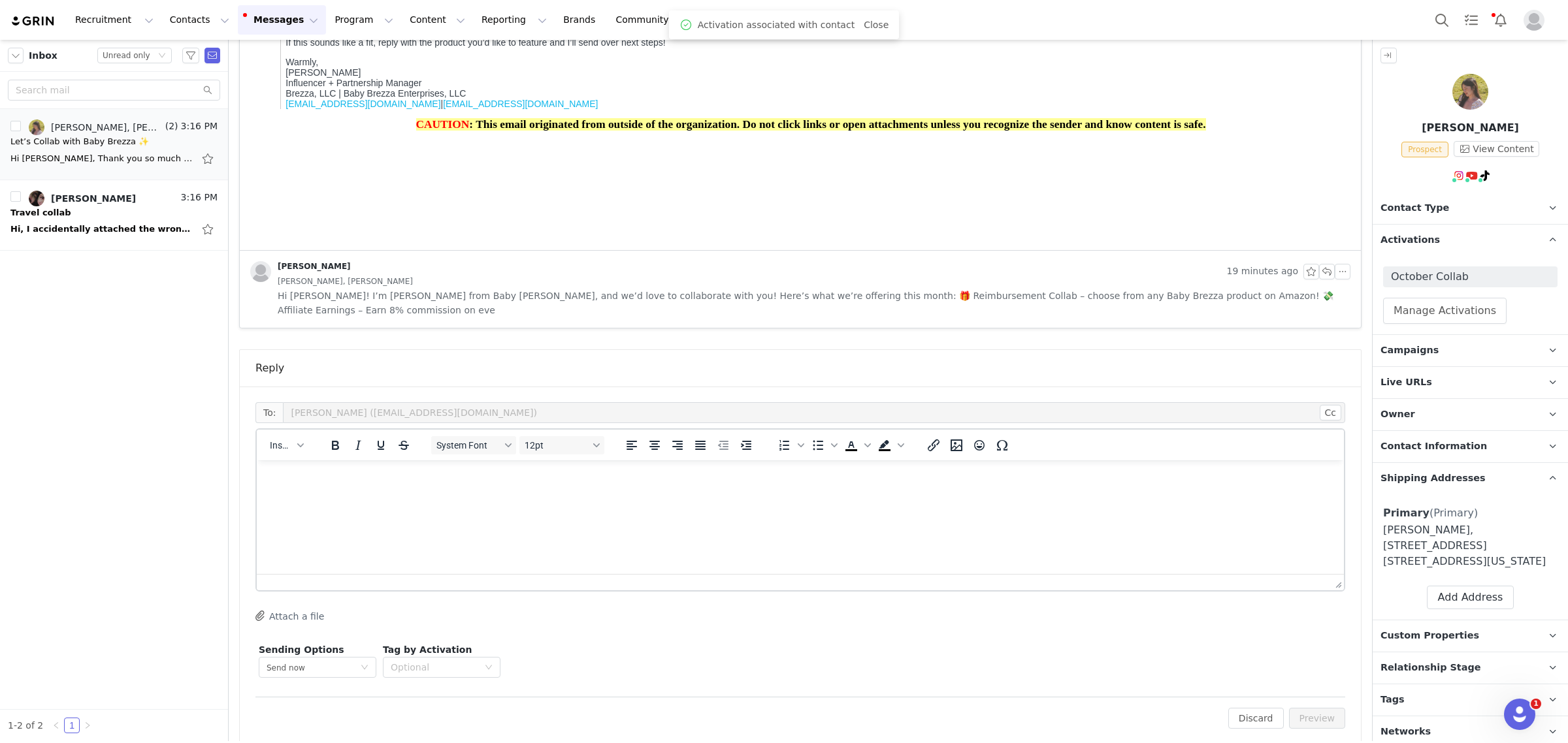
scroll to position [0, 0]
click at [285, 438] on button "Insert" at bounding box center [286, 445] width 43 height 19
click at [285, 449] on div "Insert Template" at bounding box center [334, 453] width 118 height 15
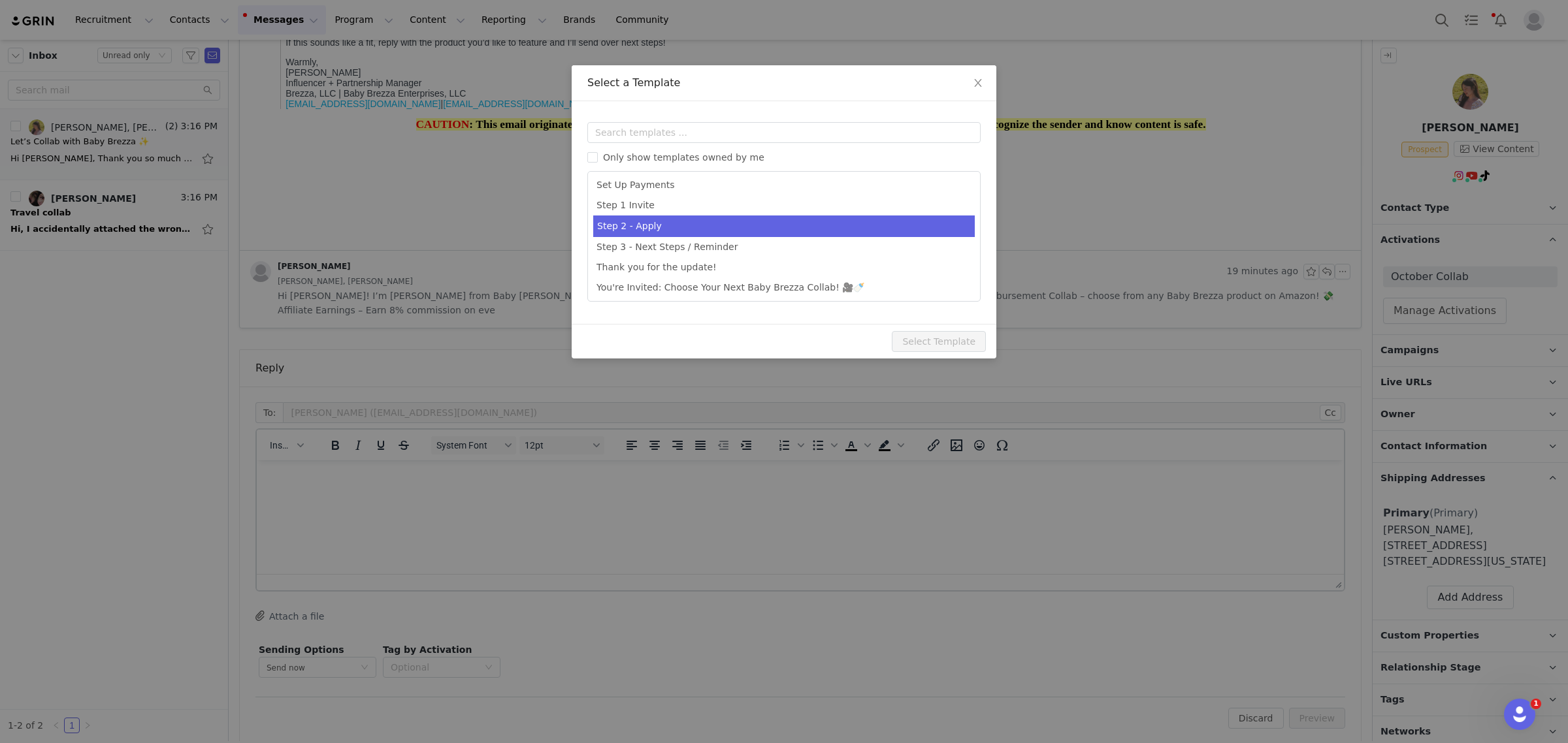
click at [775, 226] on li "Step 2 - Apply" at bounding box center [784, 226] width 381 height 22
type input "Welcome to the Baby Brezza Collab 🎉"
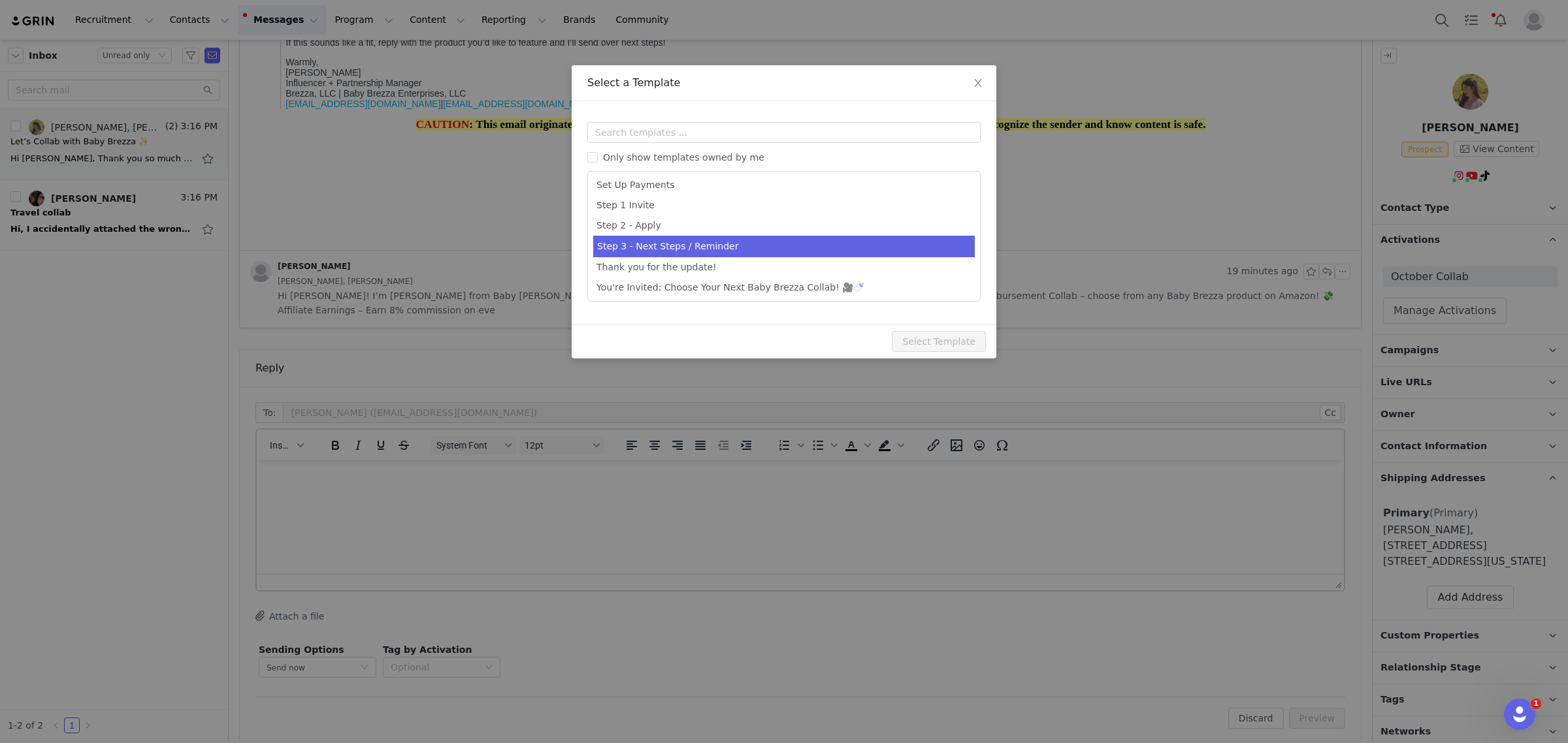
scroll to position [407, 0]
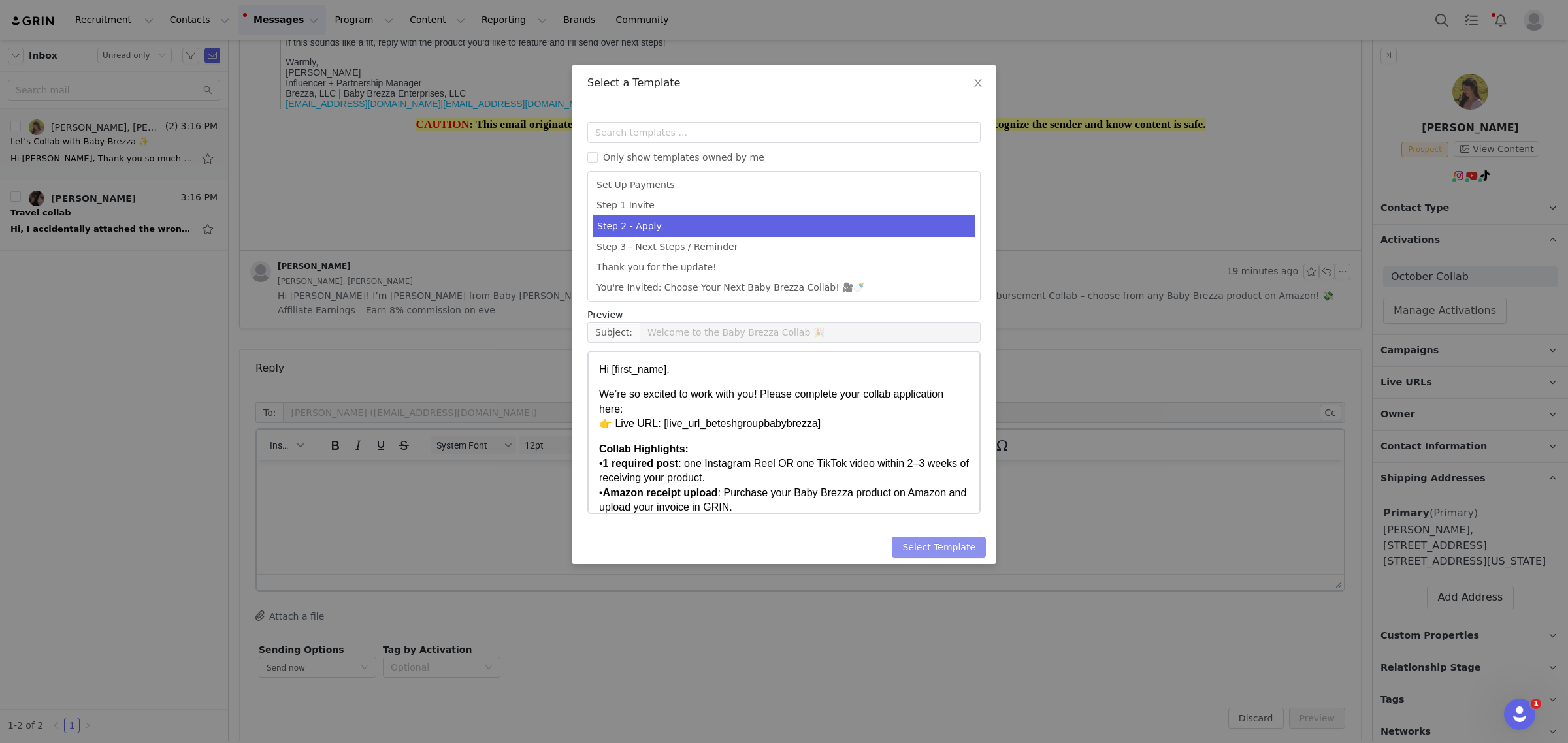
click at [947, 545] on button "Select Template" at bounding box center [939, 547] width 94 height 21
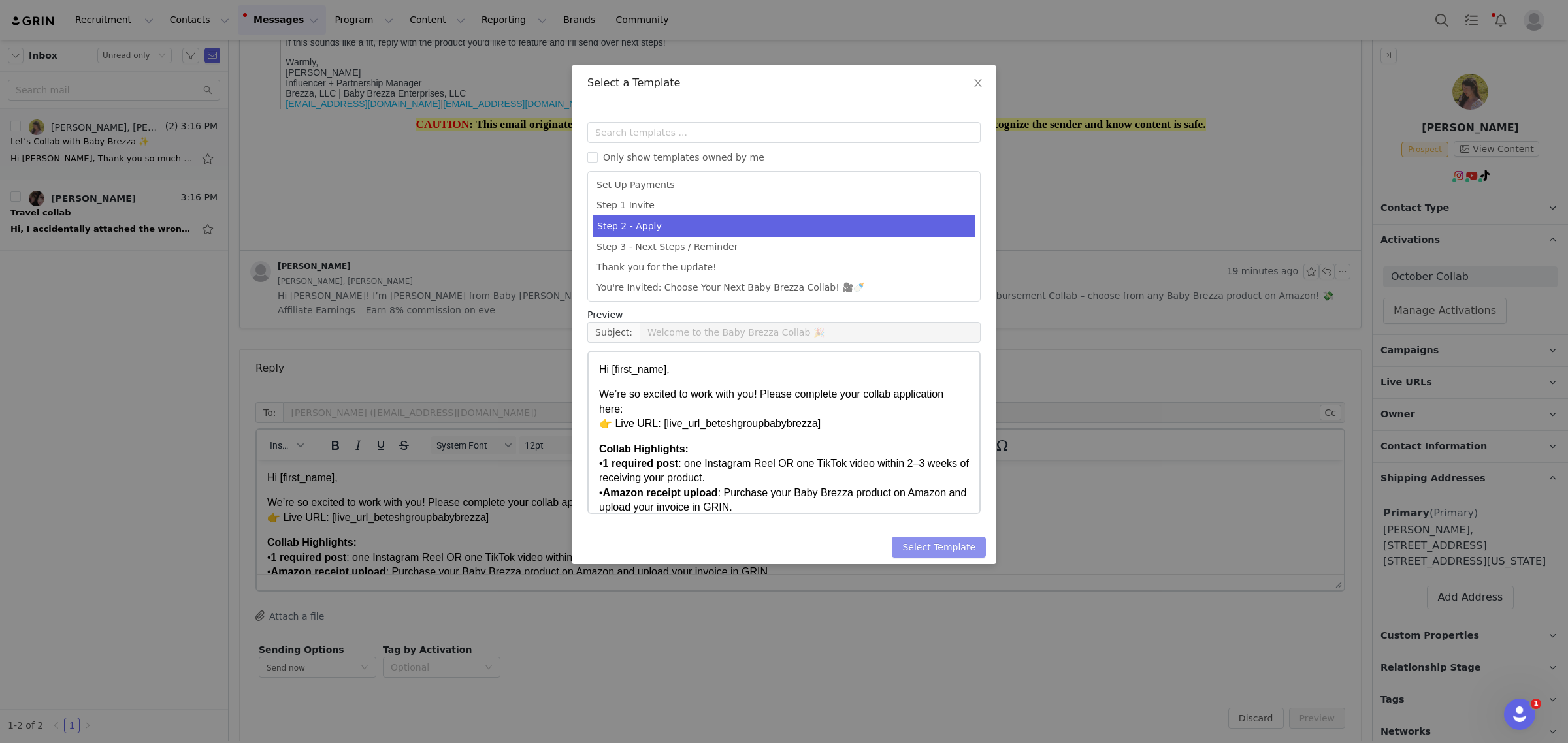
scroll to position [0, 0]
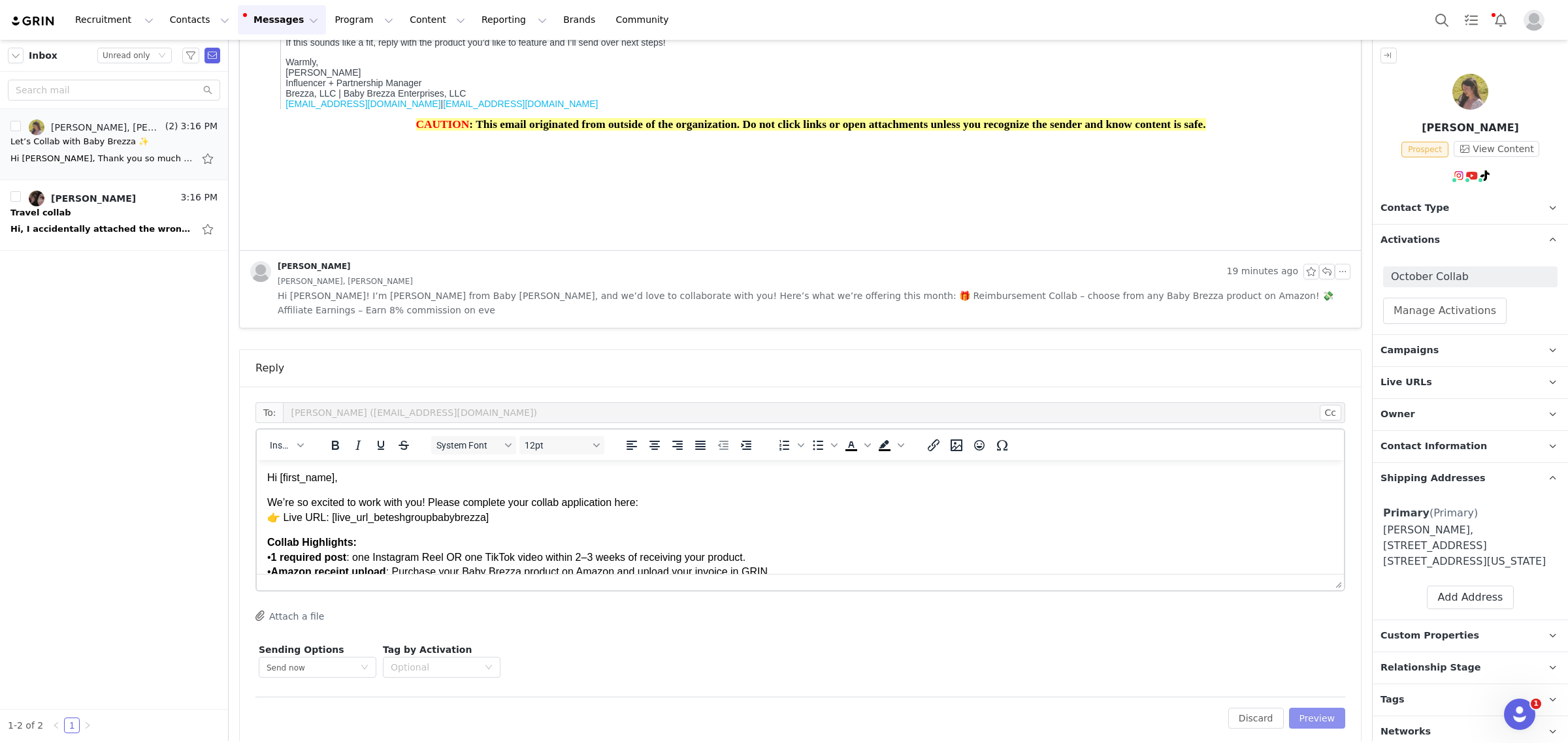
click at [1299, 708] on button "Preview" at bounding box center [1317, 718] width 57 height 21
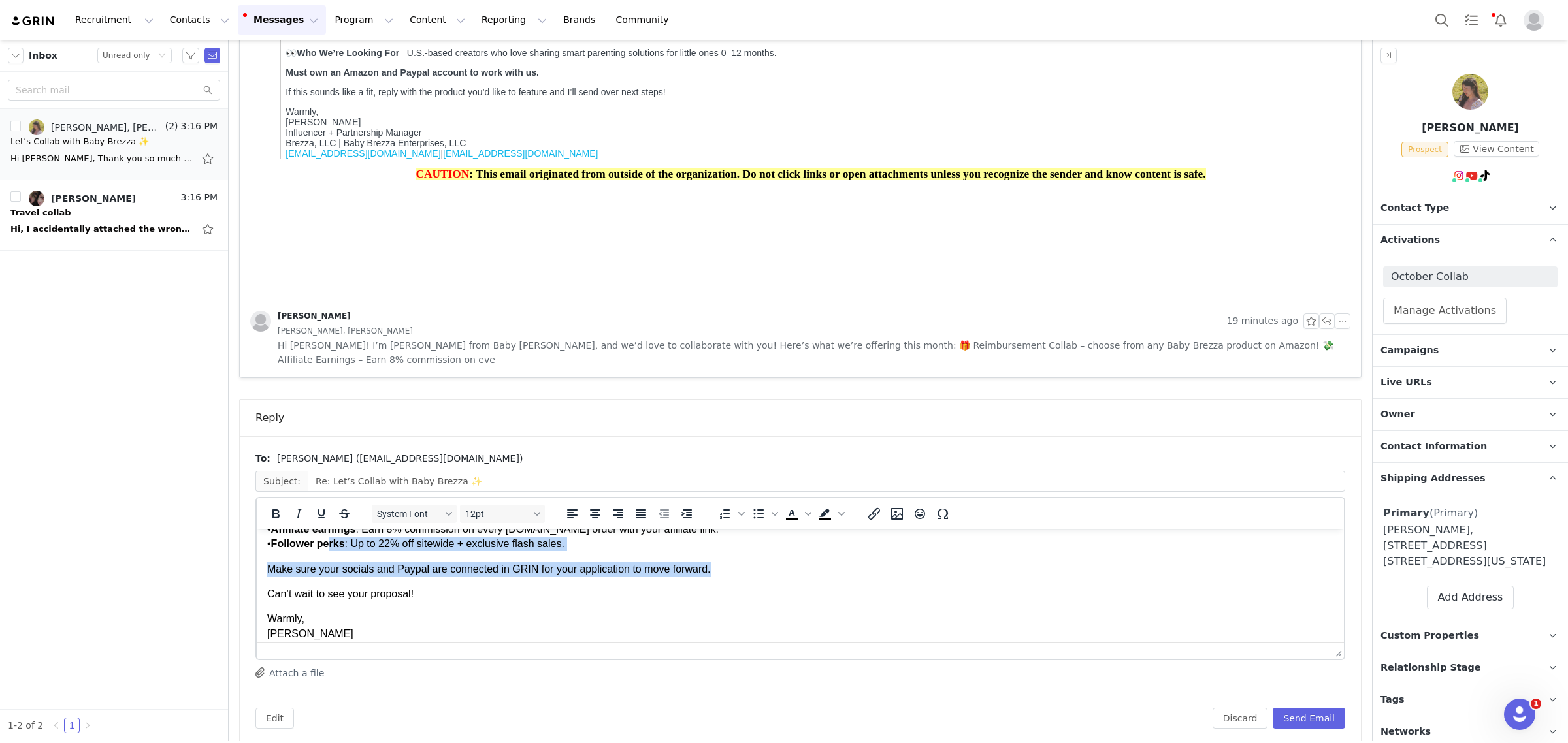
scroll to position [121, 0]
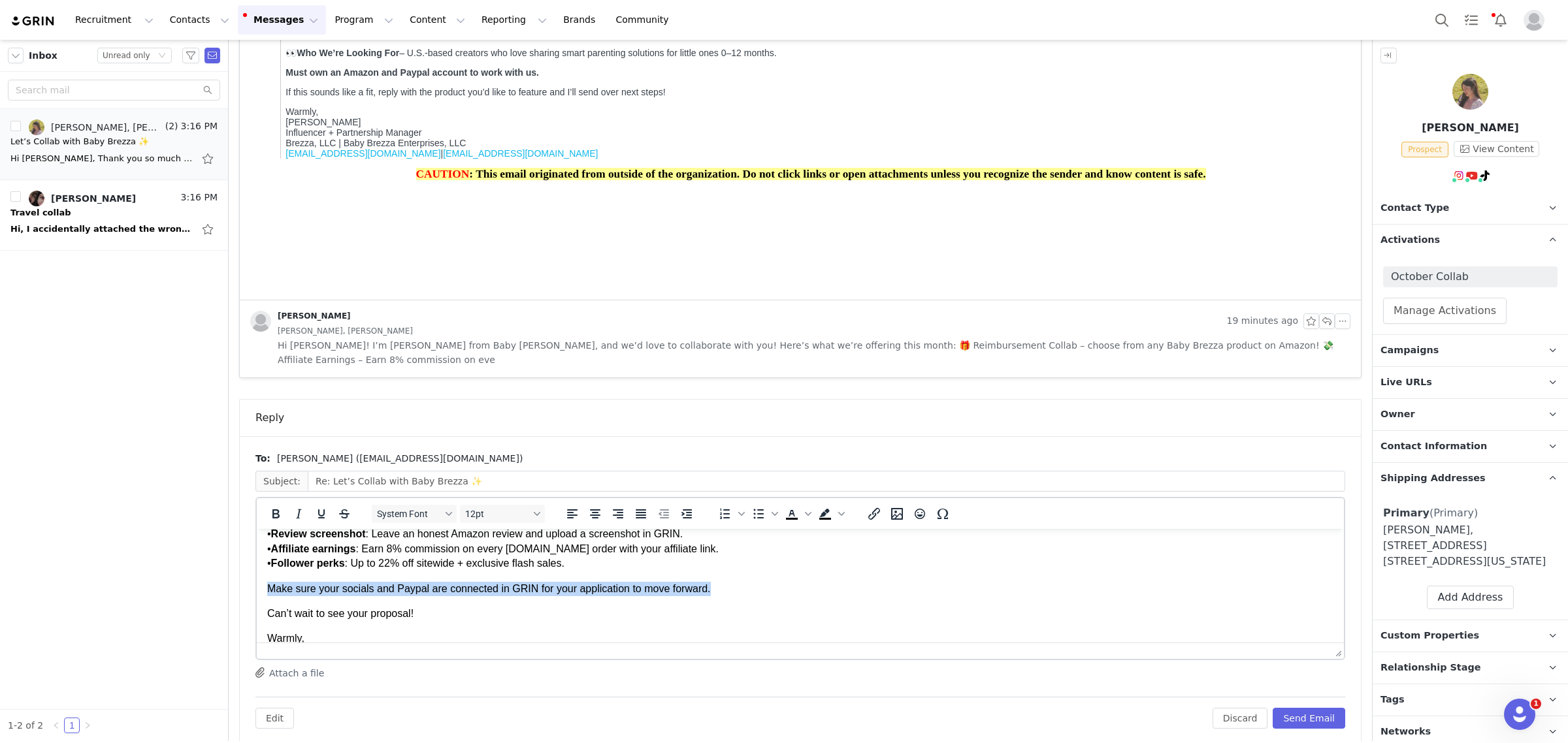
drag, startPoint x: 729, startPoint y: 546, endPoint x: 214, endPoint y: 573, distance: 515.7
click at [257, 573] on html "Hi [PERSON_NAME], We’re so excited to work with you! Please complete your colla…" at bounding box center [800, 562] width 1087 height 307
click at [280, 506] on icon "Bold" at bounding box center [276, 514] width 16 height 15
click at [1294, 708] on button "Send Email" at bounding box center [1309, 718] width 73 height 21
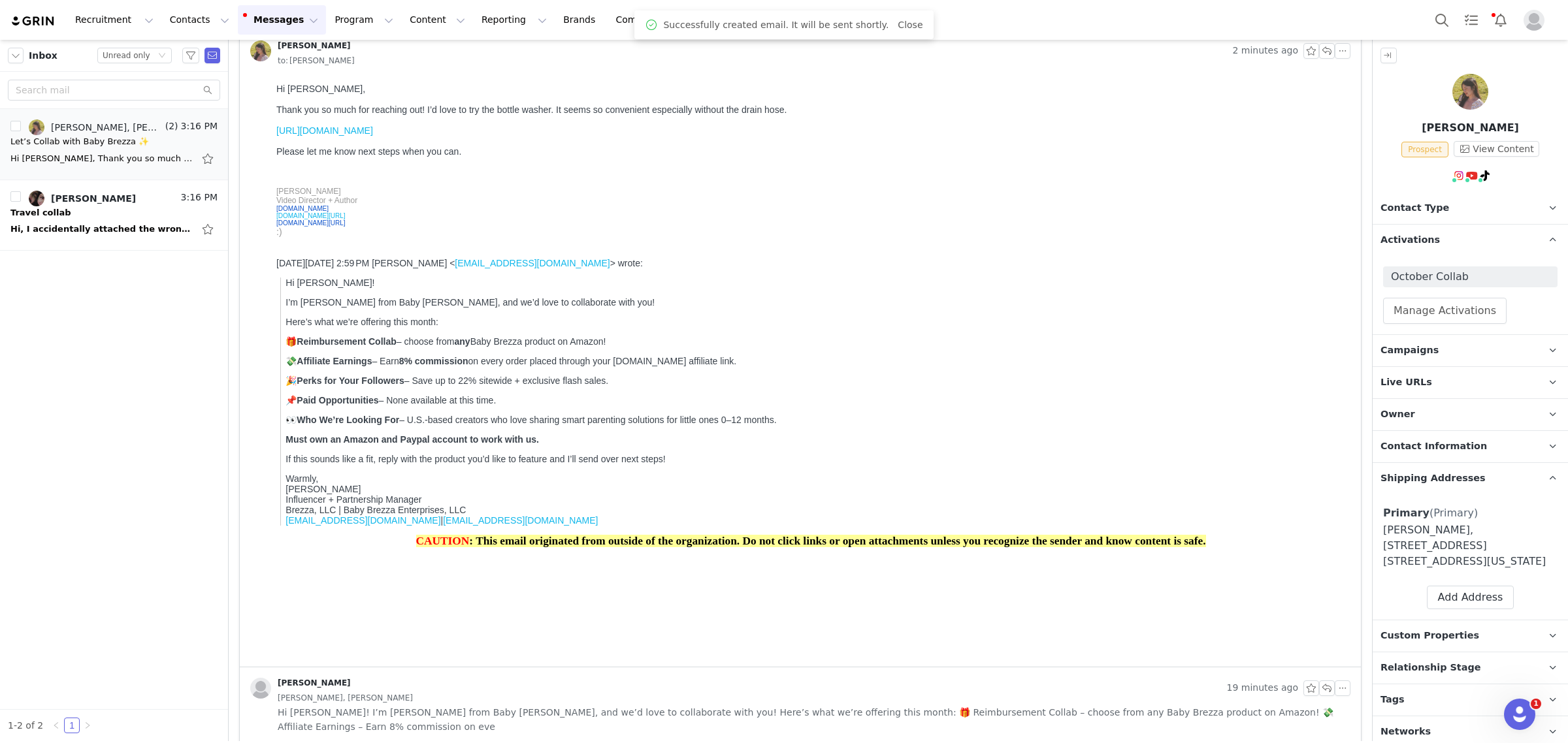
scroll to position [7, 0]
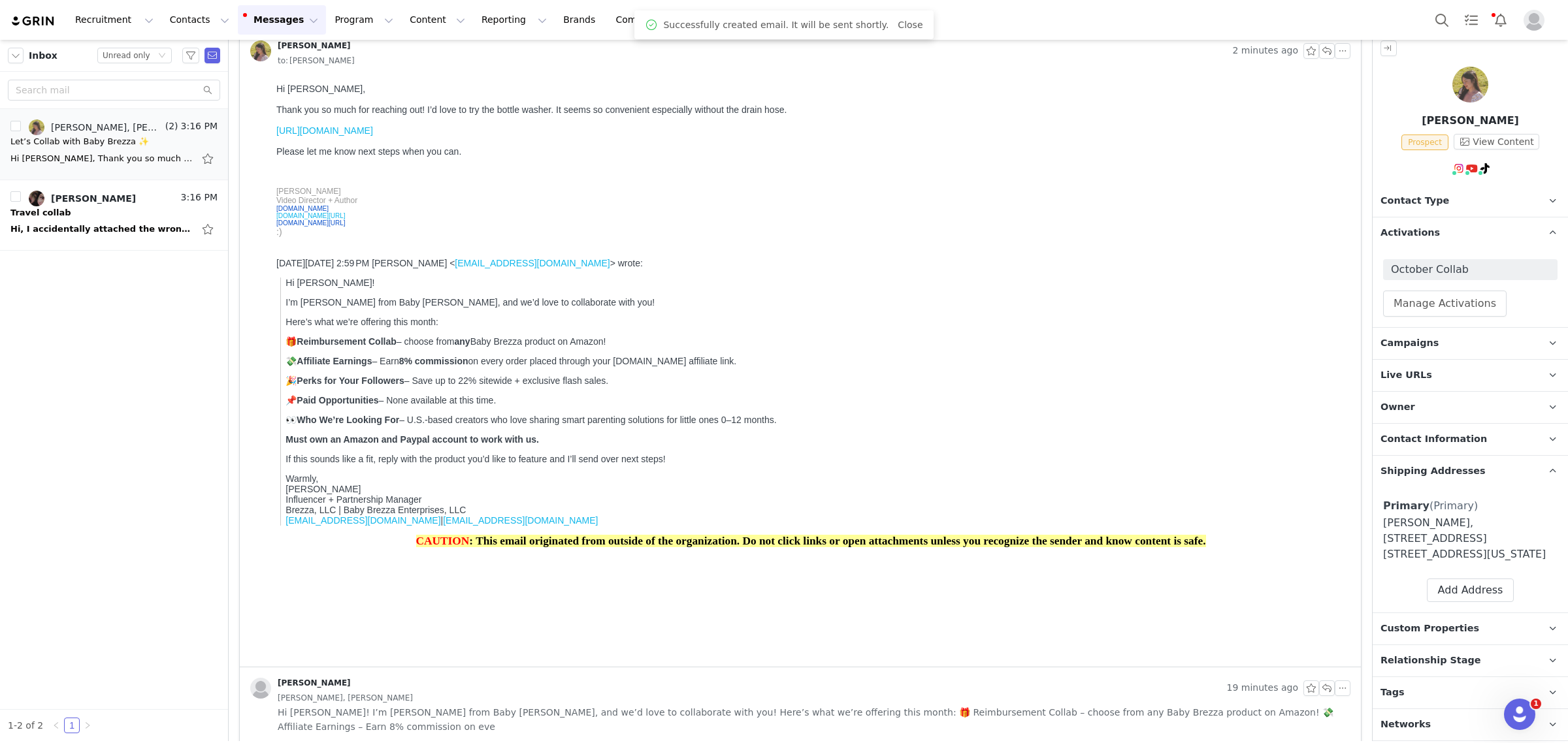
click at [1411, 729] on span "Networks" at bounding box center [1405, 724] width 50 height 15
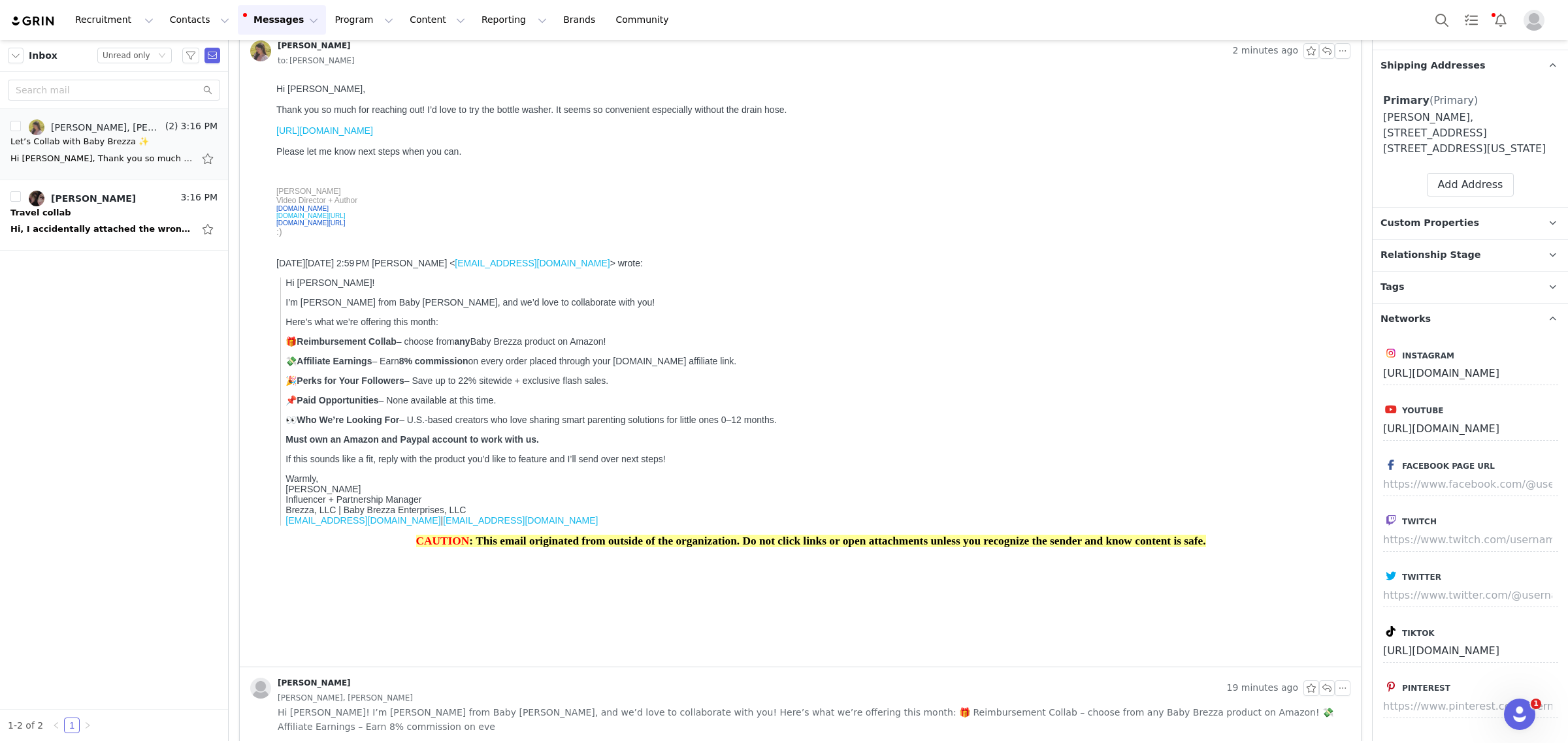
scroll to position [417, 0]
click at [1398, 308] on span "Networks" at bounding box center [1405, 315] width 50 height 15
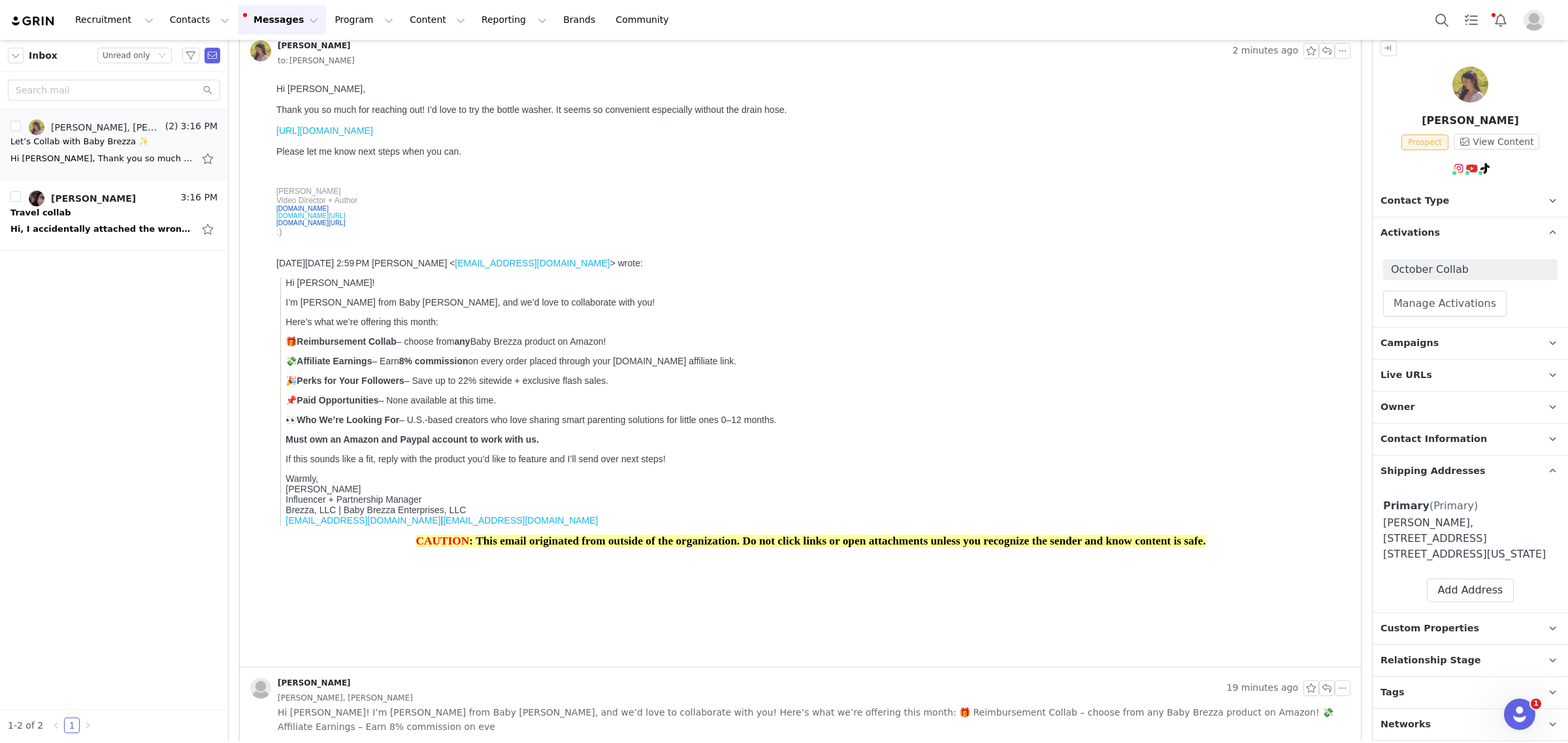
scroll to position [7, 0]
click at [1391, 663] on span "Relationship Stage" at bounding box center [1431, 661] width 101 height 15
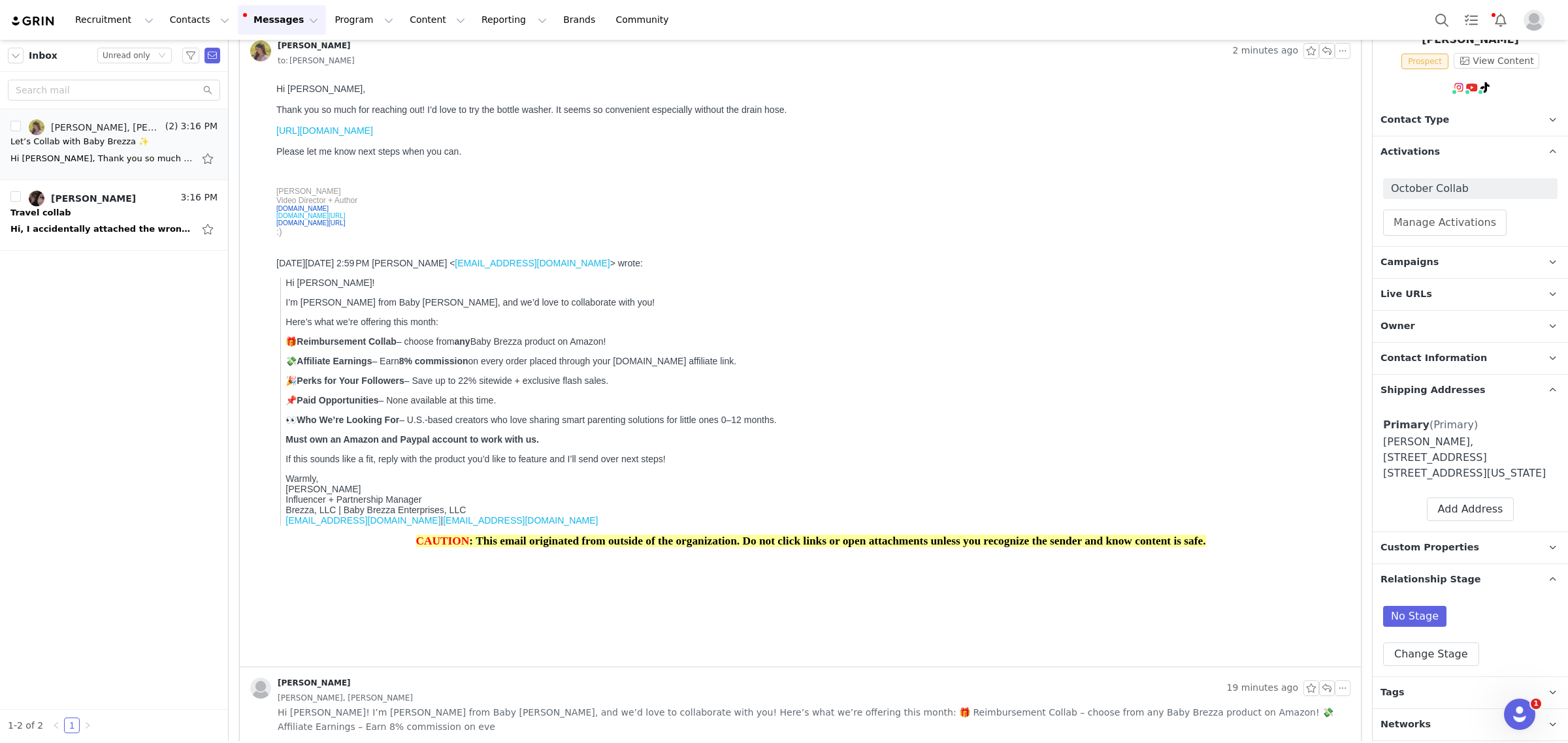
click at [1394, 549] on span "Custom Properties" at bounding box center [1429, 548] width 98 height 15
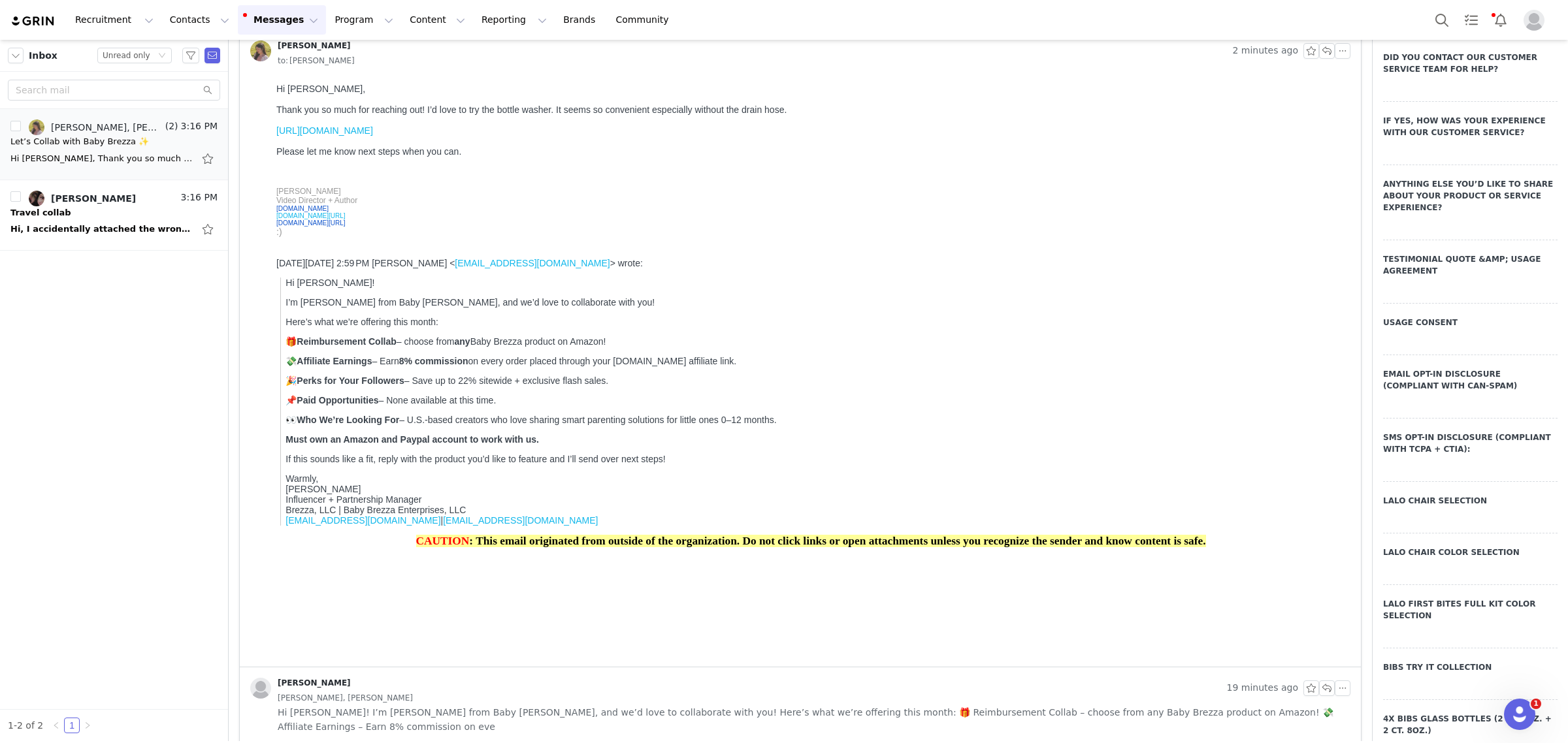
scroll to position [2119, 0]
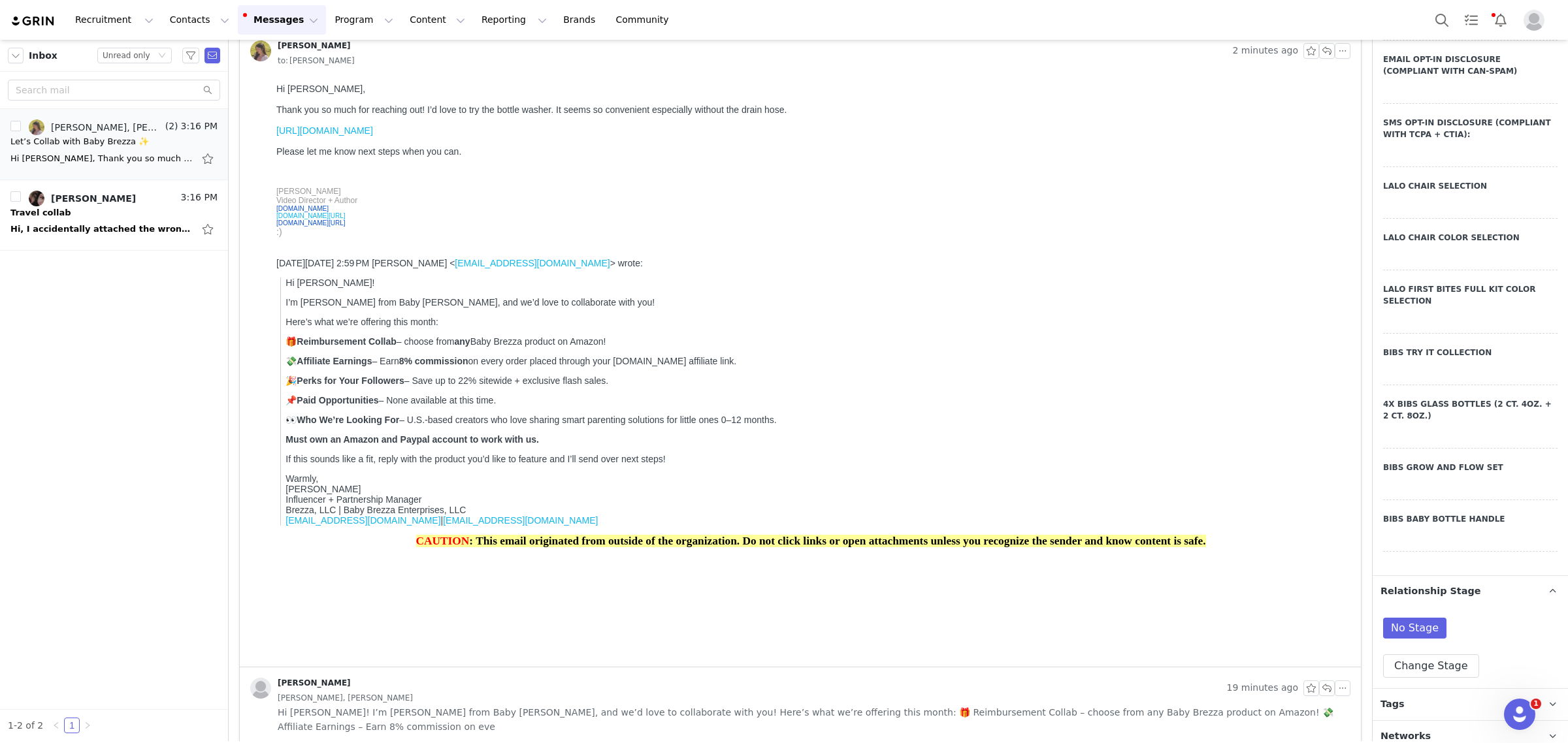
click at [1398, 697] on span "Tags" at bounding box center [1392, 704] width 24 height 15
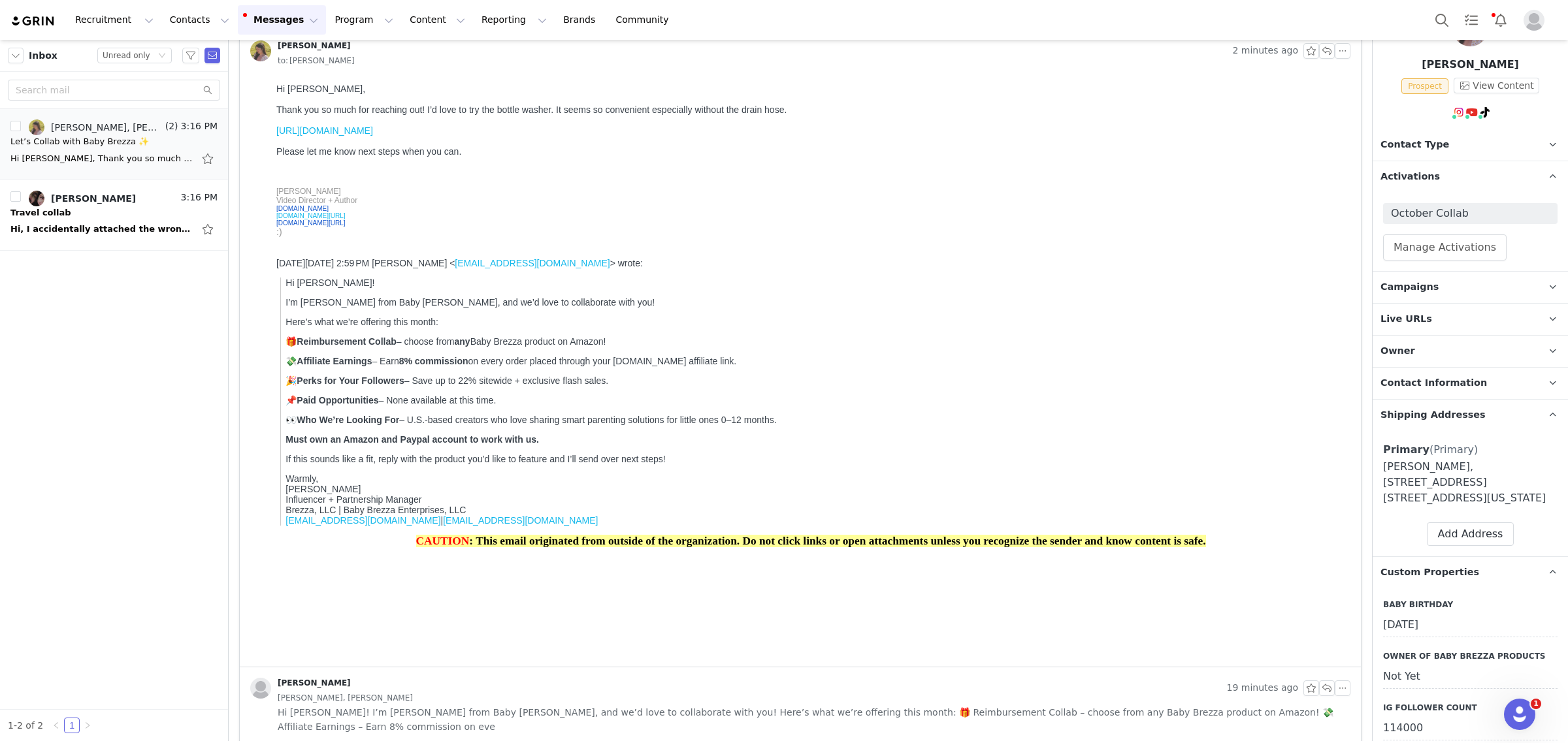
scroll to position [0, 0]
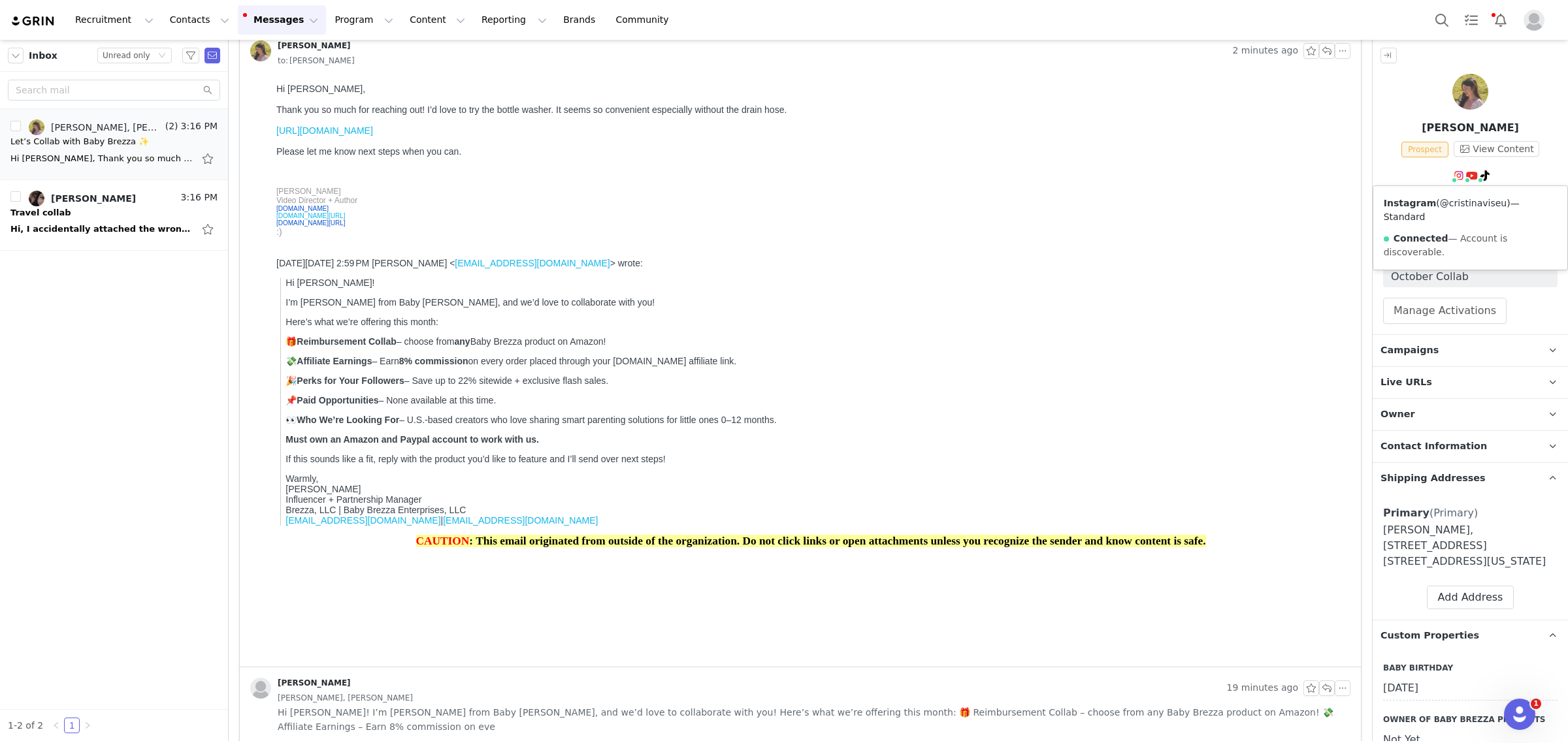
click at [1449, 205] on link "@cristinaviseu" at bounding box center [1473, 202] width 67 height 10
click at [775, 268] on div "[DATE][DATE] 2:59 PM [PERSON_NAME] < [EMAIL_ADDRESS][DOMAIN_NAME] > wrote:" at bounding box center [811, 263] width 1069 height 10
click at [102, 221] on div "Hi, I accidentally attached the wrong link on grin. And do I need to get the vi…" at bounding box center [113, 229] width 207 height 21
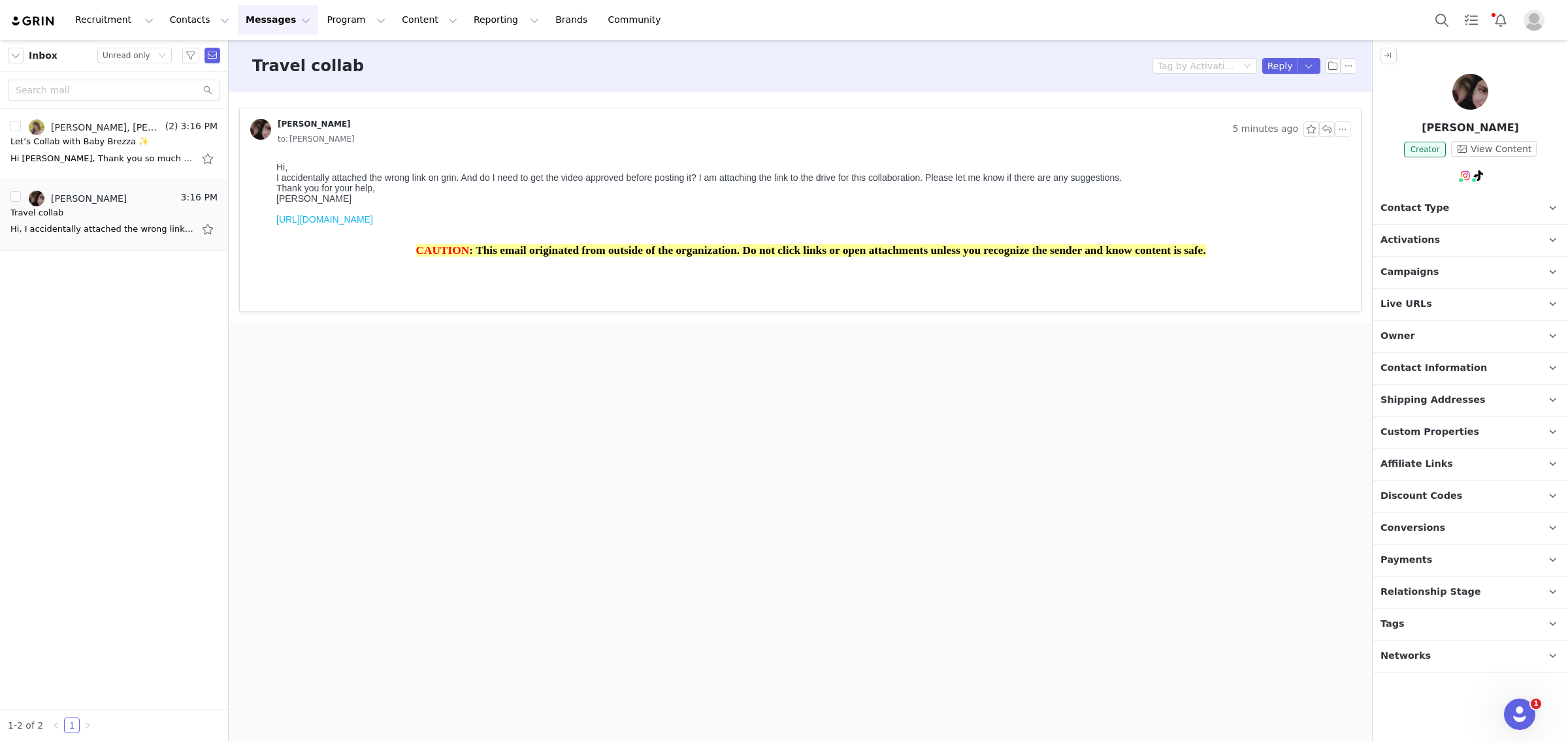
click at [1461, 229] on p "Activations" at bounding box center [1455, 240] width 164 height 31
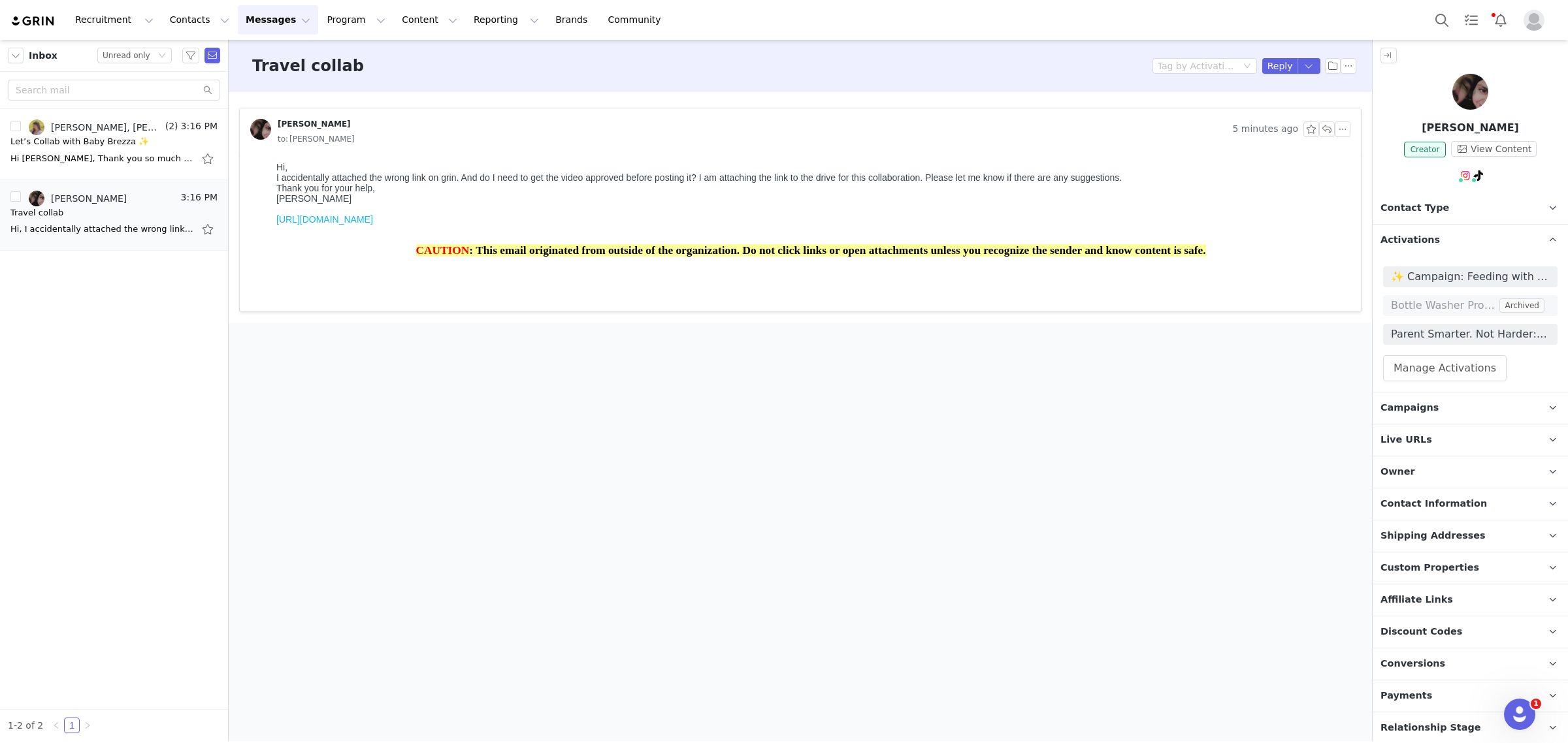
click at [373, 225] on link "[URL][DOMAIN_NAME]" at bounding box center [325, 218] width 97 height 10
click at [1272, 69] on button "Reply" at bounding box center [1280, 66] width 36 height 15
click at [969, 480] on html at bounding box center [800, 462] width 1087 height 36
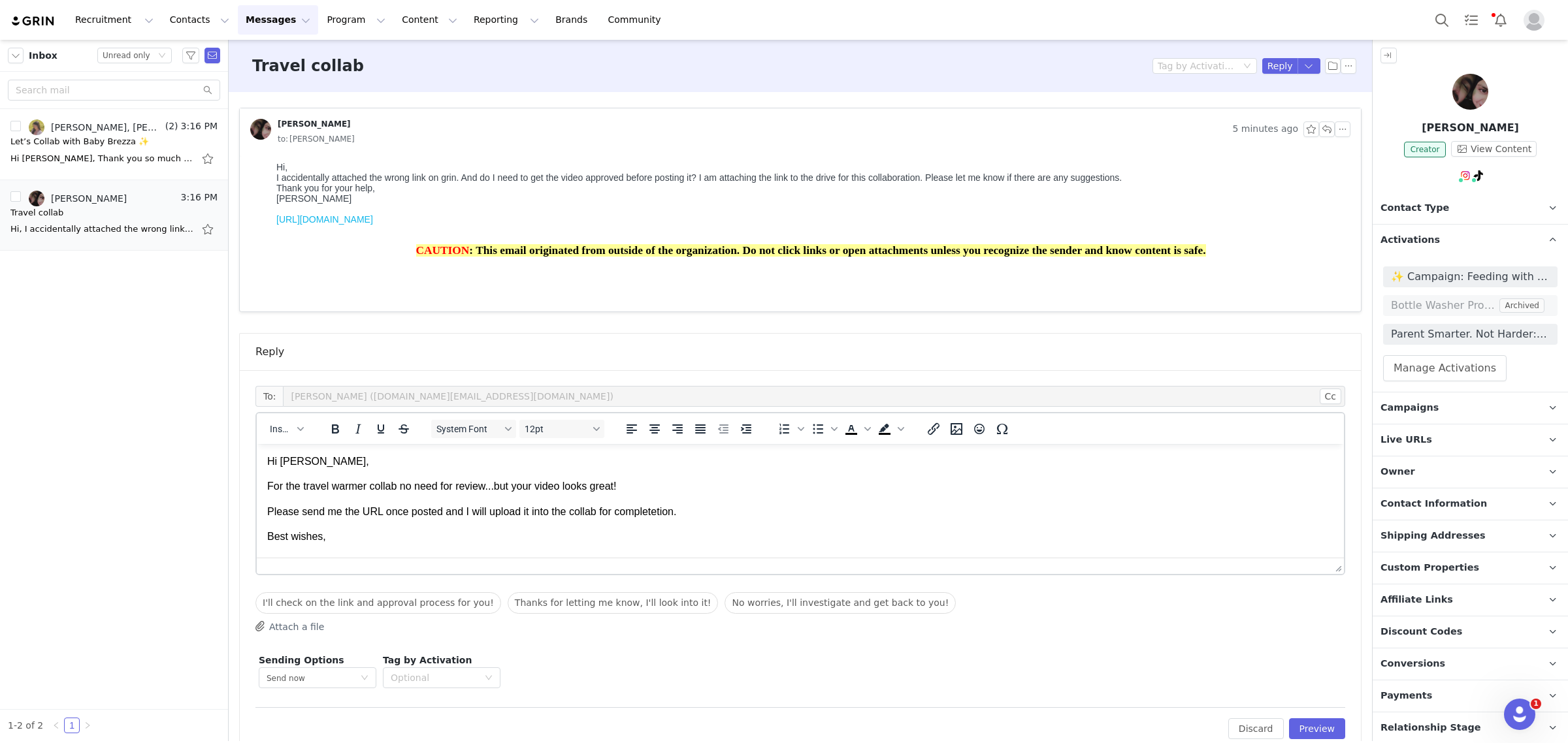
scroll to position [11, 0]
drag, startPoint x: 395, startPoint y: 478, endPoint x: 303, endPoint y: 478, distance: 92.0
click at [303, 478] on p "For the travel warmer collab no need for review...but your video looks great!" at bounding box center [801, 475] width 1067 height 15
click at [339, 431] on icon "Bold" at bounding box center [335, 429] width 16 height 15
click at [414, 500] on p "Please send me the URL once posted and I will upload it into the collab for com…" at bounding box center [801, 500] width 1067 height 15
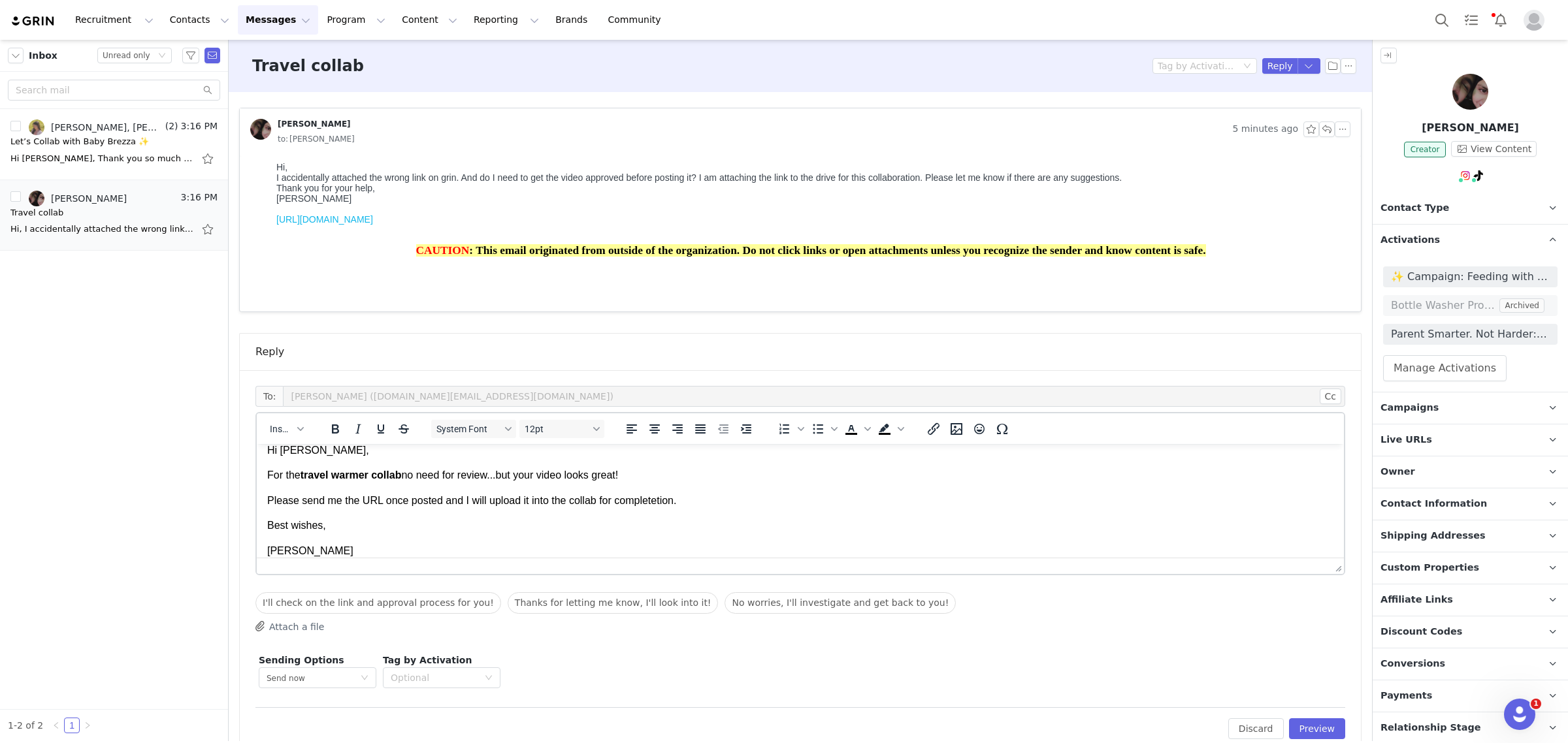
click at [643, 505] on p "Please send me the URL once posted and I will upload it into the collab for com…" at bounding box center [801, 500] width 1067 height 15
click at [650, 496] on p "Please send me the URL once posted and I will upload it into the collab for com…" at bounding box center [801, 500] width 1067 height 15
click at [643, 531] on p "Best wishes," at bounding box center [801, 525] width 1067 height 15
click at [656, 500] on p "Please send me the URL once posted and I will upload it into the collab for com…" at bounding box center [801, 500] width 1067 height 15
click at [929, 544] on p "[PERSON_NAME]" at bounding box center [801, 551] width 1067 height 15
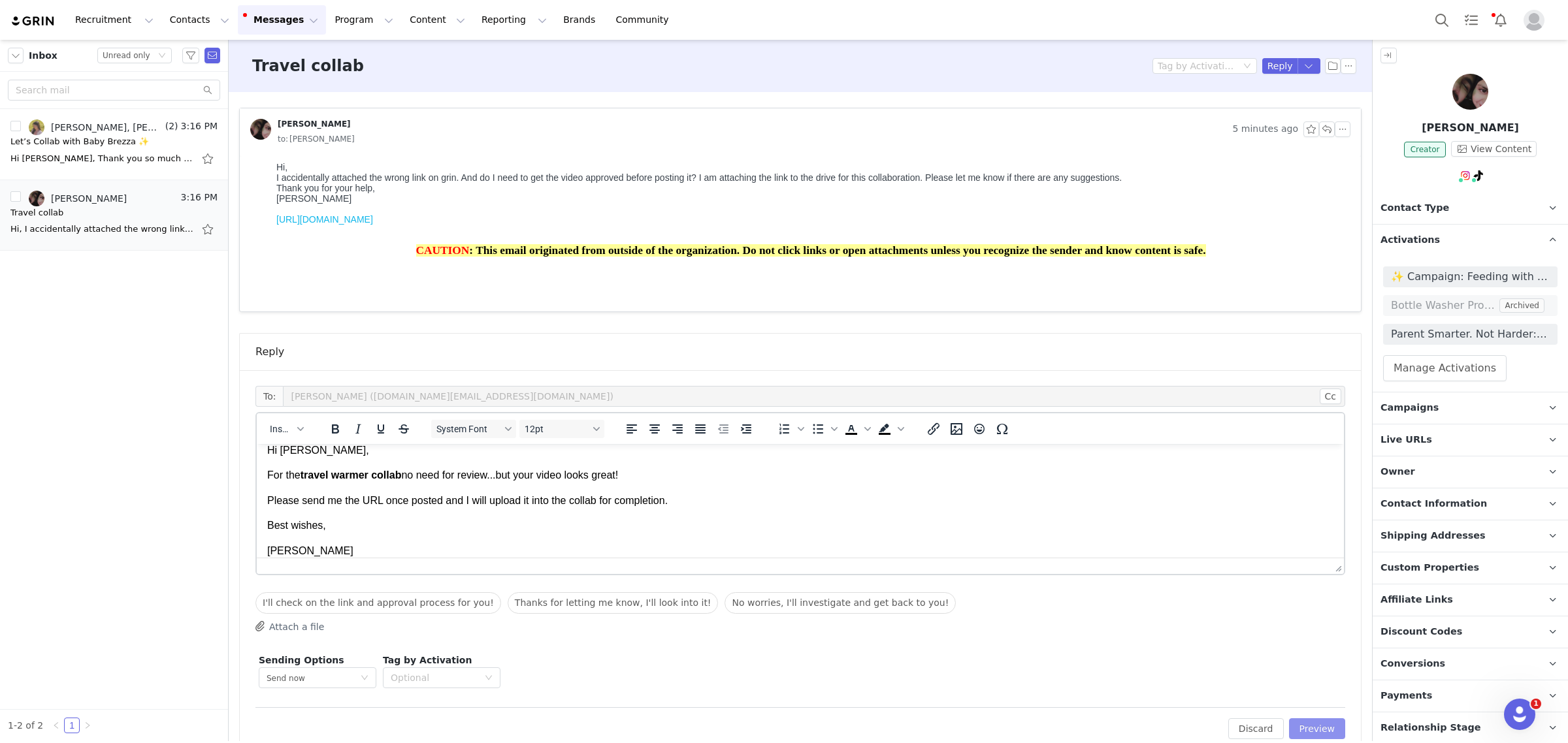
click at [1317, 729] on button "Preview" at bounding box center [1317, 728] width 57 height 21
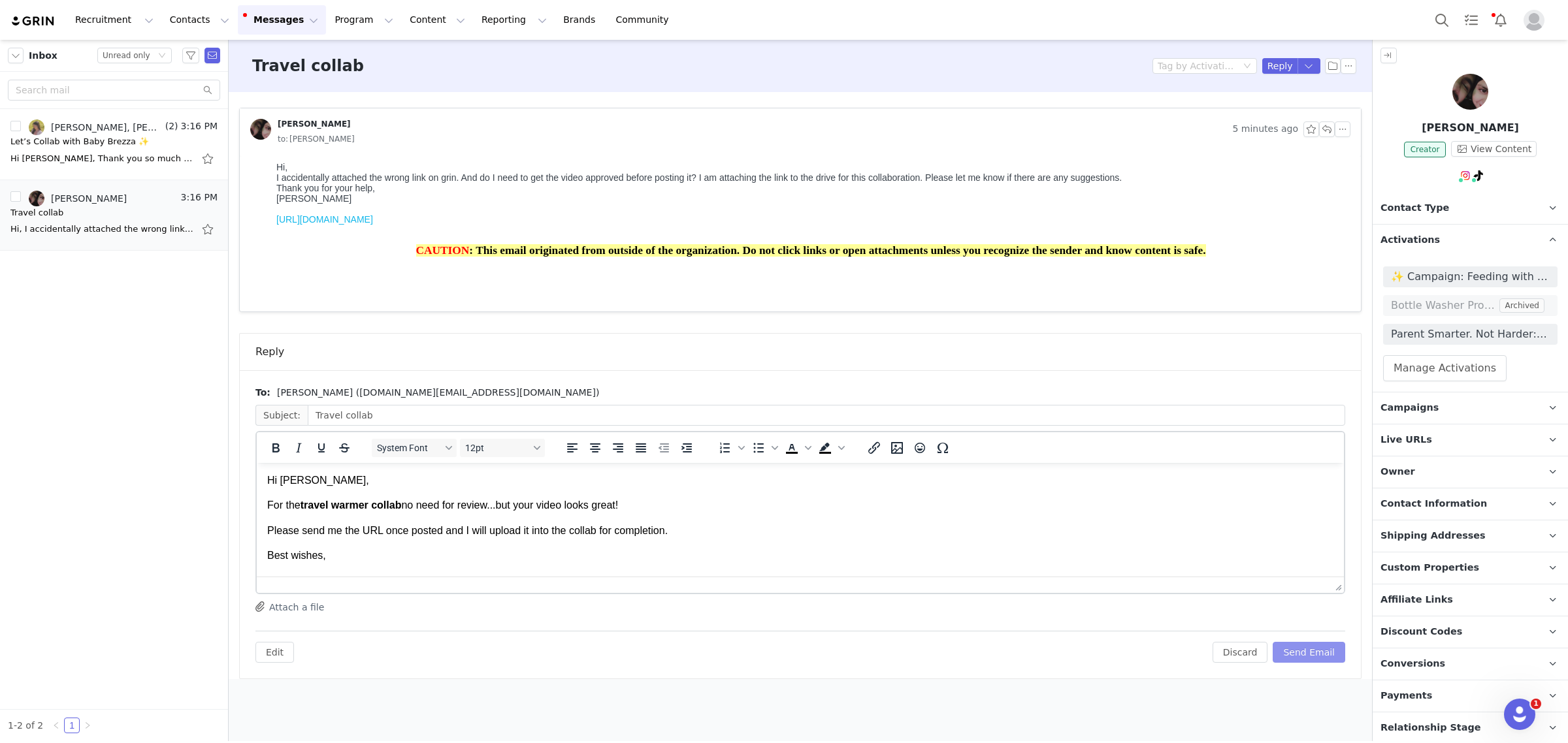
scroll to position [0, 0]
click at [1326, 657] on button "Send Email" at bounding box center [1309, 652] width 73 height 21
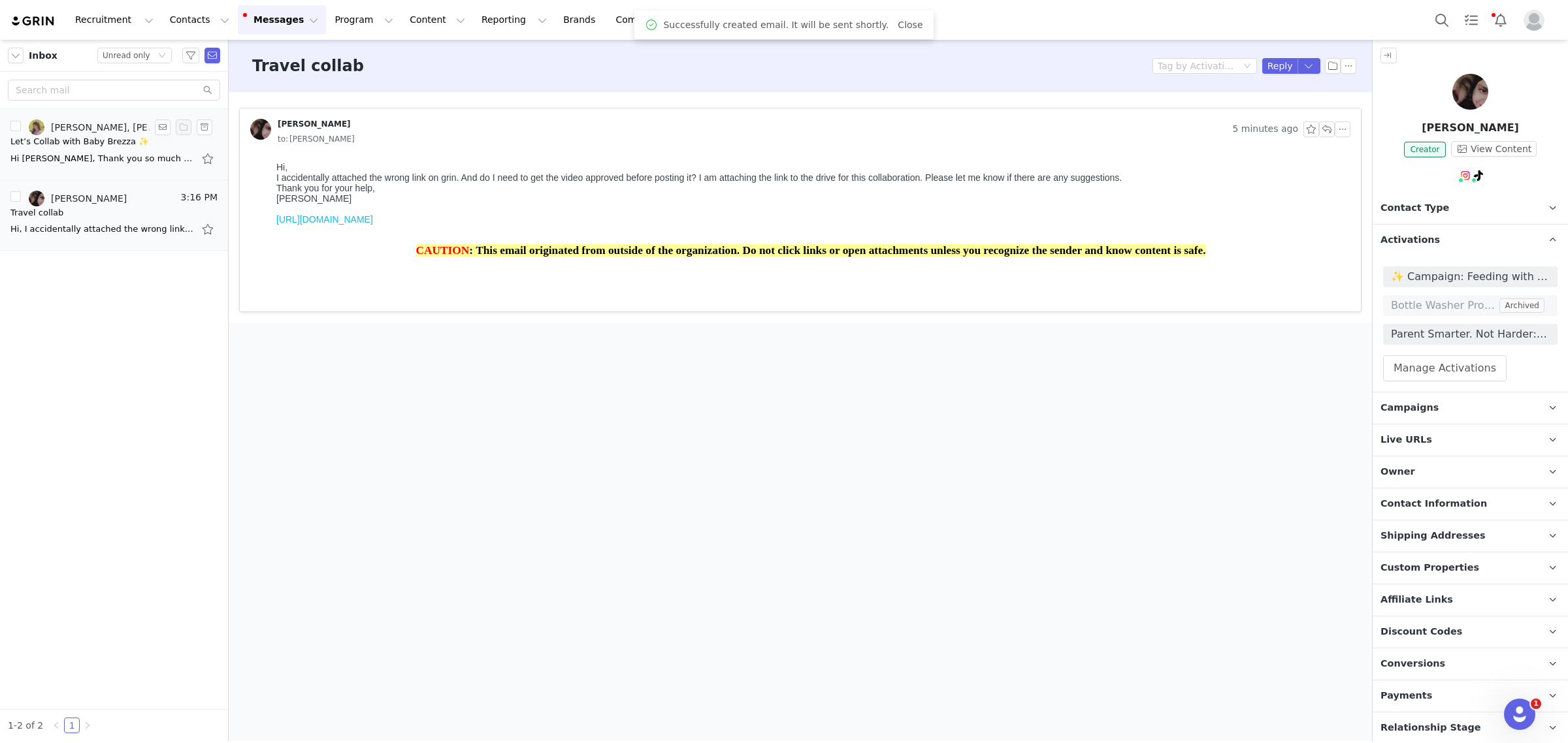
click at [137, 159] on div "Hi [PERSON_NAME], Thank you so much for reaching out! I’d love to try the bottl…" at bounding box center [102, 158] width 183 height 13
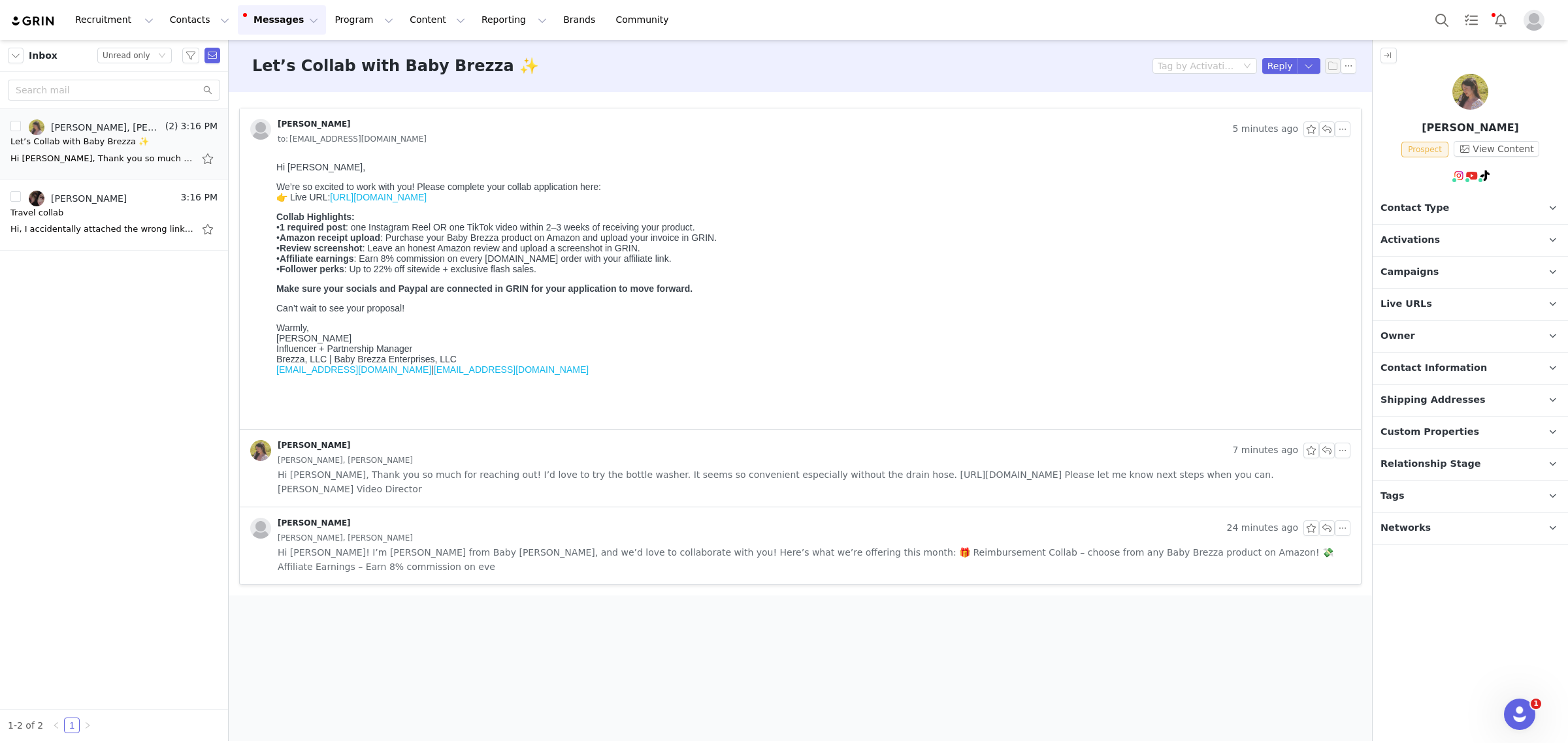
click at [426, 202] on link "[URL][DOMAIN_NAME]" at bounding box center [378, 197] width 97 height 10
click at [1201, 318] on body "Hi [PERSON_NAME], We’re so excited to work with you! Please complete your colla…" at bounding box center [811, 291] width 1069 height 258
click at [339, 25] on button "Program Program" at bounding box center [364, 20] width 74 height 29
click at [401, 24] on button "Content Content" at bounding box center [437, 20] width 71 height 29
click at [399, 51] on p "Creator Content" at bounding box center [408, 58] width 73 height 14
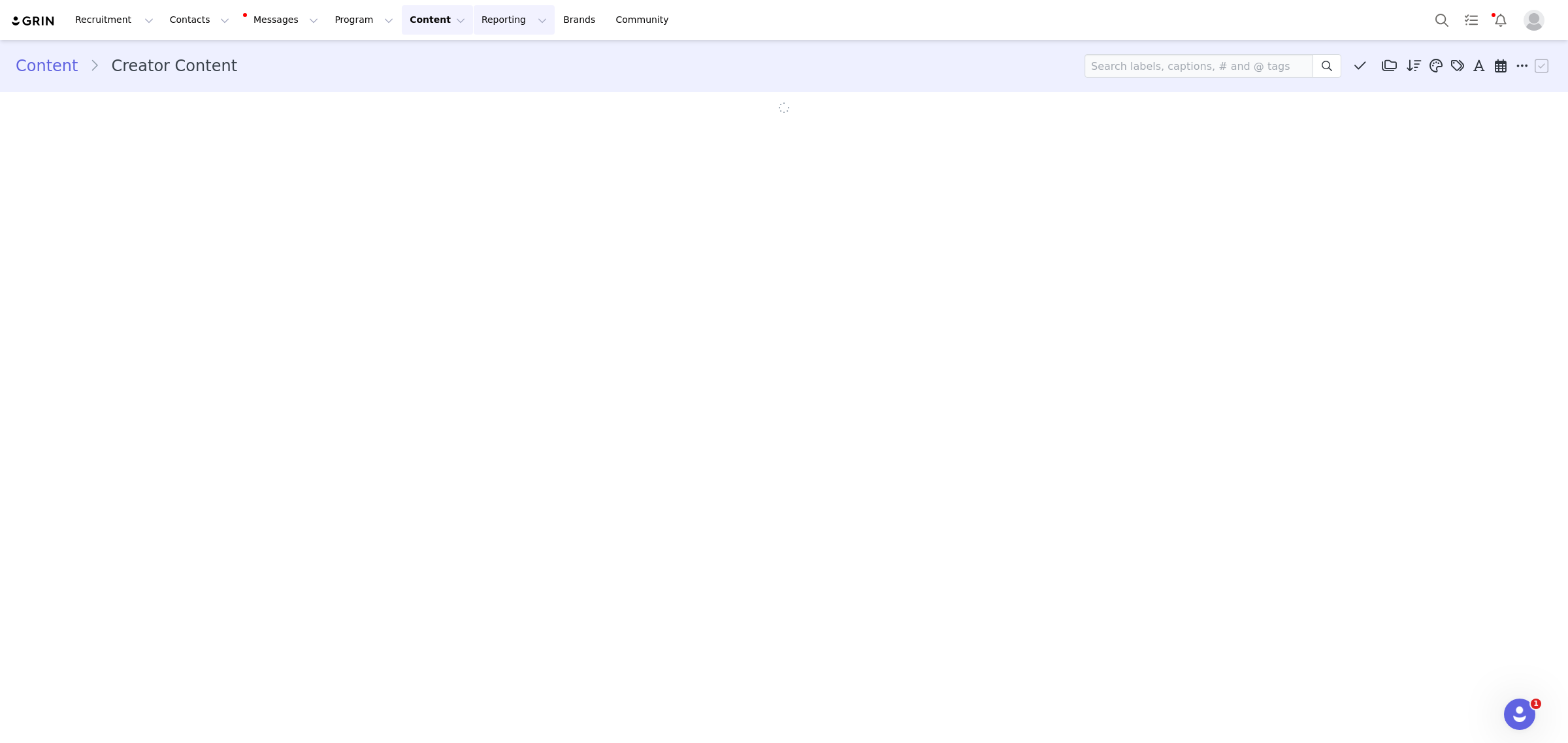
click at [474, 15] on button "Reporting Reporting" at bounding box center [514, 20] width 81 height 29
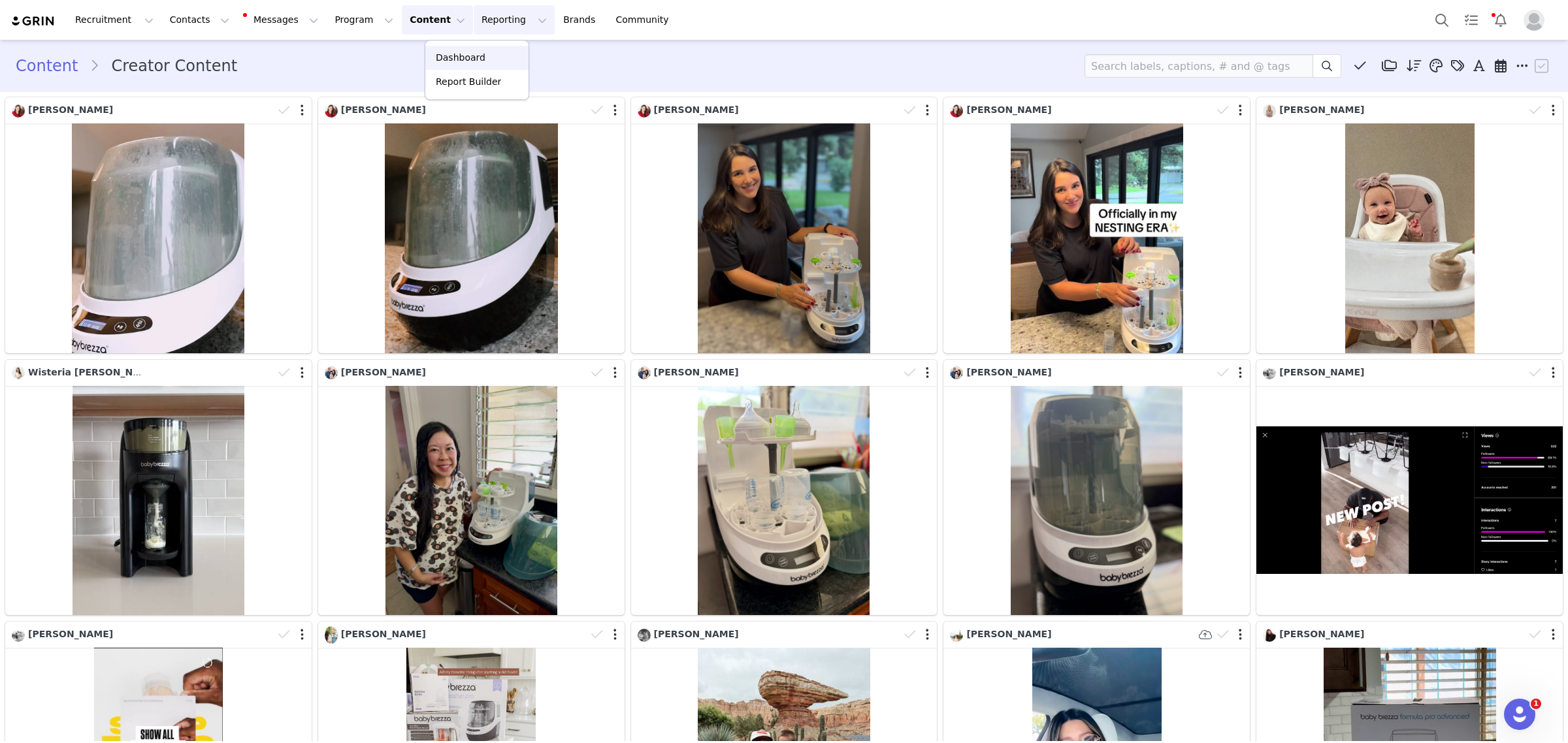
click at [465, 56] on p "Dashboard" at bounding box center [460, 58] width 50 height 14
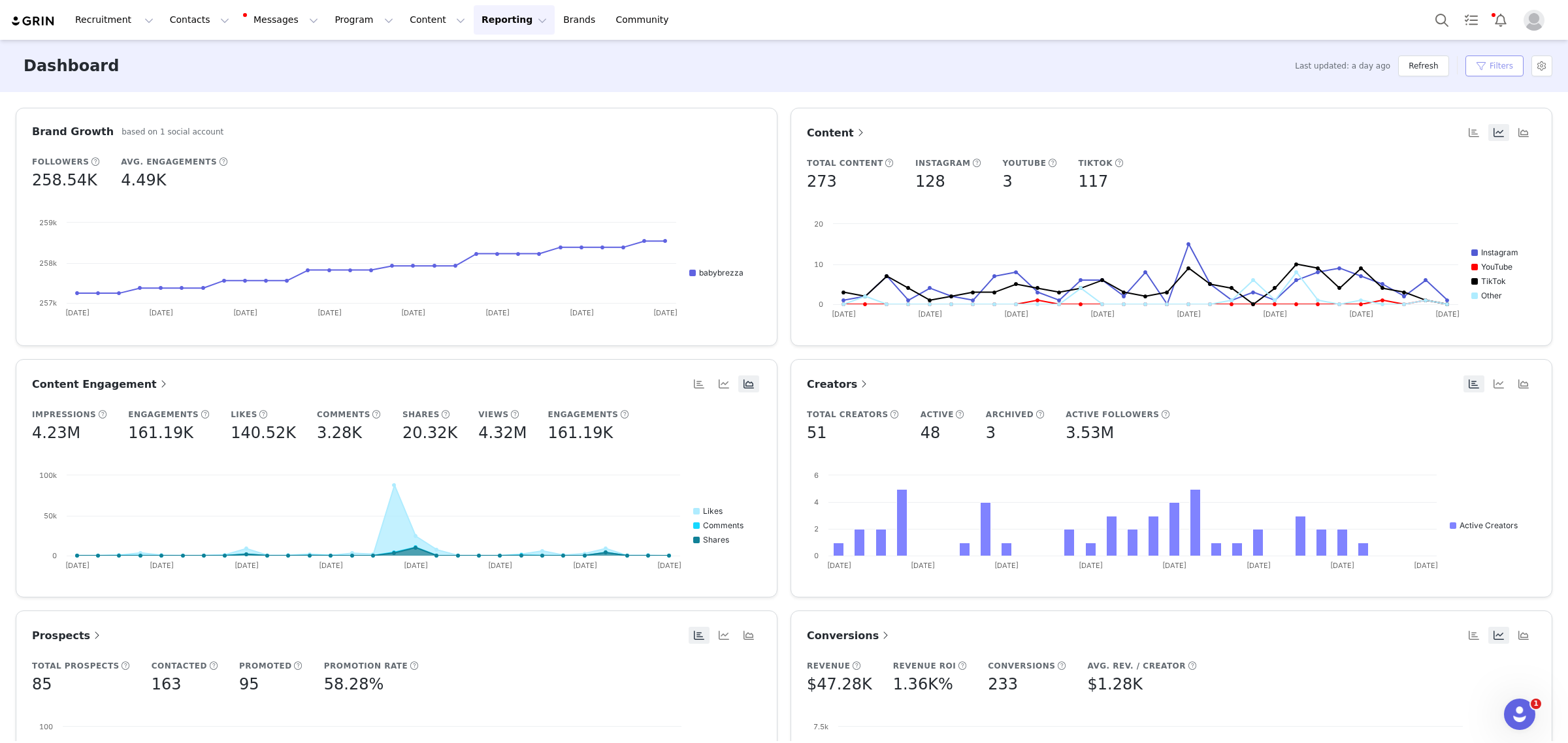
click at [1481, 69] on button "Filters" at bounding box center [1494, 66] width 58 height 21
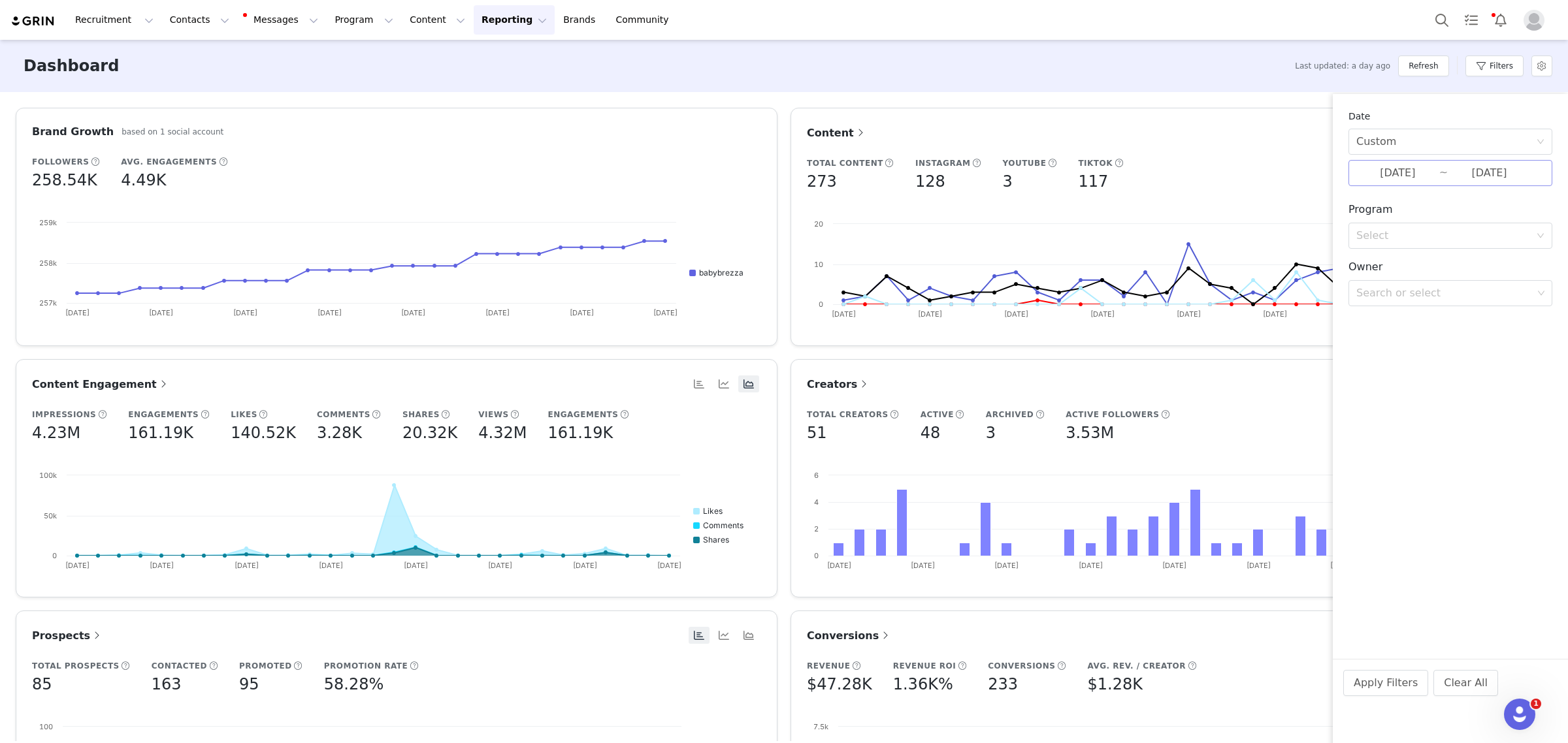
click at [1422, 171] on input "[DATE]" at bounding box center [1397, 173] width 83 height 17
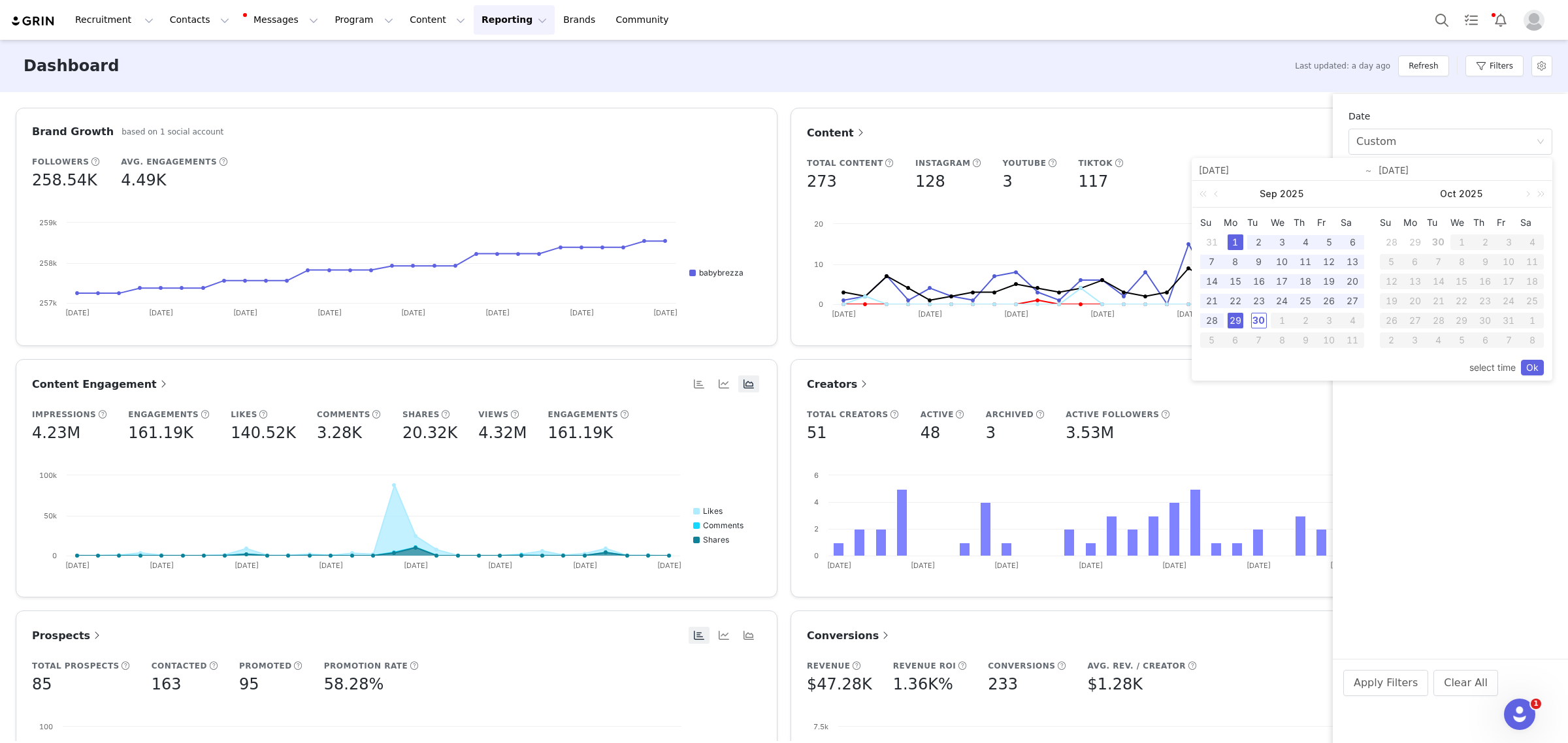
click at [1238, 243] on div "1" at bounding box center [1235, 243] width 16 height 15
click at [1260, 325] on div "30" at bounding box center [1259, 321] width 16 height 15
type input "[DATE]"
click at [1533, 367] on link "Ok" at bounding box center [1532, 367] width 23 height 15
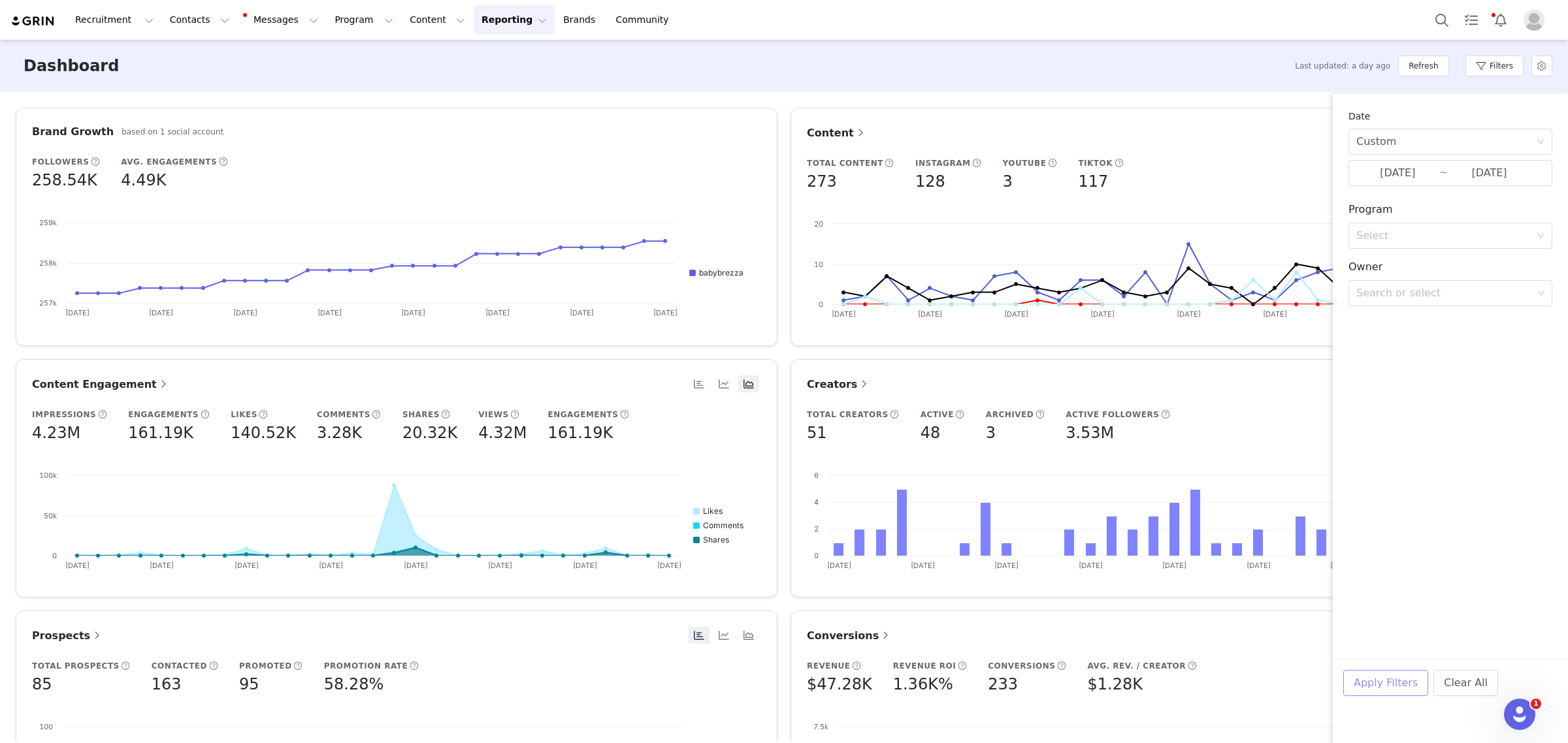
click at [1399, 693] on button "Apply Filters" at bounding box center [1386, 683] width 85 height 26
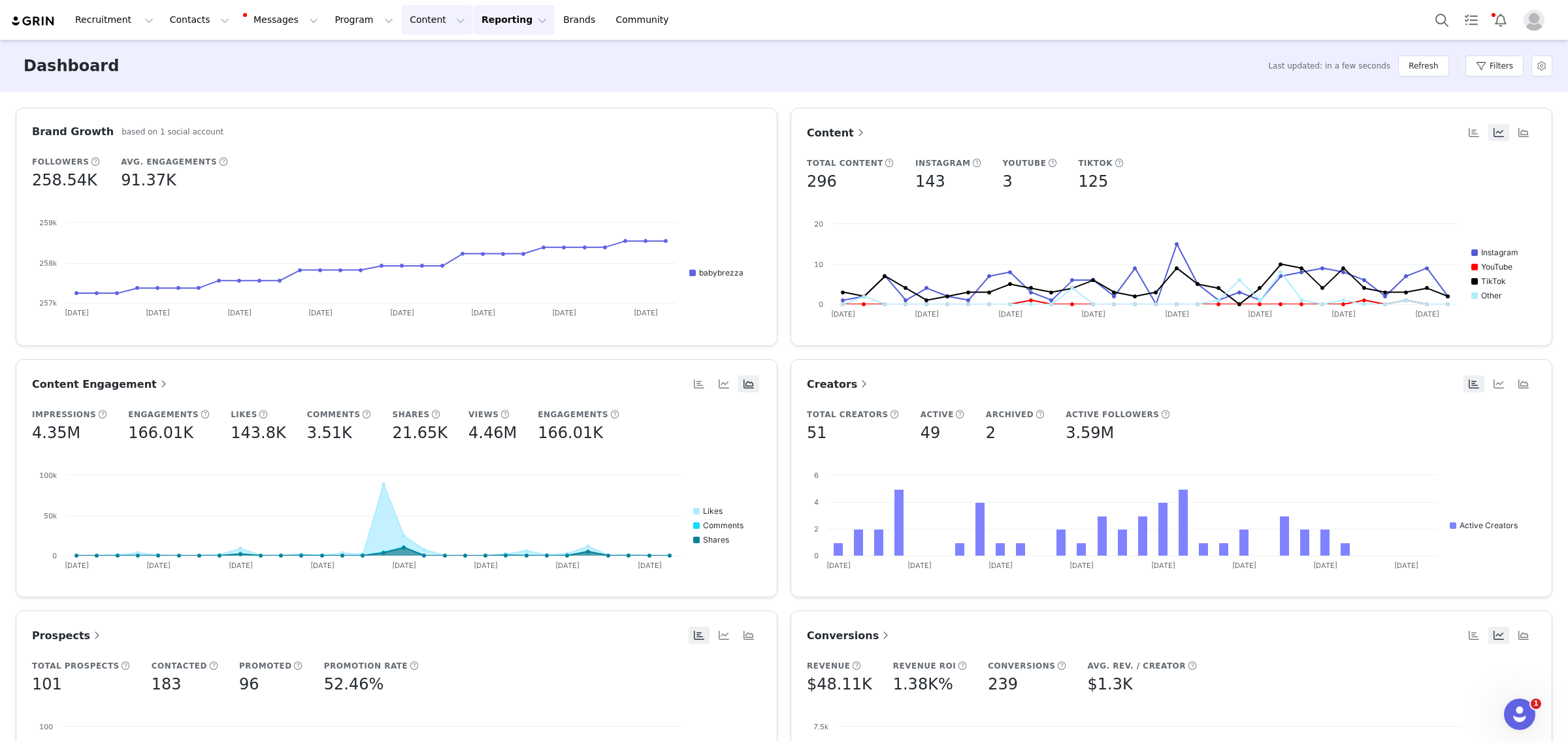
click at [401, 16] on button "Content Content" at bounding box center [437, 20] width 71 height 29
click at [389, 53] on p "Creator Content" at bounding box center [408, 58] width 73 height 14
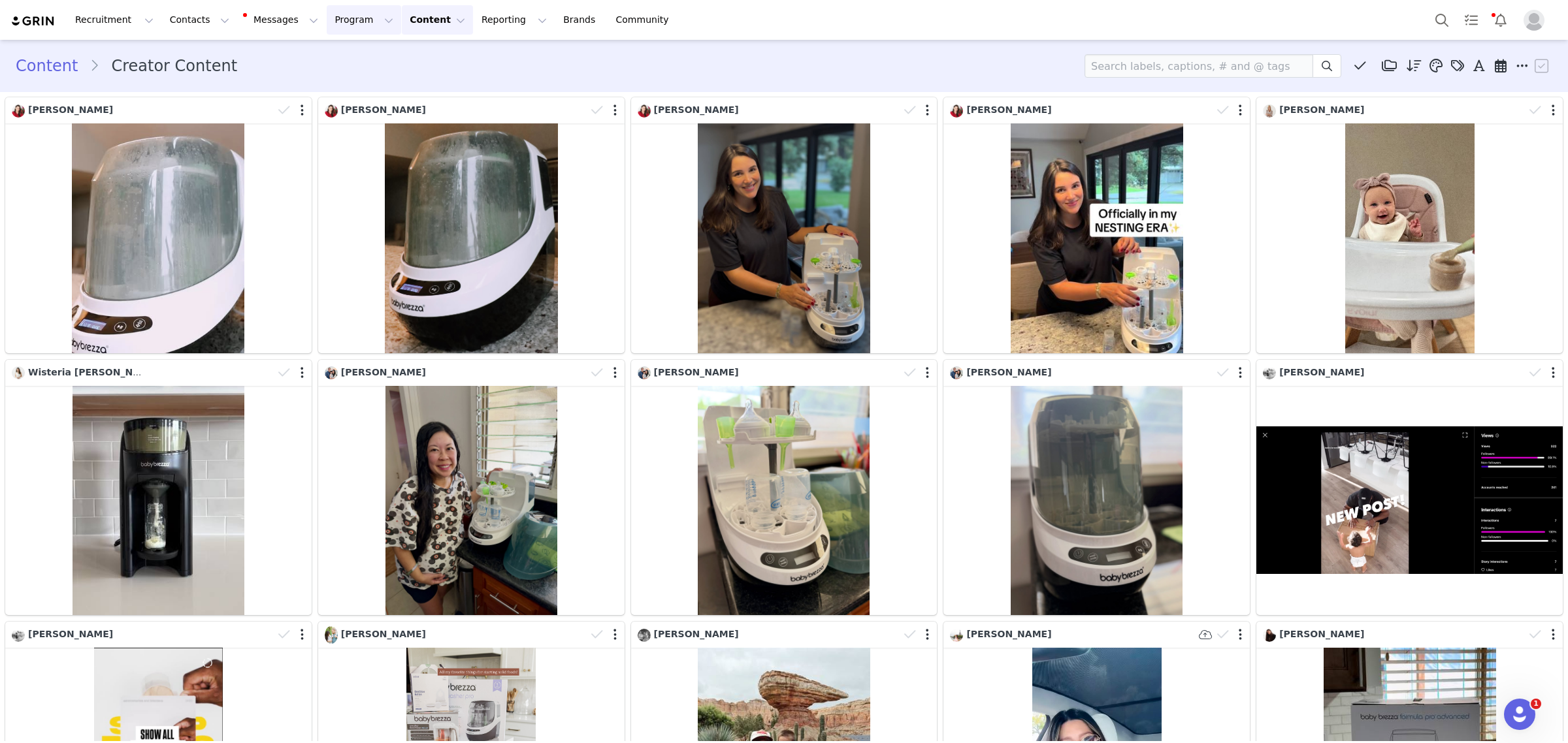
click at [348, 33] on button "Program Program" at bounding box center [364, 20] width 74 height 29
click at [334, 88] on p "Campaigns" at bounding box center [331, 82] width 51 height 14
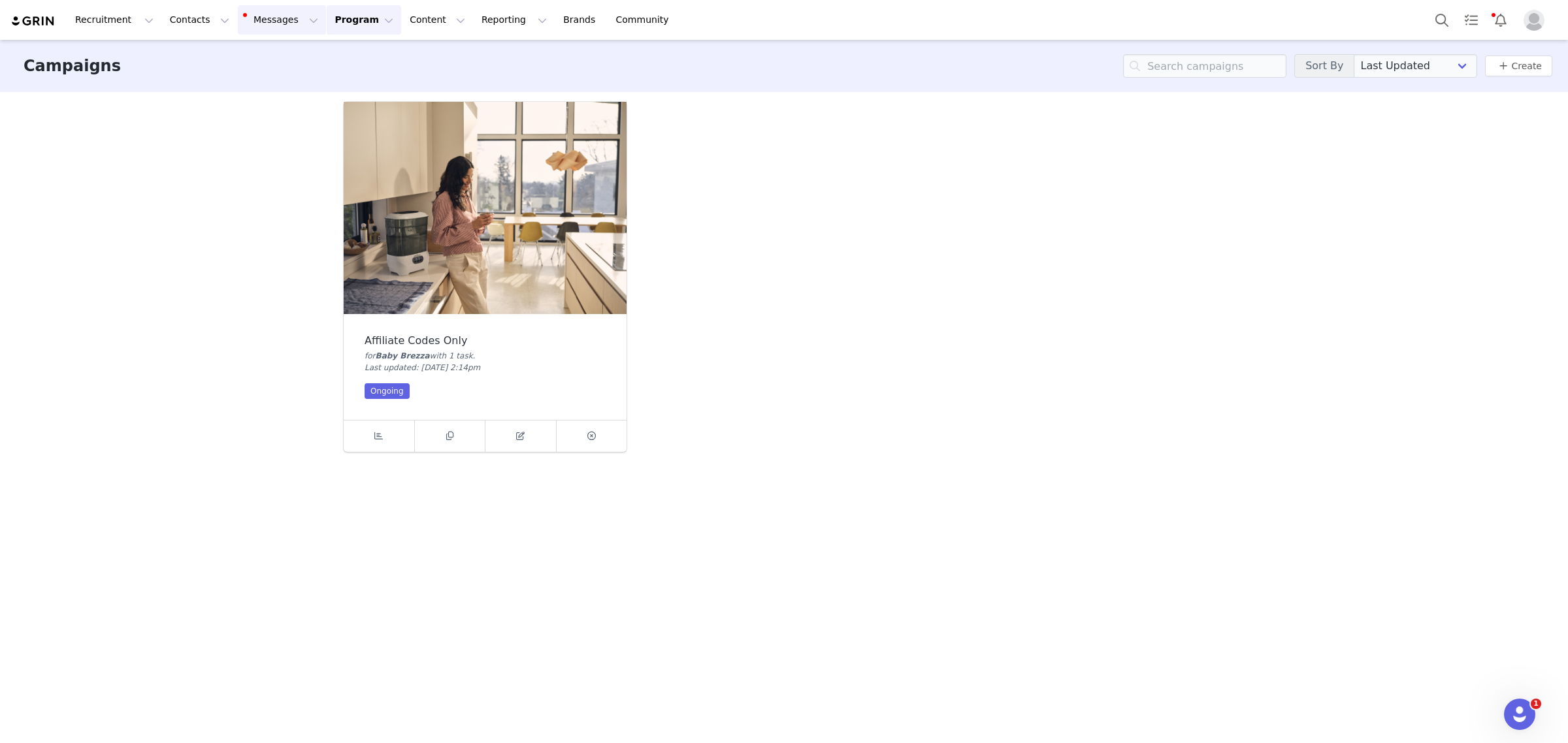
click at [272, 27] on button "Messages Messages" at bounding box center [282, 20] width 88 height 29
click at [272, 75] on div "Inbox 1" at bounding box center [267, 82] width 88 height 14
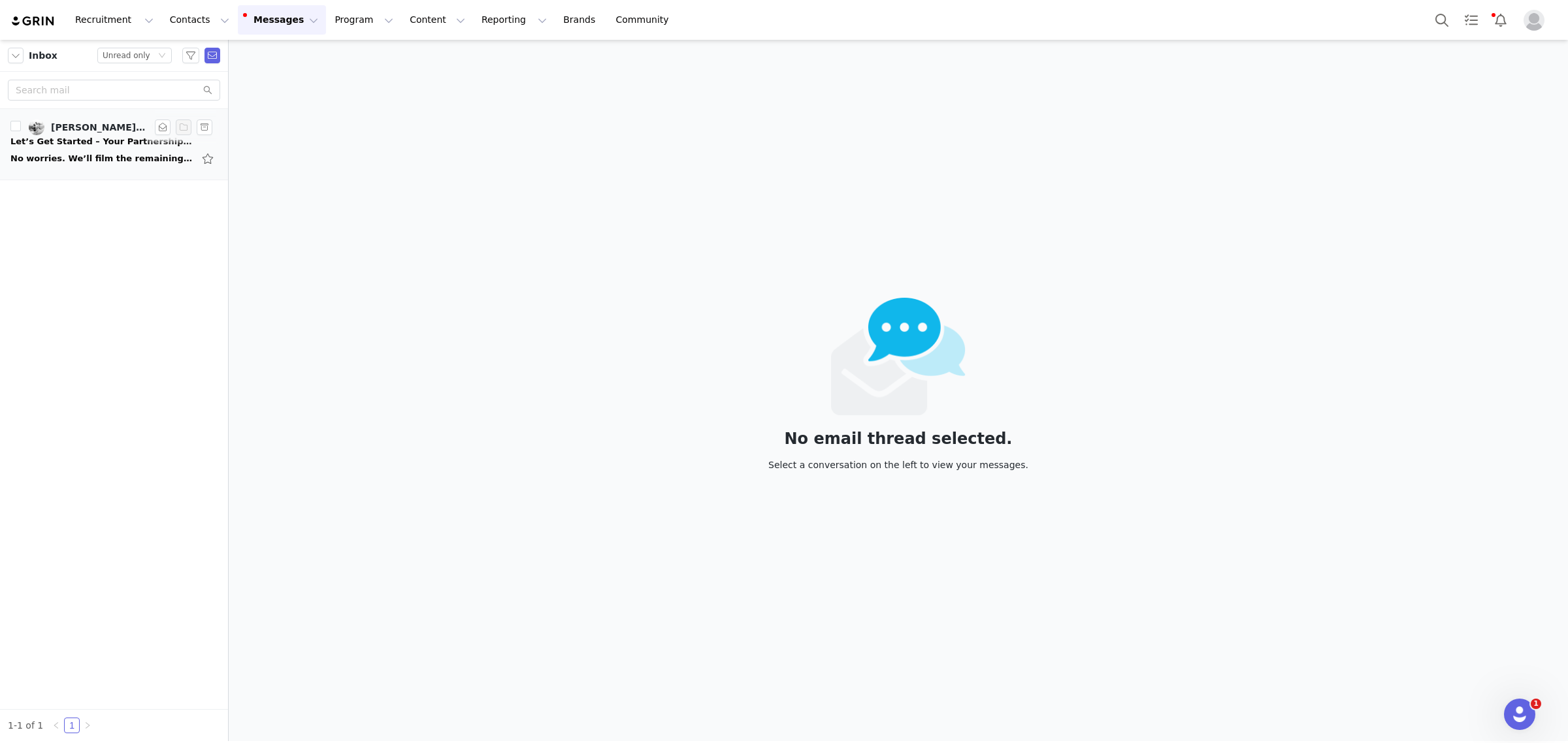
click at [121, 160] on div "No worries. We’ll film the remaining videos but not show the branding of the bo…" at bounding box center [102, 158] width 183 height 13
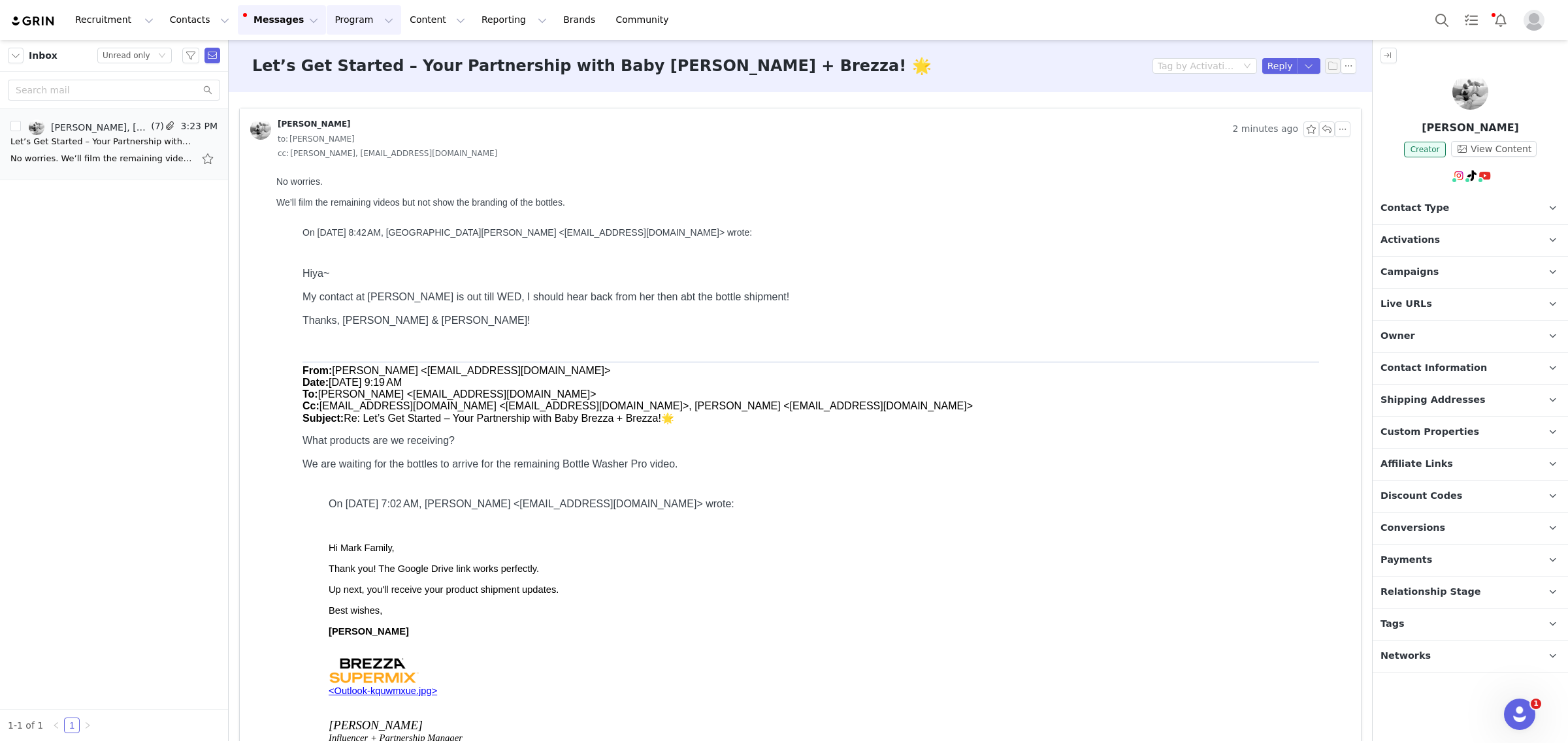
click at [326, 23] on button "Program Program" at bounding box center [364, 20] width 74 height 29
click at [323, 56] on p "Activations" at bounding box center [330, 58] width 50 height 14
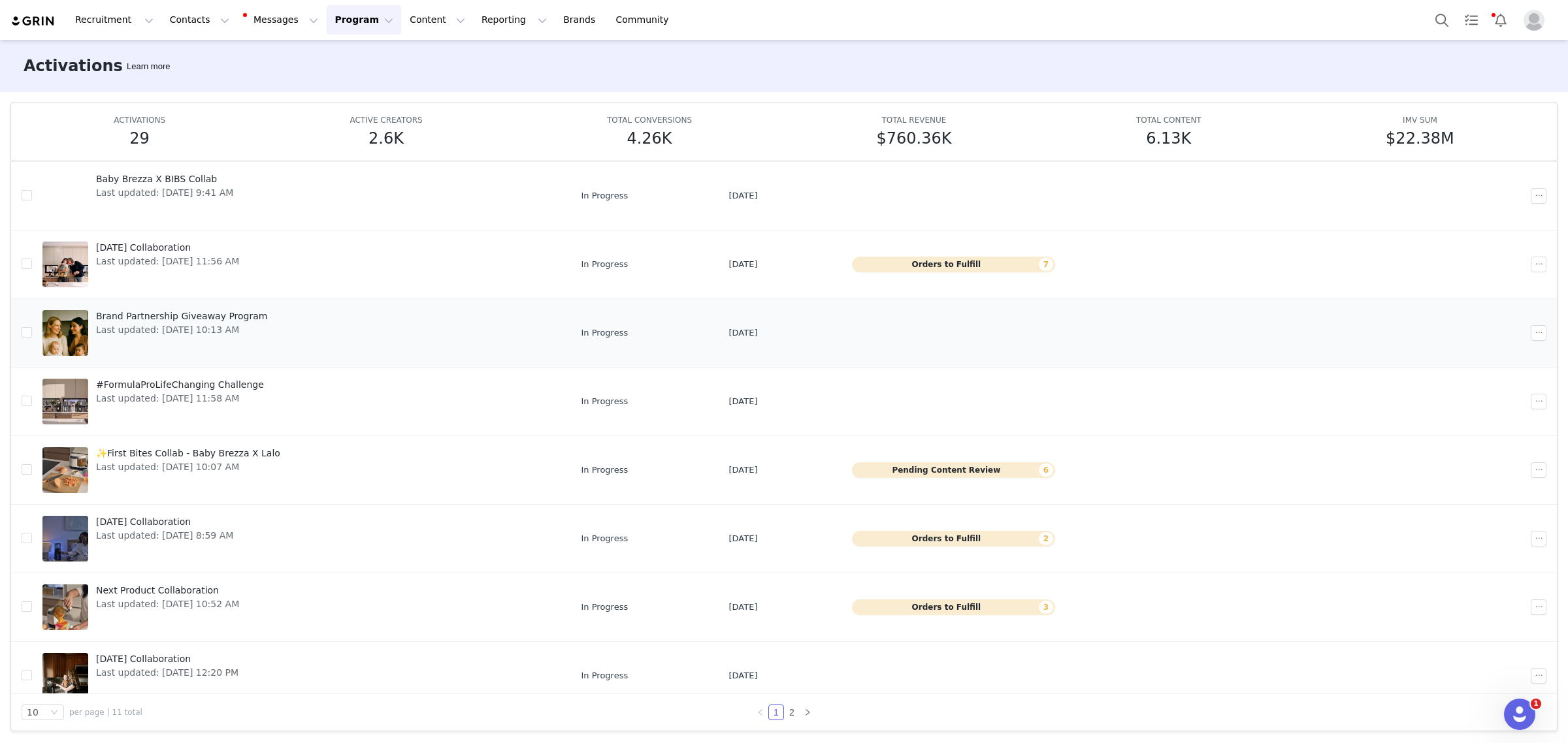
scroll to position [171, 0]
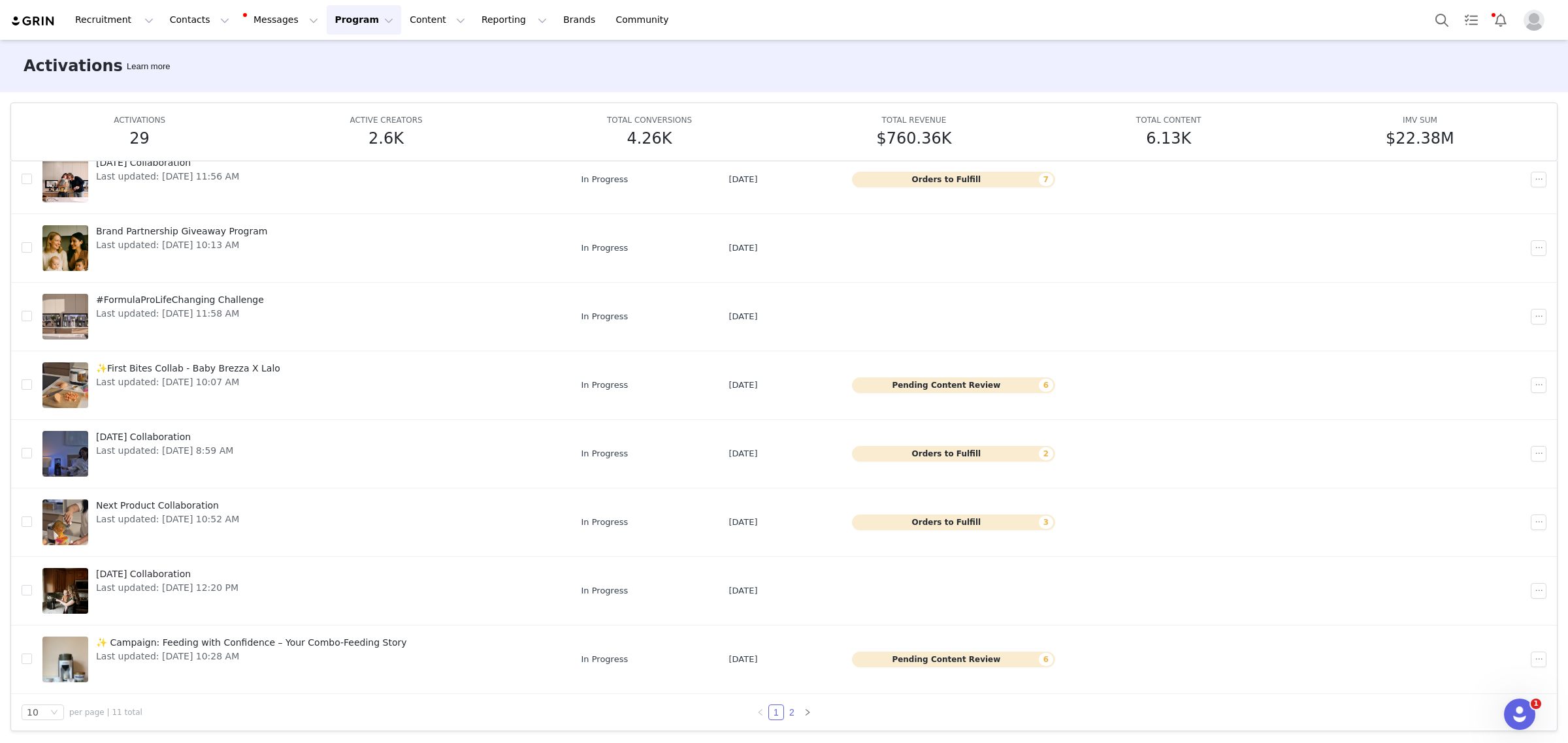
click at [788, 713] on link "2" at bounding box center [791, 712] width 15 height 15
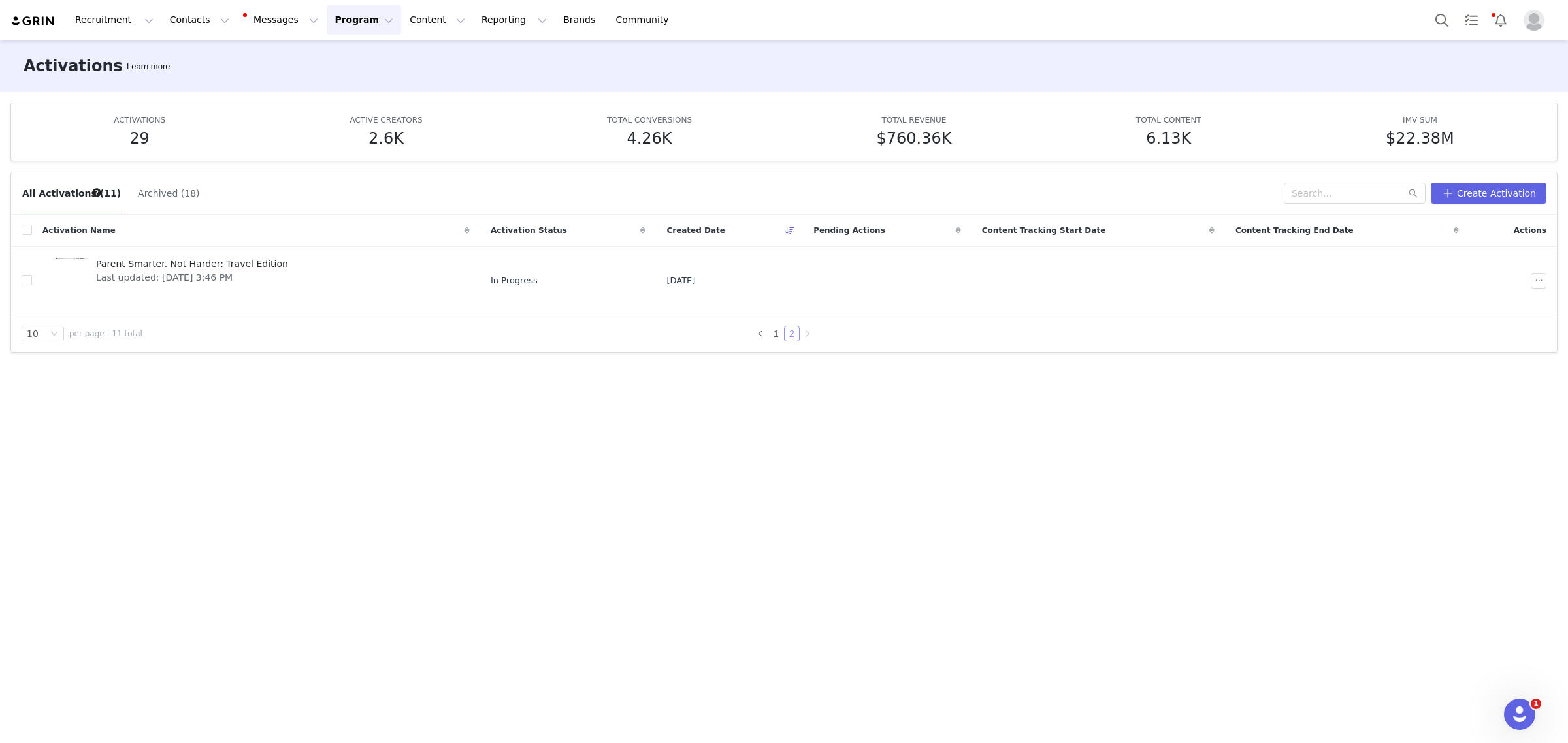
scroll to position [0, 0]
click at [775, 335] on link "1" at bounding box center [776, 333] width 15 height 15
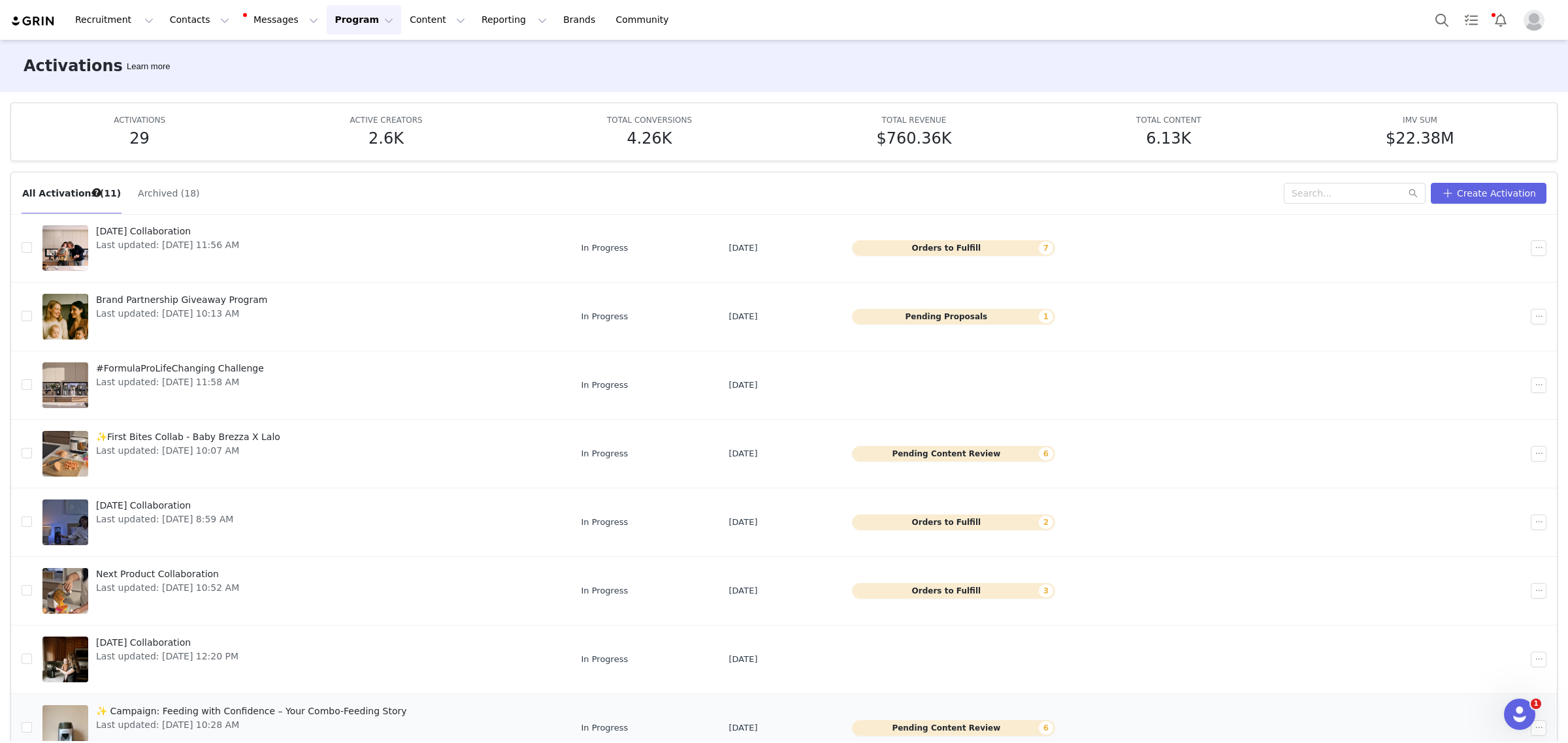
scroll to position [69, 0]
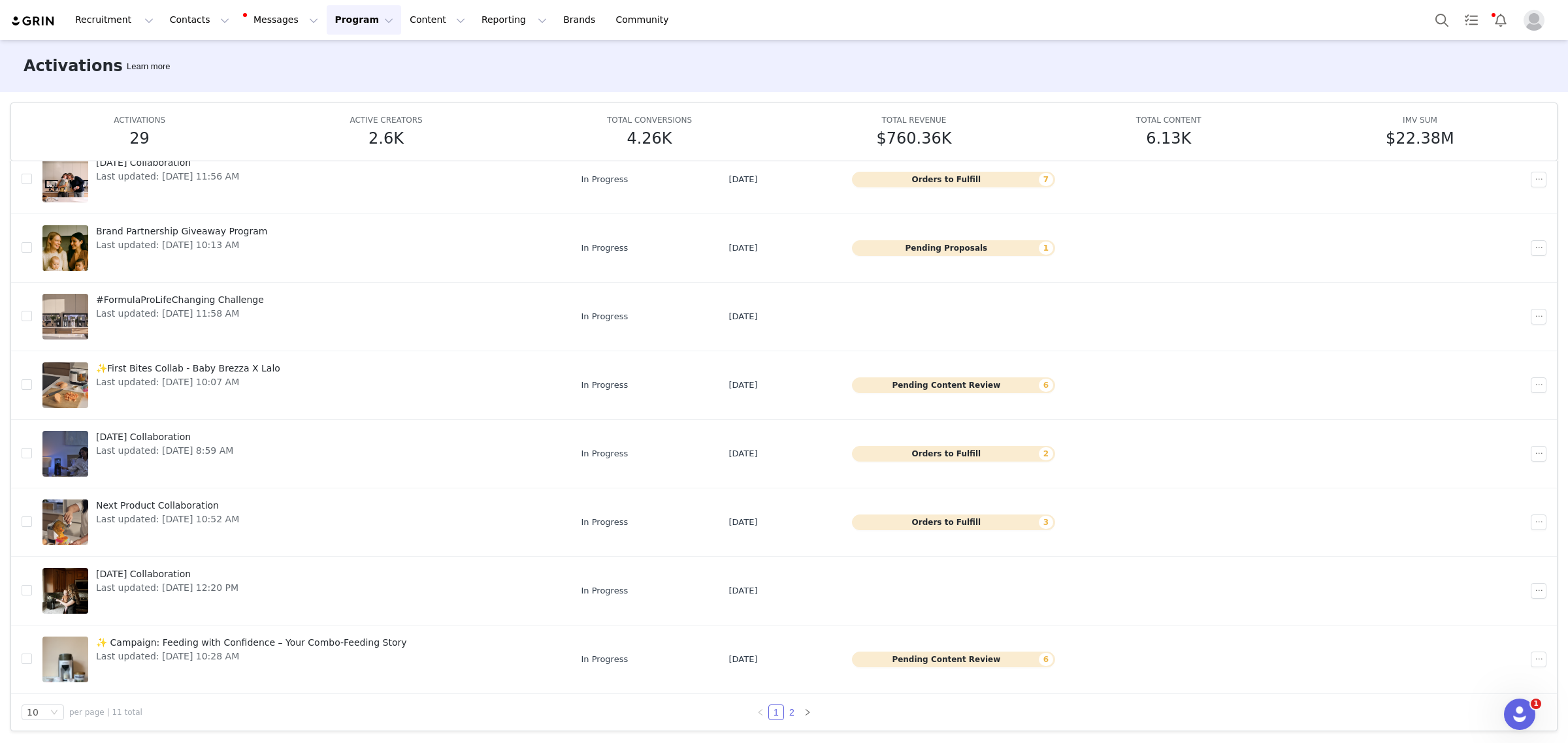
click at [784, 713] on link "2" at bounding box center [791, 712] width 15 height 15
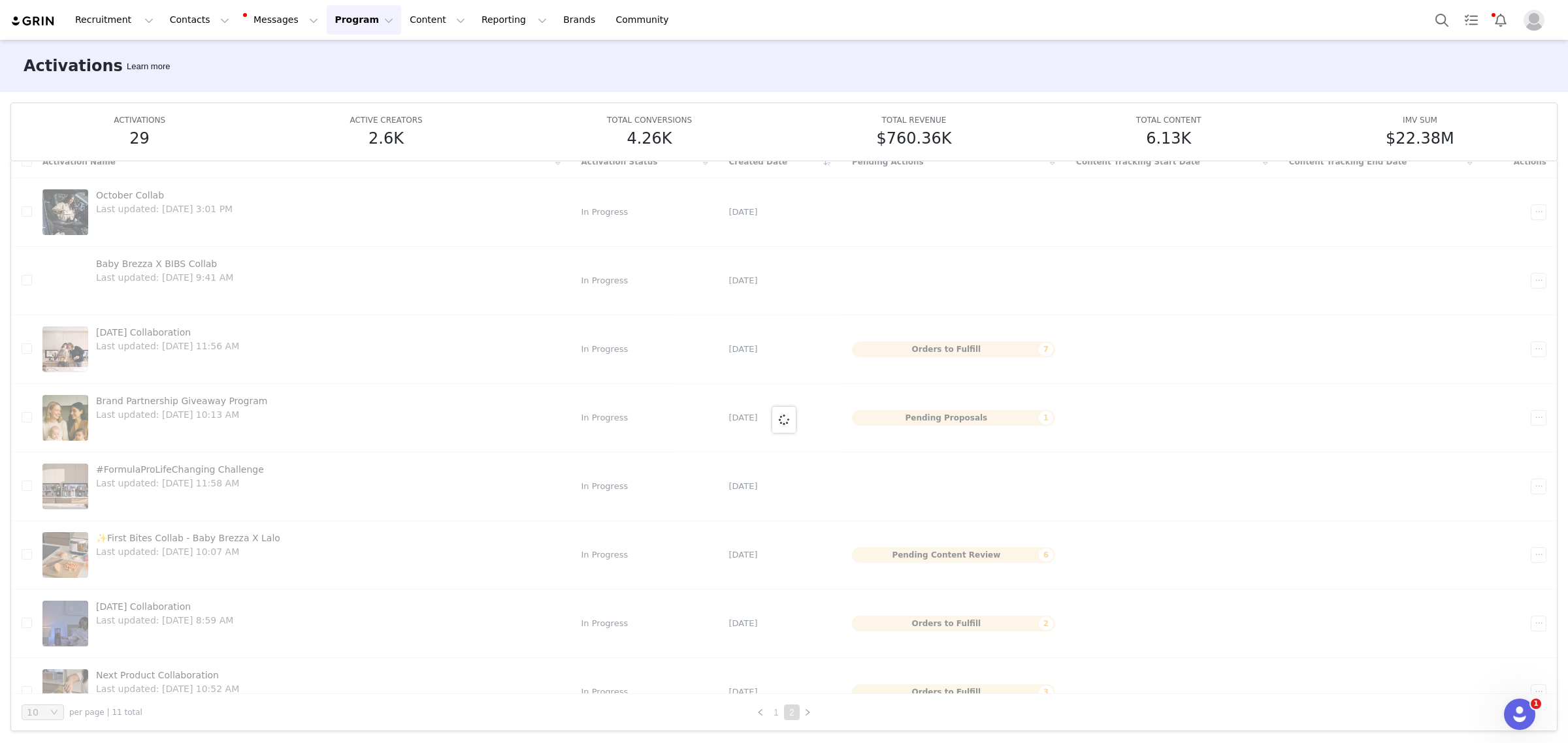
scroll to position [0, 0]
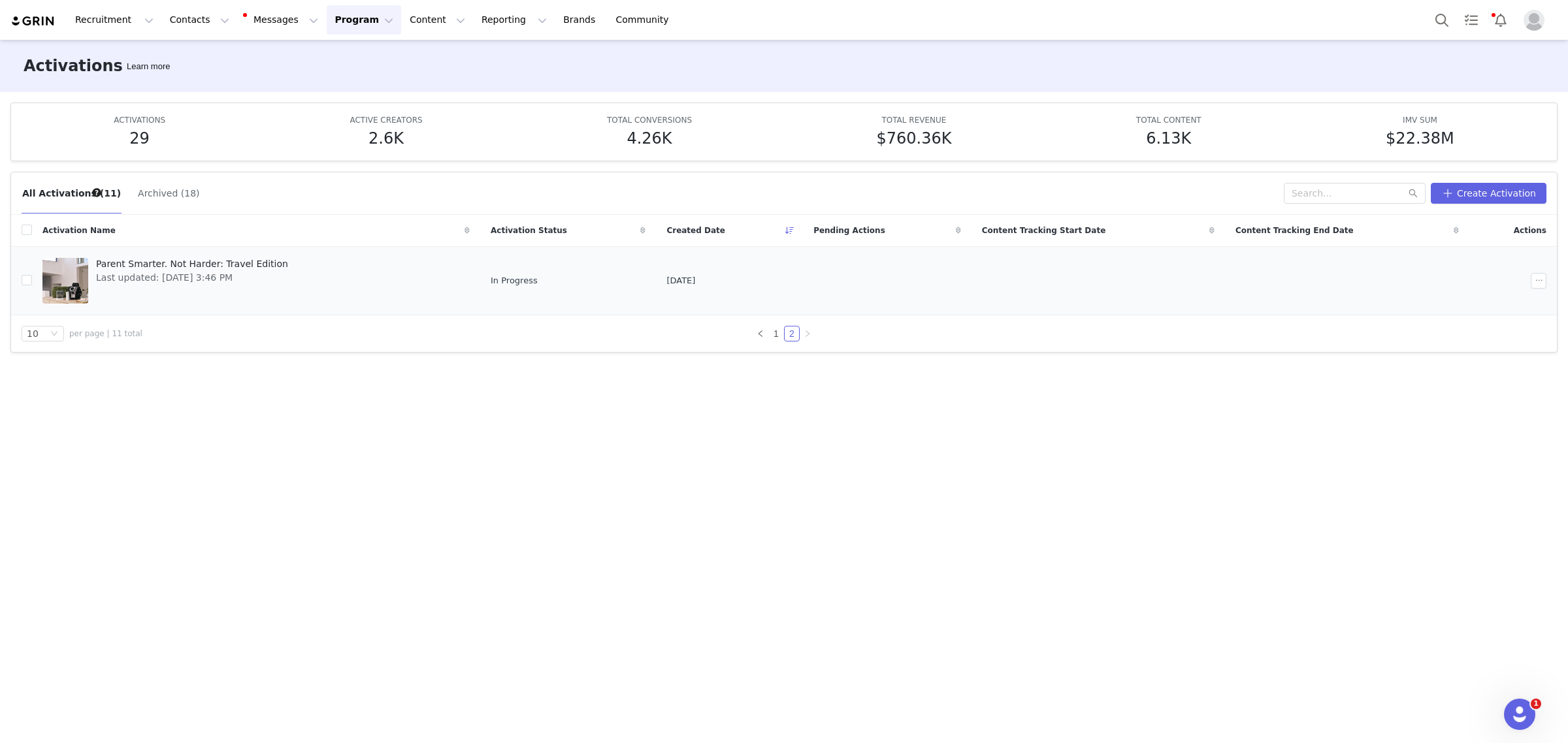
click at [207, 261] on span "Parent Smarter. Not Harder: Travel Edition" at bounding box center [192, 264] width 192 height 14
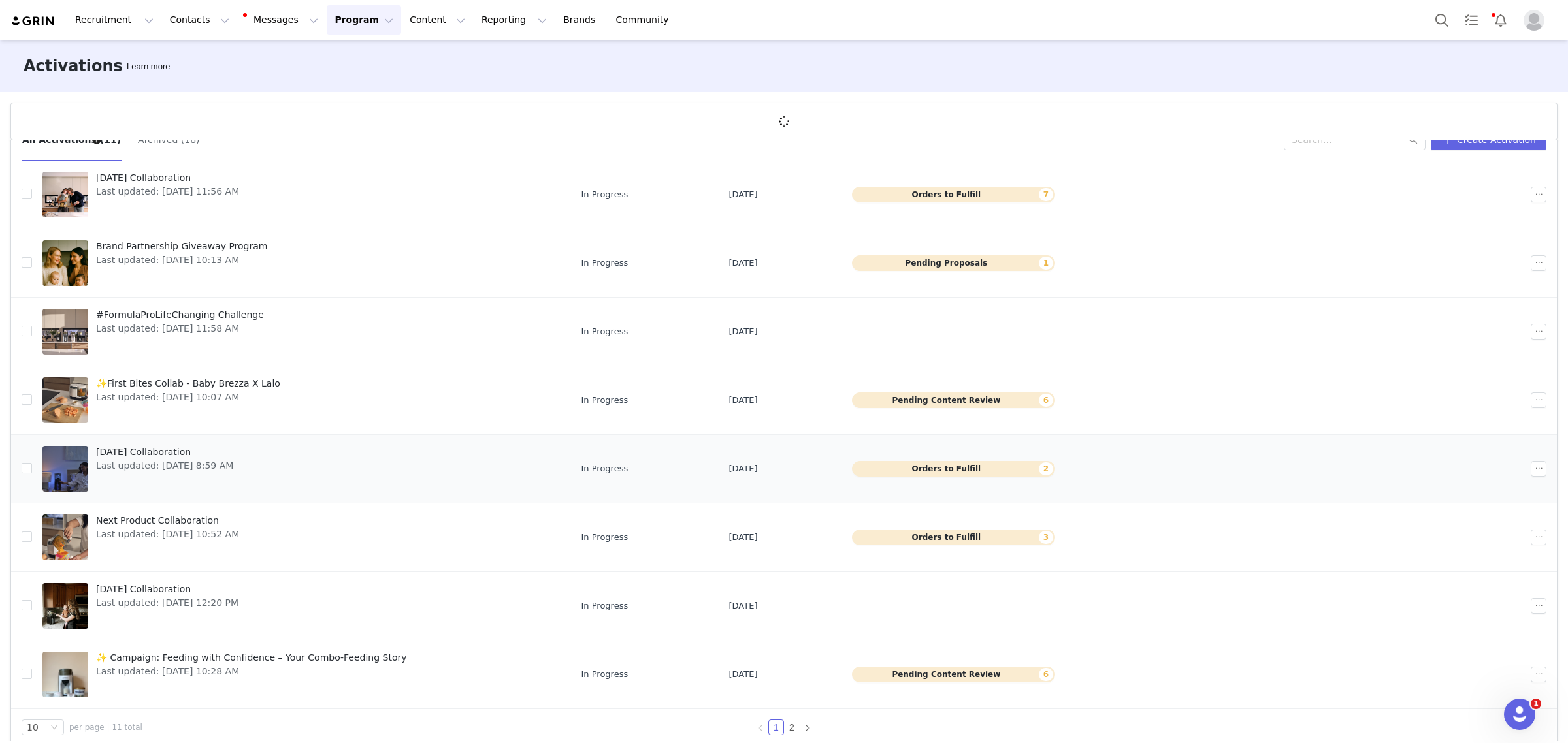
scroll to position [48, 0]
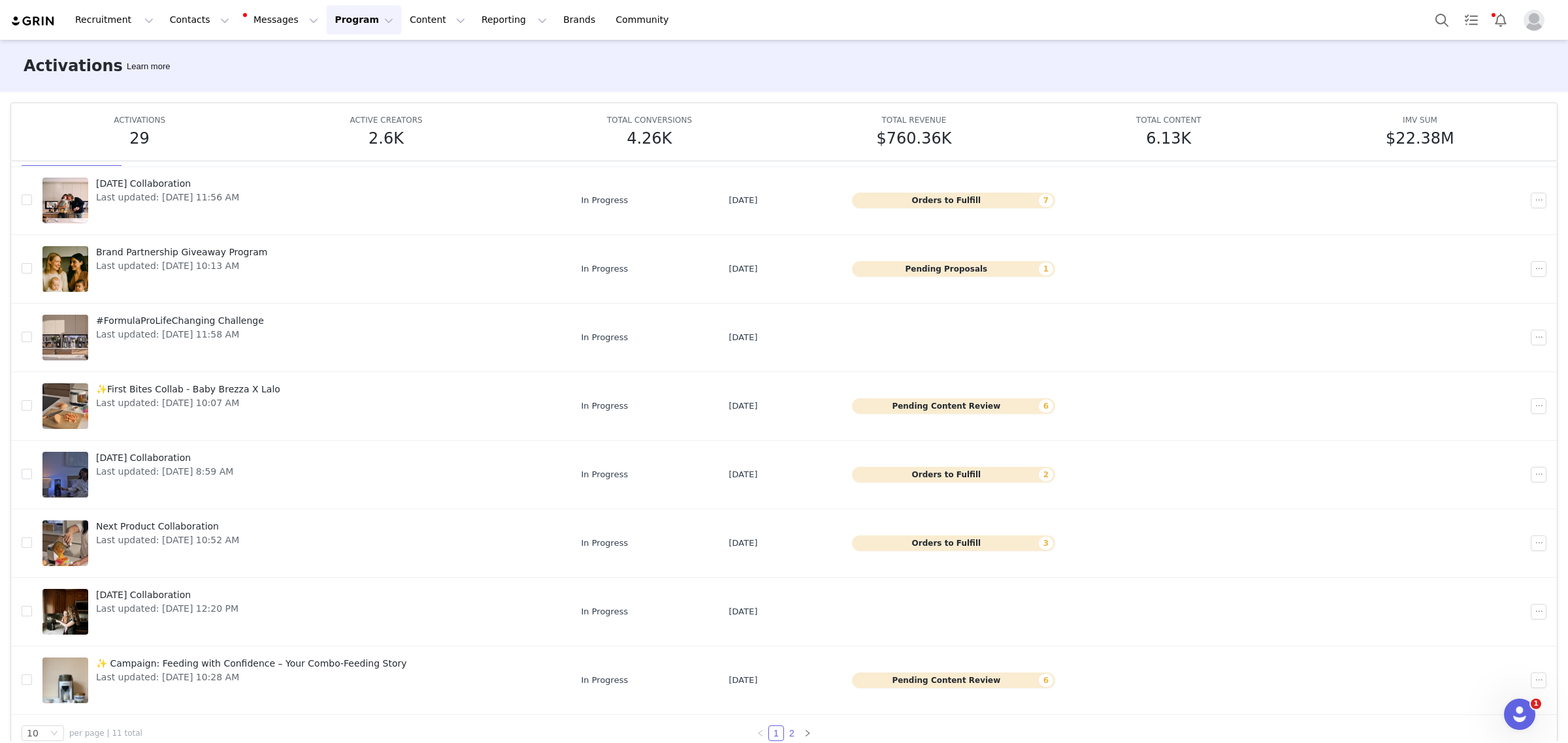
click at [787, 738] on link "2" at bounding box center [791, 733] width 15 height 15
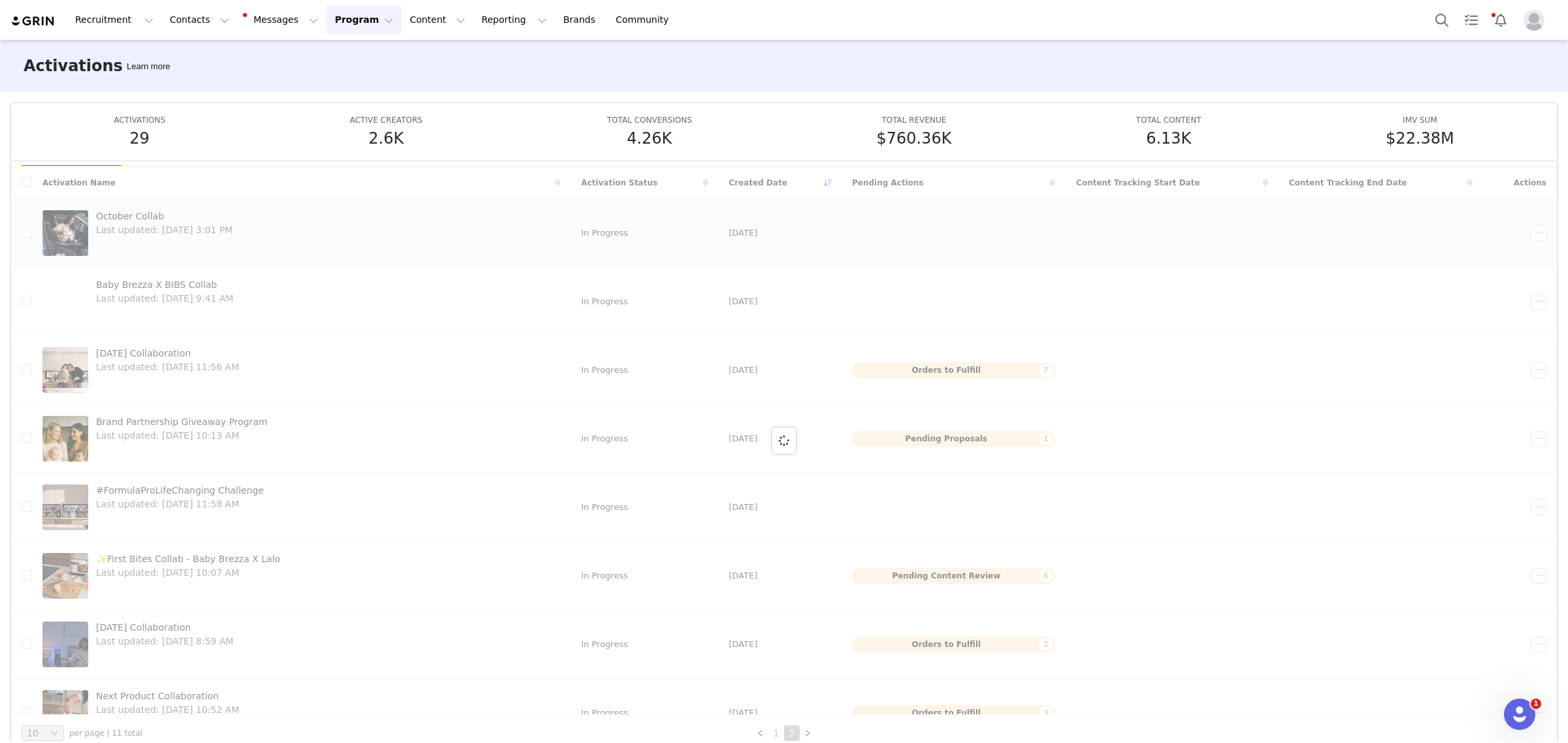
scroll to position [0, 0]
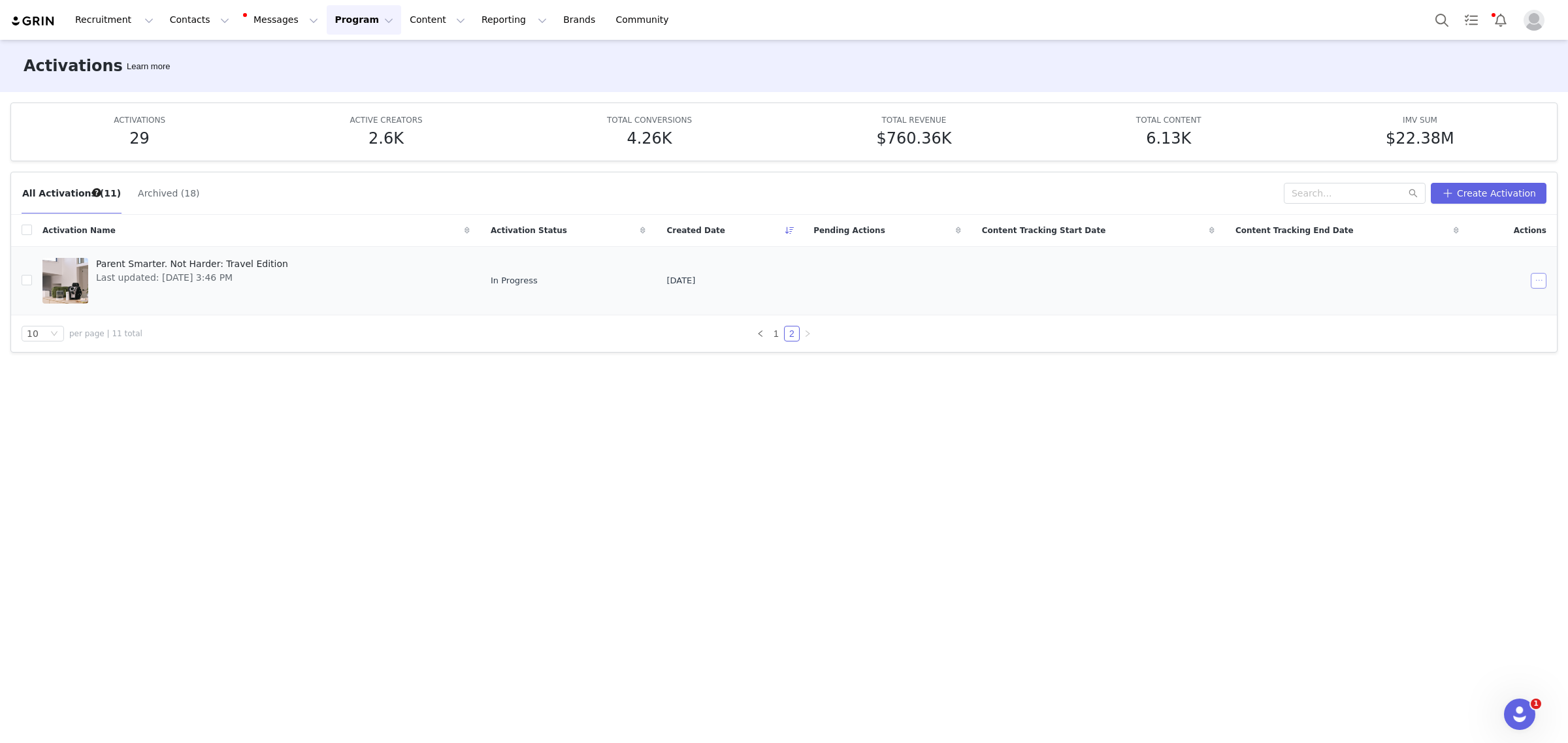
click at [1537, 281] on button "button" at bounding box center [1539, 280] width 16 height 15
click at [1458, 304] on span "Edit" at bounding box center [1461, 304] width 18 height 15
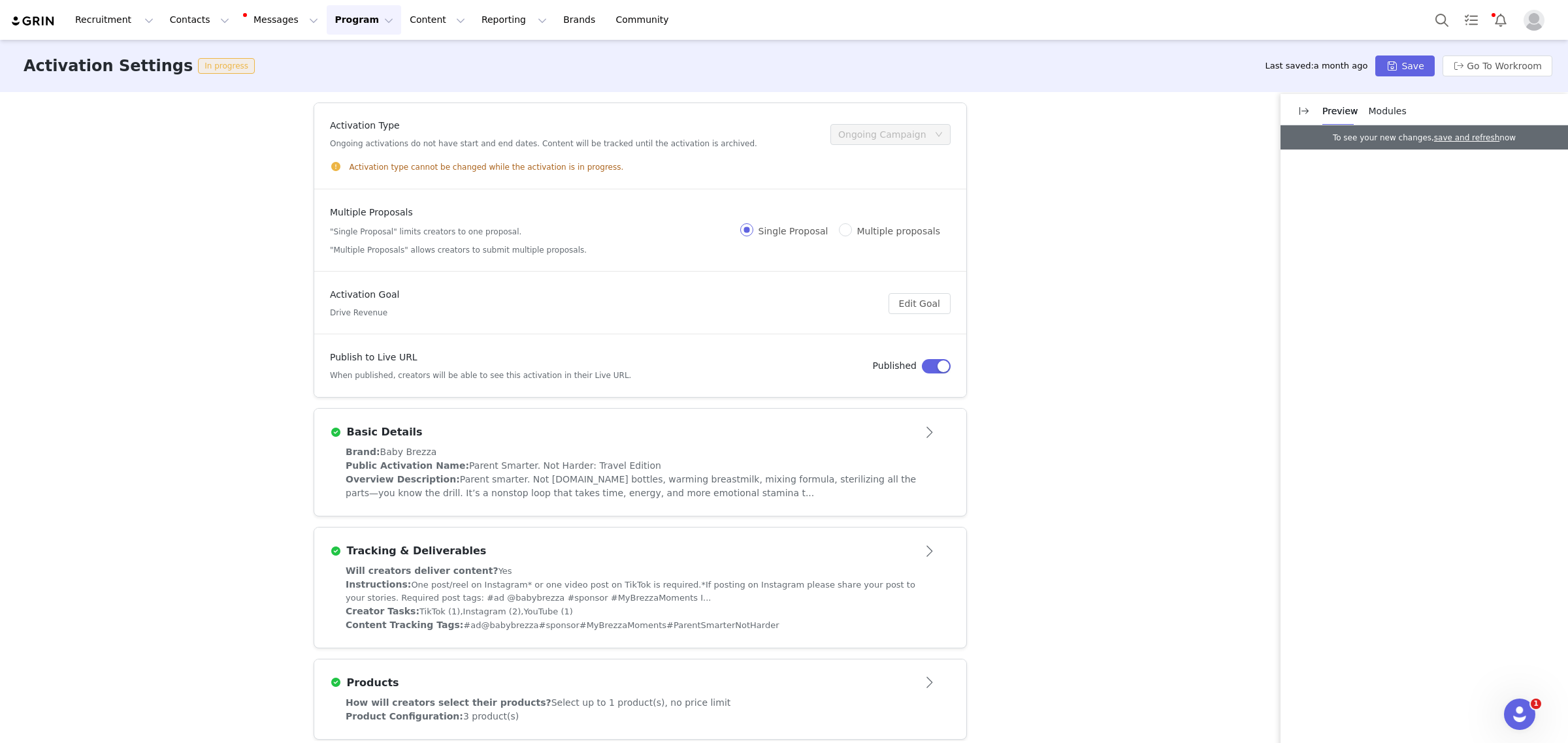
click at [828, 459] on div "Public Activation Name: Parent Smarter. Not Harder: Travel Edition" at bounding box center [640, 466] width 589 height 14
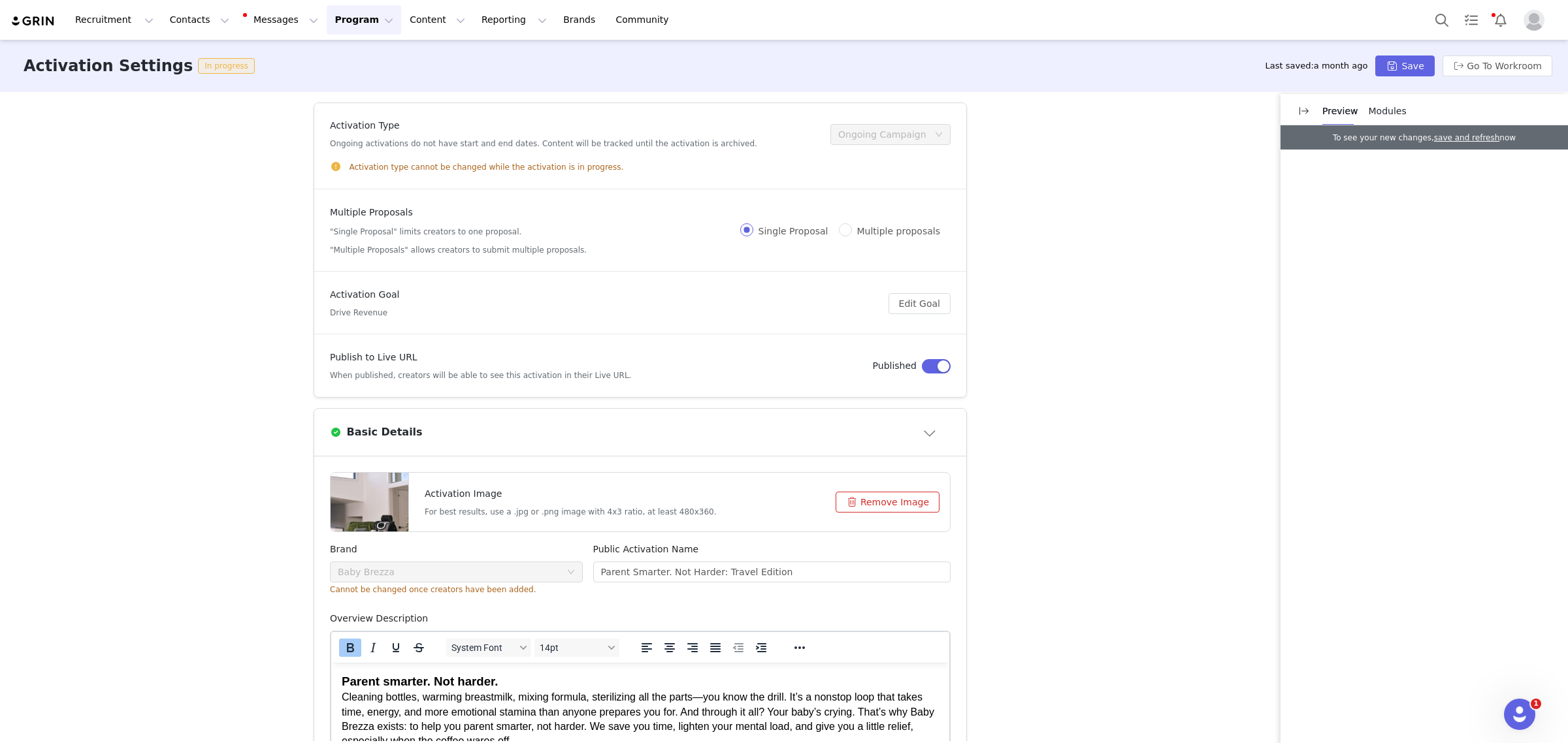
click at [863, 503] on button "Remove Image" at bounding box center [887, 502] width 104 height 21
click at [861, 501] on button "Click or drag file" at bounding box center [884, 502] width 111 height 21
click at [1429, 65] on button "Save" at bounding box center [1404, 66] width 59 height 21
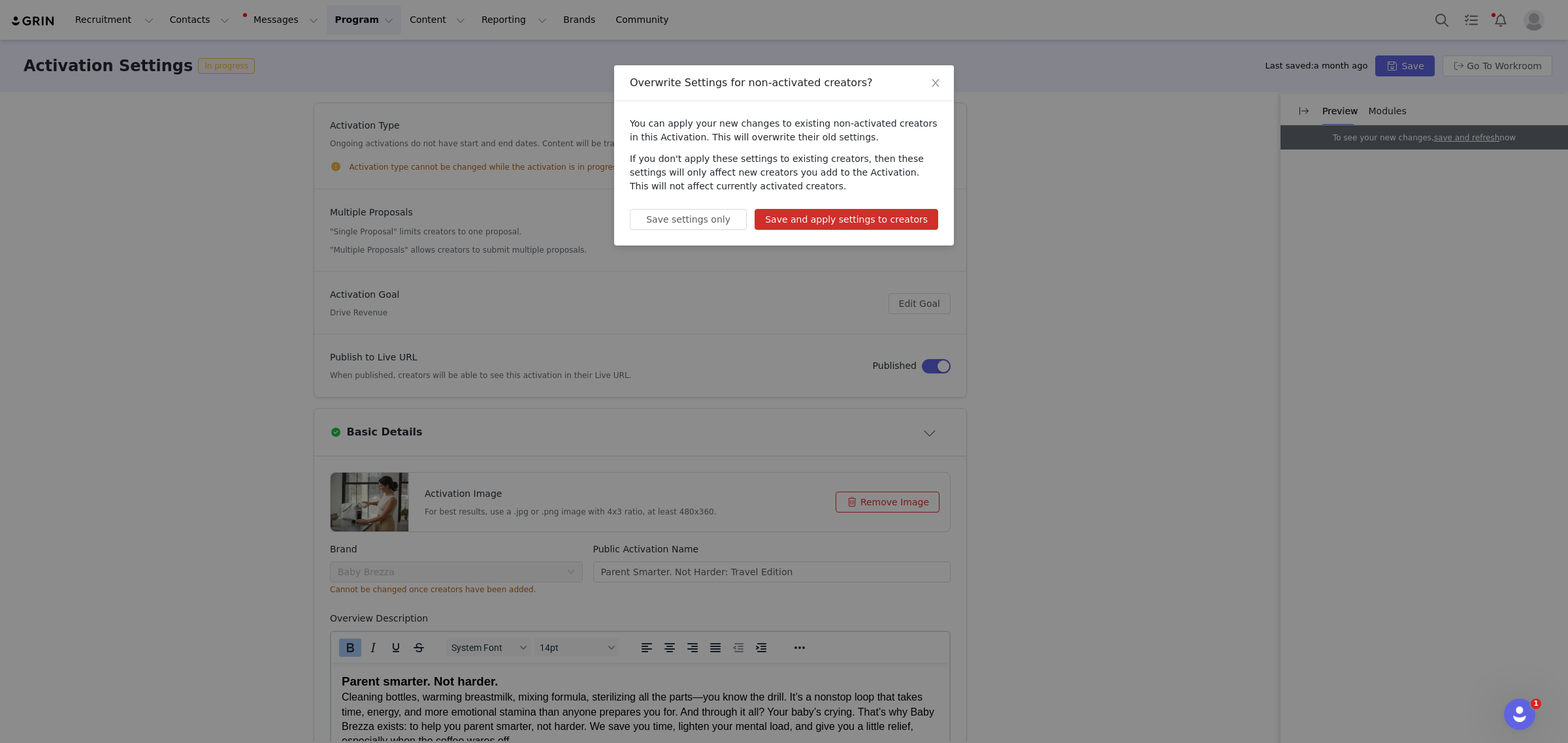
click at [801, 214] on button "Save and apply settings to creators" at bounding box center [846, 219] width 184 height 21
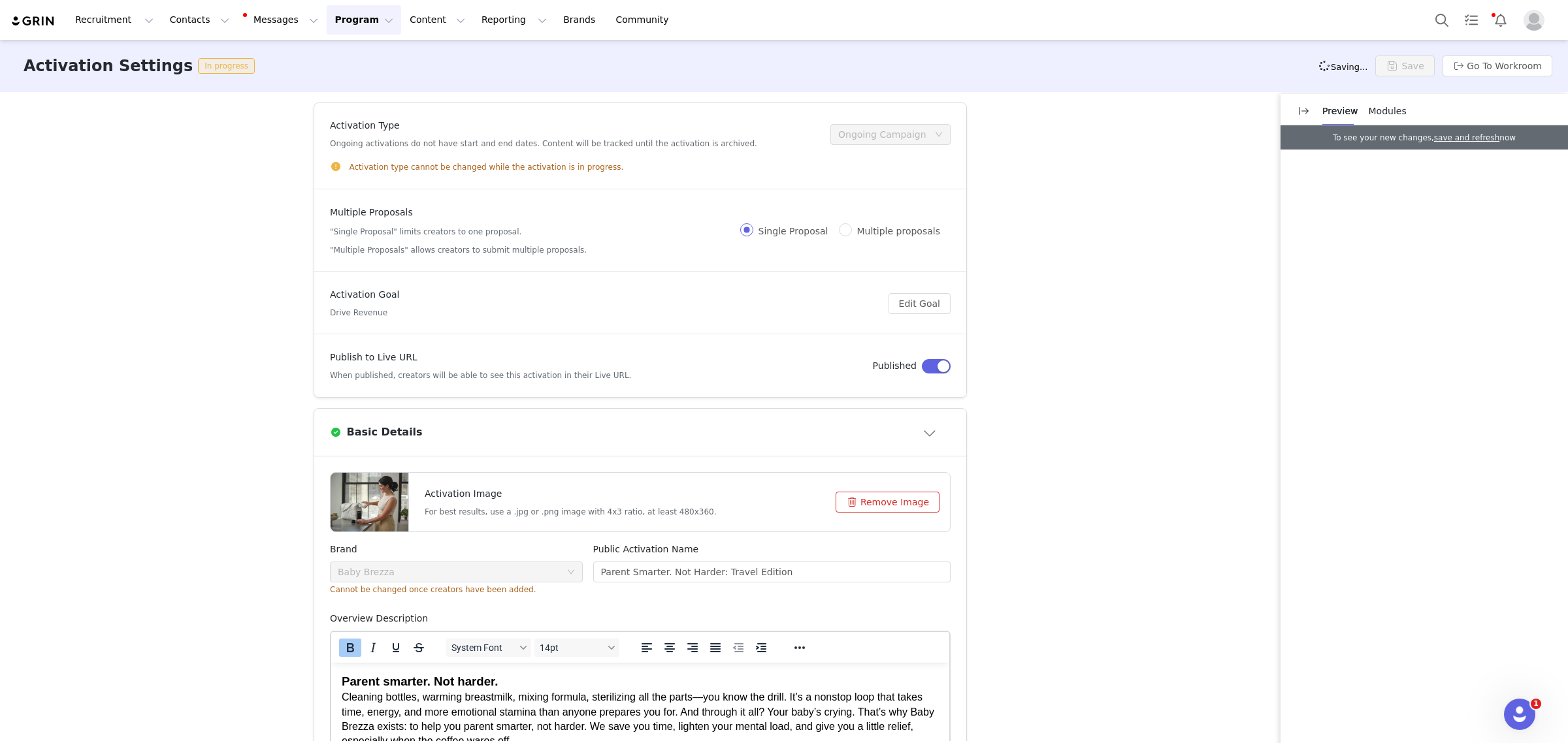
click at [177, 163] on div "Activation Type Ongoing activations do not have start and end dates. Content wi…" at bounding box center [784, 417] width 1568 height 649
click at [271, 21] on button "Messages Messages" at bounding box center [282, 20] width 88 height 29
click at [266, 73] on link "Inbox 2" at bounding box center [267, 81] width 103 height 24
click at [264, 77] on span "2" at bounding box center [261, 83] width 15 height 12
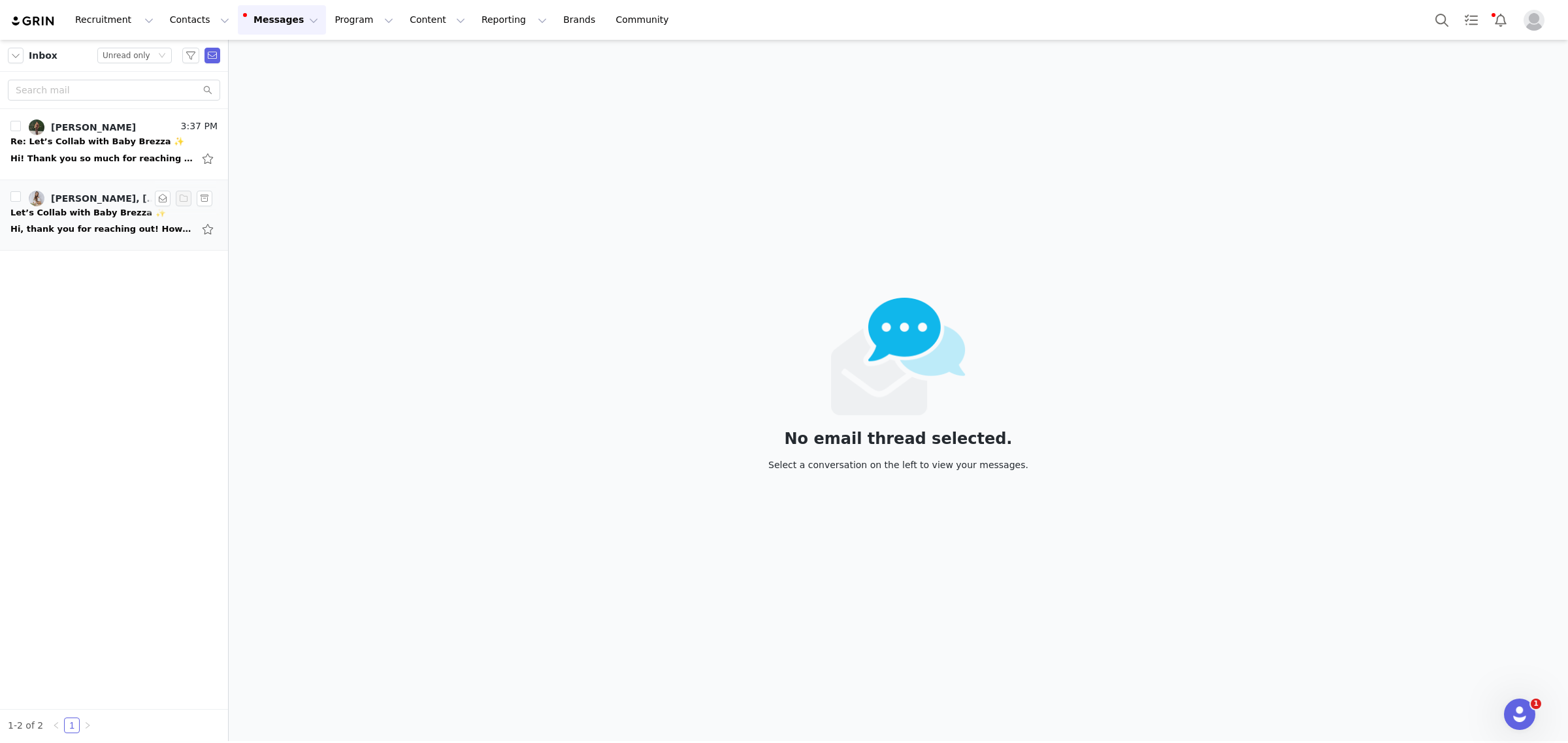
click at [81, 201] on div "[PERSON_NAME], [PERSON_NAME]" at bounding box center [107, 198] width 112 height 10
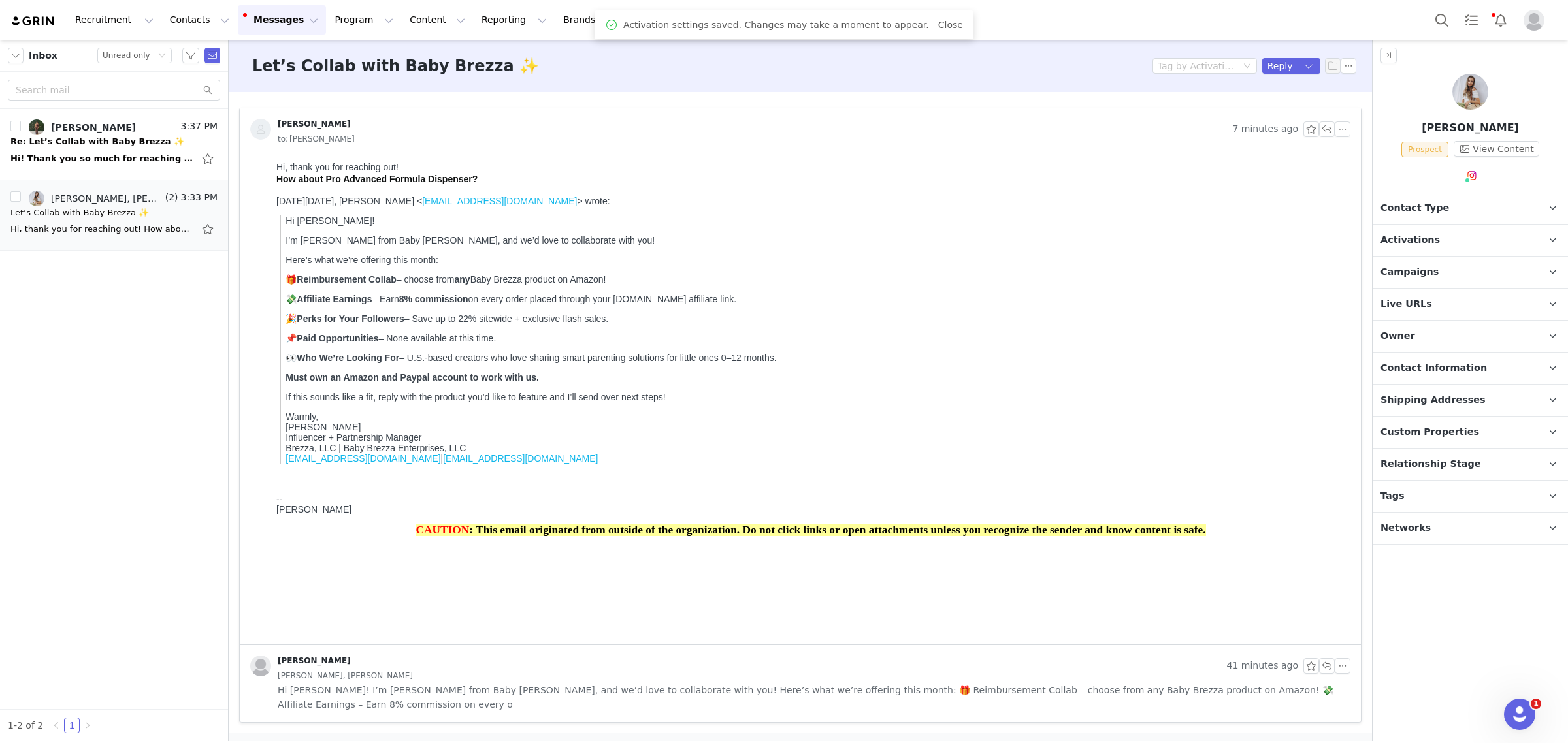
click at [1498, 243] on p "Activations" at bounding box center [1455, 240] width 164 height 31
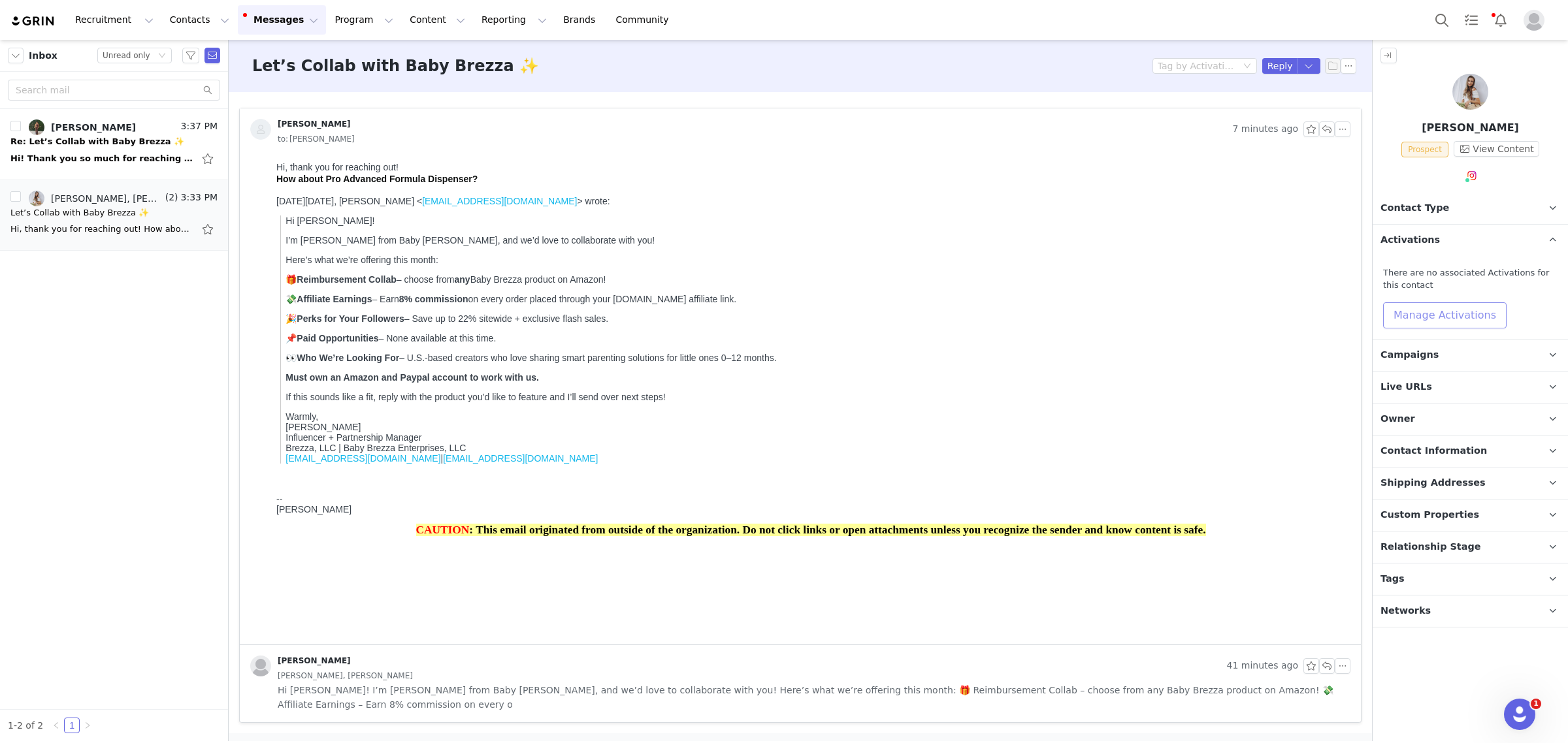
click at [1480, 322] on button "Manage Activations" at bounding box center [1444, 315] width 123 height 26
click at [1460, 353] on div "Activations Manage Select Activation" at bounding box center [1413, 356] width 162 height 40
click at [1455, 366] on div "Select Activation" at bounding box center [1409, 365] width 127 height 19
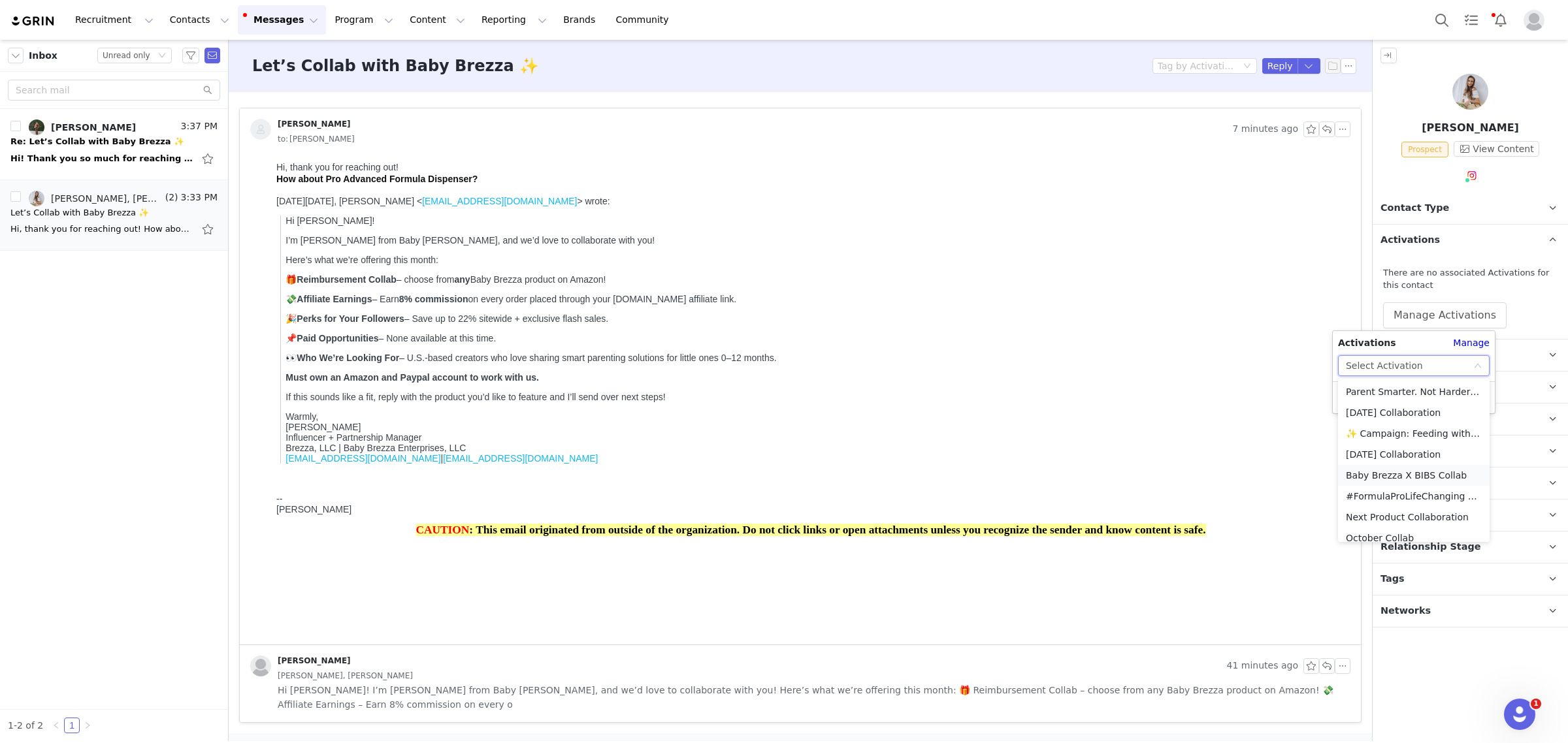
scroll to position [72, 0]
click at [1385, 467] on li "October Collab" at bounding box center [1414, 466] width 152 height 21
click at [1356, 373] on div "October Collab" at bounding box center [1380, 365] width 68 height 19
click at [1354, 392] on li "[DATE] Collaboration" at bounding box center [1414, 389] width 152 height 21
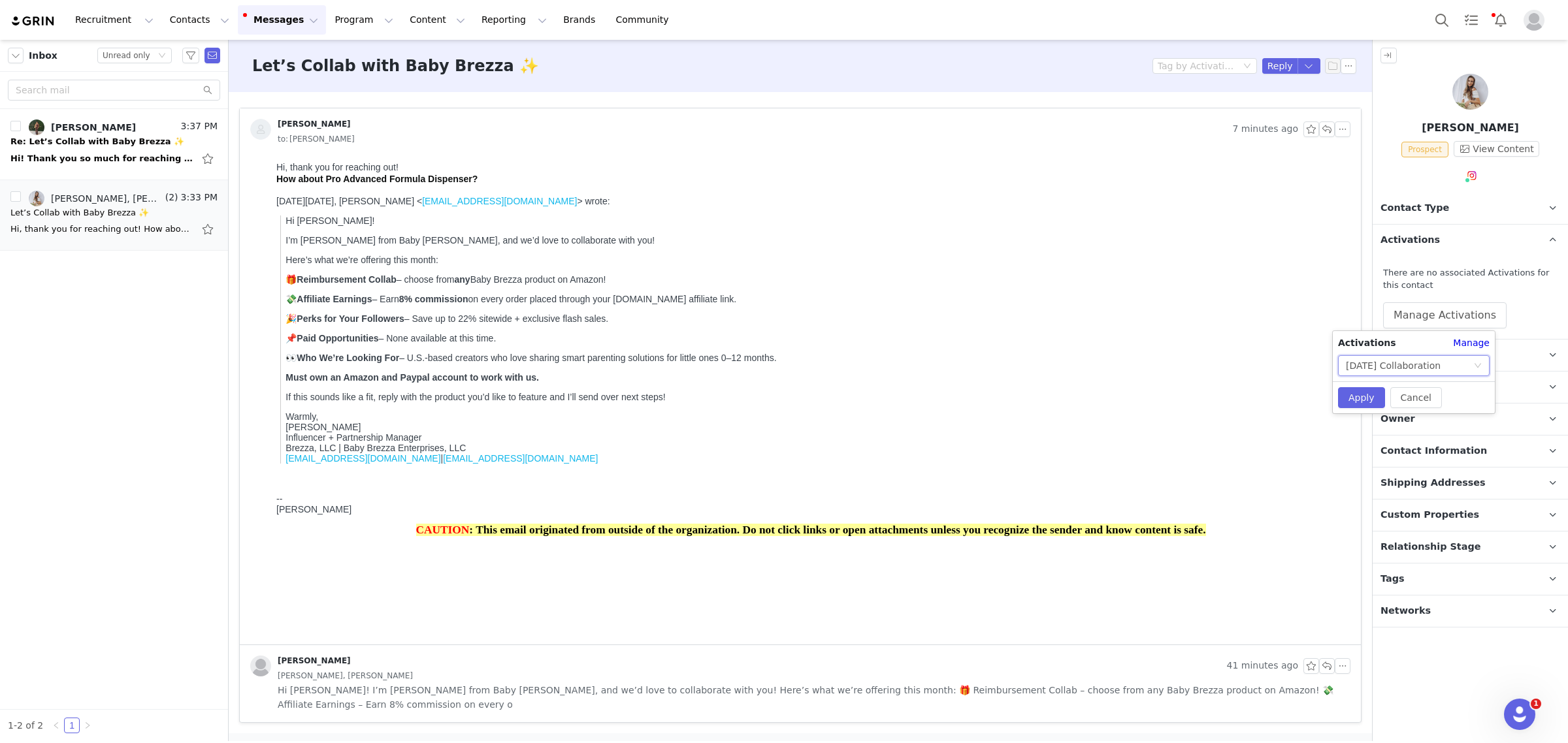
click at [1437, 368] on div "[DATE] Collaboration" at bounding box center [1393, 365] width 95 height 19
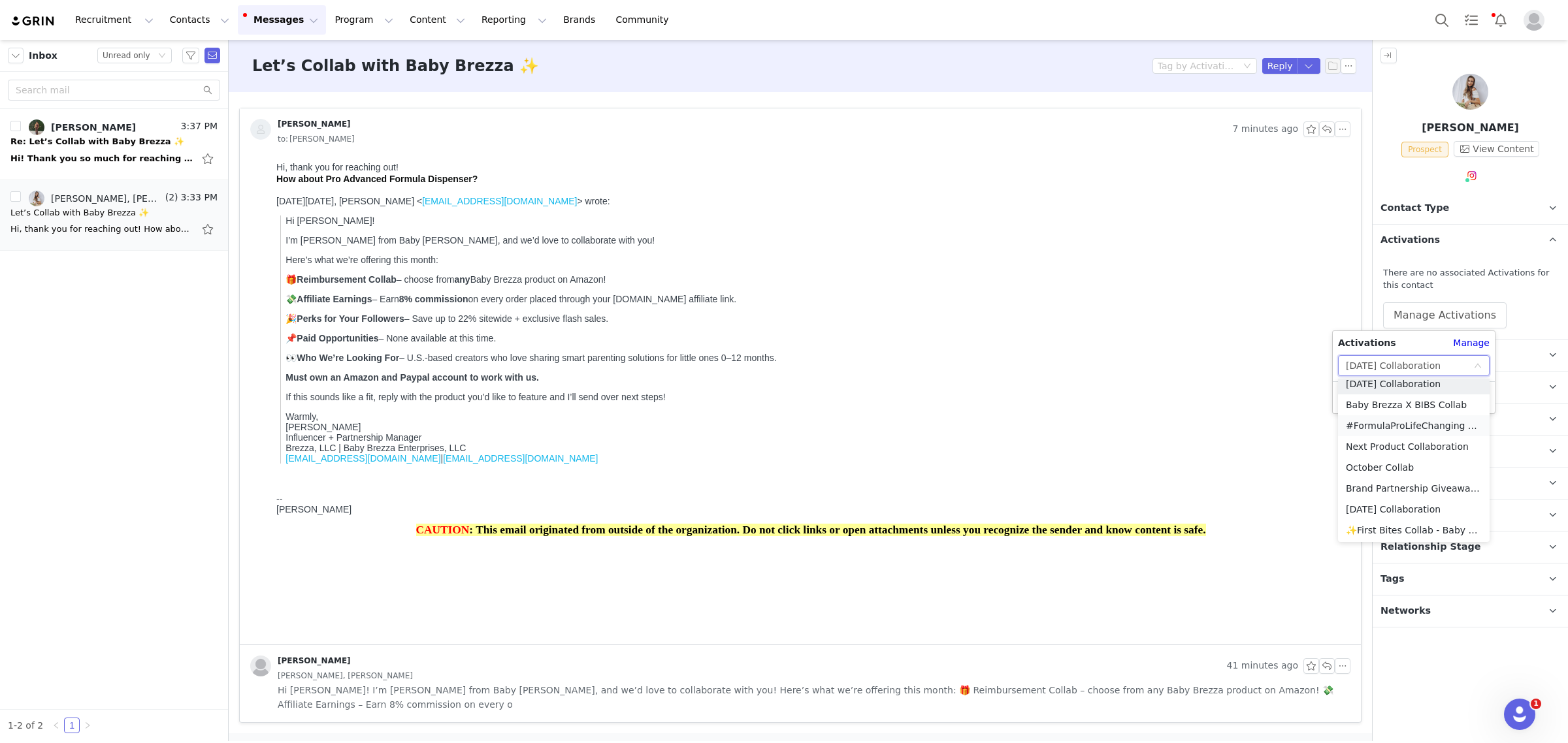
scroll to position [72, 0]
click at [1353, 466] on li "October Collab" at bounding box center [1414, 466] width 152 height 21
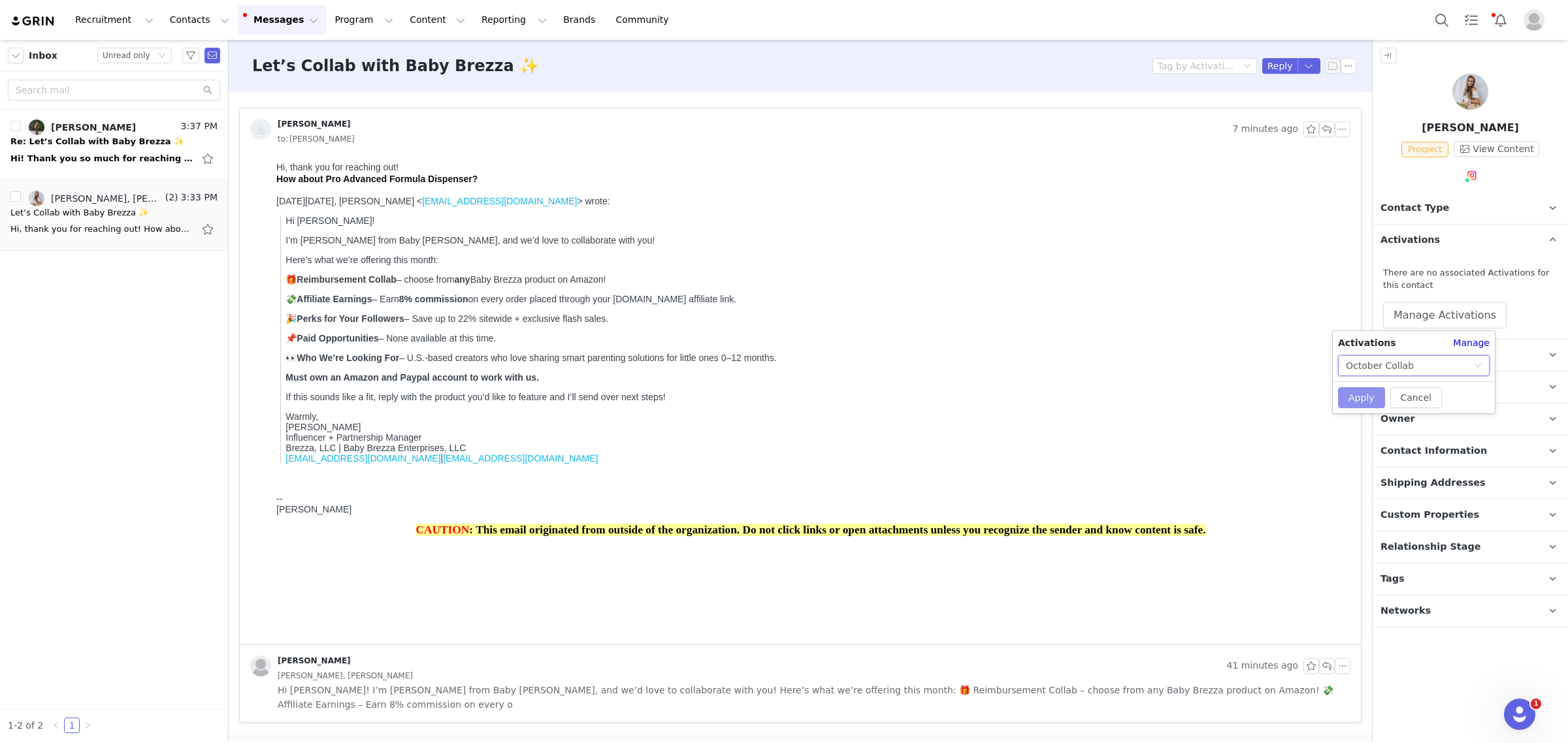
click at [1348, 405] on button "Apply" at bounding box center [1361, 397] width 47 height 21
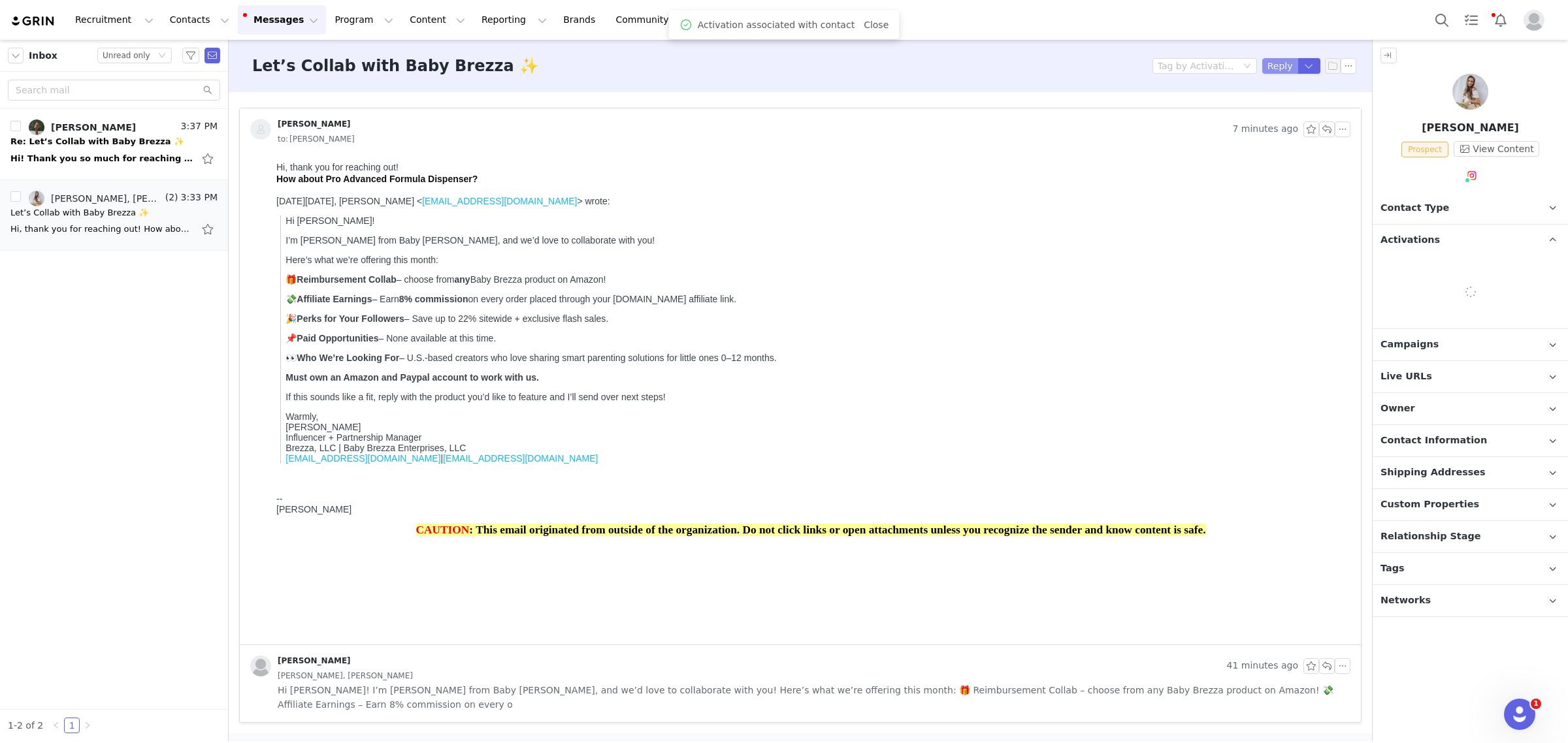
click at [1278, 67] on button "Reply" at bounding box center [1280, 66] width 36 height 15
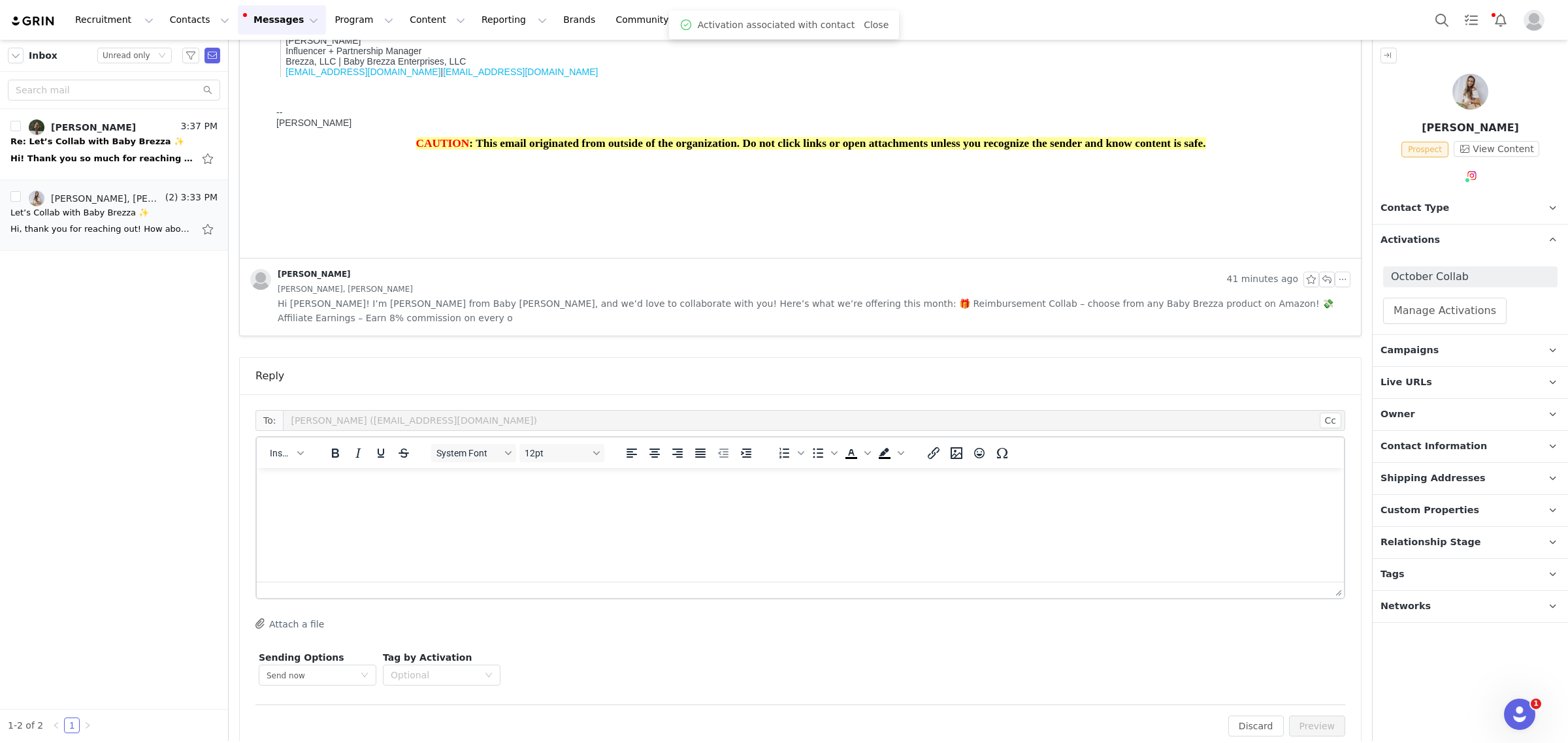
scroll to position [0, 0]
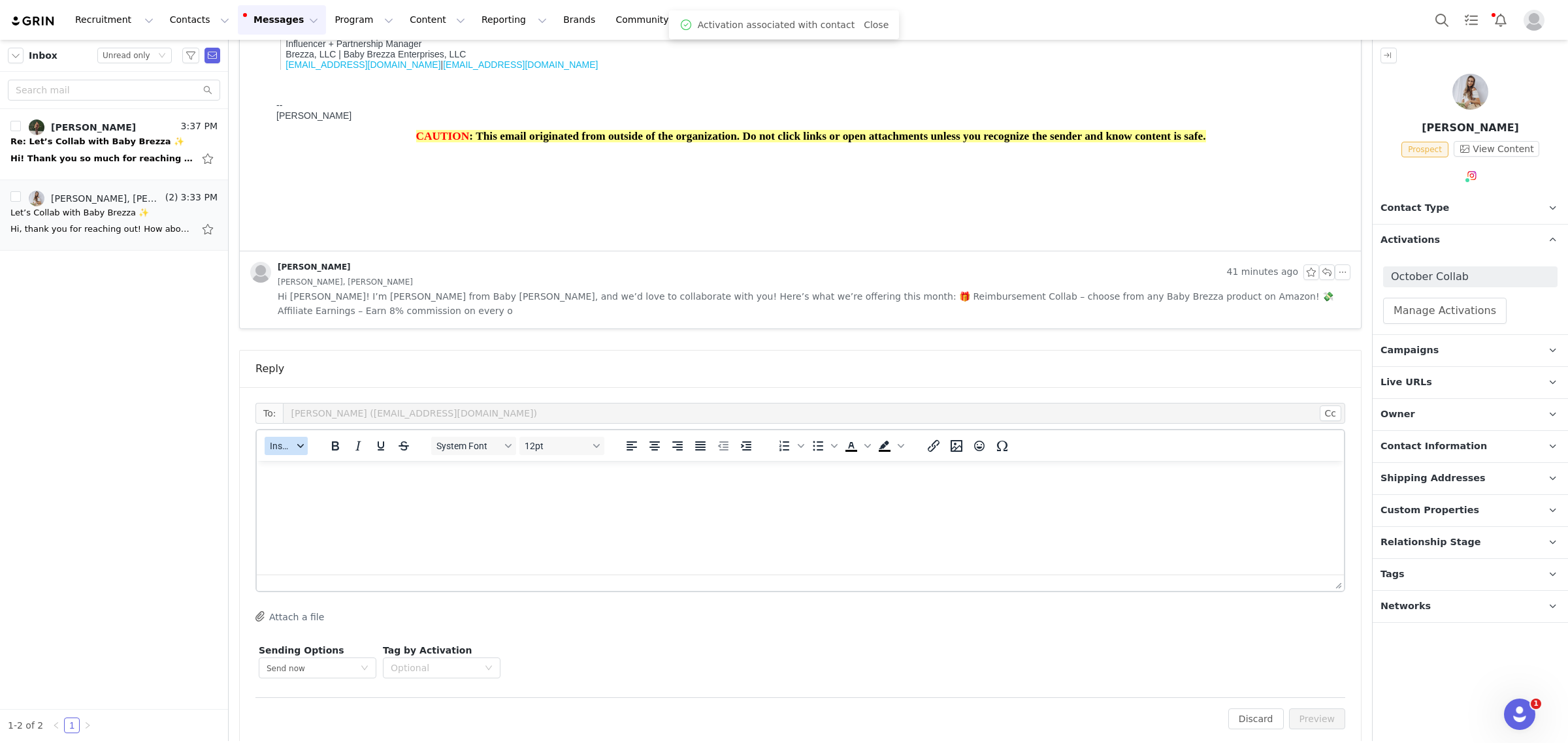
click at [284, 441] on span "Insert" at bounding box center [281, 445] width 23 height 10
click at [283, 442] on div "Insert Template Insert Variable Insert Signature" at bounding box center [333, 475] width 131 height 68
click at [329, 458] on div "Insert Template" at bounding box center [334, 454] width 118 height 15
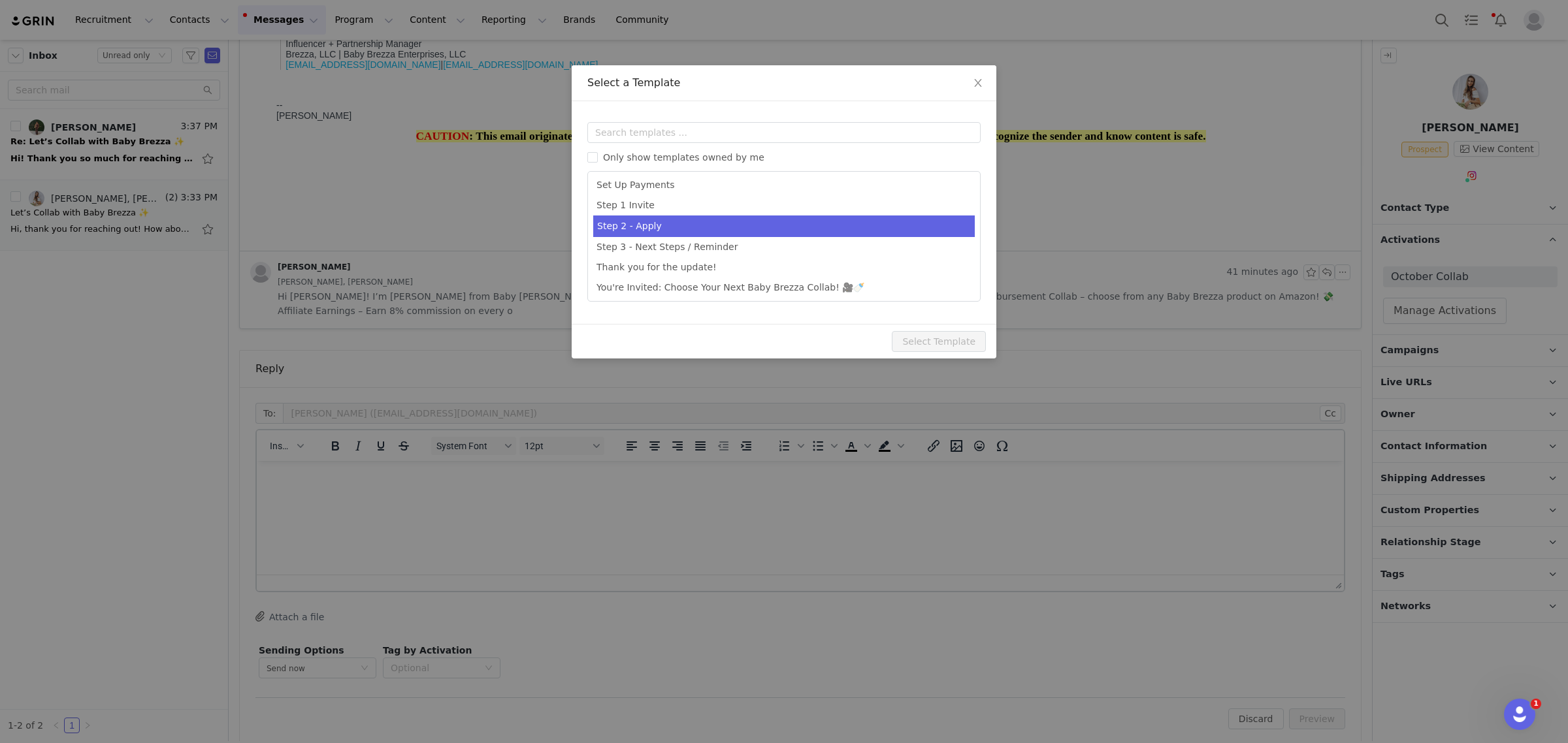
click at [876, 218] on li "Step 2 - Apply" at bounding box center [784, 226] width 381 height 22
type input "Welcome to the Baby Brezza Collab 🎉"
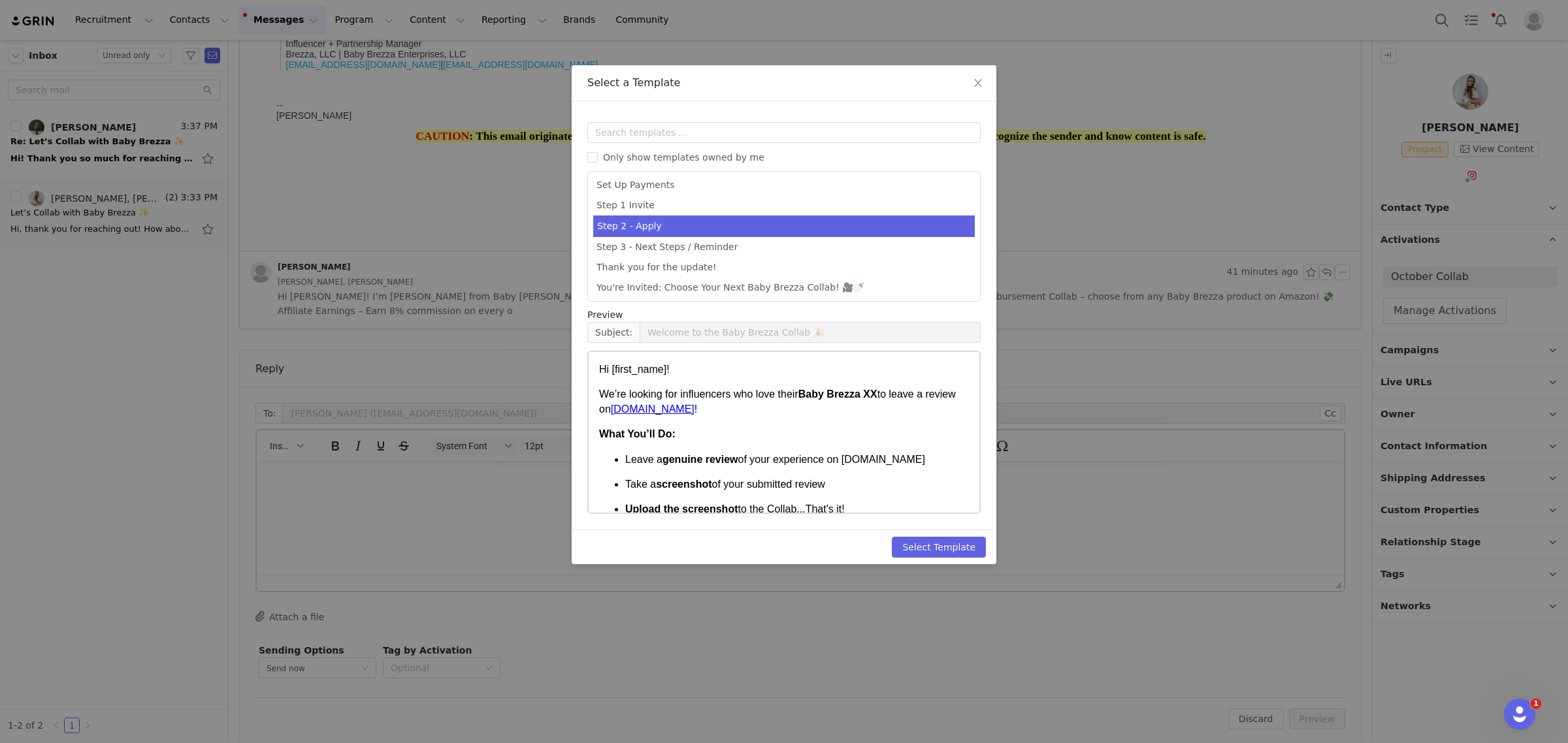
scroll to position [407, 0]
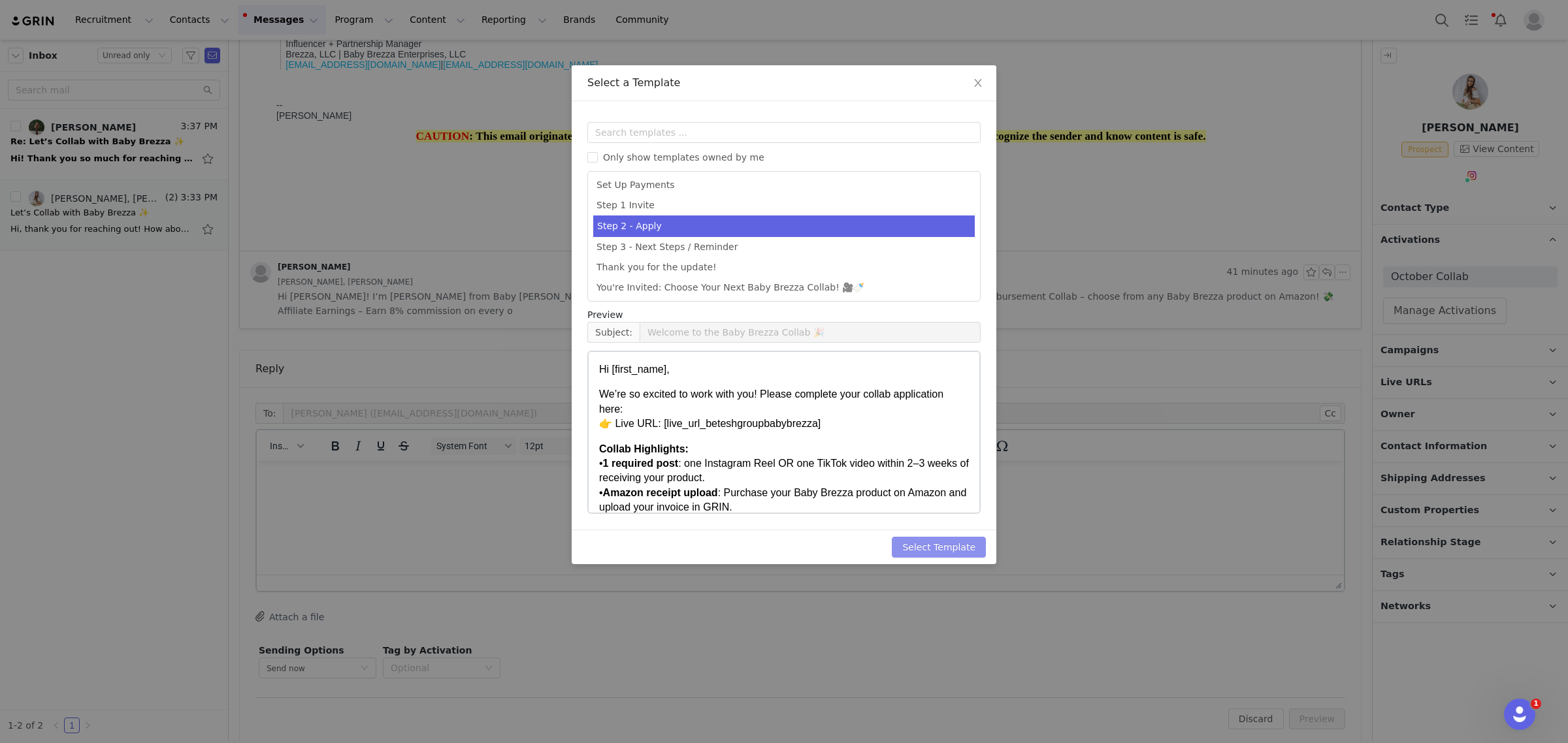
click at [929, 547] on button "Select Template" at bounding box center [939, 547] width 94 height 21
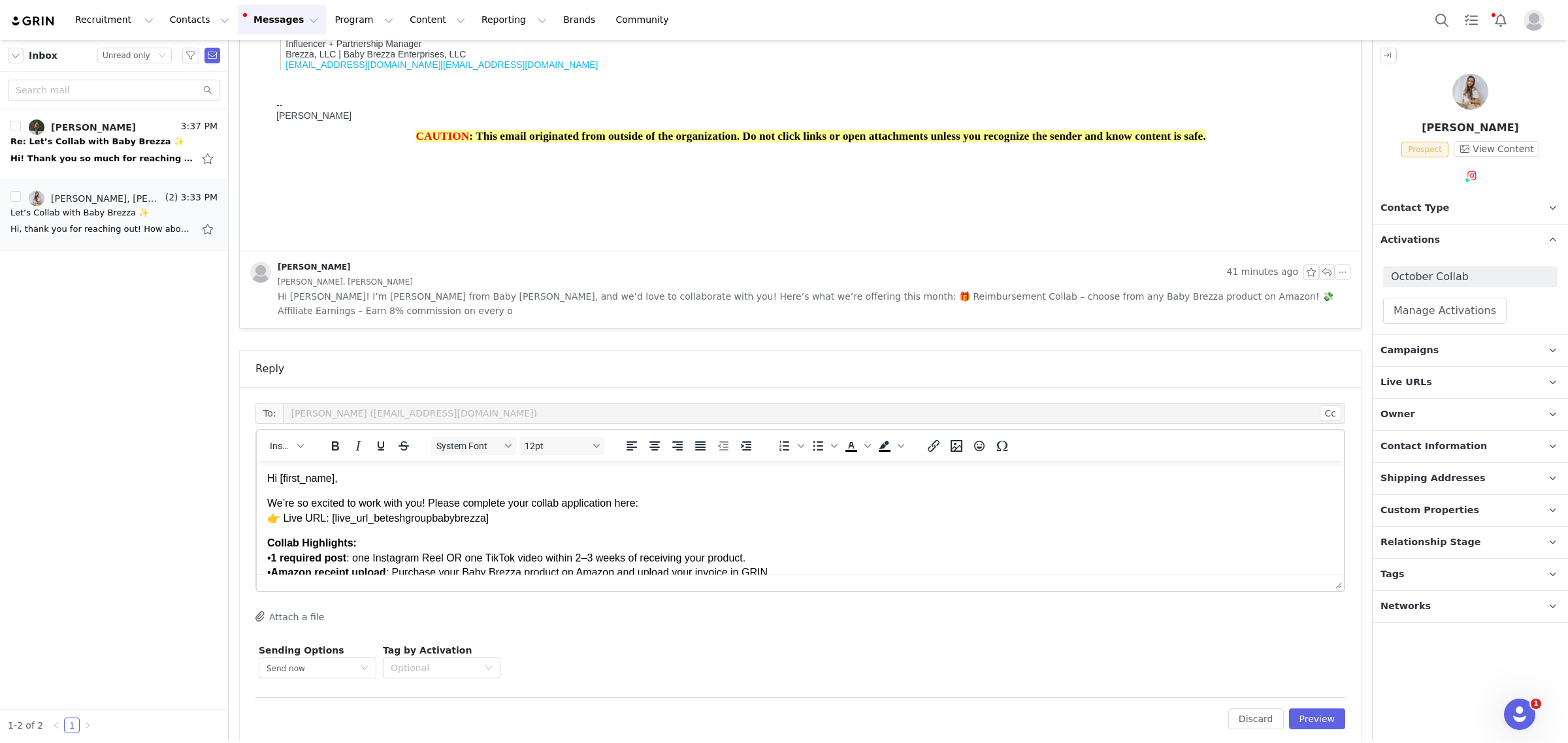
scroll to position [0, 0]
click at [1304, 713] on button "Preview" at bounding box center [1317, 719] width 57 height 21
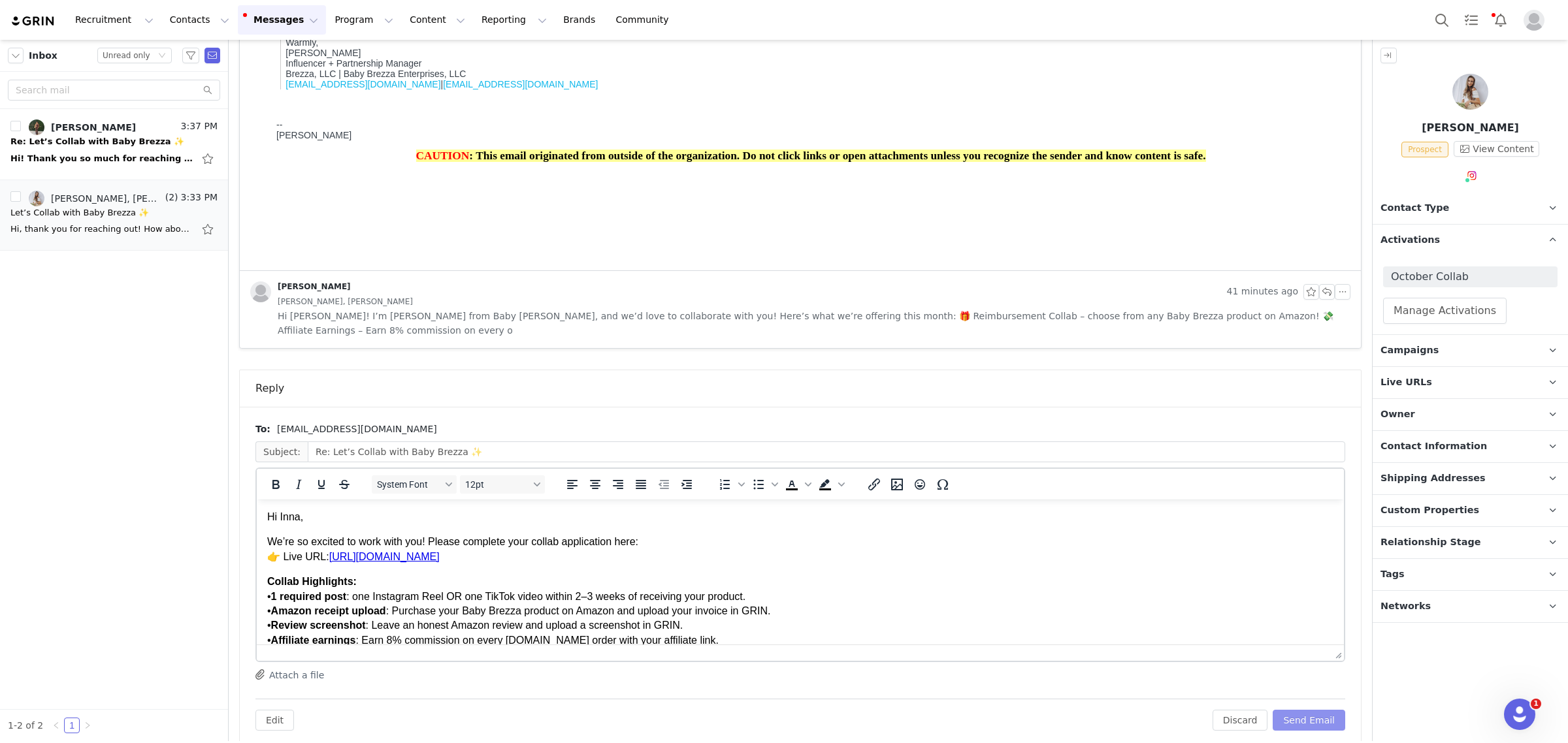
scroll to position [377, 0]
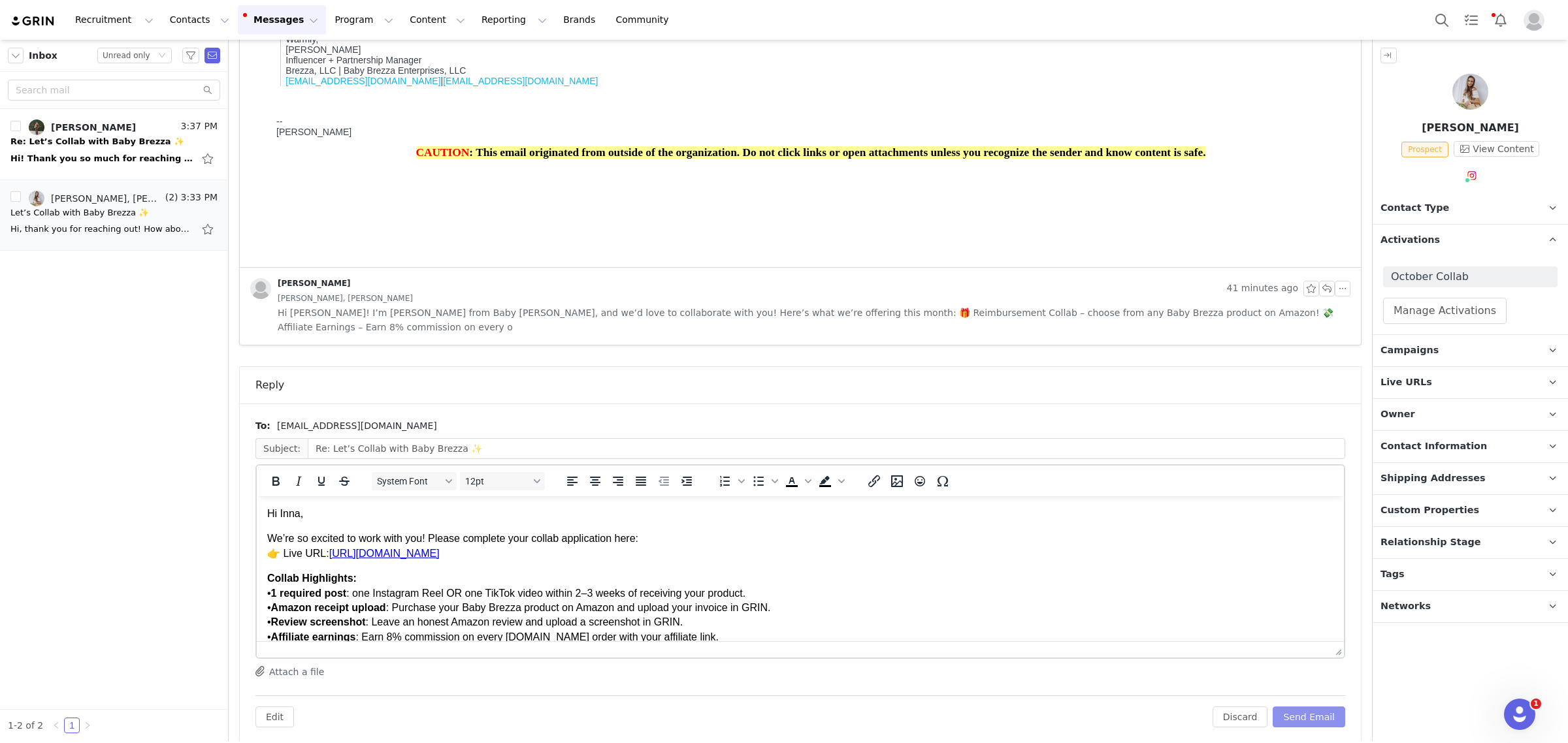
drag, startPoint x: 1320, startPoint y: 642, endPoint x: 1318, endPoint y: 676, distance: 34.1
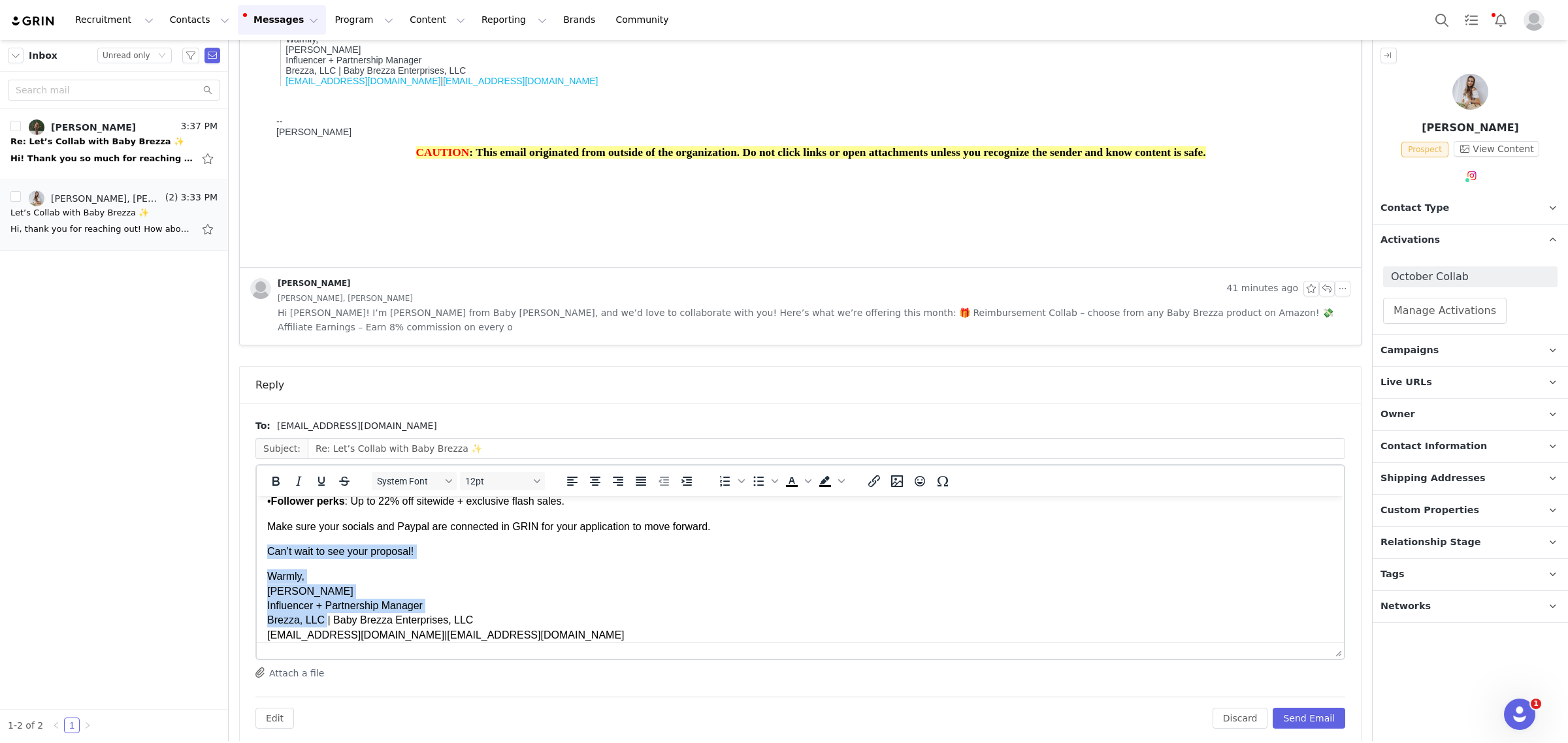
scroll to position [160, 0]
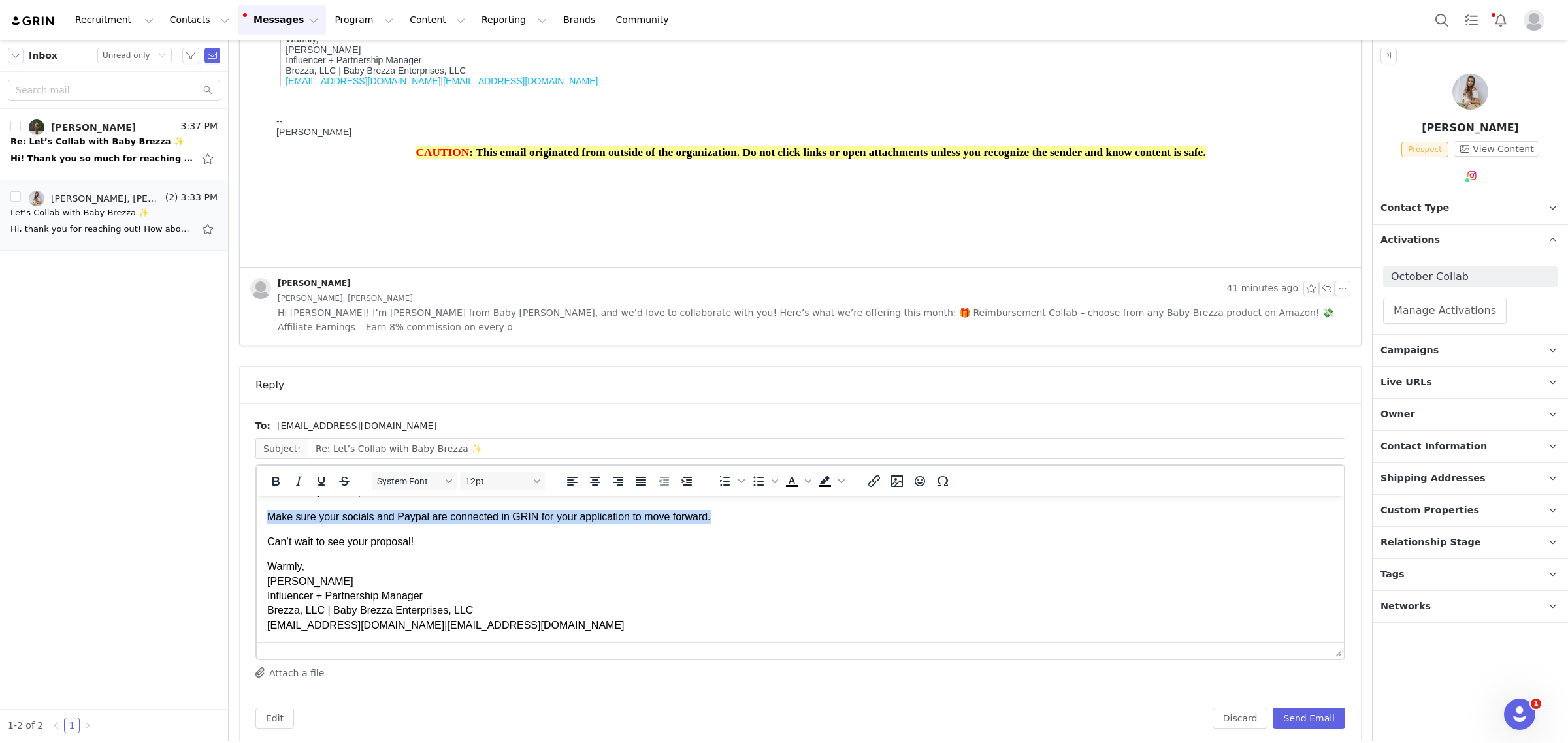
drag, startPoint x: 722, startPoint y: 511, endPoint x: 259, endPoint y: 518, distance: 463.1
click at [259, 518] on html "Hi [PERSON_NAME], We’re so excited to work with you! Please complete your colla…" at bounding box center [800, 490] width 1087 height 307
click at [265, 472] on button "Bold" at bounding box center [275, 481] width 22 height 19
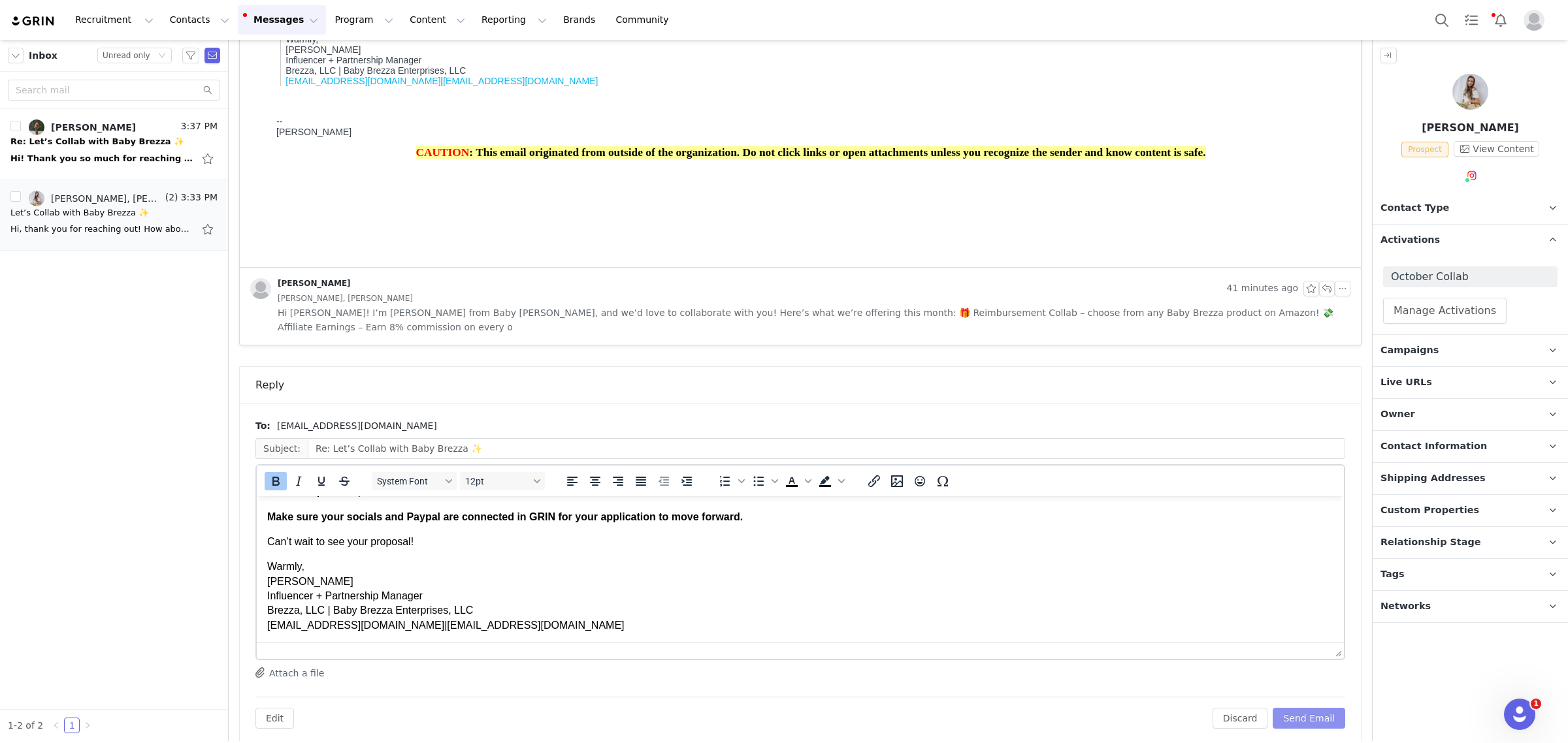
click at [1298, 708] on button "Send Email" at bounding box center [1309, 718] width 73 height 21
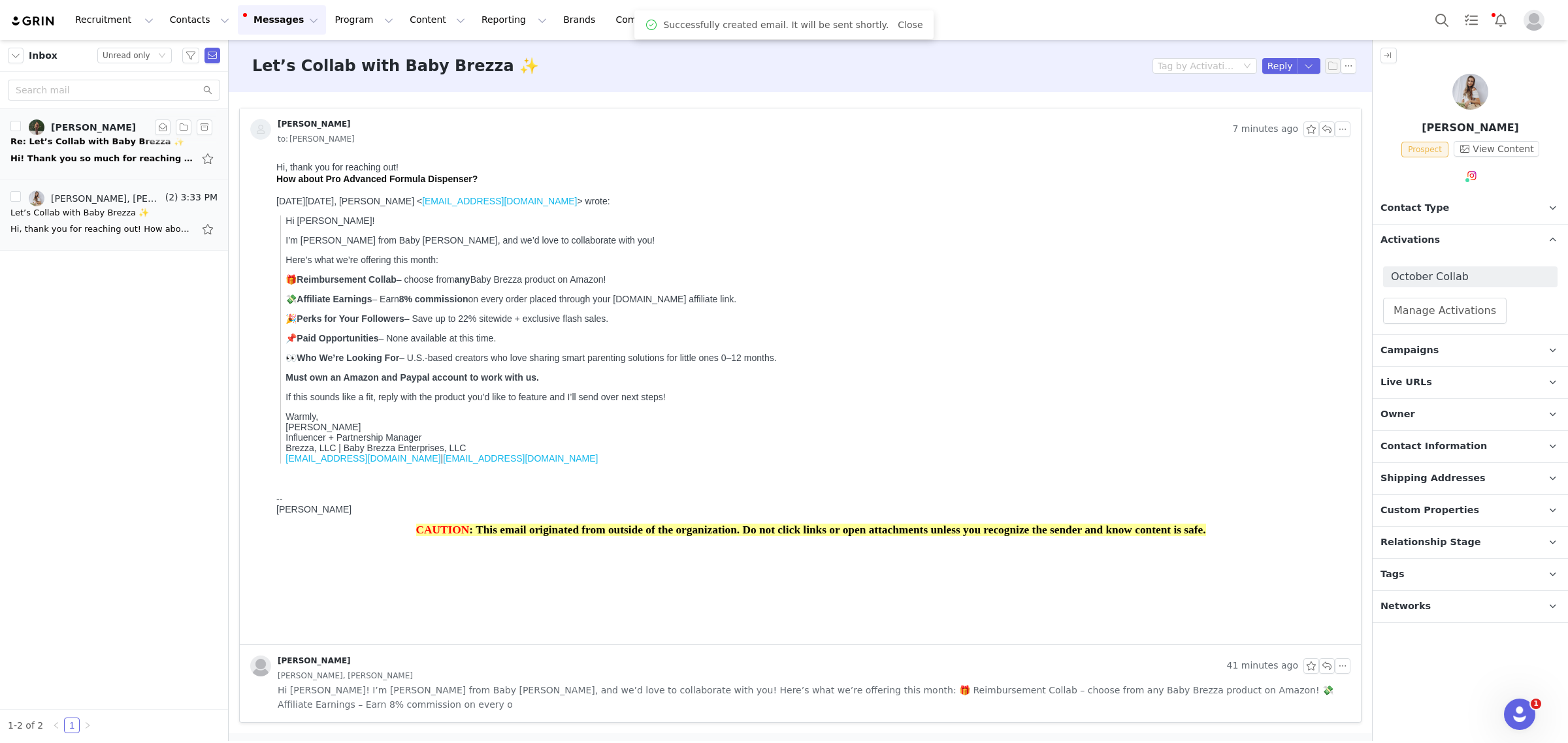
click at [109, 140] on div "Re: Let’s Collab with Baby Brezza ✨" at bounding box center [97, 141] width 174 height 13
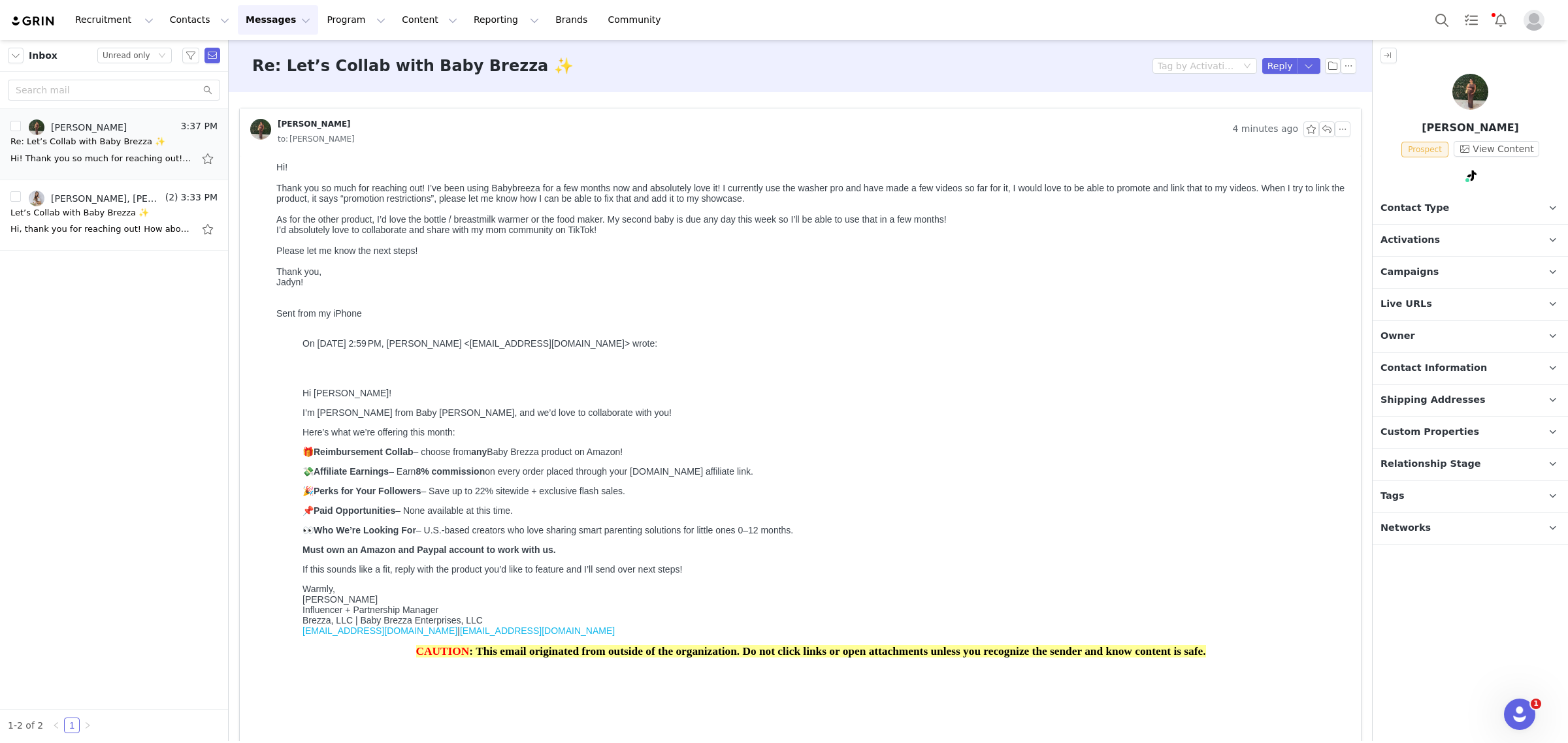
click at [1408, 246] on span "Activations" at bounding box center [1410, 240] width 60 height 15
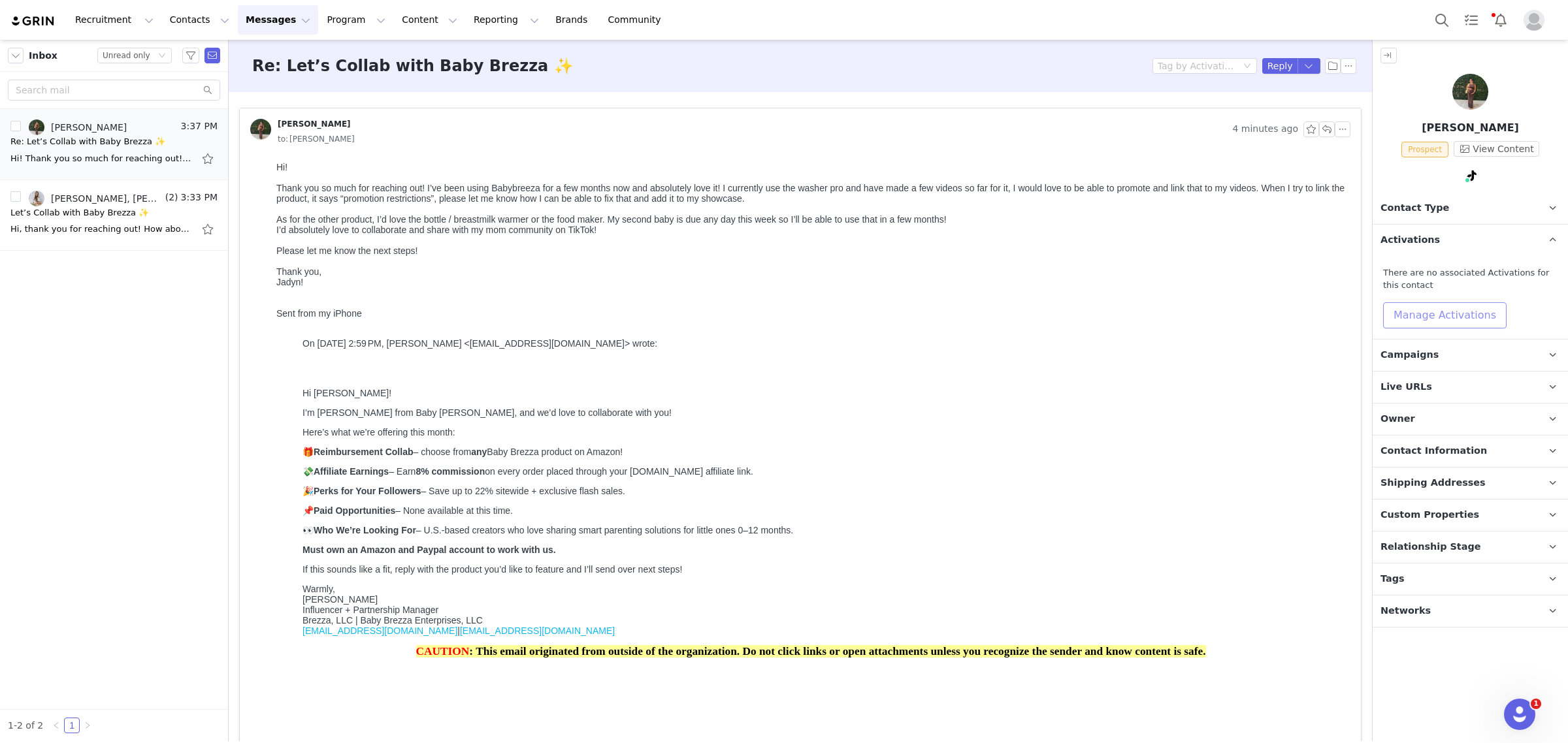
click at [1470, 309] on button "Manage Activations" at bounding box center [1444, 315] width 123 height 26
click at [1454, 377] on div "Activations Manage Select Activation Cancel Apply" at bounding box center [1413, 372] width 162 height 82
click at [1454, 373] on div "Select Activation" at bounding box center [1409, 365] width 127 height 19
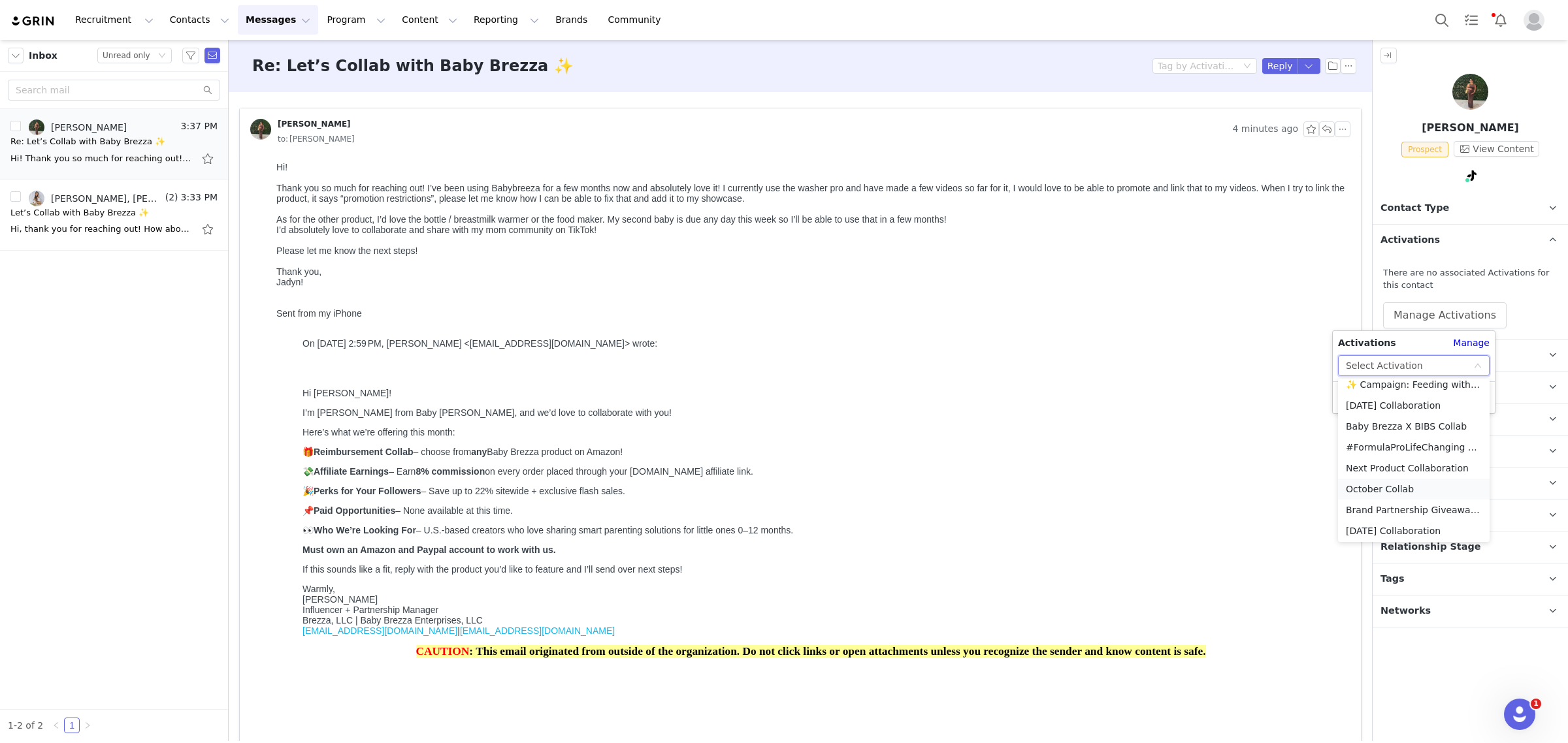
scroll to position [72, 0]
click at [1360, 463] on li "October Collab" at bounding box center [1414, 466] width 152 height 21
click at [1353, 401] on button "Apply" at bounding box center [1361, 397] width 47 height 21
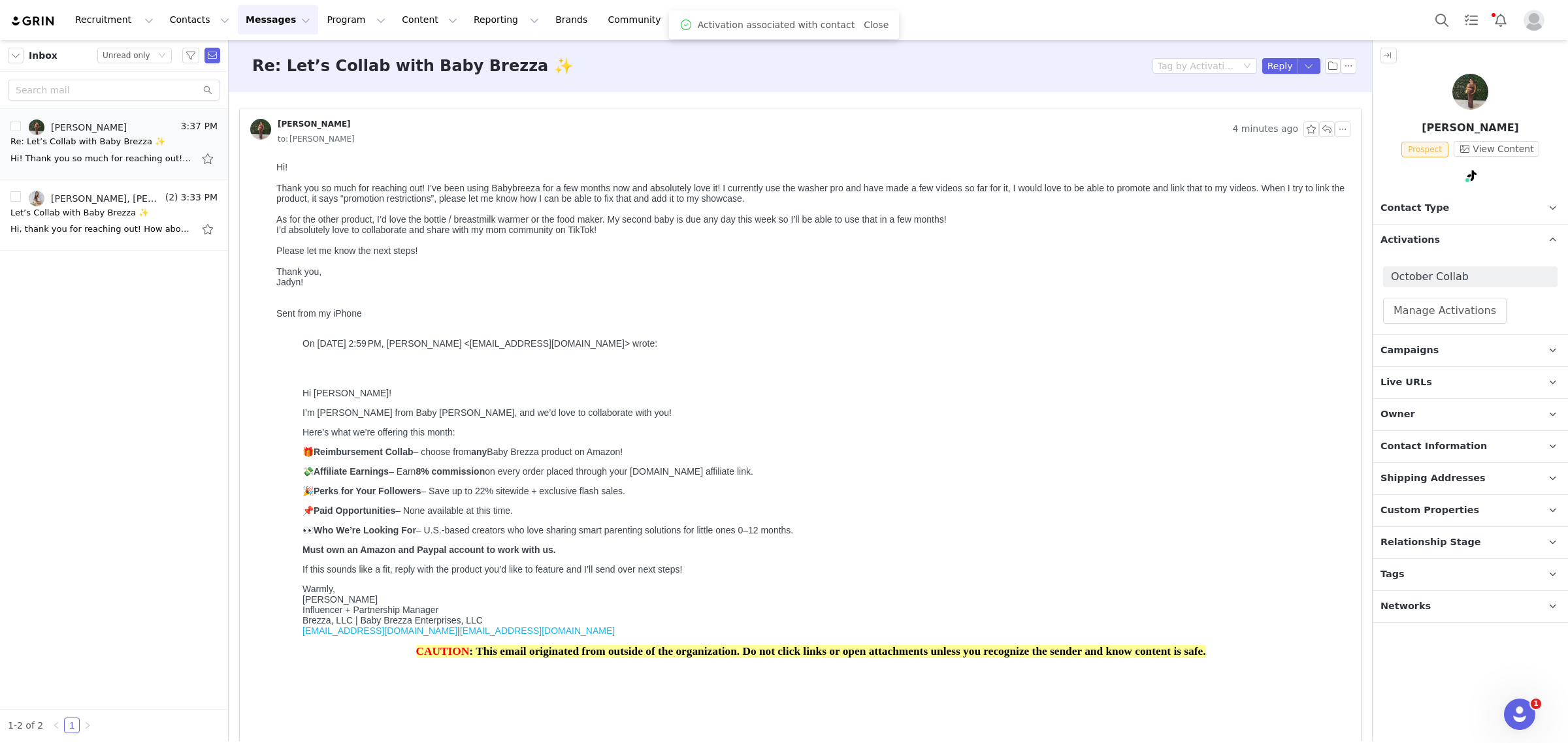
click at [1487, 456] on p "Contact Information" at bounding box center [1455, 446] width 164 height 31
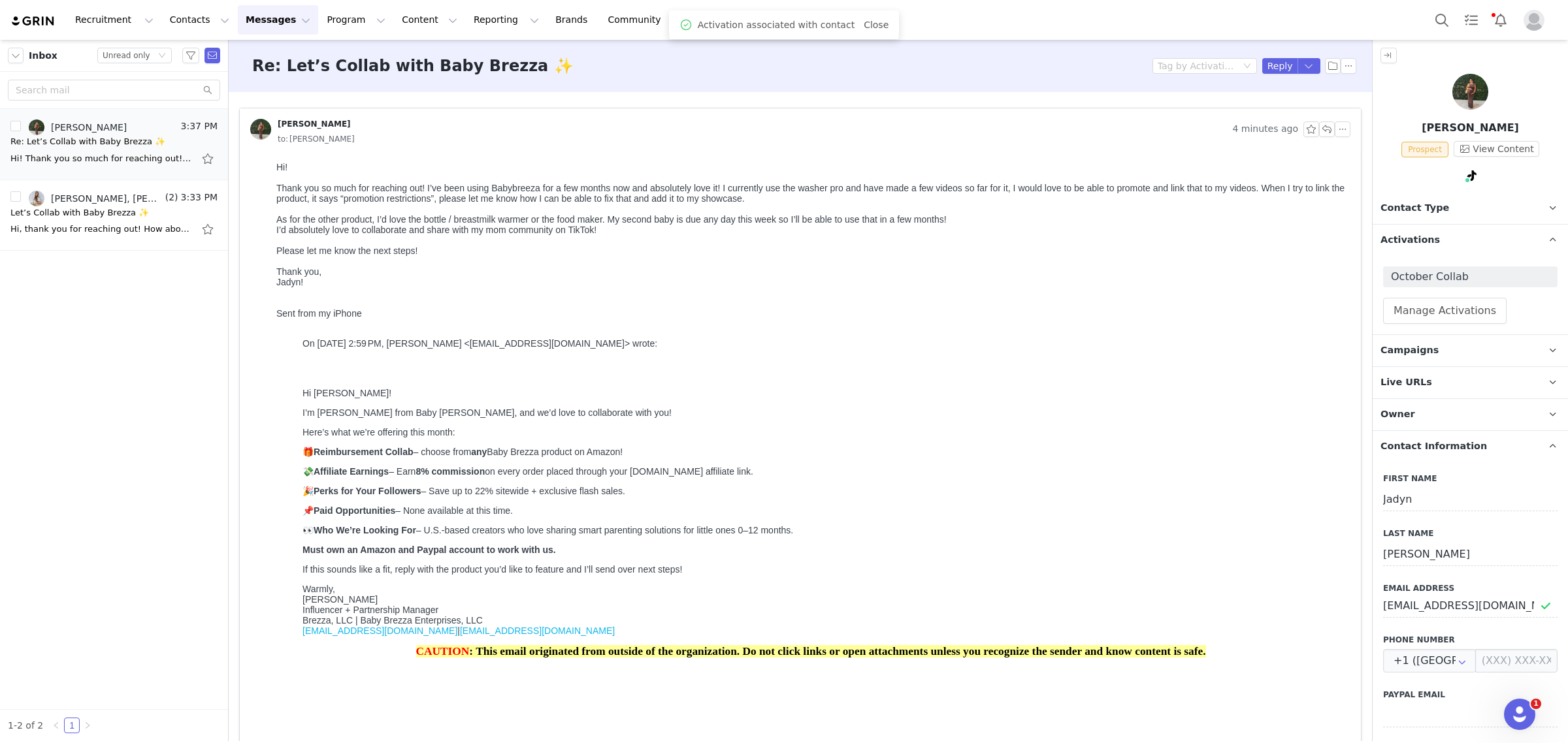
click at [1487, 459] on p "Contact Information" at bounding box center [1455, 446] width 164 height 31
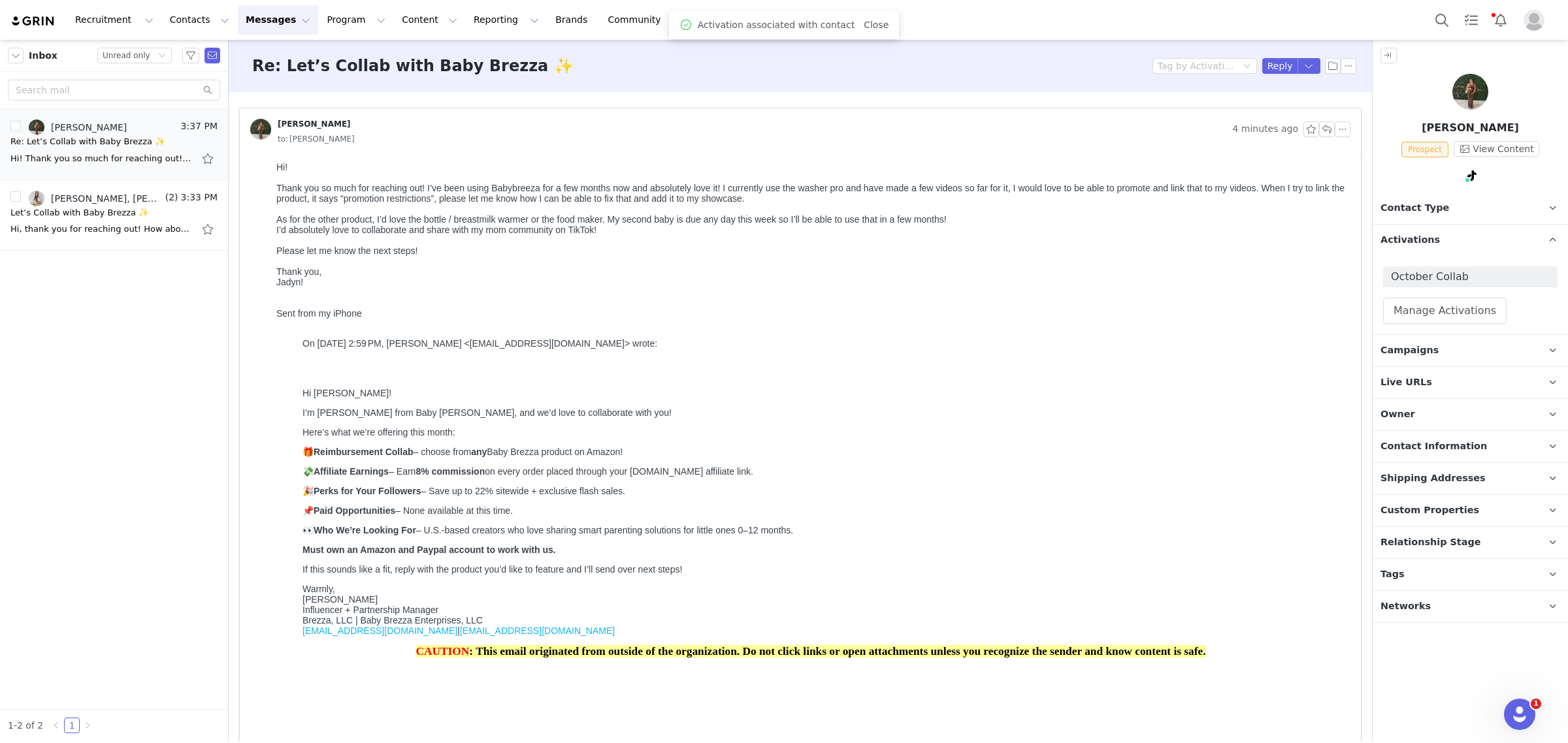
click at [1485, 488] on p "Shipping Addresses" at bounding box center [1455, 479] width 164 height 31
click at [1263, 67] on button "Reply" at bounding box center [1280, 66] width 36 height 15
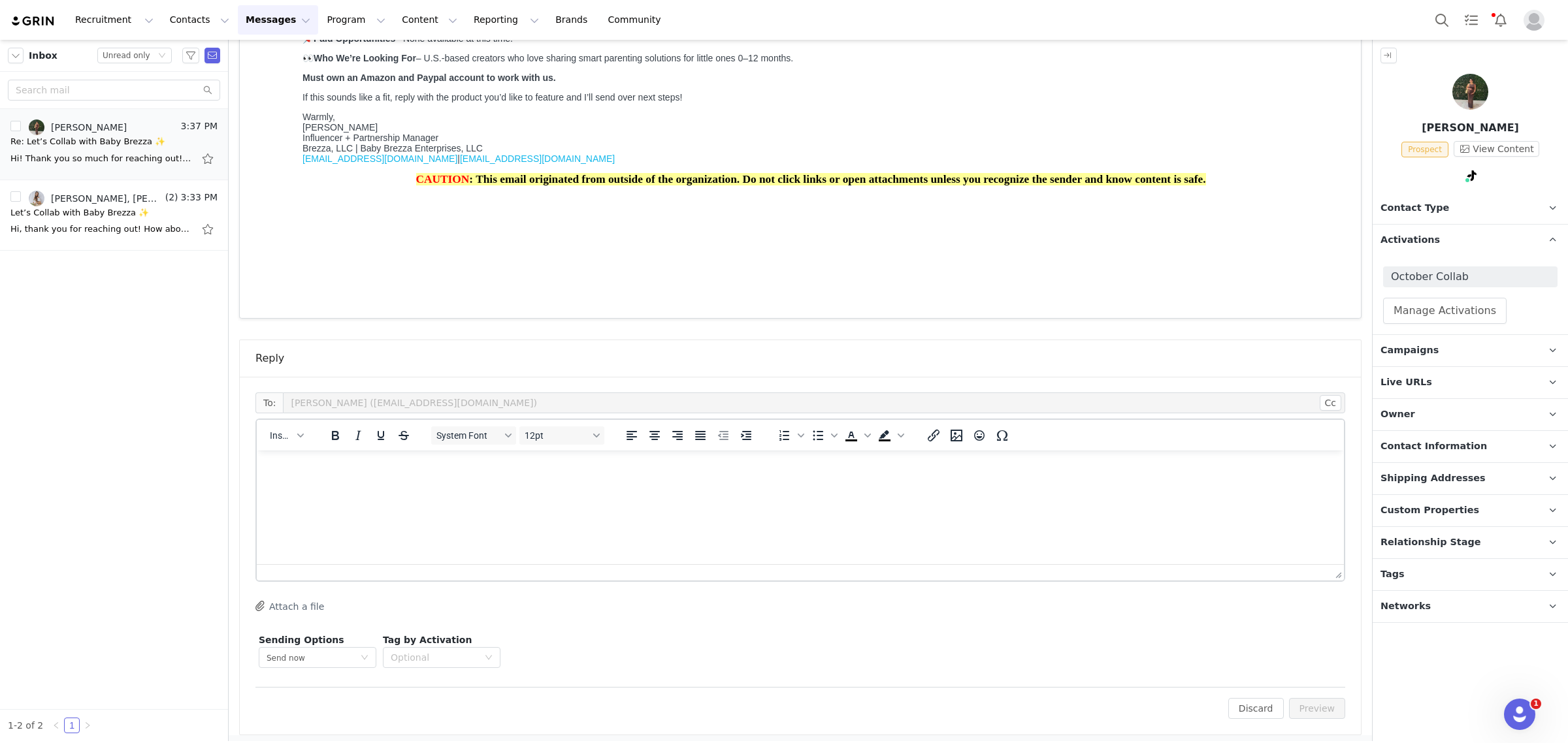
scroll to position [0, 0]
click at [271, 439] on span "Insert" at bounding box center [281, 435] width 23 height 10
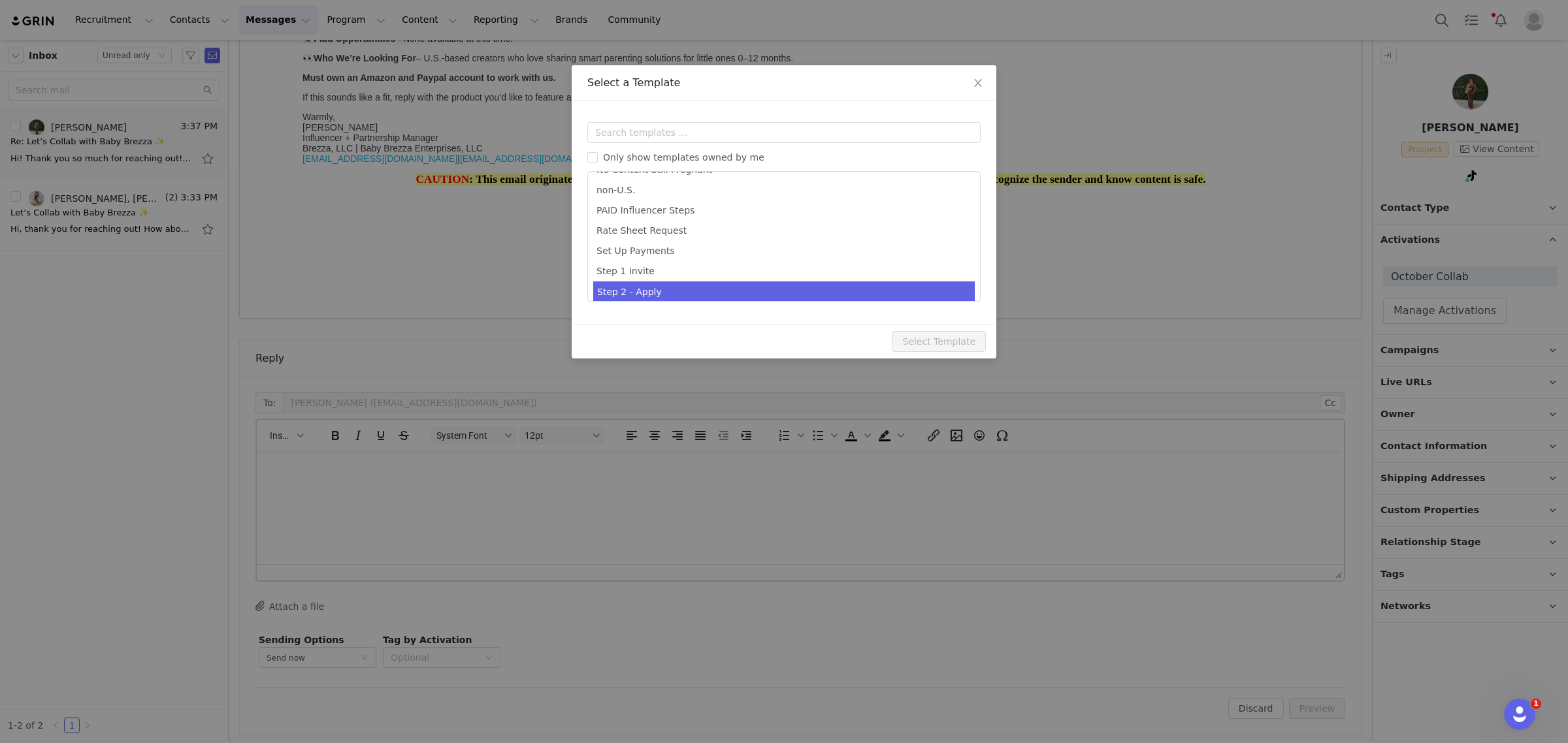
scroll to position [409, 0]
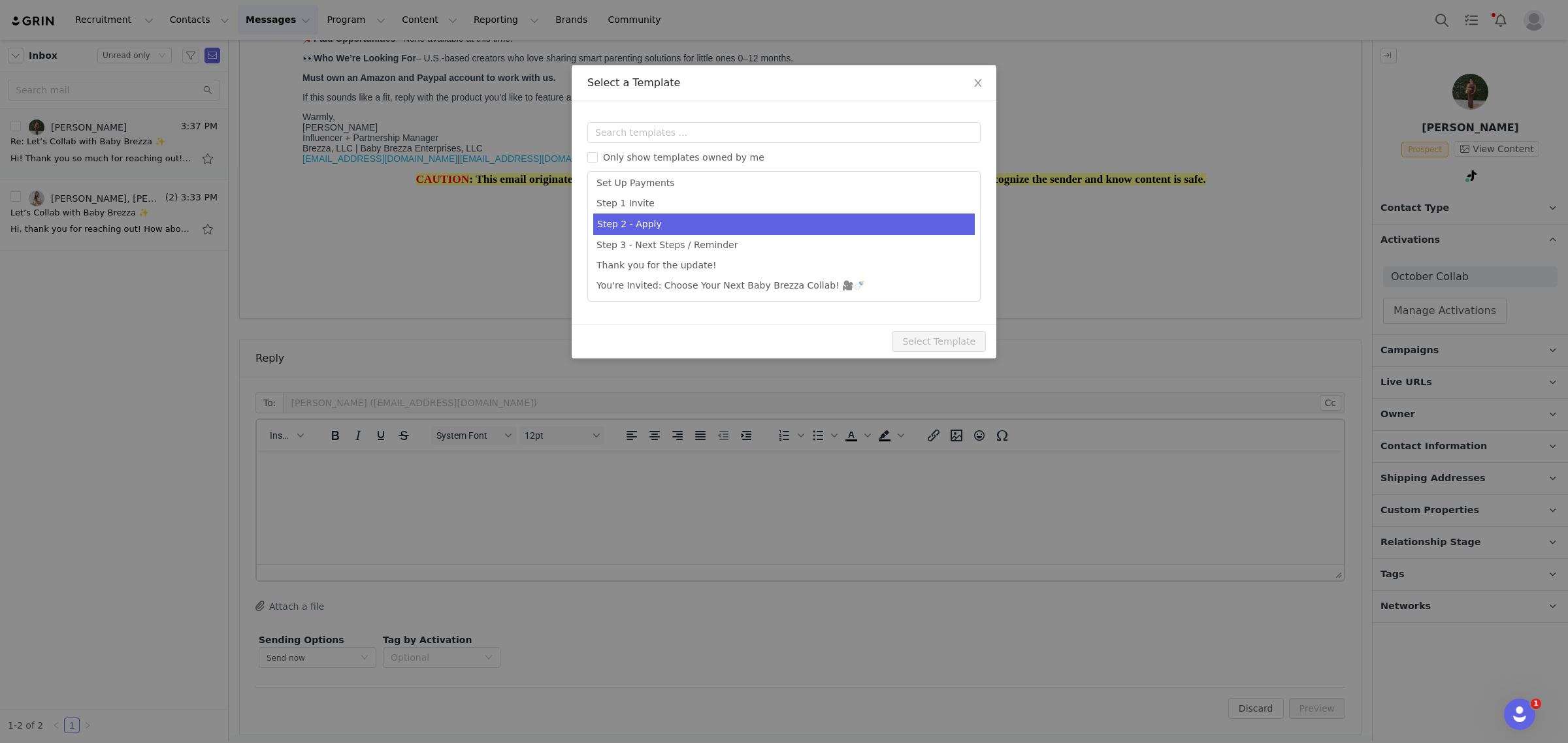
click at [784, 226] on li "Step 2 - Apply" at bounding box center [784, 225] width 381 height 22
type input "Welcome to the Baby Brezza Collab 🎉"
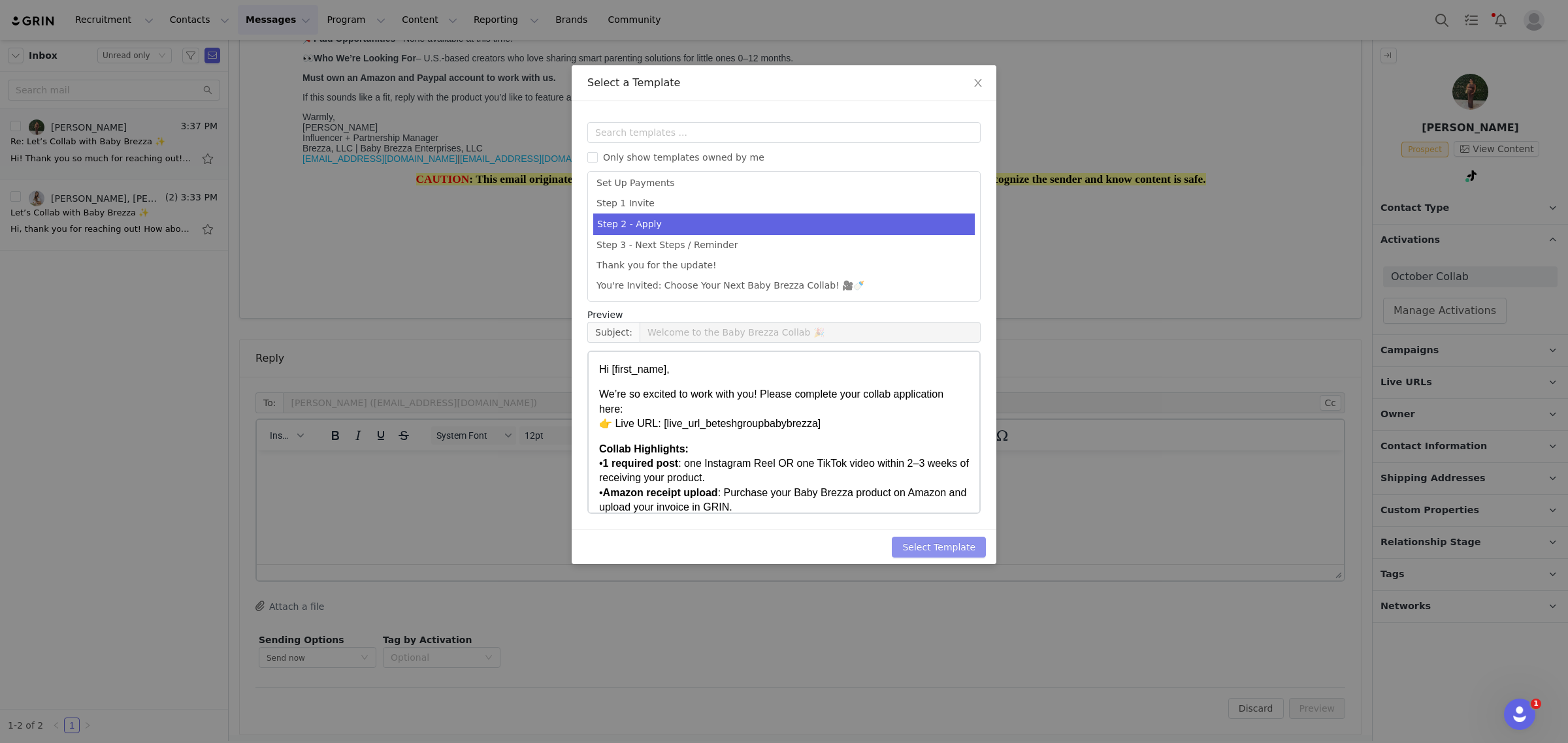
click at [932, 543] on button "Select Template" at bounding box center [939, 547] width 94 height 21
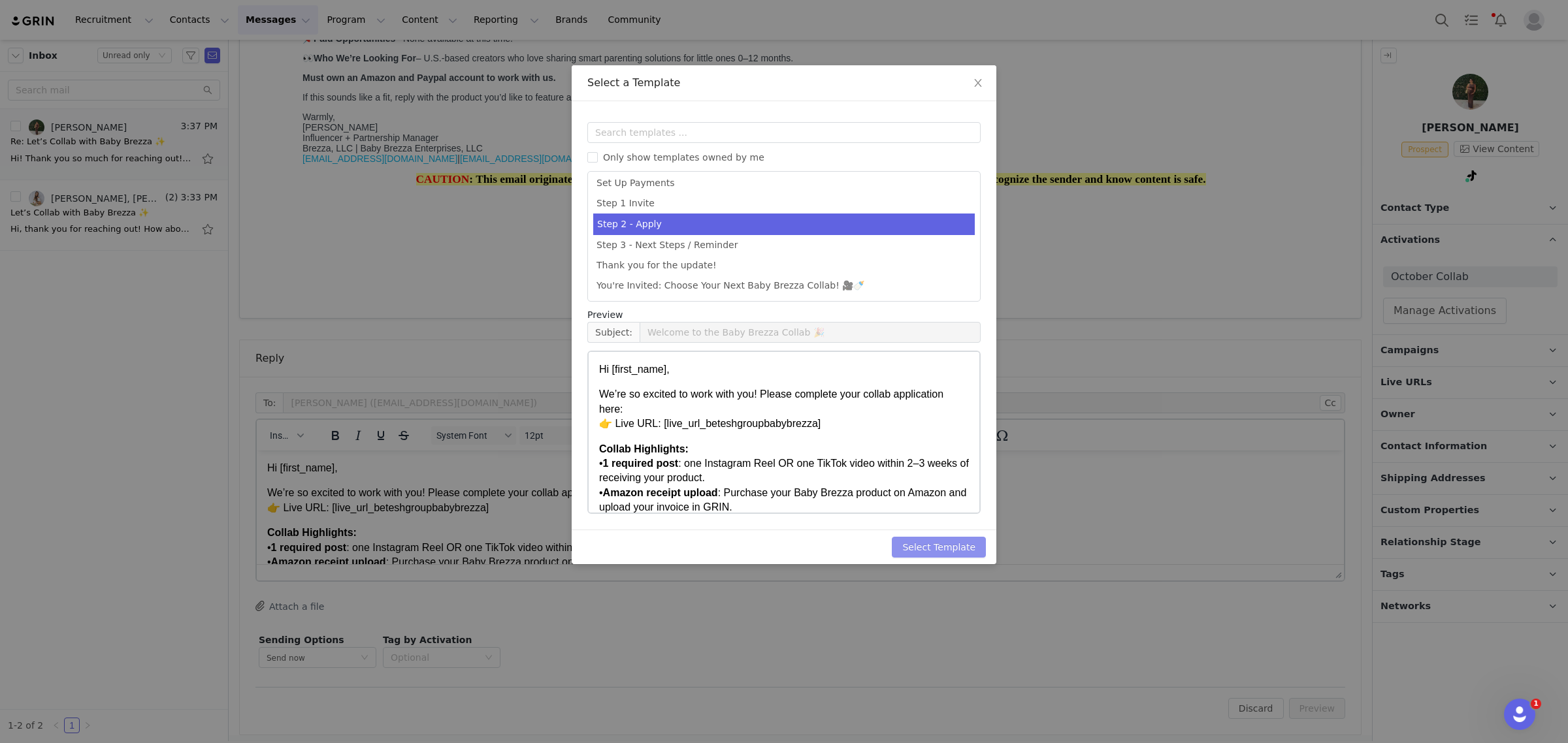
scroll to position [0, 0]
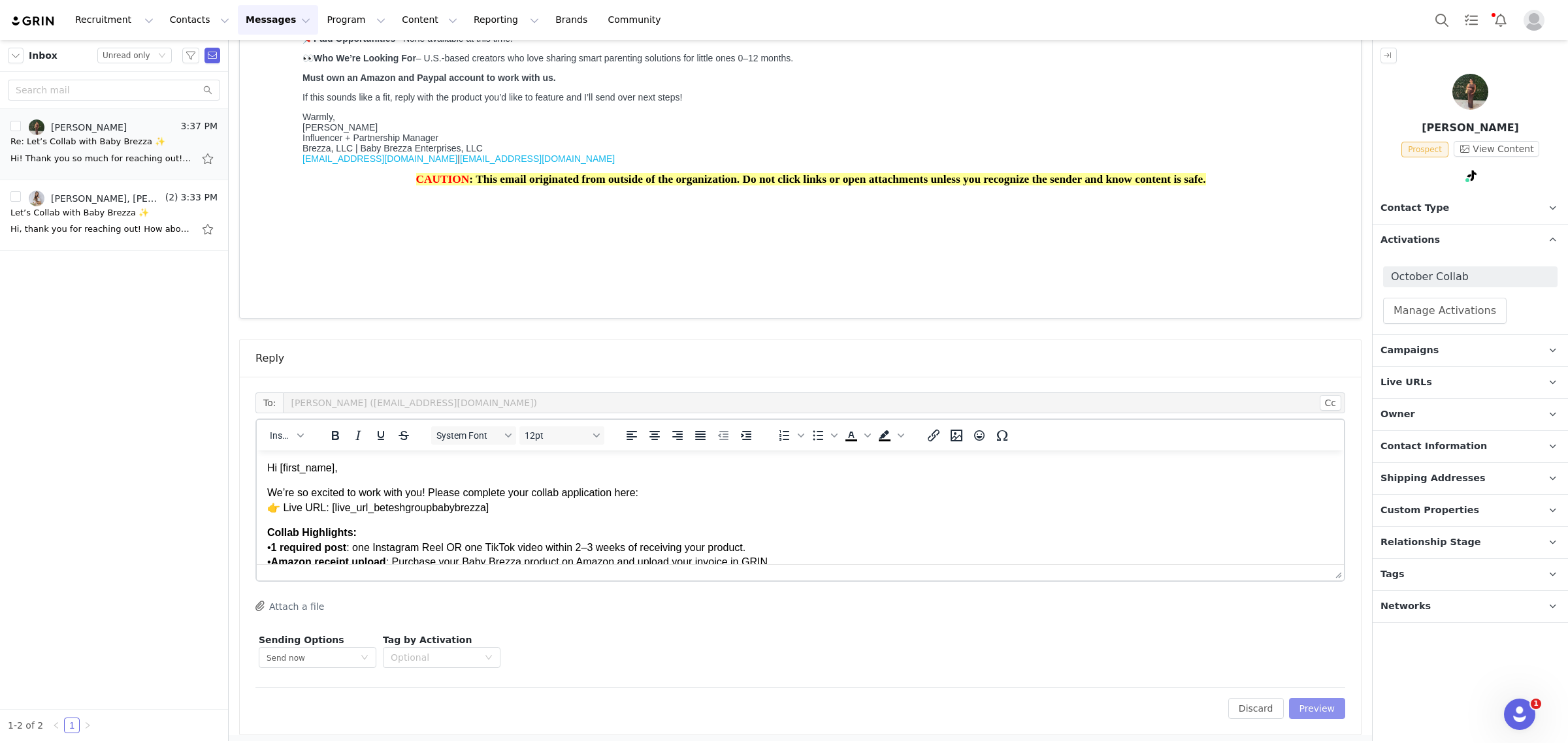
click at [1291, 709] on button "Preview" at bounding box center [1317, 708] width 57 height 21
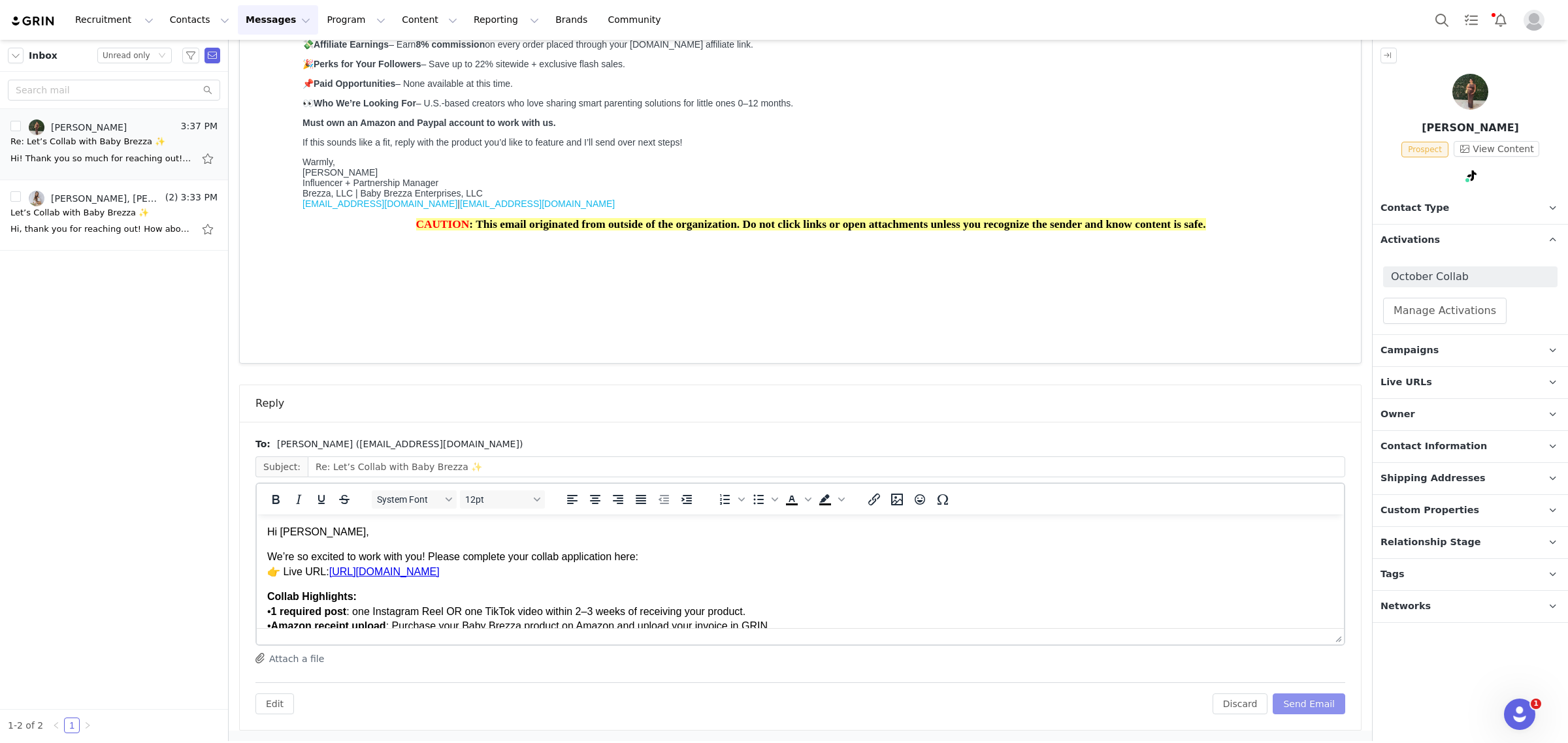
scroll to position [460, 0]
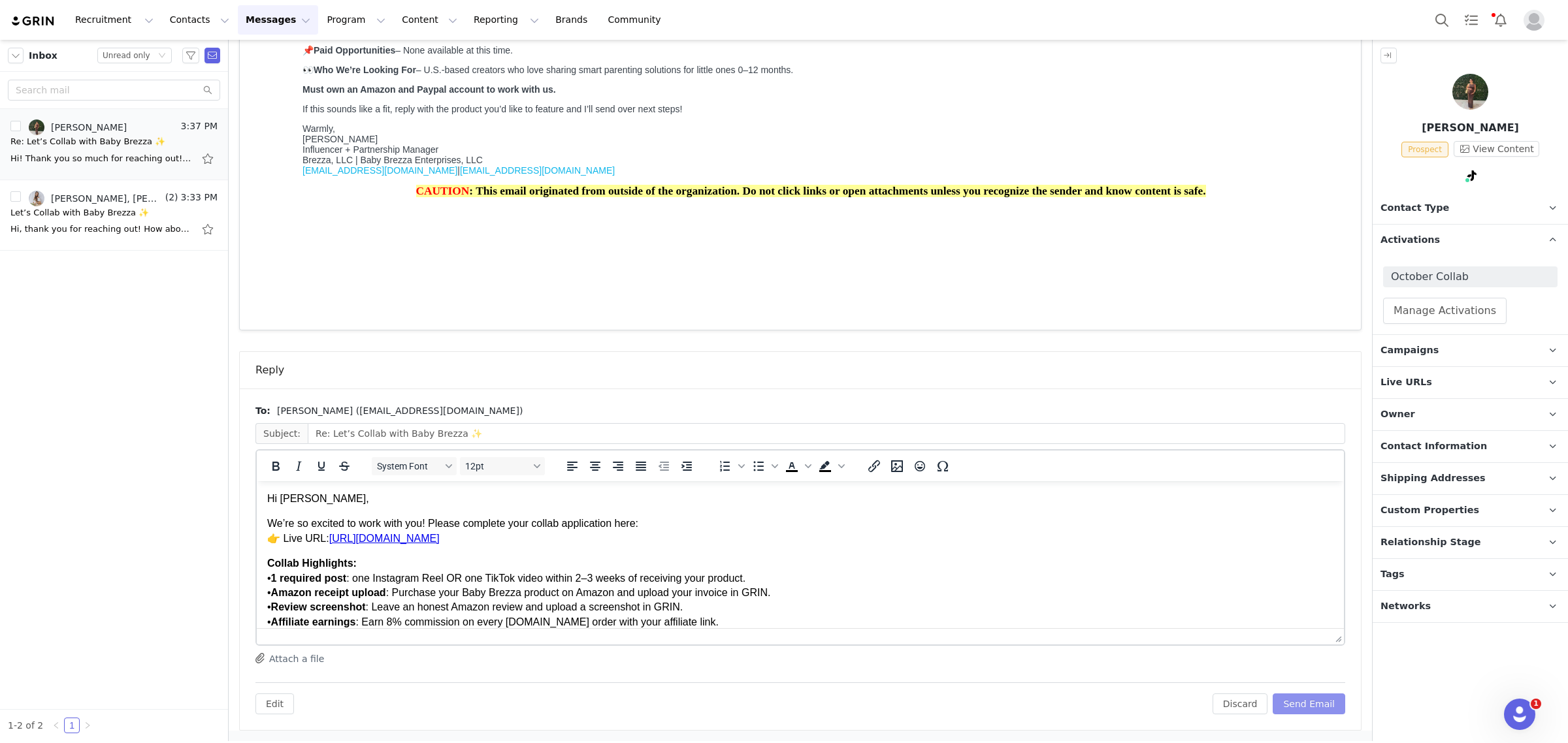
drag, startPoint x: 1321, startPoint y: 642, endPoint x: 1311, endPoint y: 675, distance: 34.5
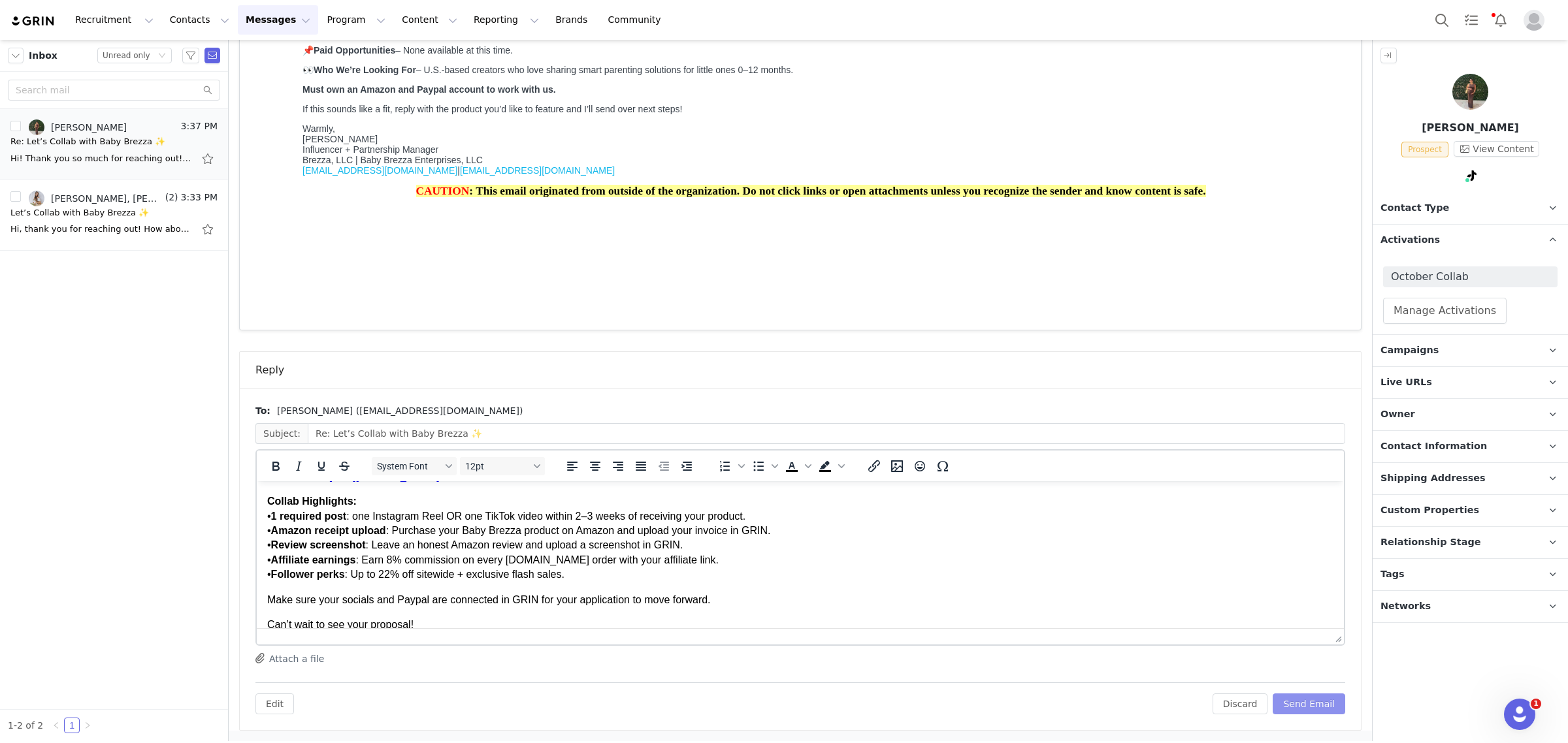
scroll to position [159, 0]
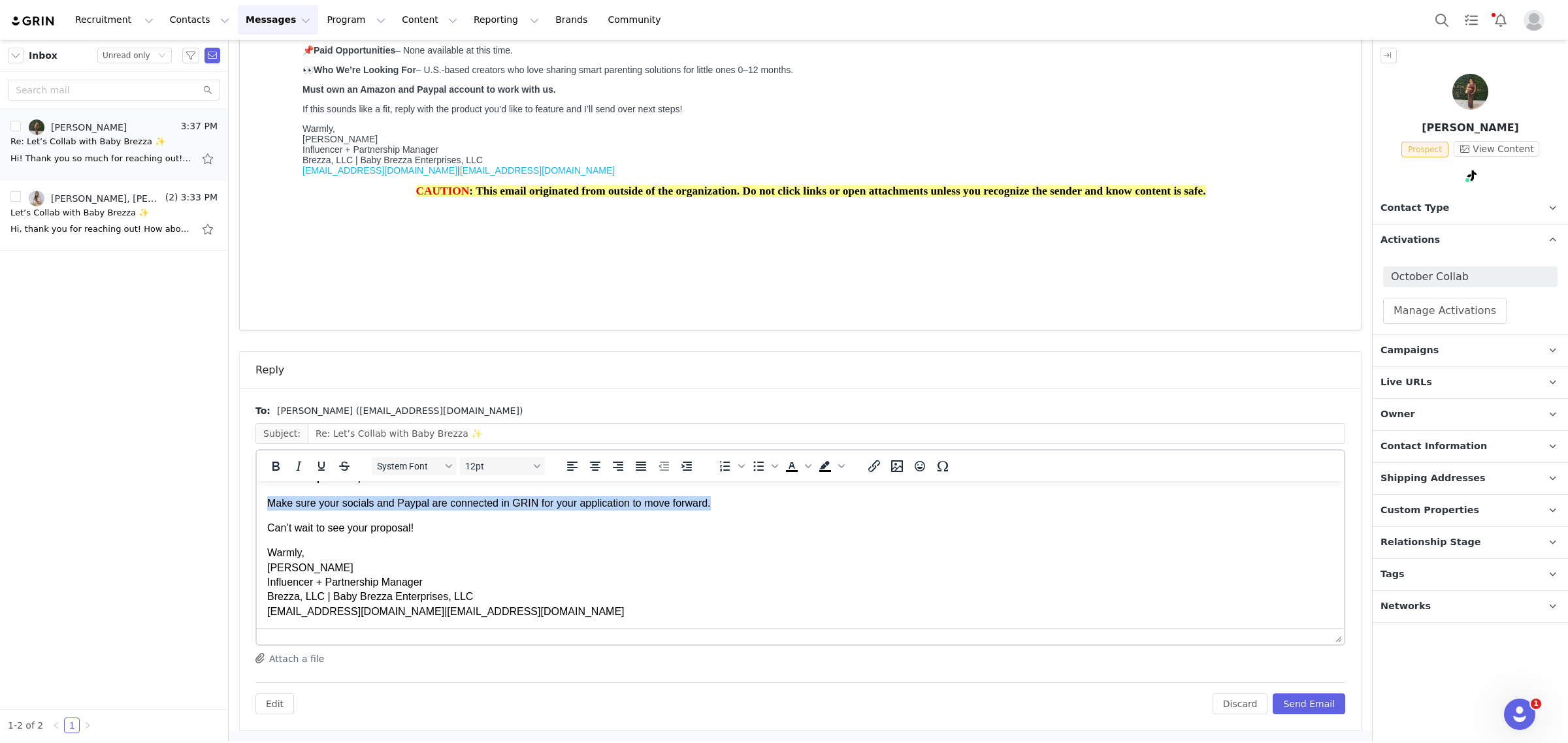
drag, startPoint x: 714, startPoint y: 509, endPoint x: 258, endPoint y: 499, distance: 456.1
click at [258, 499] on html "Hi [PERSON_NAME], We’re so excited to work with you! Please complete your colla…" at bounding box center [800, 476] width 1087 height 307
click at [268, 466] on icon "Bold" at bounding box center [276, 466] width 16 height 15
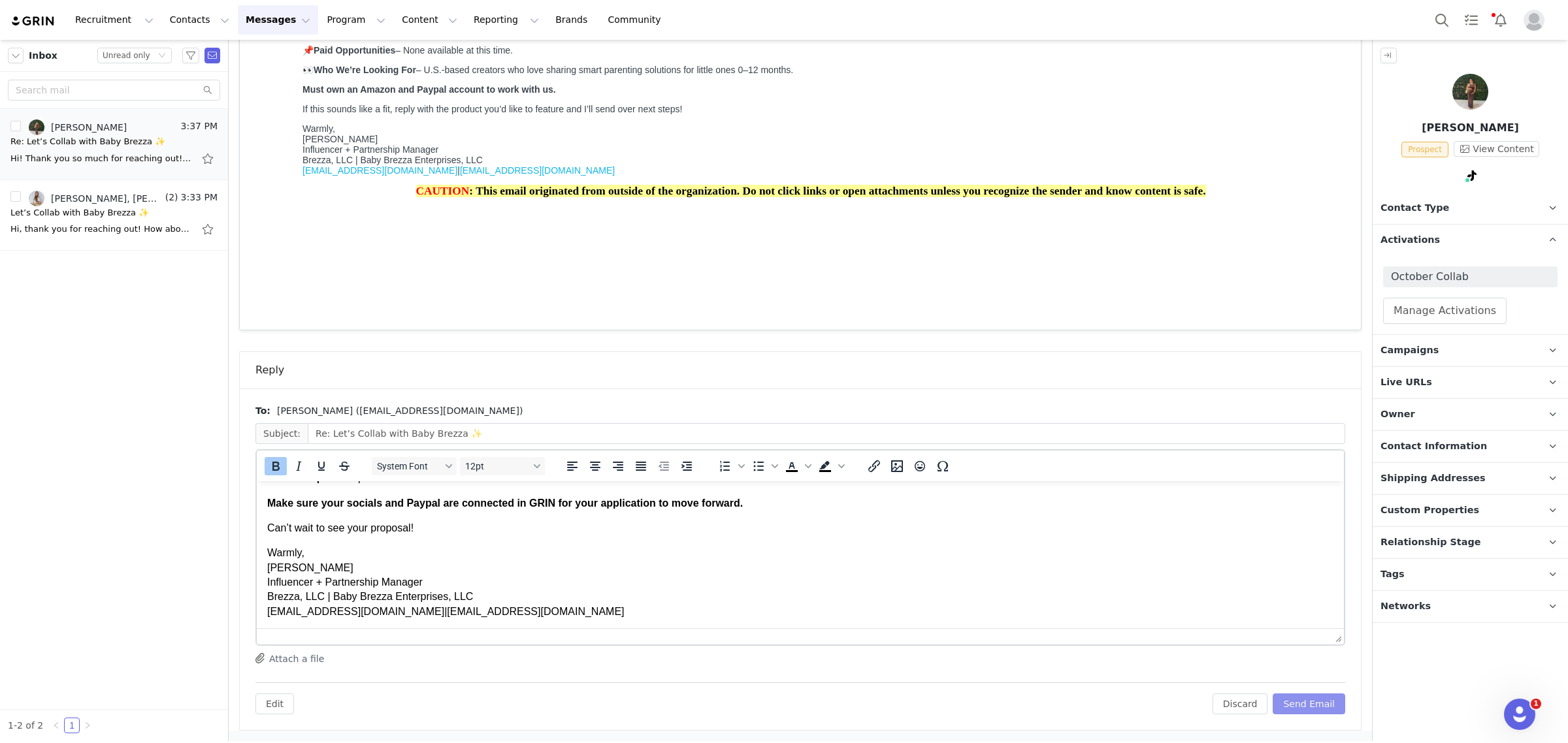
click at [1295, 700] on button "Send Email" at bounding box center [1309, 703] width 73 height 21
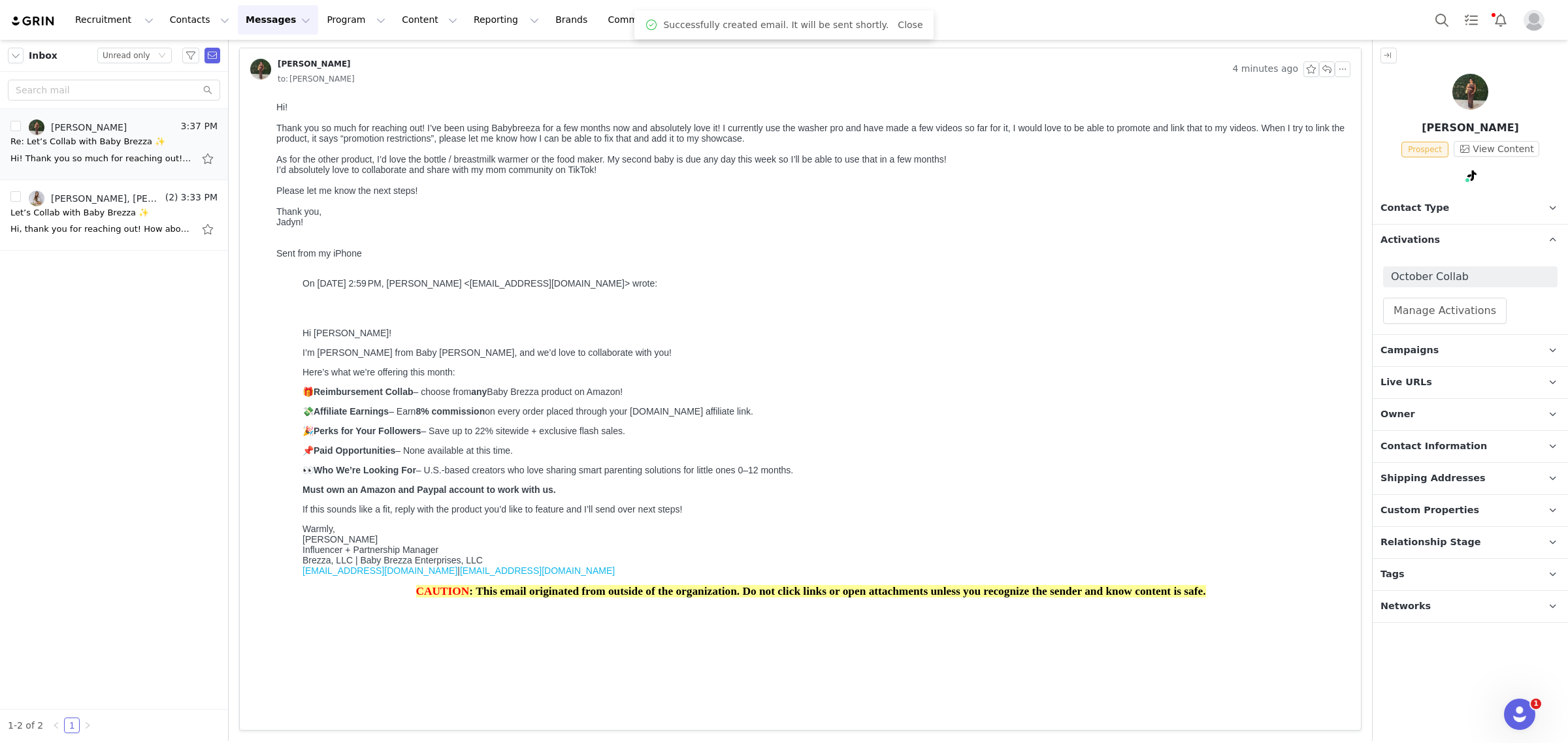
scroll to position [60, 0]
drag, startPoint x: 319, startPoint y: 27, endPoint x: 323, endPoint y: 36, distance: 9.8
click at [319, 27] on button "Program Program" at bounding box center [356, 20] width 74 height 29
click at [322, 59] on p "Activations" at bounding box center [322, 58] width 50 height 14
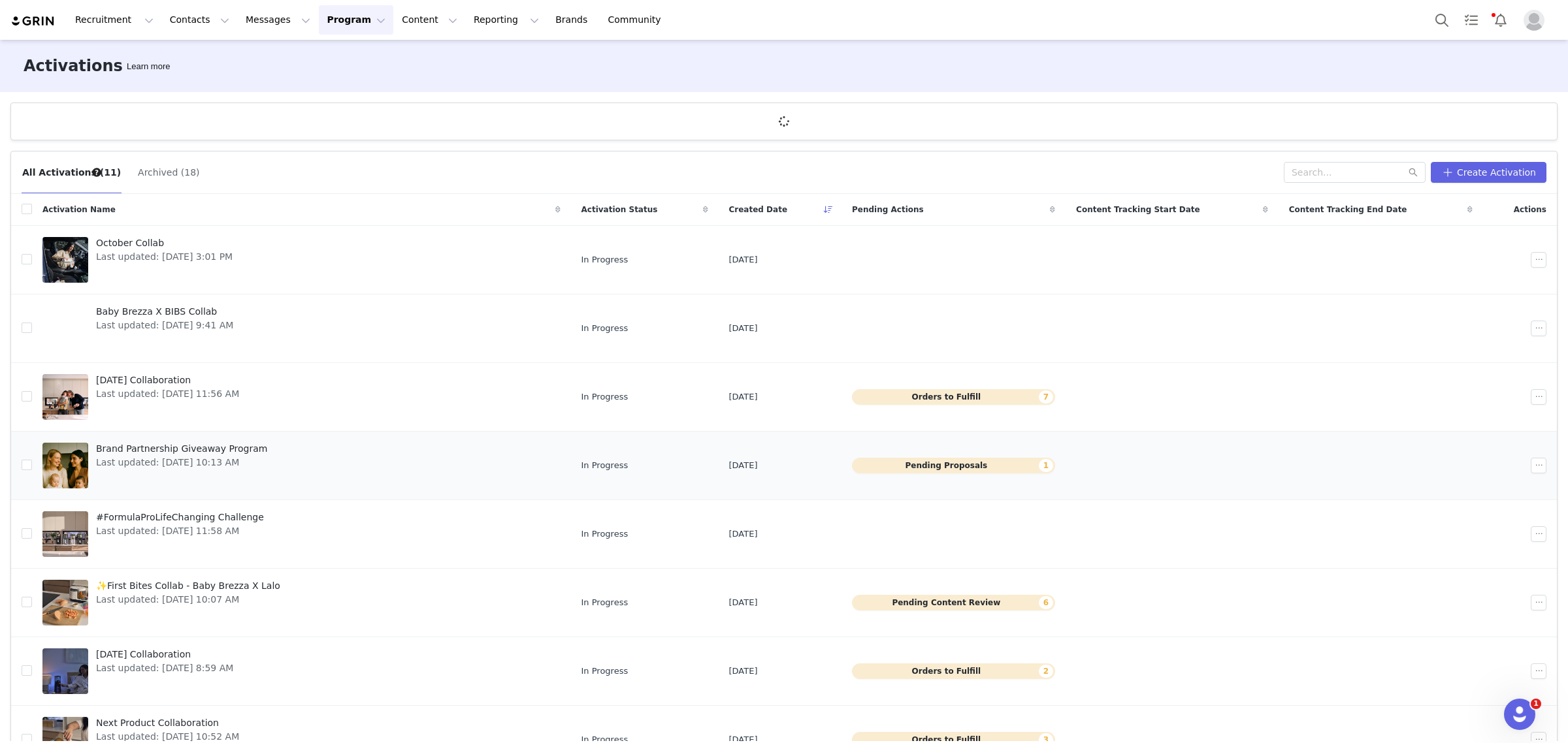
click at [410, 435] on td "Brand Partnership Giveaway Program Last updated: [DATE] 10:13 AM" at bounding box center [301, 466] width 539 height 69
click at [395, 447] on link "Brand Partnership Giveaway Program Last updated: [DATE] 10:13 AM" at bounding box center [302, 465] width 518 height 52
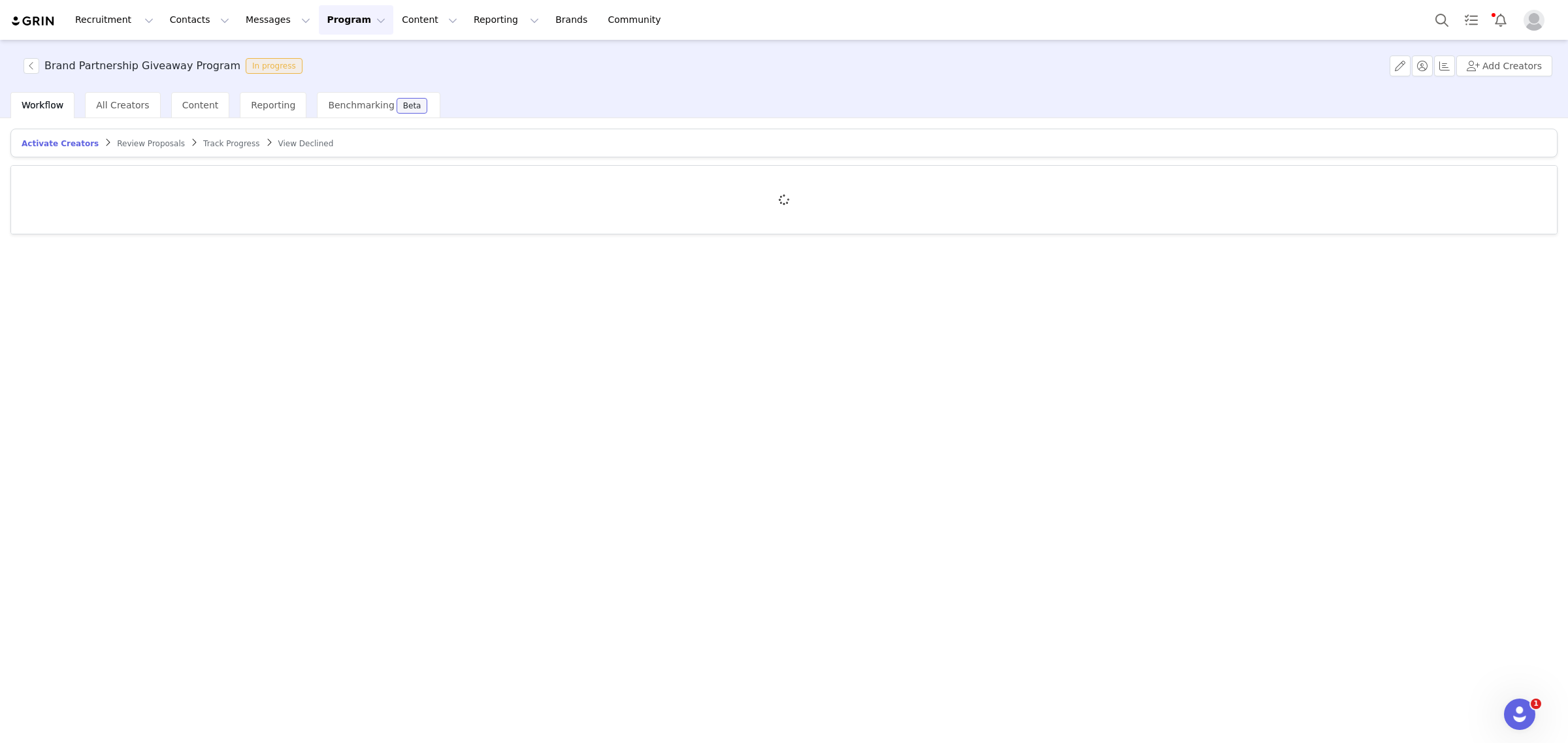
click at [118, 144] on span "Review Proposals" at bounding box center [151, 144] width 68 height 9
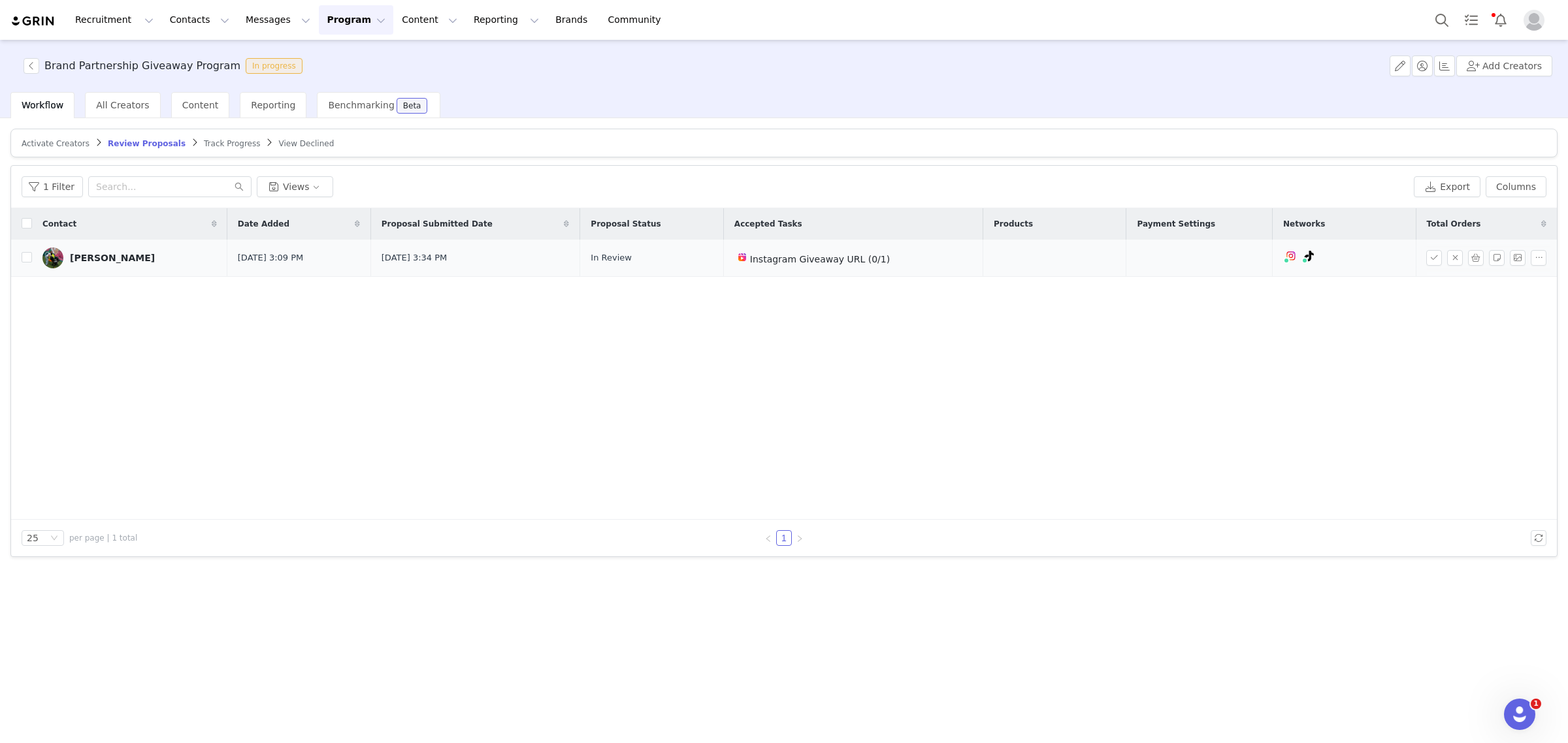
click at [89, 255] on div "[PERSON_NAME]" at bounding box center [112, 257] width 85 height 10
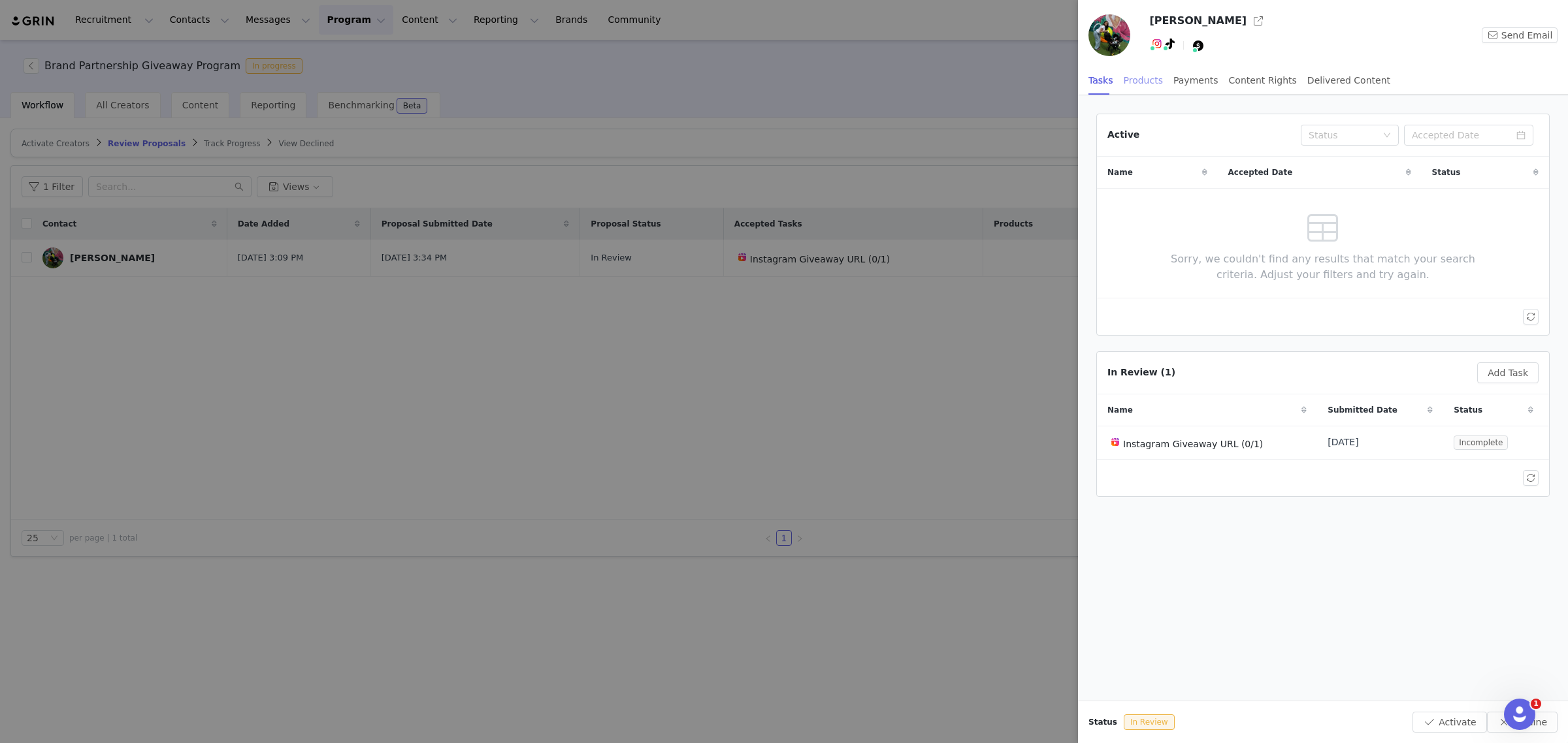
click at [1127, 76] on div "Products" at bounding box center [1143, 81] width 40 height 29
click at [1173, 77] on div "Payments" at bounding box center [1196, 81] width 45 height 29
click at [1229, 77] on div "Content Rights" at bounding box center [1263, 81] width 68 height 29
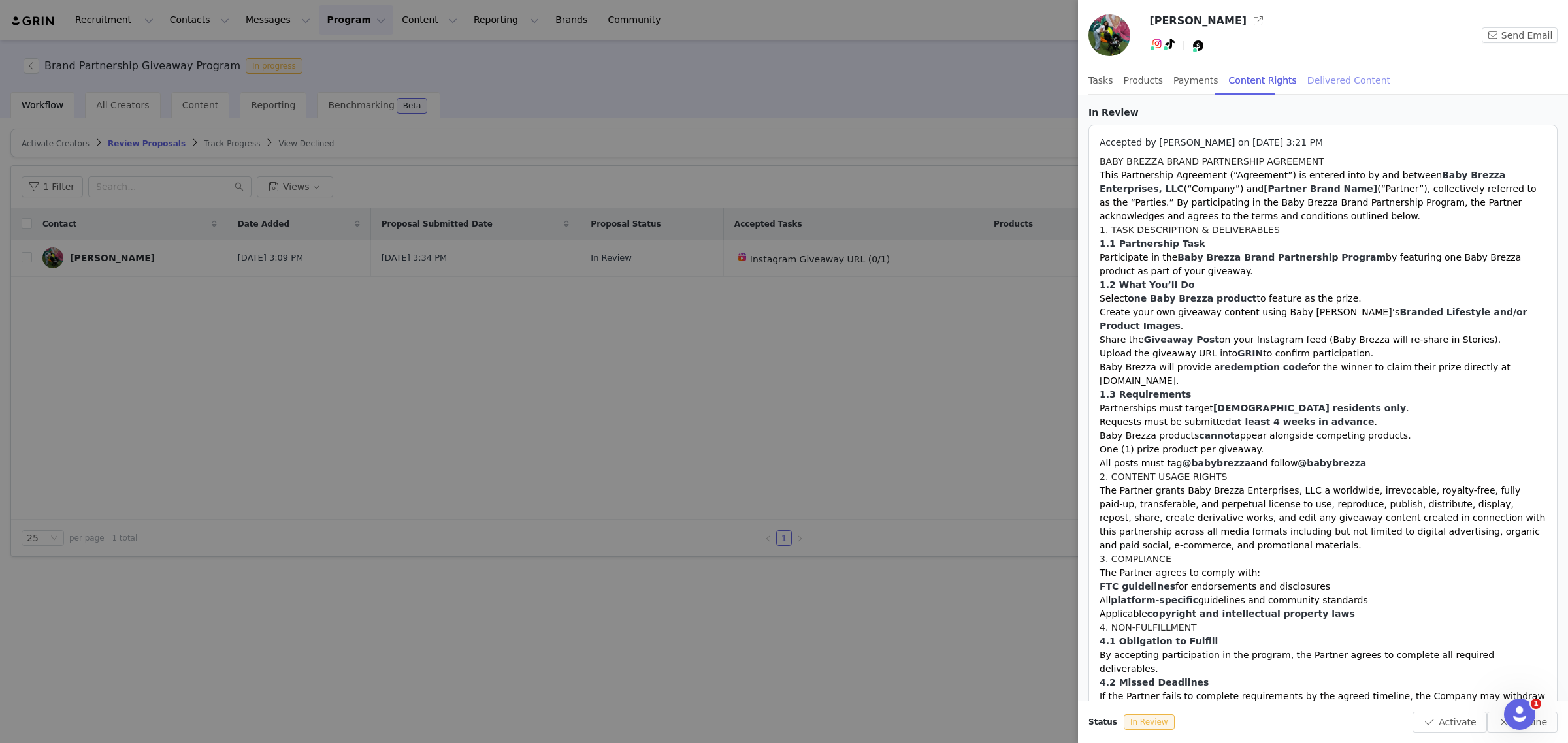
click at [1308, 78] on div "Delivered Content" at bounding box center [1349, 81] width 83 height 29
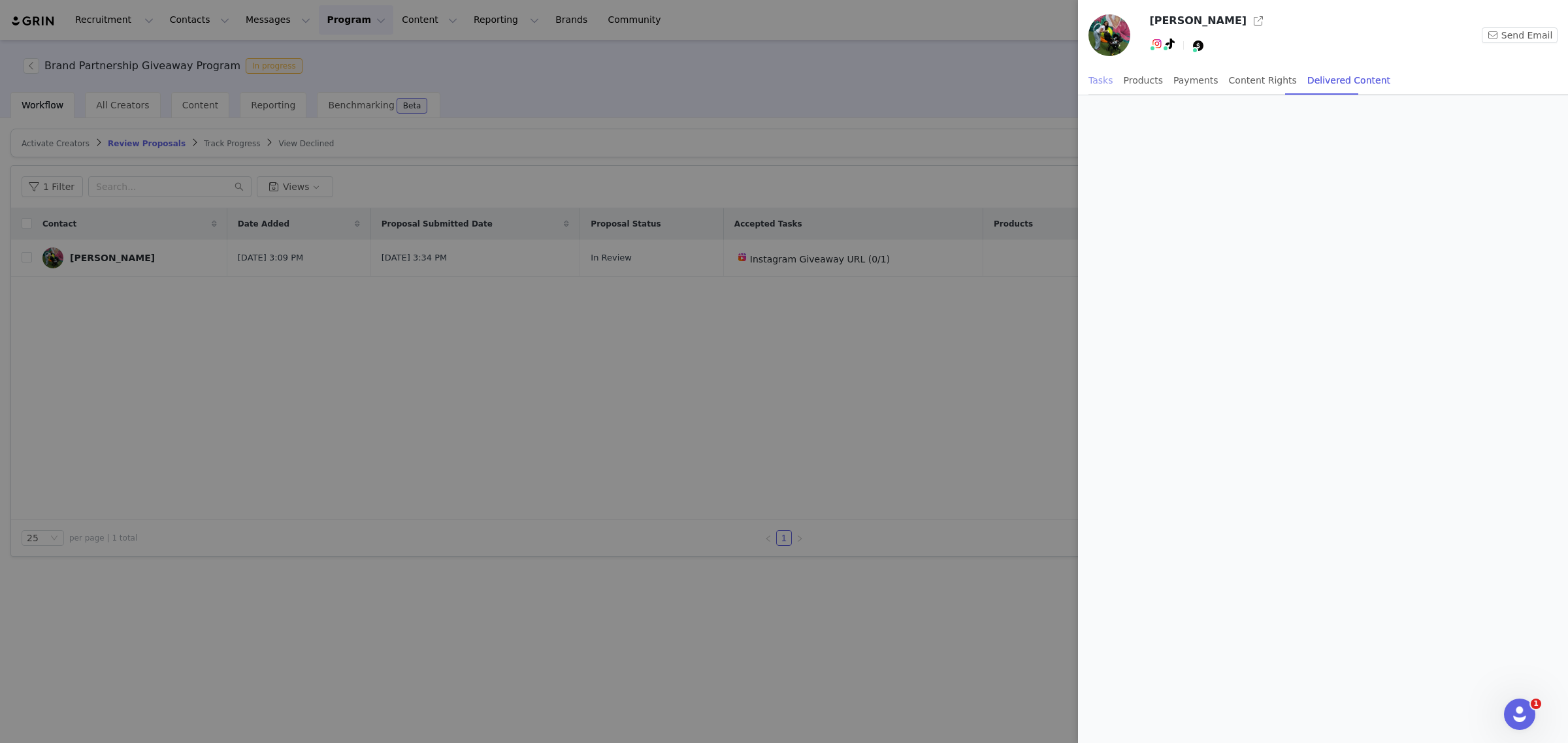
click at [1099, 84] on div "Tasks" at bounding box center [1101, 81] width 25 height 29
click at [1437, 734] on div "Status In Review Activate Decline" at bounding box center [1323, 721] width 490 height 43
click at [1447, 721] on button "Activate" at bounding box center [1449, 722] width 74 height 21
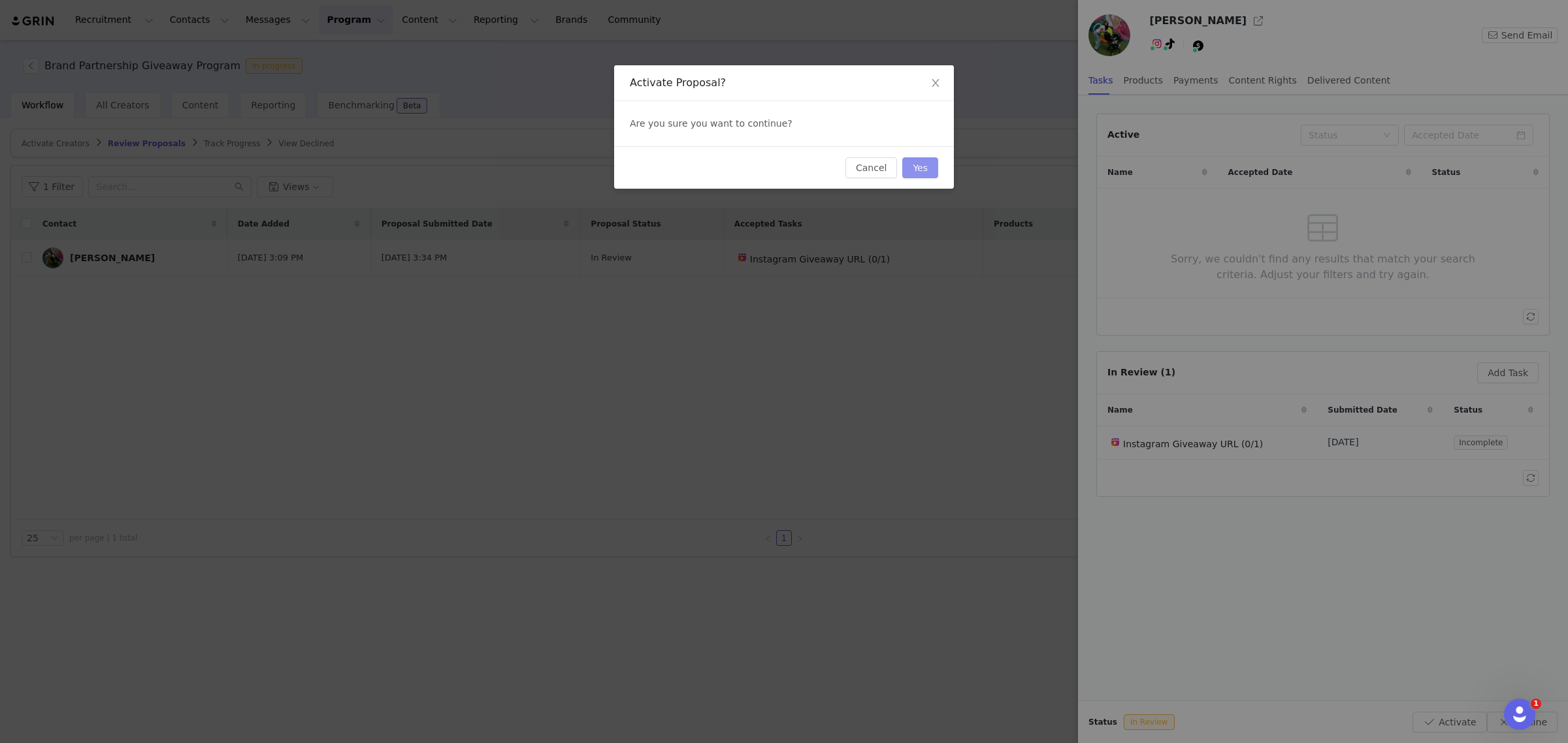
click at [928, 167] on button "Yes" at bounding box center [920, 167] width 36 height 21
click at [877, 336] on div "Activate Proposal? Are you sure you want to continue? Cancel Yes" at bounding box center [784, 371] width 1568 height 743
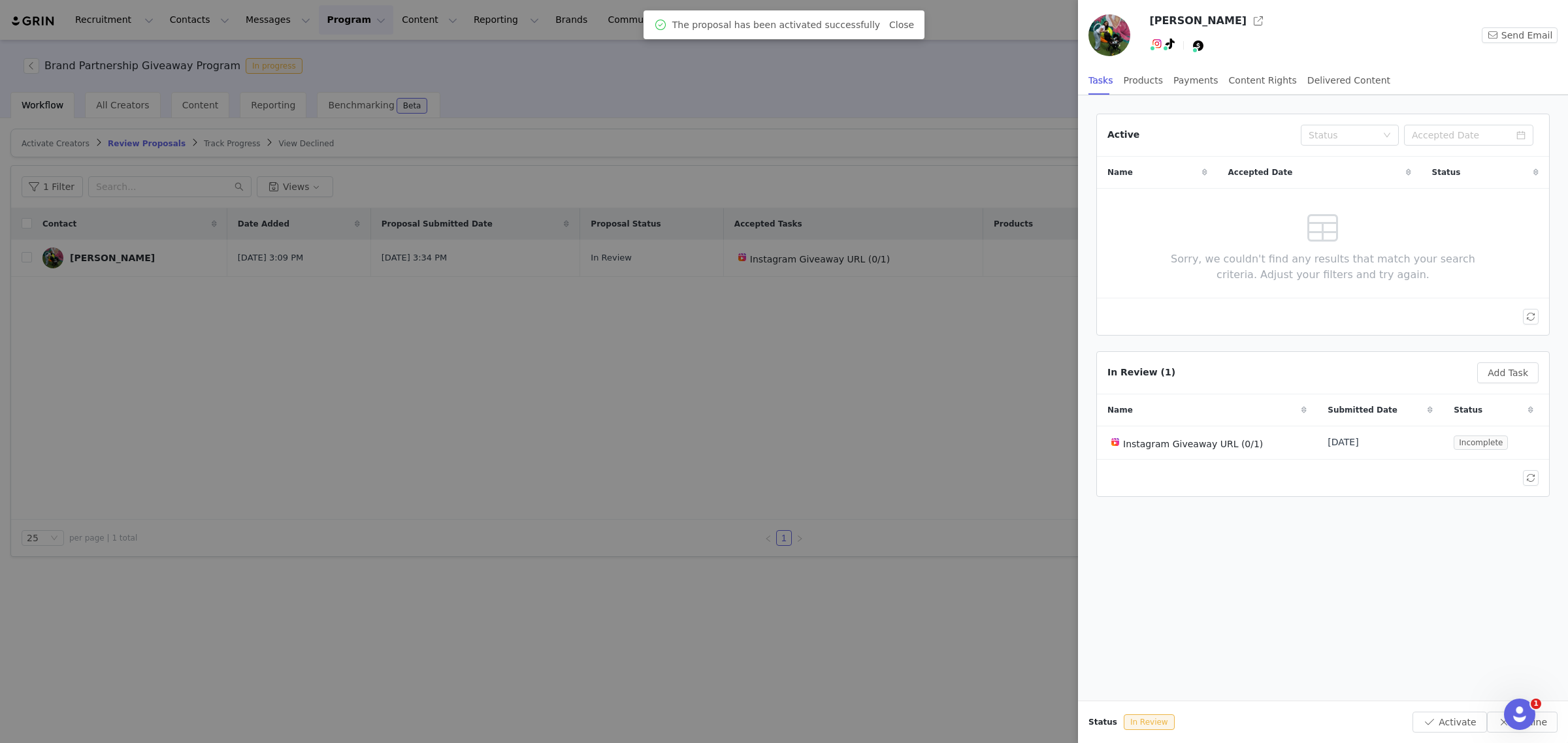
click at [1031, 74] on div at bounding box center [784, 371] width 1568 height 743
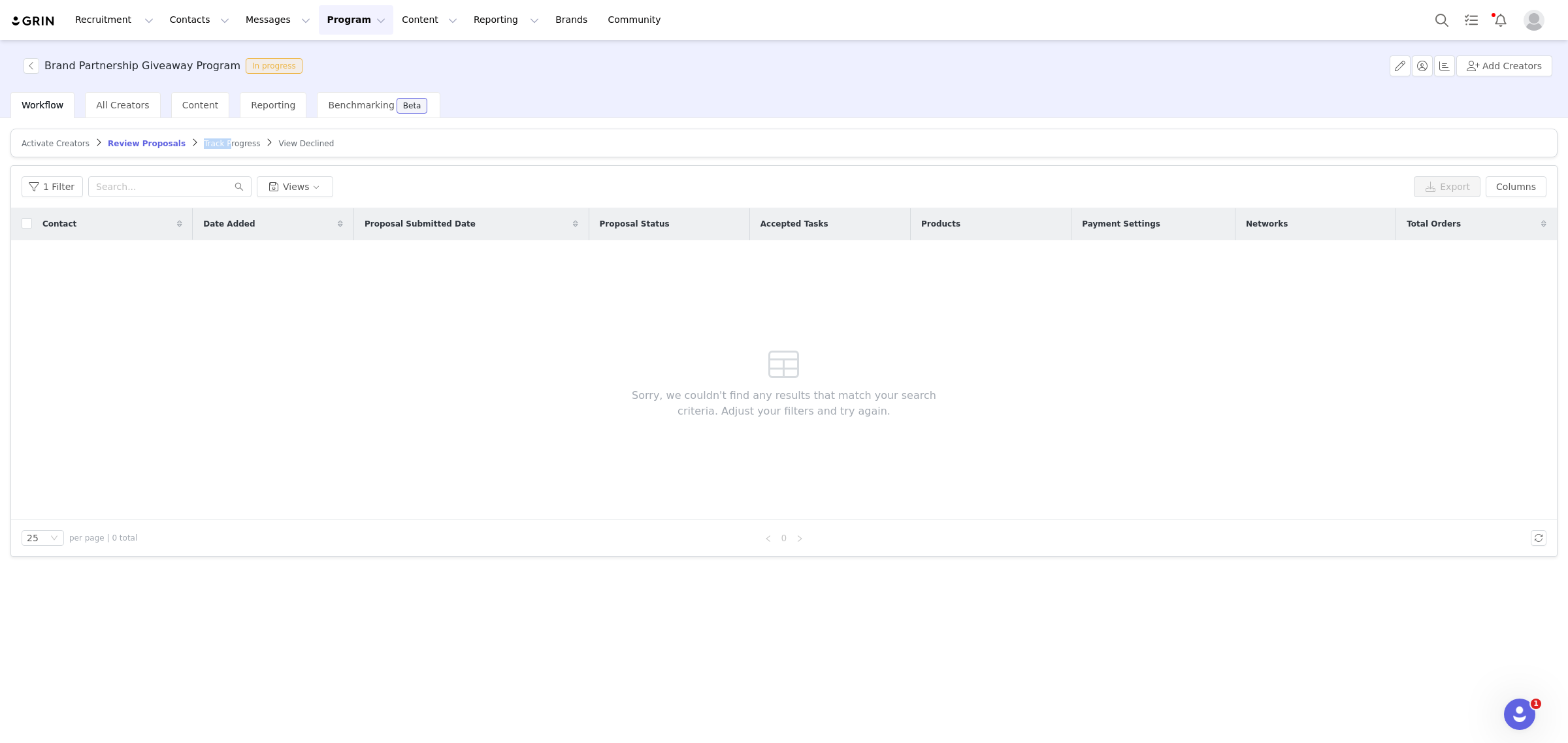
click at [204, 139] on link "Track Progress" at bounding box center [232, 143] width 56 height 10
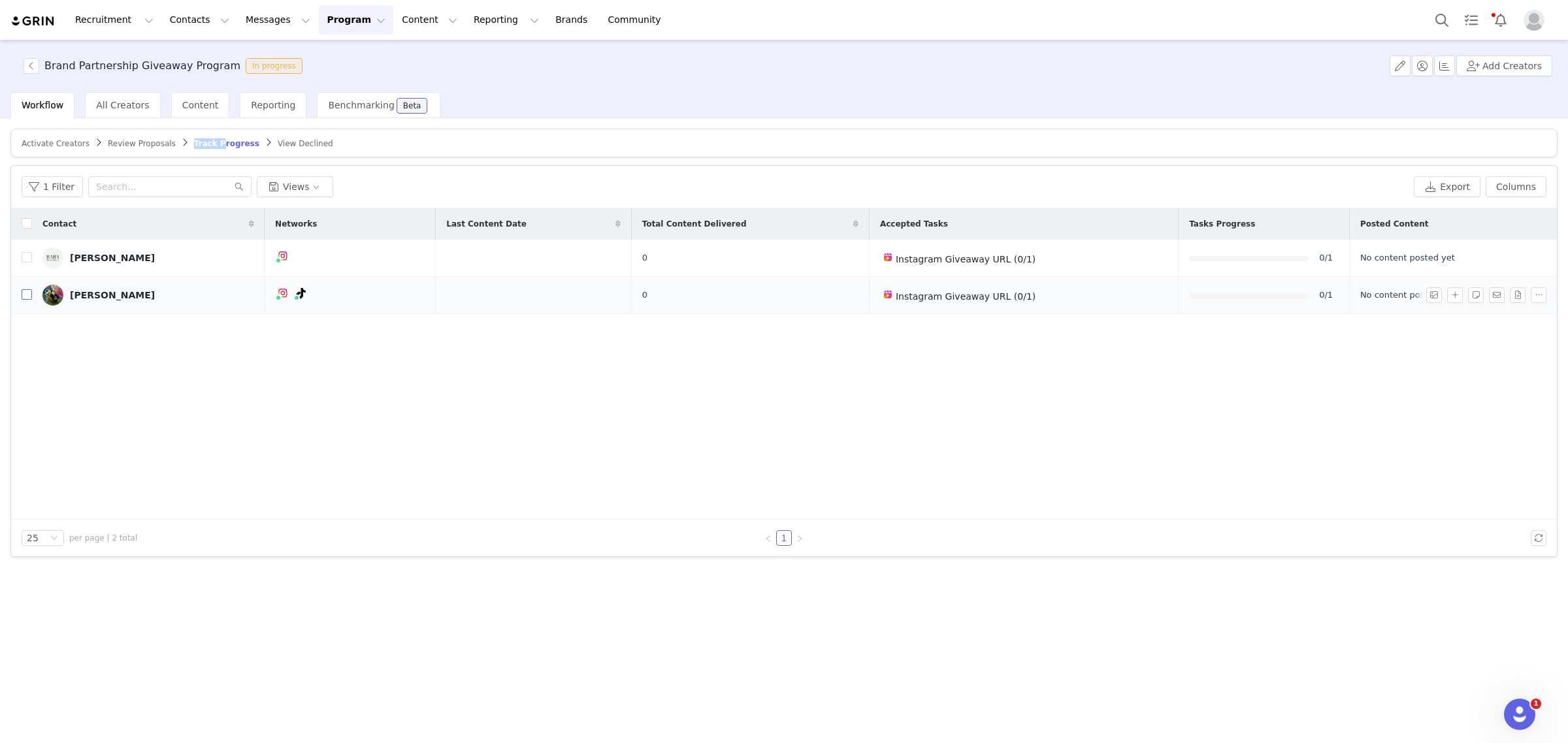
click at [23, 299] on input "checkbox" at bounding box center [26, 294] width 10 height 10
checkbox input "true"
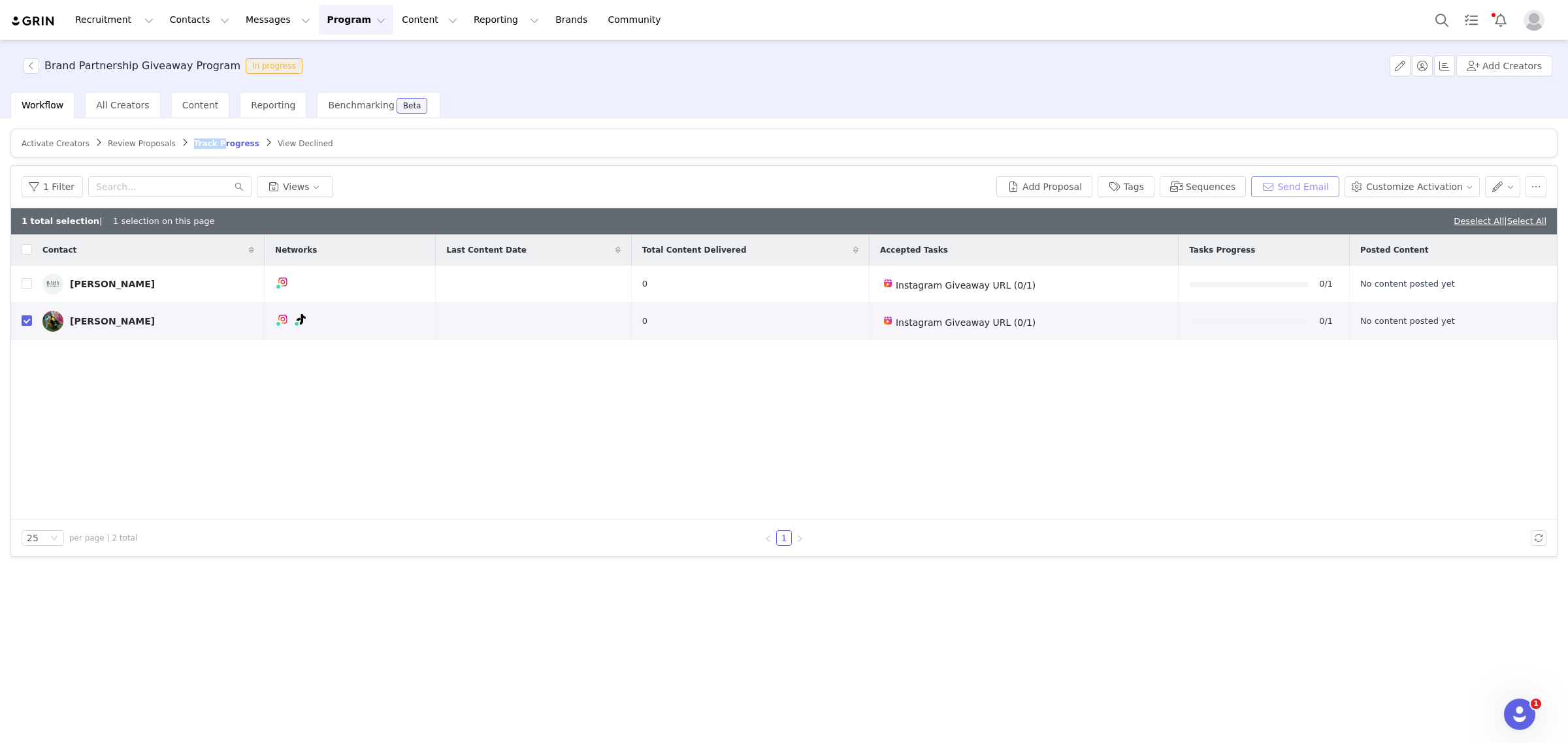
click at [1311, 193] on button "Send Email" at bounding box center [1295, 187] width 88 height 21
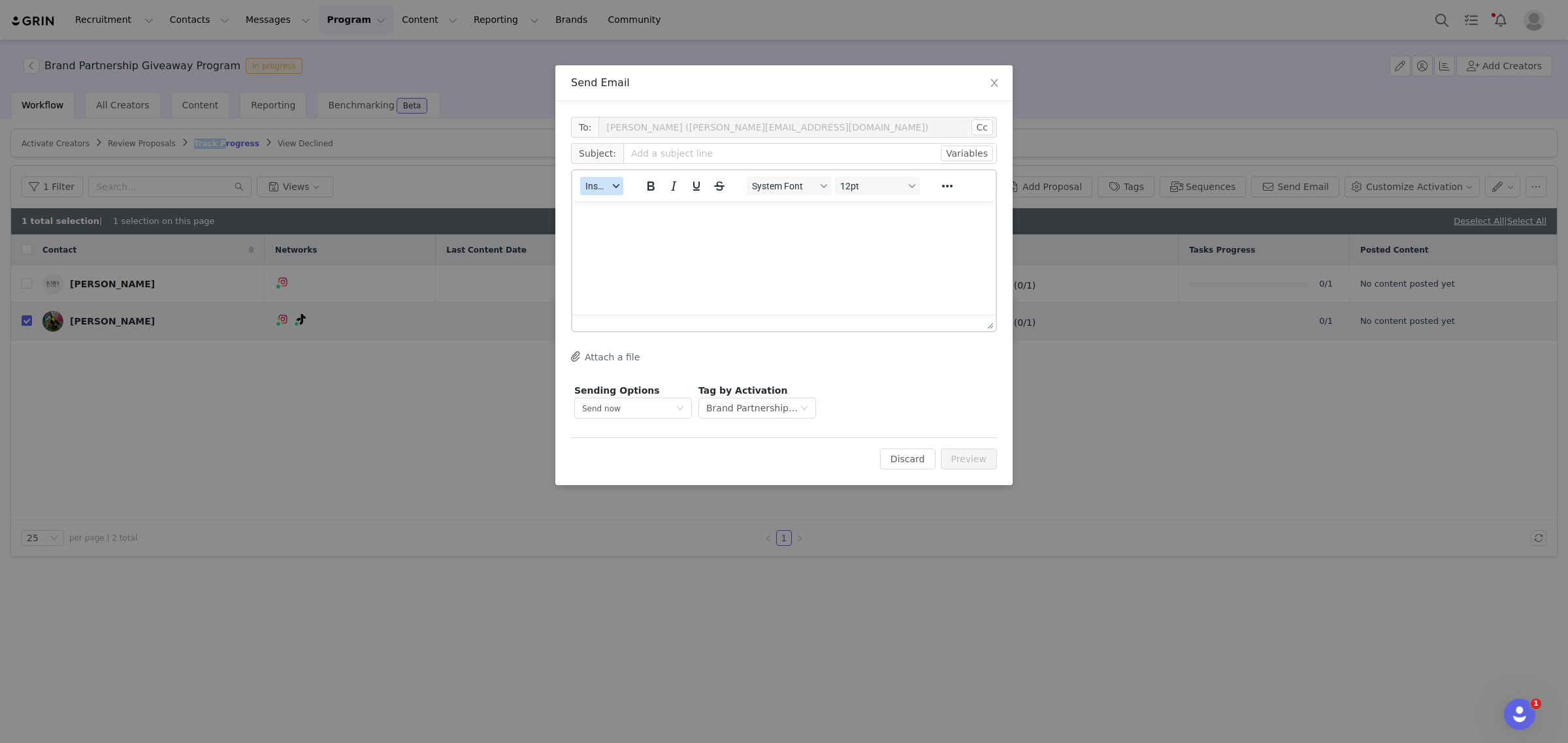
drag, startPoint x: 611, startPoint y: 184, endPoint x: 611, endPoint y: 193, distance: 9.0
click at [611, 185] on div "button" at bounding box center [615, 186] width 10 height 6
click at [611, 198] on div "Insert Template" at bounding box center [648, 208] width 131 height 21
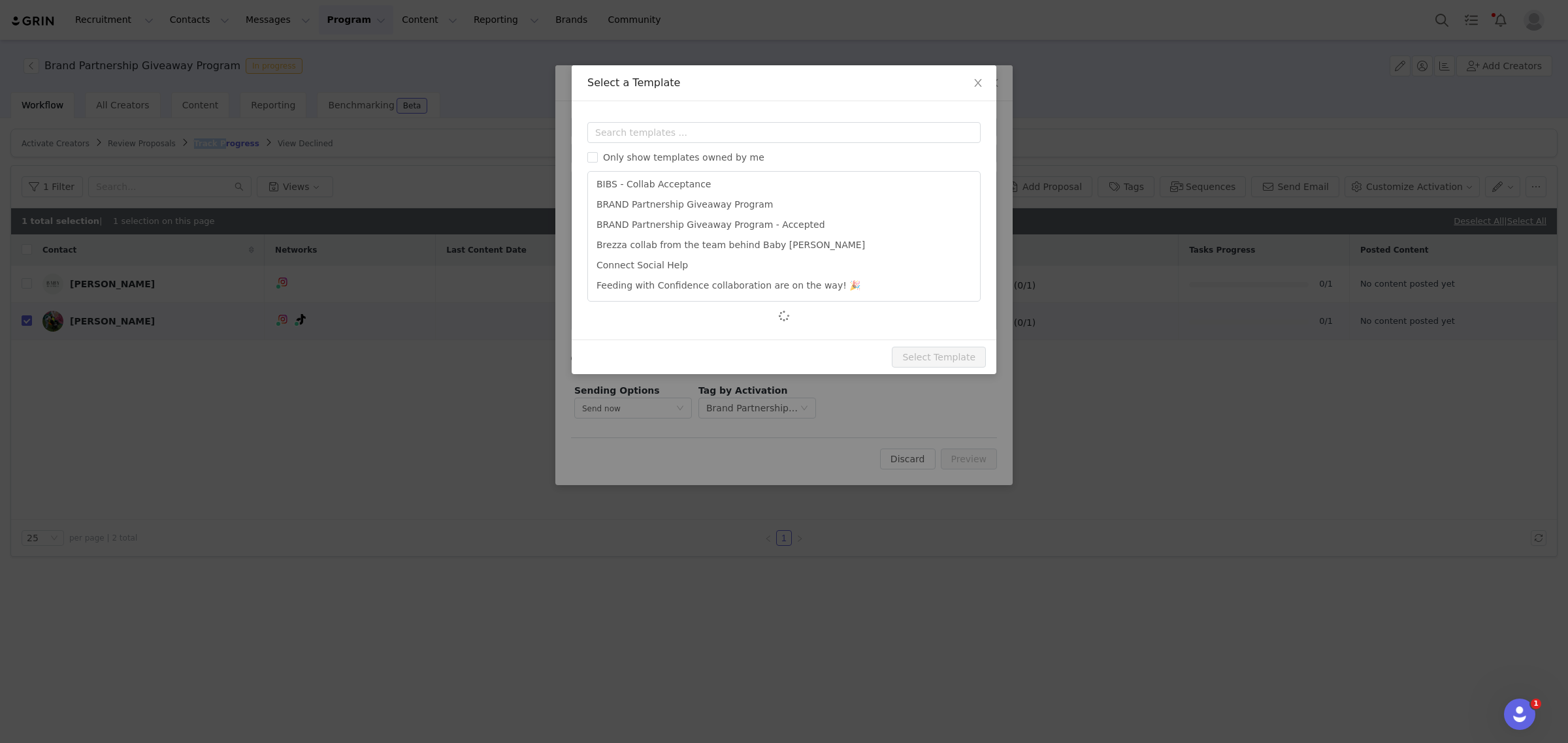
scroll to position [85, 0]
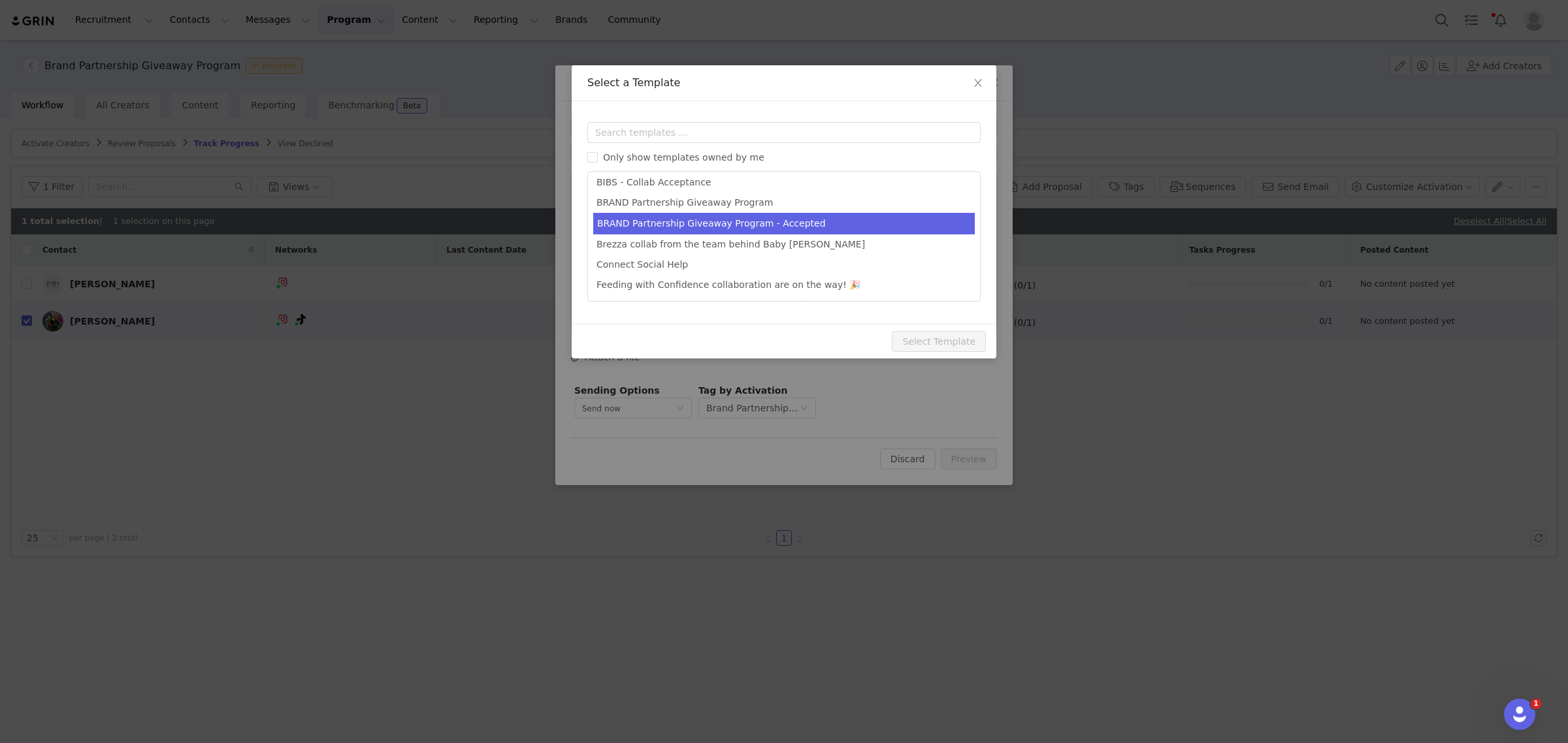
click at [834, 214] on li "BRAND Partnership Giveaway Program - Accepted" at bounding box center [784, 224] width 381 height 22
type input "Next Steps: Baby Brezza Brand Partnership Giveaway"
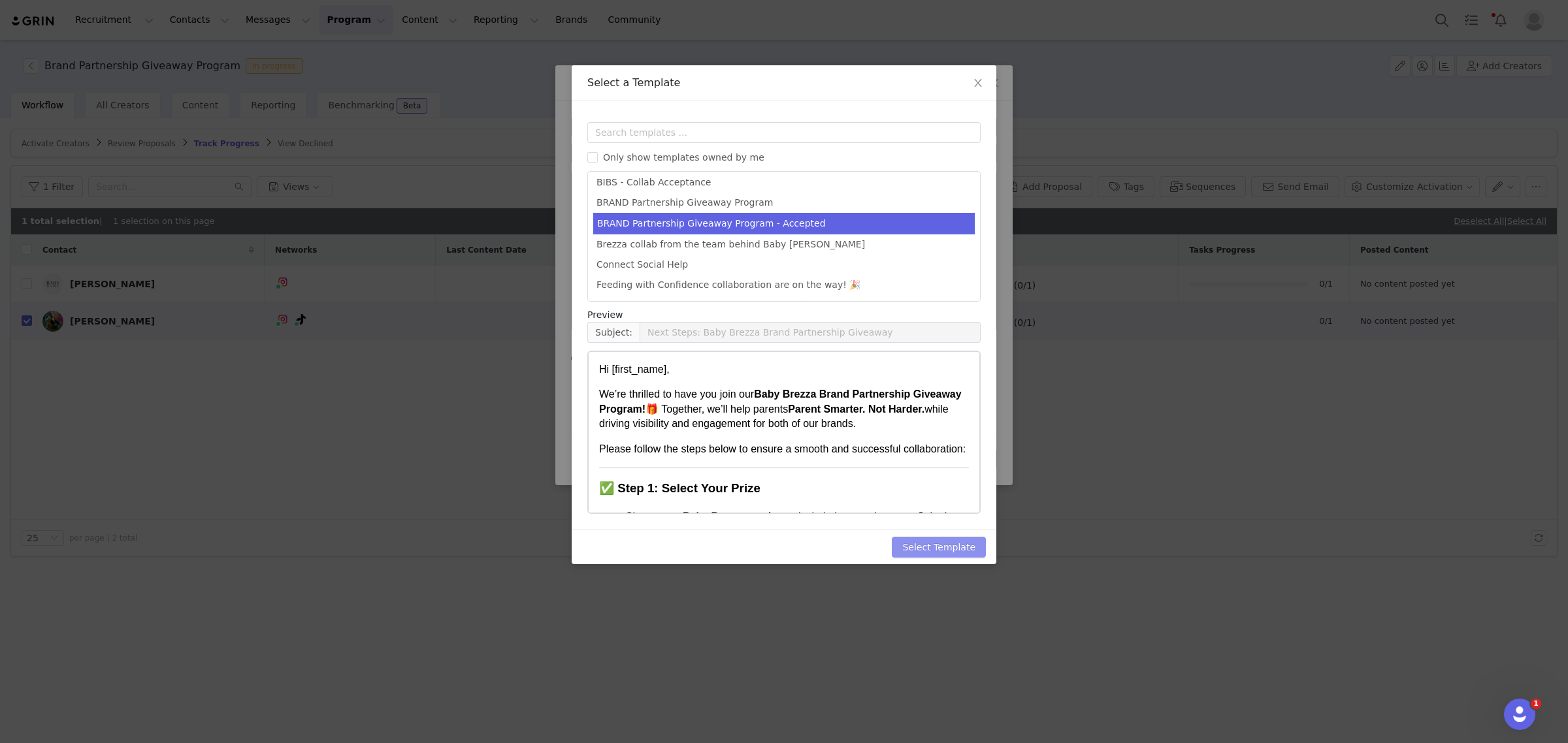
click at [926, 538] on button "Select Template" at bounding box center [939, 547] width 94 height 21
type input "Next Steps: Baby Brezza Brand Partnership Giveaway"
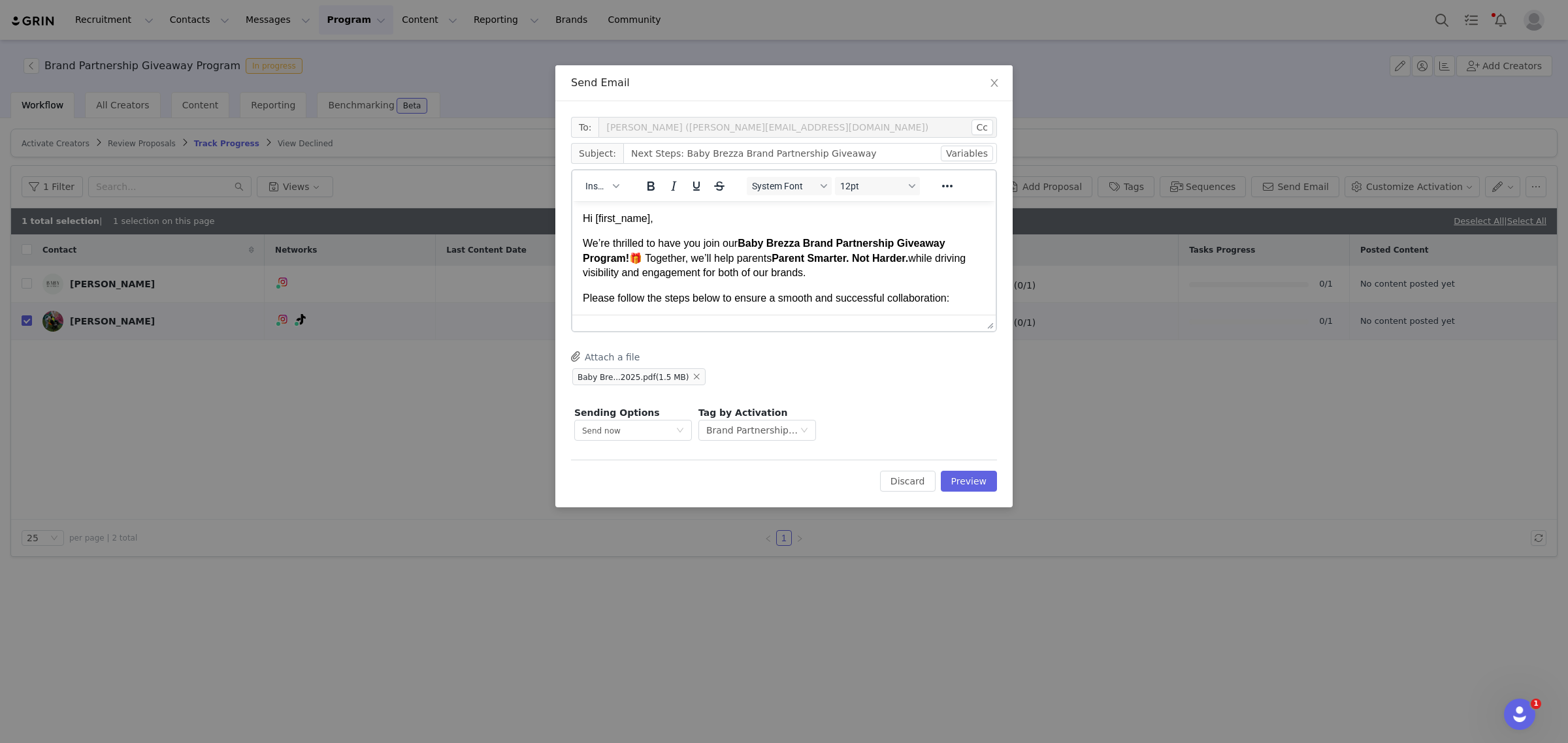
scroll to position [0, 0]
click at [987, 476] on button "Preview" at bounding box center [969, 481] width 57 height 21
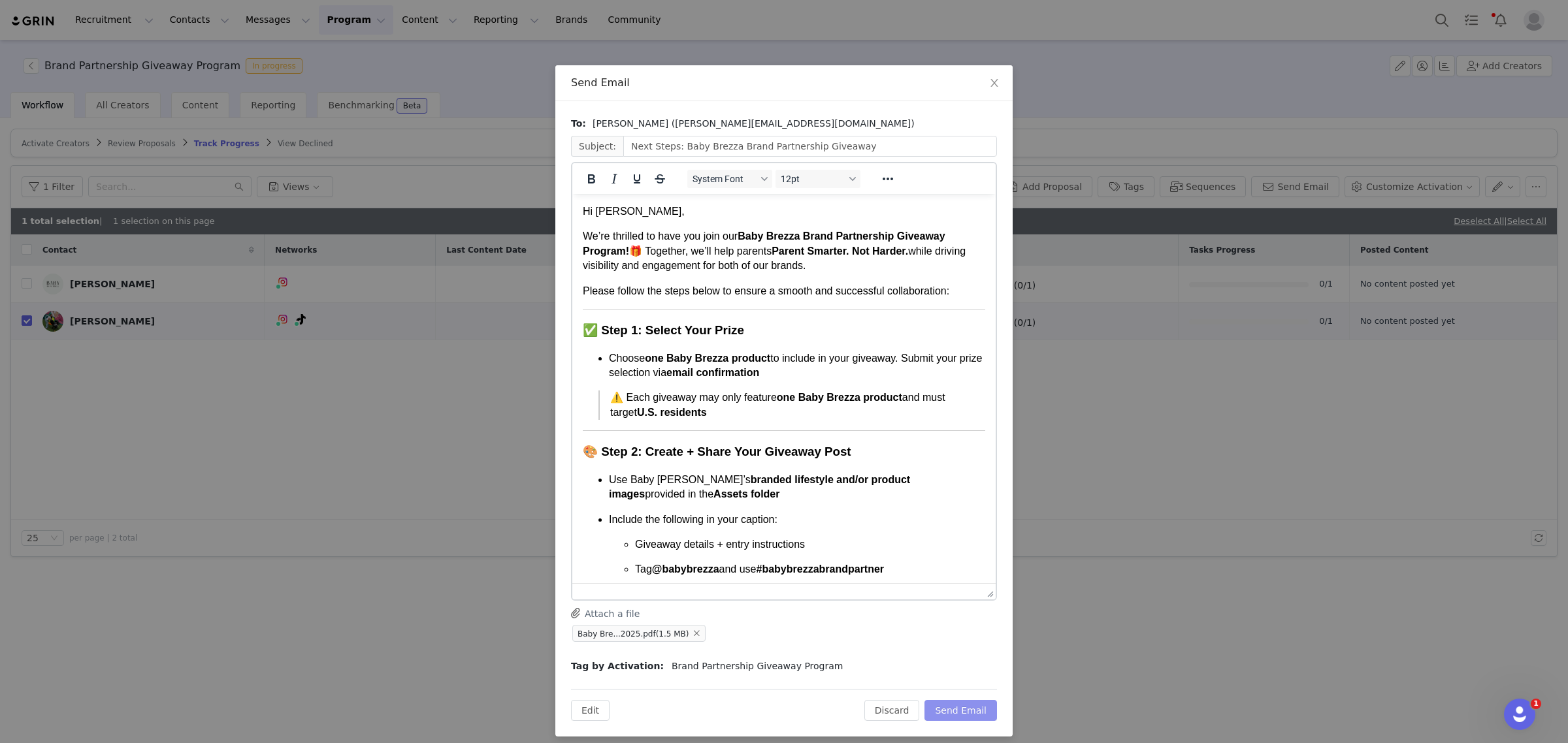
drag, startPoint x: 988, startPoint y: 318, endPoint x: 971, endPoint y: 600, distance: 282.5
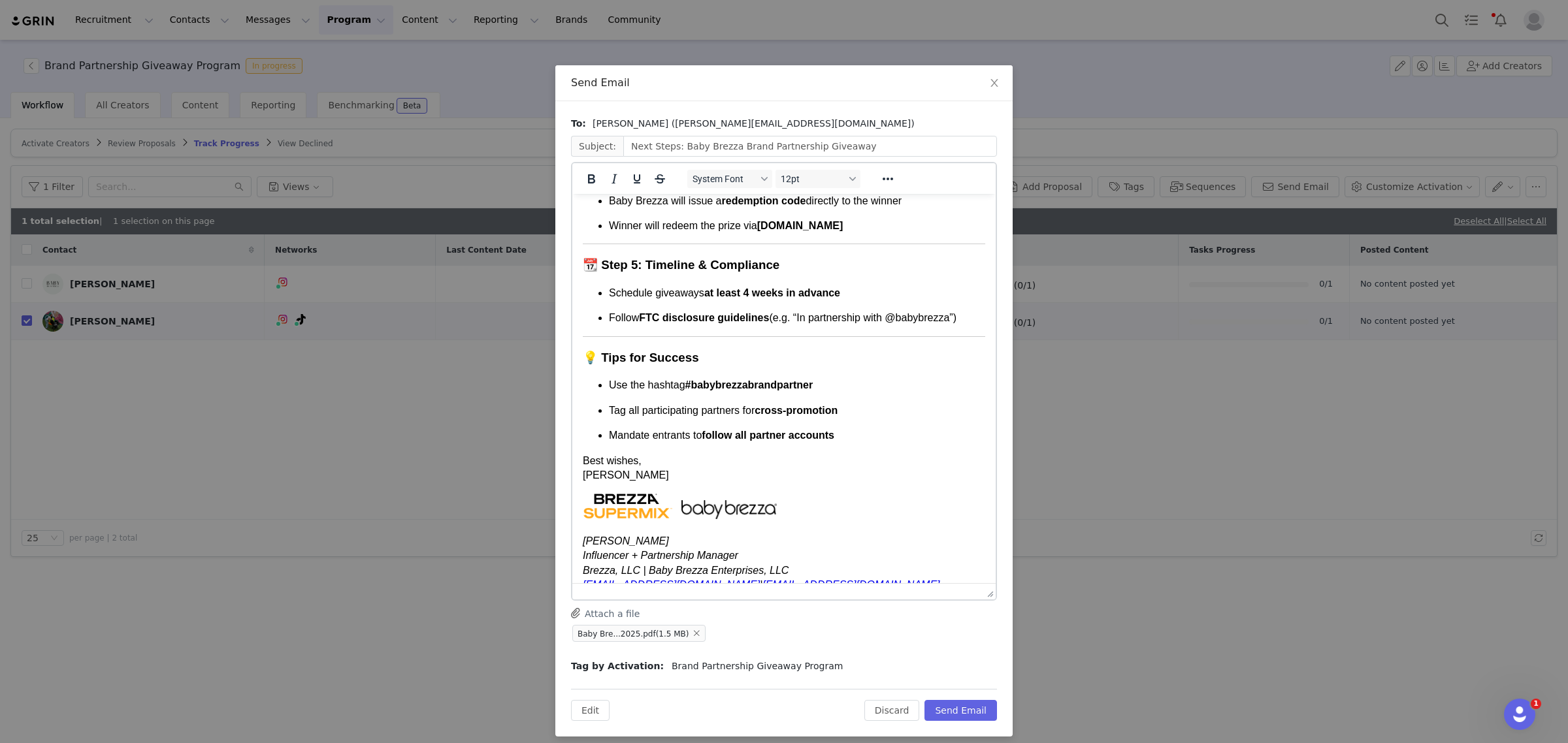
scroll to position [597, 0]
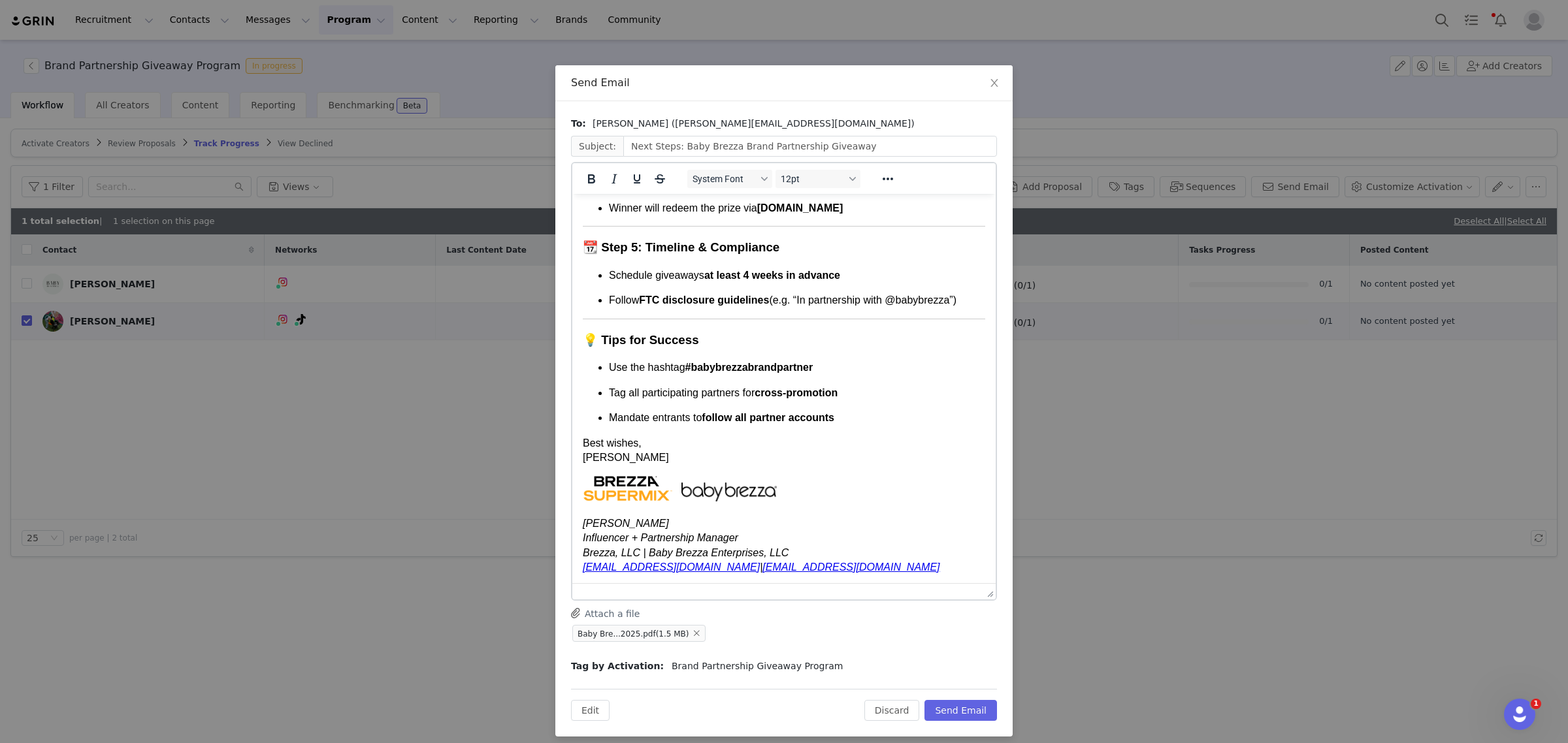
drag, startPoint x: 993, startPoint y: 313, endPoint x: 1545, endPoint y: 846, distance: 767.3
click at [967, 709] on button "Send Email" at bounding box center [961, 710] width 73 height 21
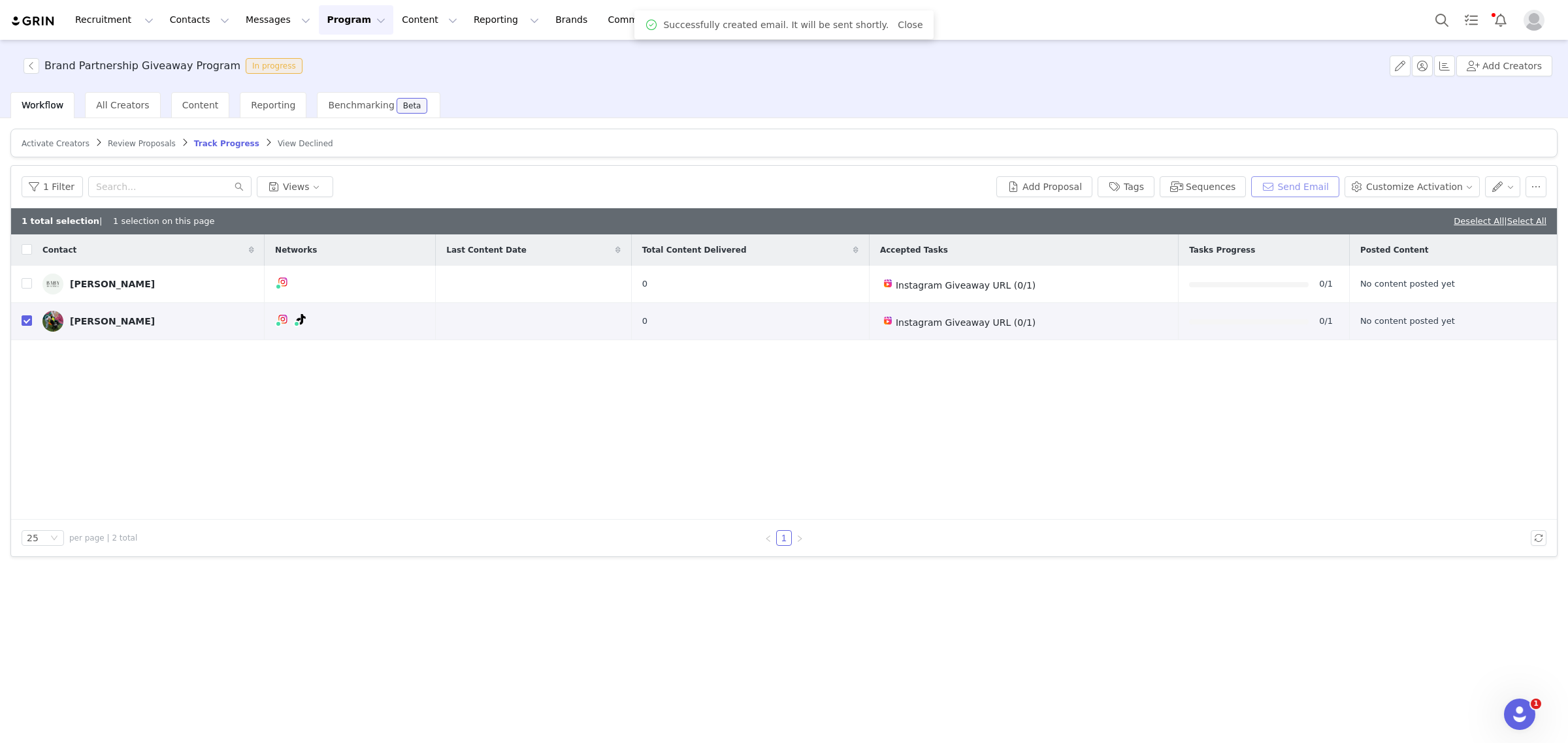
scroll to position [0, 0]
click at [325, 13] on button "Program Program" at bounding box center [356, 20] width 74 height 29
click at [322, 54] on p "Activations" at bounding box center [322, 58] width 50 height 14
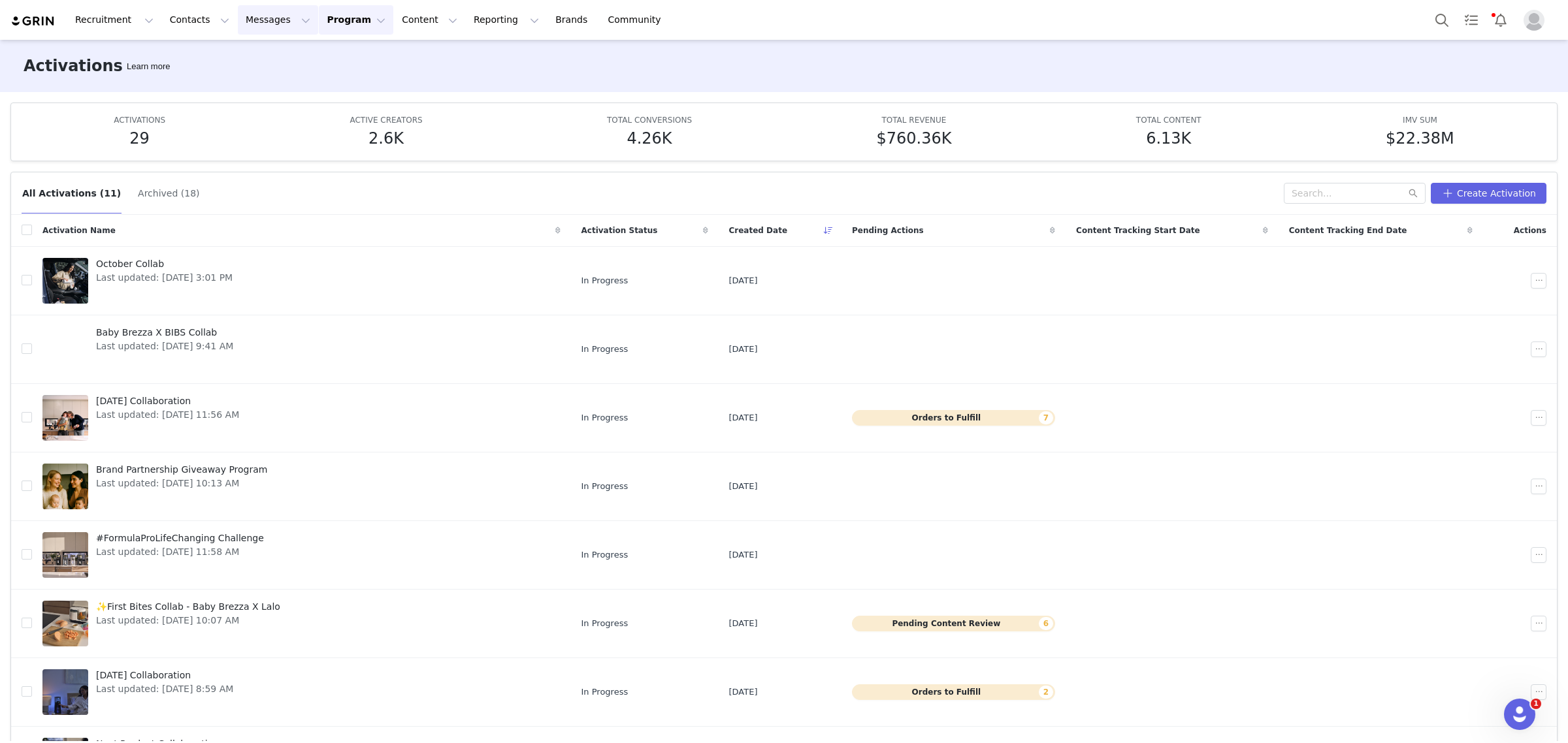
click at [248, 22] on button "Messages Messages" at bounding box center [278, 20] width 81 height 29
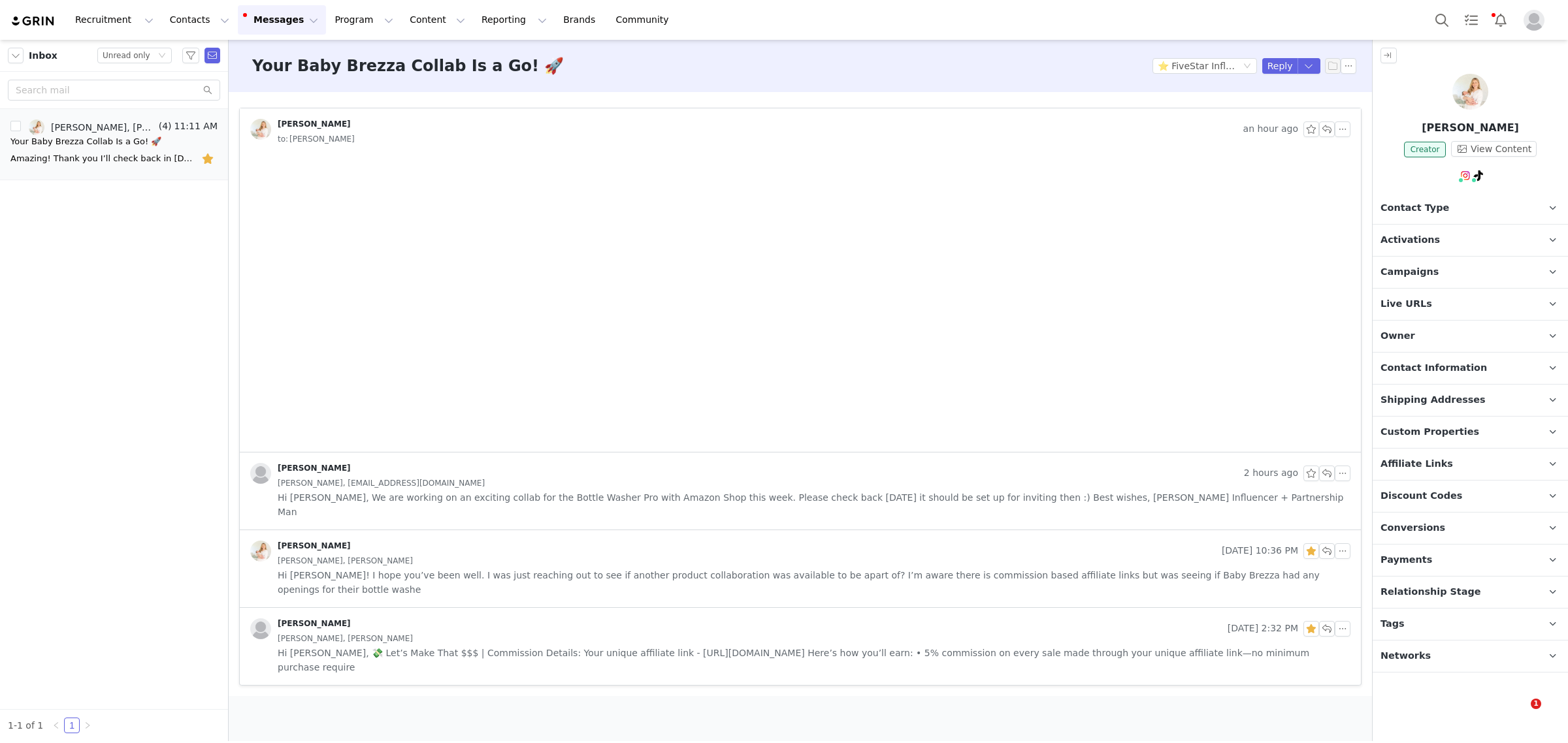
click at [257, 15] on button "Messages Messages" at bounding box center [282, 20] width 88 height 29
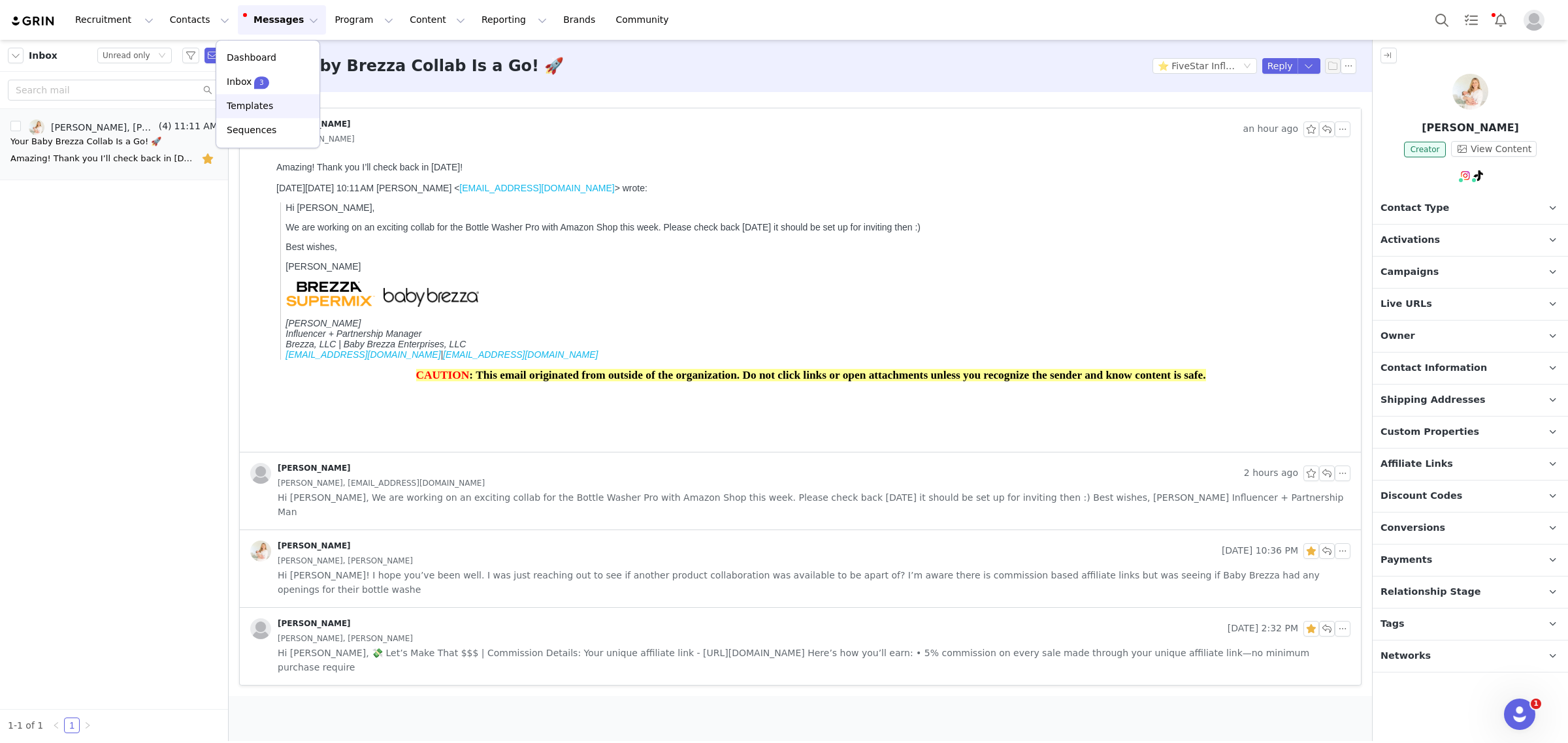
click at [270, 96] on link "Templates" at bounding box center [267, 105] width 103 height 24
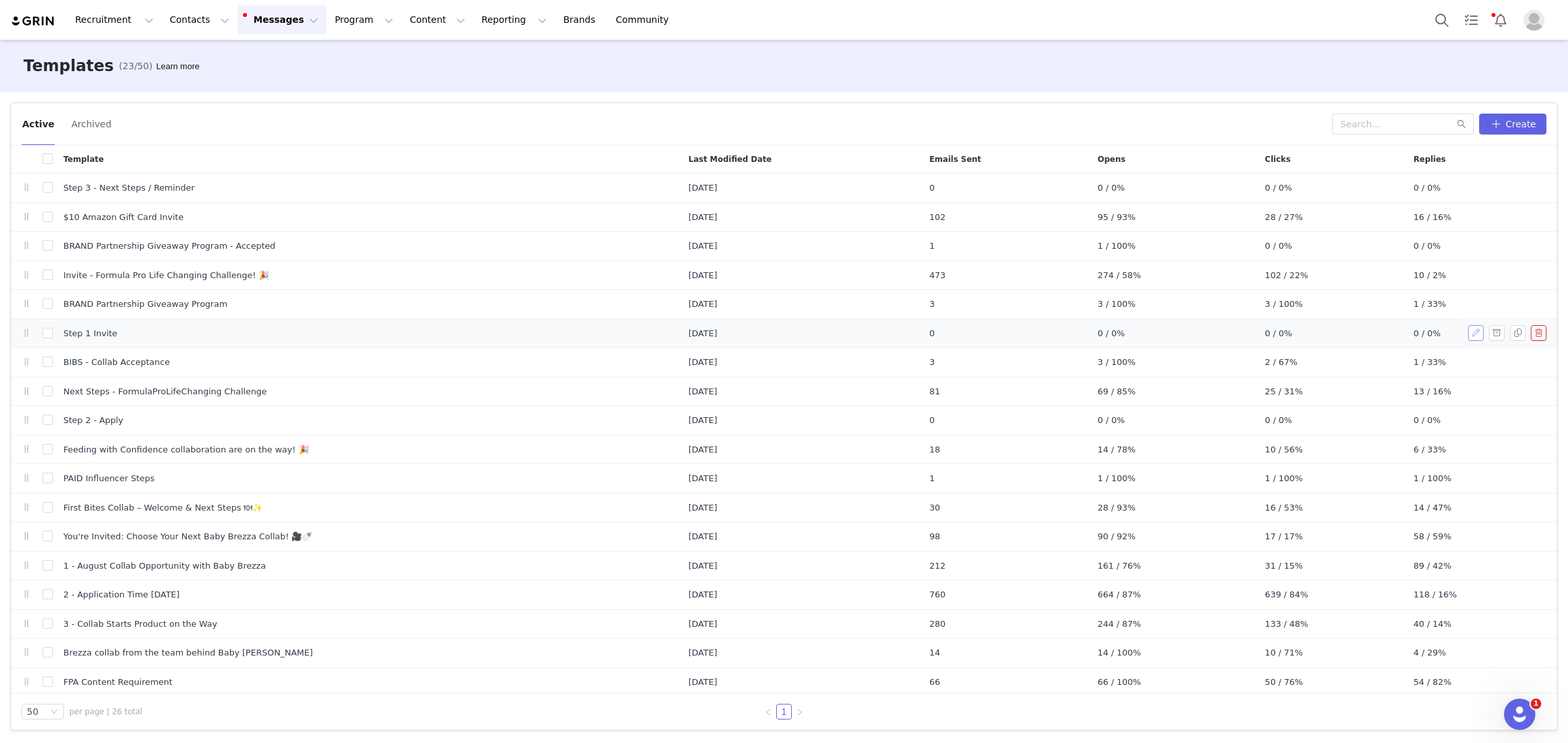
click at [1468, 329] on button "button" at bounding box center [1476, 333] width 16 height 15
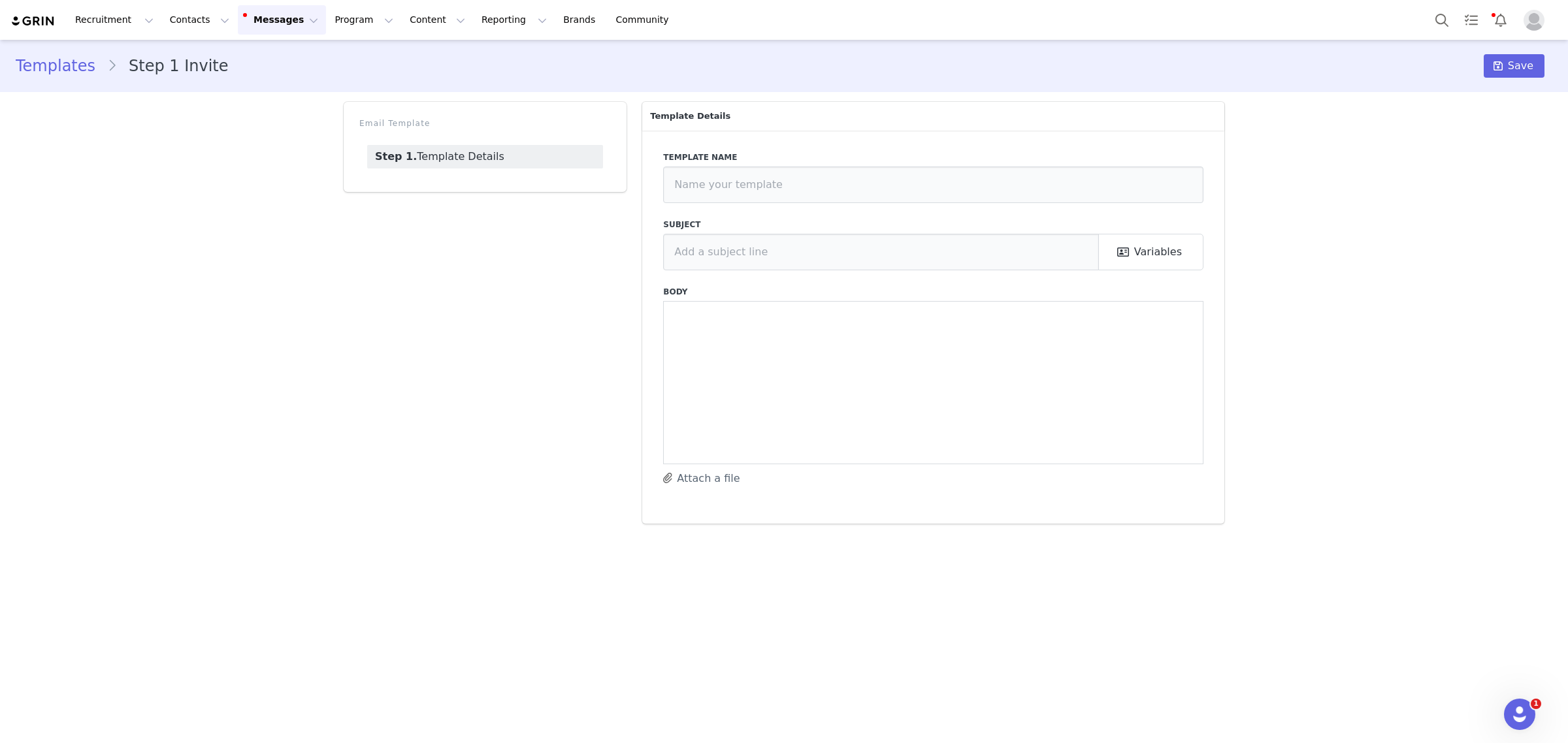
type input "Step 1 Invite"
type input "Let’s Collab with Baby Brezza ✨"
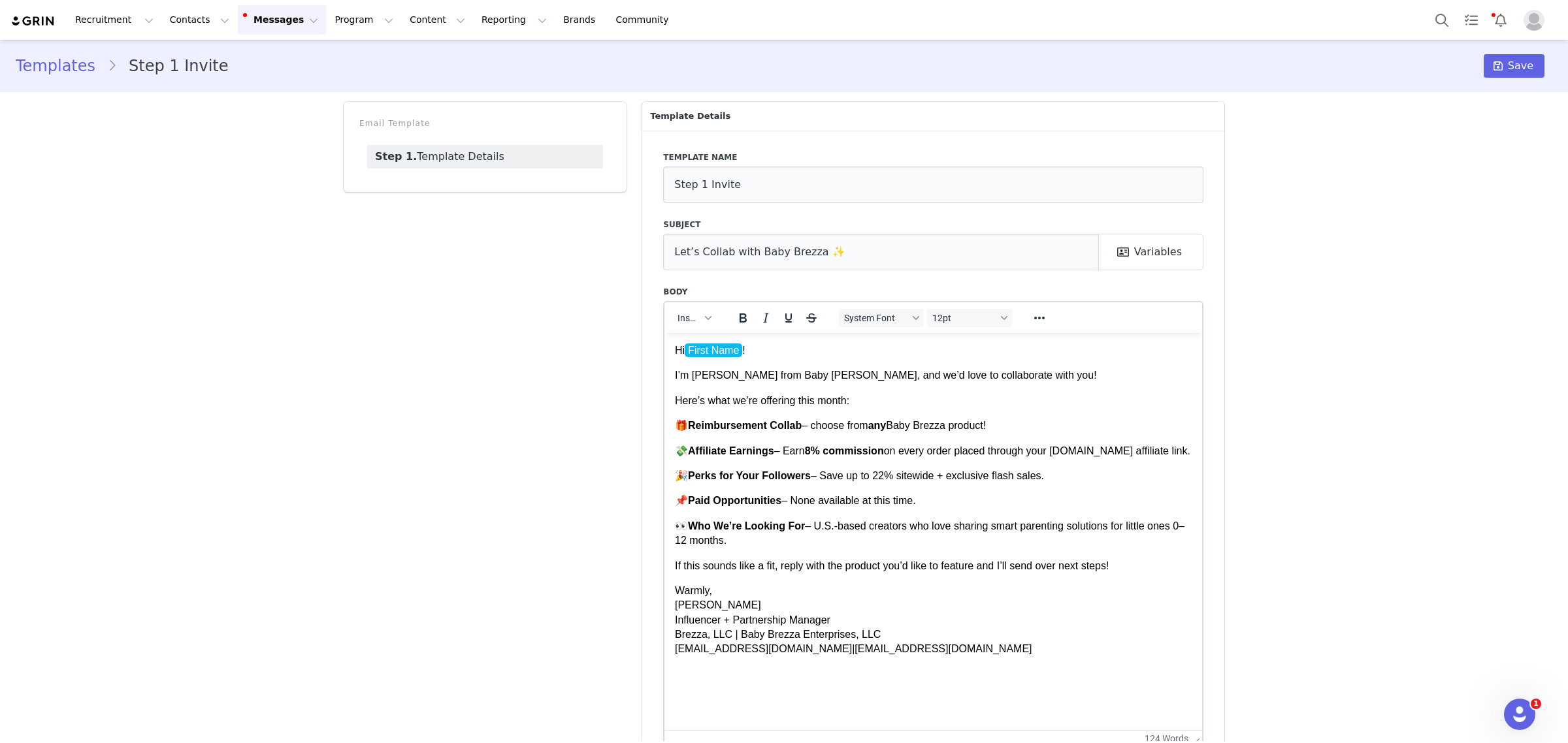
drag, startPoint x: 1190, startPoint y: 451, endPoint x: 1191, endPoint y: 735, distance: 284.0
click at [997, 593] on p "Warmly, Monique Budelman Influencer + Partnership Manager Brezza, LLC | Baby Br…" at bounding box center [933, 620] width 517 height 73
click at [693, 421] on strong "Reimbursement Collab" at bounding box center [745, 425] width 114 height 11
drag, startPoint x: 736, startPoint y: 428, endPoint x: 692, endPoint y: 428, distance: 44.0
click at [692, 428] on p "🎁 Amazon Reimbursement Collab – choose from any Baby Brezza product!" at bounding box center [933, 425] width 517 height 15
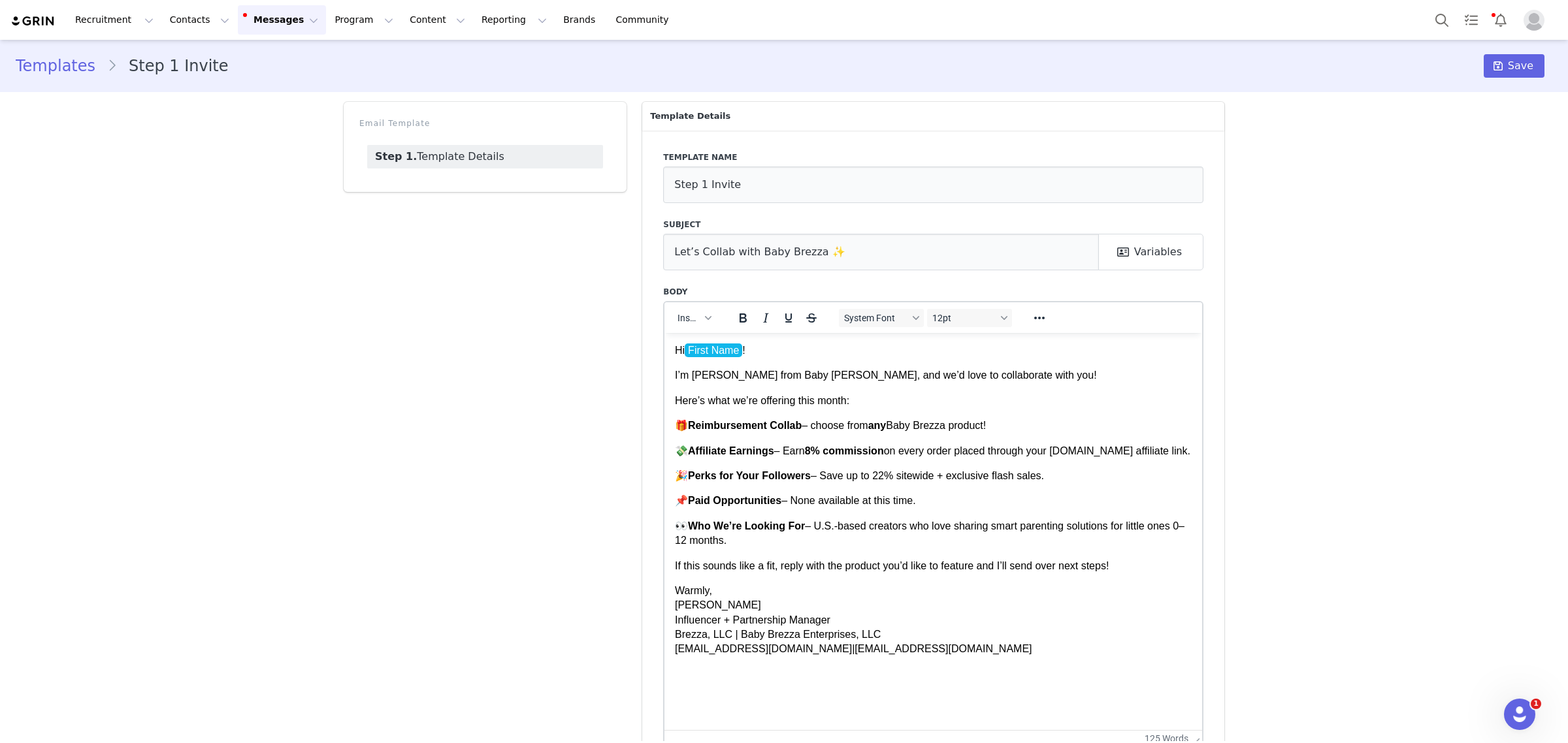
click at [1076, 421] on p "🎁 Reimbursement Collab – choose from any Baby Brezza product!" at bounding box center [933, 425] width 517 height 15
click at [816, 540] on p "👀 Who We’re Looking For – U.S.-based creators who love sharing smart parenting …" at bounding box center [933, 533] width 517 height 29
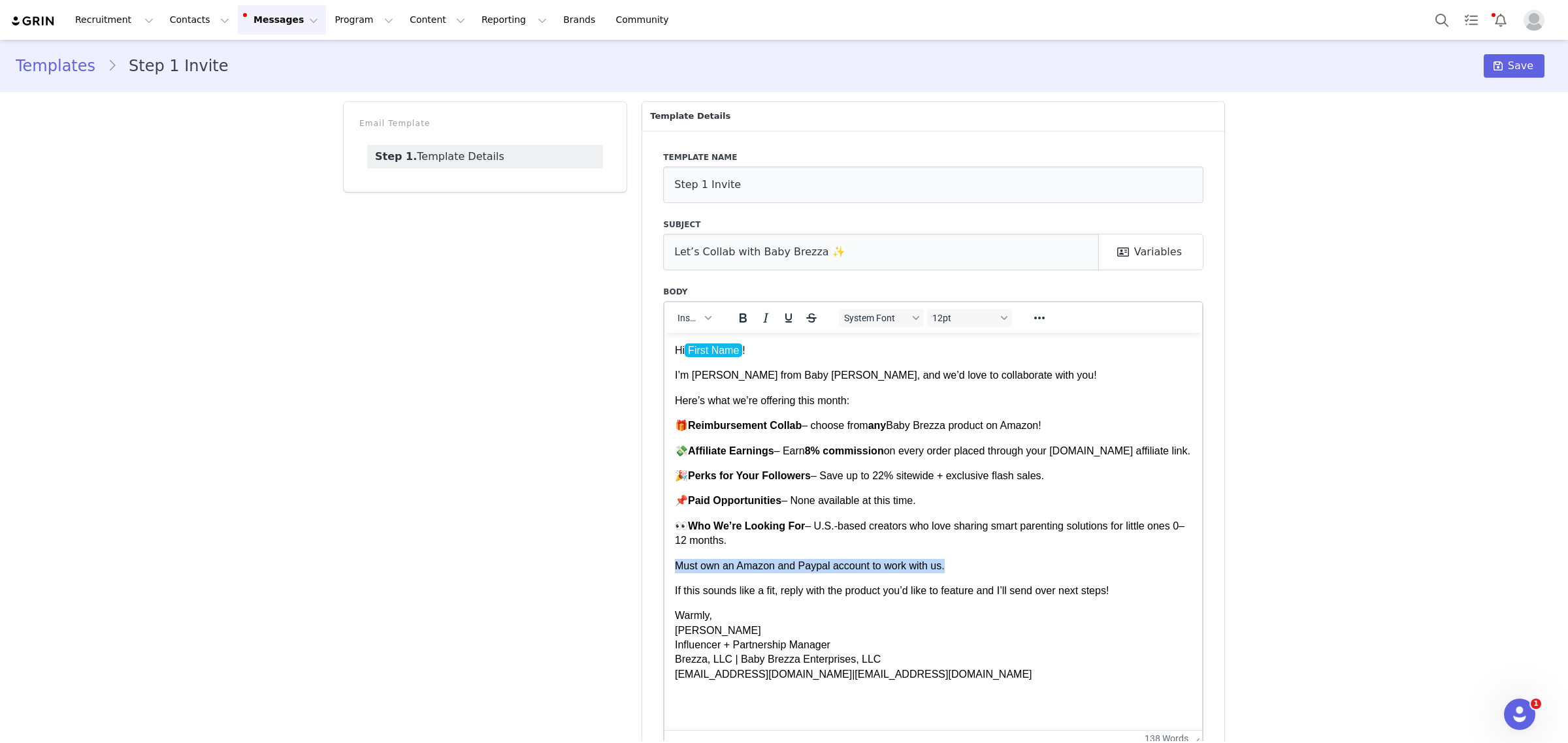
drag, startPoint x: 946, startPoint y: 561, endPoint x: 1301, endPoint y: 824, distance: 441.8
click at [664, 552] on html "Hi First Name ! I’m Monique from Baby Brezza, and we’d love to collaborate with…" at bounding box center [933, 512] width 538 height 359
click at [736, 318] on icon "Bold" at bounding box center [743, 318] width 16 height 15
click at [1014, 563] on p "Must own an Amazon and Paypal account to work with us." at bounding box center [933, 566] width 517 height 15
click at [1494, 71] on icon at bounding box center [1498, 65] width 9 height 10
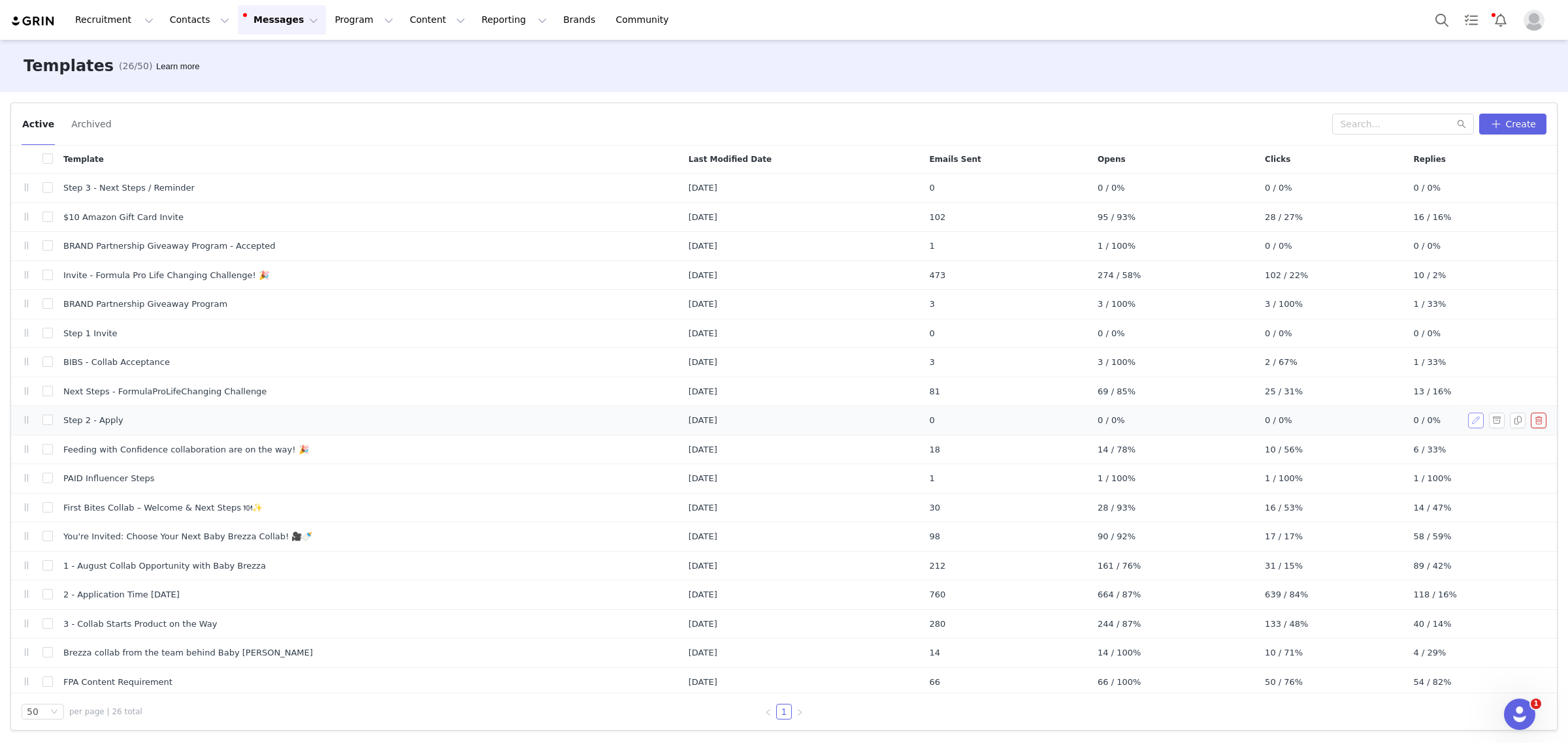
click at [1468, 422] on button "button" at bounding box center [1476, 421] width 16 height 15
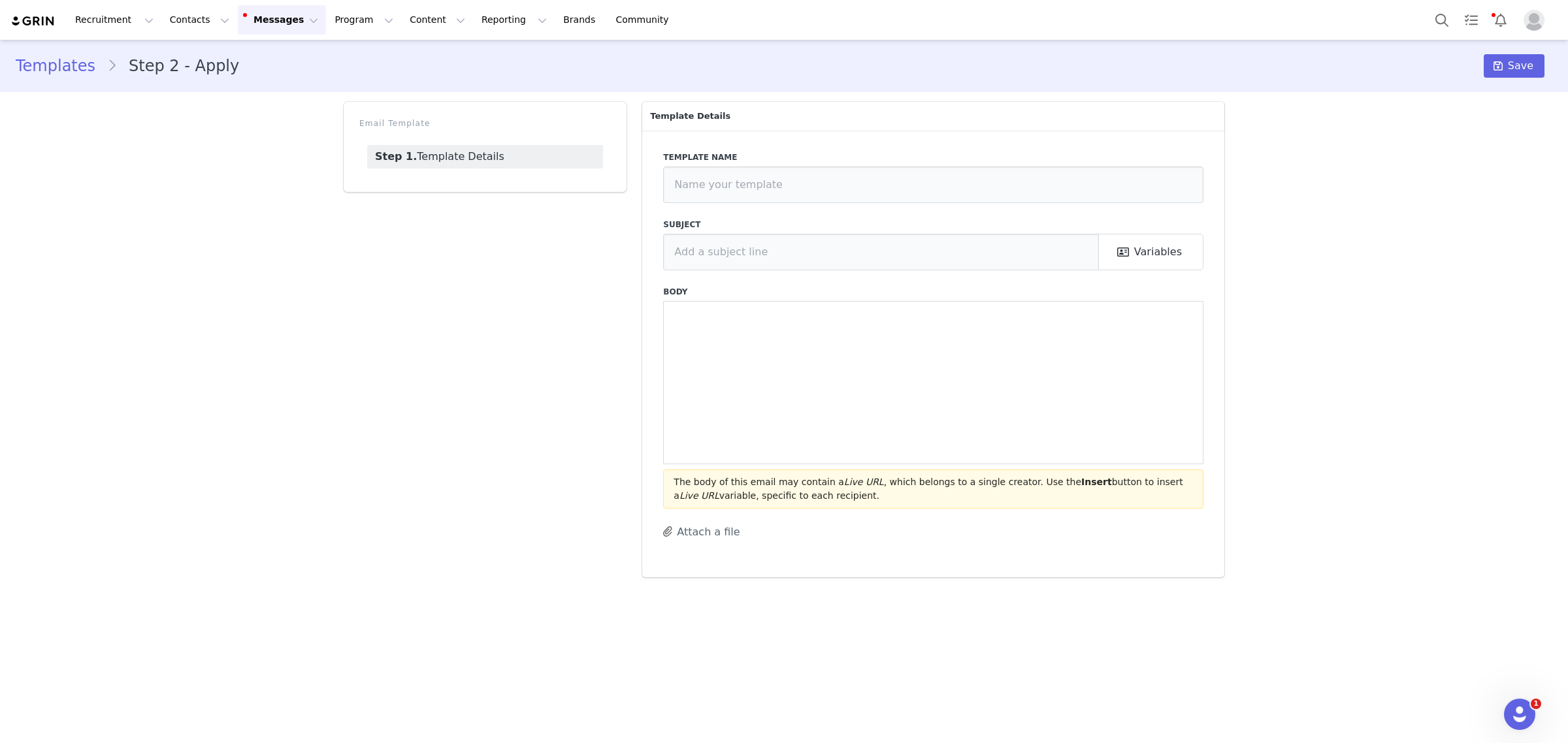
type input "Step 2 - Apply"
type input "Welcome to the Baby Brezza Collab 🎉"
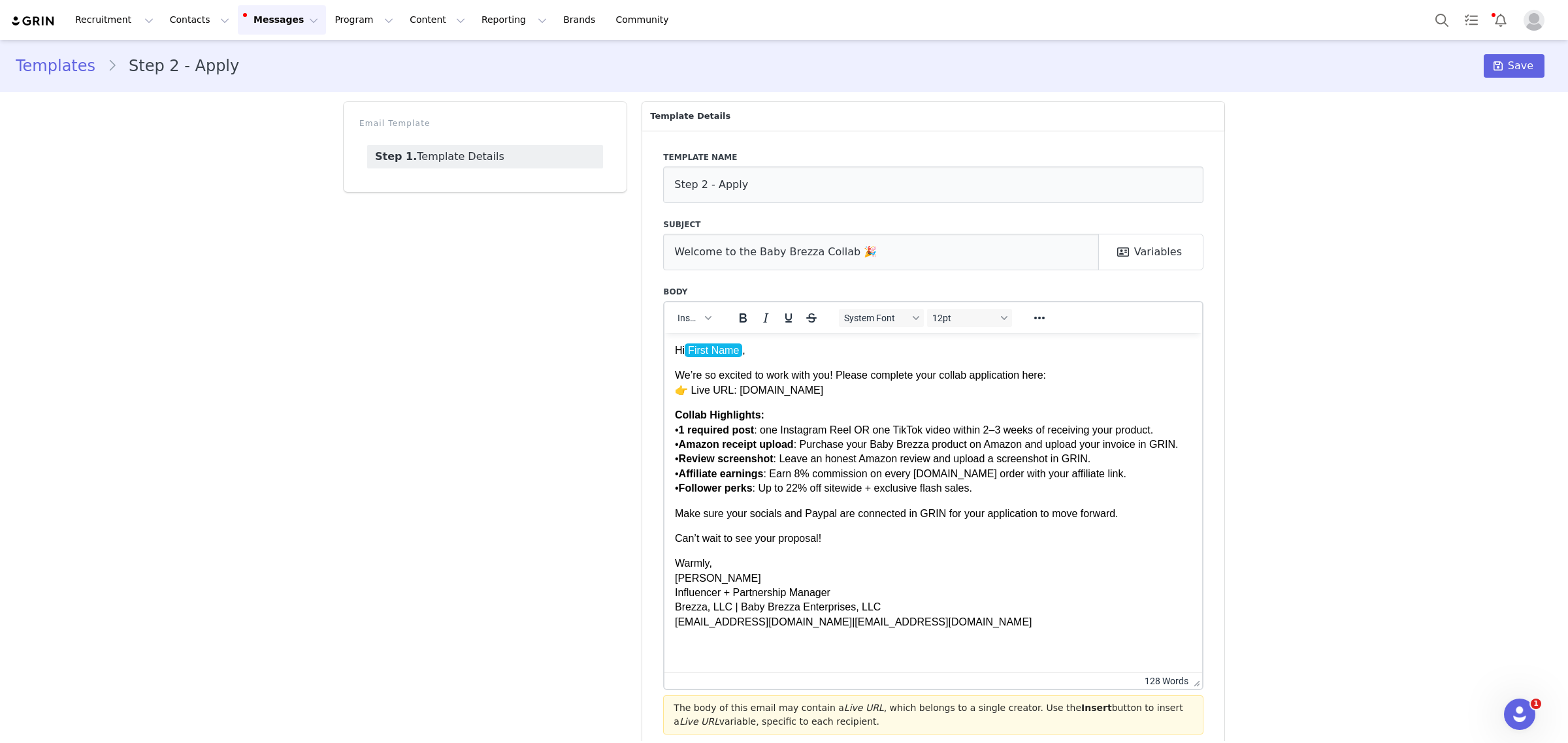
drag, startPoint x: 1193, startPoint y: 459, endPoint x: 1160, endPoint y: 684, distance: 227.4
click at [927, 380] on p "We’re so excited to work with you! Please complete your collab application here…" at bounding box center [933, 383] width 517 height 29
click at [909, 389] on p "We’re so excited to work with you! Please complete your collab application here…" at bounding box center [933, 383] width 517 height 29
drag, startPoint x: 891, startPoint y: 391, endPoint x: 739, endPoint y: 386, distance: 152.1
click at [739, 386] on p "We’re so excited to work with you! Please complete your collab application here…" at bounding box center [933, 383] width 517 height 29
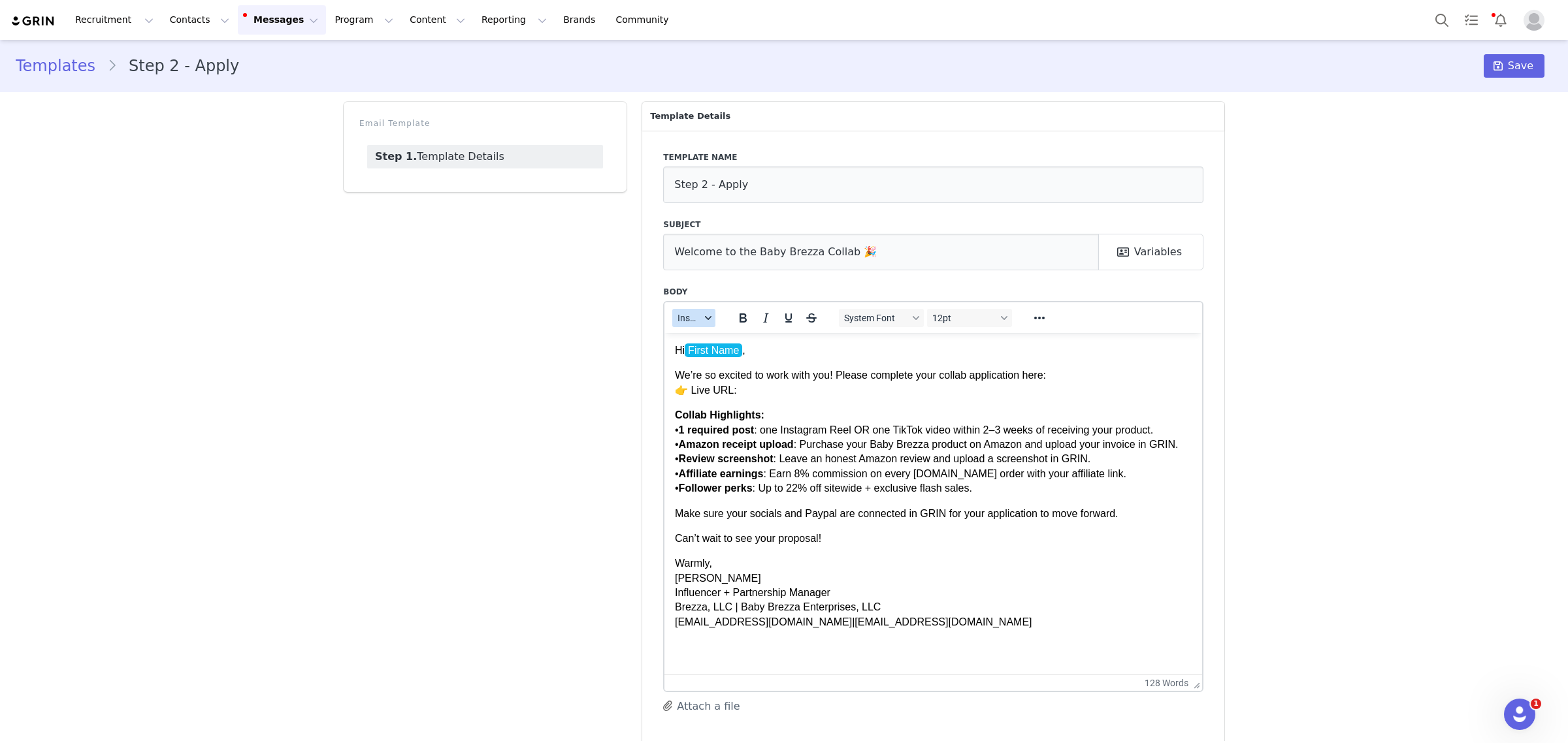
click at [694, 318] on button "Insert" at bounding box center [694, 318] width 43 height 19
click at [706, 363] on div "Insert Variable" at bounding box center [736, 360] width 118 height 15
select select
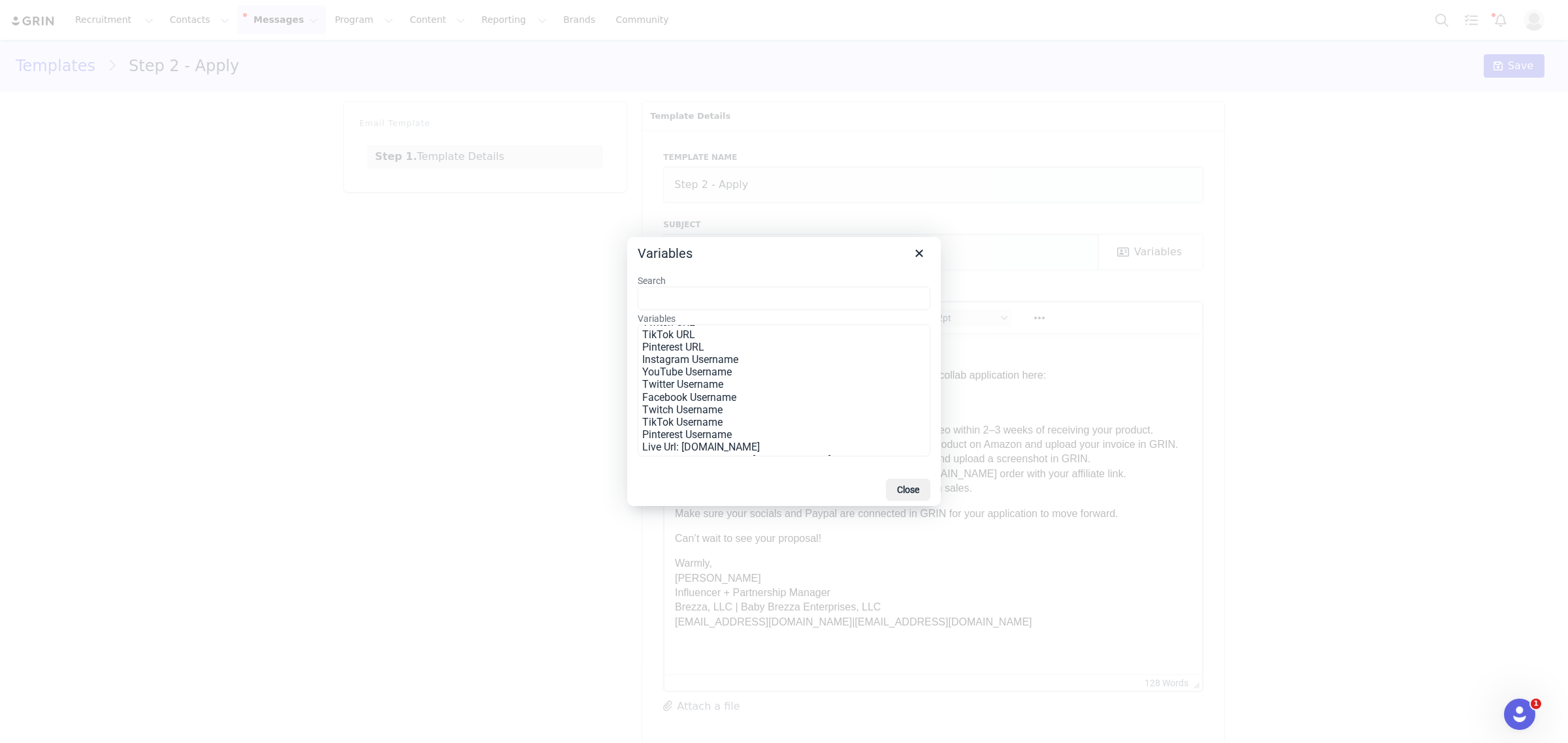
scroll to position [245, 0]
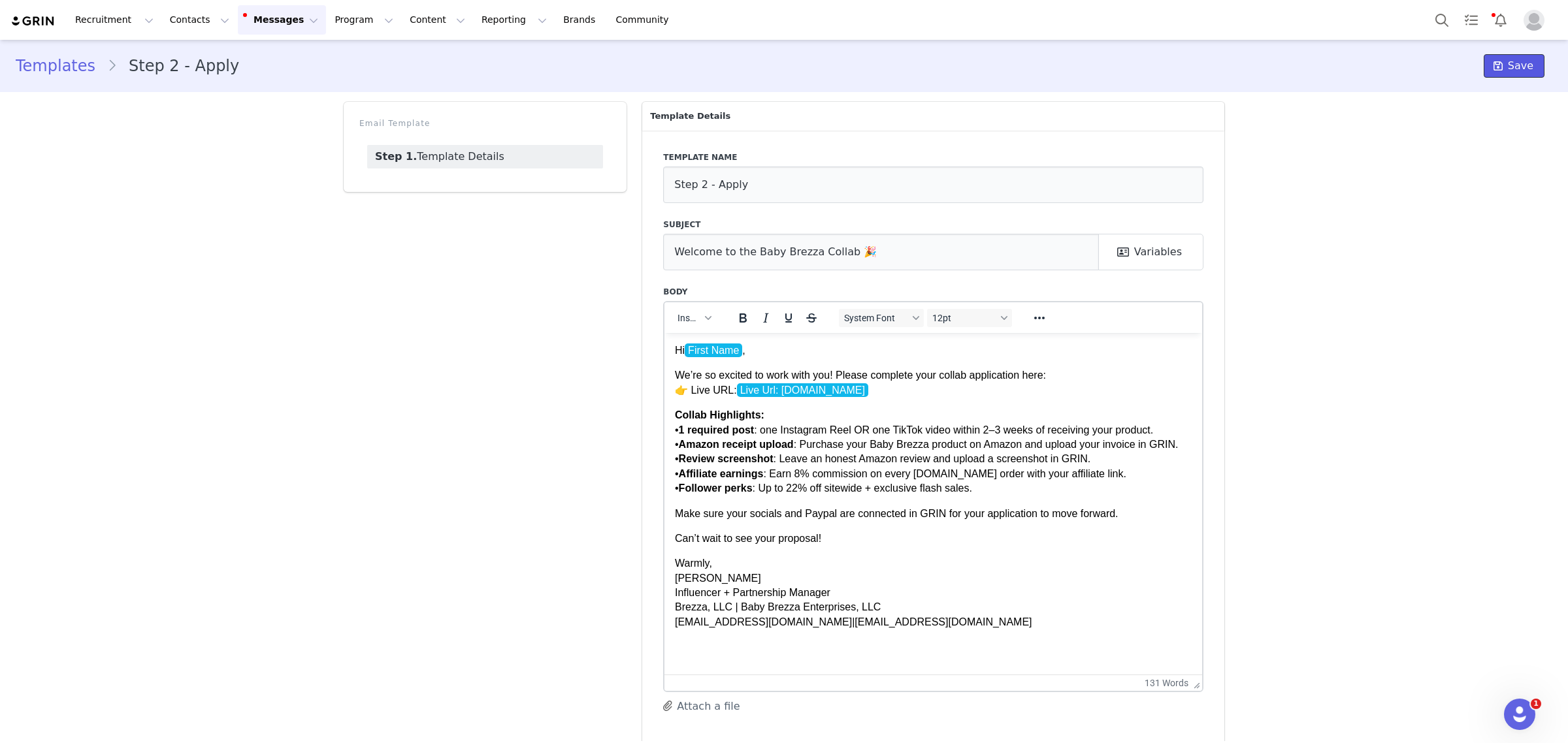
click at [1508, 69] on span "Save" at bounding box center [1520, 66] width 26 height 15
